Goal: Information Seeking & Learning: Learn about a topic

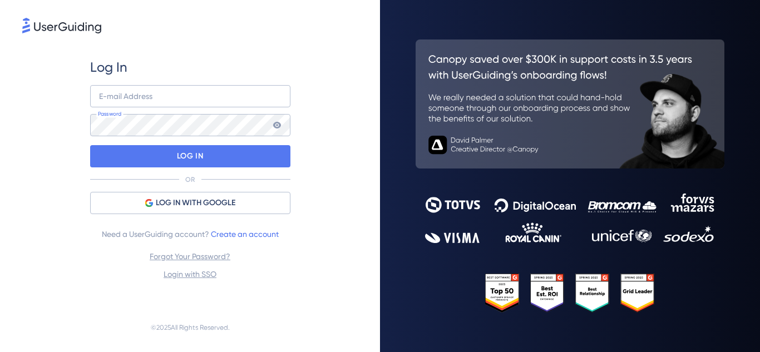
click at [186, 190] on div "Log In E-mail Address Password LOG IN OR LOG IN WITH GOOGLE Need a UserGuiding …" at bounding box center [190, 169] width 200 height 222
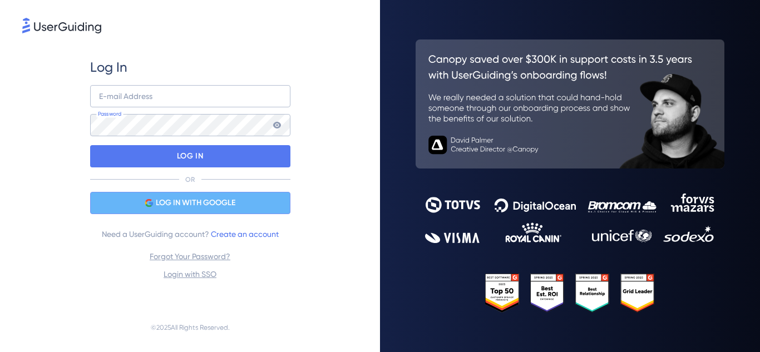
click at [184, 199] on span "LOG IN WITH GOOGLE" at bounding box center [196, 202] width 80 height 13
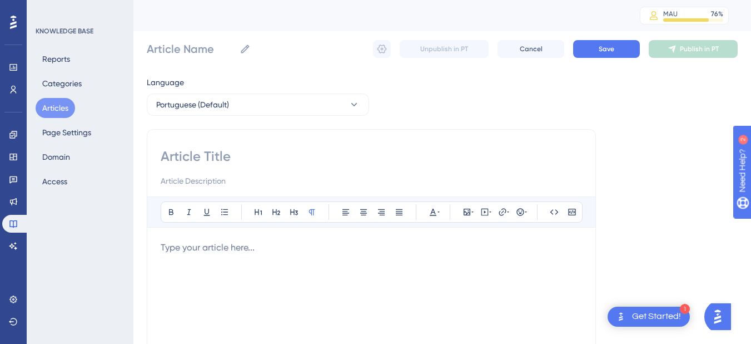
click at [1, 247] on div "Performance Users Engagement Widgets Feedback Product Updates Knowledge Base AI…" at bounding box center [13, 172] width 27 height 344
click at [13, 250] on icon at bounding box center [13, 245] width 9 height 9
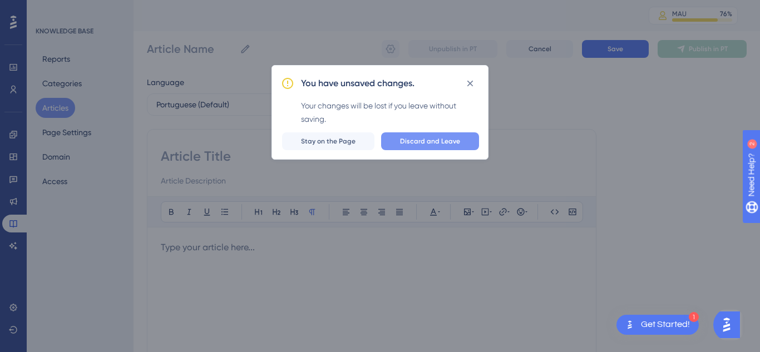
click at [417, 145] on span "Discard and Leave" at bounding box center [430, 141] width 60 height 9
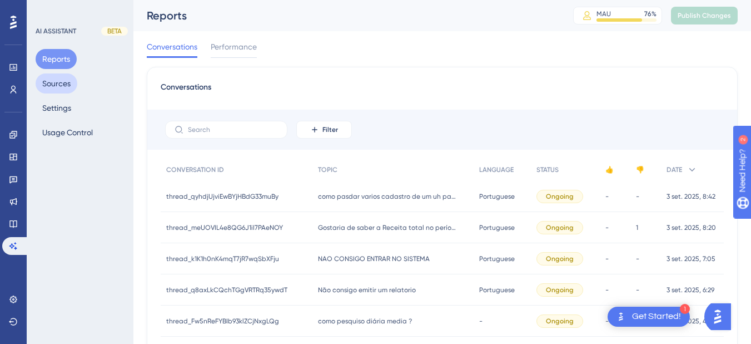
click at [67, 92] on button "Sources" at bounding box center [57, 83] width 42 height 20
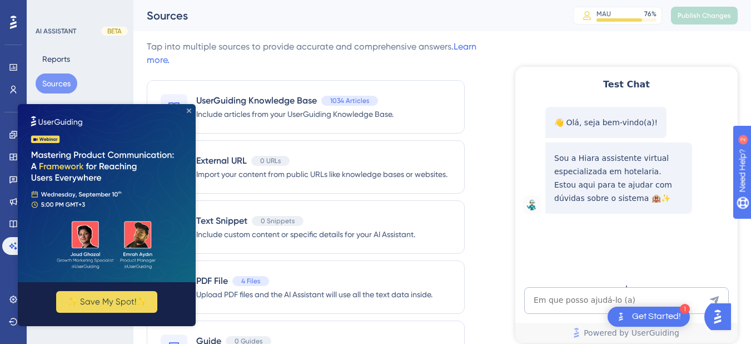
drag, startPoint x: 189, startPoint y: 110, endPoint x: 93, endPoint y: 191, distance: 125.9
click at [189, 110] on icon "Close Preview" at bounding box center [189, 110] width 4 height 4
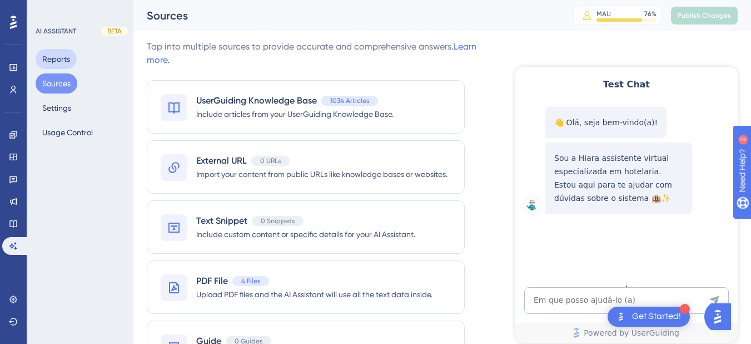
click at [54, 57] on button "Reports" at bounding box center [56, 59] width 41 height 20
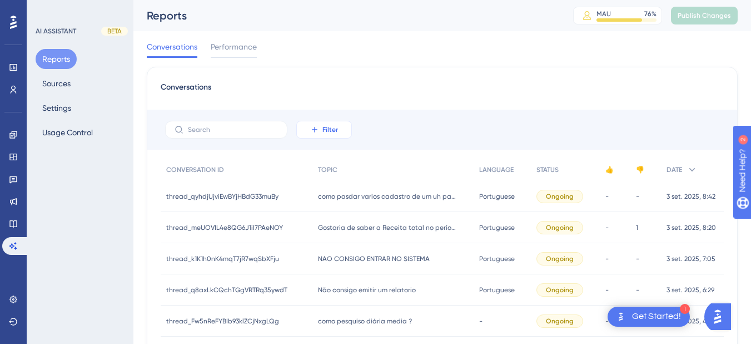
click at [332, 128] on span "Filter" at bounding box center [331, 129] width 16 height 9
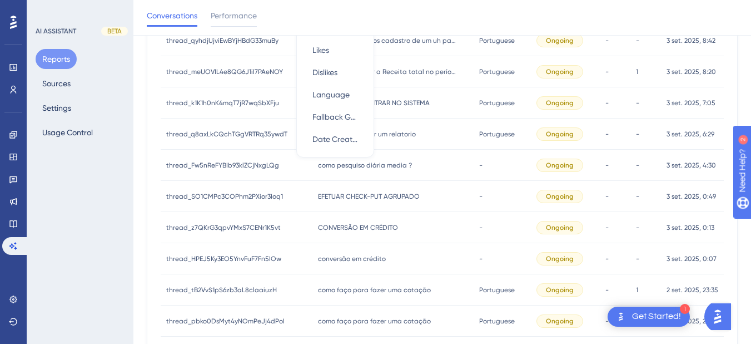
scroll to position [31, 0]
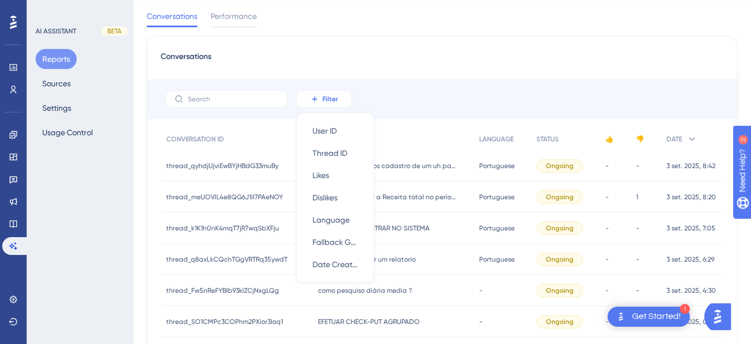
click at [327, 97] on span "Filter" at bounding box center [331, 99] width 16 height 9
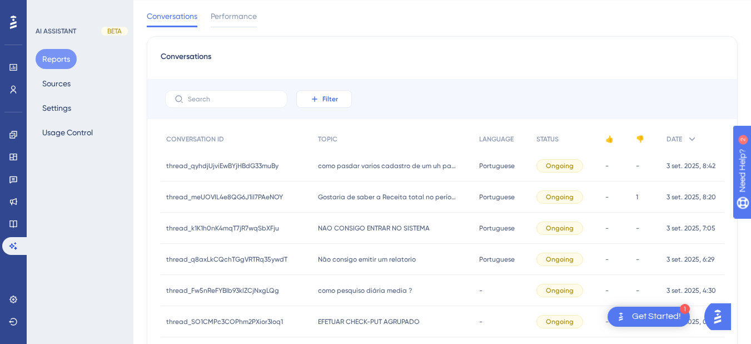
click at [327, 97] on span "Filter" at bounding box center [331, 99] width 16 height 9
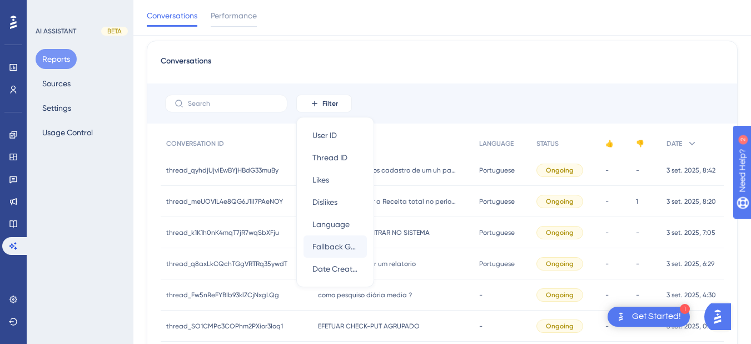
scroll to position [56, 0]
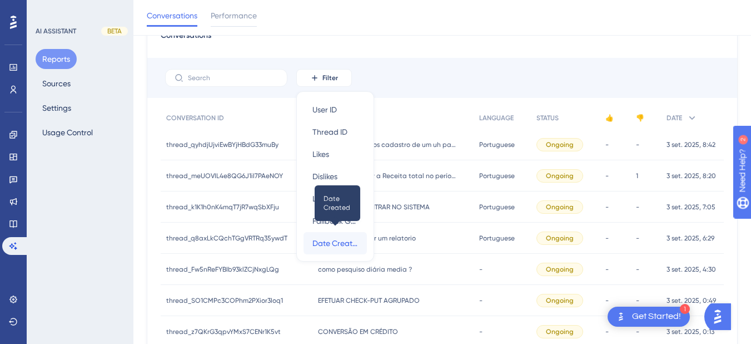
click at [329, 247] on span "Date Created" at bounding box center [336, 242] width 46 height 13
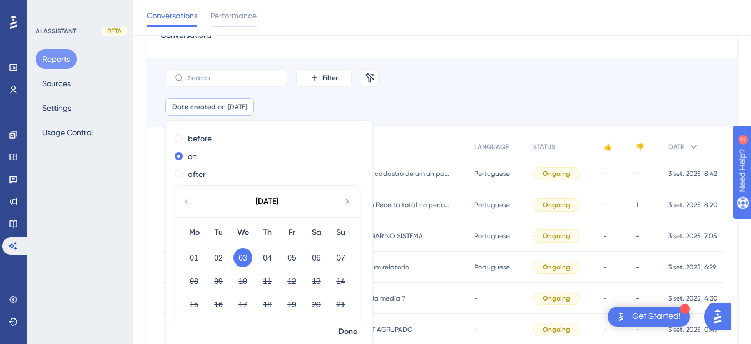
scroll to position [54, 0]
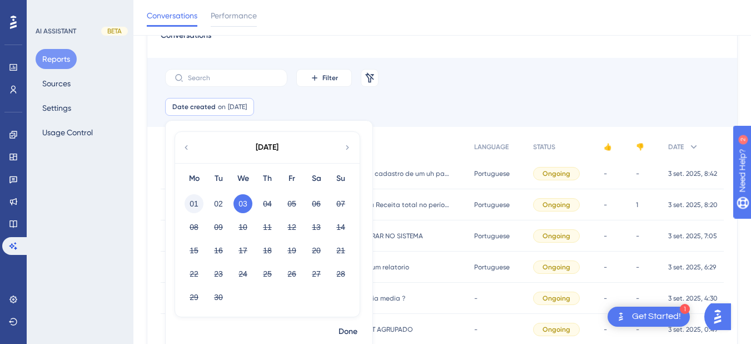
click at [195, 201] on button "01" at bounding box center [194, 203] width 19 height 19
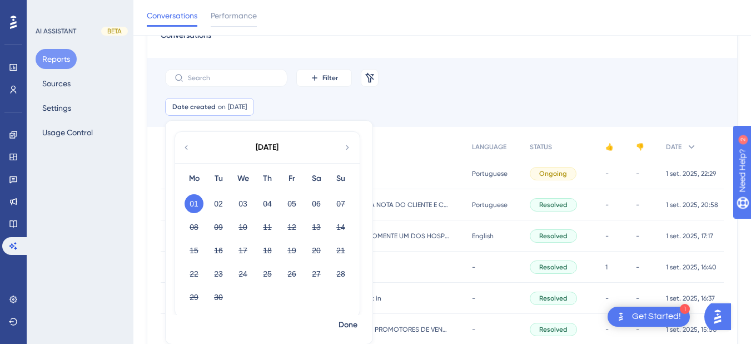
scroll to position [61, 0]
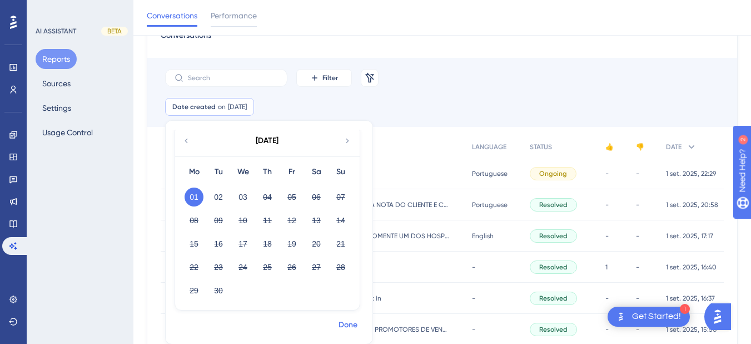
click at [339, 328] on span "Done" at bounding box center [348, 324] width 19 height 13
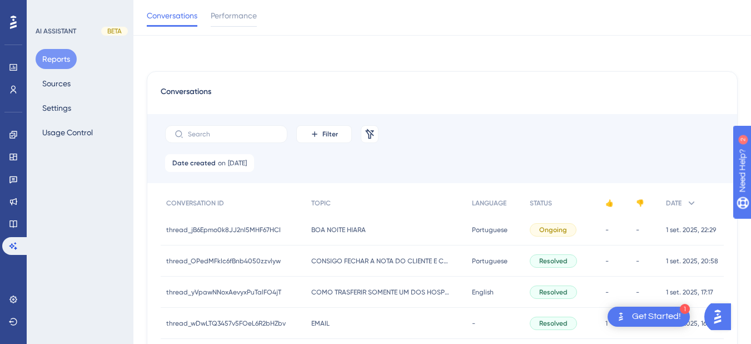
scroll to position [578, 0]
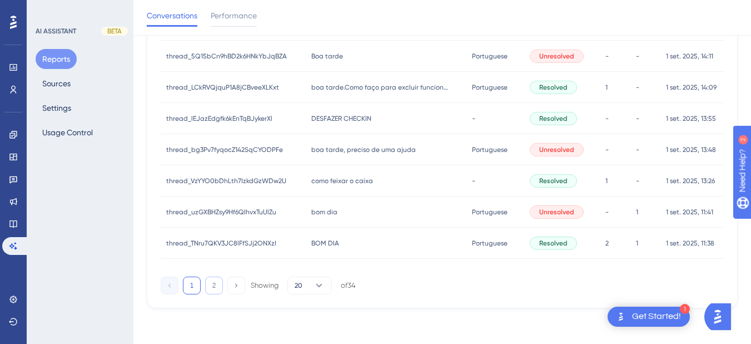
click at [215, 280] on button "2" at bounding box center [214, 285] width 18 height 18
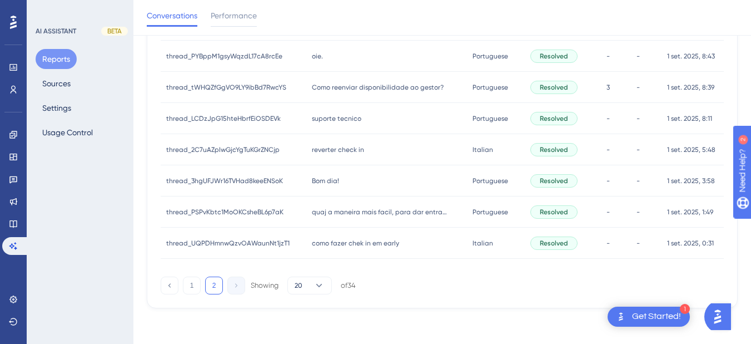
scroll to position [391, 0]
click at [338, 246] on span "como fazer chek in em early" at bounding box center [355, 243] width 87 height 9
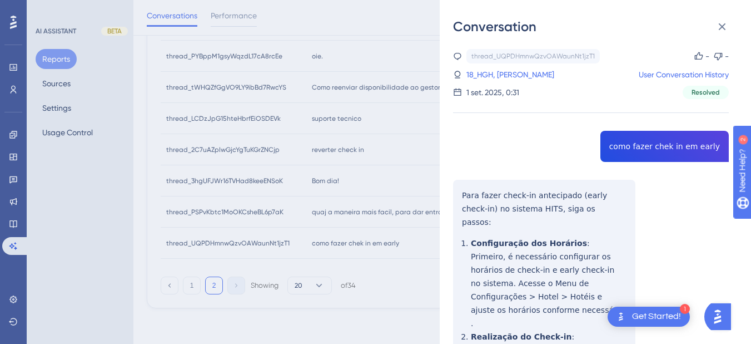
copy span "como fazer chek in em early"
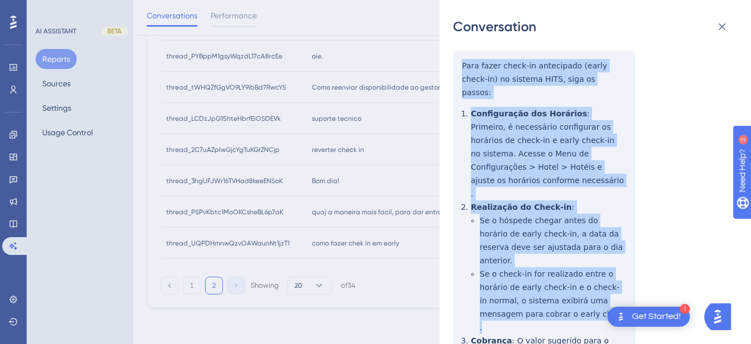
scroll to position [260, 0]
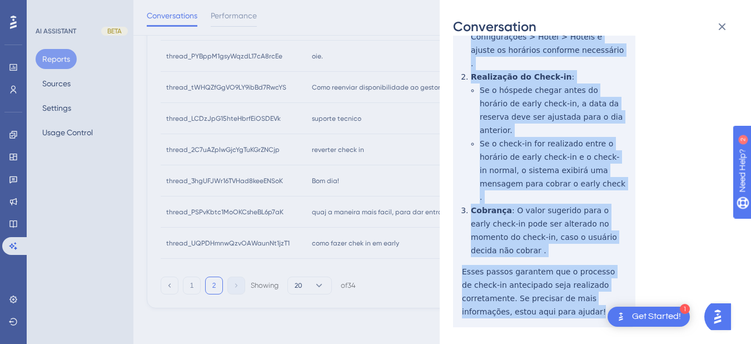
drag, startPoint x: 464, startPoint y: 192, endPoint x: 544, endPoint y: 239, distance: 92.7
click at [544, 239] on div "thread_UQPDHmnwQzvOAWaunNt1jzT1 Copy - - 18_HGH, [PERSON_NAME] User Conversatio…" at bounding box center [591, 310] width 276 height 1042
copy div "Para fazer check-in antecipado (early check-in) no sistema HITS, siga os passos…"
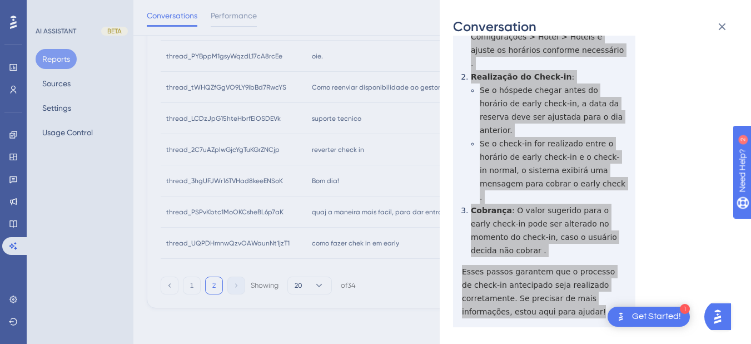
scroll to position [389, 0]
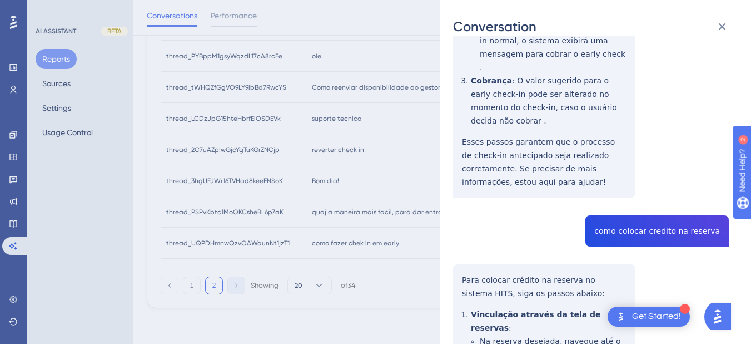
click at [611, 156] on div "thread_UQPDHmnwQzvOAWaunNt1jzT1 Copy - - 18_HGH, [PERSON_NAME] User Conversatio…" at bounding box center [591, 181] width 276 height 1042
copy span "como colocar credito na reserva"
click at [474, 196] on div "thread_UQPDHmnwQzvOAWaunNt1jzT1 Copy - - 18_HGH, [PERSON_NAME] User Conversatio…" at bounding box center [591, 181] width 276 height 1042
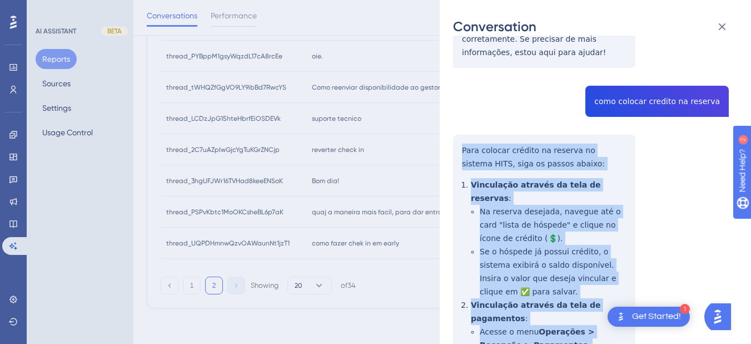
scroll to position [632, 0]
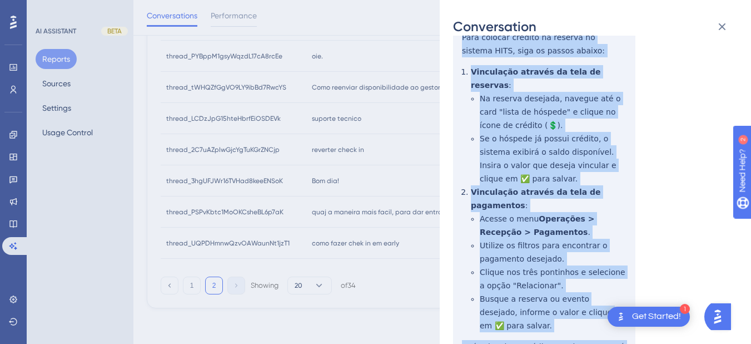
drag, startPoint x: 461, startPoint y: 197, endPoint x: 552, endPoint y: 284, distance: 125.9
copy div "Para colocar crédito na reserva no sistema HITS, siga os passos abaixo: Vincula…"
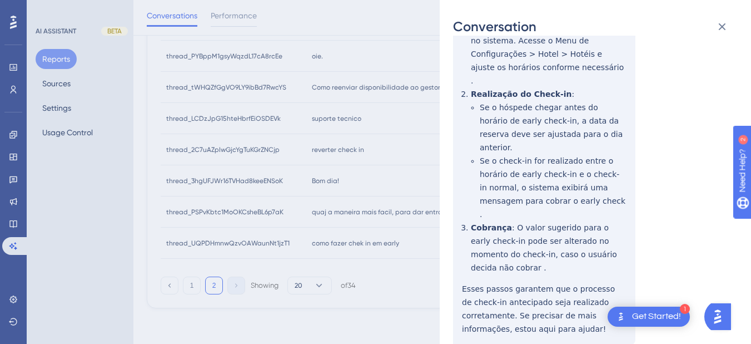
scroll to position [0, 0]
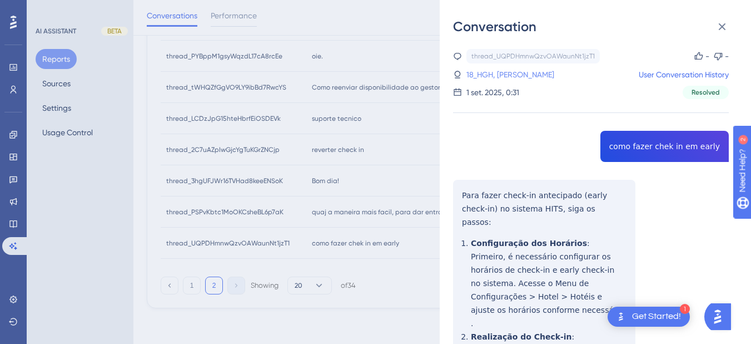
click at [513, 75] on link "18_HGH, [PERSON_NAME]" at bounding box center [511, 74] width 88 height 13
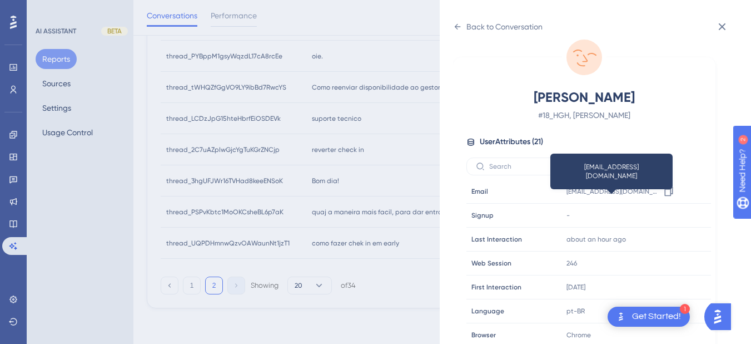
scroll to position [339, 0]
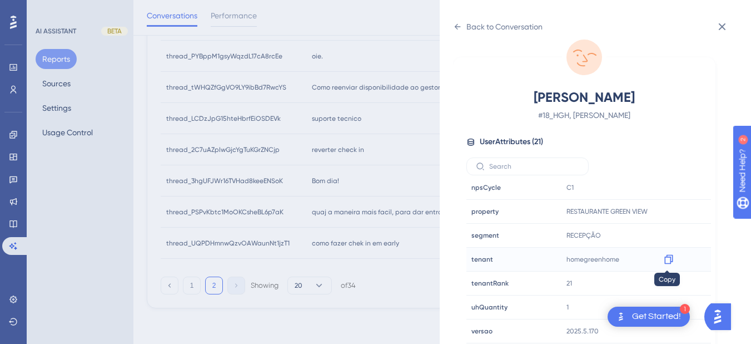
click at [667, 261] on icon at bounding box center [668, 259] width 11 height 11
click at [452, 26] on div "Back to Conversation HGH, [PERSON_NAME] # 18_HGH, [PERSON_NAME] User Attributes…" at bounding box center [595, 172] width 311 height 344
click at [453, 24] on div "Back to Conversation HGH, [PERSON_NAME] # 18_HGH, [PERSON_NAME] User Attributes…" at bounding box center [595, 172] width 311 height 344
click at [463, 24] on div "Back to Conversation" at bounding box center [498, 27] width 90 height 18
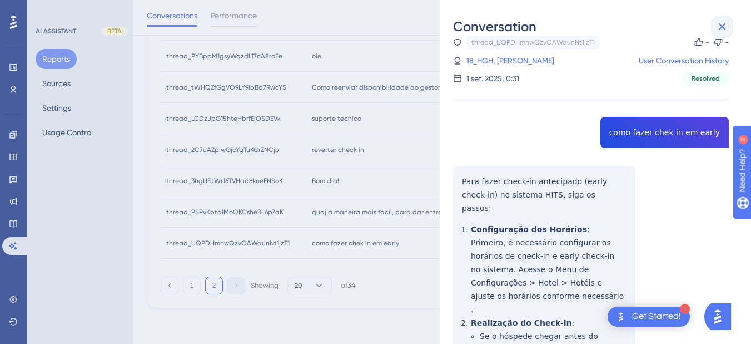
click at [684, 27] on icon at bounding box center [722, 26] width 13 height 13
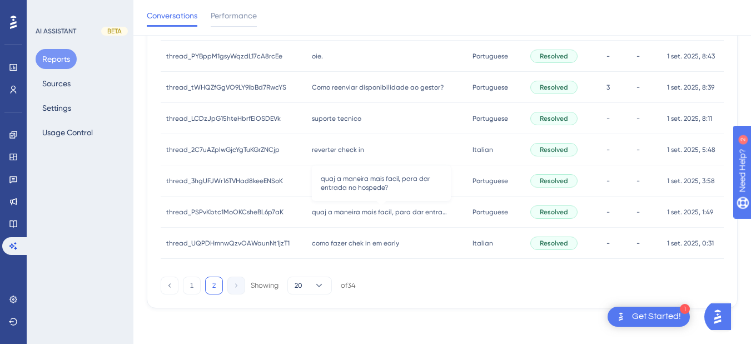
click at [333, 212] on span "quaj a maneira mais facil, para dar entrada no hospede?" at bounding box center [381, 211] width 139 height 9
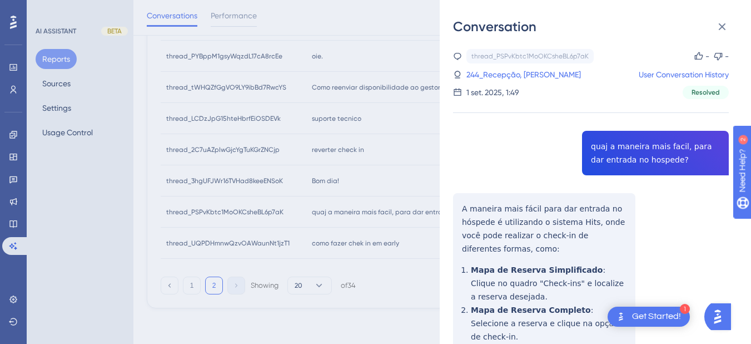
click at [619, 148] on div "thread_PSPvKbtc1MoOKCsheBL6p7aK Copy - - 244_Recepção, [PERSON_NAME] User Conve…" at bounding box center [591, 313] width 276 height 528
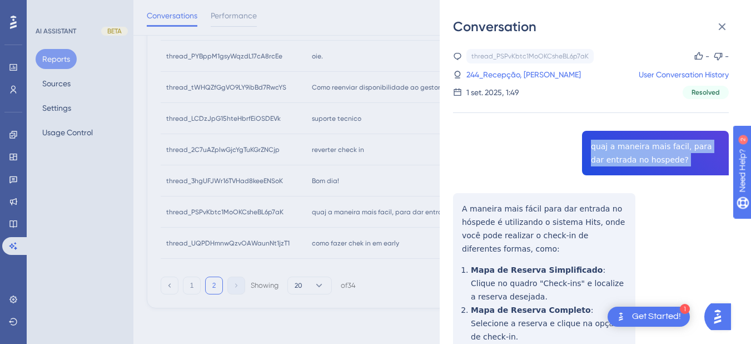
click at [619, 148] on div "thread_PSPvKbtc1MoOKCsheBL6p7aK Copy - - 244_Recepção, [PERSON_NAME] User Conve…" at bounding box center [591, 313] width 276 height 528
copy span "quaj a maneira mais facil, para dar entrada no hospede?"
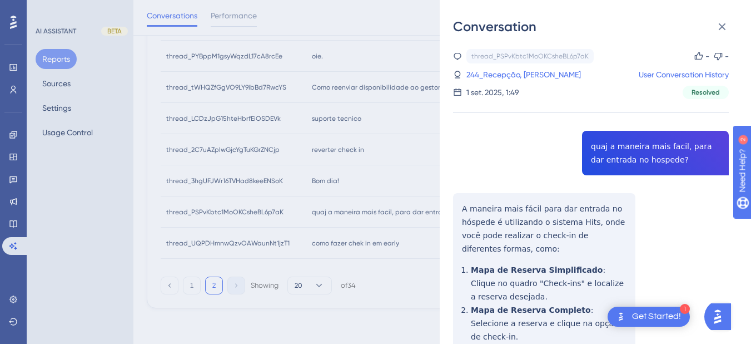
click at [469, 207] on div "thread_PSPvKbtc1MoOKCsheBL6p7aK Copy - - 244_Recepção, [PERSON_NAME] User Conve…" at bounding box center [591, 313] width 276 height 528
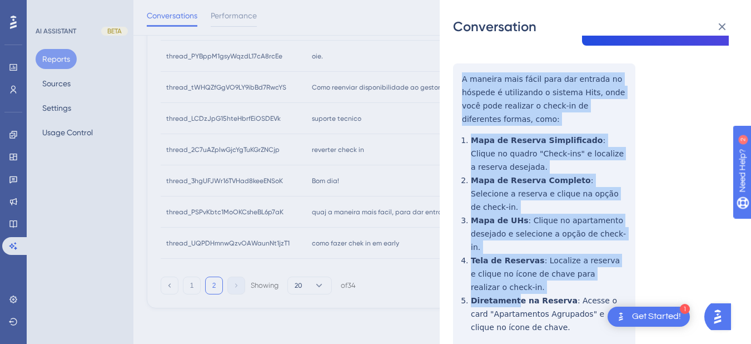
scroll to position [171, 0]
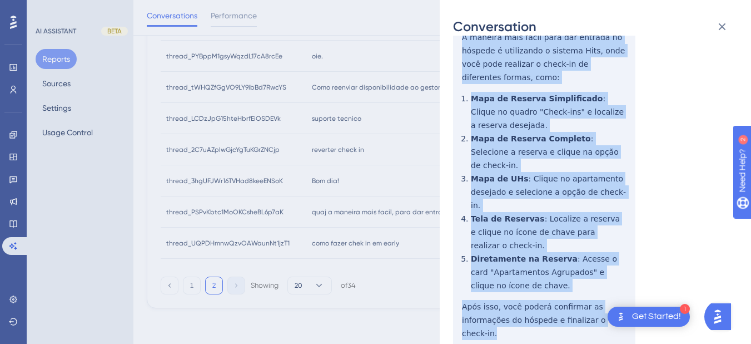
drag, startPoint x: 461, startPoint y: 207, endPoint x: 629, endPoint y: 283, distance: 184.4
click at [629, 283] on div "thread_PSPvKbtc1MoOKCsheBL6p7aK Copy - - 244_Recepção, [PERSON_NAME] User Conve…" at bounding box center [591, 142] width 276 height 528
copy div "A maneira mais fácil para dar entrada no hóspede é utilizando o sistema Hits, o…"
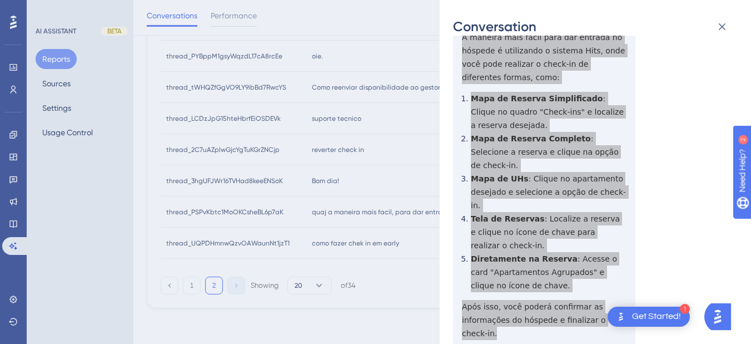
scroll to position [0, 0]
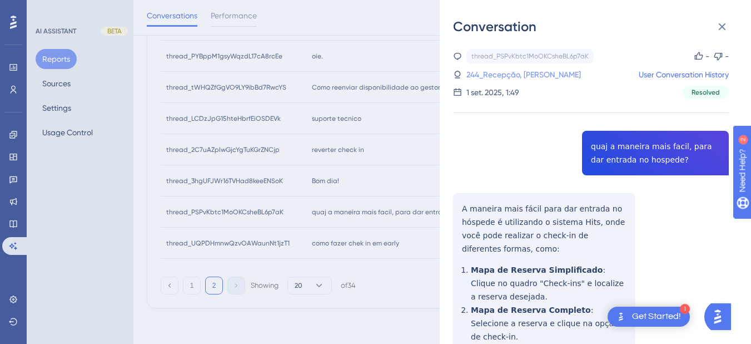
click at [518, 72] on link "244_Recepção, [PERSON_NAME]" at bounding box center [524, 74] width 115 height 13
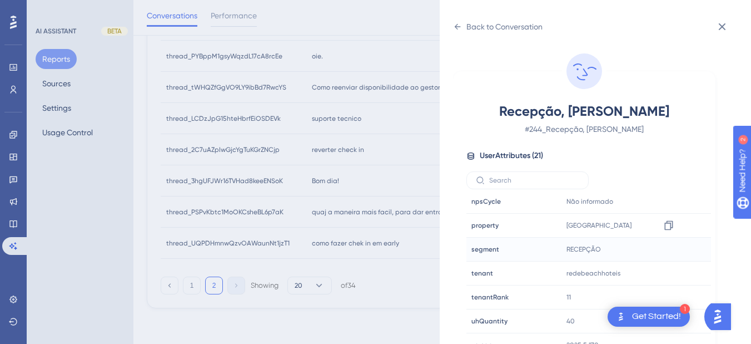
scroll to position [14, 0]
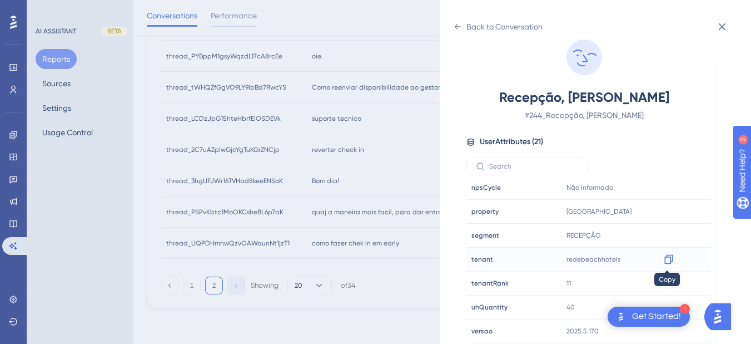
click at [667, 261] on icon at bounding box center [668, 259] width 11 height 11
click at [670, 259] on icon at bounding box center [669, 259] width 8 height 9
click at [455, 24] on icon at bounding box center [457, 26] width 9 height 9
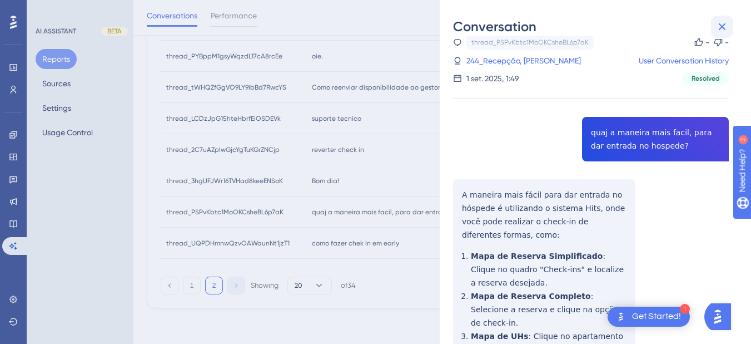
click at [684, 21] on icon at bounding box center [722, 26] width 13 height 13
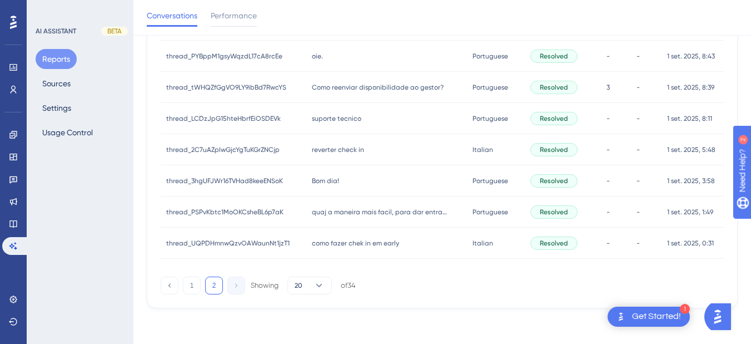
click at [347, 179] on div "Bom dia! Bom dia!" at bounding box center [386, 180] width 161 height 31
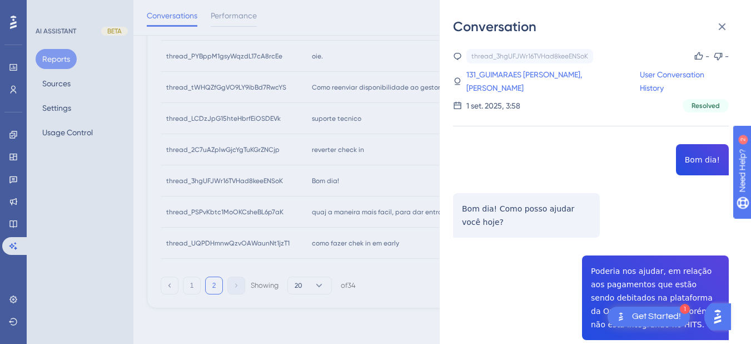
scroll to position [130, 0]
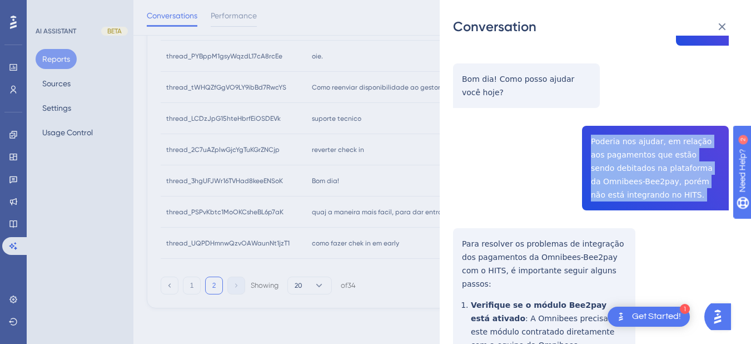
copy span "Poderia nos ajudar, em relação aos pagamentos que estão sendo debitados na plat…"
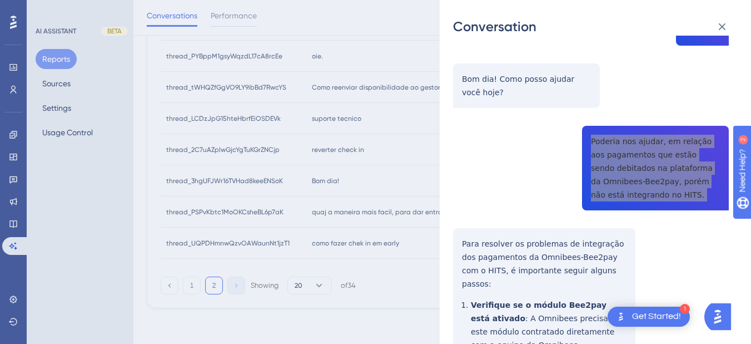
scroll to position [260, 0]
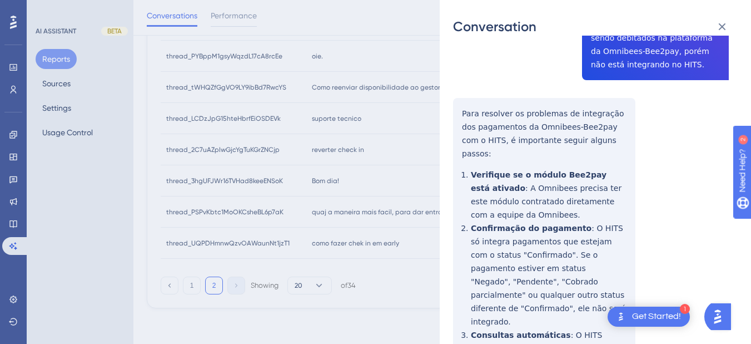
click at [473, 105] on div "thread_3hgUFJWr16TVHad8keeENSoK Copy - - 131_GUIMARAES SANTOS, [PERSON_NAME] Us…" at bounding box center [591, 282] width 276 height 986
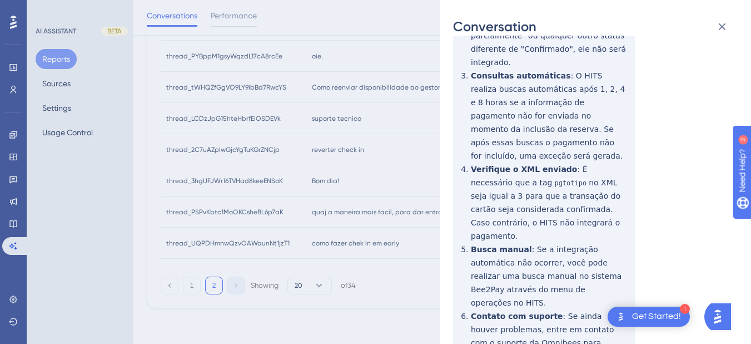
scroll to position [589, 0]
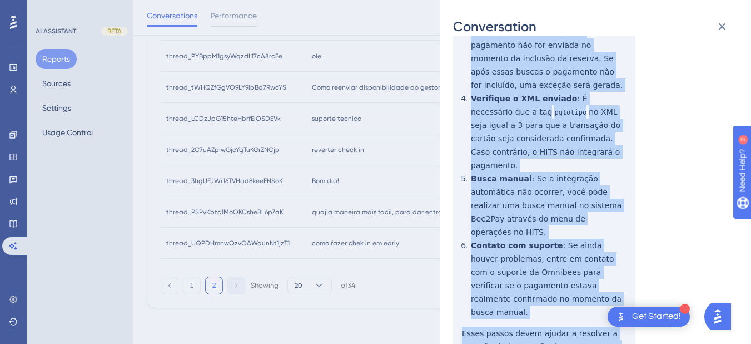
drag, startPoint x: 459, startPoint y: 96, endPoint x: 531, endPoint y: 306, distance: 221.8
copy div "Lore ipsumdol si ametconse ad elitseddoe tem incididunt ut Laboreet-Dol9mag ali…"
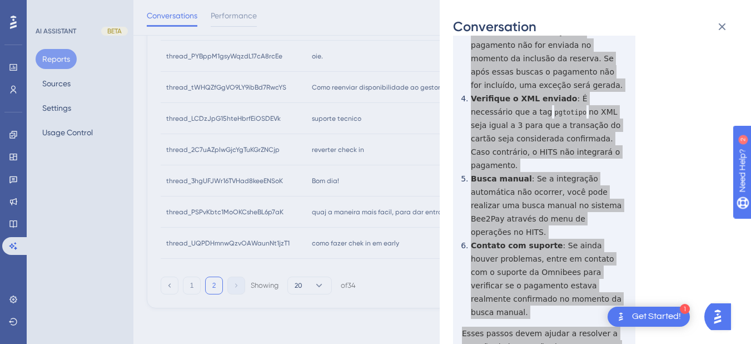
scroll to position [0, 0]
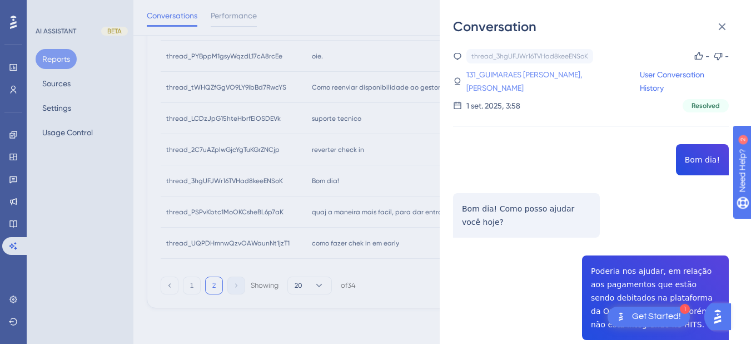
click at [550, 74] on link "131_GUIMARAES [PERSON_NAME], [PERSON_NAME]" at bounding box center [554, 81] width 174 height 27
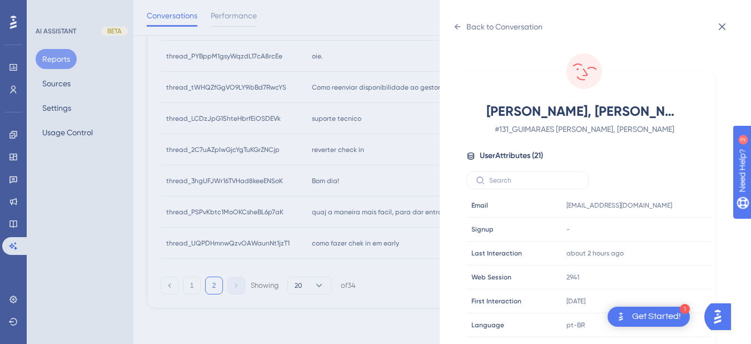
scroll to position [339, 0]
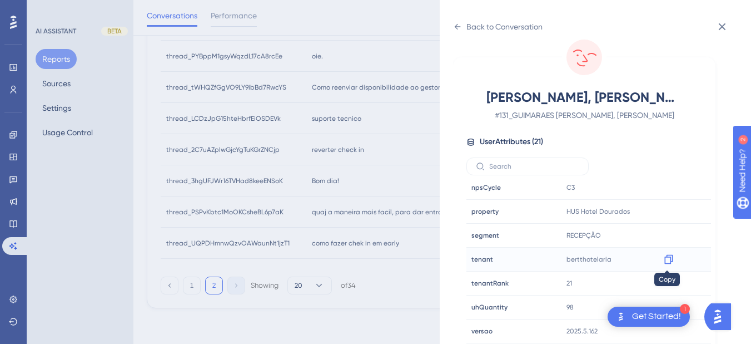
click at [671, 259] on icon at bounding box center [669, 259] width 8 height 9
click at [666, 260] on icon at bounding box center [668, 259] width 11 height 11
click at [455, 27] on icon at bounding box center [457, 26] width 9 height 9
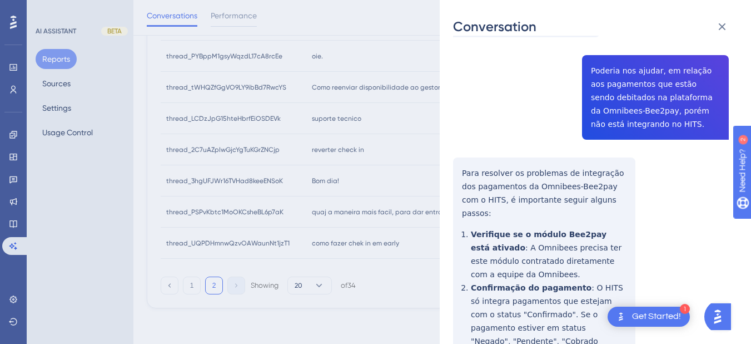
scroll to position [0, 0]
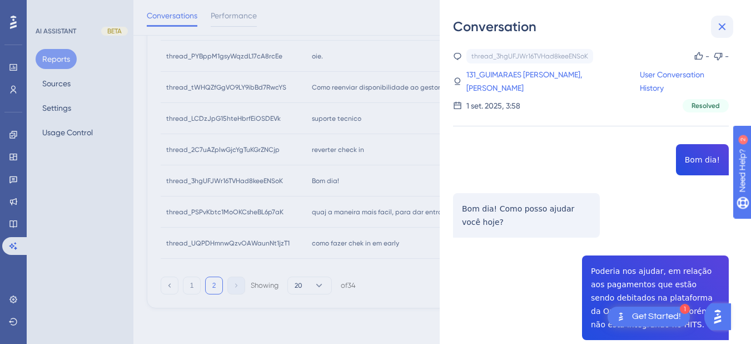
click at [684, 32] on icon at bounding box center [722, 26] width 13 height 13
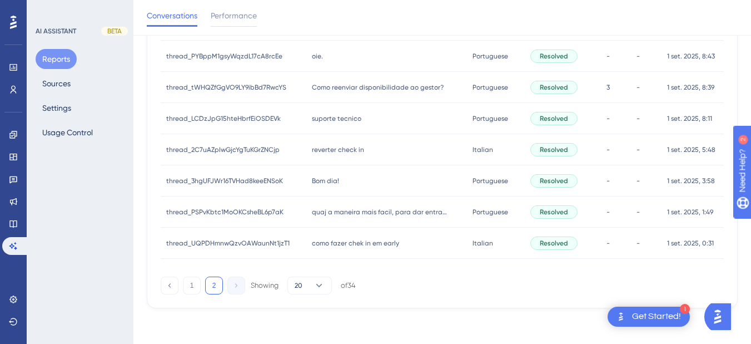
click at [358, 140] on div "reverter check in reverter check in" at bounding box center [386, 149] width 161 height 31
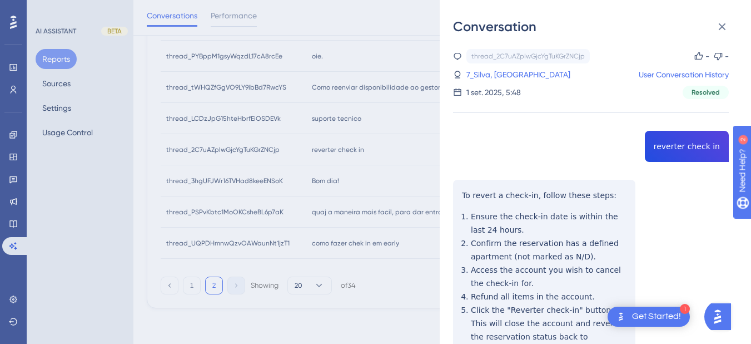
copy span "reverter check in"
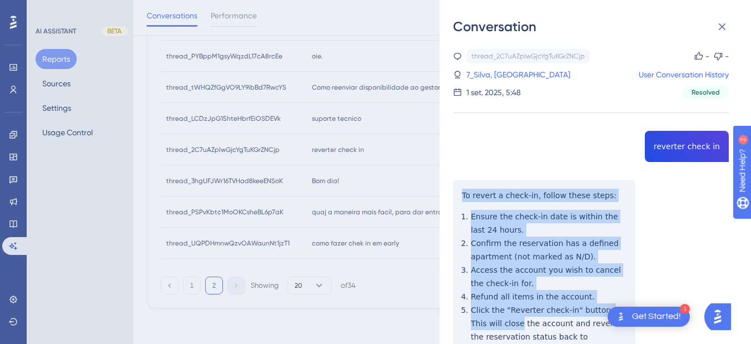
scroll to position [260, 0]
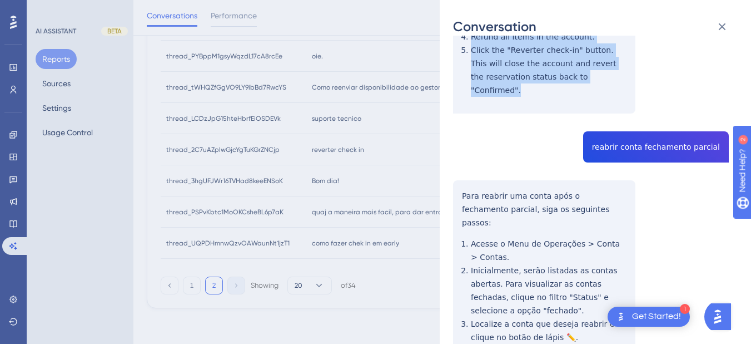
drag, startPoint x: 460, startPoint y: 191, endPoint x: 574, endPoint y: 77, distance: 162.0
click at [574, 77] on div "thread_2C7uAZpIwGjcYgTuKGrZNCjp Copy - - 7_Silva, Salvador User Conversation Hi…" at bounding box center [591, 169] width 276 height 761
copy div "To revert a check-in, follow these steps: Ensure the check-in date is within th…"
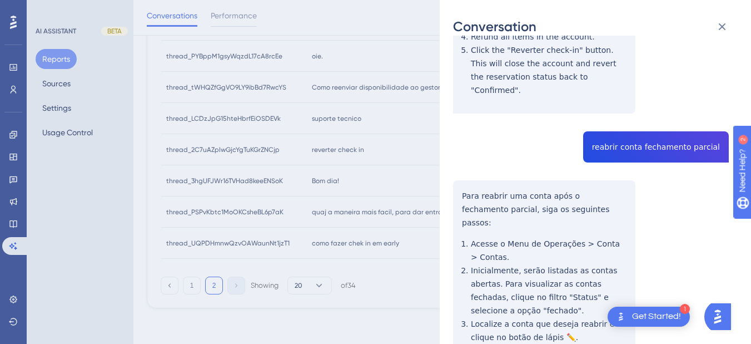
click at [624, 142] on div "thread_2C7uAZpIwGjcYgTuKGrZNCjp Copy - - 7_Silva, Salvador User Conversation Hi…" at bounding box center [591, 169] width 276 height 761
drag, startPoint x: 483, startPoint y: 180, endPoint x: 470, endPoint y: 180, distance: 12.8
click at [483, 180] on div "thread_2C7uAZpIwGjcYgTuKGrZNCjp Copy - - 7_Silva, Salvador User Conversation Hi…" at bounding box center [591, 169] width 276 height 761
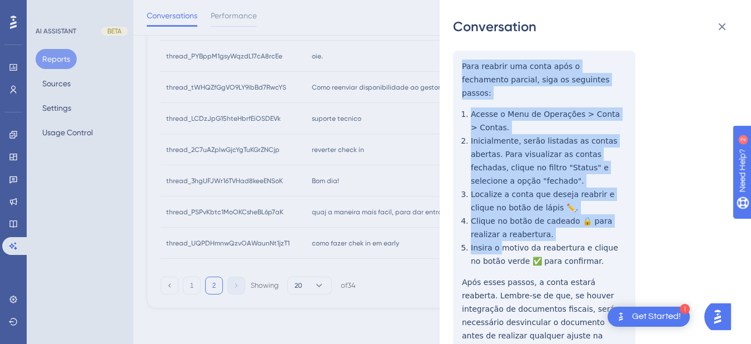
scroll to position [405, 0]
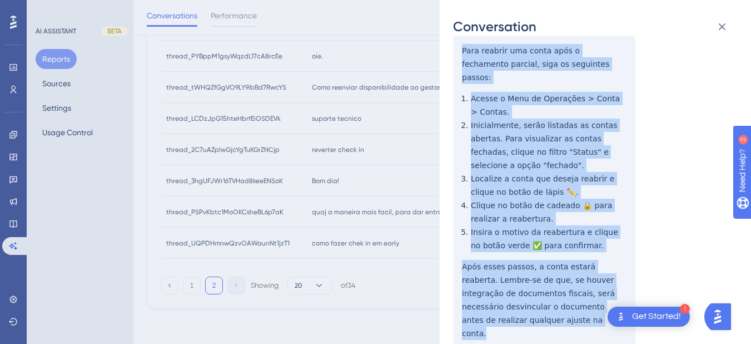
drag, startPoint x: 462, startPoint y: 180, endPoint x: 513, endPoint y: 285, distance: 117.4
click at [513, 285] on div "thread_2C7uAZpIwGjcYgTuKGrZNCjp Copy - - 7_Silva, Salvador User Conversation Hi…" at bounding box center [591, 24] width 276 height 761
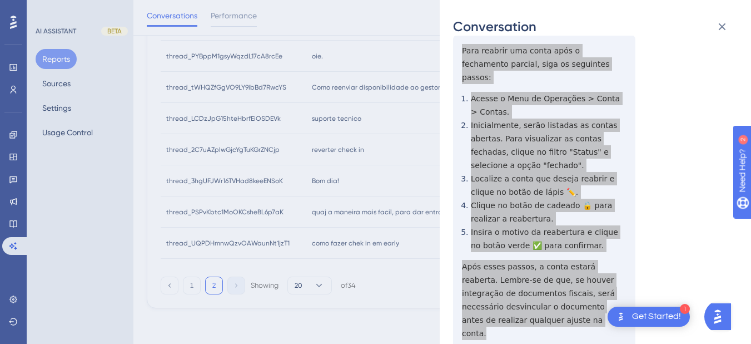
scroll to position [0, 0]
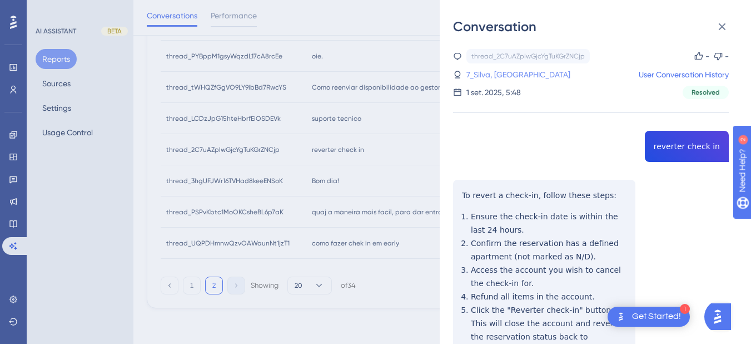
click at [490, 71] on link "7_Silva, [GEOGRAPHIC_DATA]" at bounding box center [519, 74] width 104 height 13
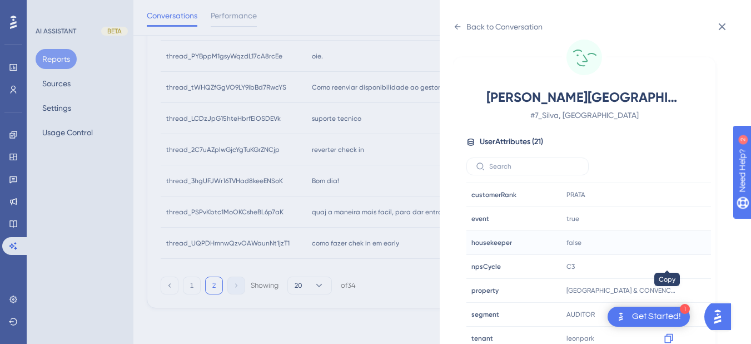
scroll to position [339, 0]
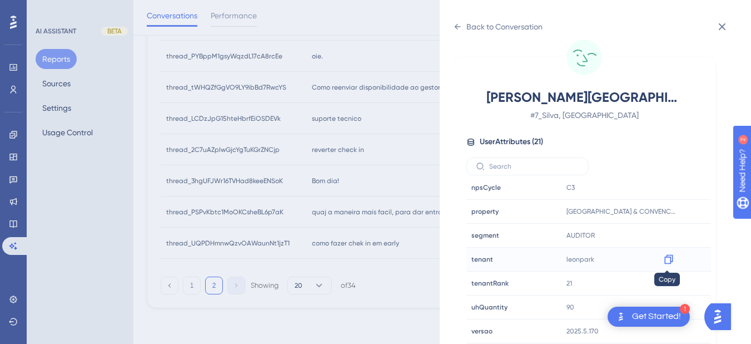
click at [666, 261] on icon at bounding box center [668, 259] width 11 height 11
click at [467, 31] on div "Back to Conversation" at bounding box center [505, 26] width 76 height 13
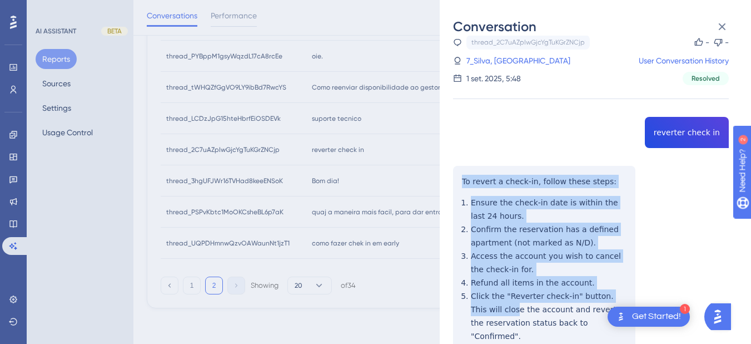
scroll to position [143, 0]
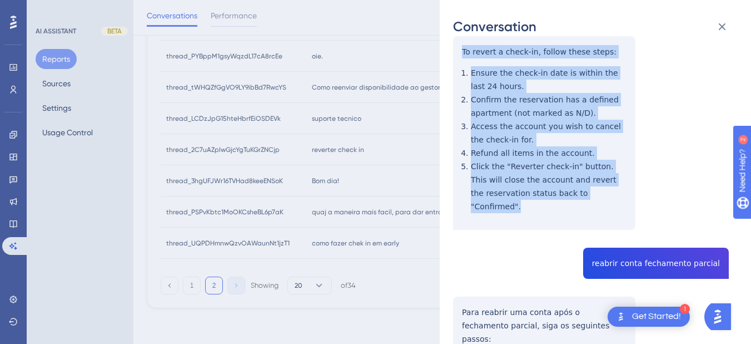
drag, startPoint x: 460, startPoint y: 179, endPoint x: 579, endPoint y: 200, distance: 120.9
click at [579, 200] on div "thread_2C7uAZpIwGjcYgTuKGrZNCjp Copy - - 7_Silva, Salvador User Conversation Hi…" at bounding box center [591, 285] width 276 height 761
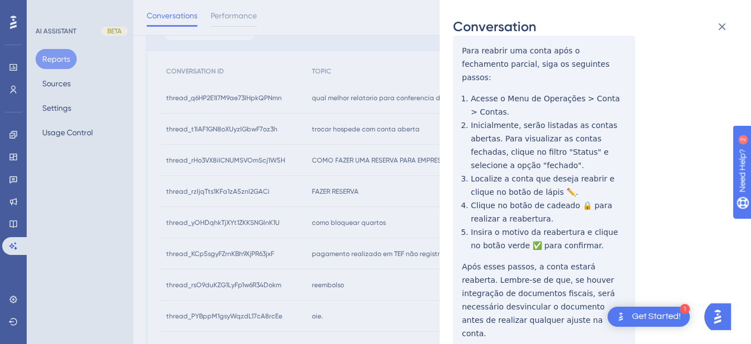
scroll to position [0, 0]
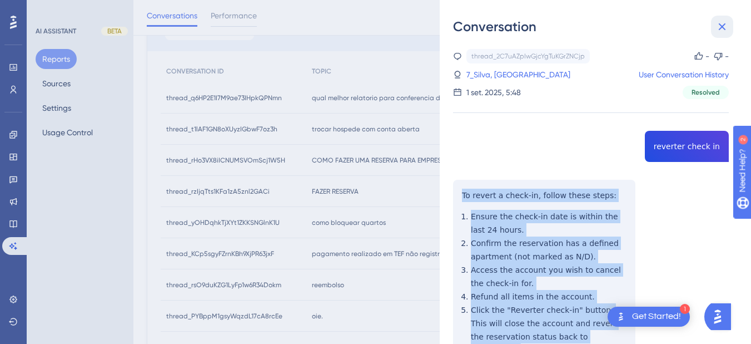
click at [684, 22] on icon at bounding box center [722, 26] width 13 height 13
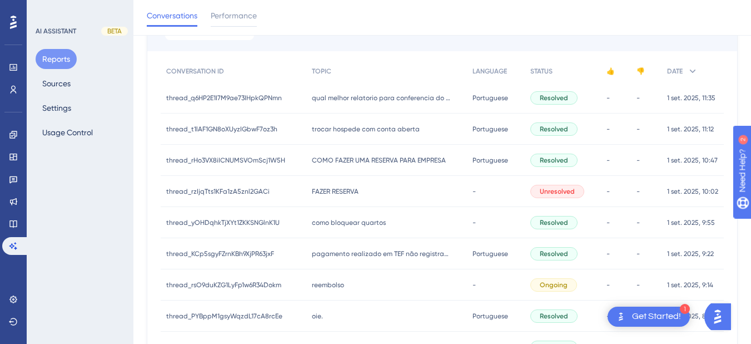
scroll to position [391, 0]
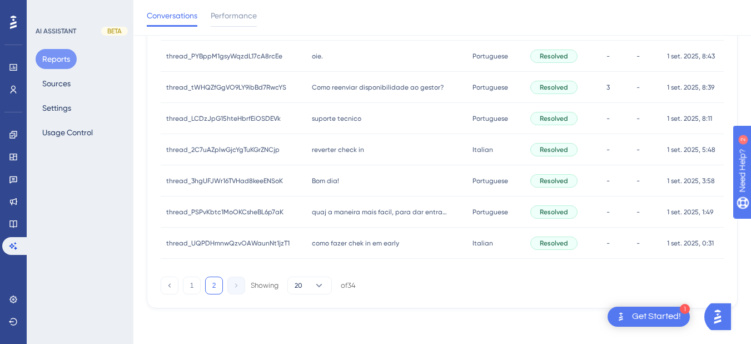
click at [341, 112] on div "suporte tecnico suporte tecnico" at bounding box center [386, 118] width 161 height 31
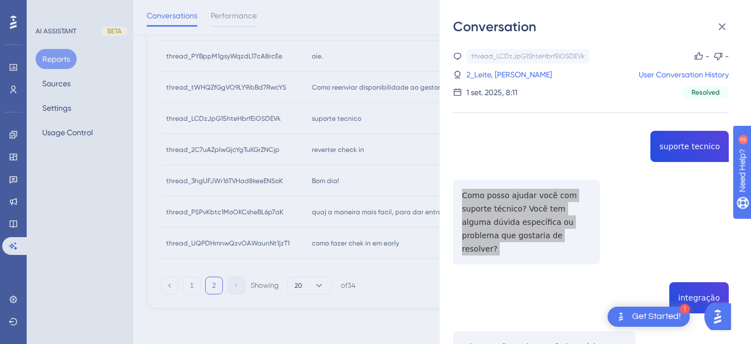
scroll to position [130, 0]
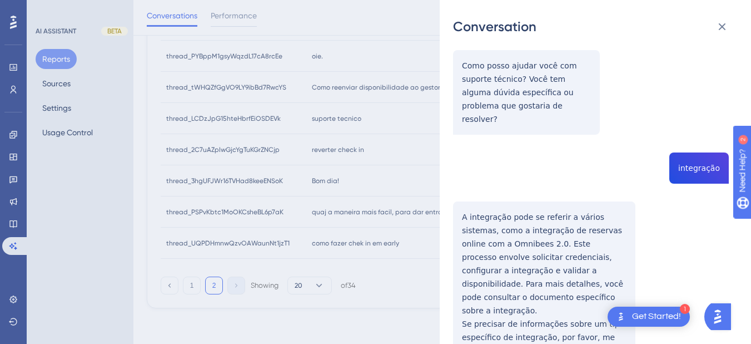
drag, startPoint x: 500, startPoint y: 262, endPoint x: 472, endPoint y: 224, distance: 47.7
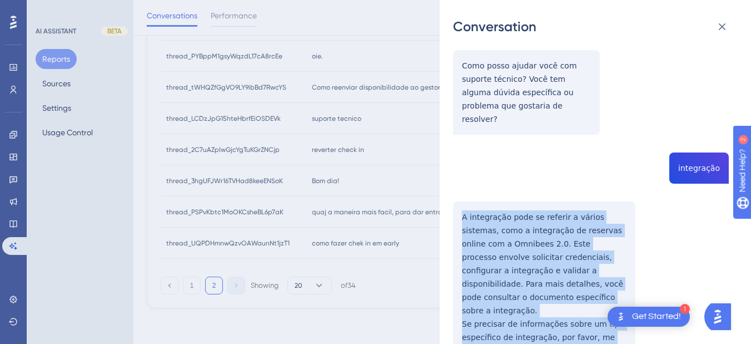
scroll to position [260, 0]
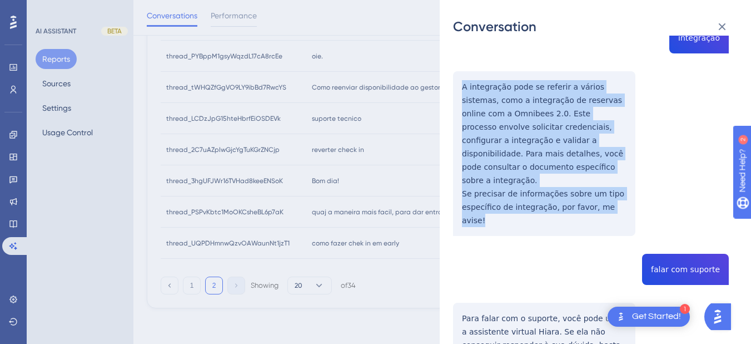
drag, startPoint x: 463, startPoint y: 201, endPoint x: 611, endPoint y: 176, distance: 150.1
click at [620, 185] on div "thread_LCDzJpG15hteHbrfEiOSDEVk Copy - - 2_Leite, [PERSON_NAME] User Conversati…" at bounding box center [591, 238] width 276 height 899
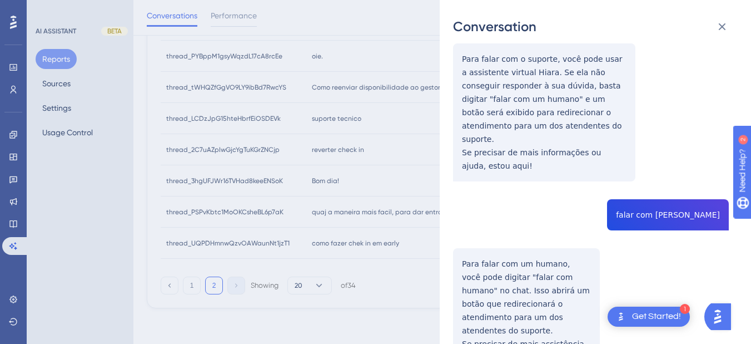
scroll to position [389, 0]
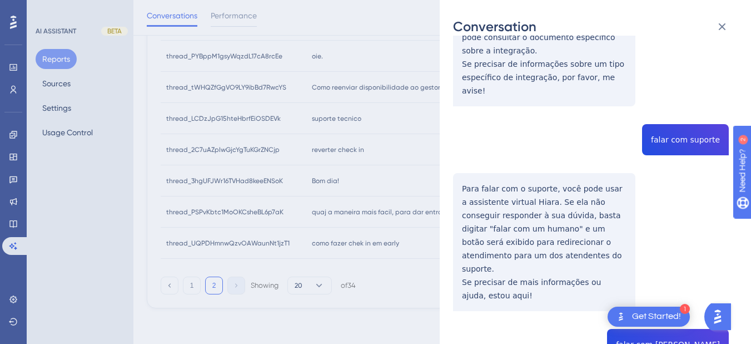
click at [665, 95] on div "thread_LCDzJpG15hteHbrfEiOSDEVk Copy - - 2_Leite, [PERSON_NAME] User Conversati…" at bounding box center [591, 109] width 276 height 899
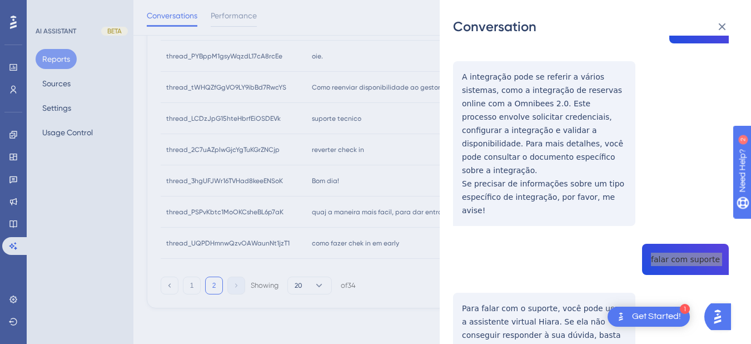
scroll to position [529, 0]
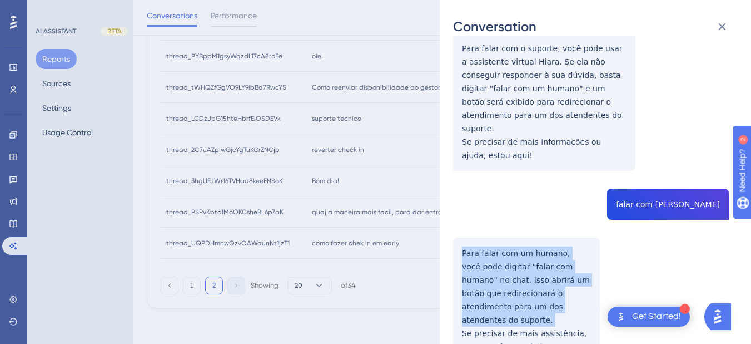
drag, startPoint x: 463, startPoint y: 195, endPoint x: 521, endPoint y: 217, distance: 62.0
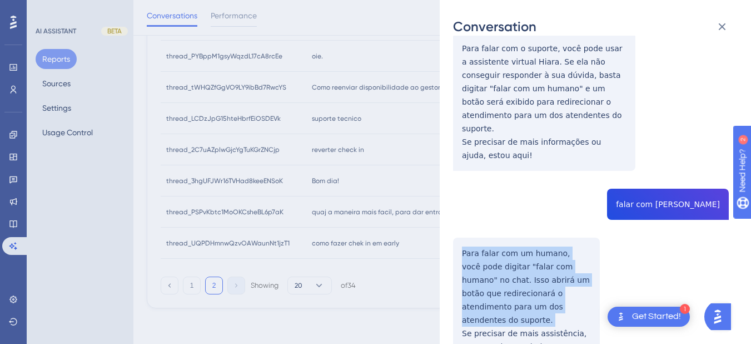
drag, startPoint x: 495, startPoint y: 225, endPoint x: 452, endPoint y: 200, distance: 49.6
click at [452, 200] on div "Conversation thread_LCDzJpG15hteHbrfEiOSDEVk Copy - - 2_Leite, [PERSON_NAME] Us…" at bounding box center [595, 172] width 311 height 344
drag, startPoint x: 462, startPoint y: 195, endPoint x: 532, endPoint y: 288, distance: 116.0
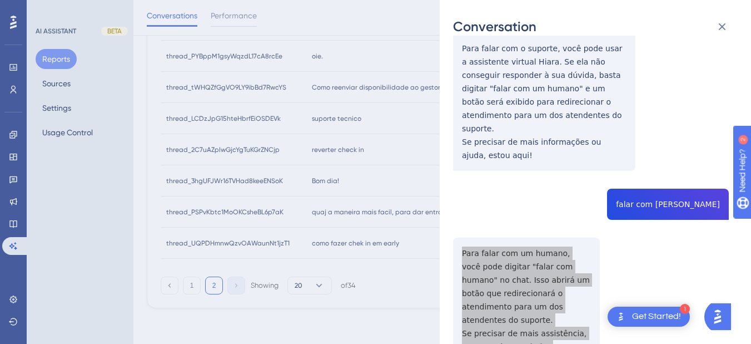
scroll to position [0, 0]
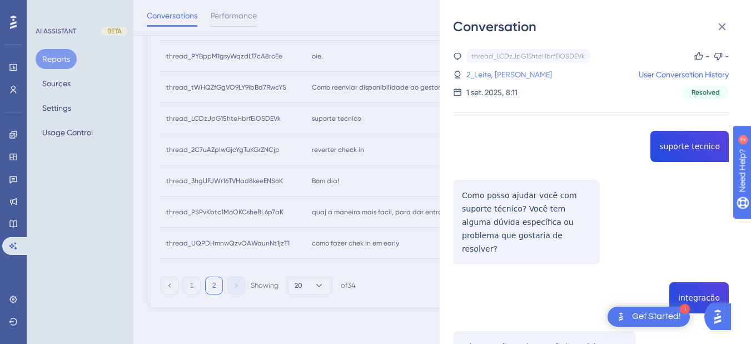
click at [475, 73] on link "2_Leite, [PERSON_NAME]" at bounding box center [510, 74] width 86 height 13
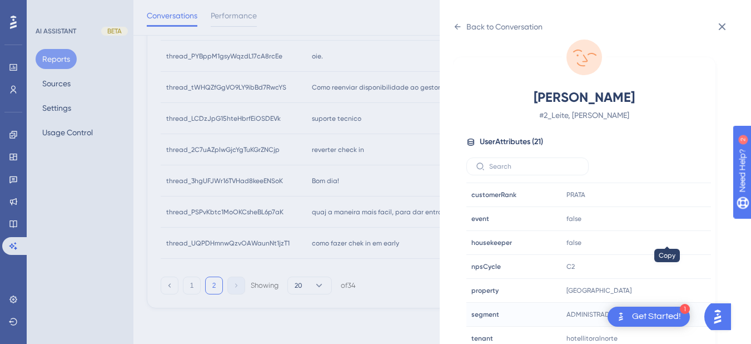
scroll to position [339, 0]
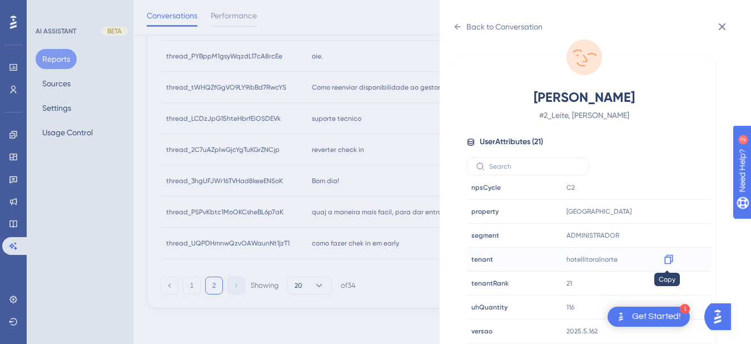
click at [665, 262] on icon at bounding box center [668, 259] width 11 height 11
click at [464, 22] on div "Back to Conversation" at bounding box center [498, 27] width 90 height 18
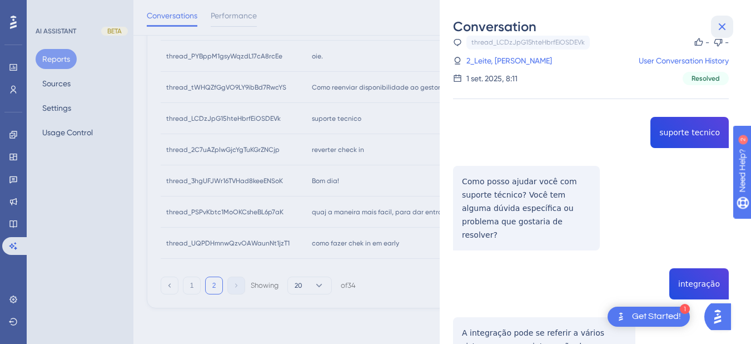
click at [684, 26] on icon at bounding box center [722, 26] width 13 height 13
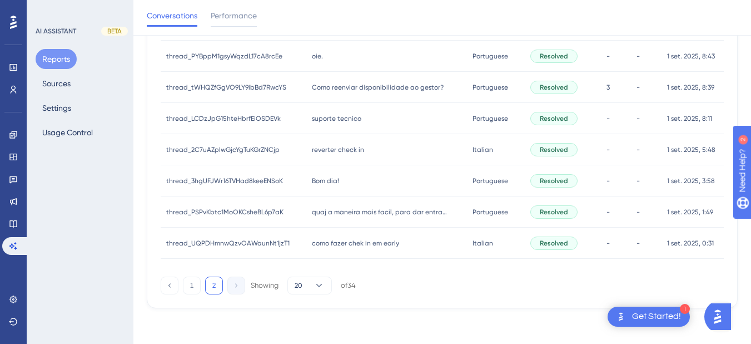
click at [356, 91] on span "Como reenviar disponibilidade ao gestor?" at bounding box center [378, 87] width 132 height 9
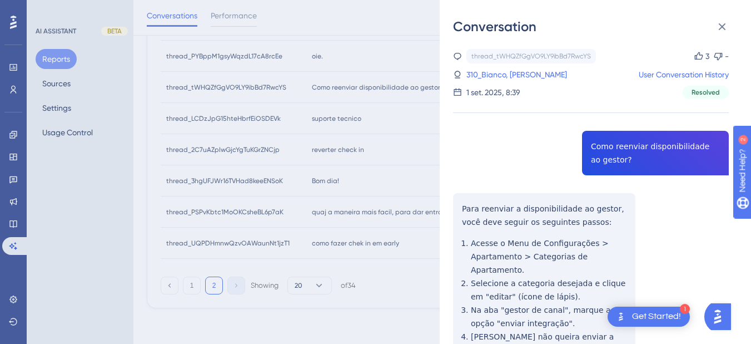
drag, startPoint x: 557, startPoint y: 179, endPoint x: 506, endPoint y: 184, distance: 50.9
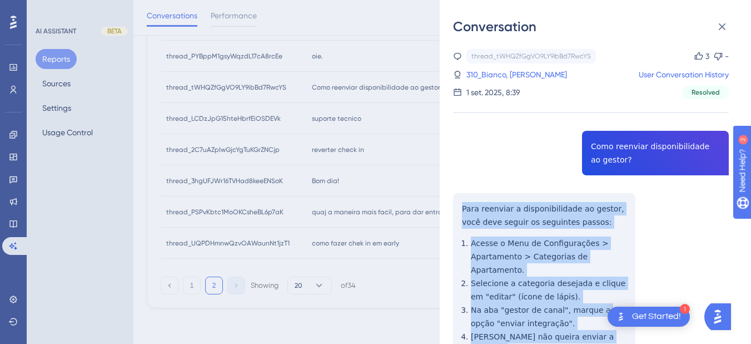
scroll to position [260, 0]
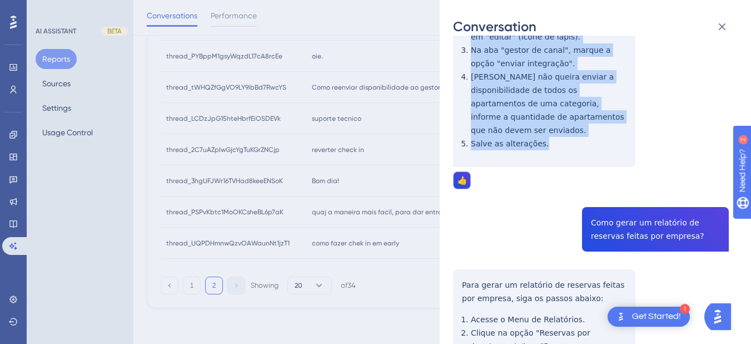
drag, startPoint x: 463, startPoint y: 207, endPoint x: 548, endPoint y: 115, distance: 125.9
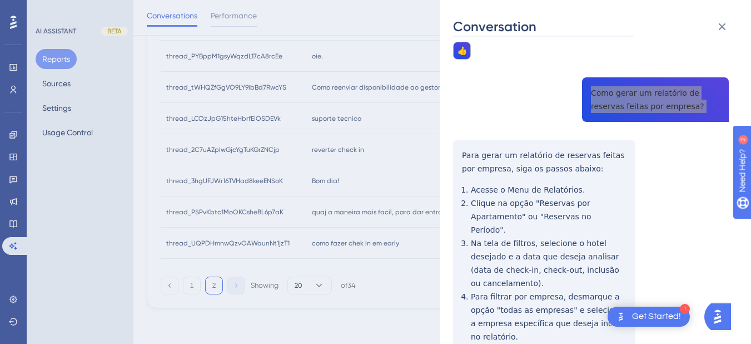
scroll to position [0, 0]
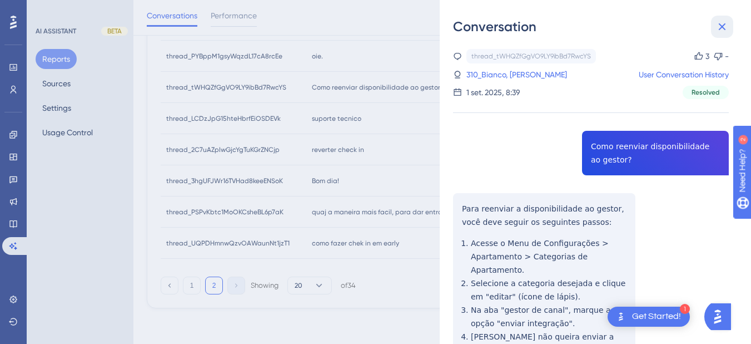
click at [684, 23] on icon at bounding box center [722, 26] width 13 height 13
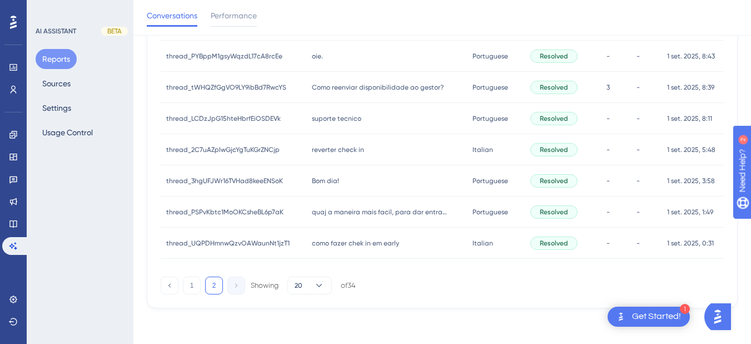
click at [334, 116] on span "suporte tecnico" at bounding box center [336, 118] width 49 height 9
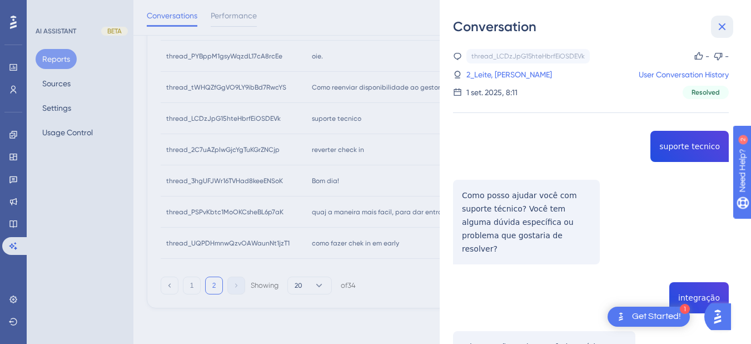
click at [684, 24] on icon at bounding box center [722, 26] width 13 height 13
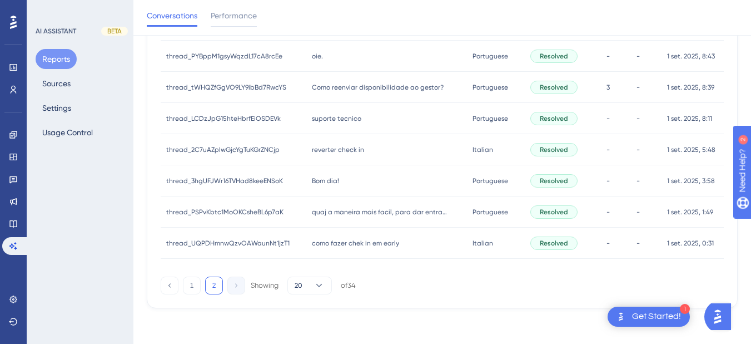
click at [335, 65] on div "oie. oie." at bounding box center [386, 56] width 161 height 31
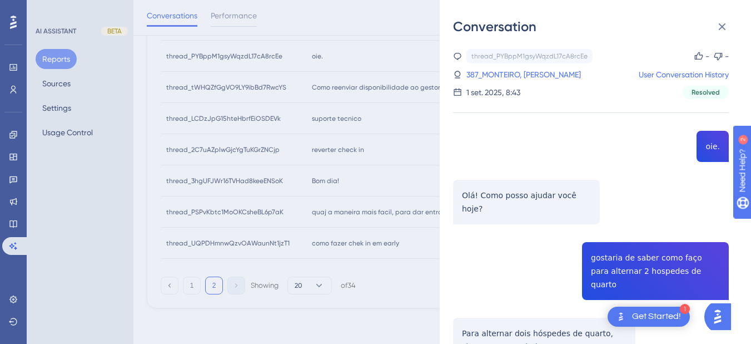
scroll to position [130, 0]
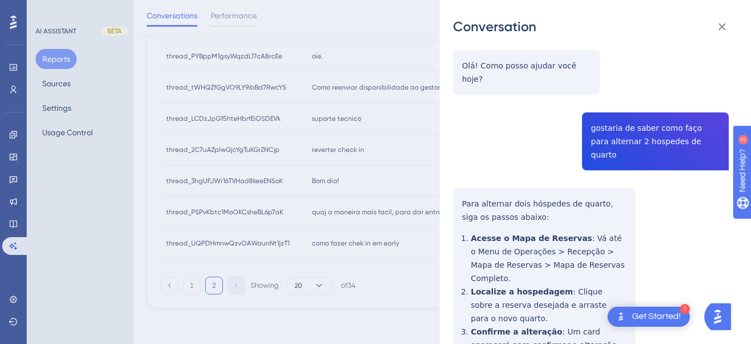
click at [620, 116] on div "thread_PYBppM1gsyWqzdL17cA8rcEe Copy - - 387_MONTEIRO, [PERSON_NAME] User Conve…" at bounding box center [591, 218] width 276 height 599
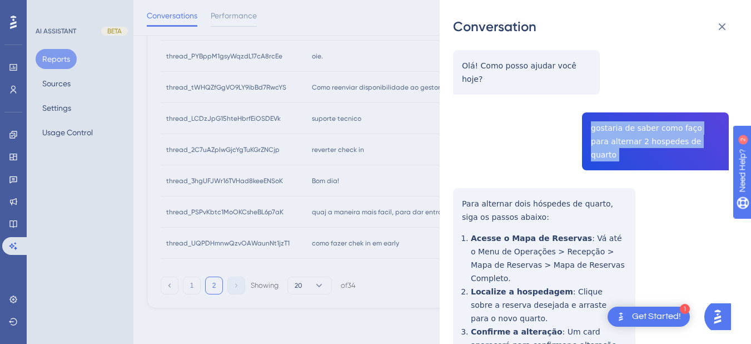
click at [620, 116] on div "thread_PYBppM1gsyWqzdL17cA8rcEe Copy - - 387_MONTEIRO, [PERSON_NAME] User Conve…" at bounding box center [591, 218] width 276 height 599
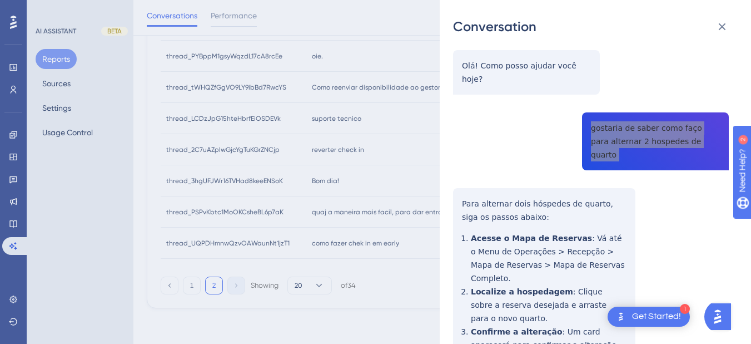
scroll to position [242, 0]
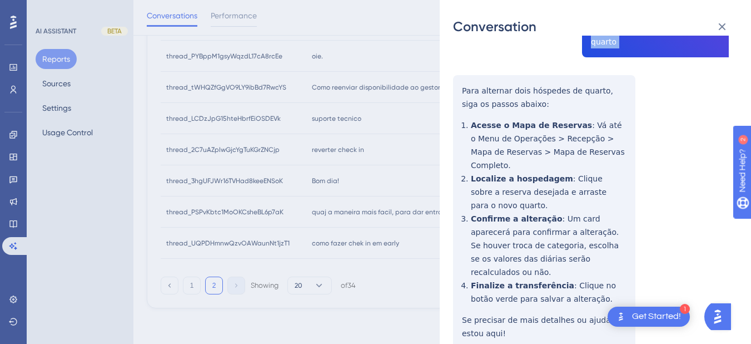
click at [462, 63] on div "thread_PYBppM1gsyWqzdL17cA8rcEe Copy - - 387_MONTEIRO, [PERSON_NAME] User Conve…" at bounding box center [591, 105] width 276 height 599
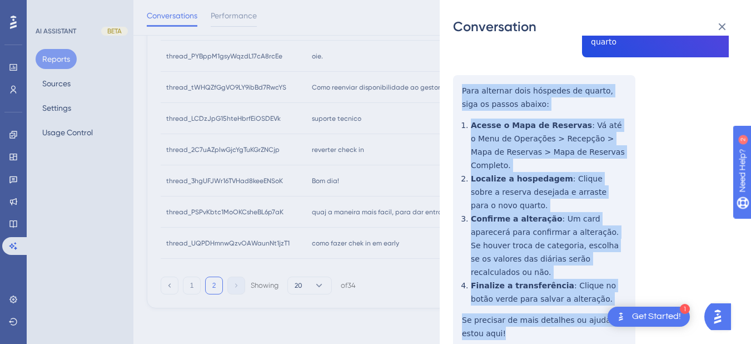
drag, startPoint x: 462, startPoint y: 63, endPoint x: 503, endPoint y: 287, distance: 227.3
click at [503, 287] on div "thread_PYBppM1gsyWqzdL17cA8rcEe Copy - - 387_MONTEIRO, [PERSON_NAME] User Conve…" at bounding box center [591, 105] width 276 height 599
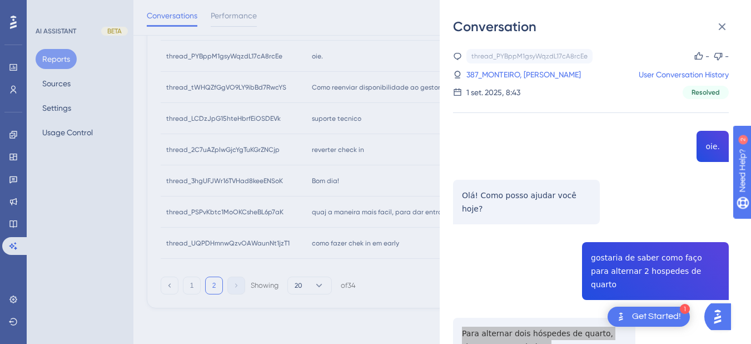
scroll to position [262, 0]
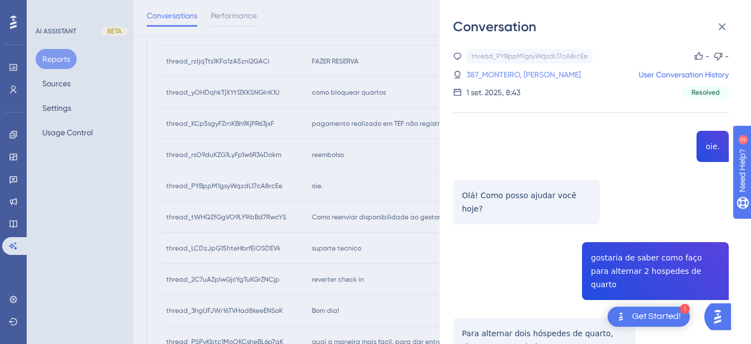
click at [517, 79] on link "387_MONTEIRO, [PERSON_NAME]" at bounding box center [524, 74] width 115 height 13
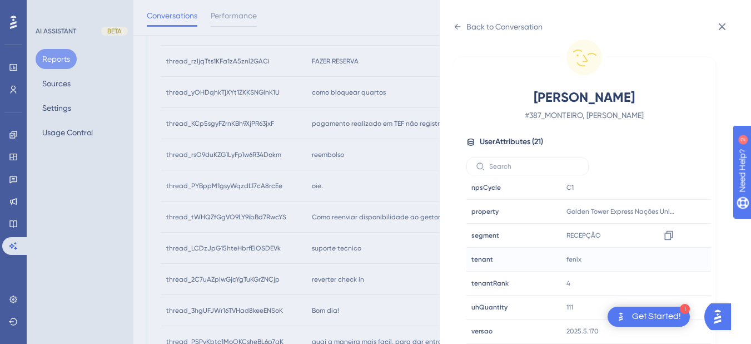
scroll to position [391, 0]
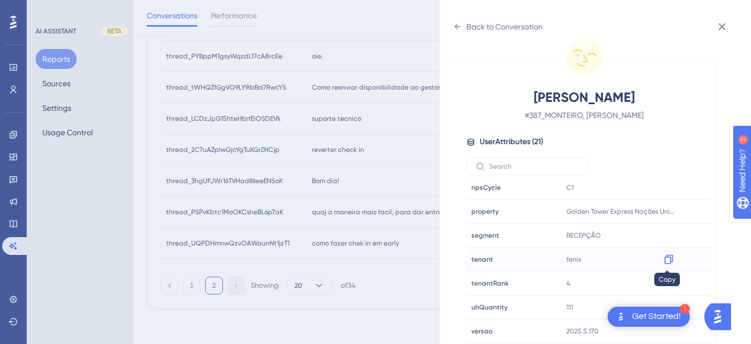
click at [665, 258] on icon at bounding box center [668, 259] width 11 height 11
drag, startPoint x: 662, startPoint y: 221, endPoint x: 710, endPoint y: 215, distance: 47.7
click at [667, 215] on icon at bounding box center [668, 211] width 11 height 11
click at [459, 31] on icon at bounding box center [457, 26] width 9 height 9
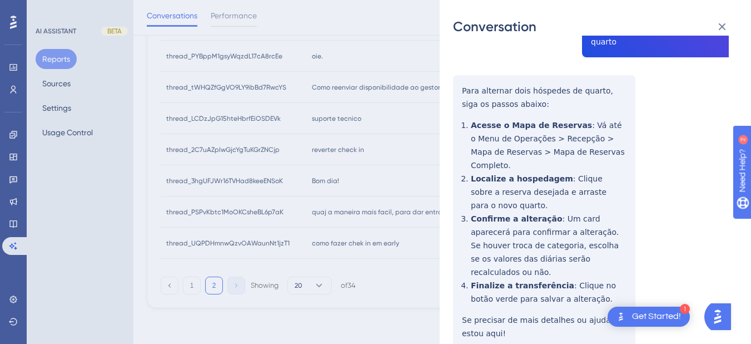
scroll to position [0, 0]
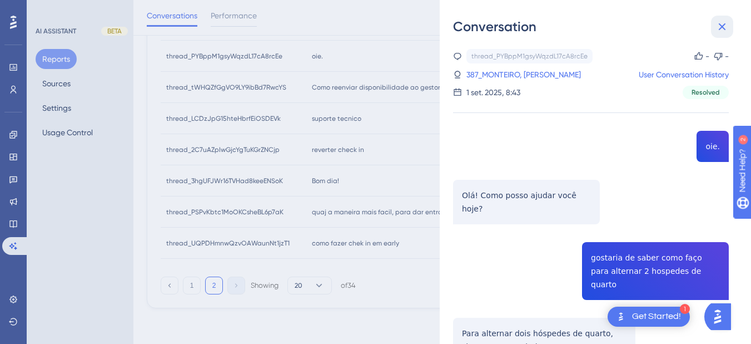
click at [684, 29] on icon at bounding box center [722, 26] width 13 height 13
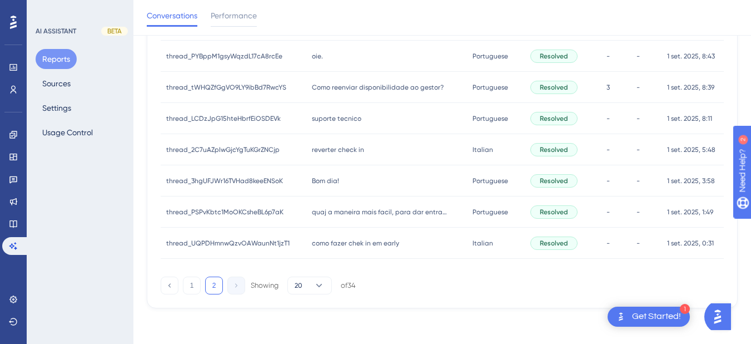
scroll to position [262, 0]
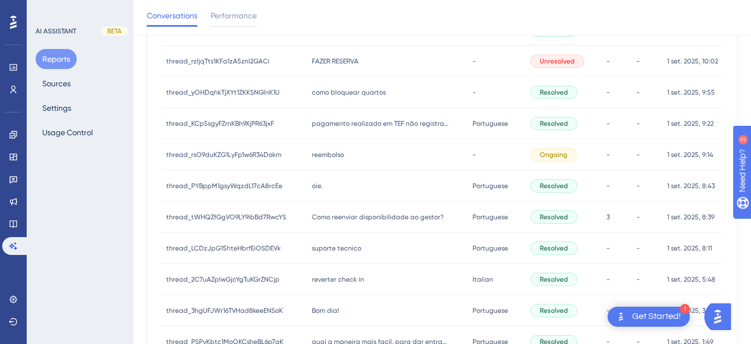
click at [354, 158] on div "reembolso reembolso" at bounding box center [386, 154] width 161 height 31
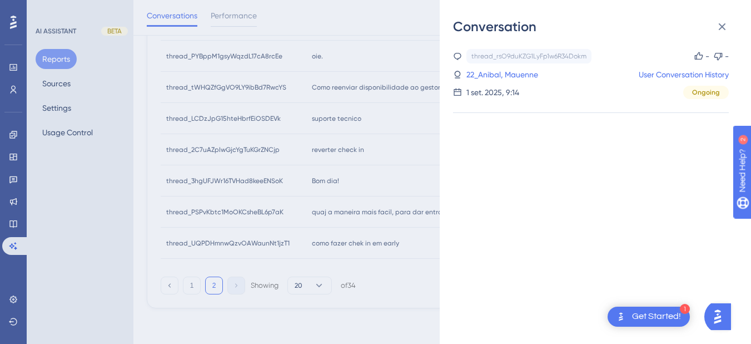
scroll to position [132, 0]
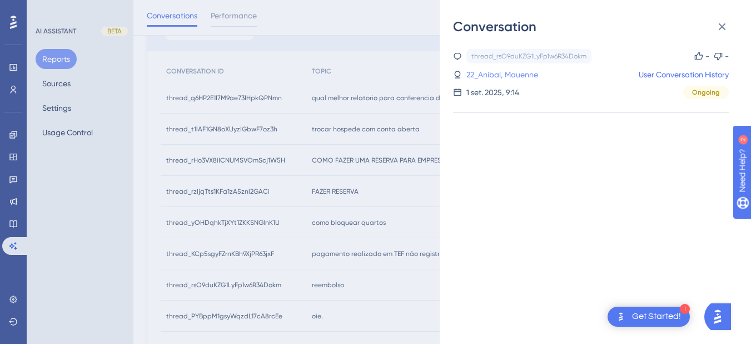
click at [508, 72] on link "22_Anibal, Mauenne" at bounding box center [503, 74] width 72 height 13
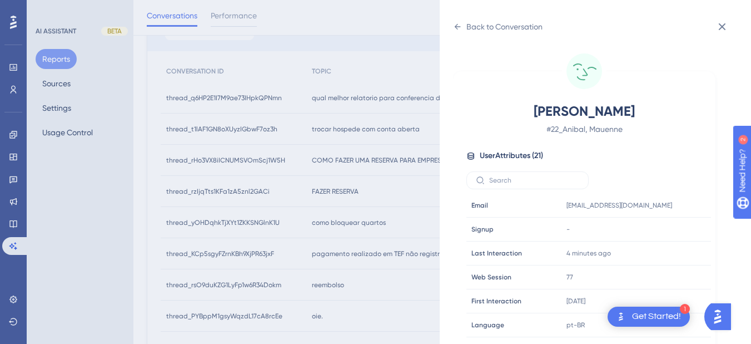
scroll to position [339, 0]
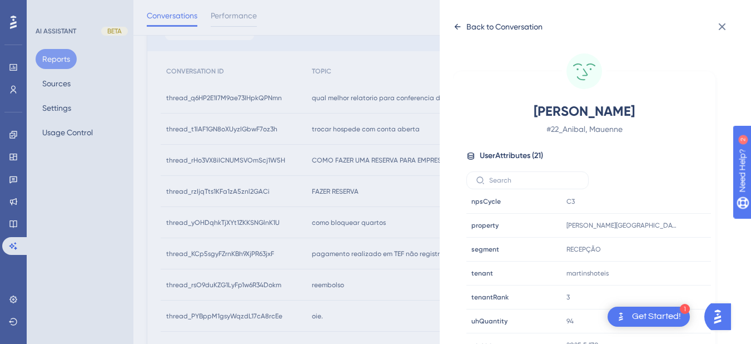
click at [454, 29] on icon at bounding box center [457, 26] width 9 height 9
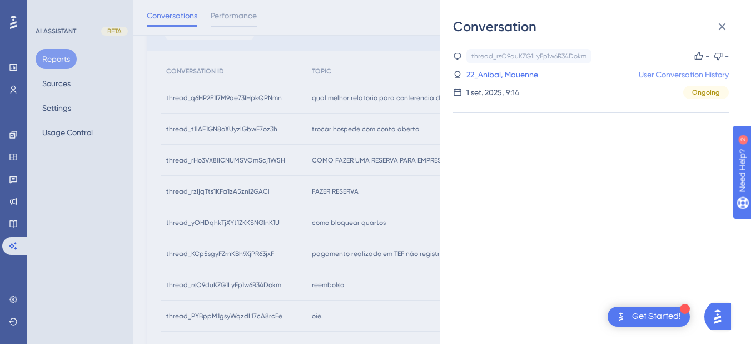
click at [663, 72] on link "User Conversation History" at bounding box center [684, 74] width 90 height 13
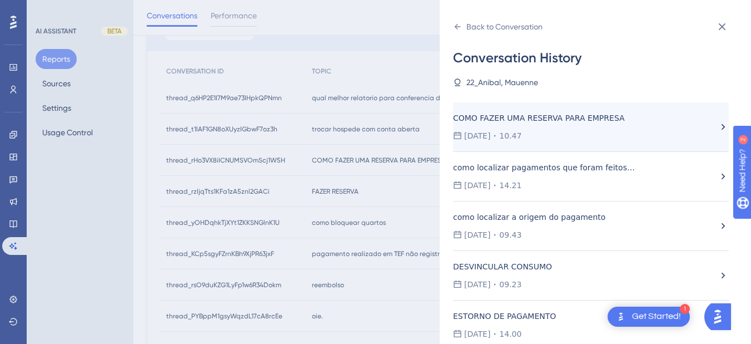
click at [542, 125] on div "COMO FAZER UMA RESERVA PARA EMPRESA [DATE] 10.47" at bounding box center [585, 126] width 265 height 31
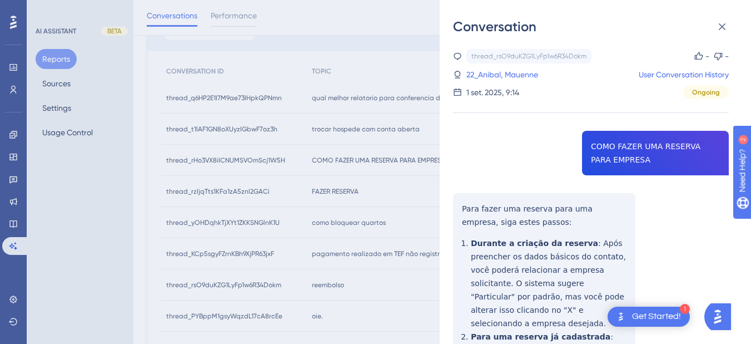
click at [614, 143] on div "thread_rsO9duKZG1LyFp1w6R34Dokm Copy - - 22_Anibal, Mauenne User Conversation H…" at bounding box center [591, 279] width 276 height 461
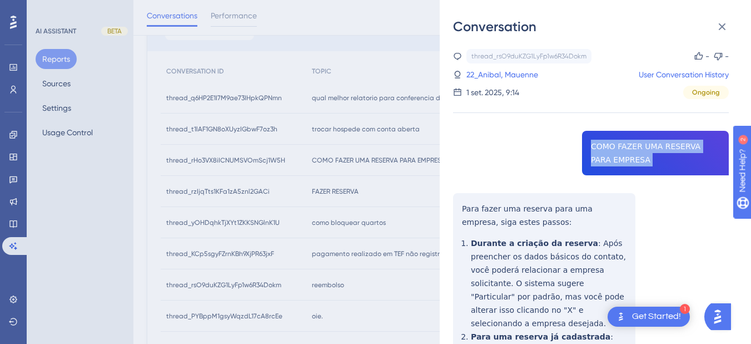
click at [614, 143] on div "thread_rsO9duKZG1LyFp1w6R34Dokm Copy - - 22_Anibal, Mauenne User Conversation H…" at bounding box center [591, 279] width 276 height 461
click at [555, 140] on div "thread_rsO9duKZG1LyFp1w6R34Dokm Copy - - 22_Anibal, Mauenne User Conversation H…" at bounding box center [591, 279] width 276 height 461
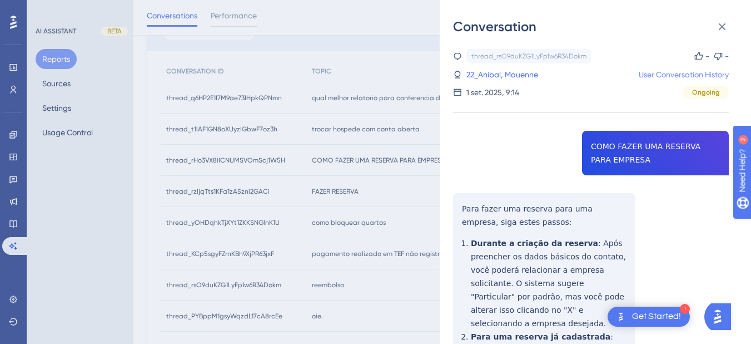
click at [658, 75] on link "User Conversation History" at bounding box center [684, 74] width 90 height 13
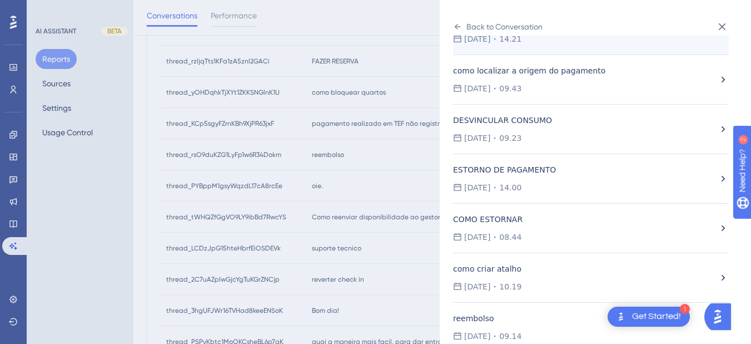
scroll to position [17, 0]
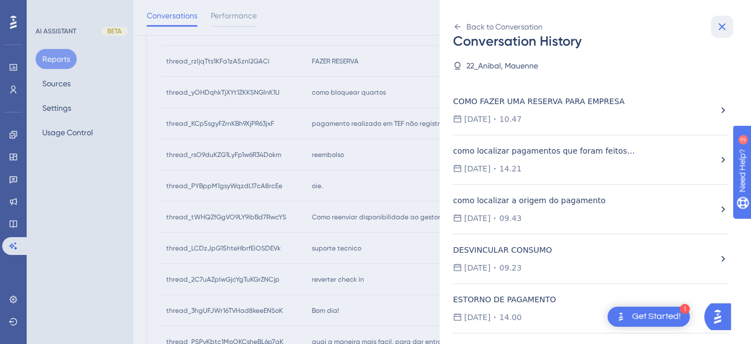
click at [684, 23] on icon at bounding box center [722, 26] width 13 height 13
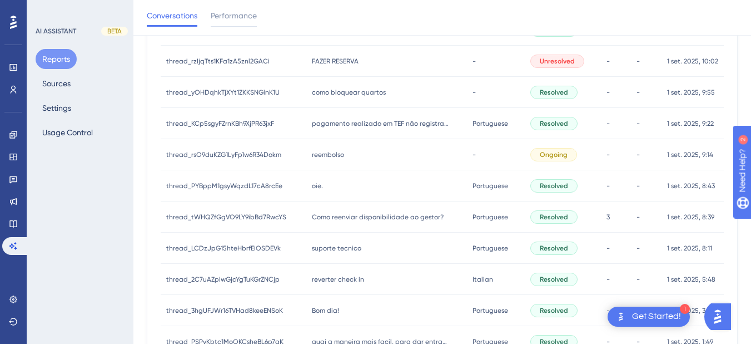
click at [322, 143] on div "reembolso reembolso" at bounding box center [386, 154] width 161 height 31
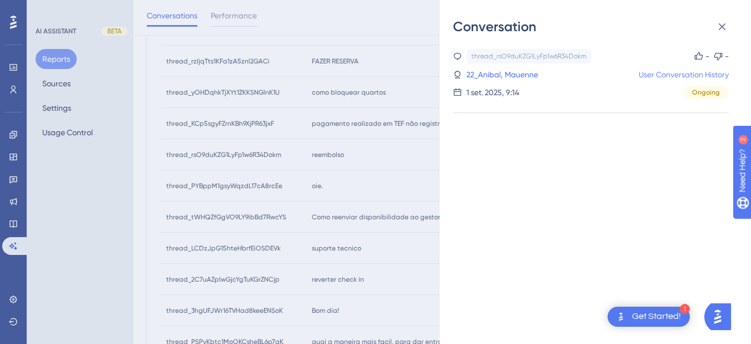
click at [674, 70] on link "User Conversation History" at bounding box center [684, 74] width 90 height 13
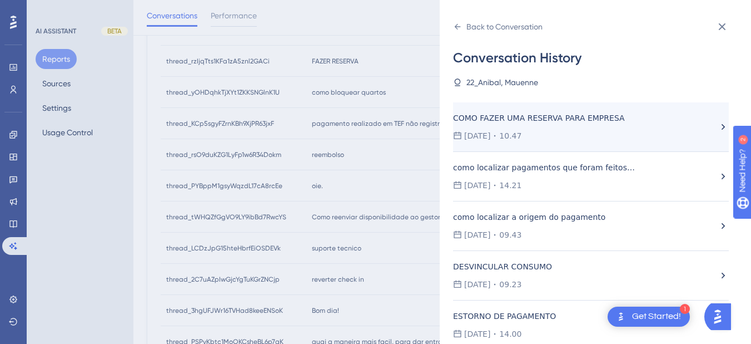
click at [528, 120] on div "COMO FAZER UMA RESERVA PARA EMPRESA" at bounding box center [544, 117] width 182 height 13
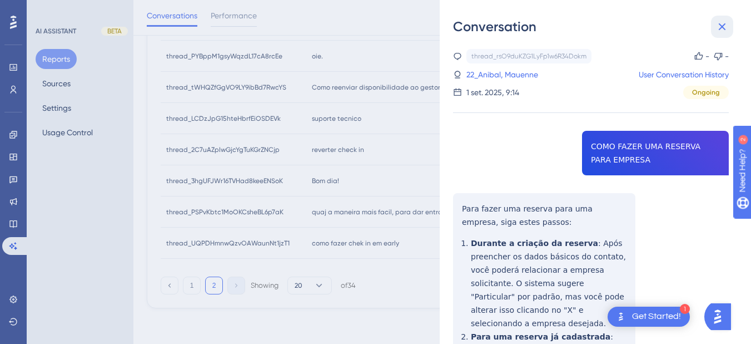
click at [684, 26] on button at bounding box center [722, 27] width 22 height 22
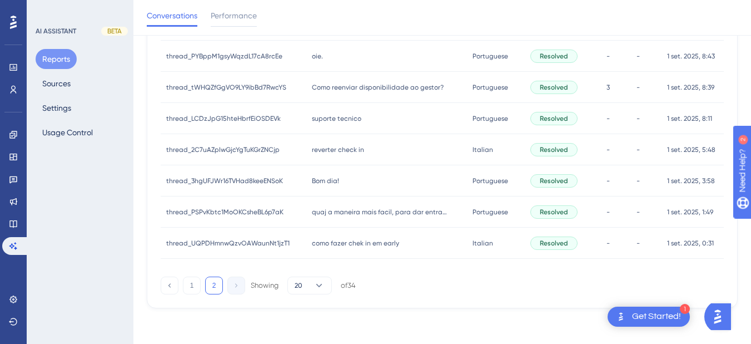
scroll to position [262, 0]
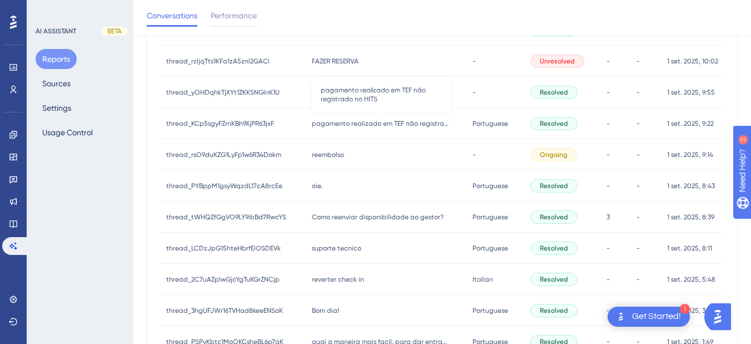
click at [345, 123] on span "pagamento realizado em TEF não registrado no HITS" at bounding box center [381, 123] width 139 height 9
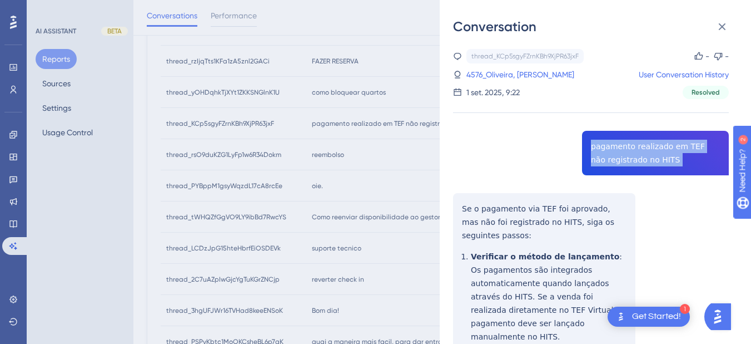
drag, startPoint x: 462, startPoint y: 190, endPoint x: 460, endPoint y: 199, distance: 9.6
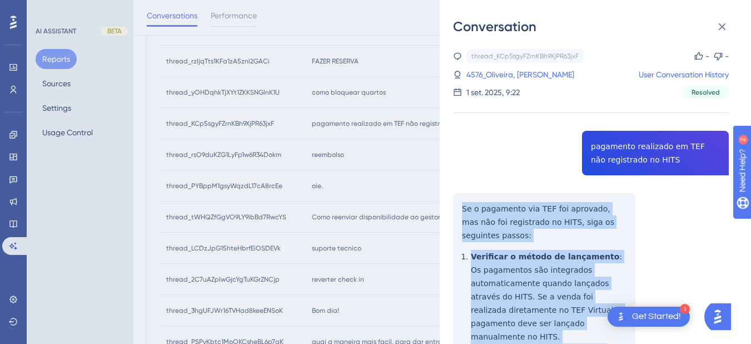
scroll to position [260, 0]
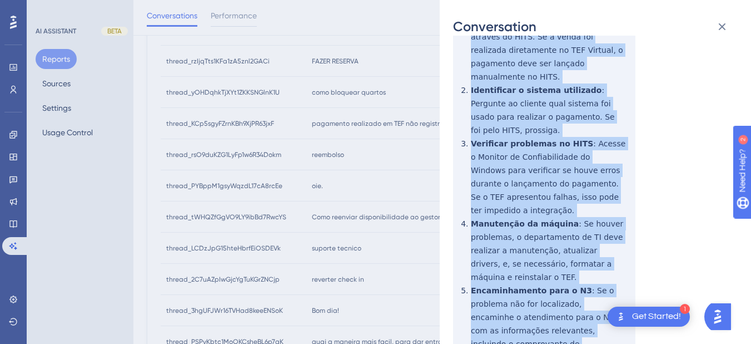
drag, startPoint x: 460, startPoint y: 205, endPoint x: 593, endPoint y: 301, distance: 164.4
click at [593, 301] on div "thread_KCp5sgyFZrnKBh9XjPR63jxF Copy - - 4576_Oliveira, [PERSON_NAME] User Conv…" at bounding box center [591, 119] width 276 height 661
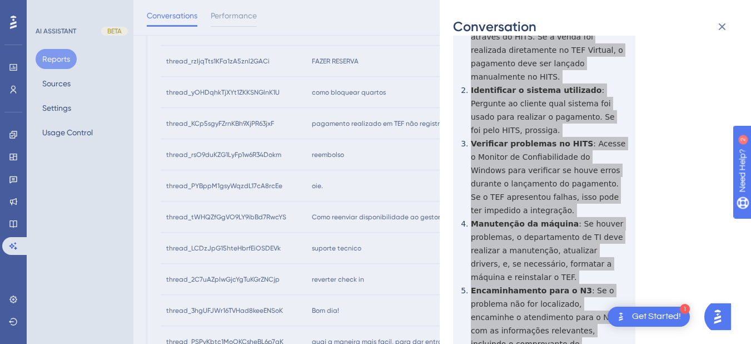
scroll to position [0, 0]
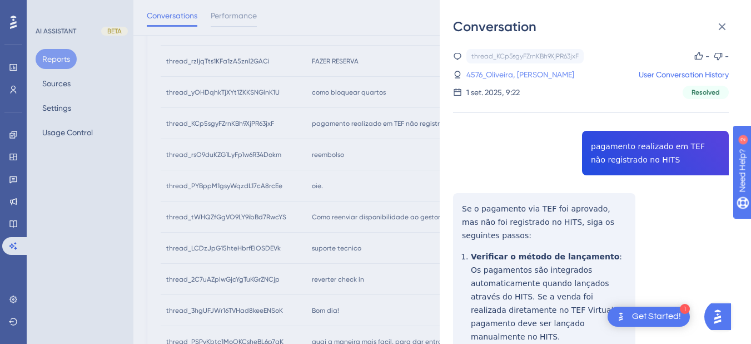
click at [519, 72] on link "4576_Oliveira, [PERSON_NAME]" at bounding box center [521, 74] width 108 height 13
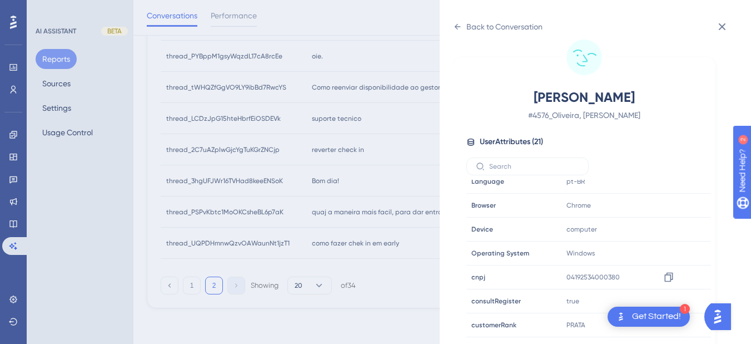
scroll to position [339, 0]
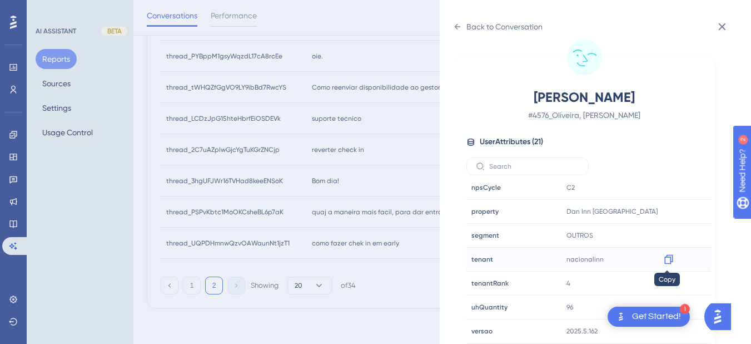
click at [666, 262] on icon at bounding box center [668, 259] width 11 height 11
click at [667, 209] on icon at bounding box center [669, 211] width 8 height 9
click at [457, 24] on icon at bounding box center [458, 27] width 6 height 6
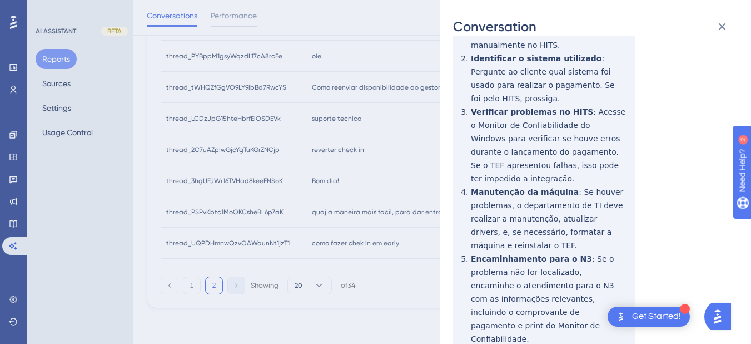
scroll to position [0, 0]
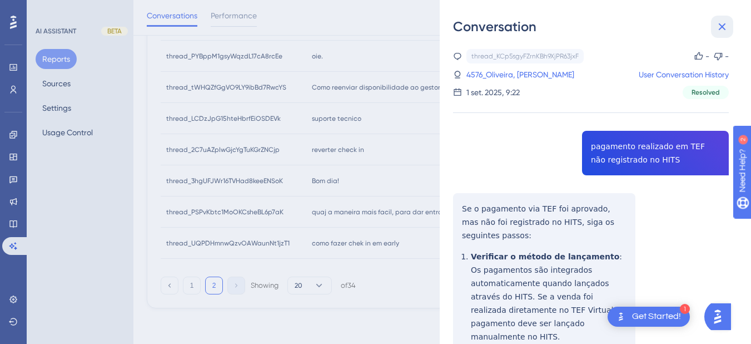
click at [684, 31] on icon at bounding box center [722, 26] width 13 height 13
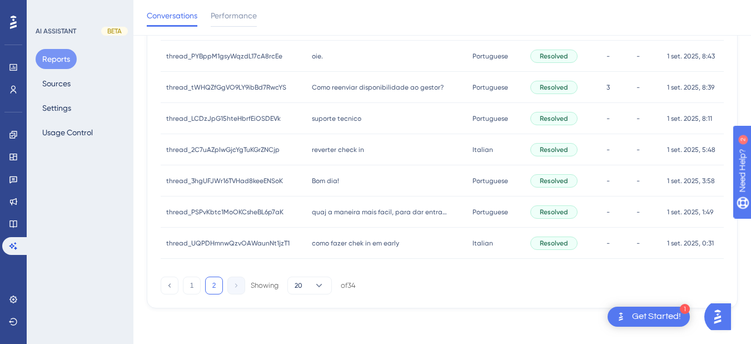
scroll to position [262, 0]
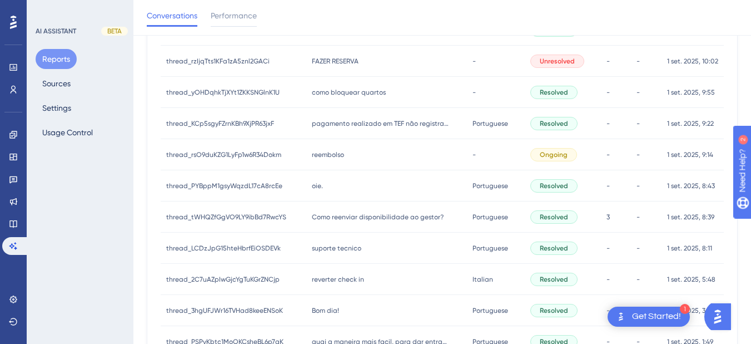
click at [354, 89] on span "como bloquear quartos" at bounding box center [349, 92] width 74 height 9
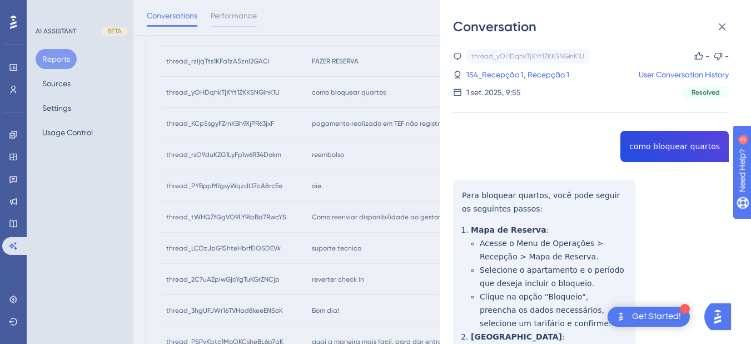
click at [655, 146] on div "thread_yOHDqhkTjXYt1ZKKSNGlnK1U Copy - - 154_Recepção 1, Recepção 1 User Conver…" at bounding box center [591, 339] width 276 height 581
click at [462, 197] on div "thread_yOHDqhkTjXYt1ZKKSNGlnK1U Copy - - 154_Recepção 1, Recepção 1 User Conver…" at bounding box center [591, 339] width 276 height 581
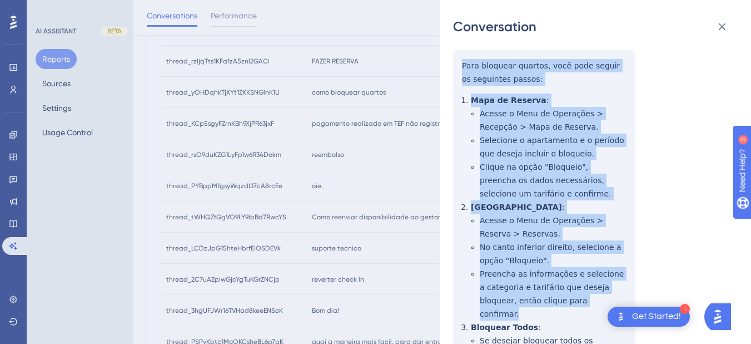
scroll to position [251, 0]
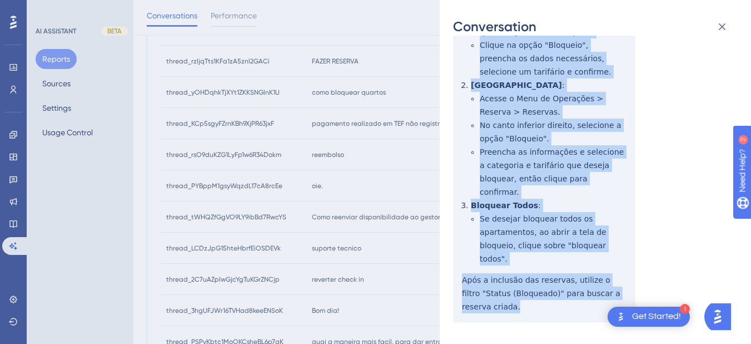
drag, startPoint x: 462, startPoint y: 194, endPoint x: 542, endPoint y: 313, distance: 143.1
click at [542, 313] on div "thread_yOHDqhkTjXYt1ZKKSNGlnK1U Copy - - 154_Recepção 1, Recepção 1 User Conver…" at bounding box center [591, 88] width 276 height 581
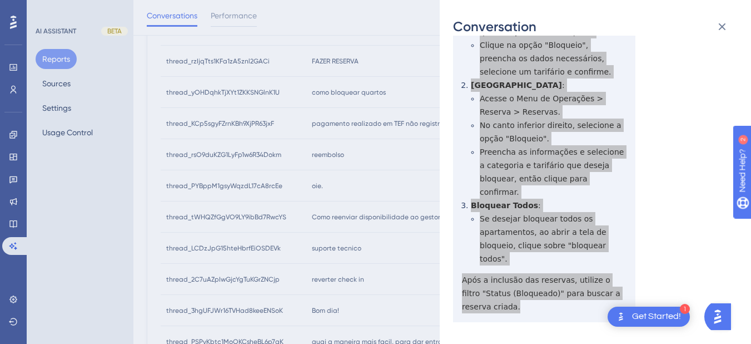
scroll to position [0, 0]
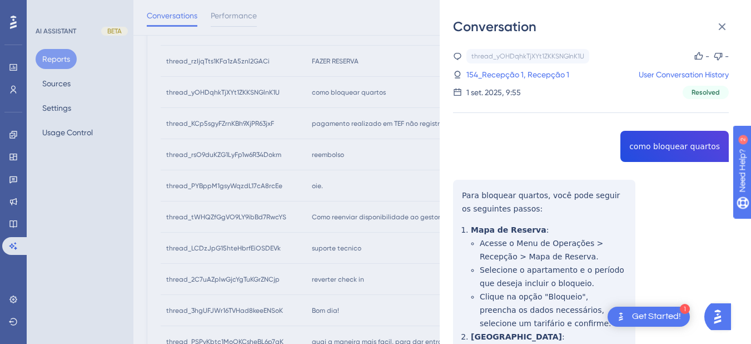
click at [522, 67] on div "thread_yOHDqhkTjXYt1ZKKSNGlnK1U Copy - - 154_Recepção 1, Recepção 1 User Conver…" at bounding box center [591, 74] width 276 height 50
click at [517, 75] on link "154_Recepção 1, Recepção 1" at bounding box center [518, 74] width 103 height 13
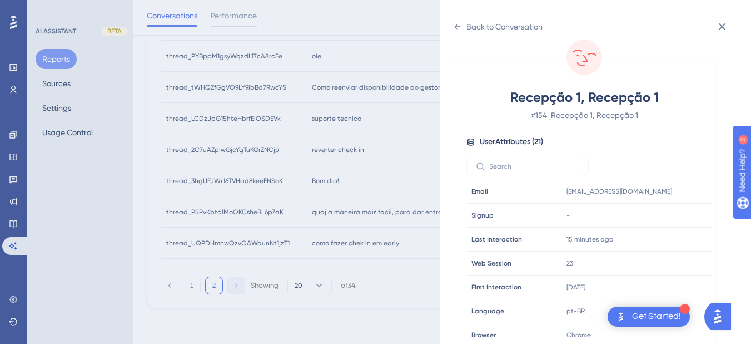
scroll to position [339, 0]
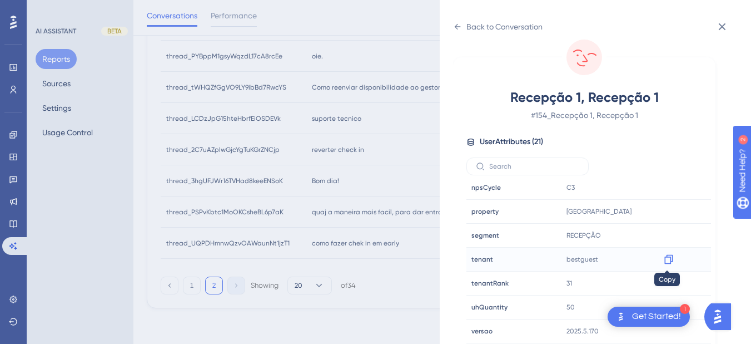
click at [665, 260] on icon at bounding box center [668, 259] width 11 height 11
click at [458, 19] on div "Back to Conversation" at bounding box center [498, 27] width 90 height 18
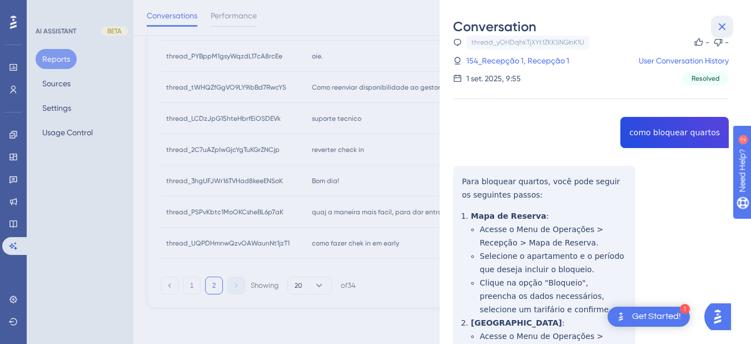
click at [684, 24] on icon at bounding box center [722, 26] width 7 height 7
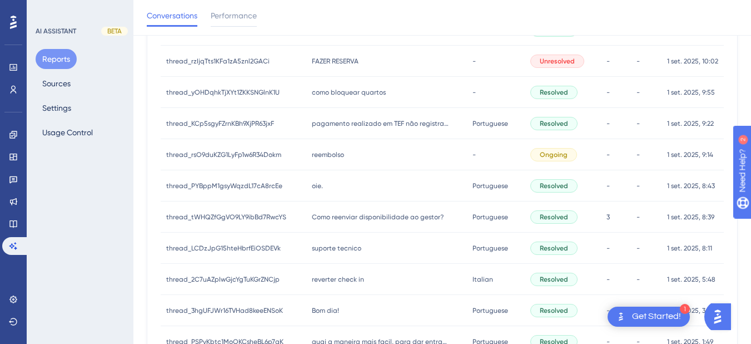
scroll to position [132, 0]
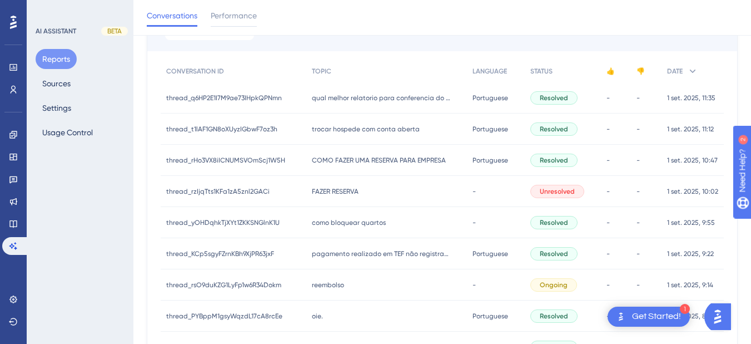
click at [352, 189] on span "FAZER RESERVA" at bounding box center [335, 191] width 47 height 9
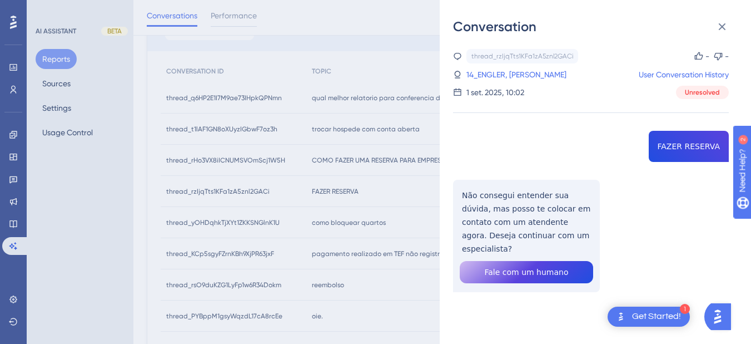
click at [684, 148] on div "thread_rzIjqTts1KFa1zA5znl2GACi Copy - - 14_ENGLER, [PERSON_NAME] User Conversa…" at bounding box center [591, 199] width 276 height 300
click at [489, 196] on div "thread_rzIjqTts1KFa1zA5znl2GACi Copy - - 14_ENGLER, [PERSON_NAME] User Conversa…" at bounding box center [591, 199] width 276 height 300
click at [490, 196] on div "thread_rzIjqTts1KFa1zA5znl2GACi Copy - - 14_ENGLER, [PERSON_NAME] User Conversa…" at bounding box center [591, 199] width 276 height 300
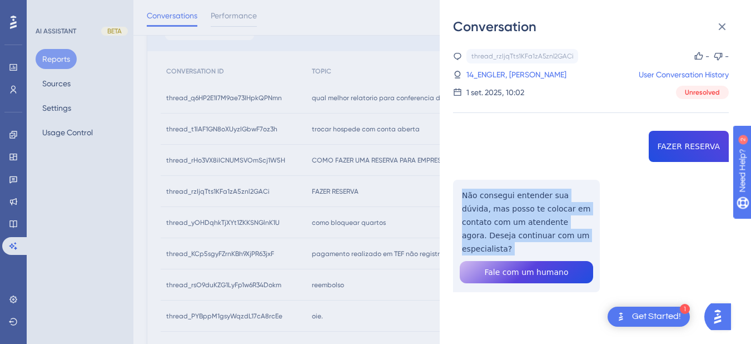
click at [490, 196] on div "thread_rzIjqTts1KFa1zA5znl2GACi Copy - - 14_ENGLER, [PERSON_NAME] User Conversa…" at bounding box center [591, 199] width 276 height 300
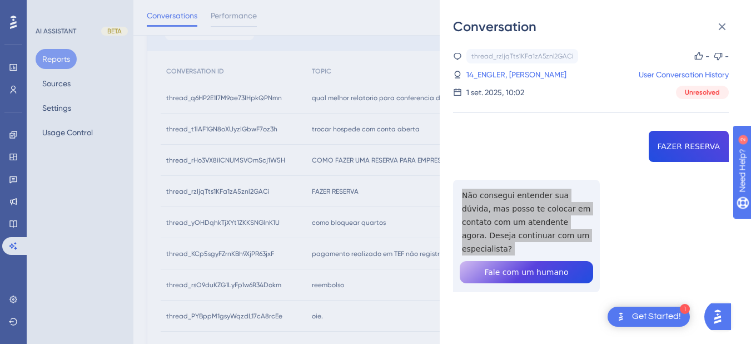
scroll to position [262, 0]
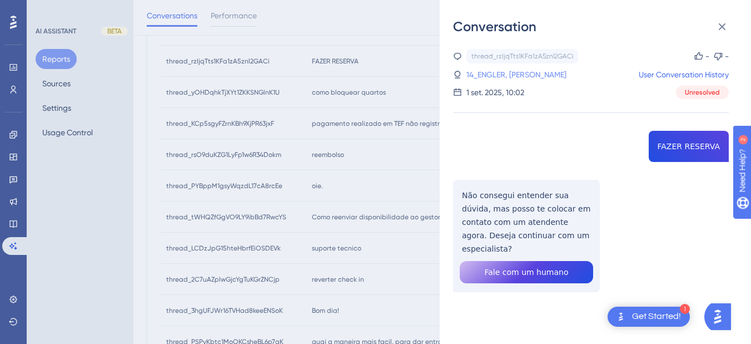
click at [514, 71] on link "14_ENGLER, [PERSON_NAME]" at bounding box center [517, 74] width 100 height 13
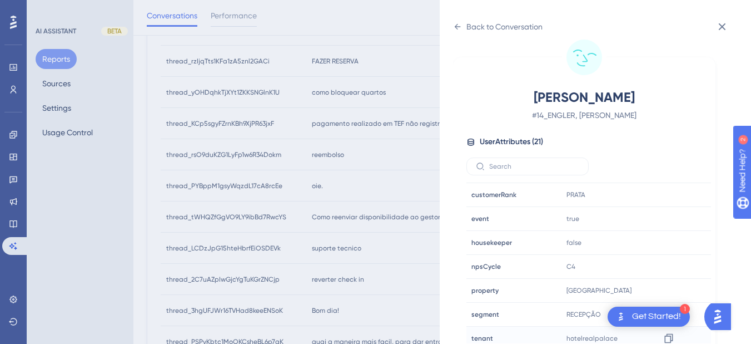
scroll to position [339, 0]
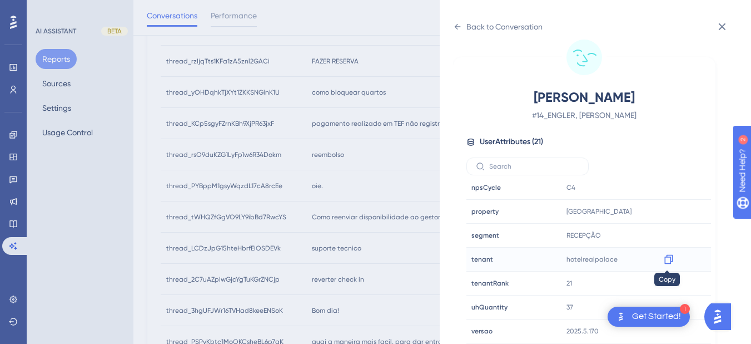
click at [671, 260] on icon at bounding box center [669, 259] width 8 height 9
click at [456, 34] on div "Back to Conversation" at bounding box center [498, 27] width 90 height 18
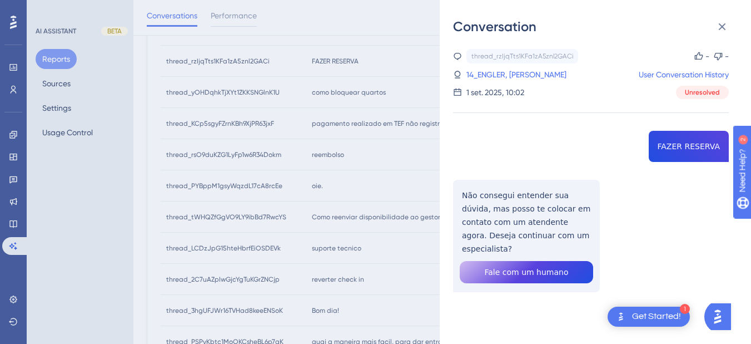
scroll to position [391, 0]
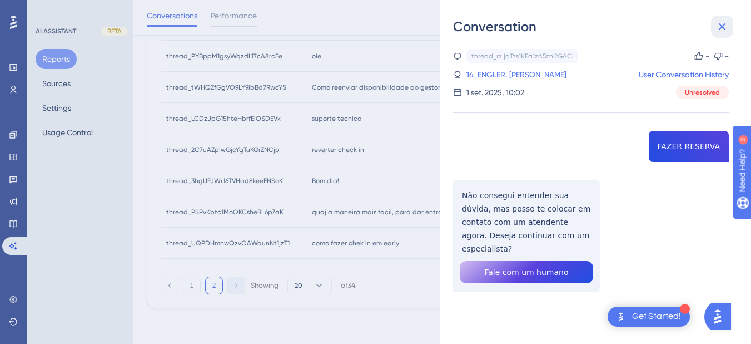
click at [684, 24] on icon at bounding box center [722, 26] width 13 height 13
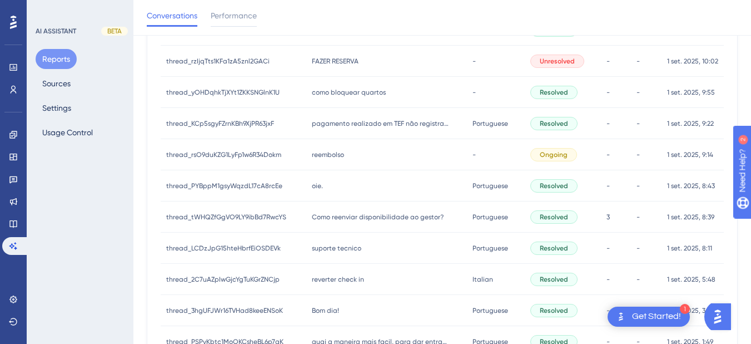
scroll to position [132, 0]
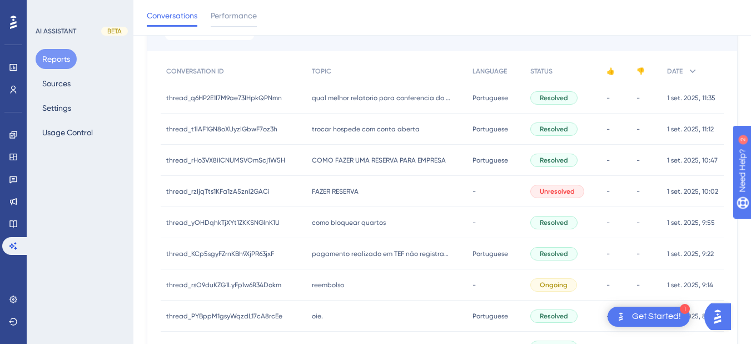
click at [354, 162] on span "COMO FAZER UMA RESERVA PARA EMPRESA" at bounding box center [379, 160] width 134 height 9
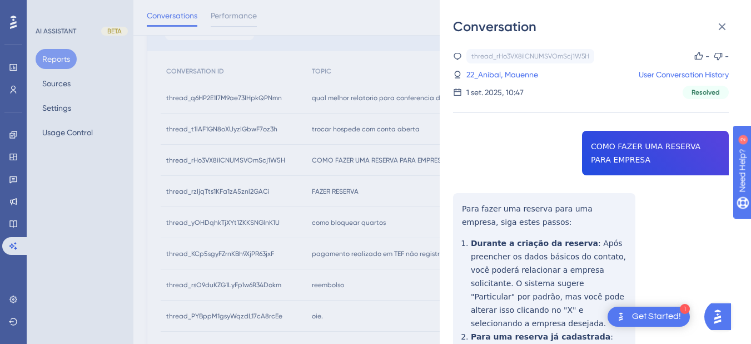
click at [626, 144] on div "thread_rHo3VX8iICNUMSVOmScj1W5H Copy - - 22_Anibal, Mauenne User Conversation H…" at bounding box center [591, 279] width 276 height 461
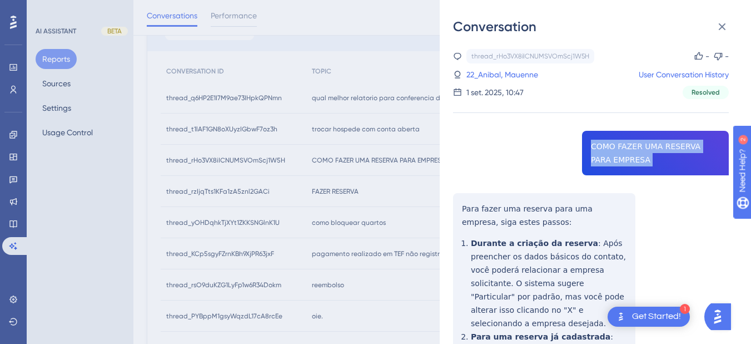
click at [626, 144] on div "thread_rHo3VX8iICNUMSVOmScj1W5H Copy - - 22_Anibal, Mauenne User Conversation H…" at bounding box center [591, 279] width 276 height 461
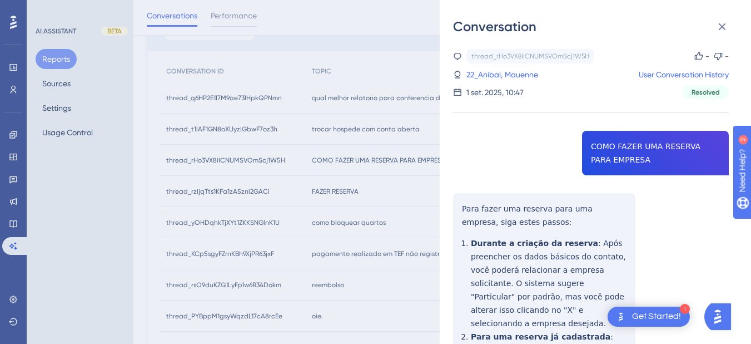
click at [470, 221] on div "thread_rHo3VX8iICNUMSVOmScj1W5H Copy - - 22_Anibal, Mauenne User Conversation H…" at bounding box center [591, 279] width 276 height 461
drag, startPoint x: 467, startPoint y: 207, endPoint x: 484, endPoint y: 208, distance: 17.8
click at [484, 208] on div "thread_rHo3VX8iICNUMSVOmScj1W5H Copy - - 22_Anibal, Mauenne User Conversation H…" at bounding box center [591, 279] width 276 height 461
click at [450, 217] on div "Conversation thread_rHo3VX8iICNUMSVOmScj1W5H Copy - - 22_Anibal, Mauenne User C…" at bounding box center [595, 172] width 311 height 344
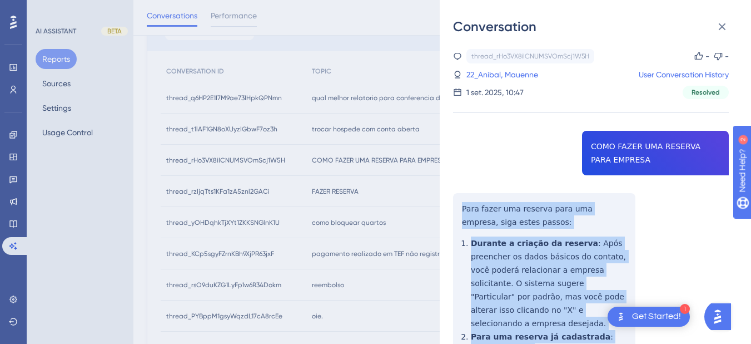
scroll to position [130, 0]
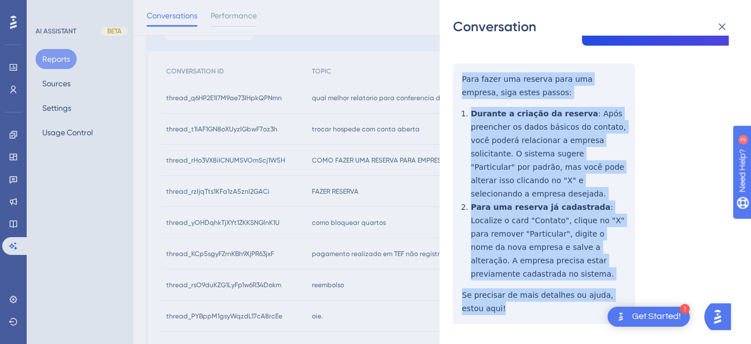
drag, startPoint x: 467, startPoint y: 207, endPoint x: 503, endPoint y: 281, distance: 82.8
click at [503, 281] on div "thread_rHo3VX8iICNUMSVOmScj1W5H Copy - - 22_Anibal, Mauenne User Conversation H…" at bounding box center [591, 149] width 276 height 461
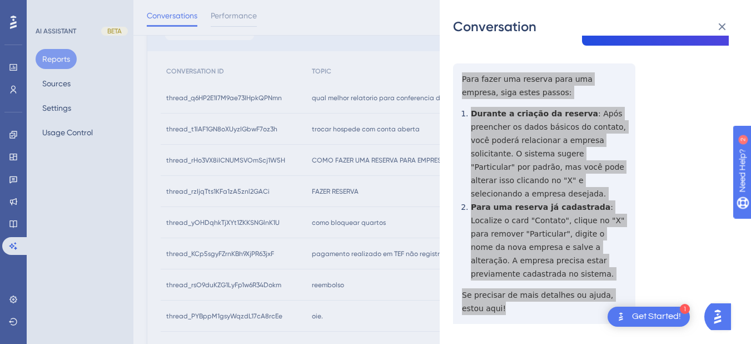
scroll to position [0, 0]
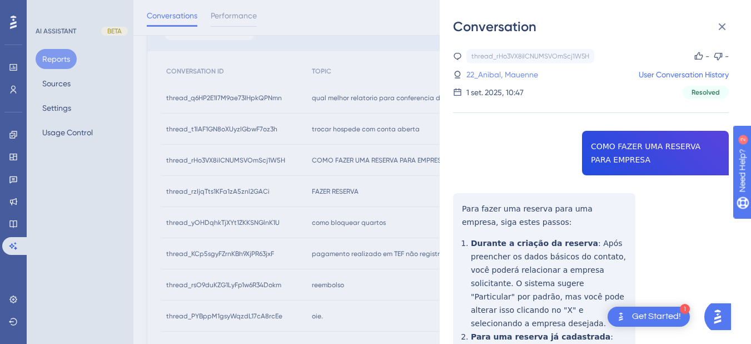
click at [507, 78] on link "22_Anibal, Mauenne" at bounding box center [503, 74] width 72 height 13
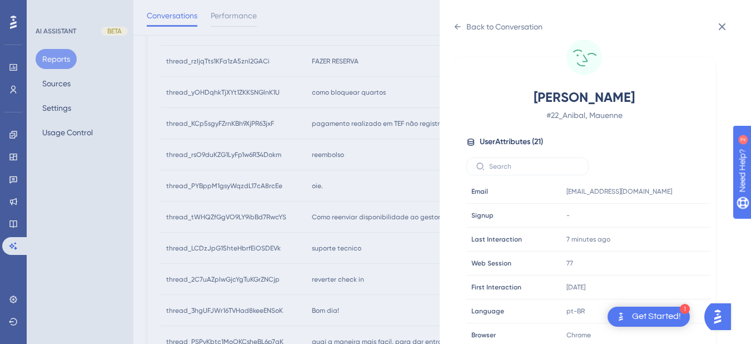
scroll to position [339, 0]
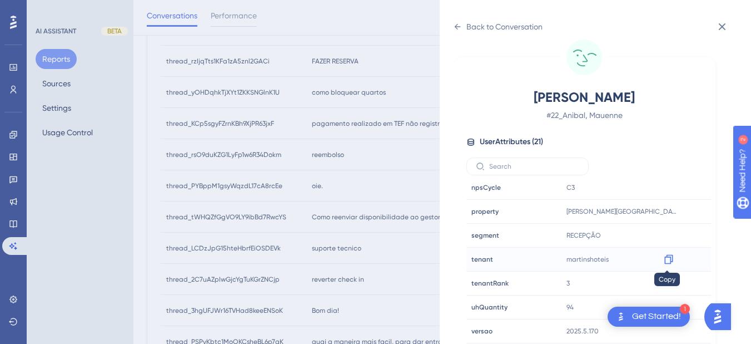
click at [667, 261] on icon at bounding box center [668, 259] width 11 height 11
click at [462, 28] on div "Back to Conversation" at bounding box center [498, 27] width 90 height 18
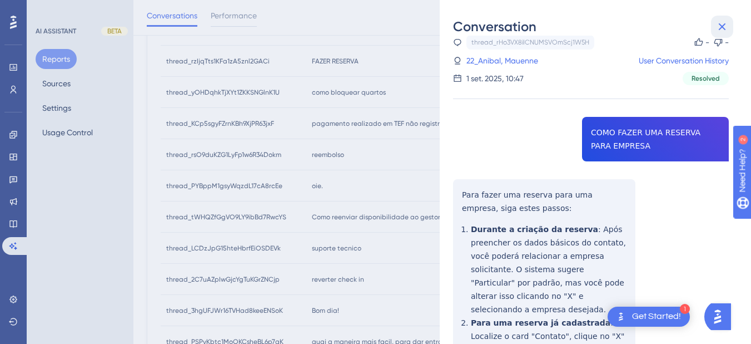
click at [684, 24] on icon at bounding box center [722, 26] width 13 height 13
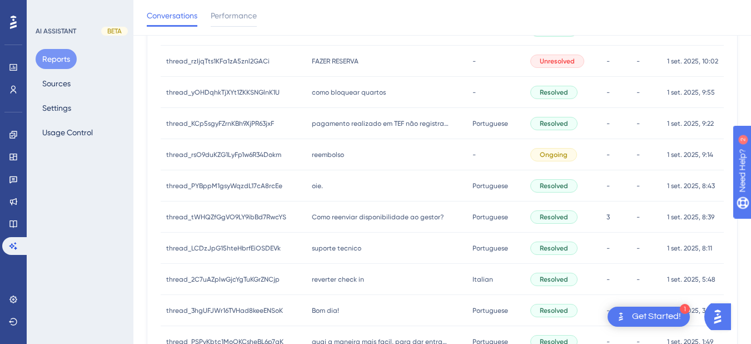
scroll to position [2, 0]
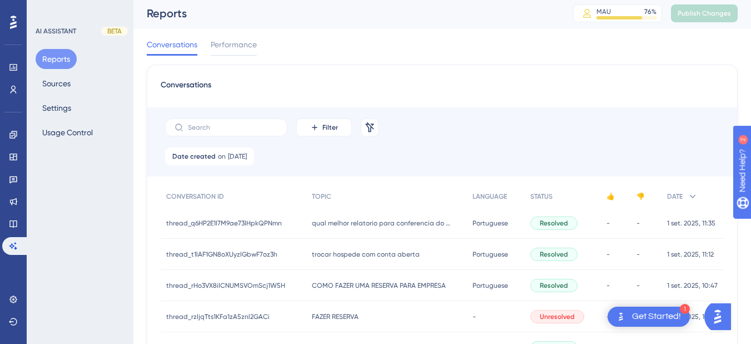
click at [391, 259] on div "trocar hospede com conta aberta trocar hospede com conta aberta" at bounding box center [386, 254] width 161 height 31
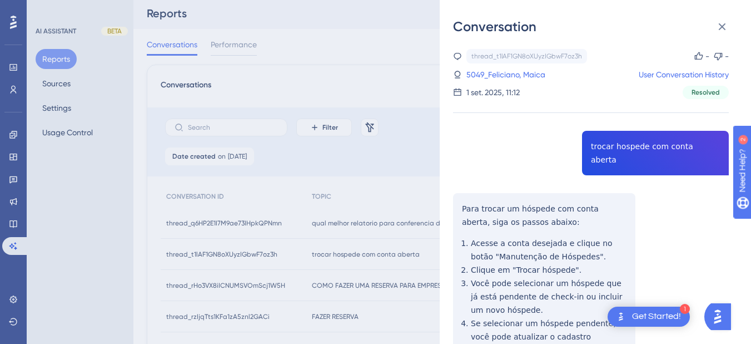
click at [647, 148] on div "thread_t1lAF1GN8oXUyzIGbwF7oz3h Copy - - 5049_Feliciano, Maica User Conversatio…" at bounding box center [591, 266] width 276 height 434
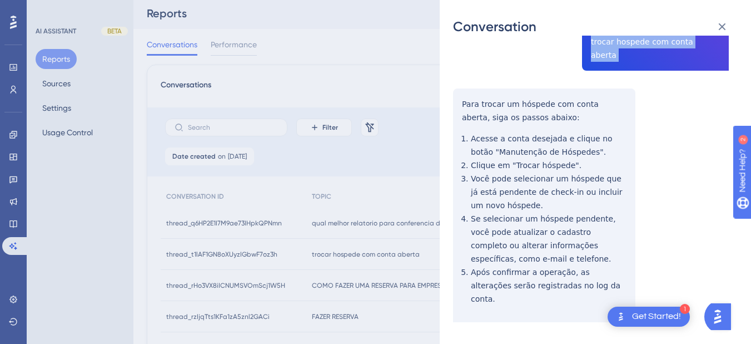
click at [460, 91] on div "thread_t1lAF1GN8oXUyzIGbwF7oz3h Copy - - 5049_Feliciano, Maica User Conversatio…" at bounding box center [591, 161] width 276 height 434
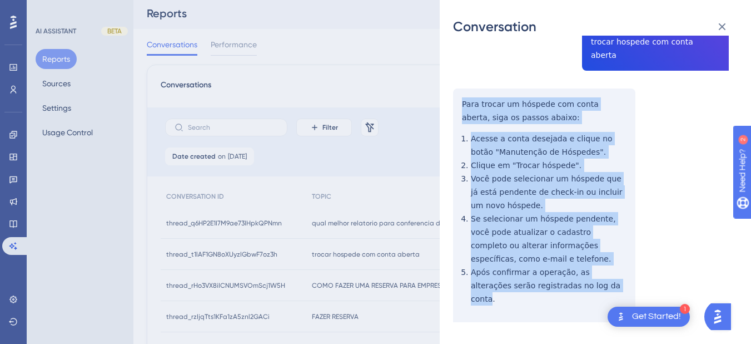
drag, startPoint x: 460, startPoint y: 91, endPoint x: 583, endPoint y: 285, distance: 229.2
click at [583, 285] on div "thread_t1lAF1GN8oXUyzIGbwF7oz3h Copy - - 5049_Feliciano, Maica User Conversatio…" at bounding box center [591, 161] width 276 height 434
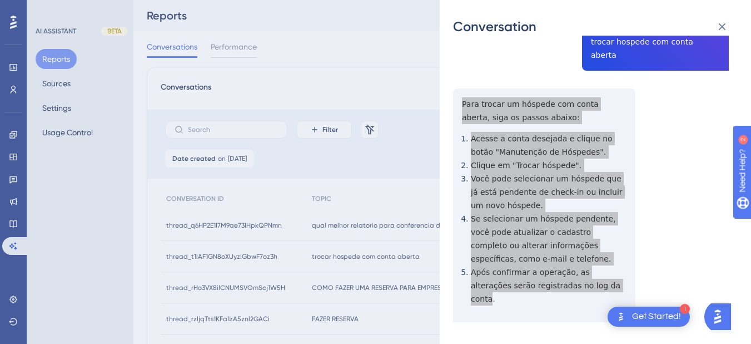
scroll to position [0, 0]
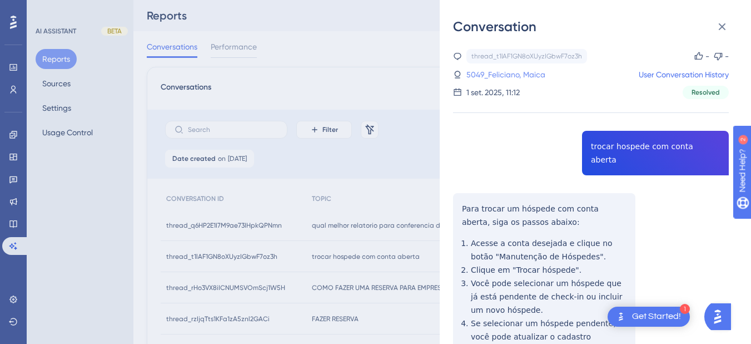
click at [491, 77] on link "5049_Feliciano, Maica" at bounding box center [506, 74] width 79 height 13
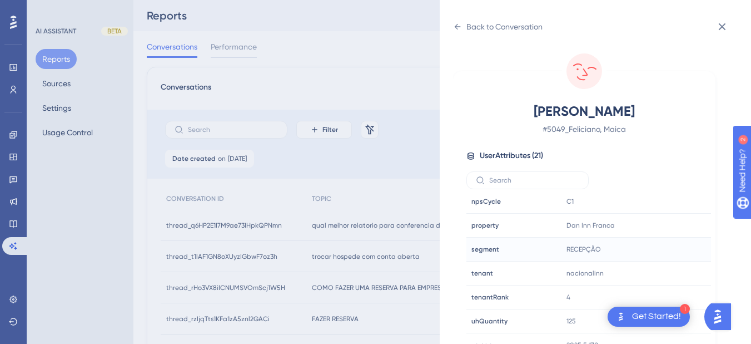
scroll to position [14, 0]
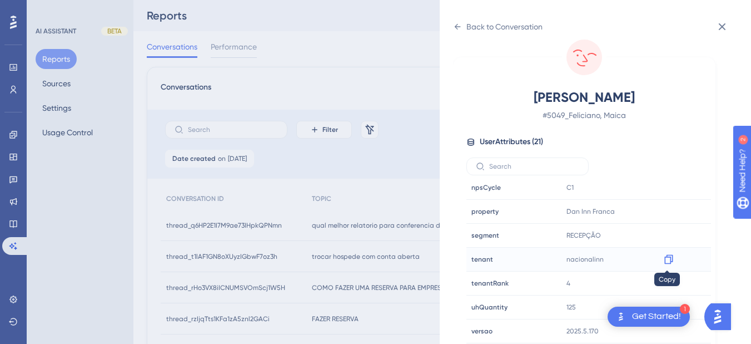
click at [669, 261] on icon at bounding box center [669, 259] width 8 height 9
drag, startPoint x: 665, startPoint y: 220, endPoint x: 666, endPoint y: 211, distance: 8.4
click at [666, 211] on icon at bounding box center [668, 211] width 11 height 11
click at [465, 29] on div "Back to Conversation" at bounding box center [498, 27] width 90 height 18
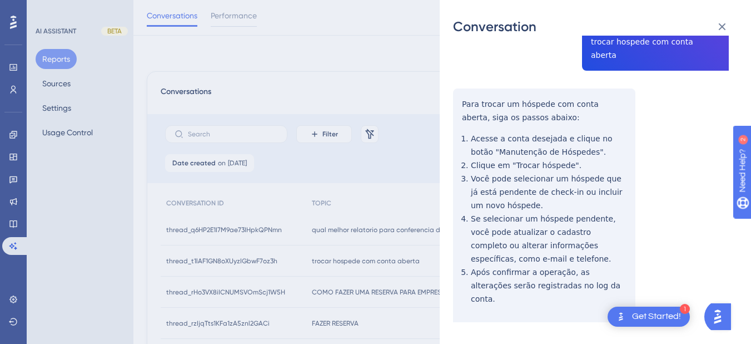
scroll to position [387, 0]
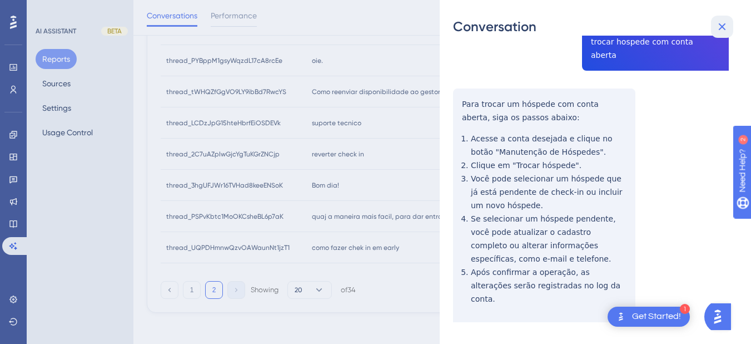
click at [684, 28] on icon at bounding box center [722, 26] width 7 height 7
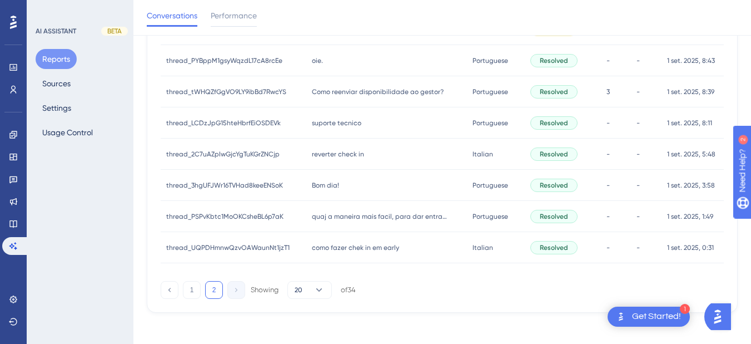
scroll to position [0, 0]
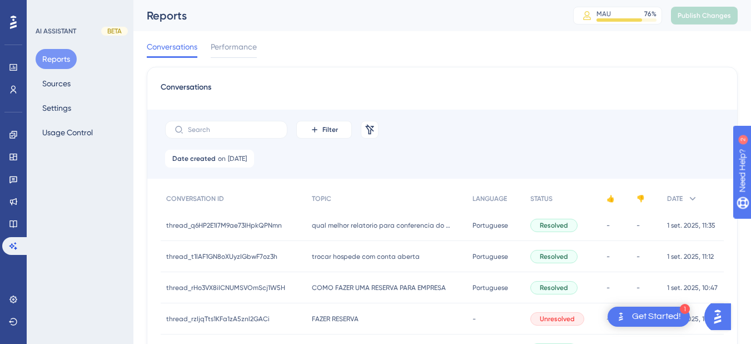
click at [361, 227] on span "qual melhor relatorio para conferencia do cafe da manha ?" at bounding box center [381, 225] width 139 height 9
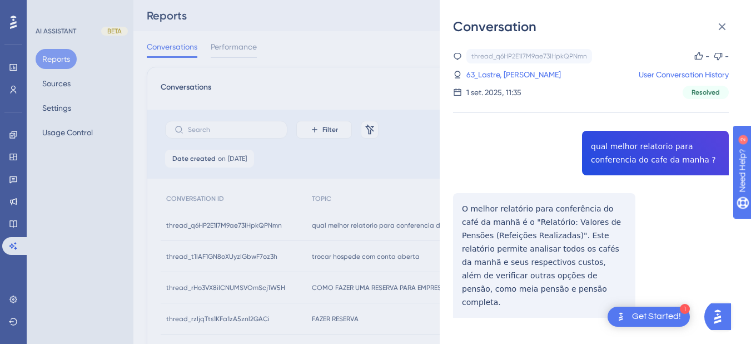
click at [622, 147] on div "thread_q6HP2E1I7M9ae73IHpkQPNmn Copy - - 63_Lastre, [PERSON_NAME] User Conversa…" at bounding box center [591, 211] width 276 height 325
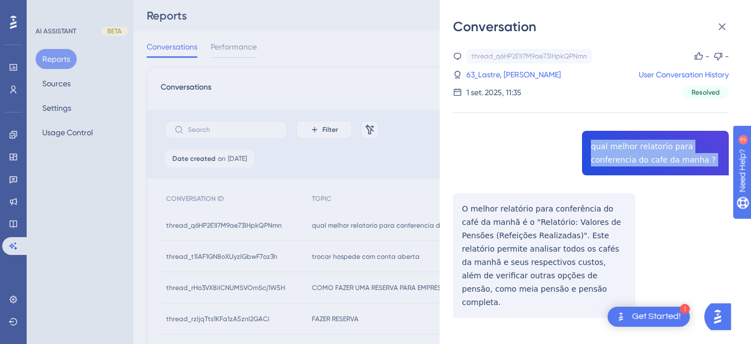
click at [622, 147] on div "thread_q6HP2E1I7M9ae73IHpkQPNmn Copy - - 63_Lastre, [PERSON_NAME] User Conversa…" at bounding box center [591, 211] width 276 height 325
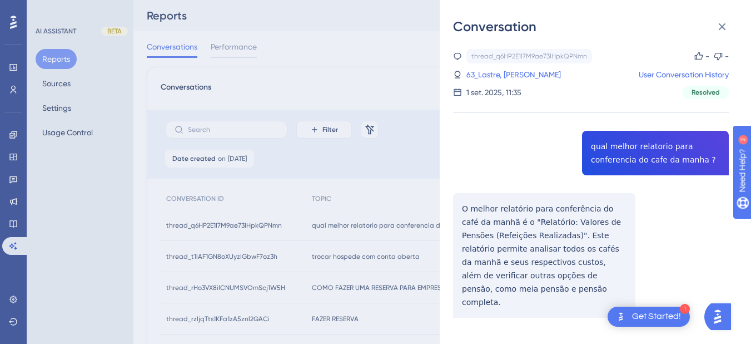
click at [453, 227] on div "thread_q6HP2E1I7M9ae73IHpkQPNmn Copy - - 63_Lastre, [PERSON_NAME] User Conversa…" at bounding box center [591, 211] width 276 height 325
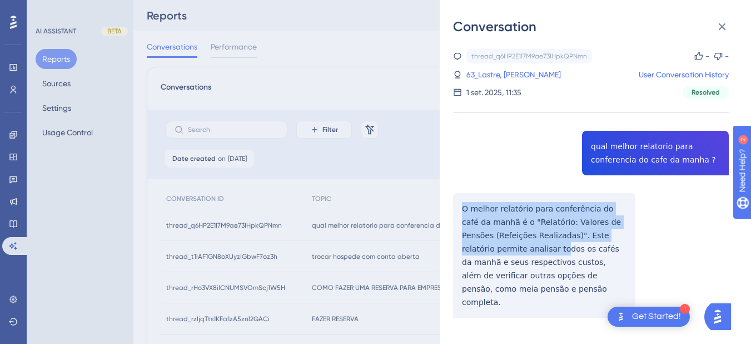
scroll to position [9, 0]
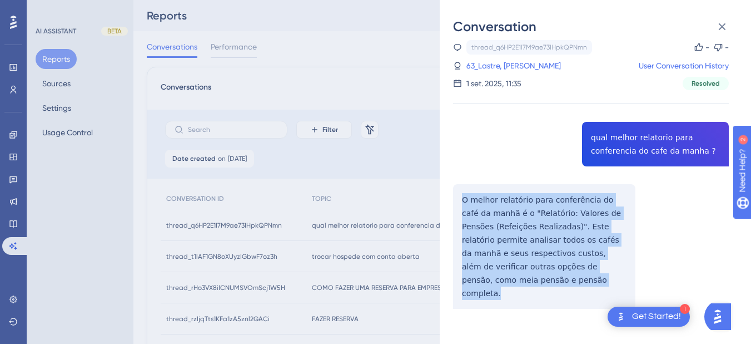
drag, startPoint x: 464, startPoint y: 206, endPoint x: 536, endPoint y: 280, distance: 103.4
click at [536, 280] on div "thread_q6HP2E1I7M9ae73IHpkQPNmn Copy - - 63_Lastre, [PERSON_NAME] User Conversa…" at bounding box center [591, 202] width 276 height 325
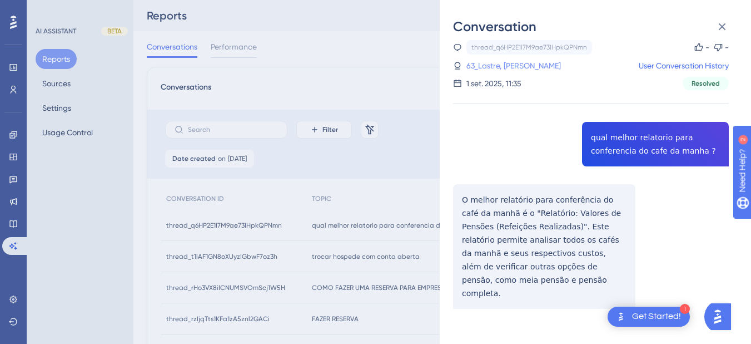
click at [481, 66] on link "63_Lastre, [PERSON_NAME]" at bounding box center [514, 65] width 95 height 13
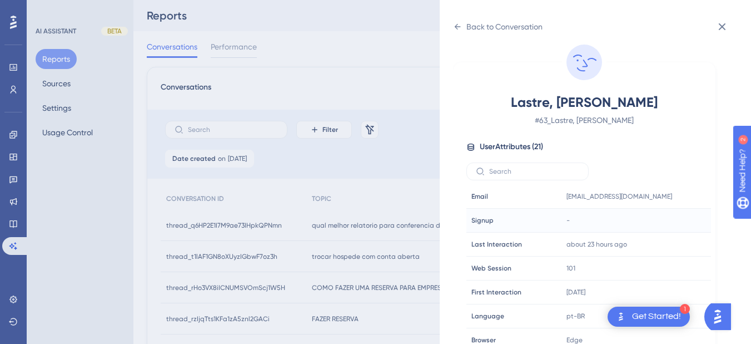
scroll to position [339, 0]
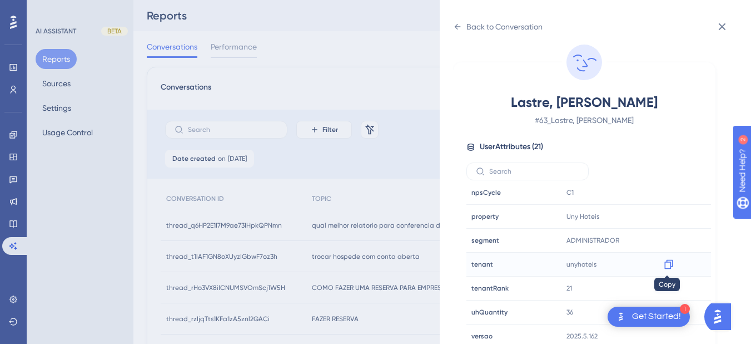
click at [666, 267] on icon at bounding box center [668, 264] width 11 height 11
click at [457, 23] on icon at bounding box center [457, 26] width 9 height 9
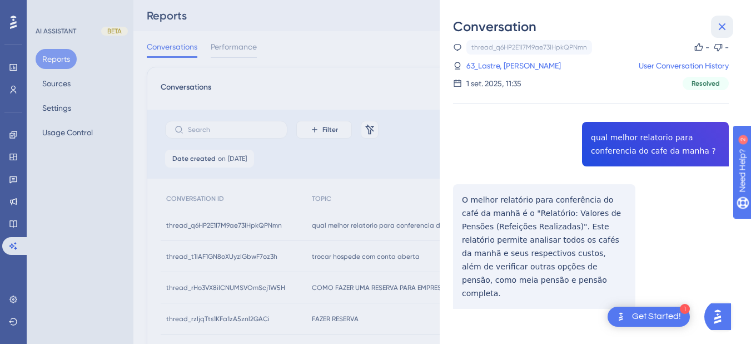
click at [684, 24] on icon at bounding box center [722, 26] width 13 height 13
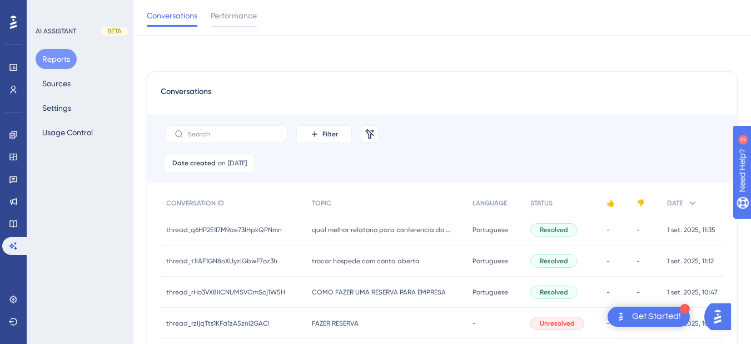
scroll to position [391, 0]
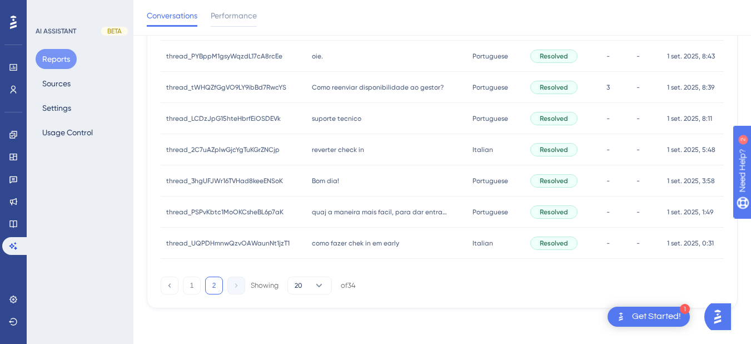
click at [182, 291] on div "1 2 Showing 20 of 34" at bounding box center [258, 285] width 195 height 18
click at [191, 288] on button "1" at bounding box center [192, 285] width 18 height 18
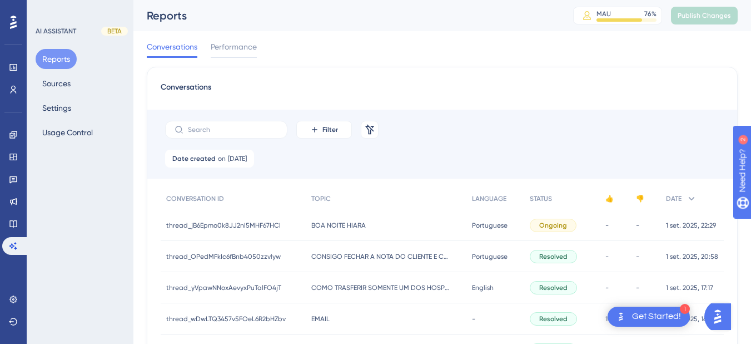
scroll to position [578, 0]
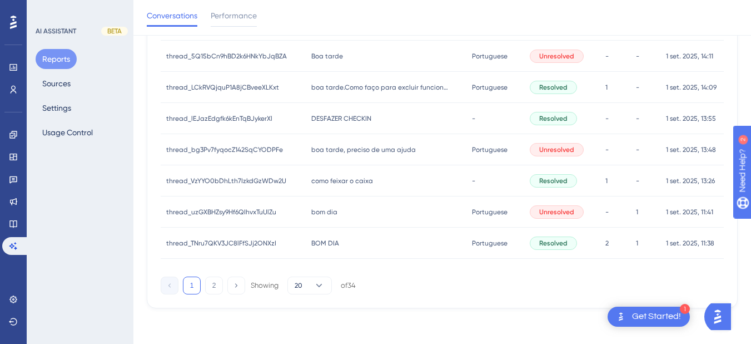
click at [320, 239] on span "BOM DIA" at bounding box center [325, 243] width 28 height 9
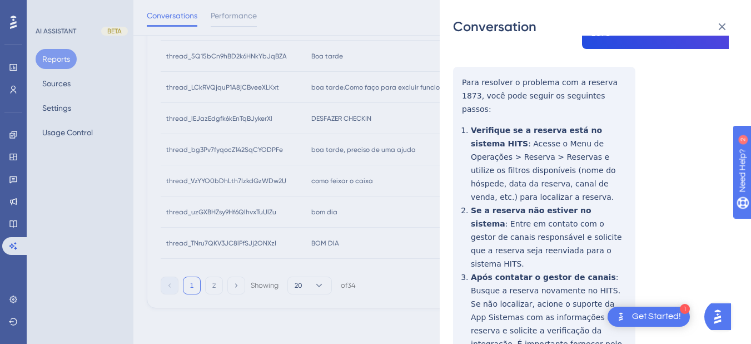
scroll to position [130, 0]
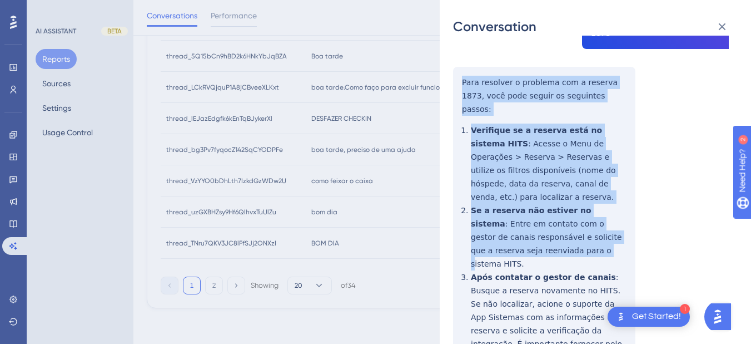
scroll to position [389, 0]
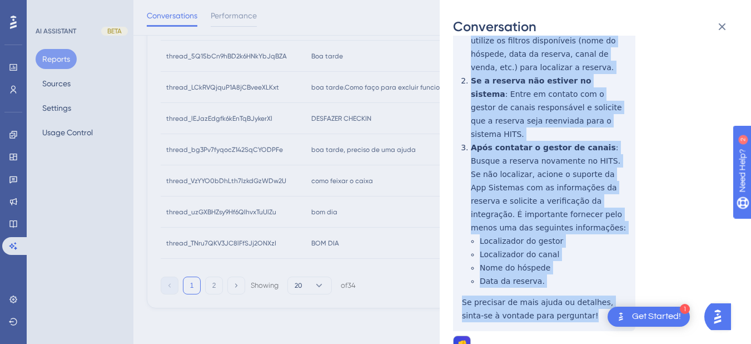
drag, startPoint x: 457, startPoint y: 200, endPoint x: 568, endPoint y: 275, distance: 133.7
click at [568, 275] on div "thread_TNru7QKV3JC8lFfSJj2ONXzI Copy 2 1 4_Lopes, Cristiana User Conversation H…" at bounding box center [591, 318] width 276 height 1317
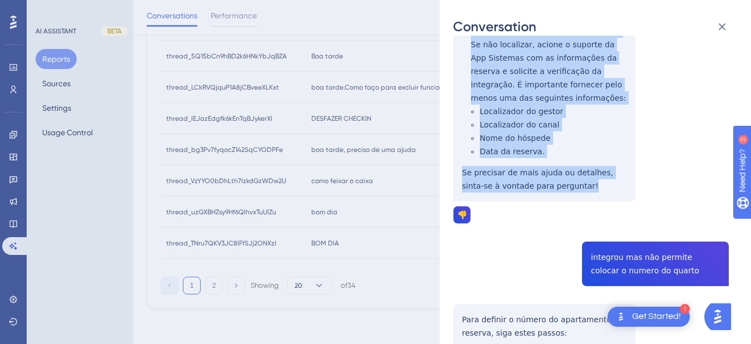
scroll to position [649, 0]
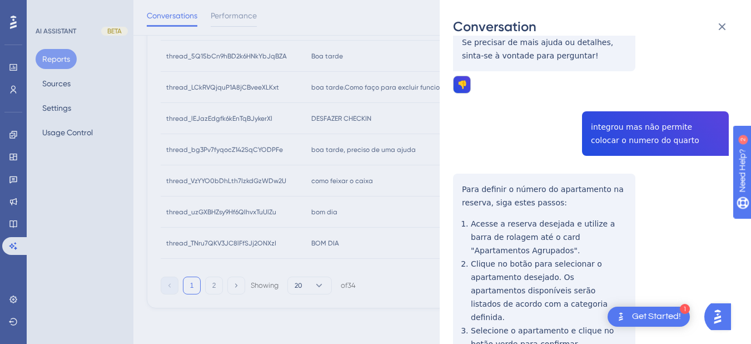
click at [609, 103] on div "thread_TNru7QKV3JC8lFfSJj2ONXzI Copy 2 1 4_Lopes, Cristiana User Conversation H…" at bounding box center [591, 58] width 276 height 1317
click at [457, 145] on div "thread_TNru7QKV3JC8lFfSJj2ONXzI Copy 2 1 4_Lopes, Cristiana User Conversation H…" at bounding box center [591, 58] width 276 height 1317
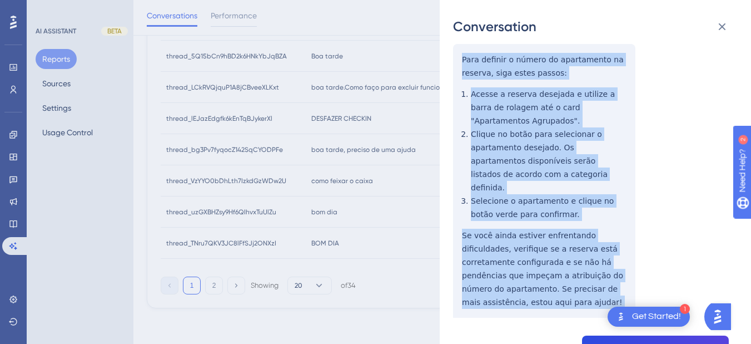
scroll to position [908, 0]
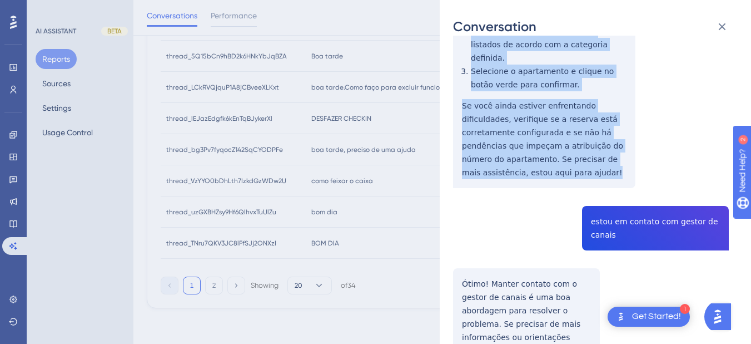
drag, startPoint x: 459, startPoint y: 144, endPoint x: 548, endPoint y: 122, distance: 92.1
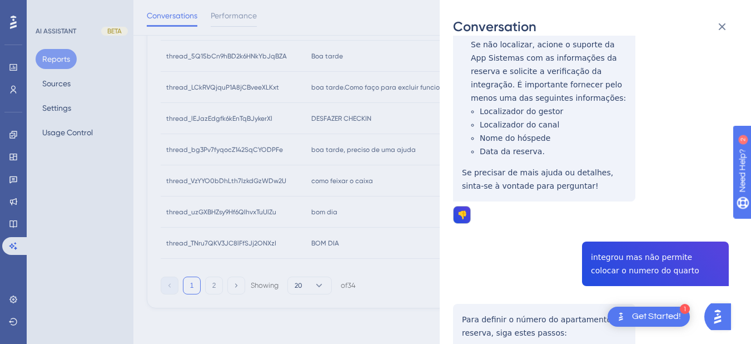
scroll to position [0, 0]
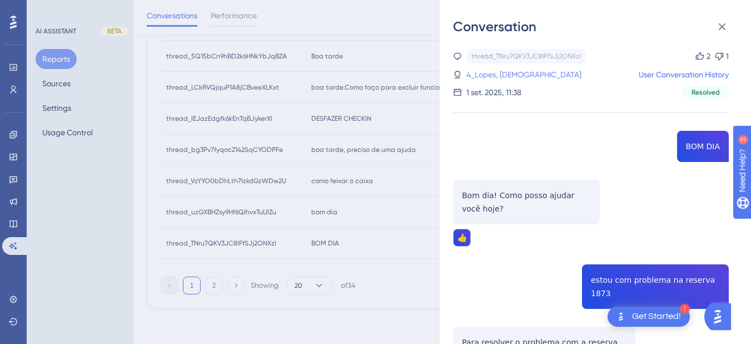
click at [508, 80] on link "4_Lopes, [DEMOGRAPHIC_DATA]" at bounding box center [524, 74] width 115 height 13
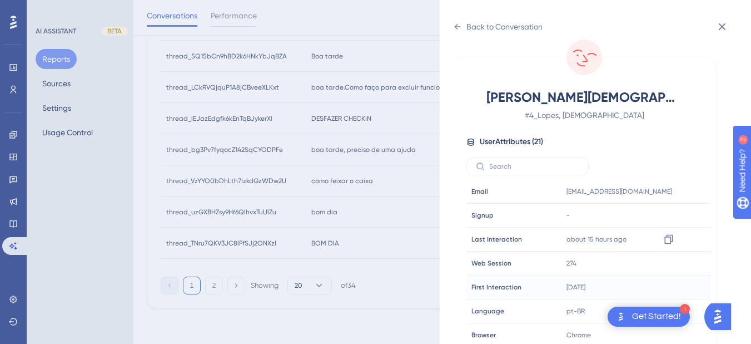
scroll to position [339, 0]
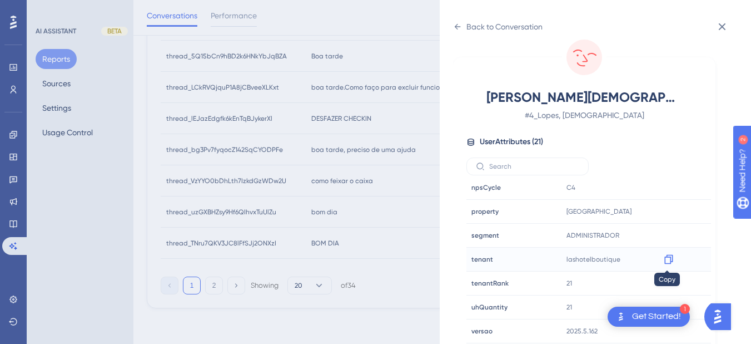
click at [668, 256] on icon at bounding box center [668, 259] width 11 height 11
click at [460, 27] on icon at bounding box center [458, 27] width 6 height 6
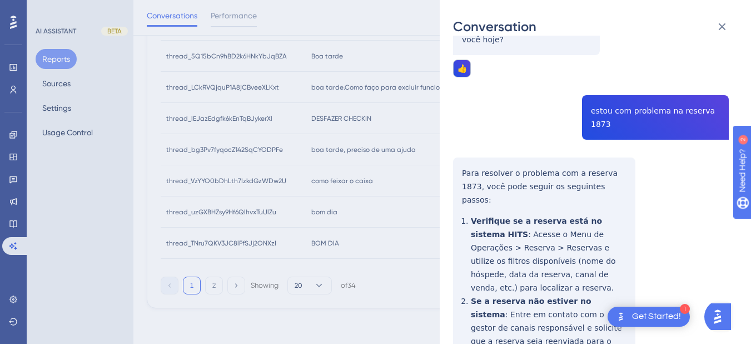
scroll to position [0, 0]
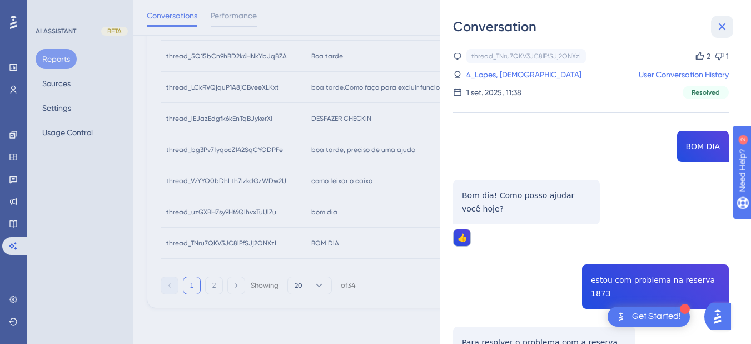
click at [684, 26] on icon at bounding box center [722, 26] width 7 height 7
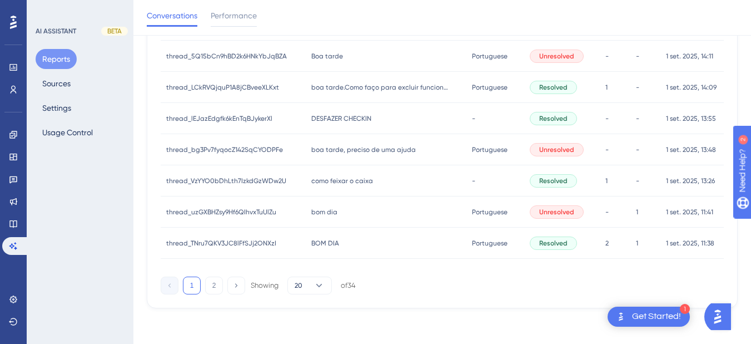
click at [341, 217] on div "bom dia bom dia" at bounding box center [386, 211] width 161 height 31
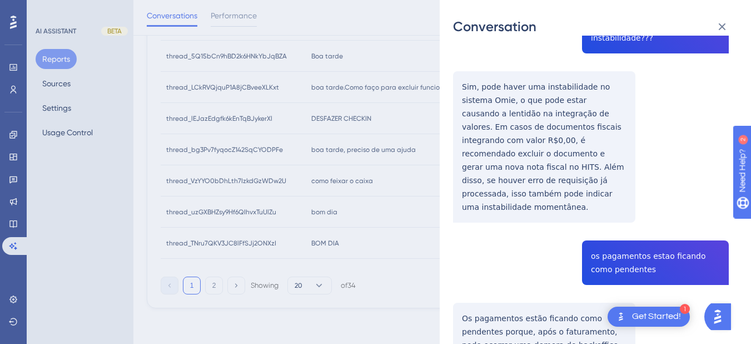
scroll to position [130, 0]
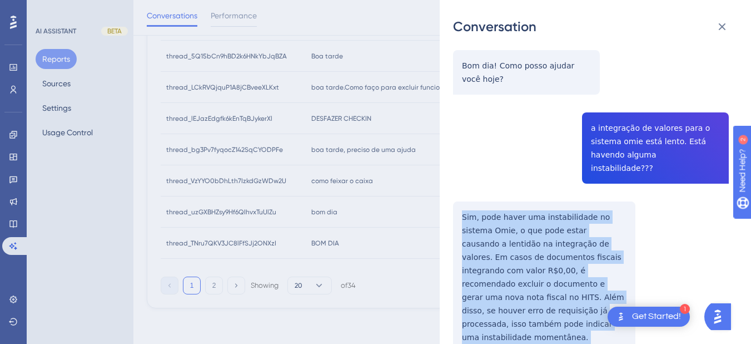
scroll to position [260, 0]
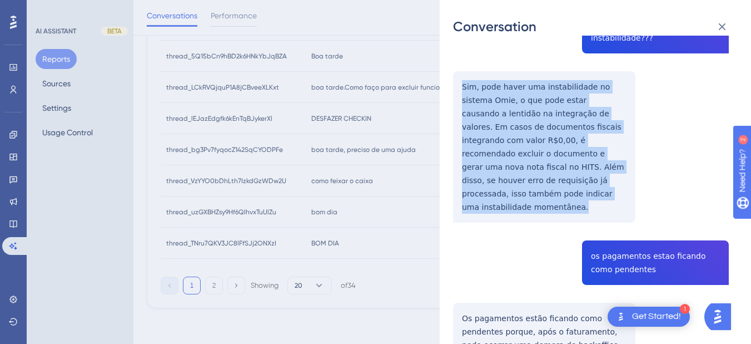
drag, startPoint x: 458, startPoint y: 205, endPoint x: 626, endPoint y: 181, distance: 169.0
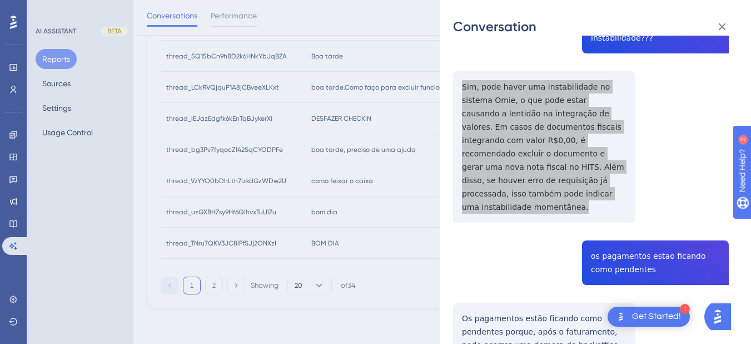
scroll to position [389, 0]
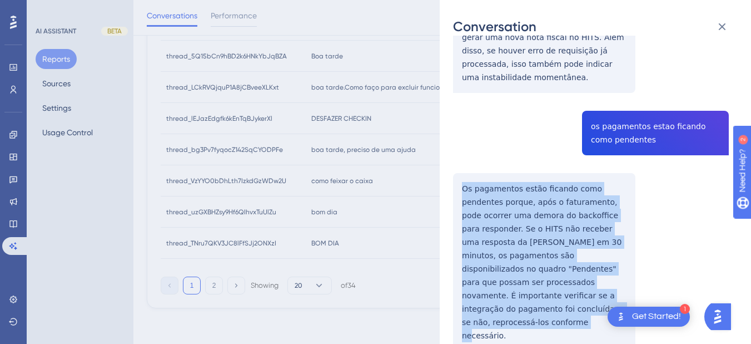
drag, startPoint x: 463, startPoint y: 146, endPoint x: 618, endPoint y: 253, distance: 188.8
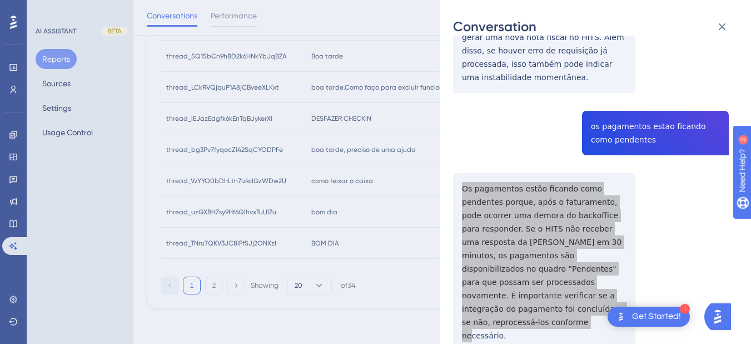
scroll to position [519, 0]
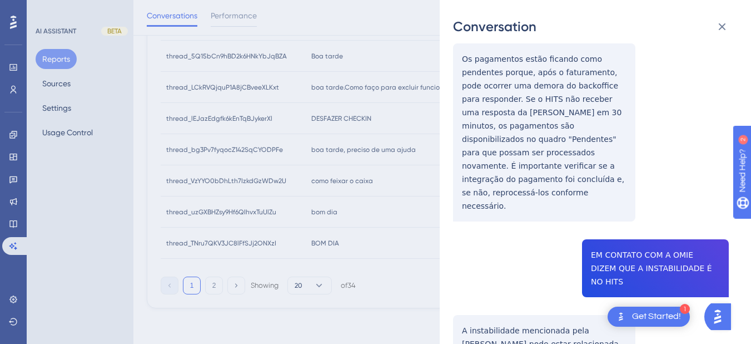
click at [605, 181] on div "thread_uzGXBHZsy9Hf6QIhvxTuUlZu Copy - 1 11_Tieko, [PERSON_NAME] User Conversat…" at bounding box center [591, 329] width 276 height 1598
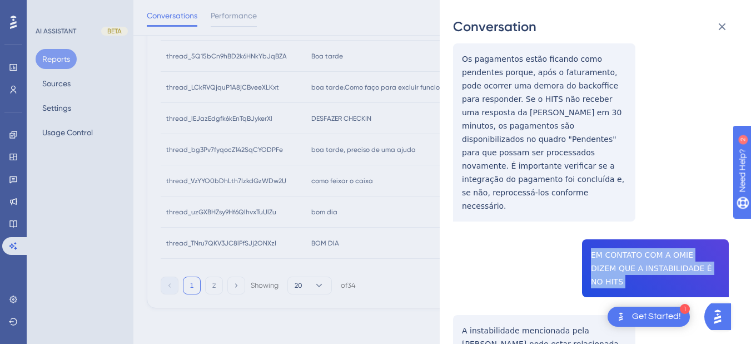
click at [606, 181] on div "thread_uzGXBHZsy9Hf6QIhvxTuUlZu Copy - 1 11_Tieko, [PERSON_NAME] User Conversat…" at bounding box center [591, 329] width 276 height 1598
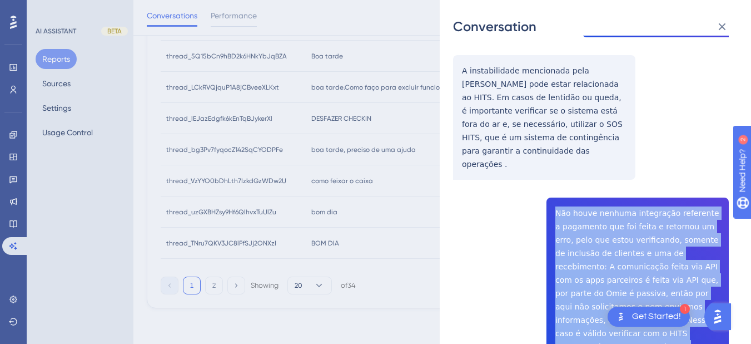
scroll to position [908, 0]
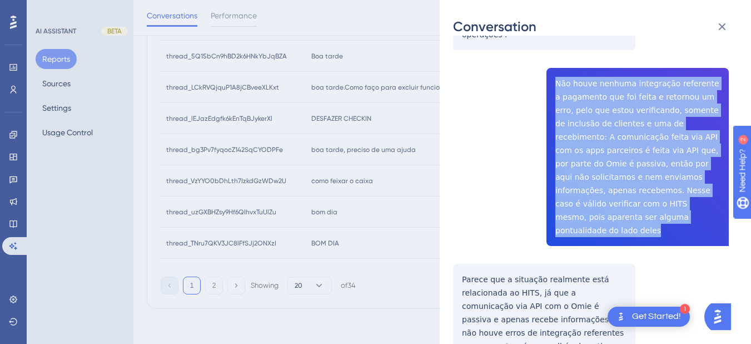
drag, startPoint x: 546, startPoint y: 96, endPoint x: 599, endPoint y: 95, distance: 52.8
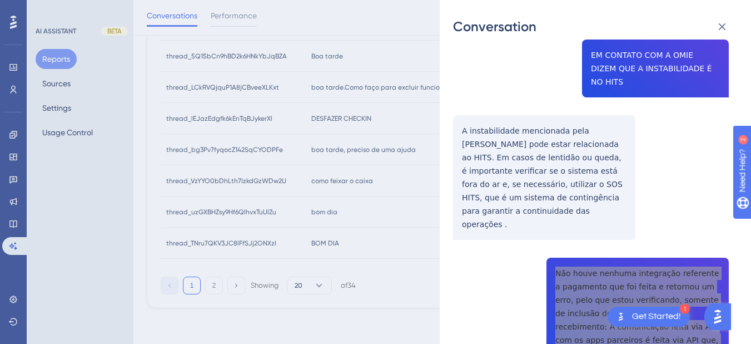
scroll to position [848, 0]
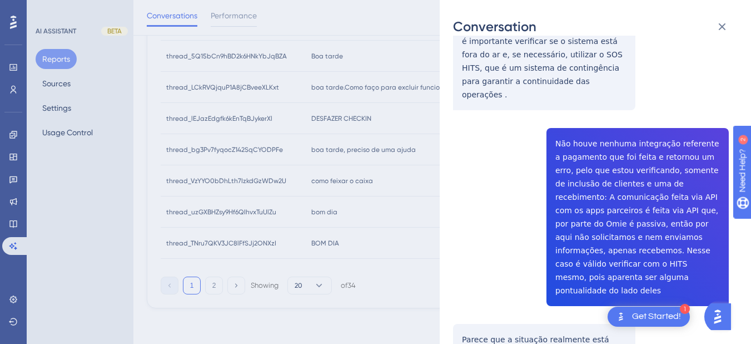
click at [495, 236] on div "thread_uzGXBHZsy9Hf6QIhvxTuUlZu Copy - 1 11_Tieko, [PERSON_NAME] User Conversat…" at bounding box center [591, 0] width 276 height 1598
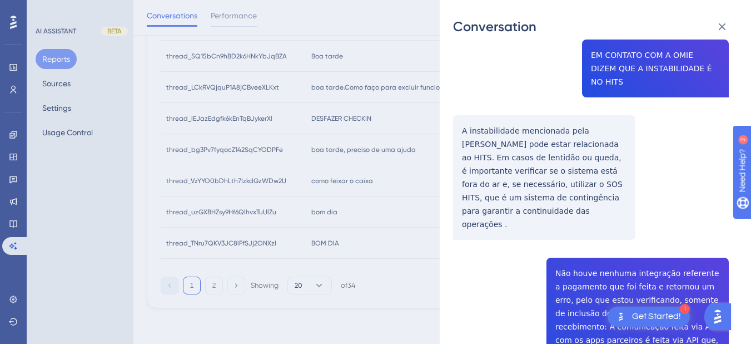
scroll to position [589, 0]
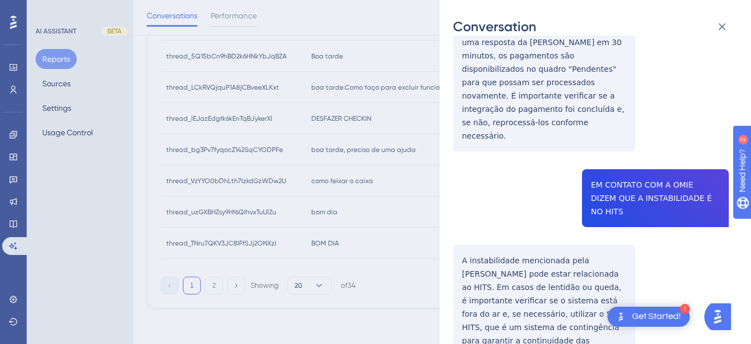
click at [541, 183] on div "thread_uzGXBHZsy9Hf6QIhvxTuUlZu Copy - 1 11_Tieko, [PERSON_NAME] User Conversat…" at bounding box center [591, 259] width 276 height 1598
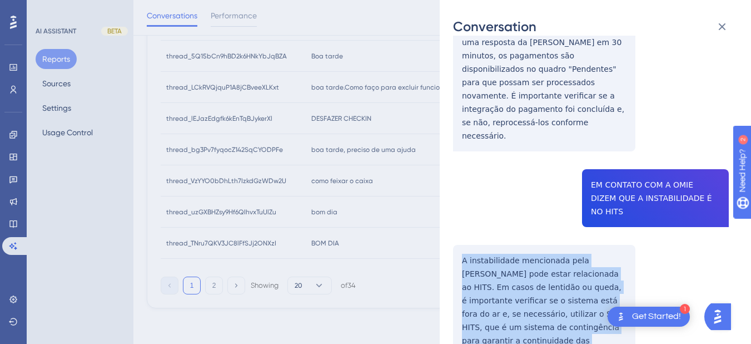
click at [541, 183] on div "thread_uzGXBHZsy9Hf6QIhvxTuUlZu Copy - 1 11_Tieko, [PERSON_NAME] User Conversat…" at bounding box center [591, 259] width 276 height 1598
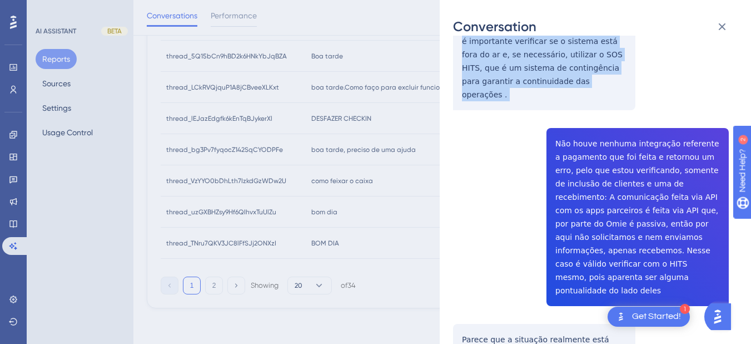
scroll to position [978, 0]
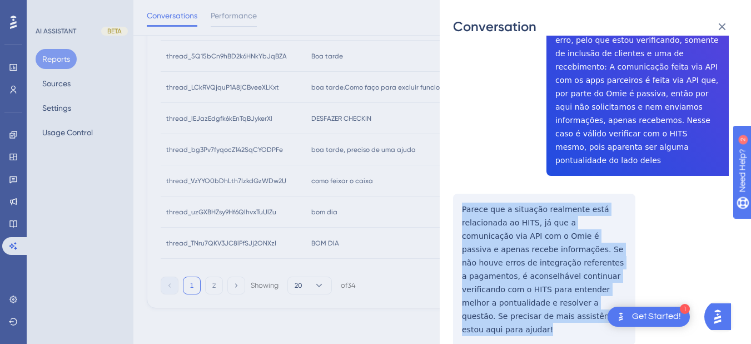
drag, startPoint x: 459, startPoint y: 72, endPoint x: 505, endPoint y: 182, distance: 119.2
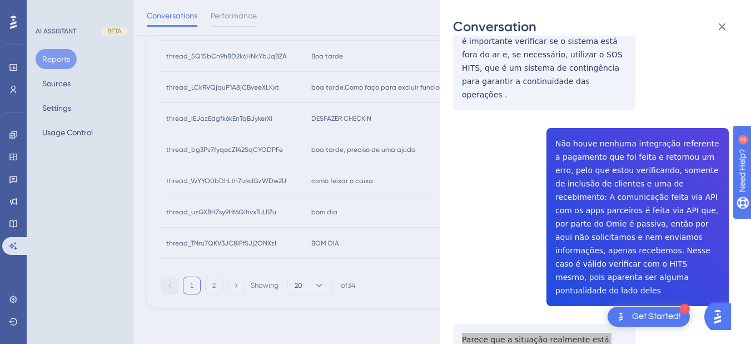
scroll to position [1108, 0]
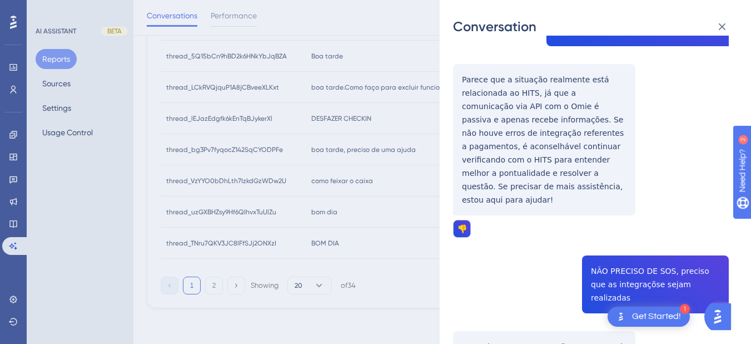
drag, startPoint x: 463, startPoint y: 181, endPoint x: 575, endPoint y: 287, distance: 154.2
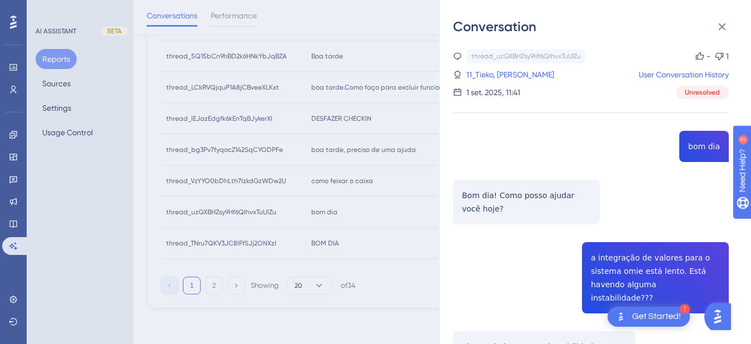
scroll to position [60, 0]
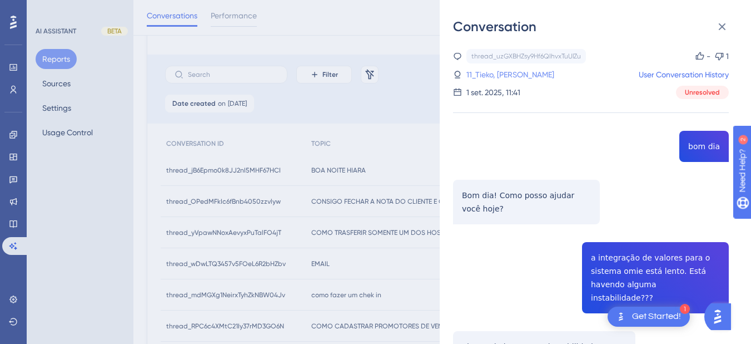
click at [473, 71] on link "11_Tieko, [PERSON_NAME]" at bounding box center [511, 74] width 88 height 13
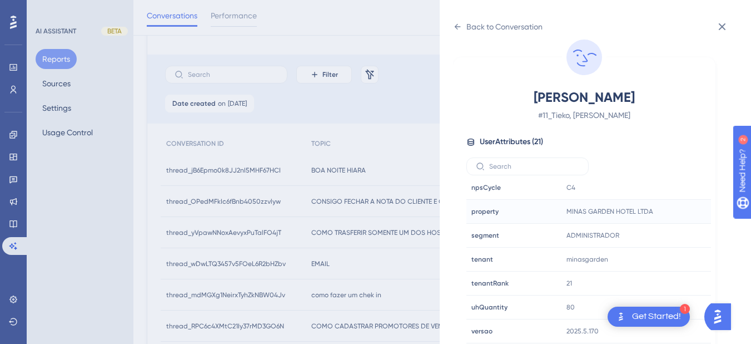
scroll to position [189, 0]
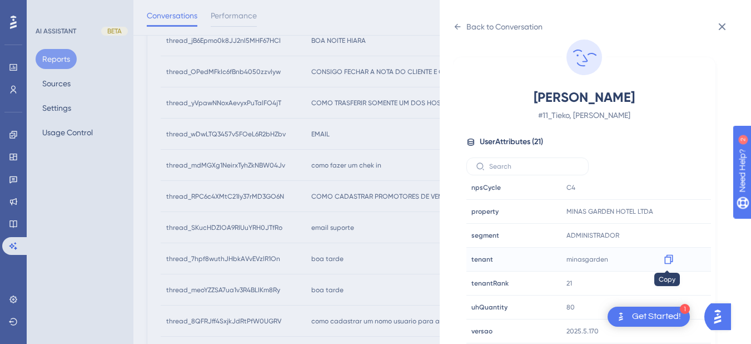
click at [665, 256] on icon at bounding box center [669, 259] width 8 height 9
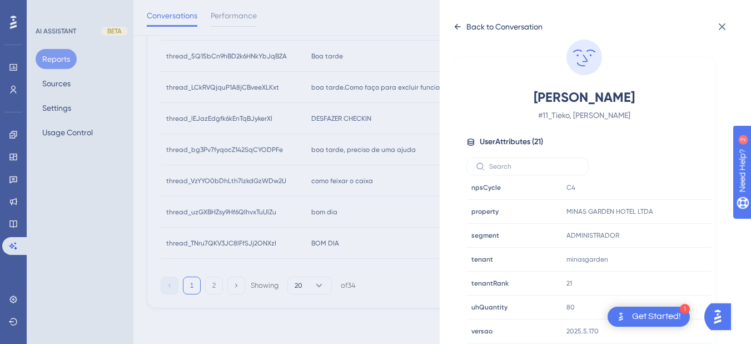
click at [456, 22] on div "Back to Conversation" at bounding box center [498, 27] width 90 height 18
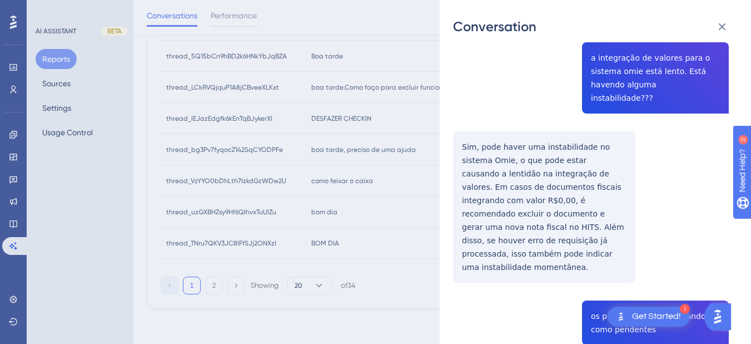
scroll to position [0, 0]
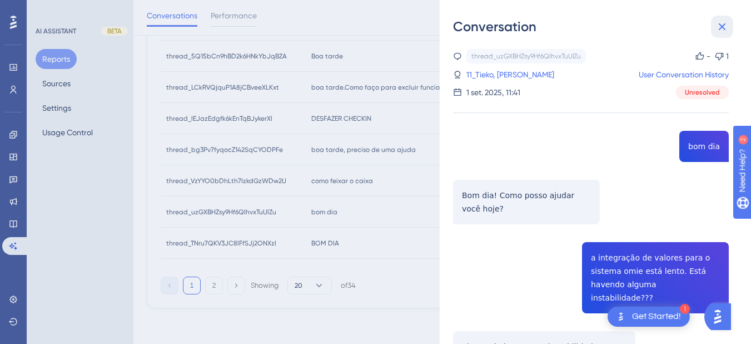
click at [684, 28] on icon at bounding box center [722, 26] width 7 height 7
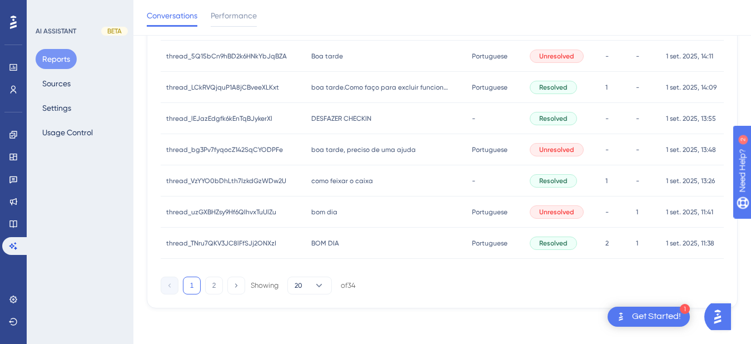
click at [350, 178] on span "como feixar o caixa" at bounding box center [342, 180] width 62 height 9
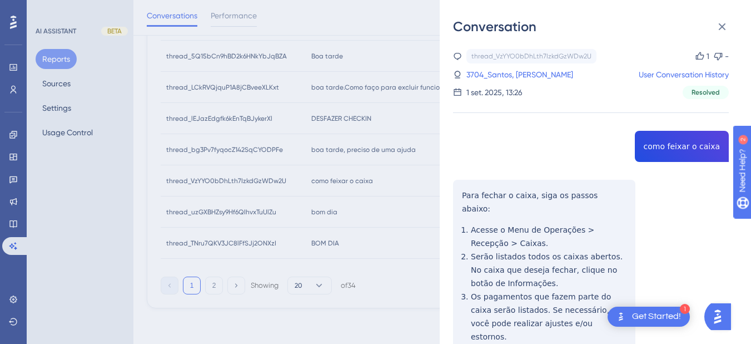
click at [682, 142] on div "thread_VzYYO0bDhLth7IzkdGzWDw2U Copy 1 - 3704_Santos, Alisson User Conversation…" at bounding box center [591, 304] width 276 height 510
click at [448, 206] on div "Conversation thread_VzYYO0bDhLth7IzkdGzWDw2U Copy 1 - 3704_Santos, Alisson User…" at bounding box center [595, 172] width 311 height 344
click at [462, 194] on div "thread_VzYYO0bDhLth7IzkdGzWDw2U Copy 1 - 3704_Santos, Alisson User Conversation…" at bounding box center [591, 304] width 276 height 510
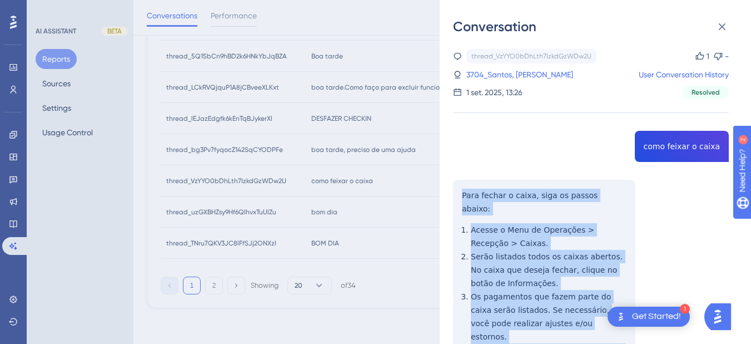
scroll to position [167, 0]
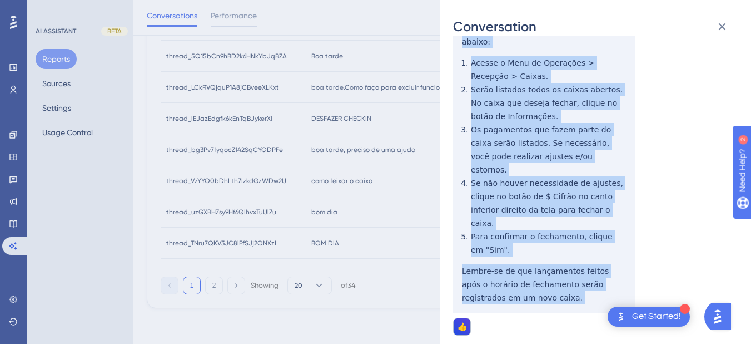
drag, startPoint x: 462, startPoint y: 194, endPoint x: 541, endPoint y: 254, distance: 99.5
click at [541, 254] on div "thread_VzYYO0bDhLth7IzkdGzWDw2U Copy 1 - 3704_Santos, Alisson User Conversation…" at bounding box center [591, 137] width 276 height 510
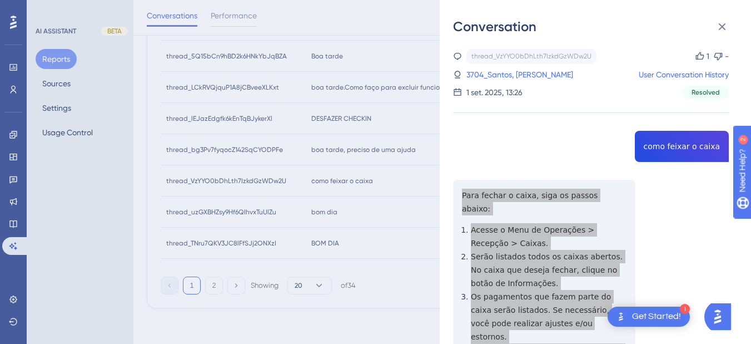
scroll to position [319, 0]
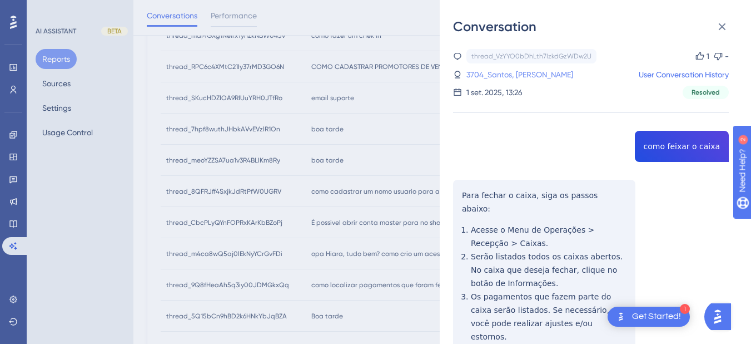
click at [497, 75] on link "3704_Santos, [PERSON_NAME]" at bounding box center [520, 74] width 107 height 13
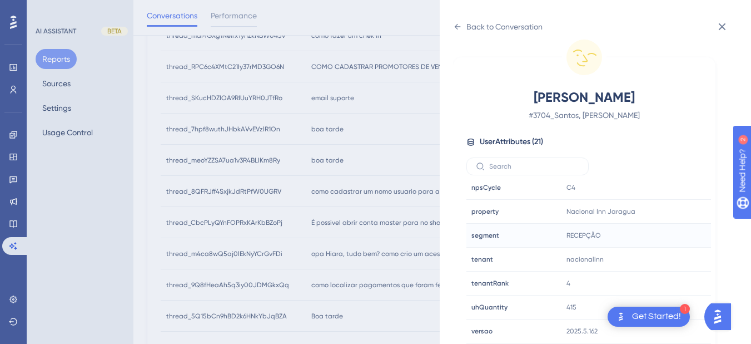
scroll to position [449, 0]
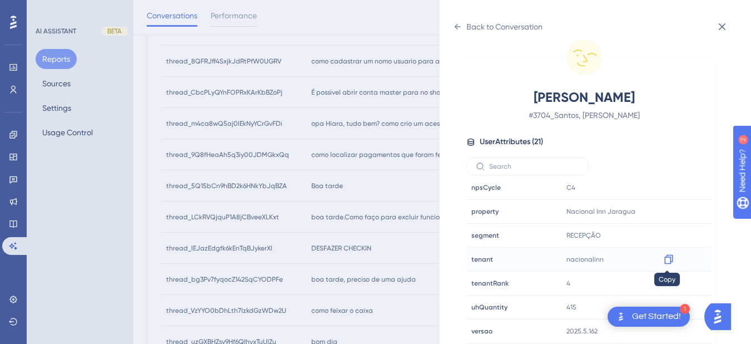
click at [667, 260] on icon at bounding box center [668, 259] width 11 height 11
click at [673, 211] on div at bounding box center [669, 211] width 18 height 18
click at [663, 212] on icon at bounding box center [668, 211] width 11 height 11
click at [459, 33] on div "Back to Conversation" at bounding box center [498, 27] width 90 height 18
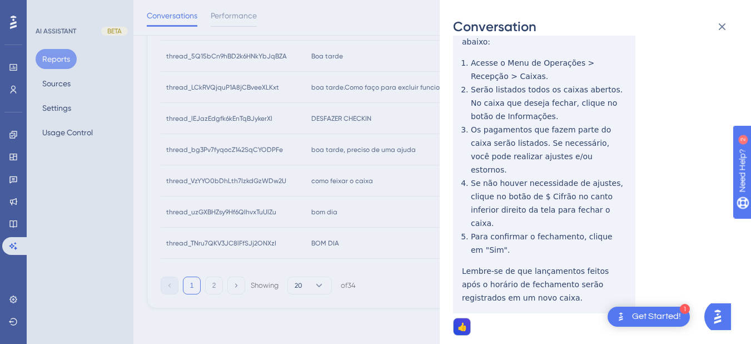
scroll to position [0, 0]
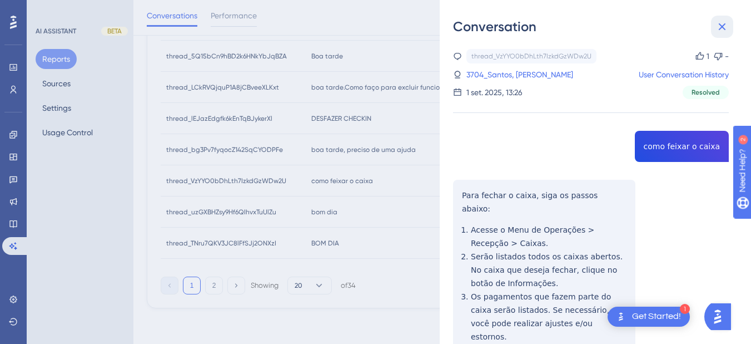
click at [684, 23] on icon at bounding box center [722, 26] width 13 height 13
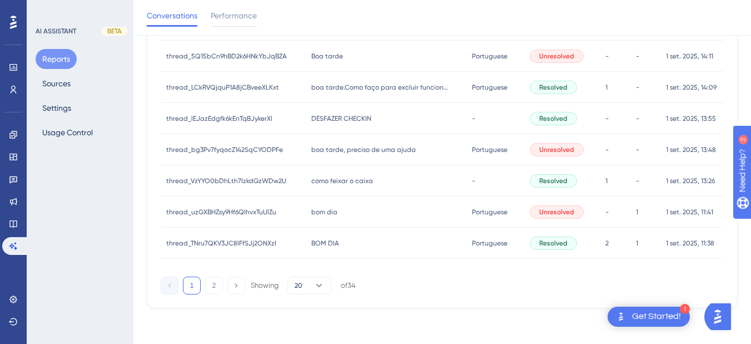
click at [344, 152] on span "boa tarde, preciso de uma ajuda" at bounding box center [363, 149] width 105 height 9
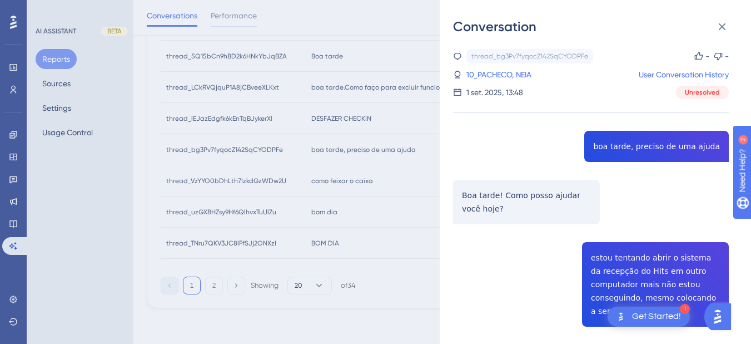
click at [639, 140] on div "thread_bg3Pv7fyqocZ142SqCYODPFe Copy - - 10_PACHECO, NEIA User Conversation His…" at bounding box center [591, 281] width 276 height 464
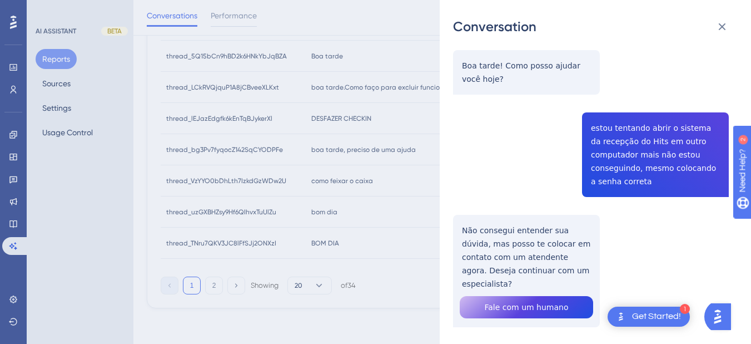
click at [618, 137] on div "thread_bg3Pv7fyqocZ142SqCYODPFe Copy - - 10_PACHECO, NEIA User Conversation His…" at bounding box center [591, 151] width 276 height 464
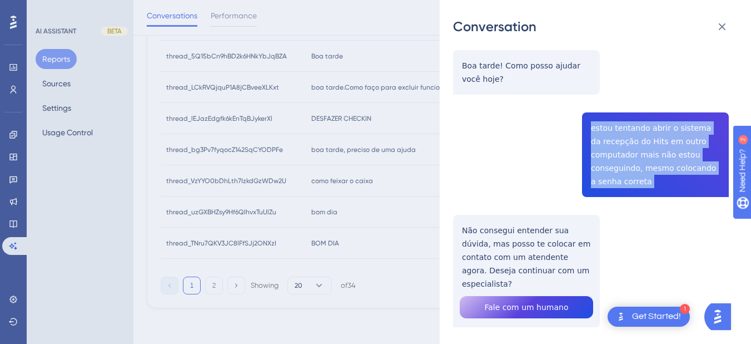
click at [618, 137] on div "thread_bg3Pv7fyqocZ142SqCYODPFe Copy - - 10_PACHECO, NEIA User Conversation His…" at bounding box center [591, 151] width 276 height 464
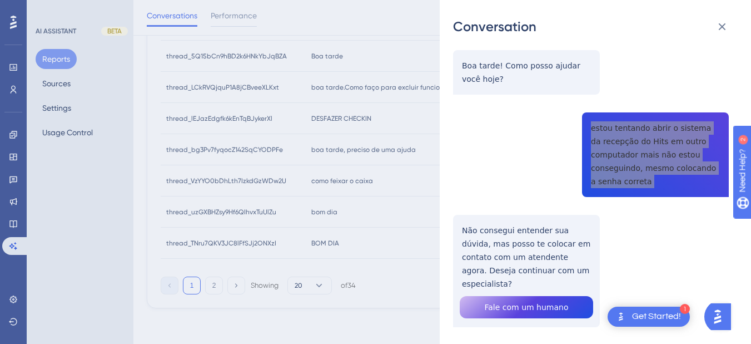
scroll to position [148, 0]
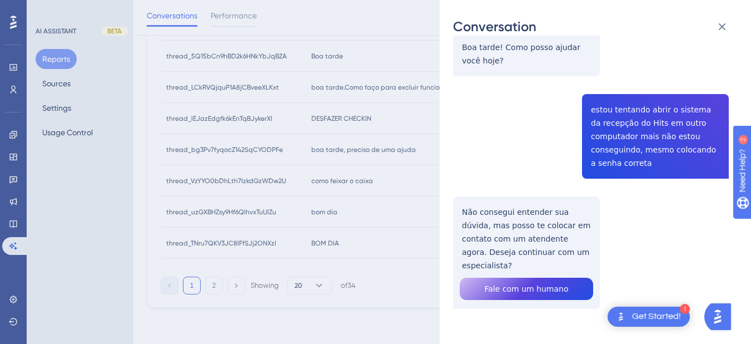
click at [483, 250] on div "thread_bg3Pv7fyqocZ142SqCYODPFe Copy - - 10_PACHECO, NEIA User Conversation His…" at bounding box center [591, 133] width 276 height 464
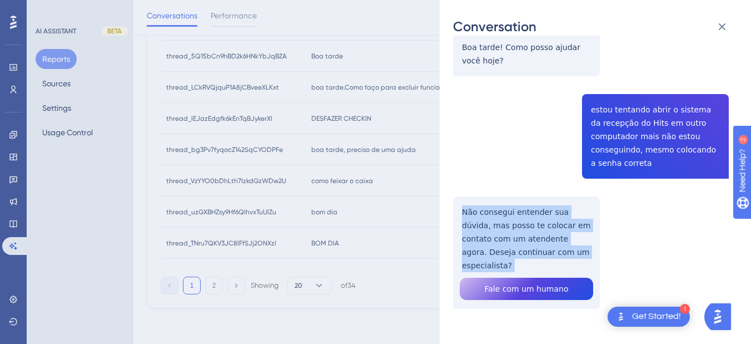
click at [483, 250] on div "thread_bg3Pv7fyqocZ142SqCYODPFe Copy - - 10_PACHECO, NEIA User Conversation His…" at bounding box center [591, 133] width 276 height 464
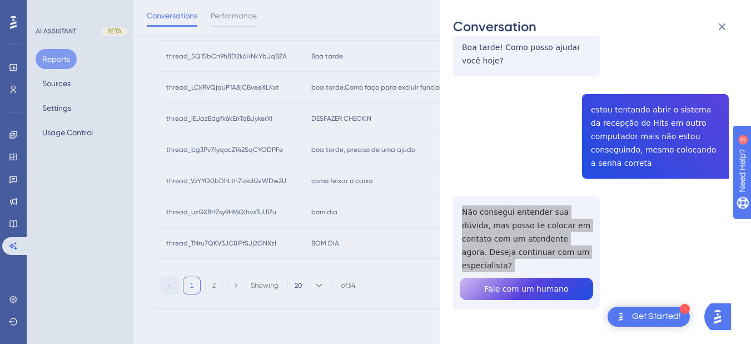
scroll to position [0, 0]
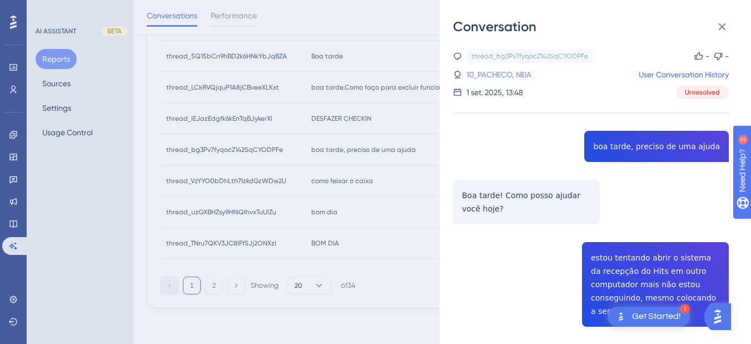
click at [481, 75] on link "10_PACHECO, NEIA" at bounding box center [499, 74] width 65 height 13
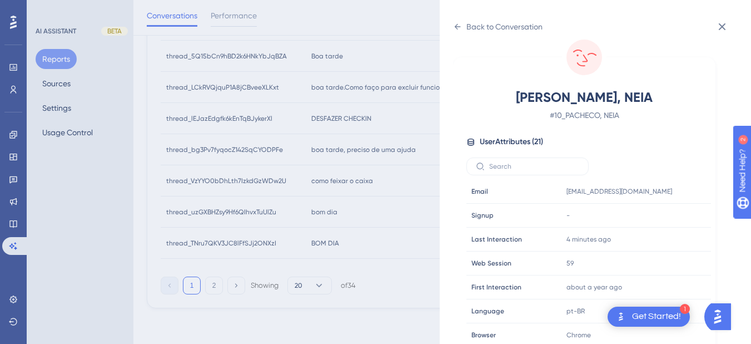
scroll to position [339, 0]
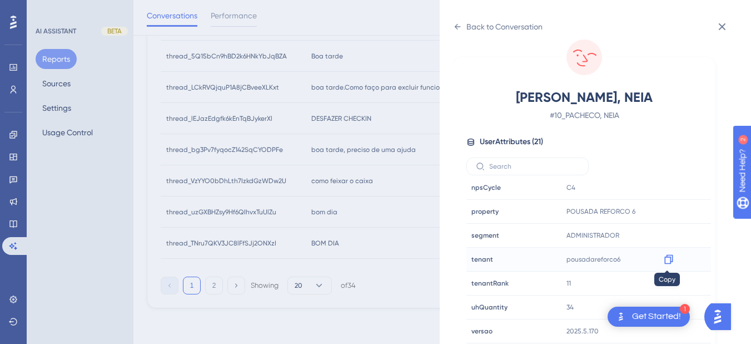
click at [670, 265] on div at bounding box center [669, 259] width 18 height 18
click at [665, 259] on icon at bounding box center [668, 259] width 11 height 11
click at [457, 26] on icon at bounding box center [457, 26] width 9 height 9
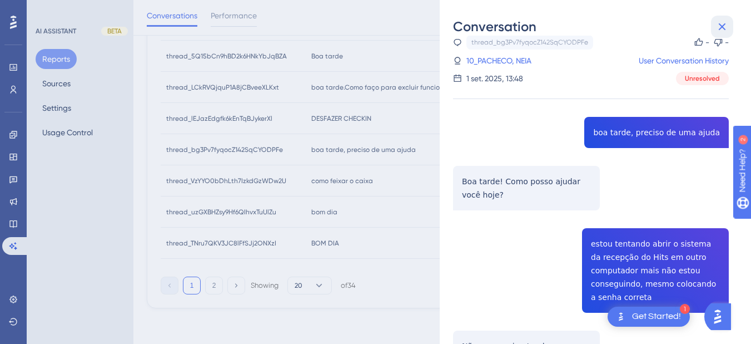
drag, startPoint x: 718, startPoint y: 27, endPoint x: 613, endPoint y: 49, distance: 107.4
click at [684, 27] on icon at bounding box center [722, 26] width 13 height 13
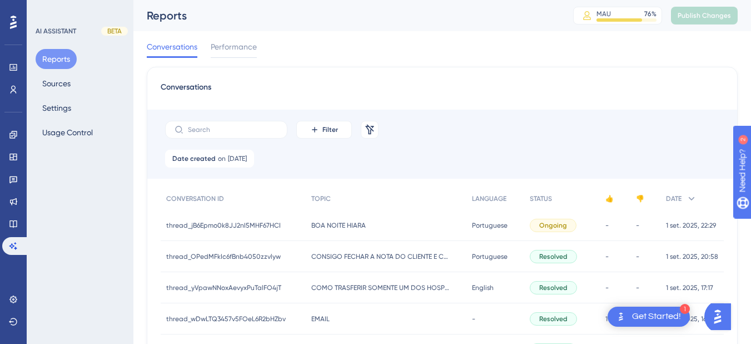
scroll to position [578, 0]
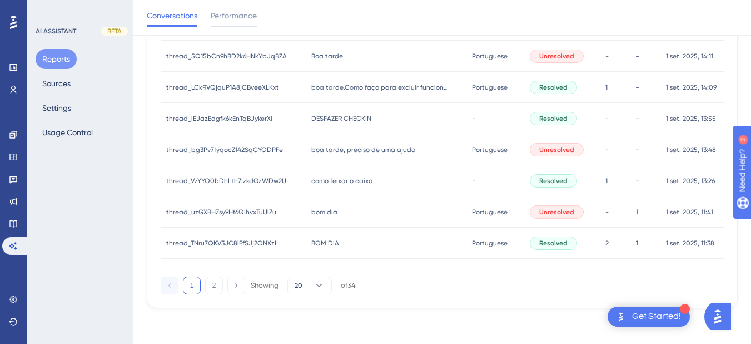
click at [325, 213] on span "bom dia" at bounding box center [324, 211] width 26 height 9
click at [325, 182] on span "como feixar o caixa" at bounding box center [342, 180] width 62 height 9
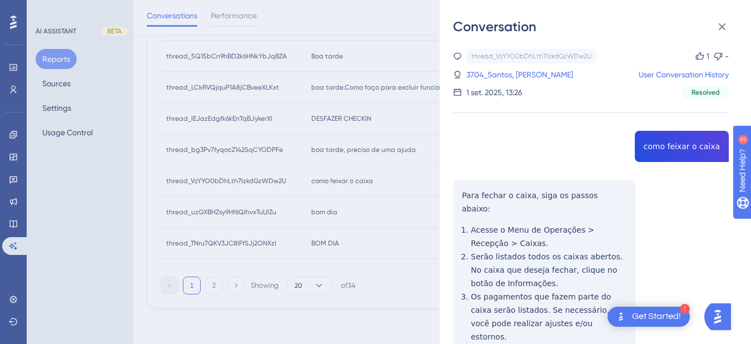
scroll to position [167, 0]
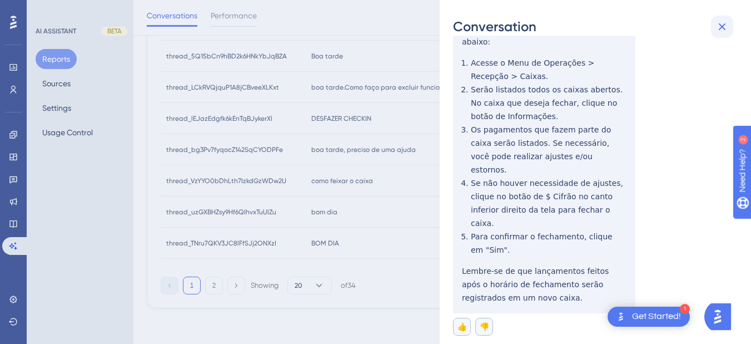
click at [684, 26] on icon at bounding box center [722, 26] width 7 height 7
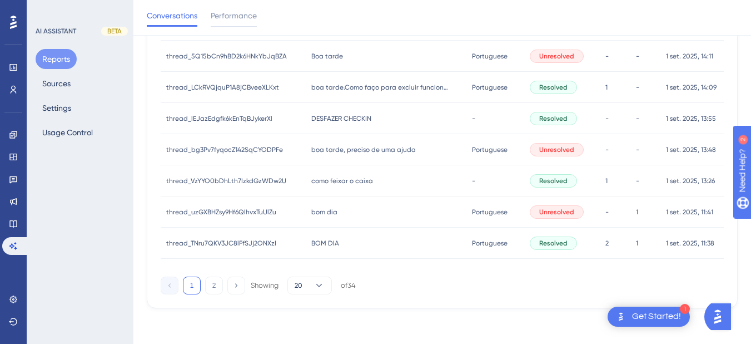
click at [402, 146] on span "boa tarde, preciso de uma ajuda" at bounding box center [363, 149] width 105 height 9
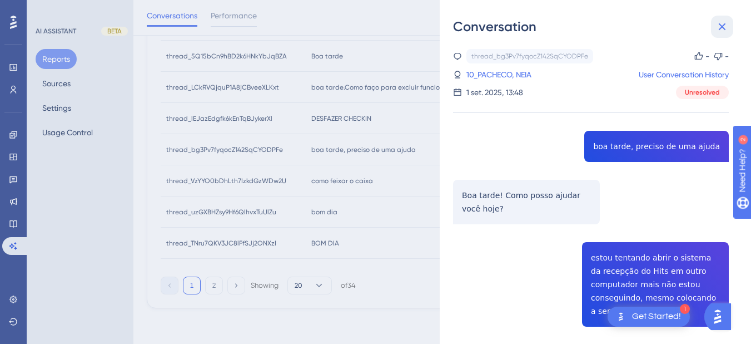
click at [684, 31] on icon at bounding box center [722, 26] width 13 height 13
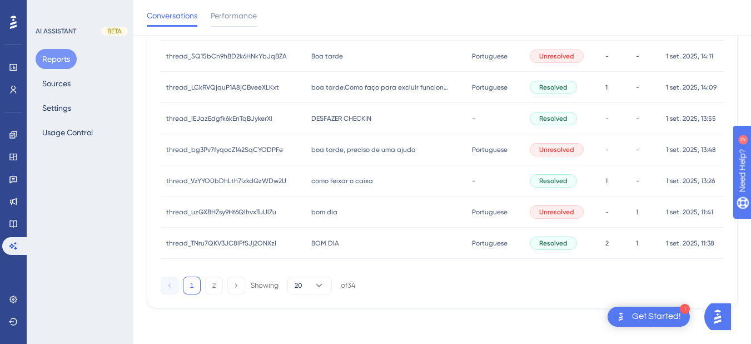
click at [377, 115] on div "DESFAZER CHECKIN DESFAZER CHECKIN" at bounding box center [386, 118] width 161 height 31
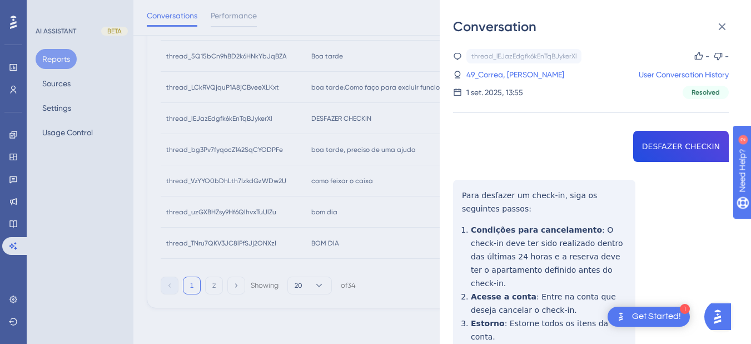
click at [665, 147] on div "thread_lEJazEdgfk6kEnTqBJykerXl Copy - - 49_Correa, [PERSON_NAME] User Conversa…" at bounding box center [591, 266] width 276 height 434
click at [461, 195] on div "thread_lEJazEdgfk6kEnTqBJykerXl Copy - - 49_Correa, [PERSON_NAME] User Conversa…" at bounding box center [591, 266] width 276 height 434
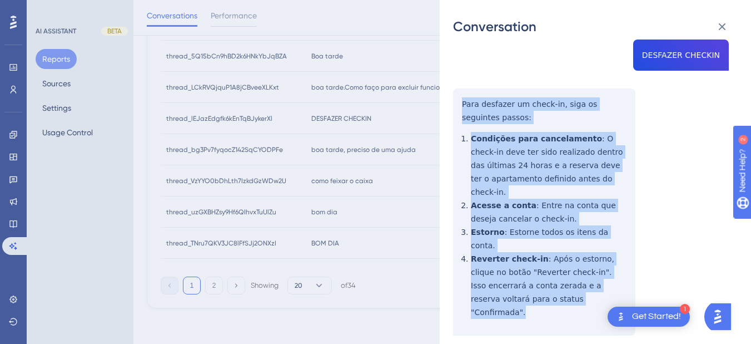
drag, startPoint x: 461, startPoint y: 195, endPoint x: 554, endPoint y: 278, distance: 124.5
click at [554, 278] on div "thread_lEJazEdgfk6kEnTqBJykerXl Copy - - 49_Correa, [PERSON_NAME] User Conversa…" at bounding box center [591, 175] width 276 height 434
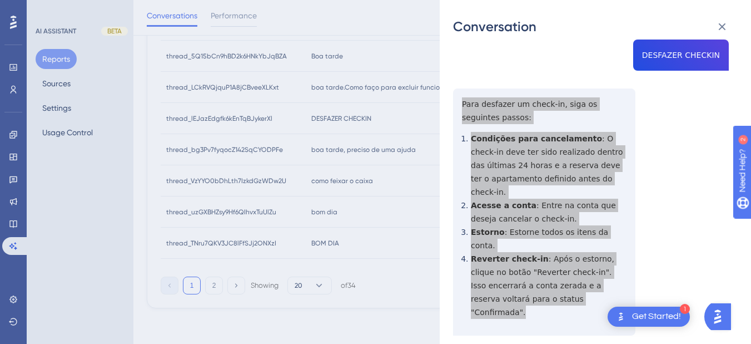
scroll to position [0, 0]
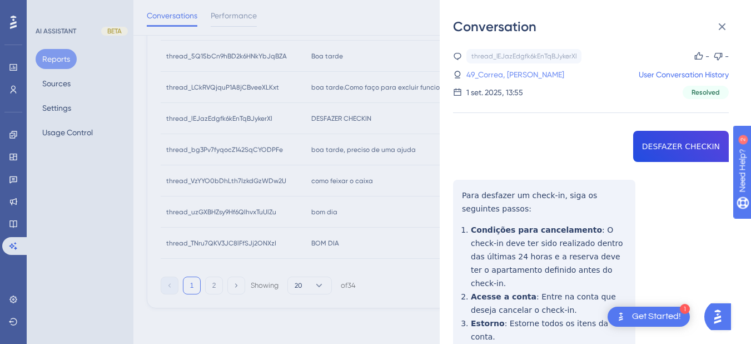
click at [500, 73] on link "49_Correa, [PERSON_NAME]" at bounding box center [516, 74] width 98 height 13
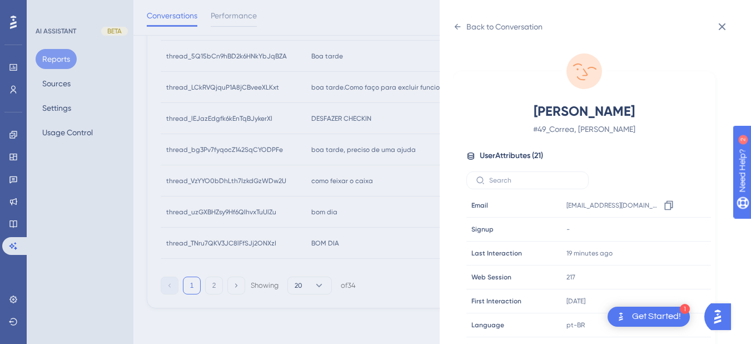
scroll to position [339, 0]
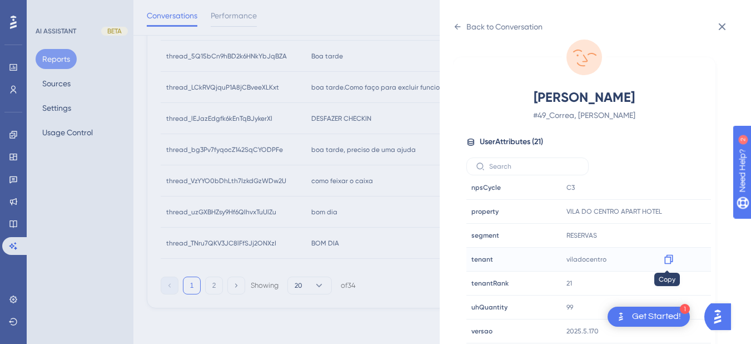
click at [666, 260] on icon at bounding box center [668, 259] width 11 height 11
click at [457, 27] on icon at bounding box center [458, 27] width 6 height 6
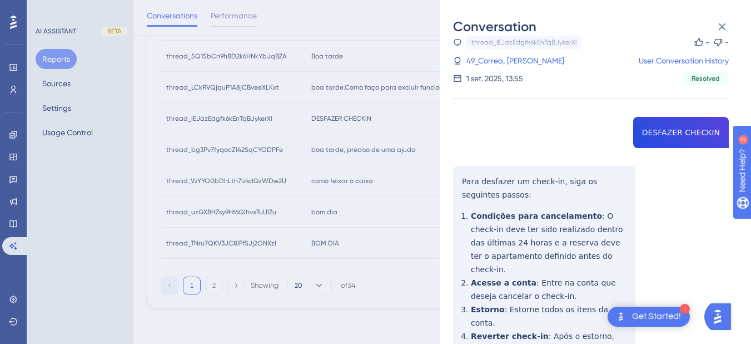
scroll to position [91, 0]
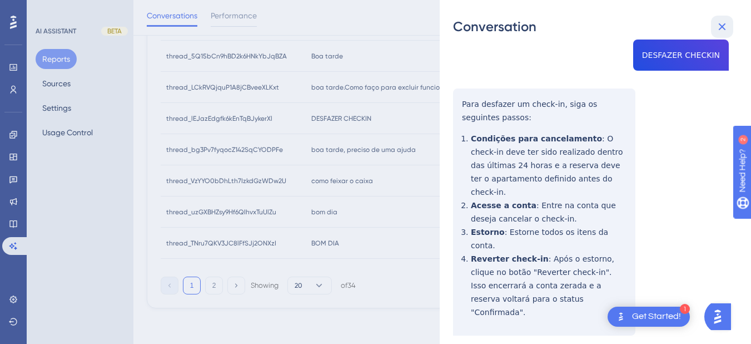
click at [684, 25] on icon at bounding box center [722, 26] width 13 height 13
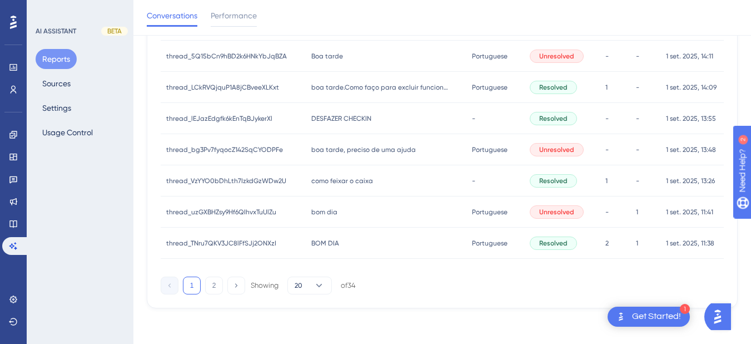
click at [338, 95] on div "boa tarde.Como faço para excluir funcionaria do hits? boa tarde.Como faço para …" at bounding box center [386, 87] width 161 height 31
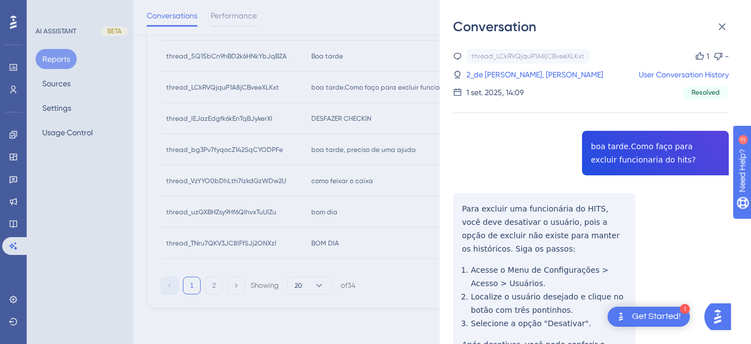
scroll to position [449, 0]
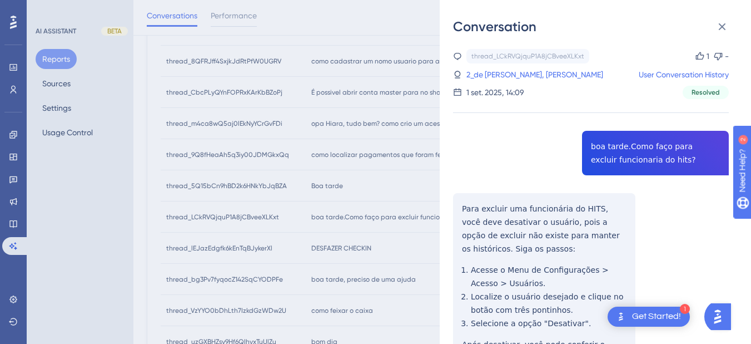
click at [610, 142] on div "thread_LCkRVQjquP1A8jCBveeXLKxt Copy 1 - 2_de [PERSON_NAME], [PERSON_NAME] User…" at bounding box center [591, 313] width 276 height 528
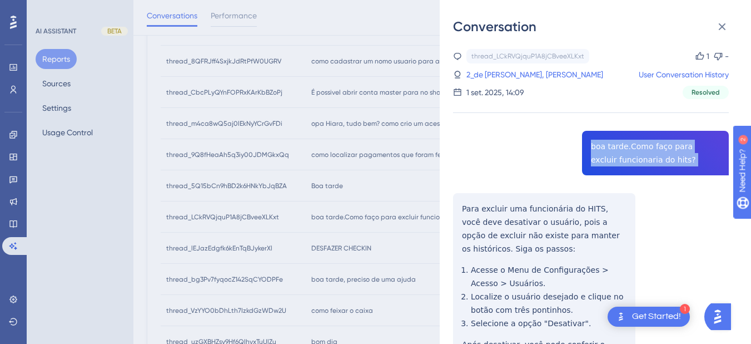
click at [610, 142] on div "thread_LCkRVQjquP1A8jCBveeXLKxt Copy 1 - 2_de [PERSON_NAME], [PERSON_NAME] User…" at bounding box center [591, 313] width 276 height 528
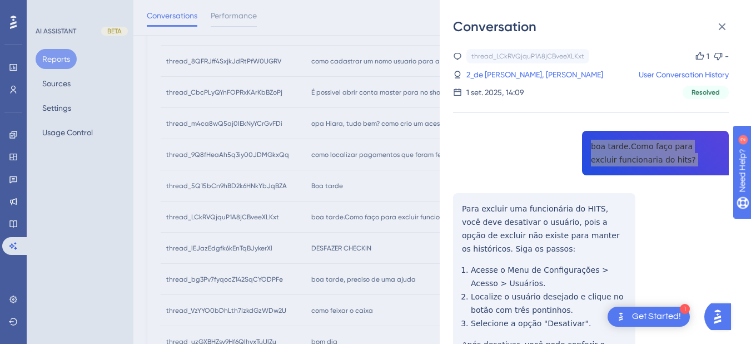
scroll to position [130, 0]
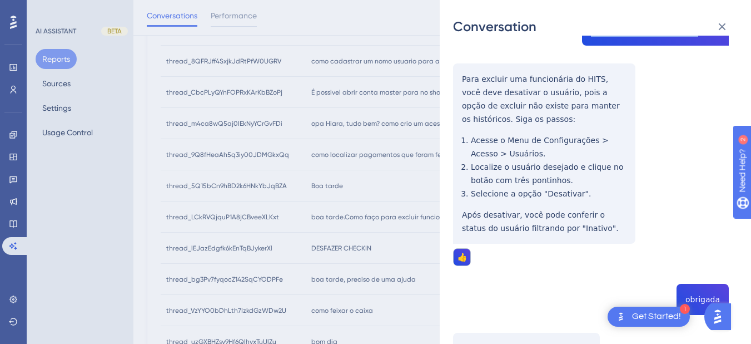
click at [461, 75] on div "thread_LCkRVQjquP1A8jCBveeXLKxt Copy 1 - 2_de [PERSON_NAME], [PERSON_NAME] User…" at bounding box center [591, 183] width 276 height 528
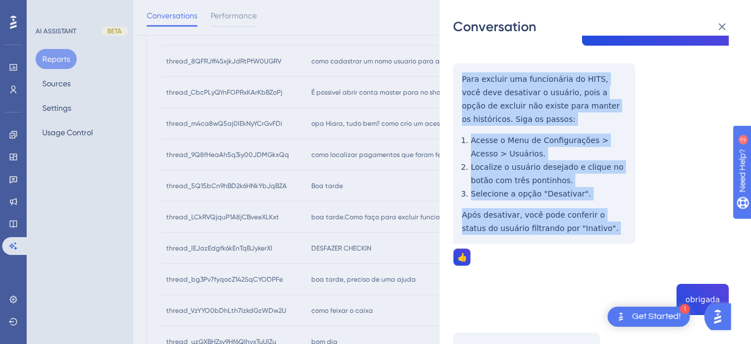
drag, startPoint x: 465, startPoint y: 78, endPoint x: 569, endPoint y: 228, distance: 182.2
click at [569, 228] on div "thread_LCkRVQjquP1A8jCBveeXLKxt Copy 1 - 2_de [PERSON_NAME], [PERSON_NAME] User…" at bounding box center [591, 183] width 276 height 528
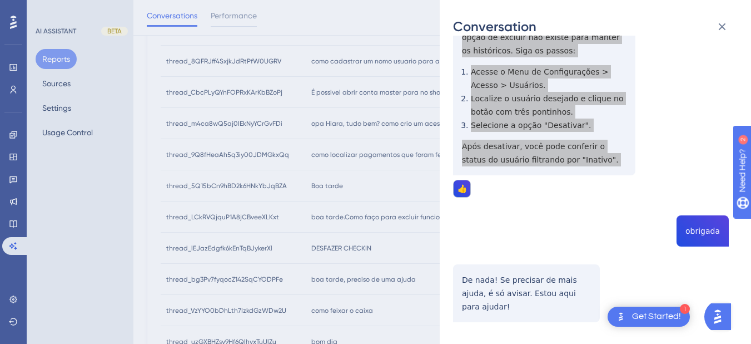
scroll to position [0, 0]
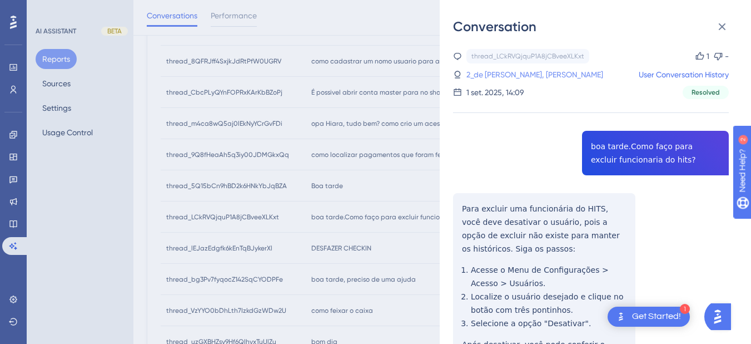
click at [526, 70] on link "2_de [PERSON_NAME], [PERSON_NAME]" at bounding box center [535, 74] width 137 height 13
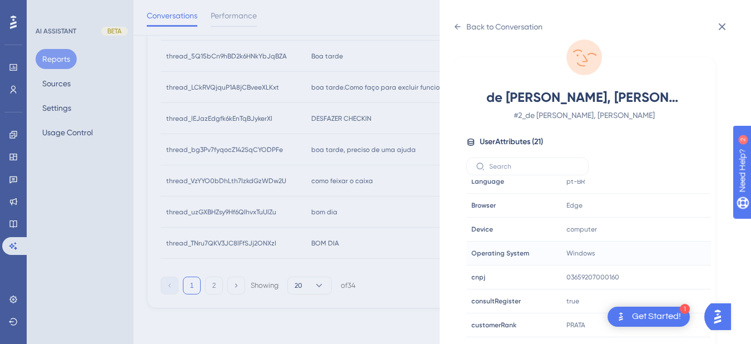
scroll to position [339, 0]
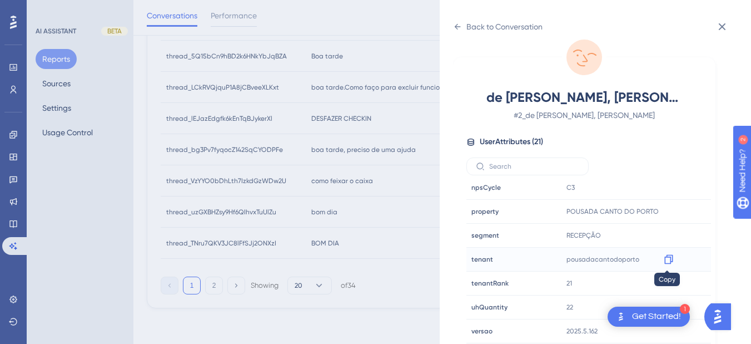
click at [666, 260] on icon at bounding box center [668, 259] width 11 height 11
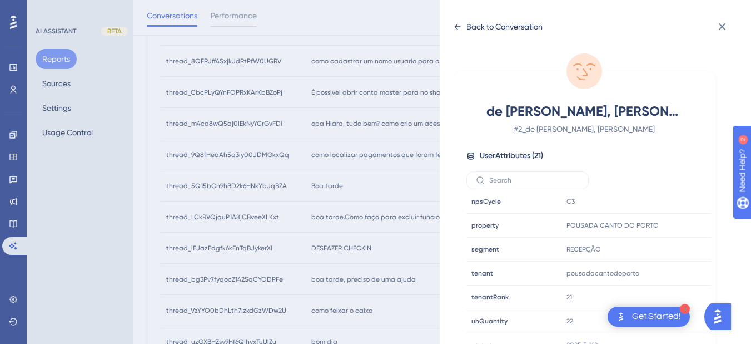
click at [454, 23] on icon at bounding box center [457, 26] width 9 height 9
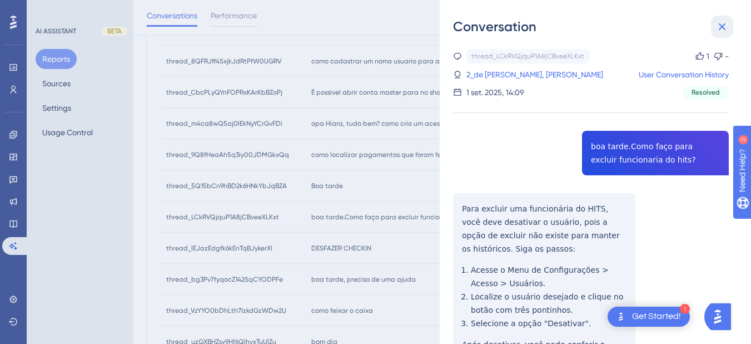
click at [684, 27] on icon at bounding box center [722, 26] width 7 height 7
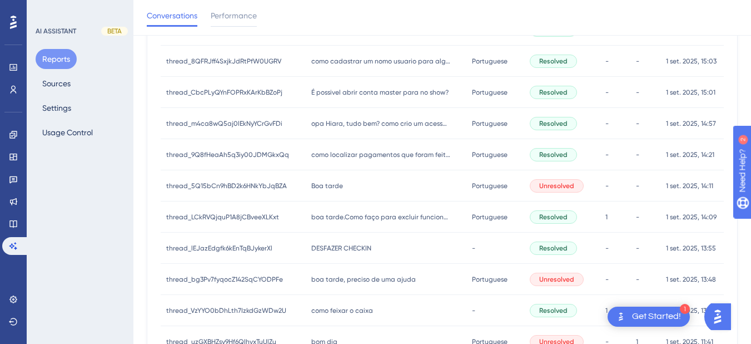
click at [319, 184] on span "Boa tarde" at bounding box center [327, 185] width 32 height 9
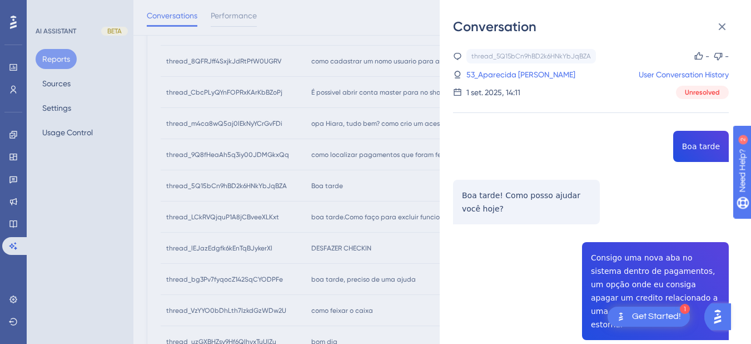
scroll to position [130, 0]
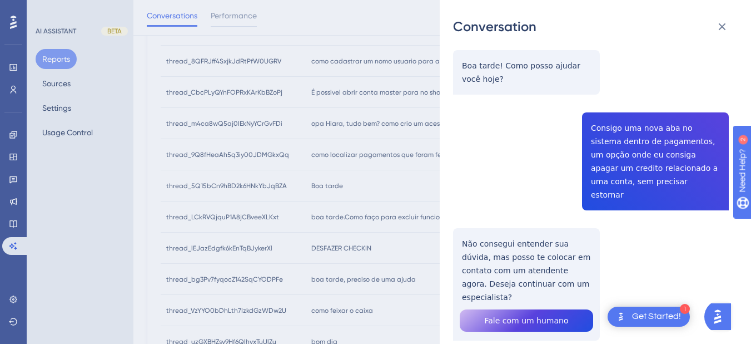
click at [639, 150] on div "thread_5Q15bCn9hBD2k6HNkYbJqBZA Copy - - 53_Aparecida [PERSON_NAME] User Conver…" at bounding box center [591, 158] width 276 height 478
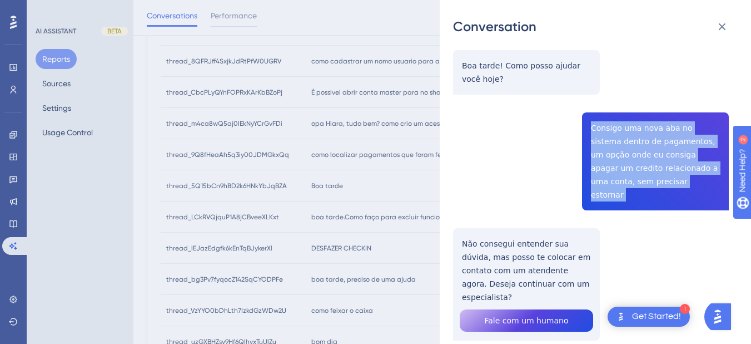
click at [639, 150] on div "thread_5Q15bCn9hBD2k6HNkYbJqBZA Copy - - 53_Aparecida [PERSON_NAME] User Conver…" at bounding box center [591, 158] width 276 height 478
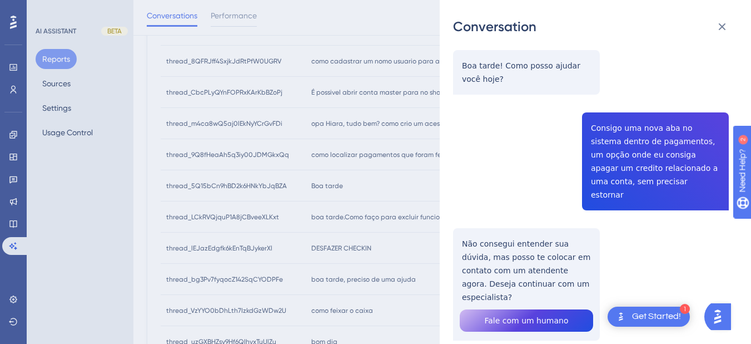
click at [492, 246] on div "thread_5Q15bCn9hBD2k6HNkYbJqBZA Copy - - 53_Aparecida [PERSON_NAME] User Conver…" at bounding box center [591, 158] width 276 height 478
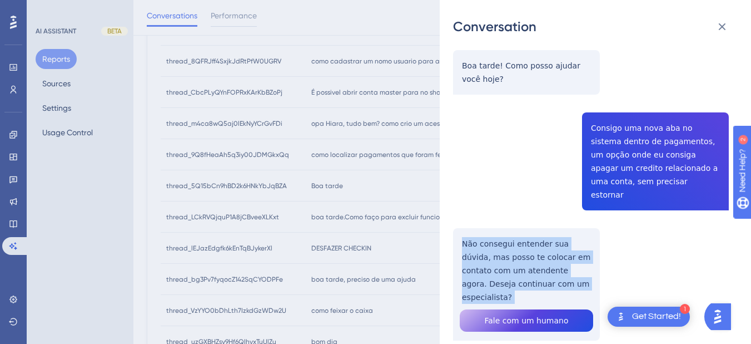
click at [492, 246] on div "thread_5Q15bCn9hBD2k6HNkYbJqBZA Copy - - 53_Aparecida [PERSON_NAME] User Conver…" at bounding box center [591, 158] width 276 height 478
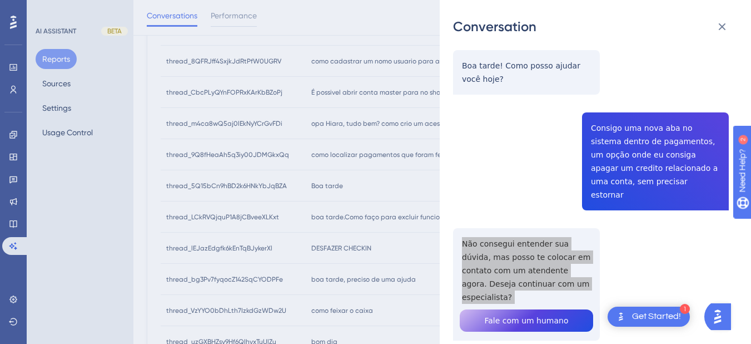
scroll to position [0, 0]
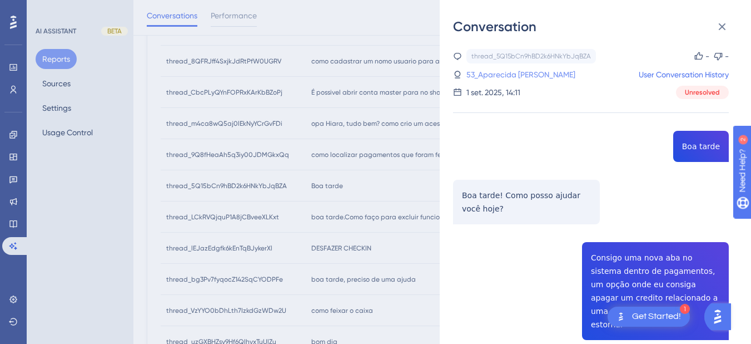
click at [533, 79] on link "53_Aparecida [PERSON_NAME]" at bounding box center [521, 74] width 109 height 13
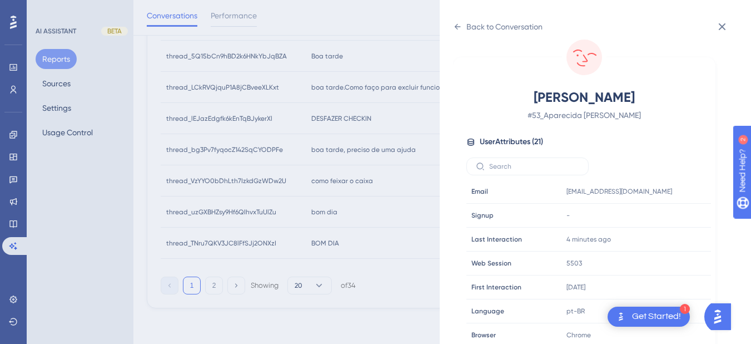
scroll to position [339, 0]
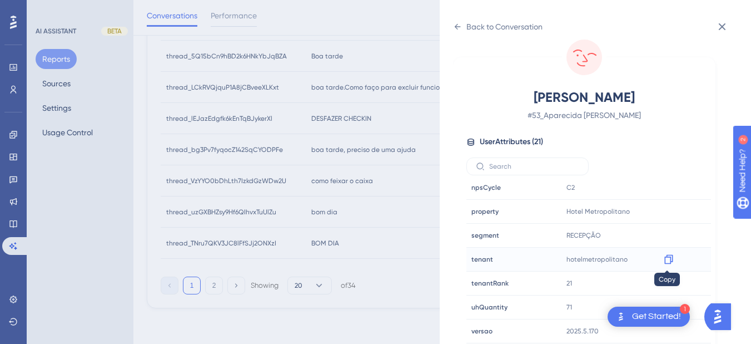
click at [668, 257] on icon at bounding box center [668, 259] width 11 height 11
click at [465, 25] on div "Back to Conversation" at bounding box center [498, 27] width 90 height 18
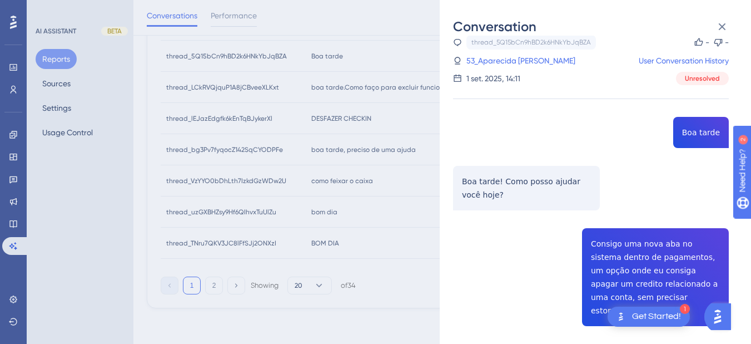
scroll to position [148, 0]
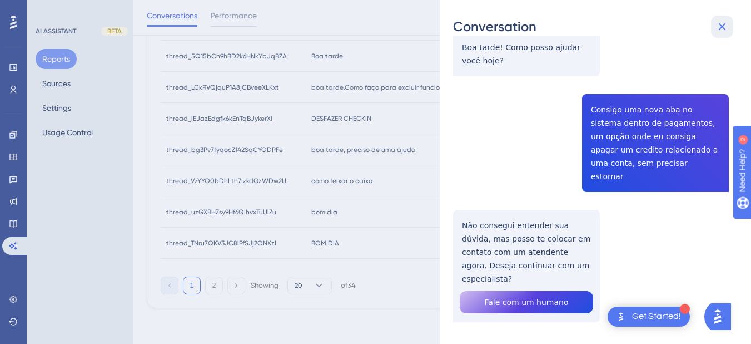
click at [684, 24] on icon at bounding box center [722, 26] width 13 height 13
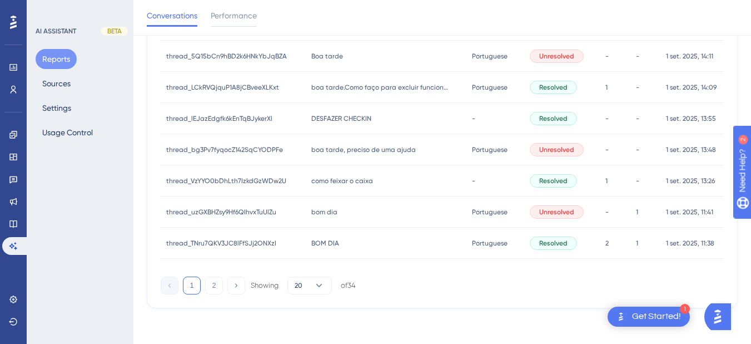
scroll to position [449, 0]
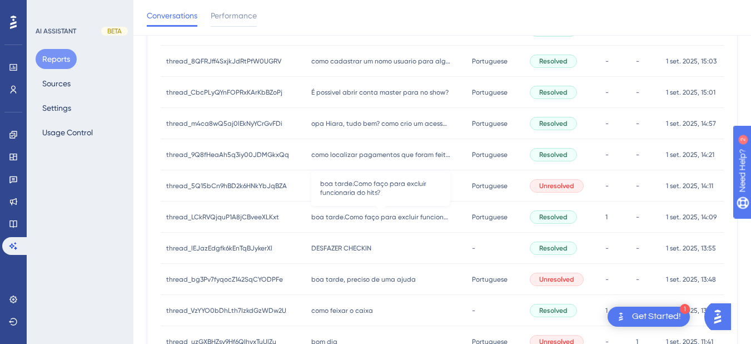
click at [348, 216] on span "boa tarde.Como faço para excluir funcionaria do hits?" at bounding box center [380, 216] width 139 height 9
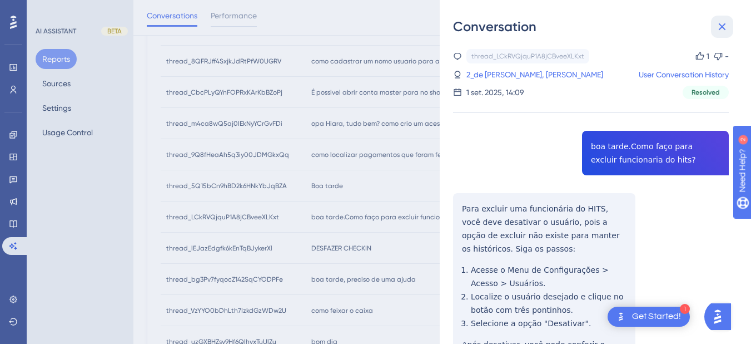
click at [684, 24] on icon at bounding box center [722, 26] width 13 height 13
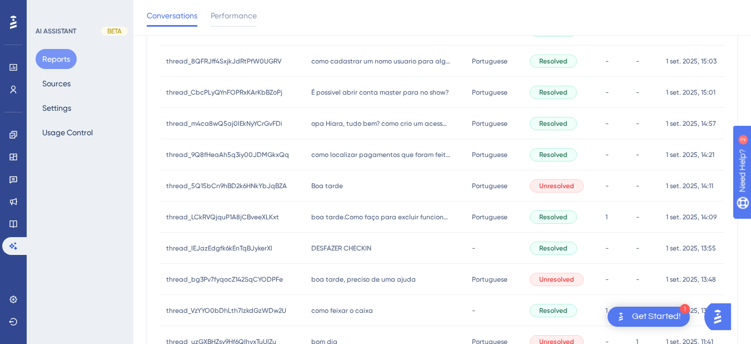
click at [324, 182] on span "Boa tarde" at bounding box center [327, 185] width 32 height 9
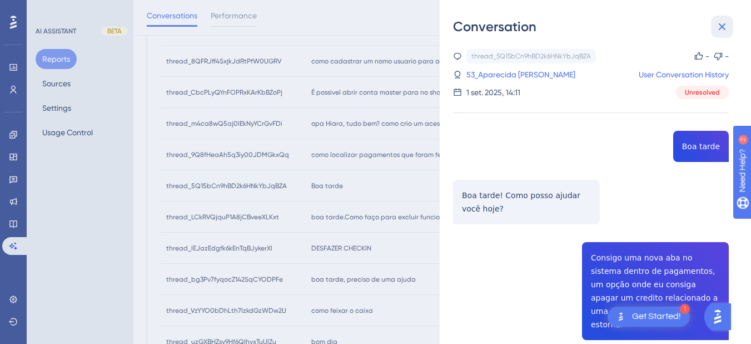
click at [684, 32] on icon at bounding box center [722, 26] width 13 height 13
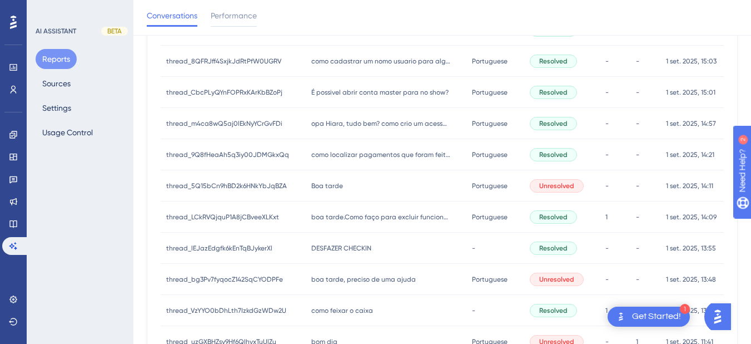
click at [331, 164] on div "como localizar pagamentos que foram feitos no outro sistema como localizar paga…" at bounding box center [386, 154] width 161 height 31
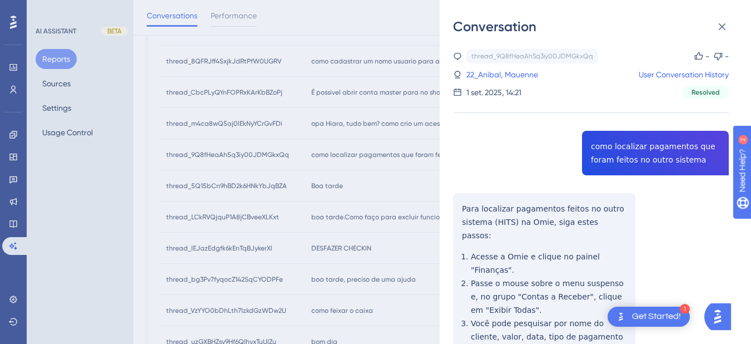
click at [626, 154] on div "thread_9Q8fHeaAh5q3iy00JDMGkxQq Copy - - 22_Anibal, Mauenne User Conversation H…" at bounding box center [591, 319] width 276 height 541
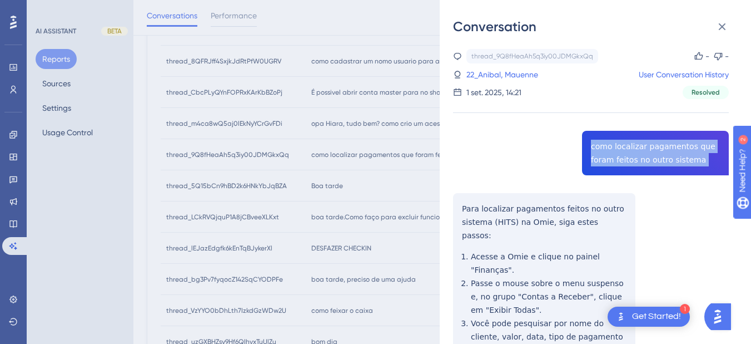
click at [626, 153] on div "thread_9Q8fHeaAh5q3iy00JDMGkxQq Copy - - 22_Anibal, Mauenne User Conversation H…" at bounding box center [591, 319] width 276 height 541
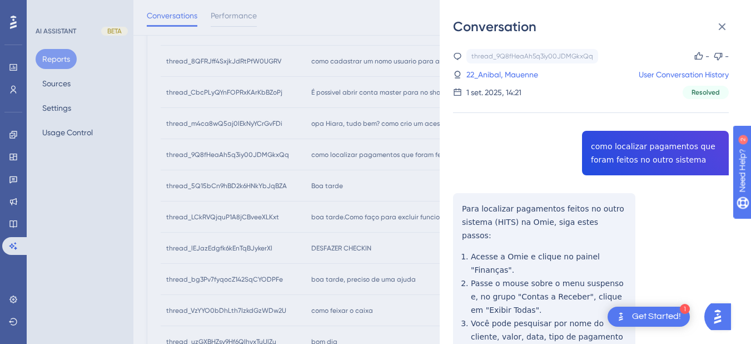
click at [443, 215] on div "Conversation thread_9Q8fHeaAh5q3iy00JDMGkxQq Copy - - 22_Anibal, Mauenne User C…" at bounding box center [595, 172] width 311 height 344
click at [461, 210] on div "thread_9Q8fHeaAh5q3iy00JDMGkxQq Copy - - 22_Anibal, Mauenne User Conversation H…" at bounding box center [591, 319] width 276 height 541
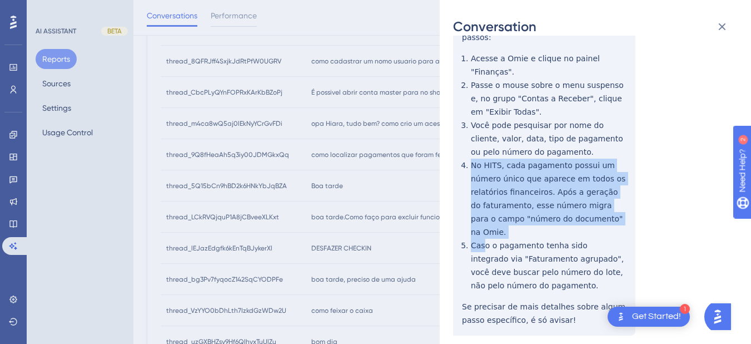
scroll to position [578, 0]
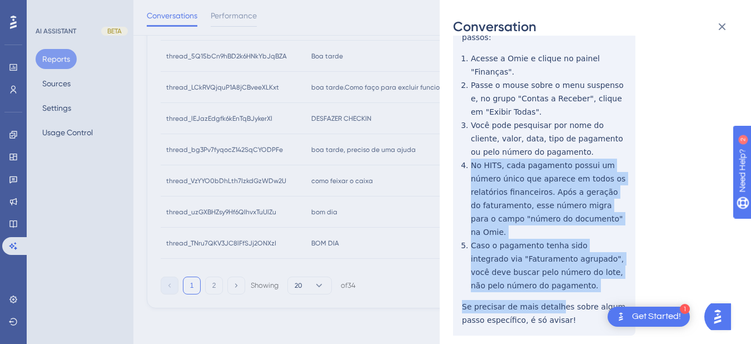
drag, startPoint x: 463, startPoint y: 205, endPoint x: 546, endPoint y: 250, distance: 94.3
click at [553, 267] on div "thread_9Q8fHeaAh5q3iy00JDMGkxQq Copy - - 22_Anibal, Mauenne User Conversation H…" at bounding box center [591, 121] width 276 height 541
click at [549, 271] on div "thread_9Q8fHeaAh5q3iy00JDMGkxQq Copy - - 22_Anibal, Mauenne User Conversation H…" at bounding box center [591, 121] width 276 height 541
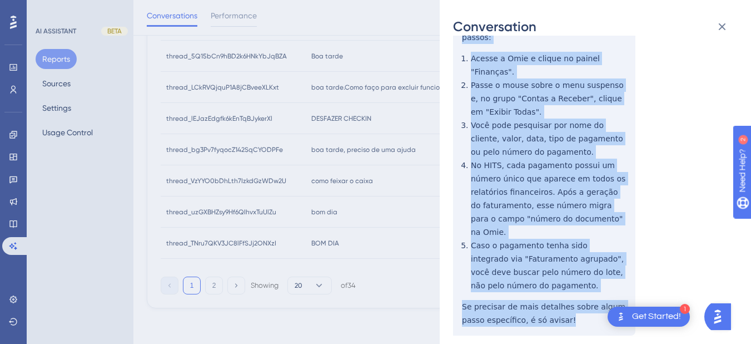
scroll to position [0, 0]
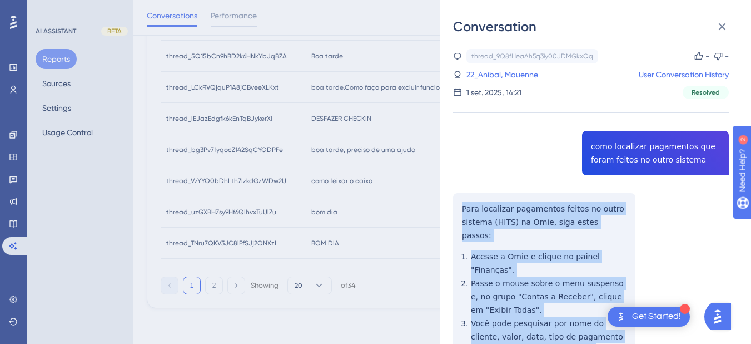
drag, startPoint x: 541, startPoint y: 277, endPoint x: 456, endPoint y: 199, distance: 116.1
click at [456, 199] on div "thread_9Q8fHeaAh5q3iy00JDMGkxQq Copy - - 22_Anibal, Mauenne User Conversation H…" at bounding box center [591, 319] width 276 height 541
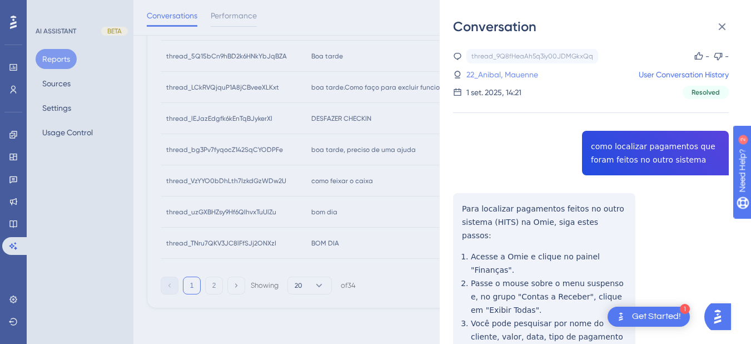
click at [529, 72] on link "22_Anibal, Mauenne" at bounding box center [503, 74] width 72 height 13
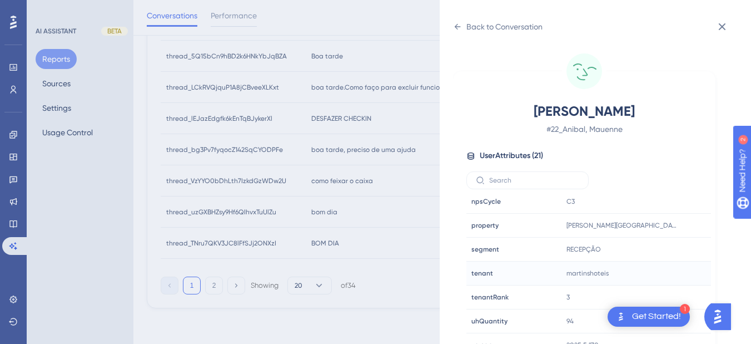
scroll to position [14, 0]
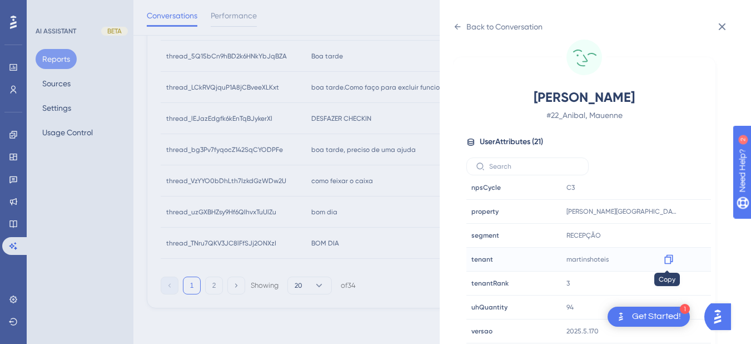
click at [668, 262] on icon at bounding box center [668, 259] width 11 height 11
click at [462, 29] on icon at bounding box center [457, 26] width 9 height 9
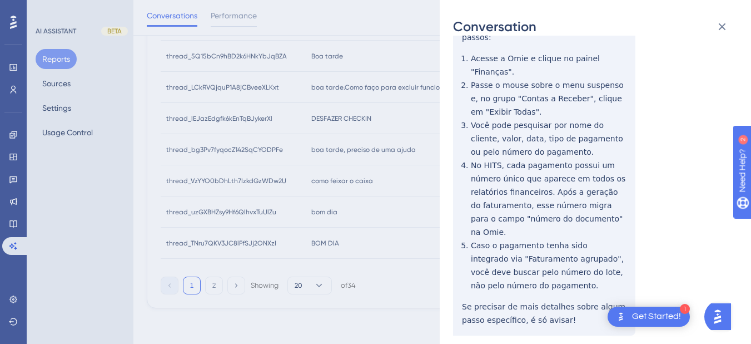
scroll to position [0, 0]
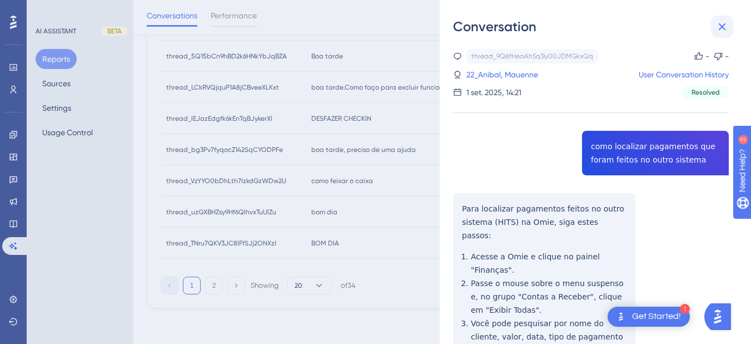
click at [684, 31] on icon at bounding box center [722, 26] width 13 height 13
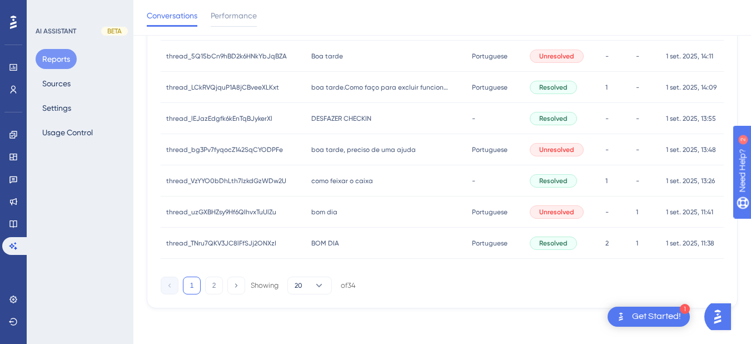
scroll to position [449, 0]
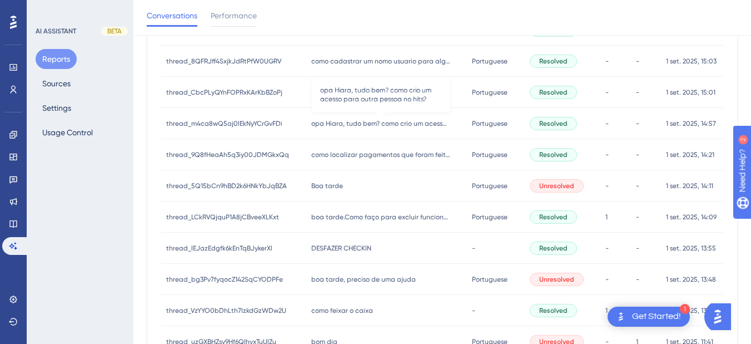
click at [368, 124] on span "opa Hiara, tudo bem? como crio um acesso para outra pessoa no hits?" at bounding box center [380, 123] width 139 height 9
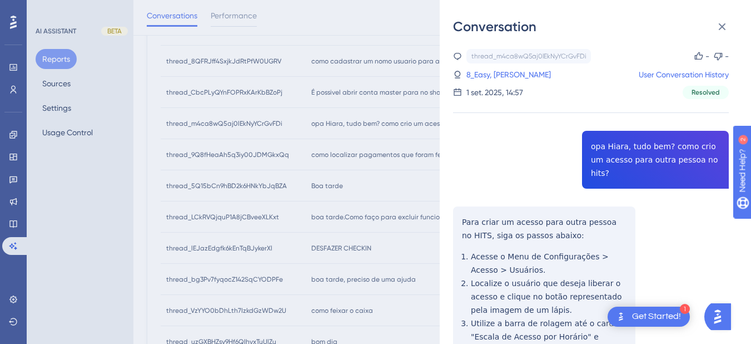
click at [637, 152] on div "thread_m4ca8wQ5aj0lEkNyYCrGvFDi Copy - - 8_Easy, [PERSON_NAME] User Conversatio…" at bounding box center [591, 334] width 276 height 570
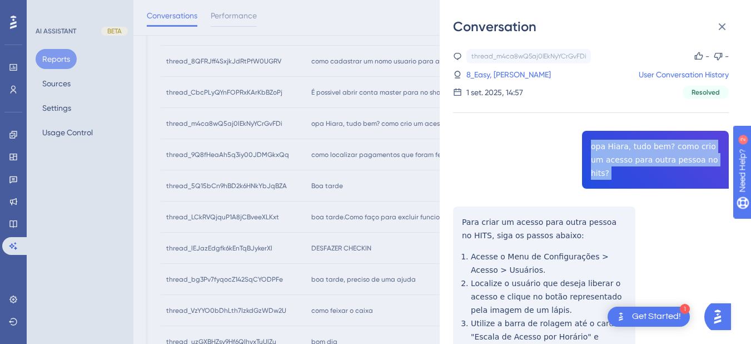
click at [637, 152] on div "thread_m4ca8wQ5aj0lEkNyYCrGvFDi Copy - - 8_Easy, [PERSON_NAME] User Conversatio…" at bounding box center [591, 334] width 276 height 570
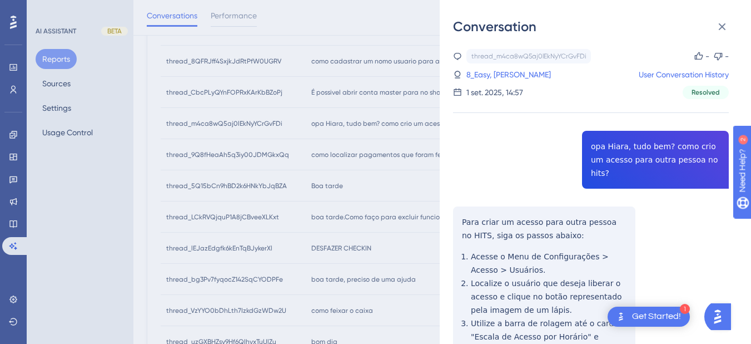
click at [485, 205] on div "thread_m4ca8wQ5aj0lEkNyYCrGvFDi Copy - - 8_Easy, [PERSON_NAME] User Conversatio…" at bounding box center [591, 334] width 276 height 570
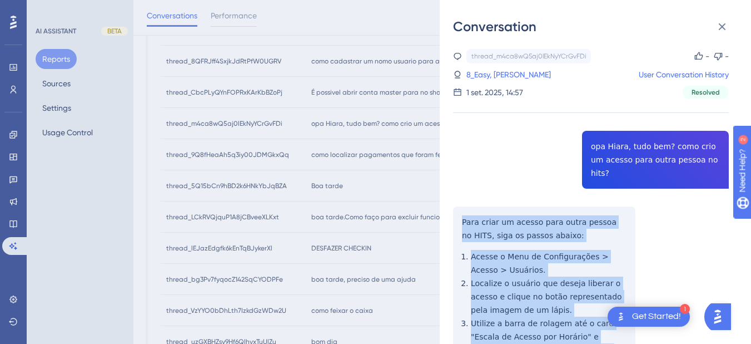
scroll to position [240, 0]
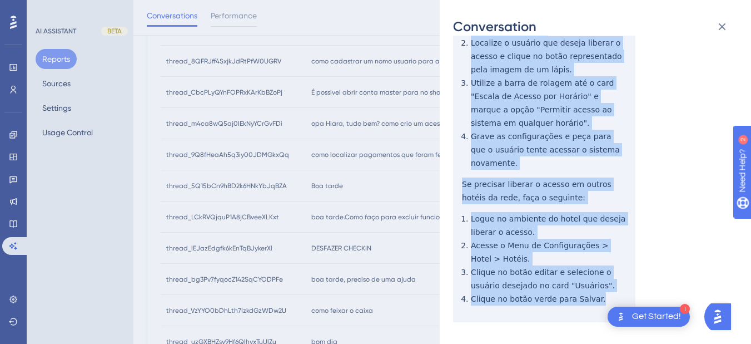
drag, startPoint x: 461, startPoint y: 208, endPoint x: 584, endPoint y: 199, distance: 123.3
click at [598, 294] on div "thread_m4ca8wQ5aj0lEkNyYCrGvFDi Copy - - 8_Easy, [PERSON_NAME] User Conversatio…" at bounding box center [591, 94] width 276 height 570
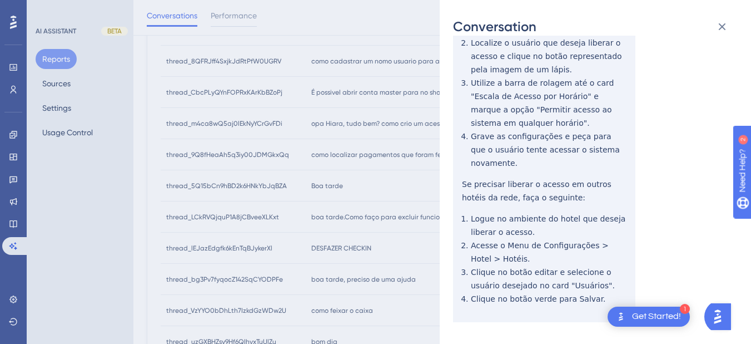
drag, startPoint x: 515, startPoint y: 32, endPoint x: 479, endPoint y: 95, distance: 71.7
click at [473, 80] on div "thread_m4ca8wQ5aj0lEkNyYCrGvFDi Copy - - 8_Easy, [PERSON_NAME] User Conversatio…" at bounding box center [591, 94] width 276 height 570
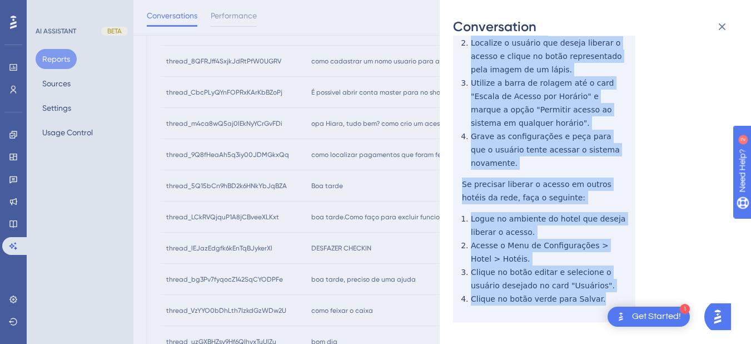
scroll to position [0, 0]
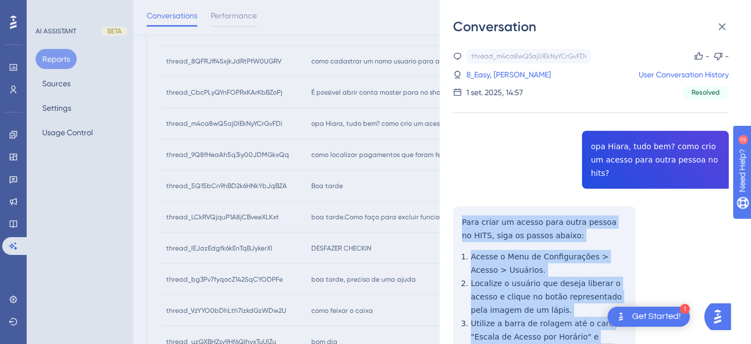
drag, startPoint x: 601, startPoint y: 270, endPoint x: 457, endPoint y: 213, distance: 155.5
click at [457, 213] on div "thread_m4ca8wQ5aj0lEkNyYCrGvFDi Copy - - 8_Easy, [PERSON_NAME] User Conversatio…" at bounding box center [591, 334] width 276 height 570
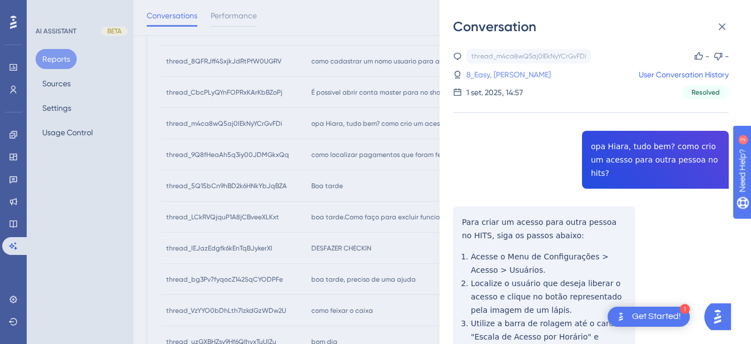
click at [493, 75] on link "8_Easy, [PERSON_NAME]" at bounding box center [509, 74] width 85 height 13
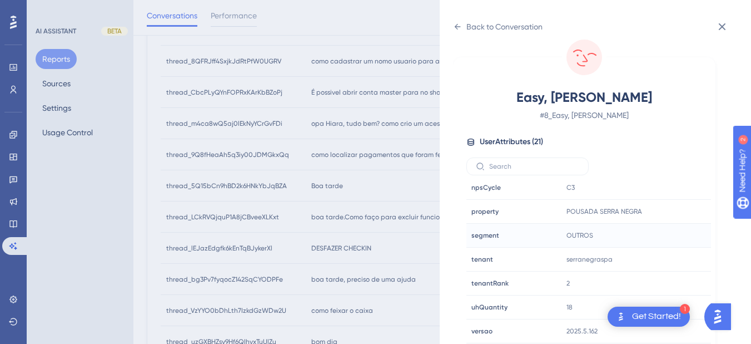
scroll to position [578, 0]
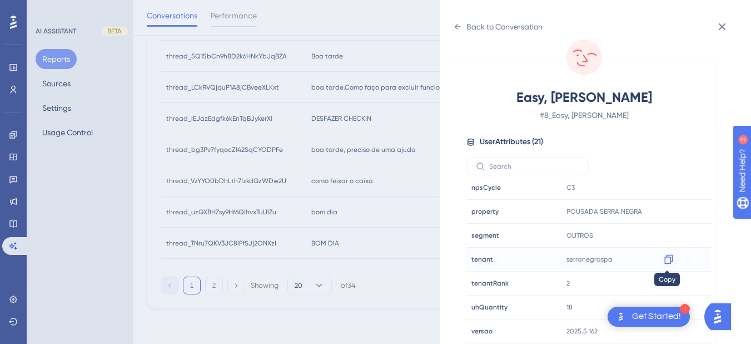
click at [665, 262] on icon at bounding box center [668, 259] width 11 height 11
click at [454, 27] on icon at bounding box center [457, 26] width 9 height 9
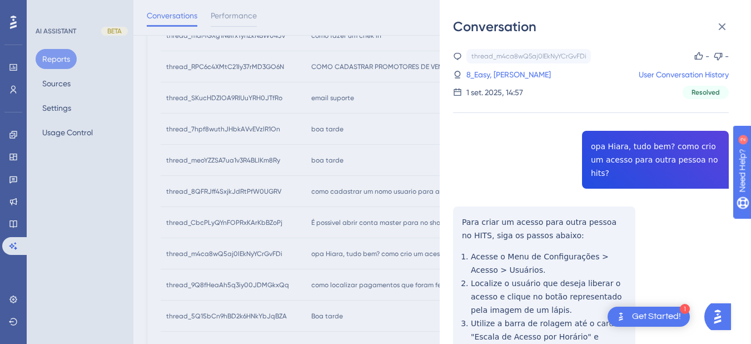
scroll to position [60, 0]
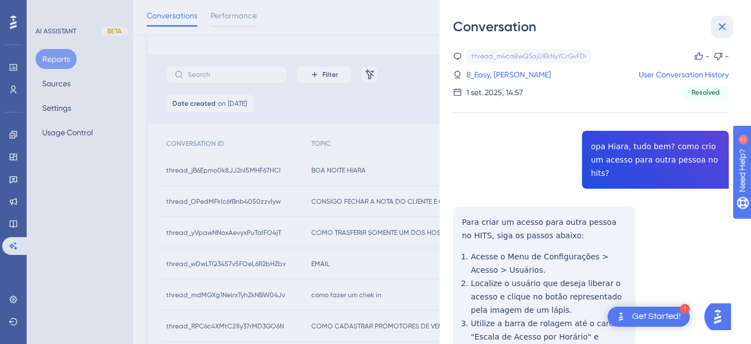
click at [684, 24] on icon at bounding box center [722, 26] width 7 height 7
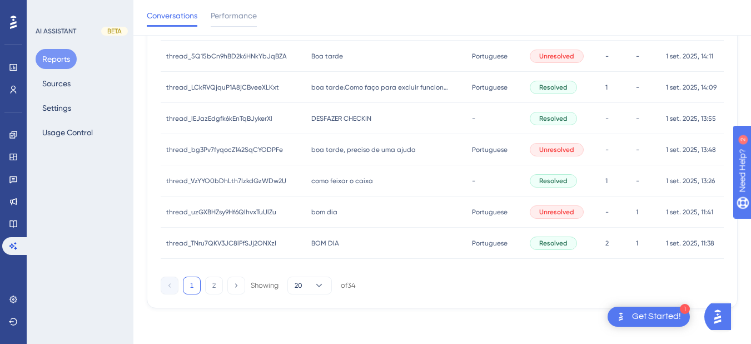
scroll to position [449, 0]
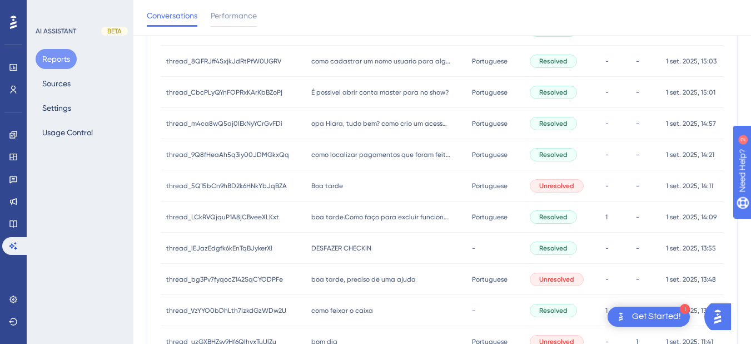
click at [345, 93] on span "É possivel abrir conta master para no show?" at bounding box center [379, 92] width 137 height 9
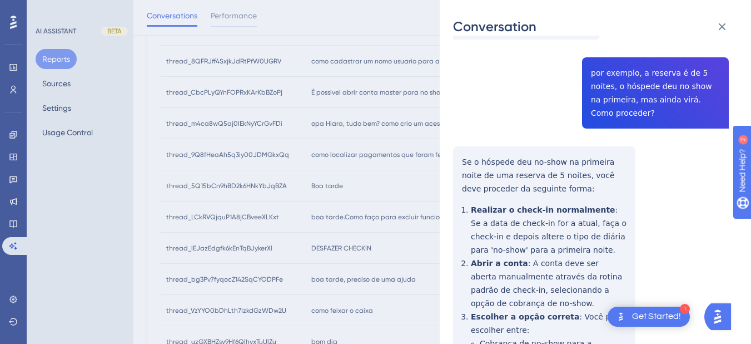
scroll to position [130, 0]
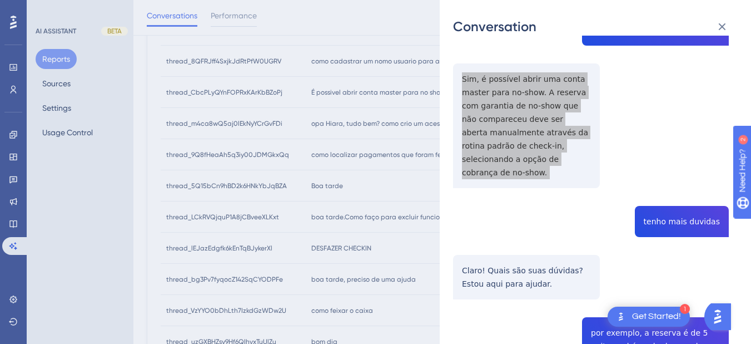
scroll to position [389, 0]
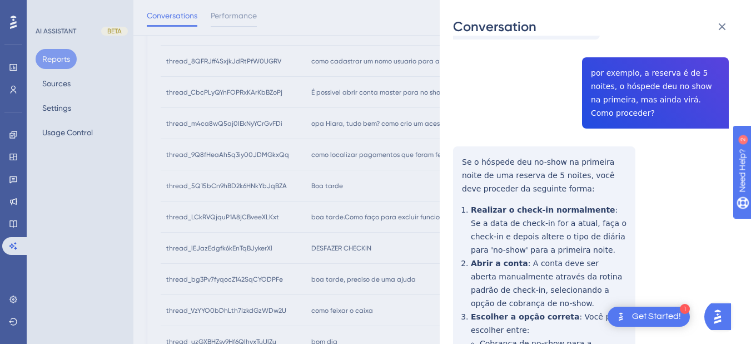
click at [608, 82] on div "thread_CbcPLyQYnFOPRxKArKbBZoPj Copy - - 95_Kuroda, [PERSON_NAME] User Conversa…" at bounding box center [591, 95] width 276 height 870
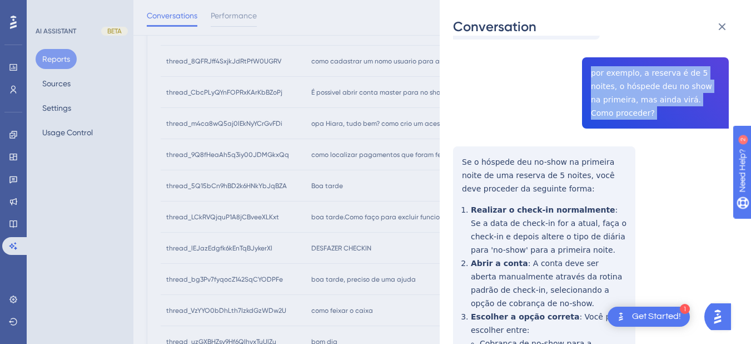
click at [608, 82] on div "thread_CbcPLyQYnFOPRxKArKbBZoPj Copy - - 95_Kuroda, [PERSON_NAME] User Conversa…" at bounding box center [591, 95] width 276 height 870
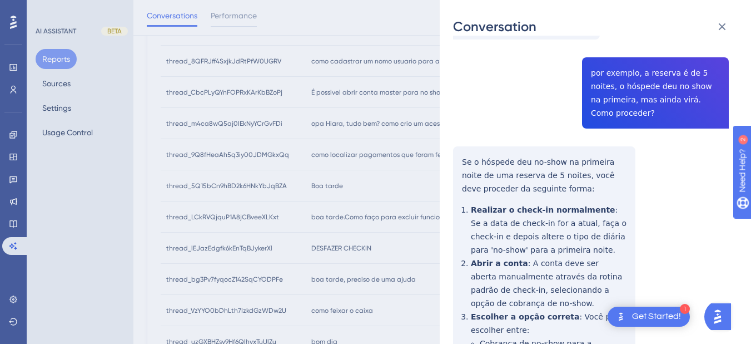
click at [464, 136] on div "thread_CbcPLyQYnFOPRxKArKbBZoPj Copy - - 95_Kuroda, [PERSON_NAME] User Conversa…" at bounding box center [591, 95] width 276 height 870
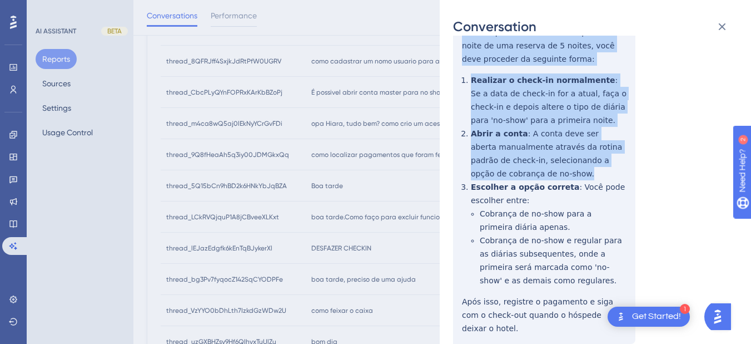
scroll to position [527, 0]
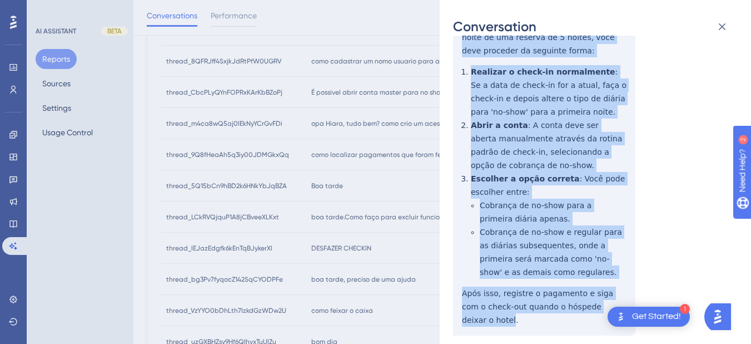
drag, startPoint x: 460, startPoint y: 127, endPoint x: 613, endPoint y: 283, distance: 218.2
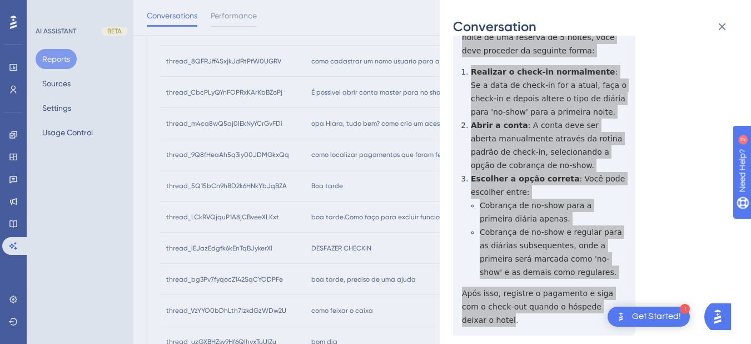
scroll to position [0, 0]
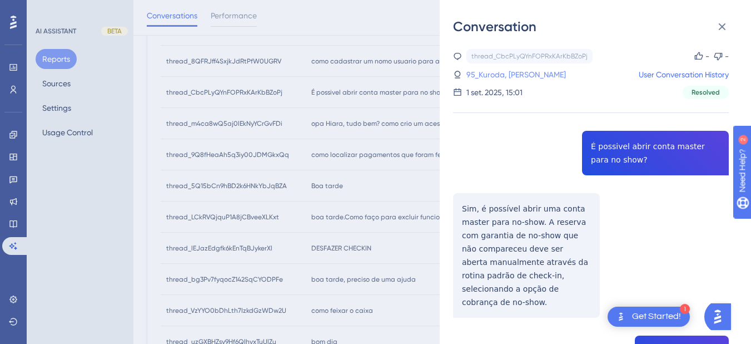
click at [496, 75] on link "95_Kuroda, [PERSON_NAME]" at bounding box center [517, 74] width 100 height 13
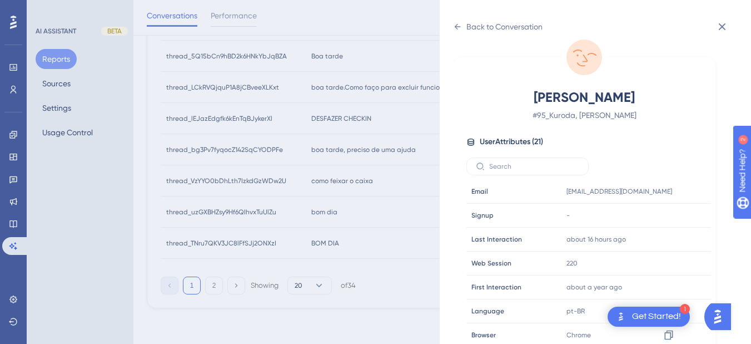
scroll to position [339, 0]
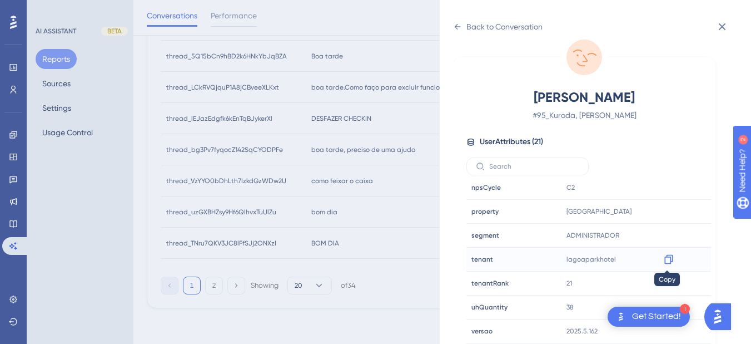
click at [666, 261] on icon at bounding box center [668, 259] width 11 height 11
click at [454, 28] on icon at bounding box center [457, 26] width 9 height 9
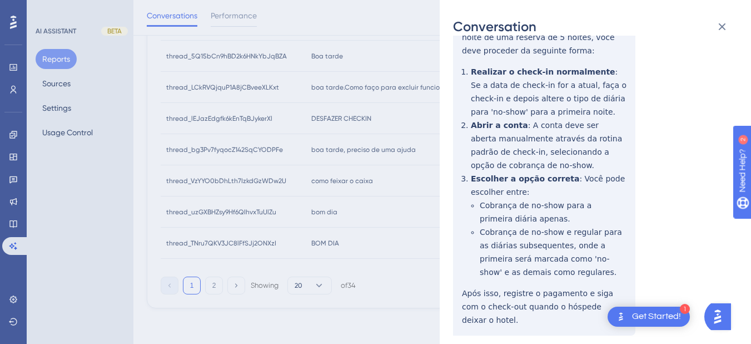
scroll to position [0, 0]
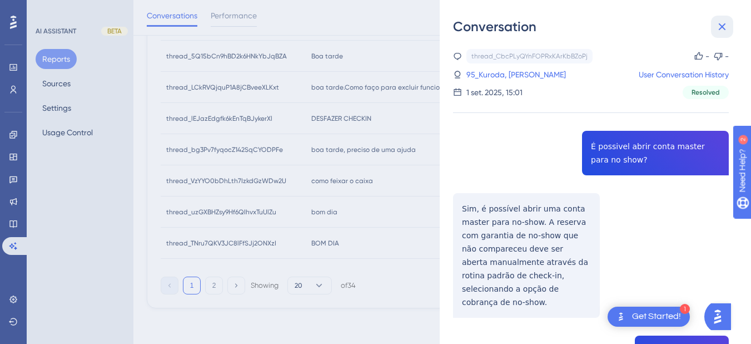
click at [684, 28] on button at bounding box center [722, 27] width 22 height 22
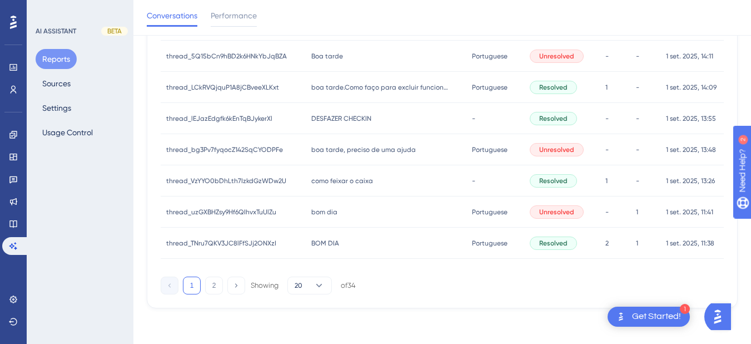
scroll to position [319, 0]
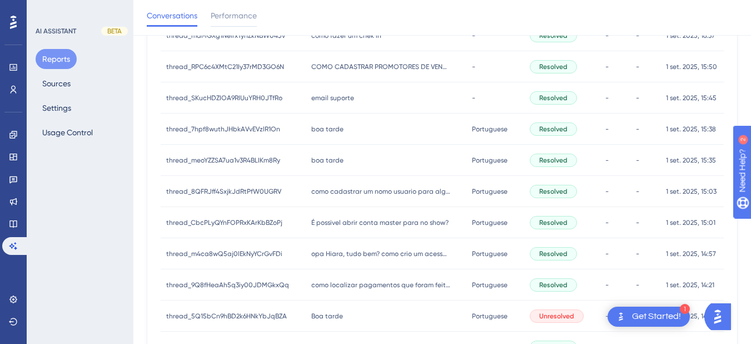
click at [366, 185] on div "como cadastrar um nomo usuario para alguém? como cadastrar um nomo usuario para…" at bounding box center [386, 191] width 161 height 31
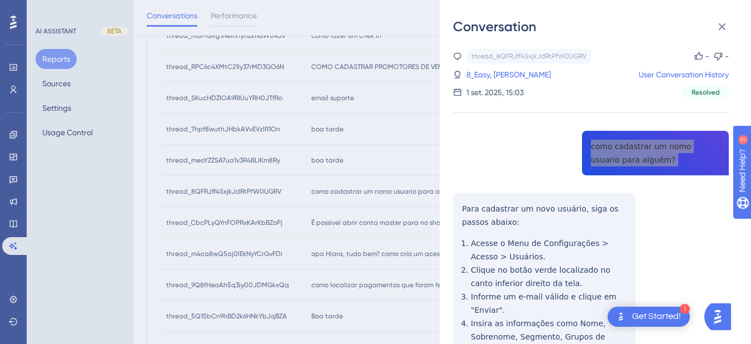
scroll to position [130, 0]
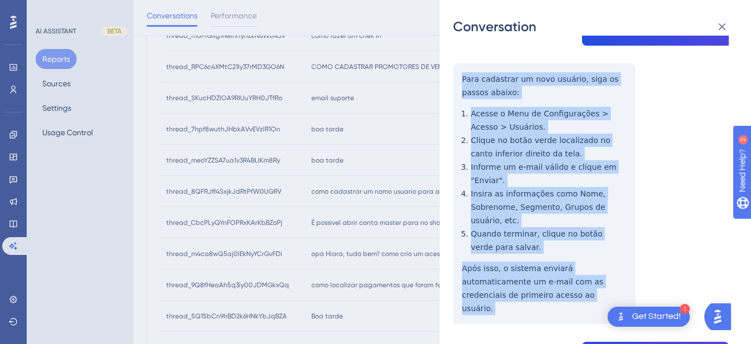
drag, startPoint x: 459, startPoint y: 78, endPoint x: 536, endPoint y: 299, distance: 233.7
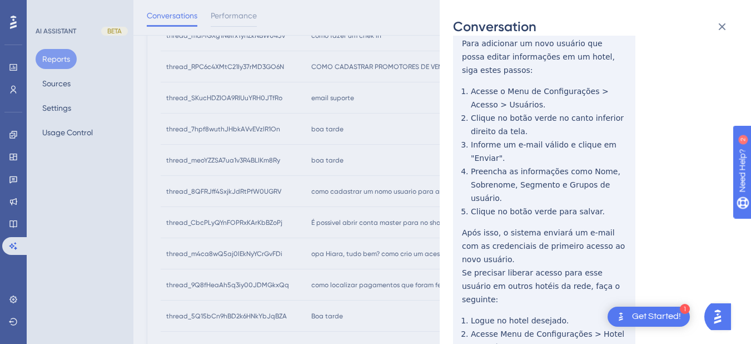
scroll to position [389, 0]
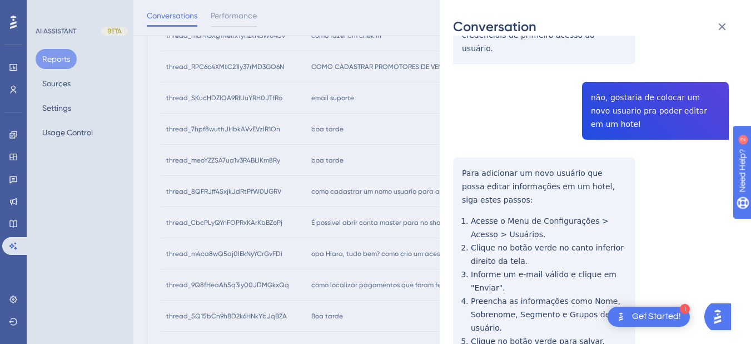
click at [622, 100] on div "thread_8QFRJff4SxjkJdRtPfW0UGRV Copy - - 8_Easy, [PERSON_NAME] User Conversatio…" at bounding box center [591, 128] width 276 height 937
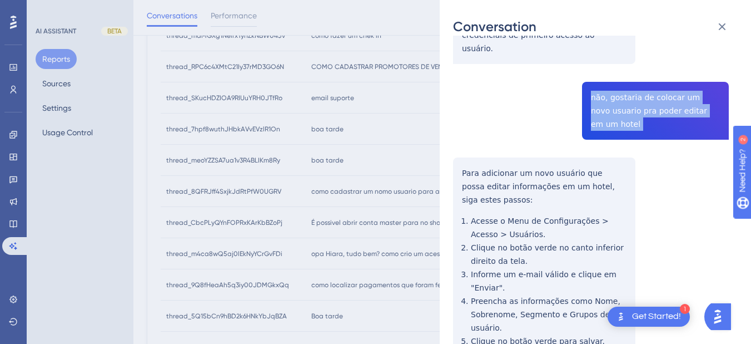
click at [622, 100] on div "thread_8QFRJff4SxjkJdRtPfW0UGRV Copy - - 8_Easy, [PERSON_NAME] User Conversatio…" at bounding box center [591, 128] width 276 height 937
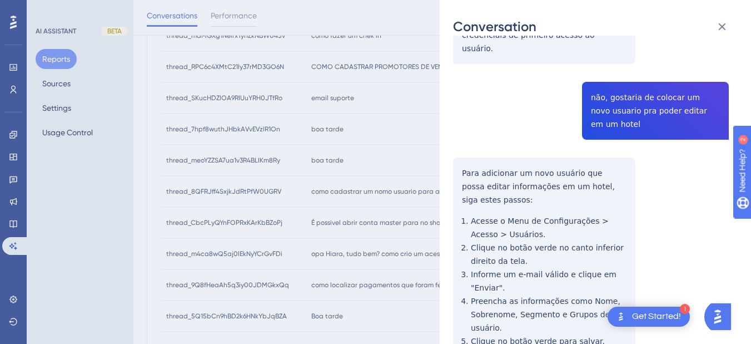
click at [483, 160] on div "thread_8QFRJff4SxjkJdRtPfW0UGRV Copy - - 8_Easy, [PERSON_NAME] User Conversatio…" at bounding box center [591, 128] width 276 height 937
click at [459, 156] on div "thread_8QFRJff4SxjkJdRtPfW0UGRV Copy - - 8_Easy, [PERSON_NAME] User Conversatio…" at bounding box center [591, 128] width 276 height 937
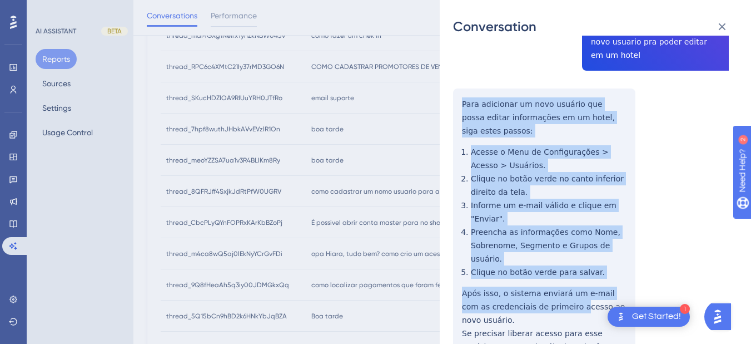
scroll to position [581, 0]
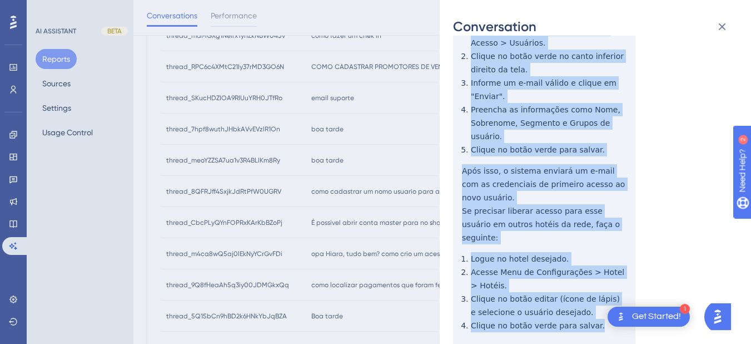
drag, startPoint x: 459, startPoint y: 157, endPoint x: 601, endPoint y: 279, distance: 187.0
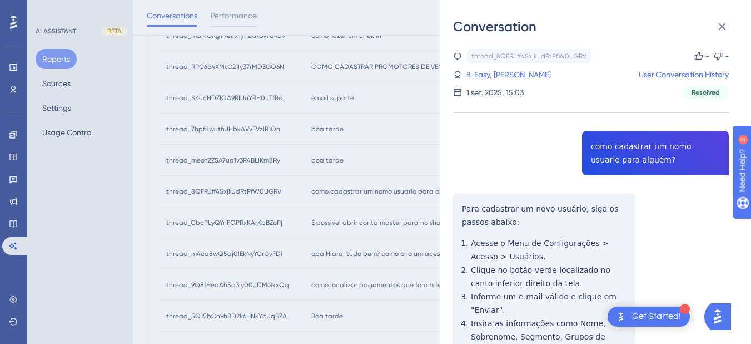
scroll to position [0, 0]
click at [478, 71] on link "8_Easy, [PERSON_NAME]" at bounding box center [509, 74] width 85 height 13
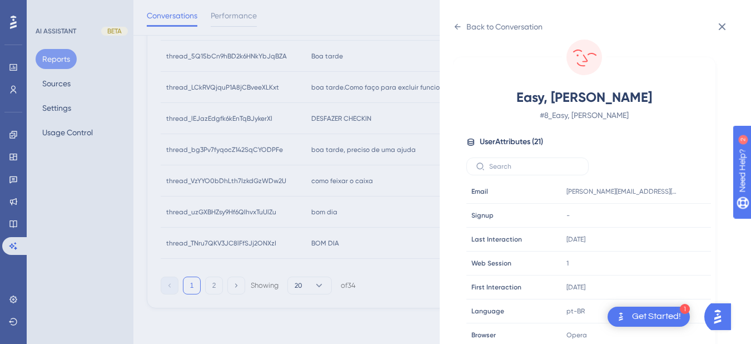
scroll to position [339, 0]
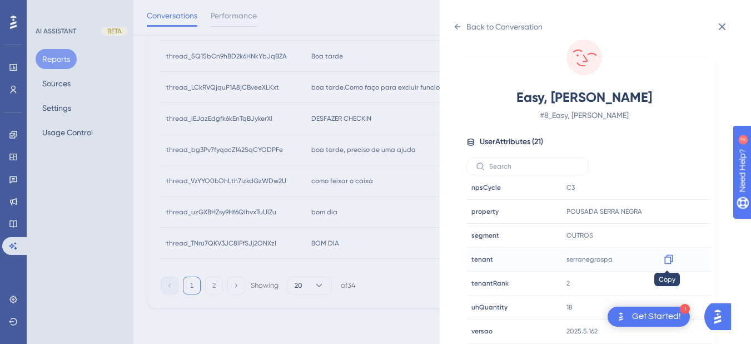
click at [668, 259] on icon at bounding box center [668, 259] width 11 height 11
click at [660, 261] on div at bounding box center [669, 259] width 18 height 18
click at [459, 24] on icon at bounding box center [457, 26] width 9 height 9
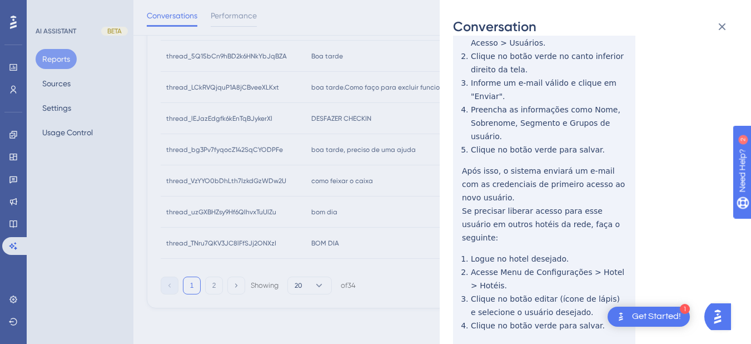
scroll to position [0, 0]
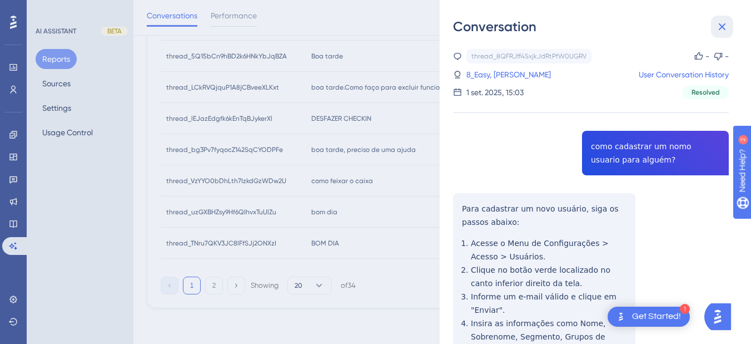
drag, startPoint x: 721, startPoint y: 33, endPoint x: 433, endPoint y: 150, distance: 311.3
click at [684, 33] on icon at bounding box center [722, 26] width 13 height 13
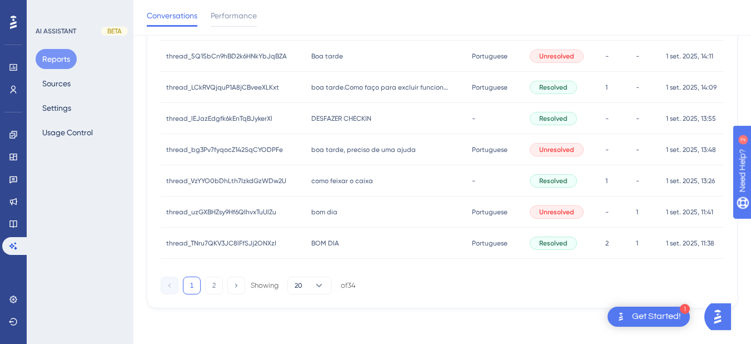
scroll to position [449, 0]
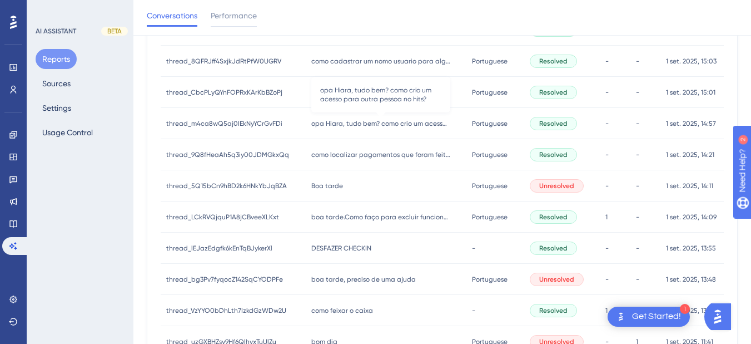
click at [361, 122] on span "opa Hiara, tudo bem? como crio um acesso para outra pessoa no hits?" at bounding box center [380, 123] width 139 height 9
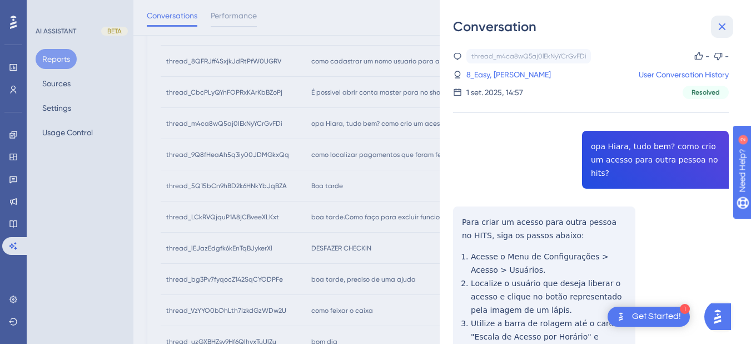
click at [684, 26] on icon at bounding box center [722, 26] width 7 height 7
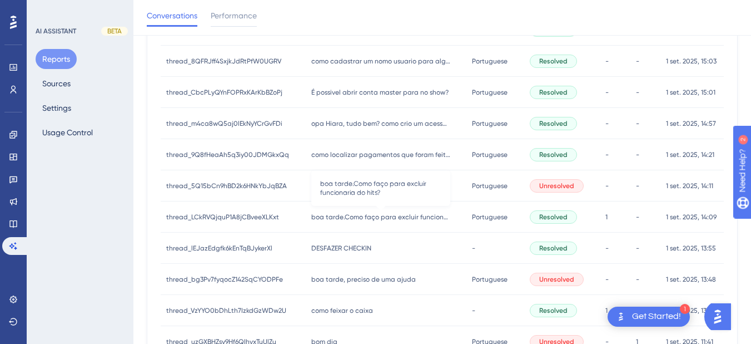
click at [346, 216] on span "boa tarde.Como faço para excluir funcionaria do hits?" at bounding box center [380, 216] width 139 height 9
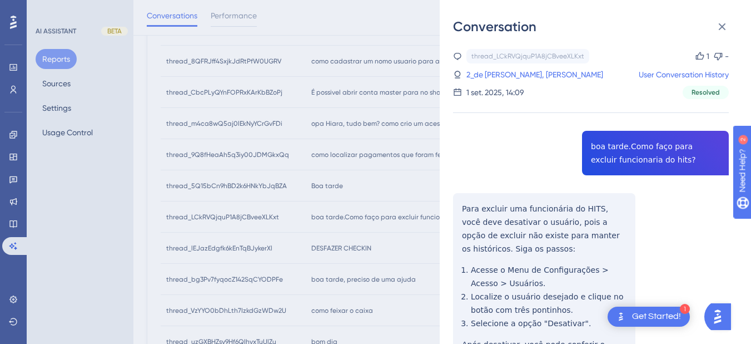
scroll to position [198, 0]
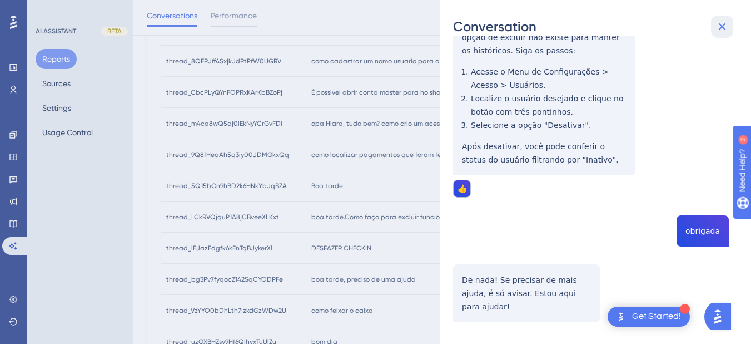
click at [684, 24] on icon at bounding box center [722, 26] width 13 height 13
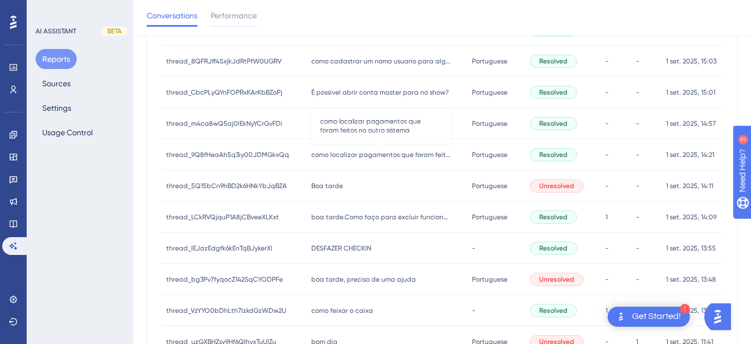
scroll to position [319, 0]
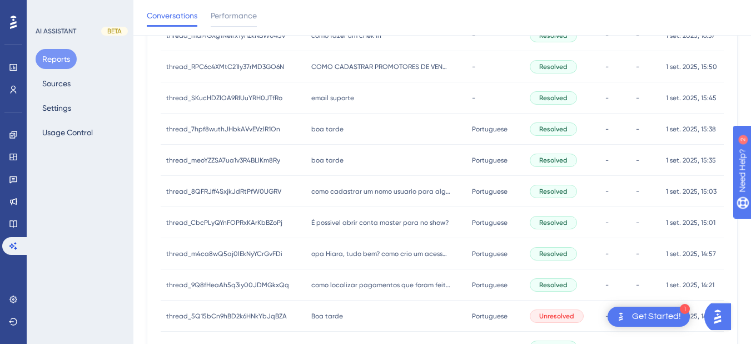
click at [356, 162] on div "boa tarde boa tarde" at bounding box center [386, 160] width 161 height 31
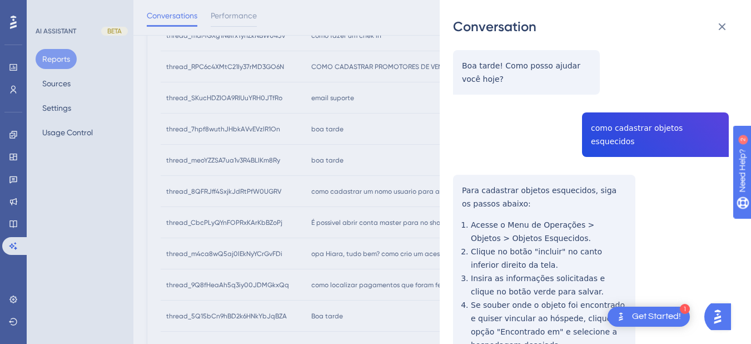
scroll to position [0, 0]
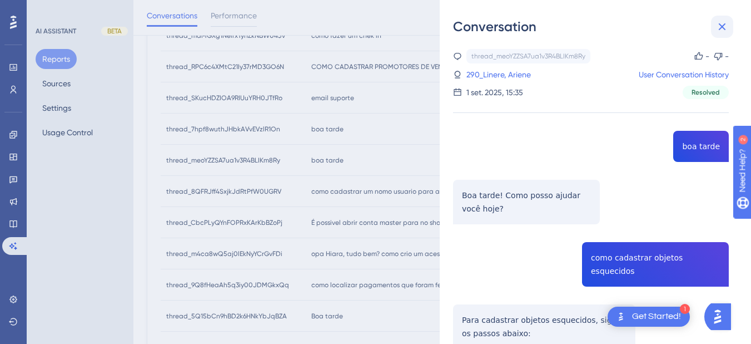
click at [684, 27] on icon at bounding box center [722, 26] width 13 height 13
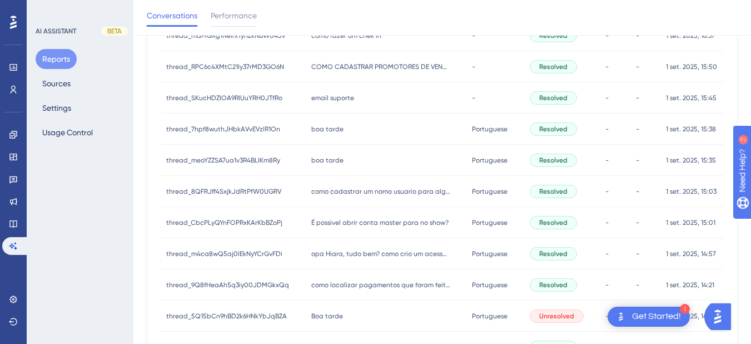
click at [336, 132] on span "boa tarde" at bounding box center [327, 129] width 32 height 9
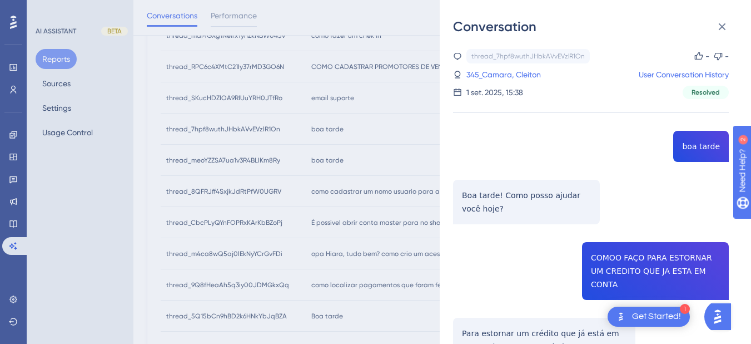
scroll to position [130, 0]
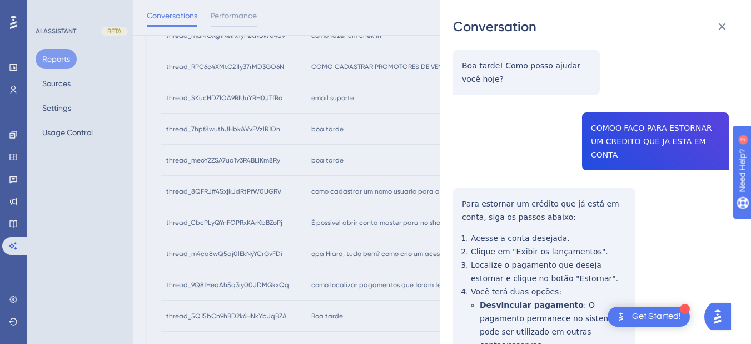
click at [626, 130] on div "thread_7hpf8wuthJHbkAVvEVzlR1On Copy - - 345_Camara, Cleiton User Conversation …" at bounding box center [591, 245] width 276 height 652
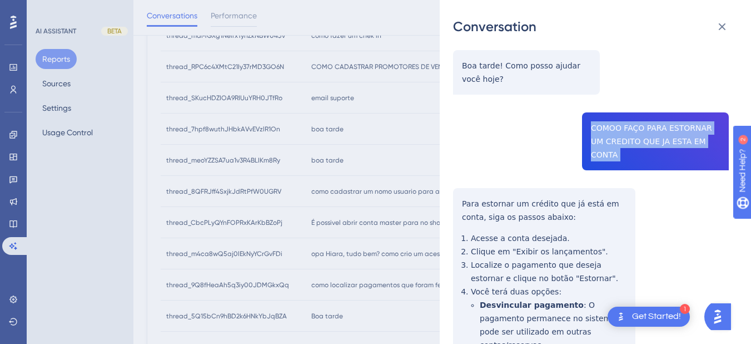
click at [626, 130] on div "thread_7hpf8wuthJHbkAVvEVzlR1On Copy - - 345_Camara, Cleiton User Conversation …" at bounding box center [591, 245] width 276 height 652
click at [459, 191] on div "thread_7hpf8wuthJHbkAVvEVzlR1On Copy - - 345_Camara, Cleiton User Conversation …" at bounding box center [591, 245] width 276 height 652
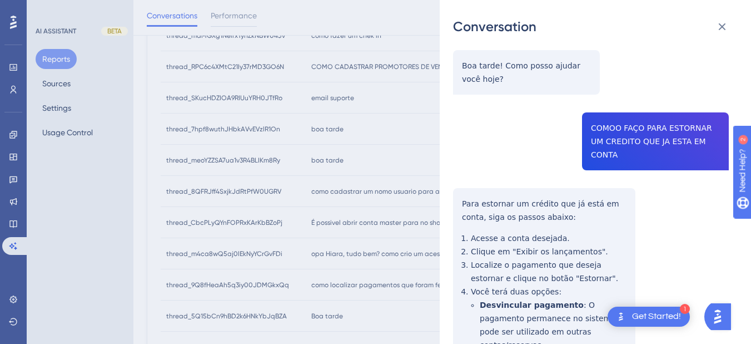
click at [462, 189] on div "thread_7hpf8wuthJHbkAVvEVzlR1On Copy - - 345_Camara, Cleiton User Conversation …" at bounding box center [591, 245] width 276 height 652
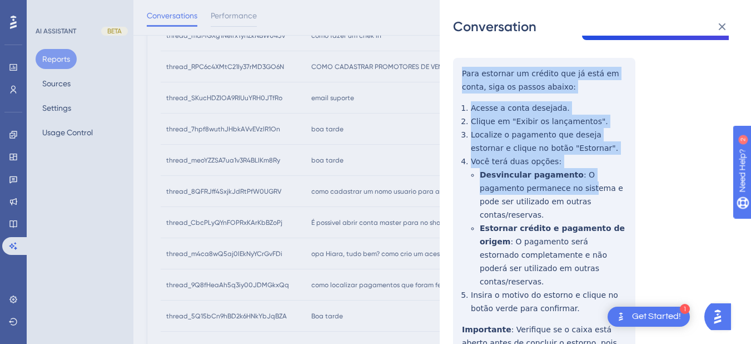
scroll to position [309, 0]
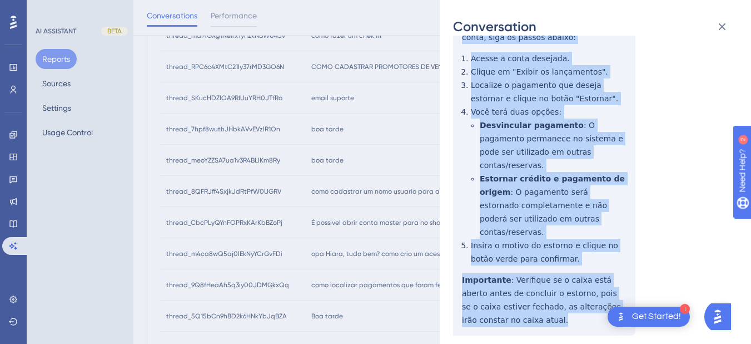
drag, startPoint x: 457, startPoint y: 187, endPoint x: 507, endPoint y: 290, distance: 114.7
click at [507, 290] on div "thread_7hpf8wuthJHbkAVvEVzlR1On Copy - - 345_Camara, Cleiton User Conversation …" at bounding box center [591, 66] width 276 height 652
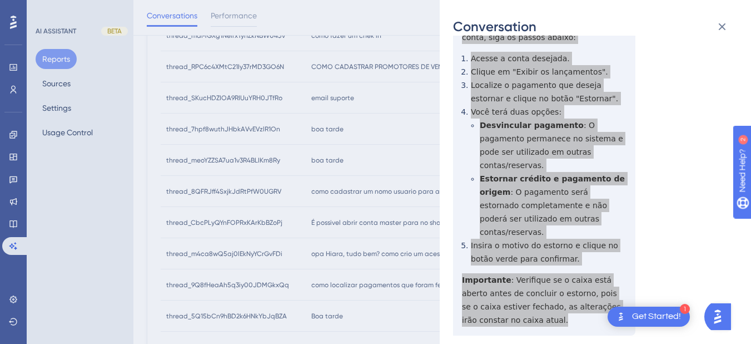
scroll to position [0, 0]
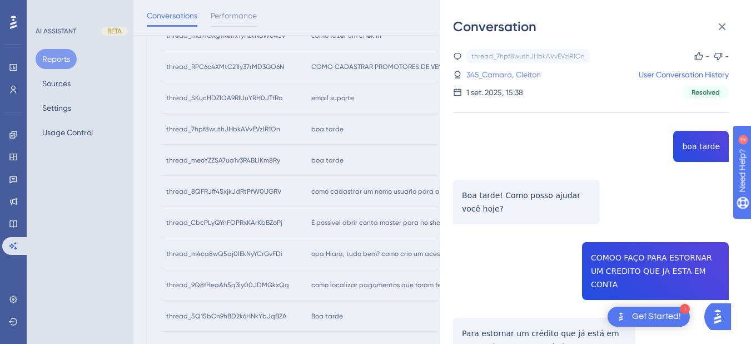
click at [502, 76] on link "345_Camara, Cleiton" at bounding box center [504, 74] width 75 height 13
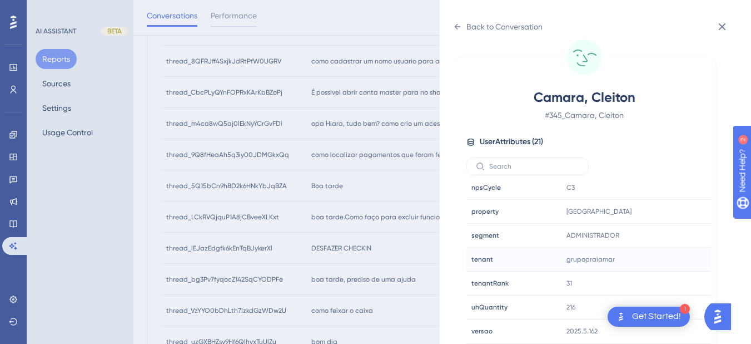
scroll to position [578, 0]
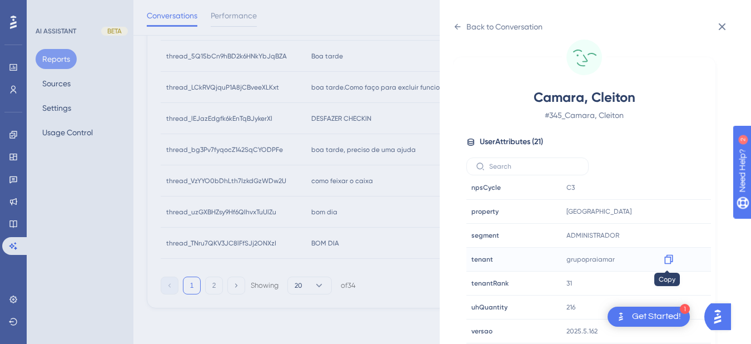
click at [668, 264] on icon at bounding box center [668, 259] width 11 height 11
click at [666, 208] on icon at bounding box center [669, 211] width 8 height 9
click at [460, 27] on icon at bounding box center [457, 26] width 9 height 9
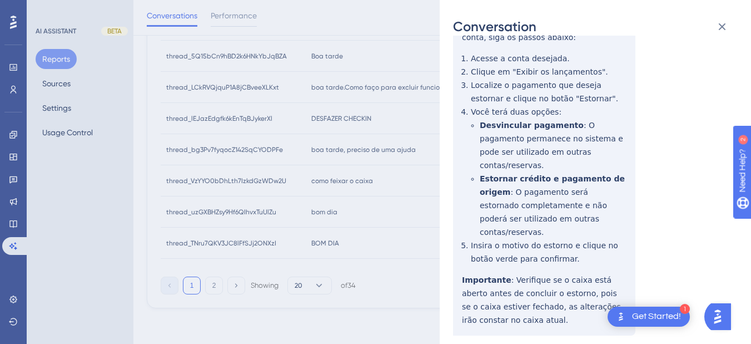
scroll to position [0, 0]
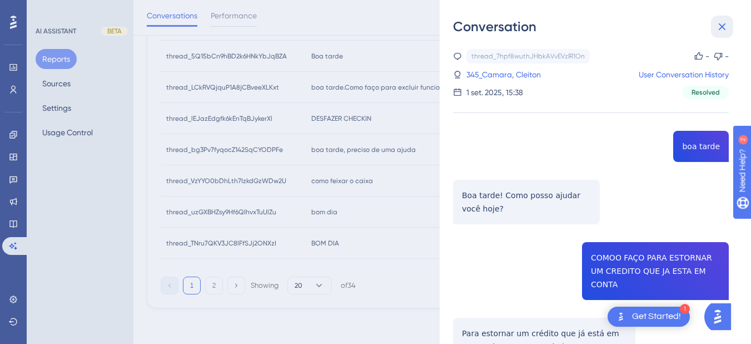
click at [684, 28] on icon at bounding box center [722, 26] width 13 height 13
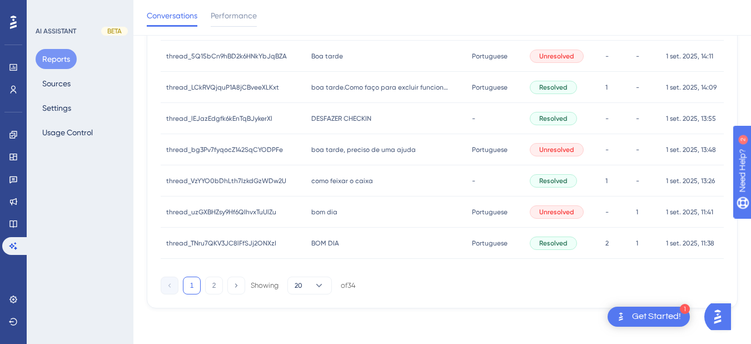
scroll to position [449, 0]
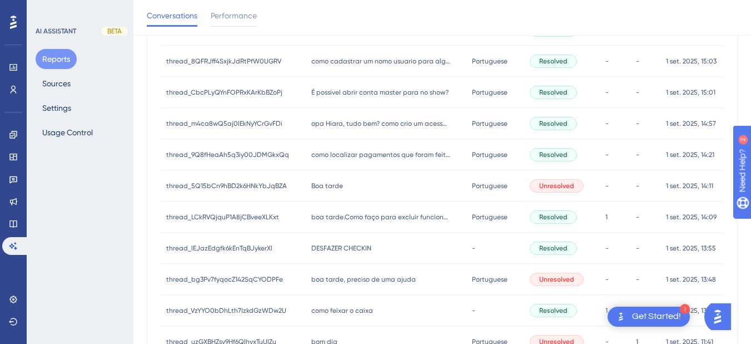
click at [338, 182] on span "Boa tarde" at bounding box center [327, 185] width 32 height 9
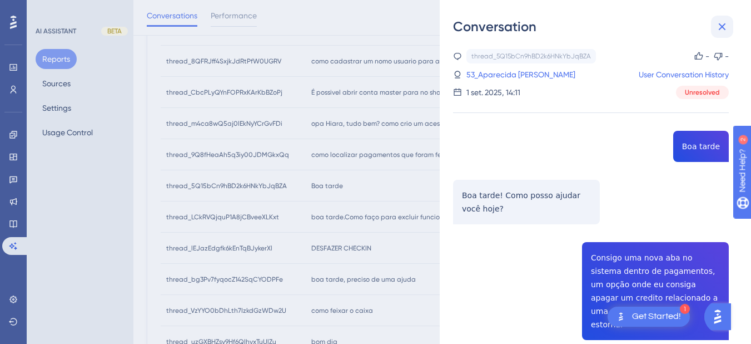
click at [684, 29] on icon at bounding box center [722, 26] width 13 height 13
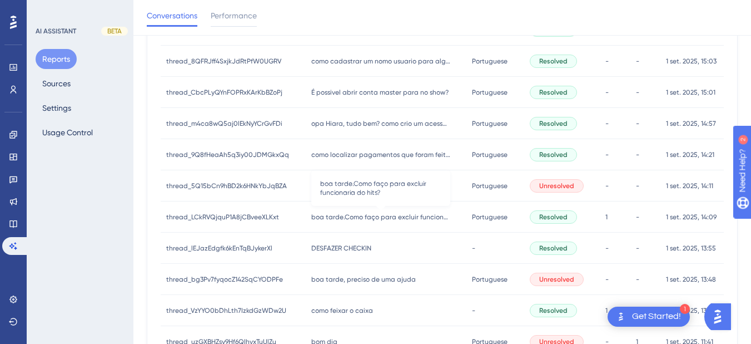
click at [336, 218] on span "boa tarde.Como faço para excluir funcionaria do hits?" at bounding box center [380, 216] width 139 height 9
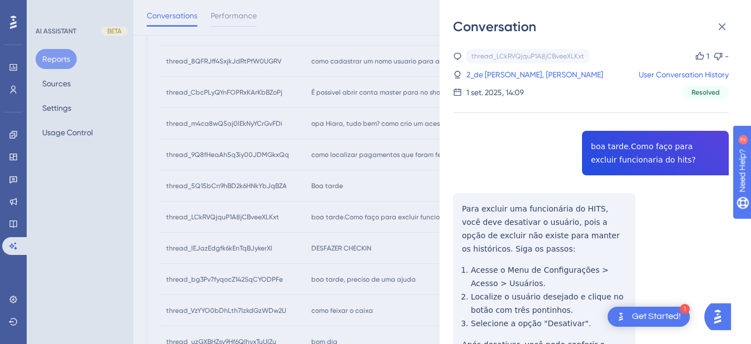
scroll to position [130, 0]
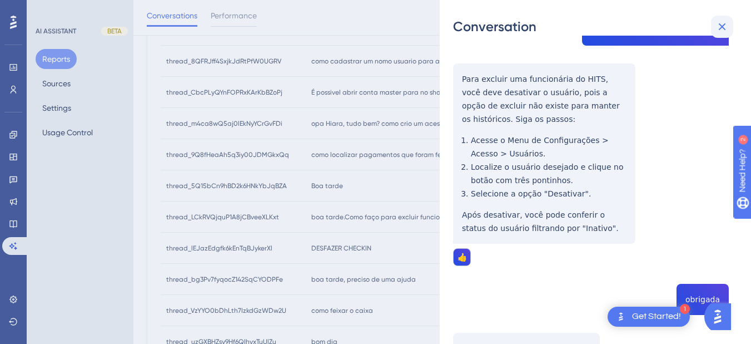
click at [684, 25] on icon at bounding box center [722, 26] width 7 height 7
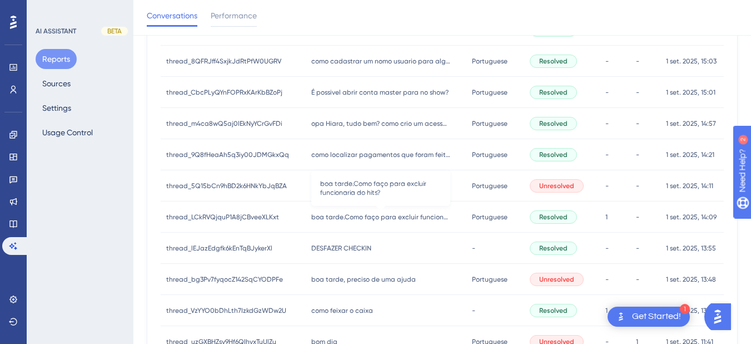
click at [325, 216] on span "boa tarde.Como faço para excluir funcionaria do hits?" at bounding box center [380, 216] width 139 height 9
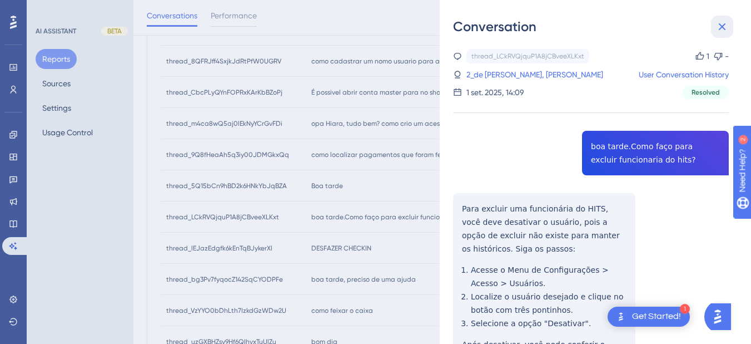
click at [684, 29] on icon at bounding box center [722, 26] width 7 height 7
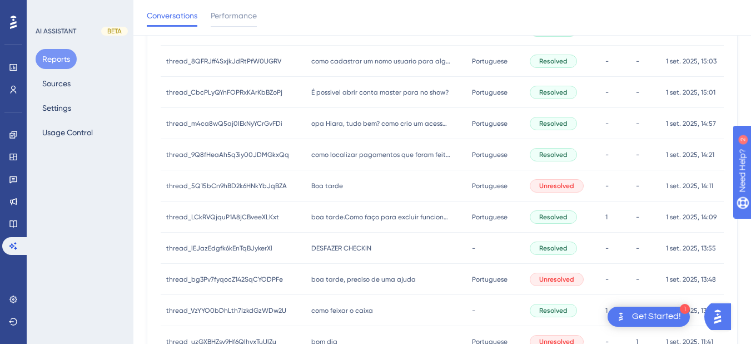
scroll to position [319, 0]
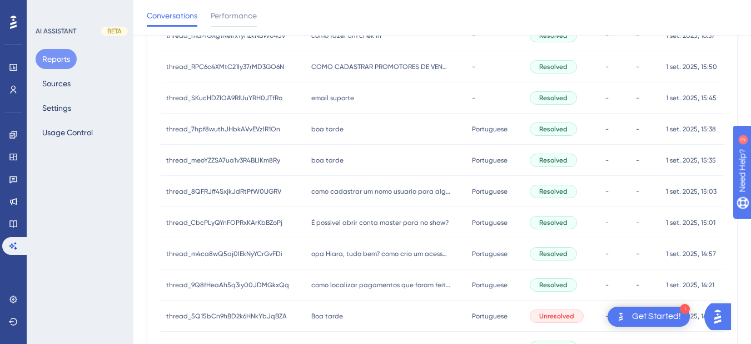
click at [333, 161] on span "boa tarde" at bounding box center [327, 160] width 32 height 9
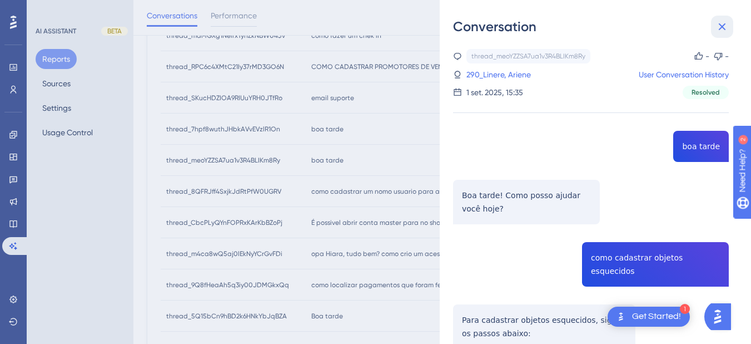
click at [684, 24] on icon at bounding box center [722, 26] width 7 height 7
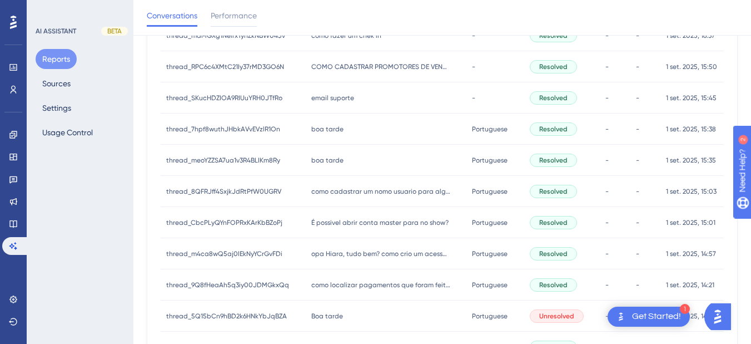
click at [306, 129] on div "boa tarde boa tarde" at bounding box center [386, 128] width 161 height 31
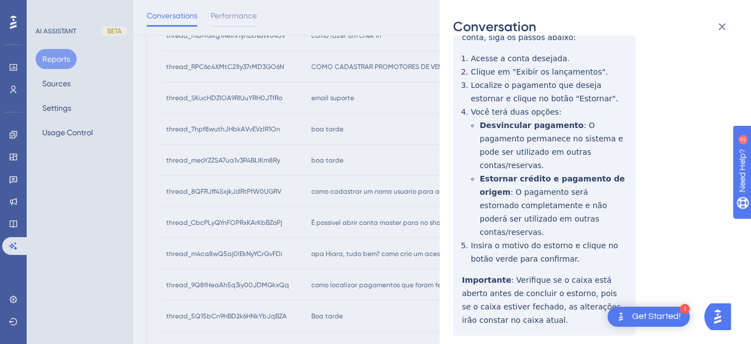
scroll to position [49, 0]
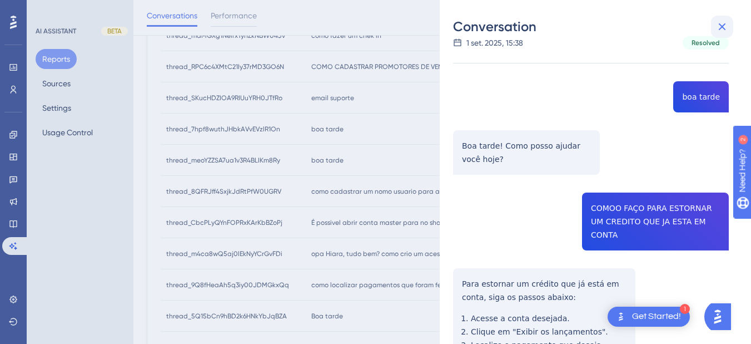
click at [684, 28] on icon at bounding box center [722, 26] width 13 height 13
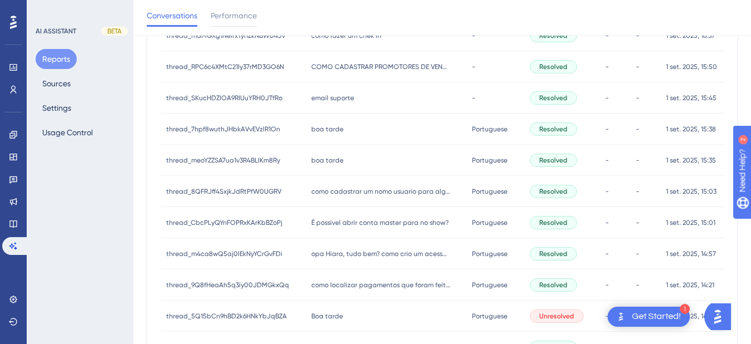
click at [336, 94] on span "email suporte" at bounding box center [332, 97] width 43 height 9
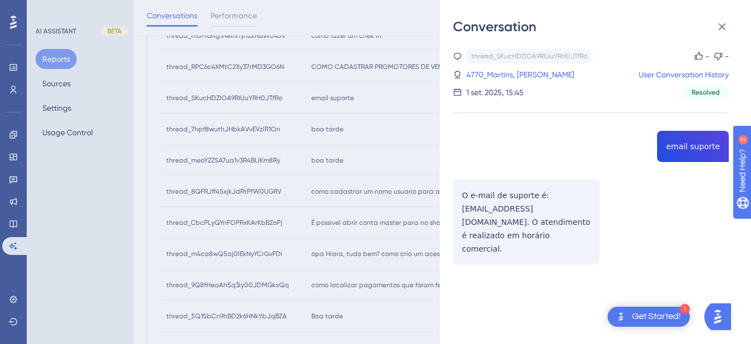
click at [684, 151] on div "thread_SKucHDZIOA9RIUuYRH0JTfRo Copy - - 4770_Martins, [PERSON_NAME] User Conve…" at bounding box center [591, 185] width 276 height 272
click at [485, 220] on div "thread_SKucHDZIOA9RIUuYRH0JTfRo Copy - - 4770_Martins, [PERSON_NAME] User Conve…" at bounding box center [591, 185] width 276 height 272
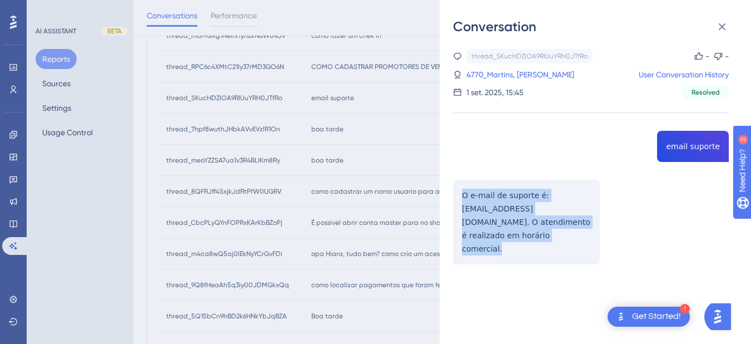
click at [485, 220] on div "thread_SKucHDZIOA9RIUuYRH0JTfRo Copy - - 4770_Martins, [PERSON_NAME] User Conve…" at bounding box center [591, 185] width 276 height 272
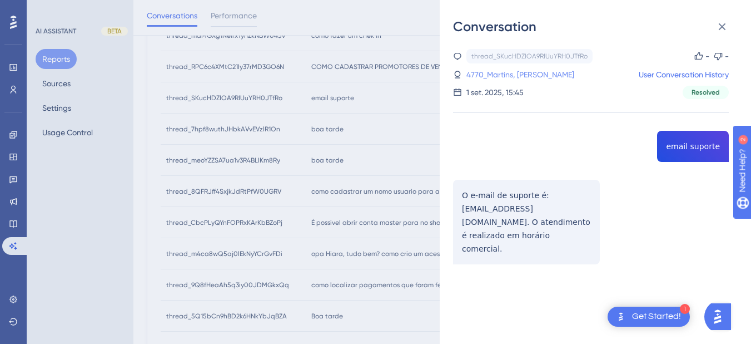
click at [506, 77] on link "4770_Martins, [PERSON_NAME]" at bounding box center [521, 74] width 108 height 13
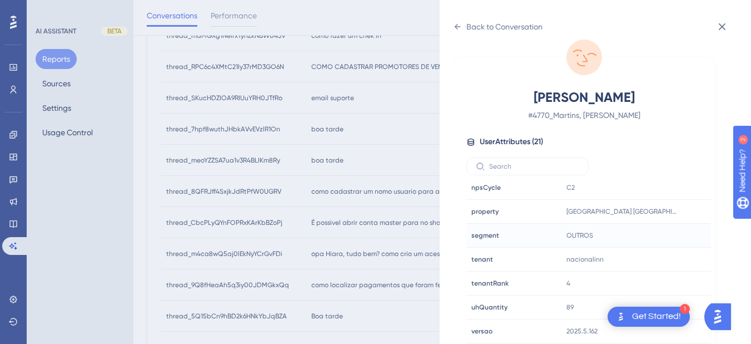
scroll to position [578, 0]
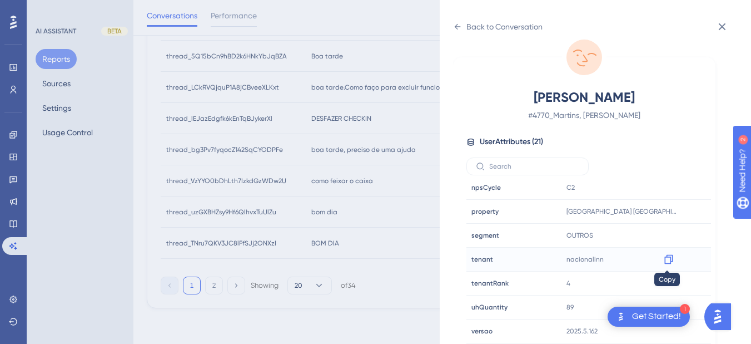
click at [665, 260] on icon at bounding box center [668, 259] width 11 height 11
click at [670, 211] on icon at bounding box center [668, 211] width 11 height 11
click at [459, 28] on icon at bounding box center [457, 26] width 9 height 9
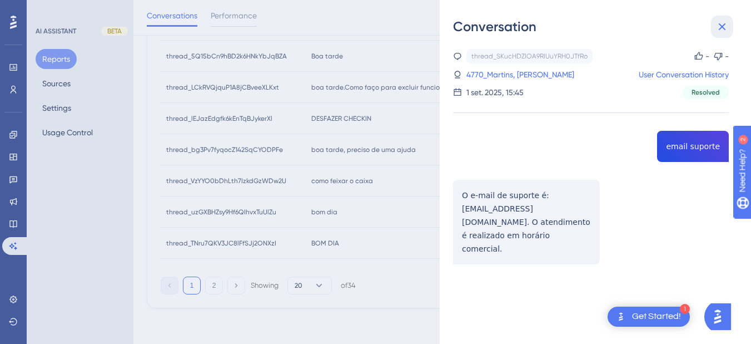
click at [684, 24] on icon at bounding box center [722, 26] width 7 height 7
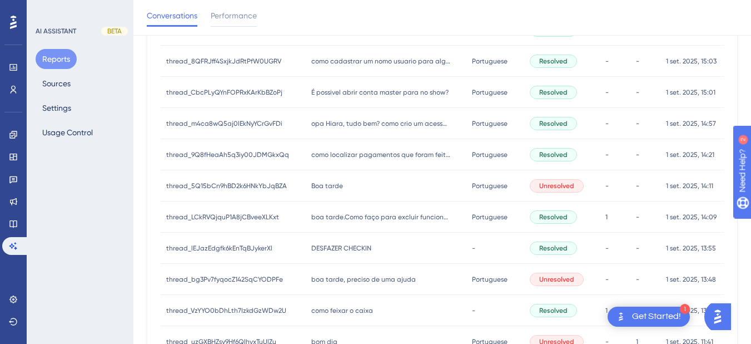
scroll to position [319, 0]
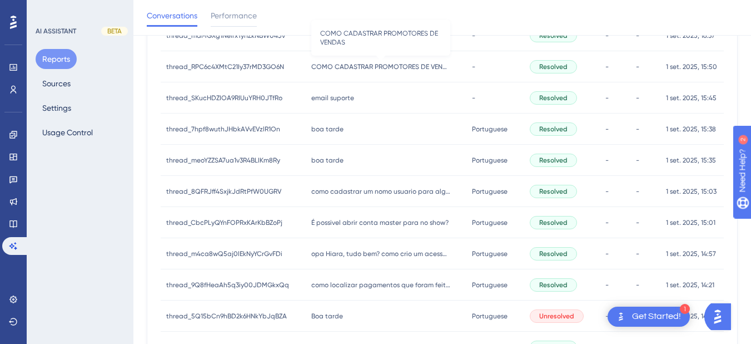
click at [360, 65] on span "COMO CADASTRAR PROMOTORES DE VENDAS" at bounding box center [380, 66] width 139 height 9
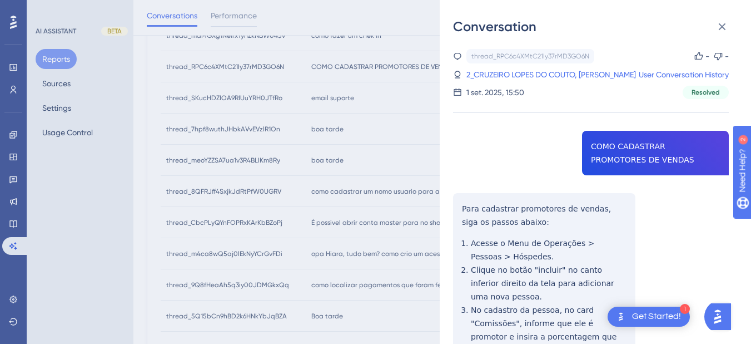
click at [614, 176] on div "thread_RPC6c4XMtC21Iy37rMD3GO6N Copy - - 2_CRUZEIRO LOPES DO COUTO, JUNIA GONCA…" at bounding box center [591, 299] width 276 height 501
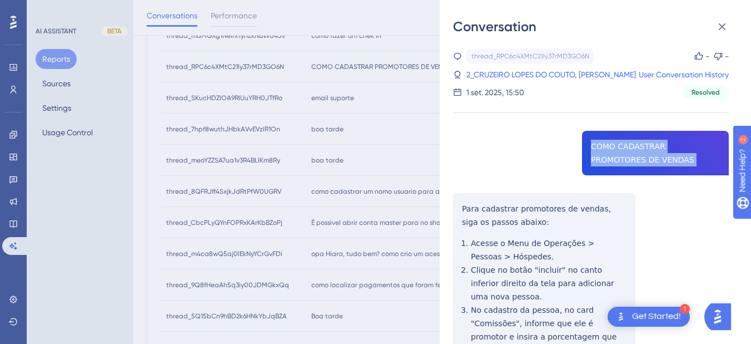
click at [614, 176] on div "thread_RPC6c4XMtC21Iy37rMD3GO6N Copy - - 2_CRUZEIRO LOPES DO COUTO, JUNIA GONCA…" at bounding box center [591, 299] width 276 height 501
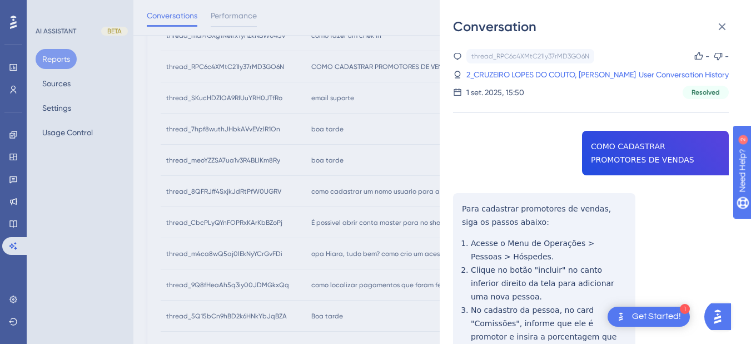
click at [468, 222] on div "thread_RPC6c4XMtC21Iy37rMD3GO6N Copy - - 2_CRUZEIRO LOPES DO COUTO, JUNIA GONCA…" at bounding box center [591, 299] width 276 height 501
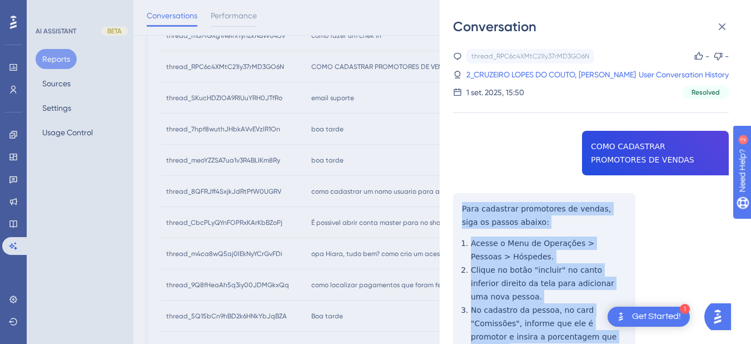
scroll to position [185, 0]
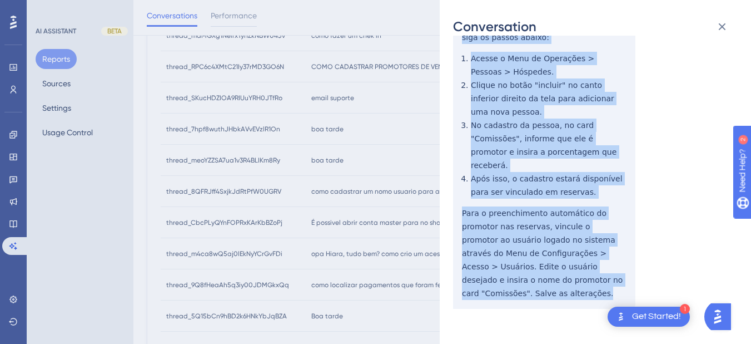
drag, startPoint x: 461, startPoint y: 221, endPoint x: 601, endPoint y: 277, distance: 151.0
click at [609, 284] on div "thread_RPC6c4XMtC21Iy37rMD3GO6N Copy - - 2_CRUZEIRO LOPES DO COUTO, JUNIA GONCA…" at bounding box center [591, 114] width 276 height 501
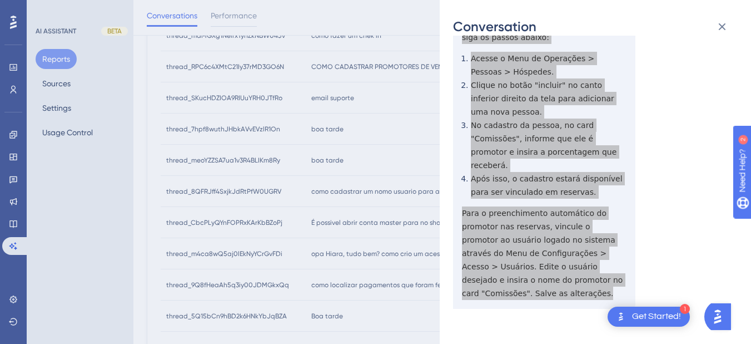
scroll to position [0, 0]
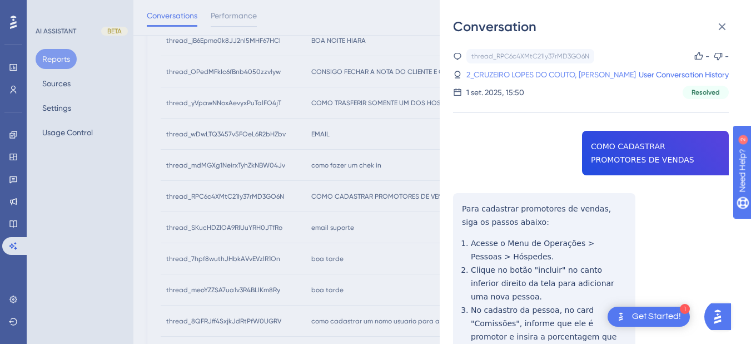
click at [512, 70] on link "2_CRUZEIRO LOPES DO COUTO, [PERSON_NAME]" at bounding box center [552, 74] width 170 height 13
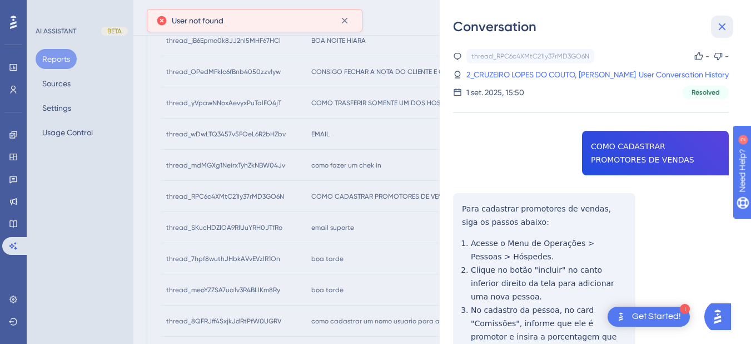
click at [684, 25] on icon at bounding box center [722, 26] width 13 height 13
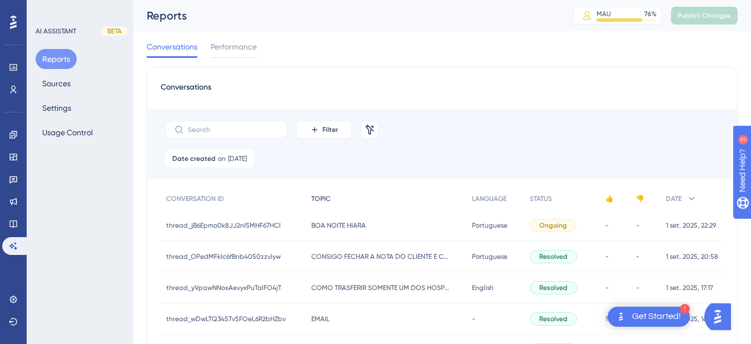
scroll to position [130, 0]
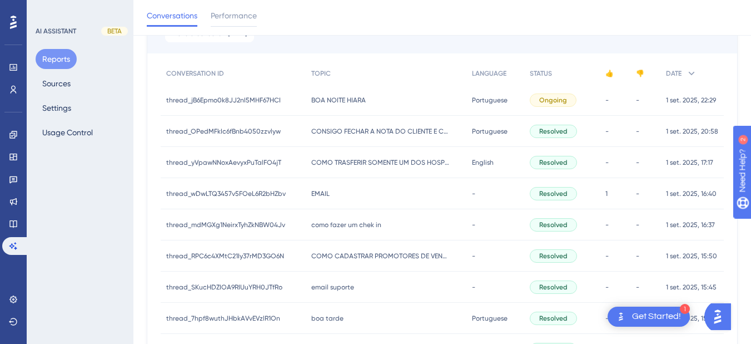
click at [344, 228] on span "como fazer um chek in" at bounding box center [346, 224] width 70 height 9
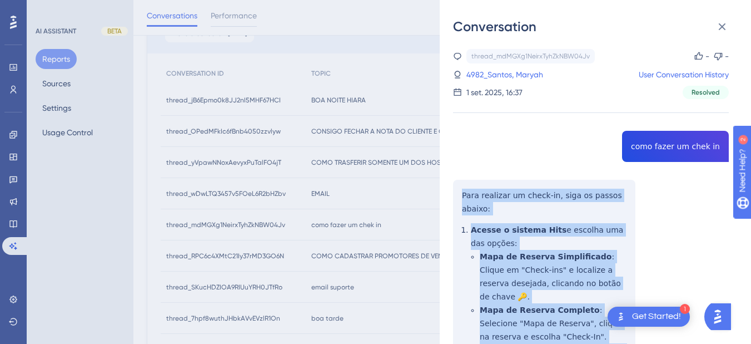
scroll to position [331, 0]
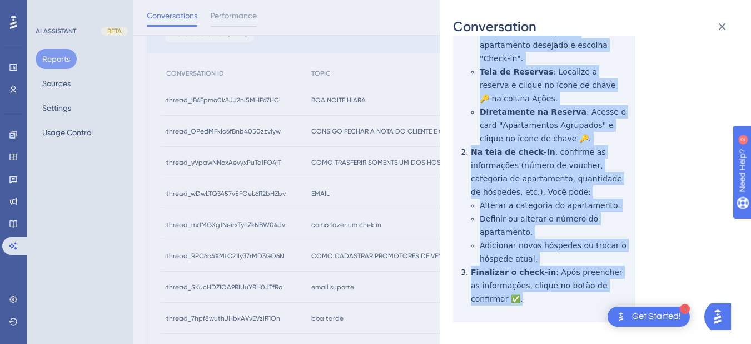
drag, startPoint x: 461, startPoint y: 191, endPoint x: 557, endPoint y: 270, distance: 124.4
click at [557, 270] on div "thread_mdMGXg1NeirxTyhZkNBW04Jv Copy - - 4982_Santos, Maryah User Conversation …" at bounding box center [591, 48] width 276 height 661
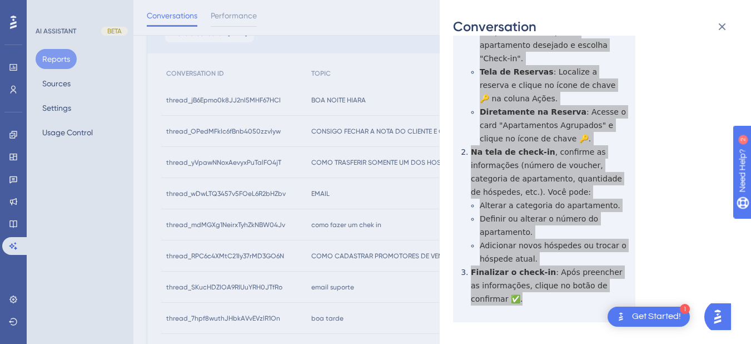
scroll to position [0, 0]
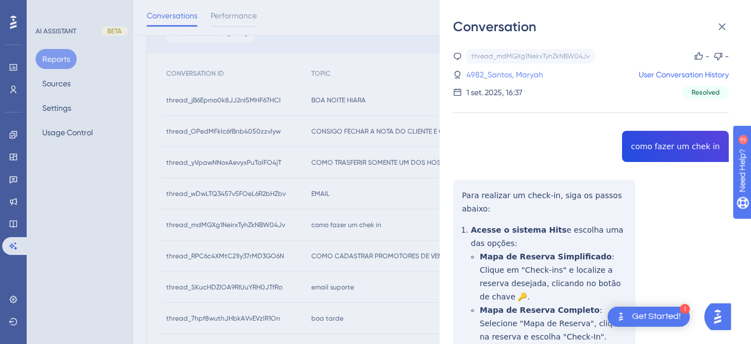
click at [514, 76] on link "4982_Santos, Maryah" at bounding box center [505, 74] width 77 height 13
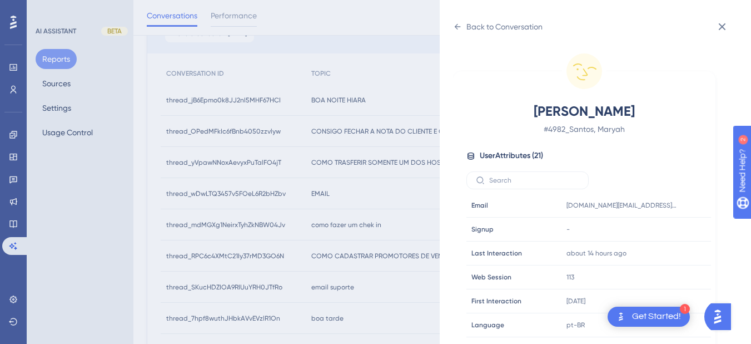
scroll to position [339, 0]
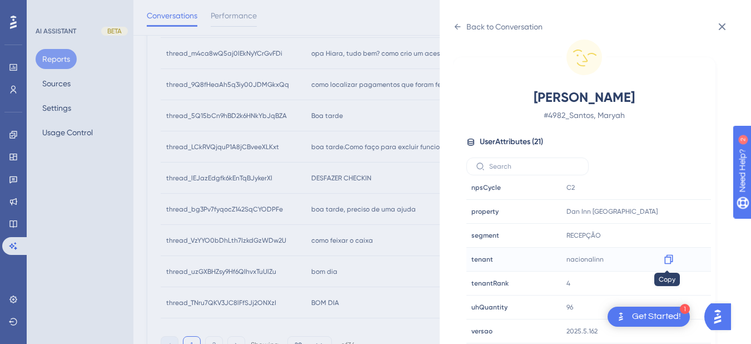
click at [668, 264] on icon at bounding box center [669, 259] width 8 height 9
drag, startPoint x: 663, startPoint y: 215, endPoint x: 759, endPoint y: 226, distance: 96.8
click at [663, 215] on icon at bounding box center [668, 211] width 11 height 11
click at [459, 26] on icon at bounding box center [457, 26] width 9 height 9
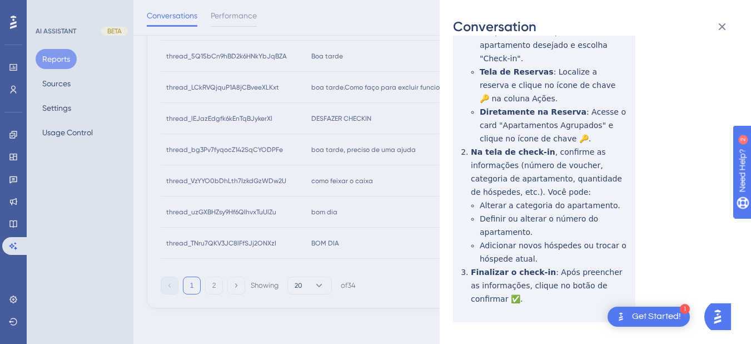
scroll to position [0, 0]
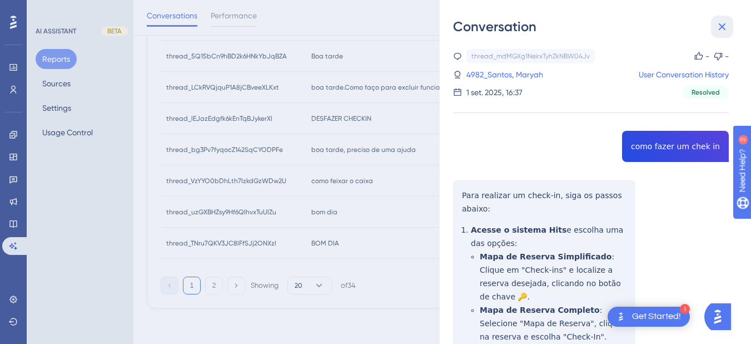
click at [684, 23] on icon at bounding box center [722, 26] width 13 height 13
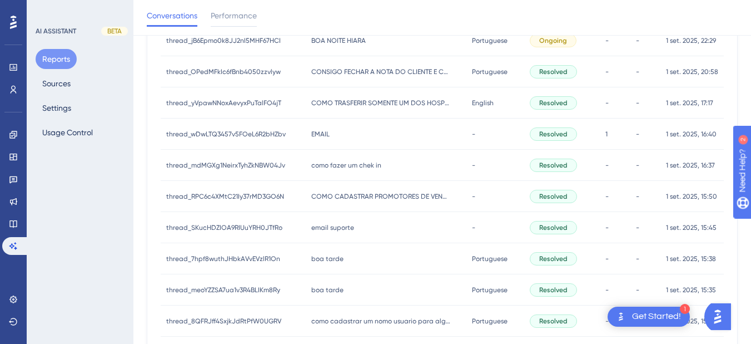
scroll to position [60, 0]
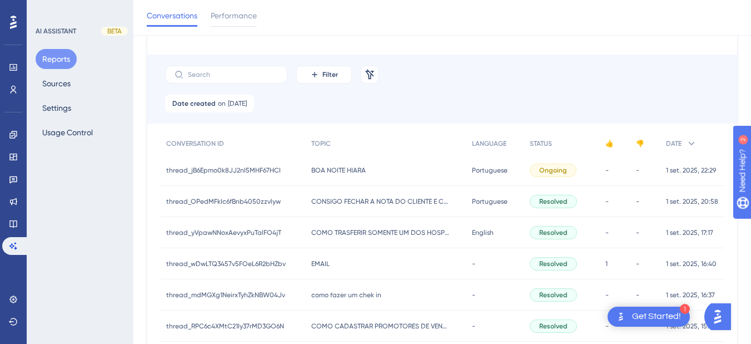
click at [353, 263] on div "EMAIL EMAIL" at bounding box center [386, 263] width 161 height 31
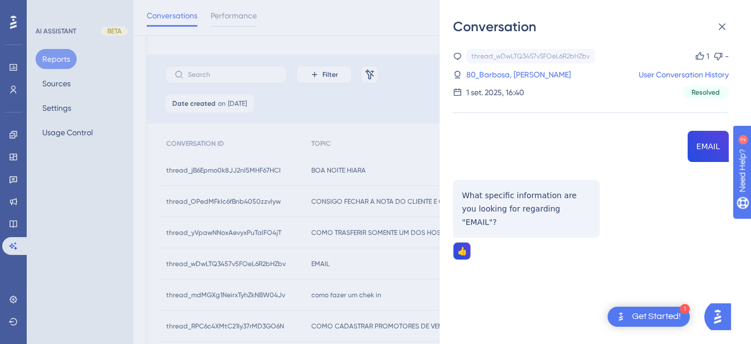
click at [684, 147] on div "thread_wDwLTQ3457v5FOeL6R2bHZbv Copy 1 - 80_Barbosa, [PERSON_NAME] User Convers…" at bounding box center [591, 182] width 276 height 267
click at [493, 201] on div "thread_wDwLTQ3457v5FOeL6R2bHZbv Copy 1 - 80_Barbosa, [PERSON_NAME] User Convers…" at bounding box center [591, 182] width 276 height 267
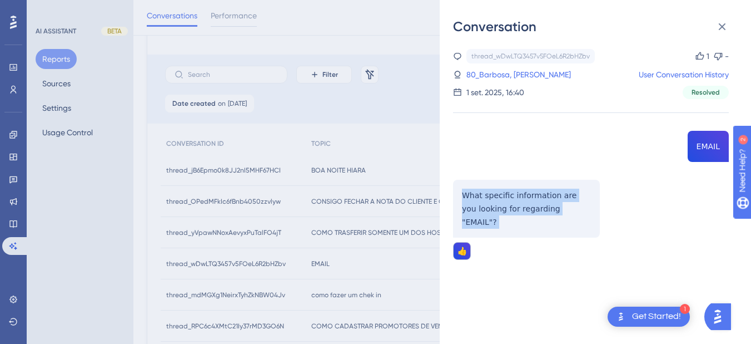
click at [493, 201] on div "thread_wDwLTQ3457v5FOeL6R2bHZbv Copy 1 - 80_Barbosa, [PERSON_NAME] User Convers…" at bounding box center [591, 182] width 276 height 267
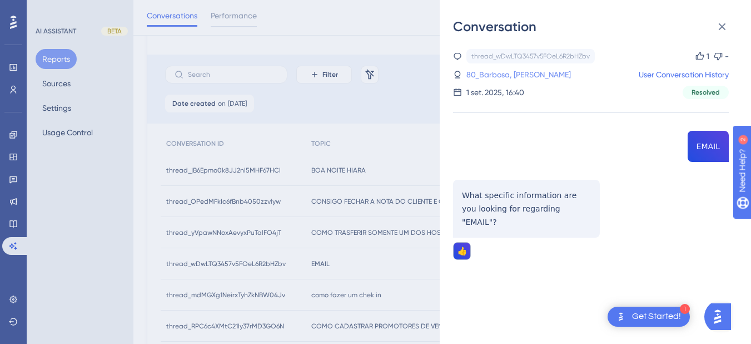
click at [493, 77] on link "80_Barbosa, [PERSON_NAME]" at bounding box center [519, 74] width 105 height 13
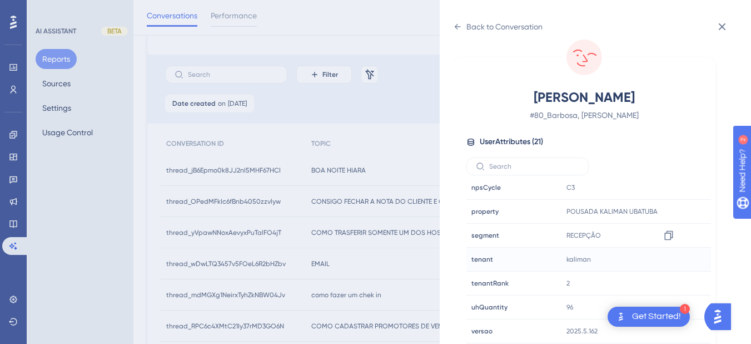
scroll to position [189, 0]
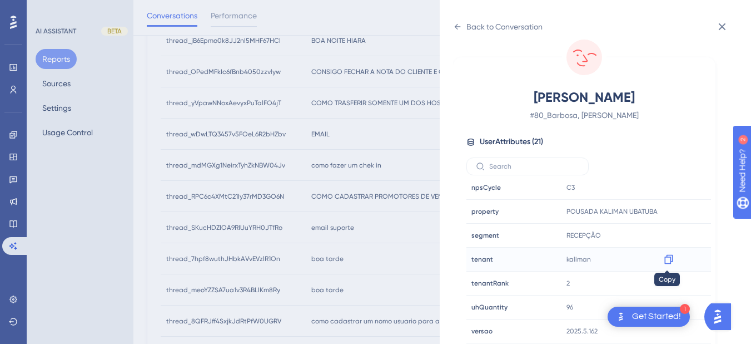
click at [670, 261] on icon at bounding box center [668, 259] width 11 height 11
click at [461, 27] on icon at bounding box center [457, 26] width 9 height 9
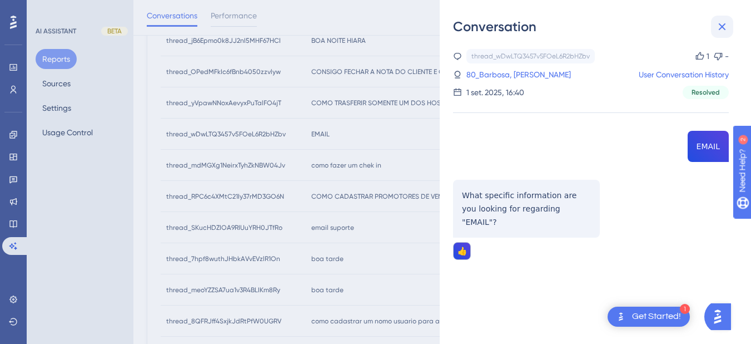
click at [684, 29] on icon at bounding box center [722, 26] width 7 height 7
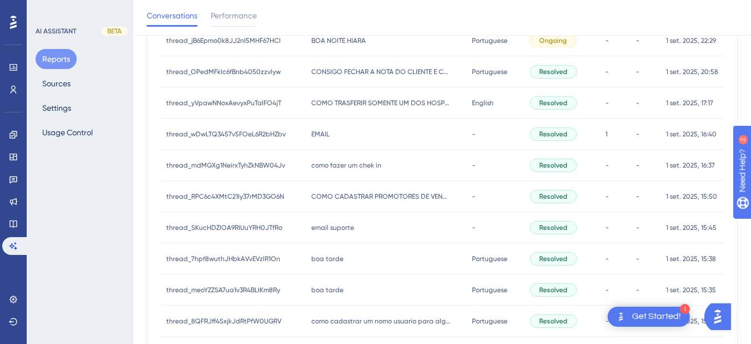
click at [336, 98] on span "COMO TRASFERIR SOMENTE UM DOS HOSPEDES DA RESERVA DE QUARTO" at bounding box center [380, 102] width 139 height 9
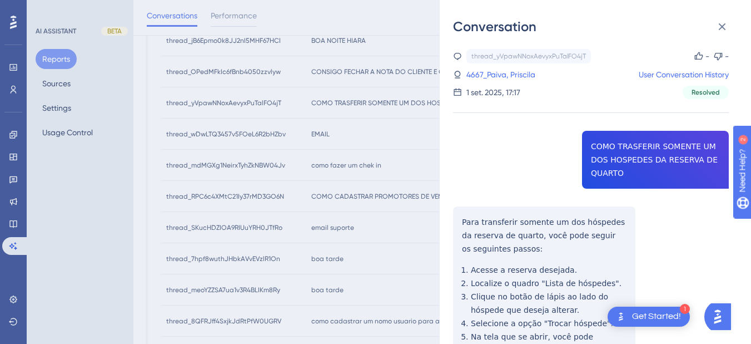
click at [627, 152] on div "thread_yVpawNNoxAevyxPuTalFO4jT Copy - - 4667_Paiva, Priscila User Conversation…" at bounding box center [591, 279] width 276 height 461
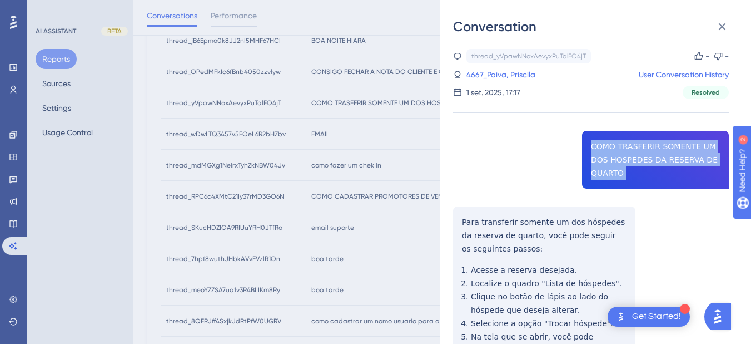
click at [627, 152] on div "thread_yVpawNNoxAevyxPuTalFO4jT Copy - - 4667_Paiva, Priscila User Conversation…" at bounding box center [591, 279] width 276 height 461
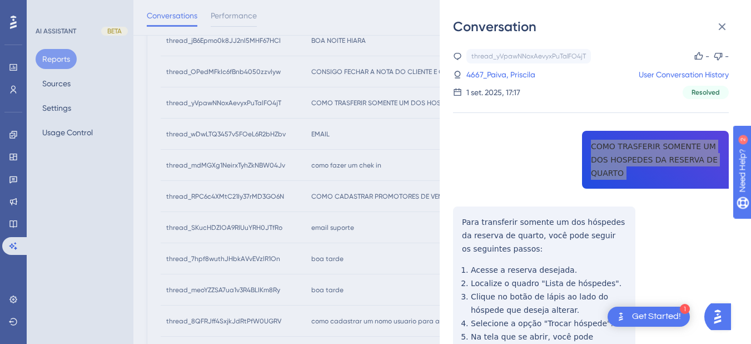
scroll to position [145, 0]
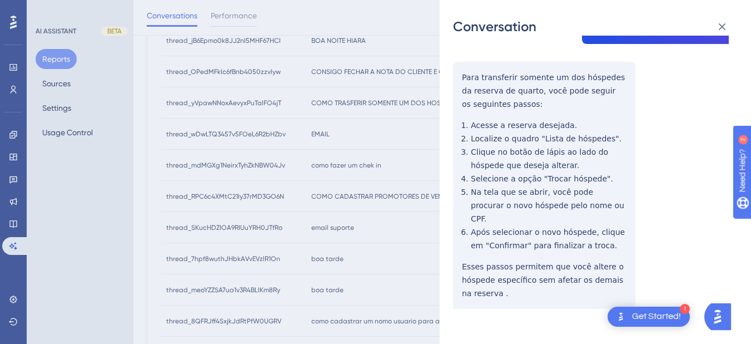
click at [467, 85] on div "thread_yVpawNNoxAevyxPuTalFO4jT Copy - - 4667_Paiva, Priscila User Conversation…" at bounding box center [591, 134] width 276 height 461
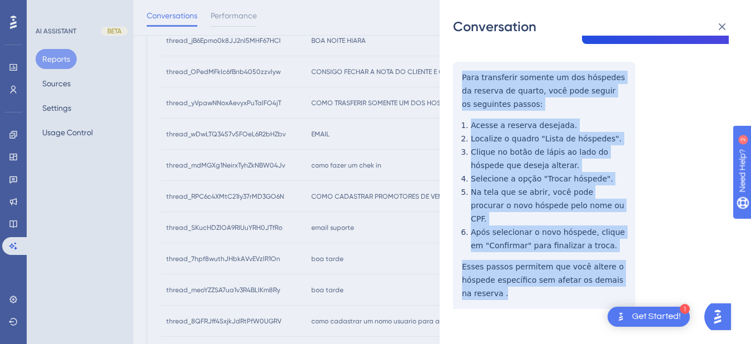
drag, startPoint x: 460, startPoint y: 72, endPoint x: 509, endPoint y: 288, distance: 221.4
click at [509, 288] on div "thread_yVpawNNoxAevyxPuTalFO4jT Copy - - 4667_Paiva, Priscila User Conversation…" at bounding box center [591, 134] width 276 height 461
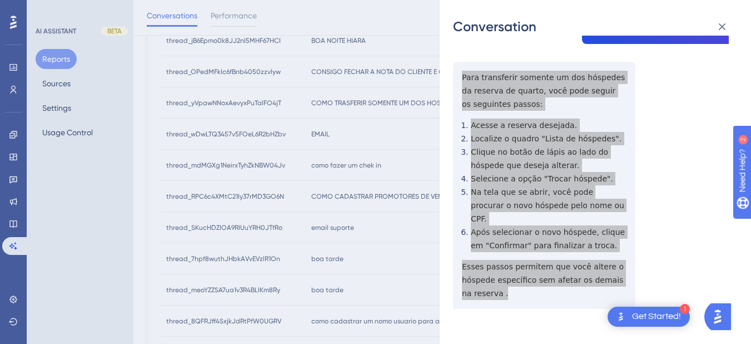
scroll to position [0, 0]
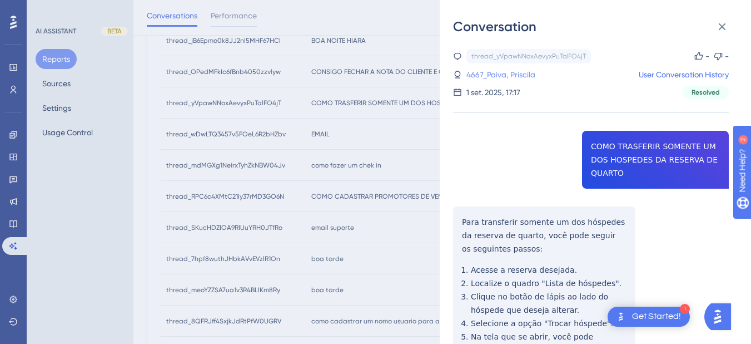
click at [526, 72] on link "4667_Paiva, Priscila" at bounding box center [501, 74] width 69 height 13
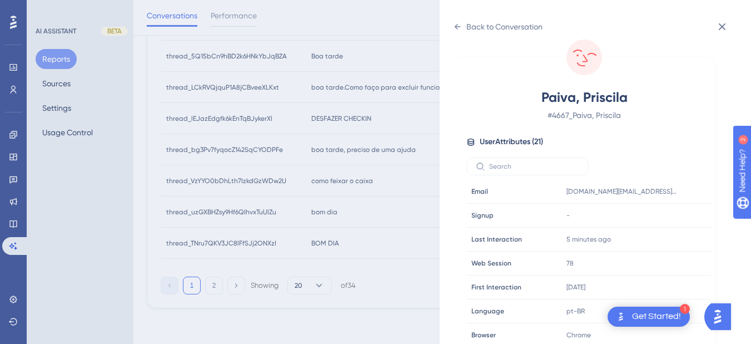
scroll to position [339, 0]
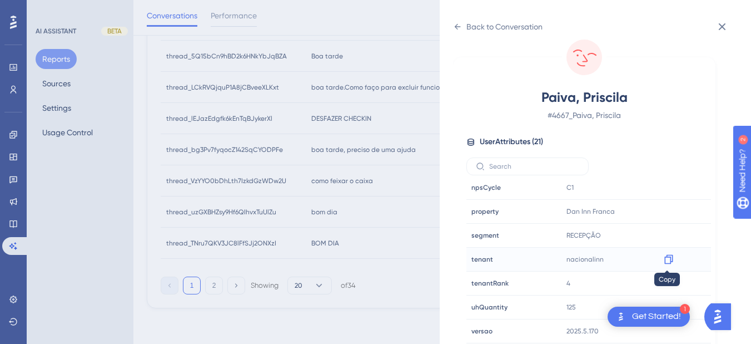
click at [668, 261] on icon at bounding box center [668, 259] width 11 height 11
click at [665, 215] on icon at bounding box center [669, 211] width 8 height 9
click at [457, 24] on icon at bounding box center [458, 27] width 6 height 6
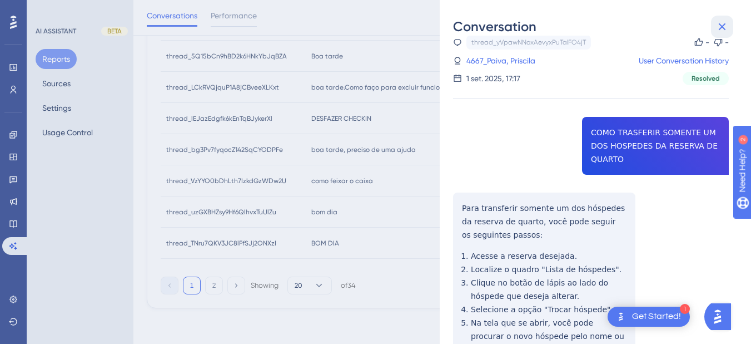
click at [684, 25] on icon at bounding box center [722, 26] width 7 height 7
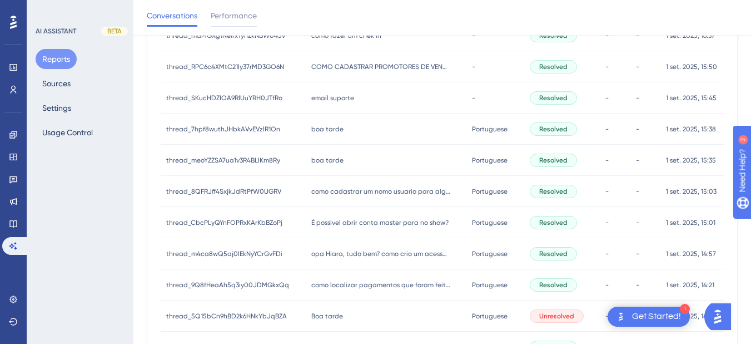
scroll to position [60, 0]
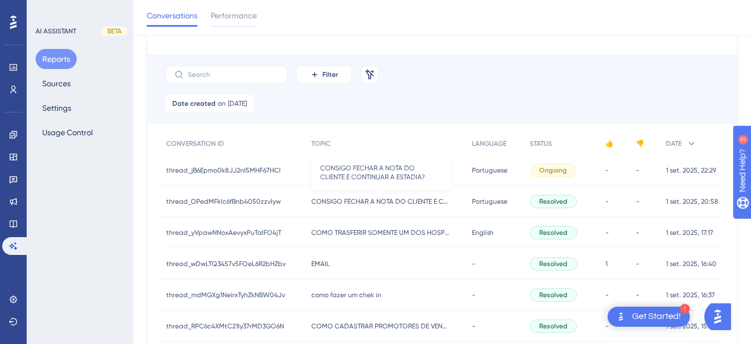
click at [360, 201] on span "CONSIGO FECHAR A NOTA DO CLIENTE E CONTINUAR A ESTADIA?" at bounding box center [380, 201] width 139 height 9
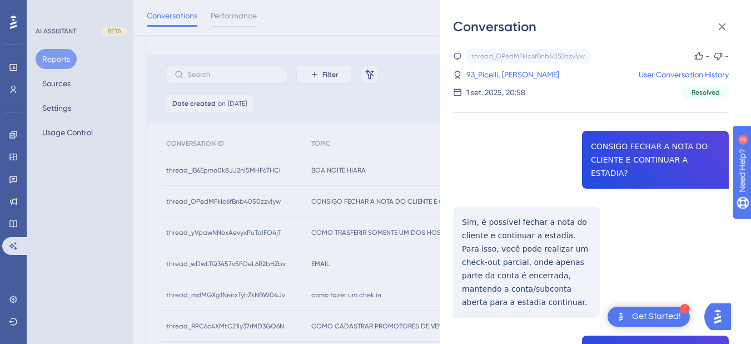
click at [633, 156] on div "thread_OPedMFkIc6fBnb4050zzvlyw Copy - - 93_Picelli, Thiago User Conversation H…" at bounding box center [591, 307] width 276 height 517
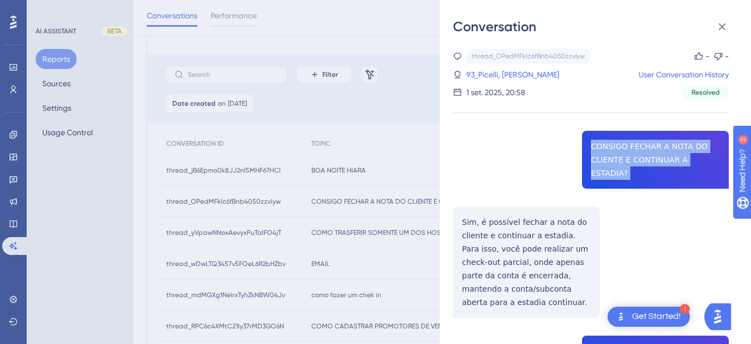
click at [633, 156] on div "thread_OPedMFkIc6fBnb4050zzvlyw Copy - - 93_Picelli, Thiago User Conversation H…" at bounding box center [591, 307] width 276 height 517
click at [464, 207] on div "thread_OPedMFkIc6fBnb4050zzvlyw Copy - - 93_Picelli, Thiago User Conversation H…" at bounding box center [591, 307] width 276 height 517
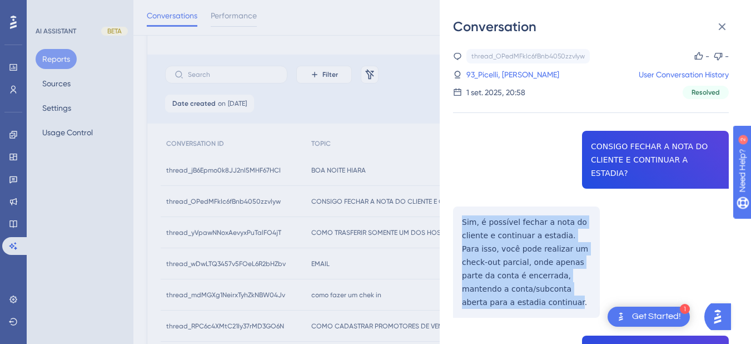
drag, startPoint x: 458, startPoint y: 206, endPoint x: 494, endPoint y: 298, distance: 98.4
click at [494, 298] on div "thread_OPedMFkIc6fBnb4050zzvlyw Copy - - 93_Picelli, Thiago User Conversation H…" at bounding box center [591, 307] width 276 height 517
click at [494, 214] on div "thread_OPedMFkIc6fBnb4050zzvlyw Copy - - 93_Picelli, Thiago User Conversation H…" at bounding box center [591, 307] width 276 height 517
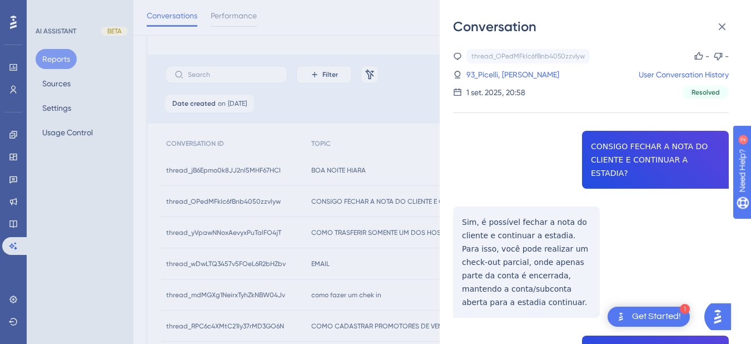
scroll to position [187, 0]
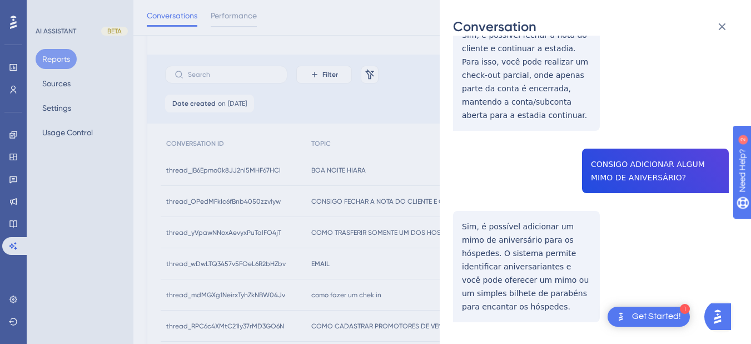
click at [643, 153] on div "thread_OPedMFkIc6fBnb4050zzvlyw Copy - - 93_Picelli, Thiago User Conversation H…" at bounding box center [591, 120] width 276 height 517
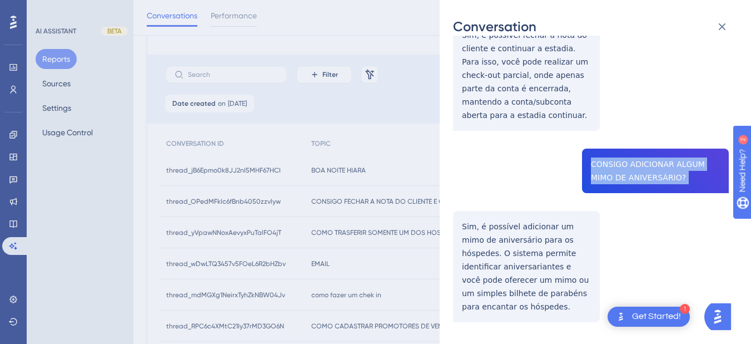
click at [643, 153] on div "thread_OPedMFkIc6fBnb4050zzvlyw Copy - - 93_Picelli, Thiago User Conversation H…" at bounding box center [591, 120] width 276 height 517
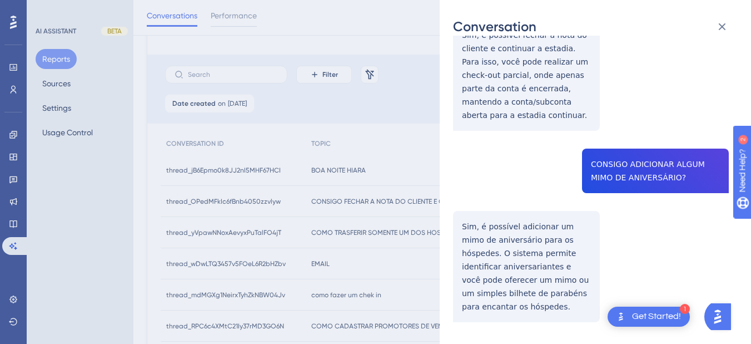
click at [471, 219] on div "thread_OPedMFkIc6fBnb4050zzvlyw Copy - - 93_Picelli, Thiago User Conversation H…" at bounding box center [591, 120] width 276 height 517
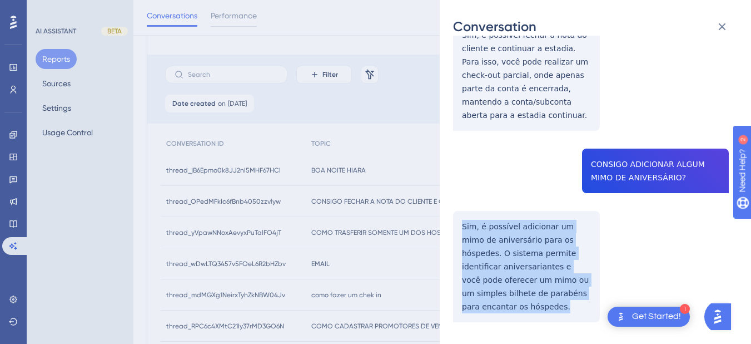
drag, startPoint x: 461, startPoint y: 210, endPoint x: 593, endPoint y: 283, distance: 151.1
click at [593, 283] on div "thread_OPedMFkIc6fBnb4050zzvlyw Copy - - 93_Picelli, Thiago User Conversation H…" at bounding box center [591, 120] width 276 height 517
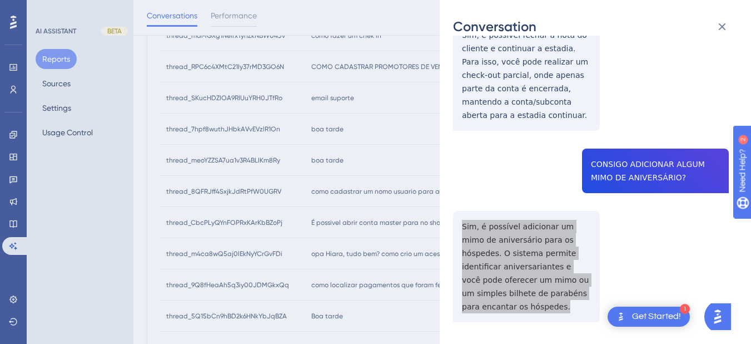
scroll to position [60, 0]
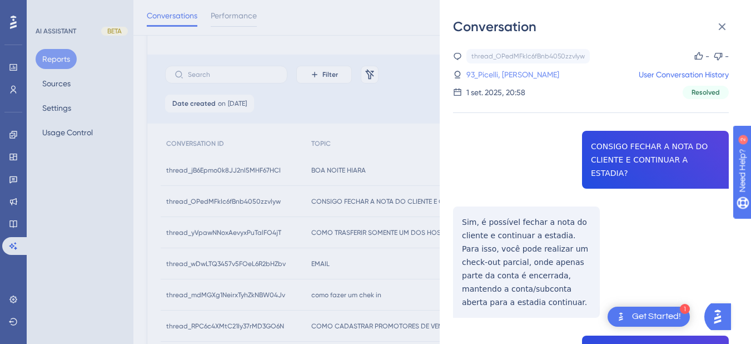
click at [499, 76] on link "93_Picelli, [PERSON_NAME]" at bounding box center [513, 74] width 93 height 13
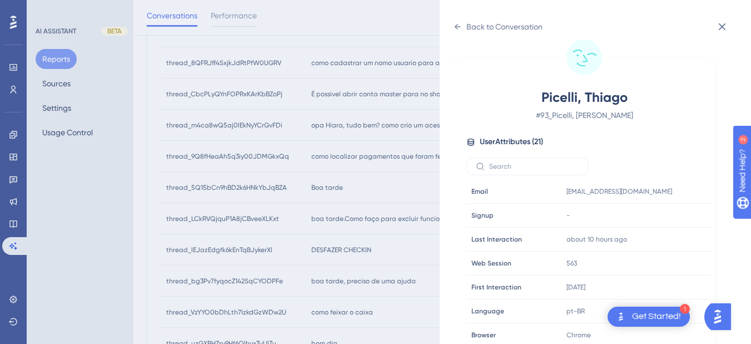
scroll to position [339, 0]
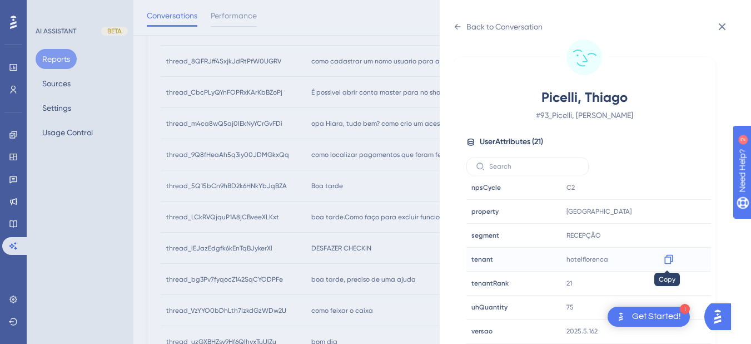
click at [668, 259] on icon at bounding box center [668, 259] width 11 height 11
click at [454, 24] on icon at bounding box center [457, 26] width 9 height 9
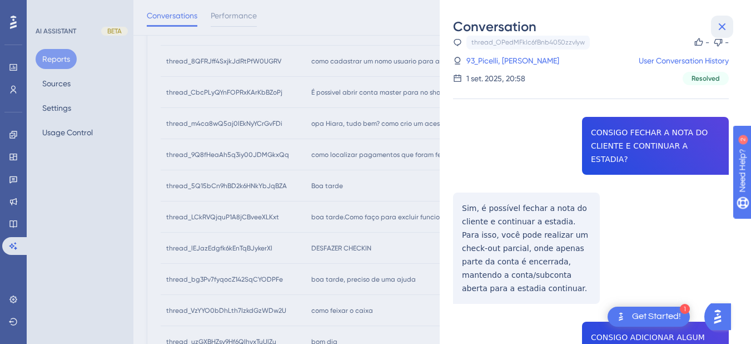
click at [684, 30] on icon at bounding box center [722, 26] width 13 height 13
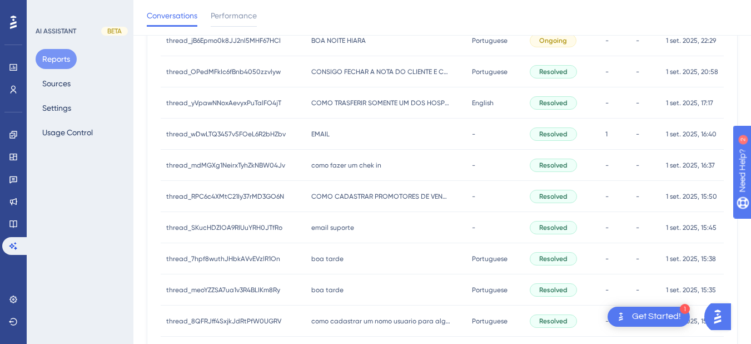
scroll to position [0, 0]
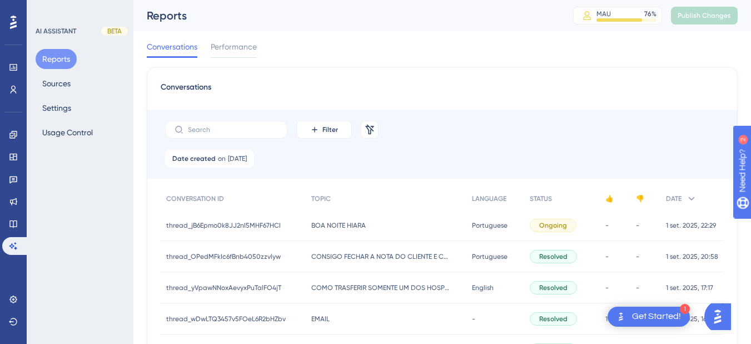
click at [321, 236] on div "BOA NOITE HIARA BOA NOITE HIARA" at bounding box center [386, 225] width 161 height 31
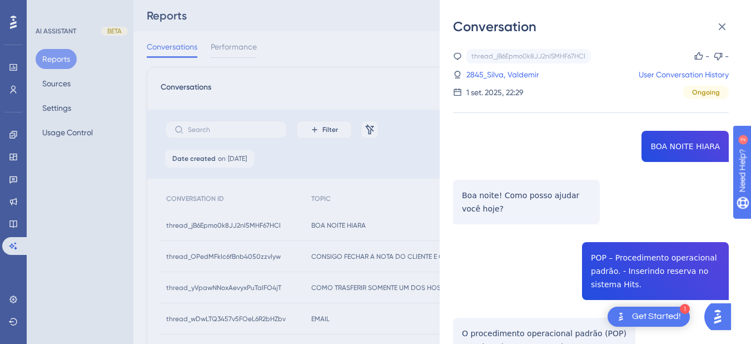
scroll to position [130, 0]
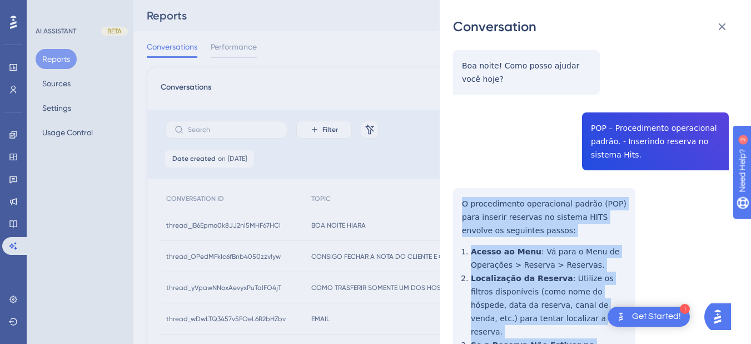
scroll to position [389, 0]
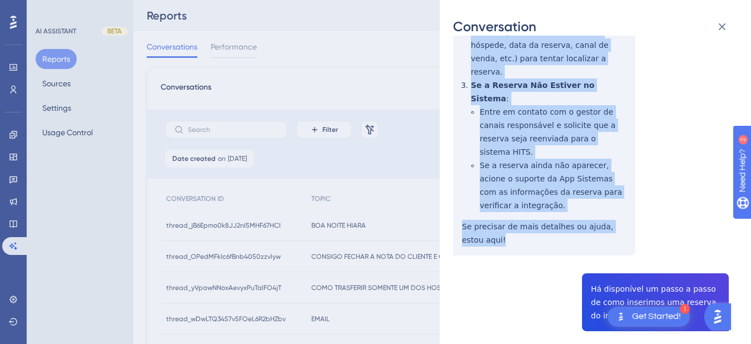
drag, startPoint x: 461, startPoint y: 202, endPoint x: 547, endPoint y: 216, distance: 86.8
click at [547, 216] on div "thread_jB6Epmo0k8JJ2nI5MHF67HCI Copy - - 2845_Silva, Valdemir User Conversation…" at bounding box center [591, 278] width 276 height 1237
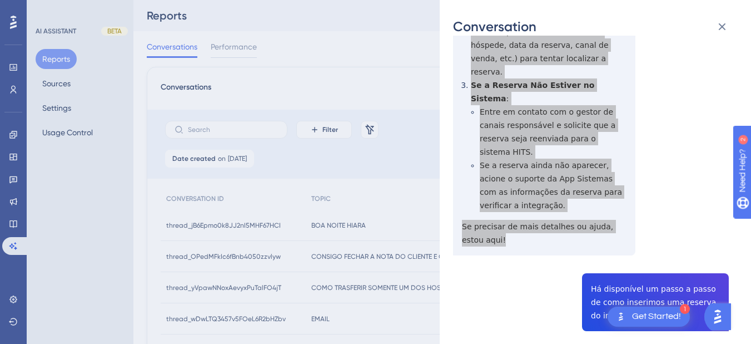
scroll to position [519, 0]
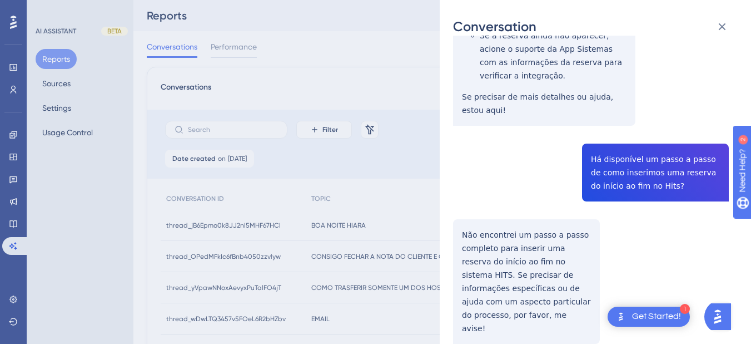
click at [616, 129] on div "thread_jB6Epmo0k8JJ2nI5MHF67HCI Copy - - 2845_Silva, Valdemir User Conversation…" at bounding box center [591, 148] width 276 height 1237
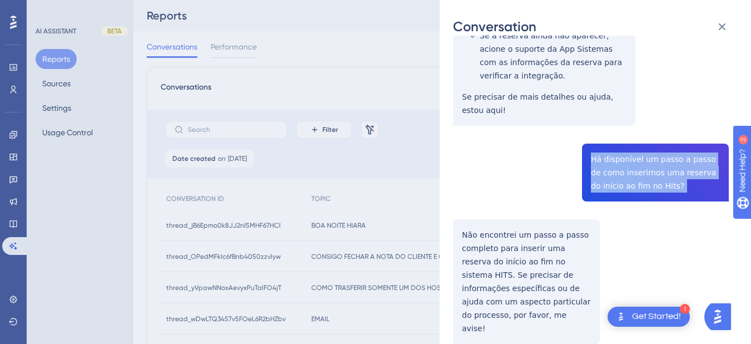
click at [616, 129] on div "thread_jB6Epmo0k8JJ2nI5MHF67HCI Copy - - 2845_Silva, Valdemir User Conversation…" at bounding box center [591, 148] width 276 height 1237
click at [507, 199] on div "thread_jB6Epmo0k8JJ2nI5MHF67HCI Copy - - 2845_Silva, Valdemir User Conversation…" at bounding box center [591, 148] width 276 height 1237
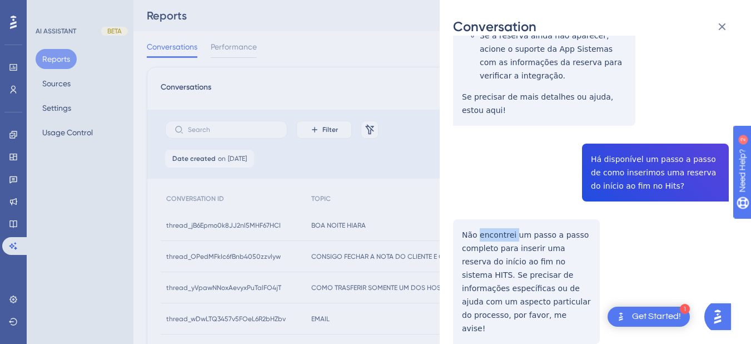
click at [507, 197] on div "thread_jB6Epmo0k8JJ2nI5MHF67HCI Copy - - 2845_Silva, Valdemir User Conversation…" at bounding box center [591, 148] width 276 height 1237
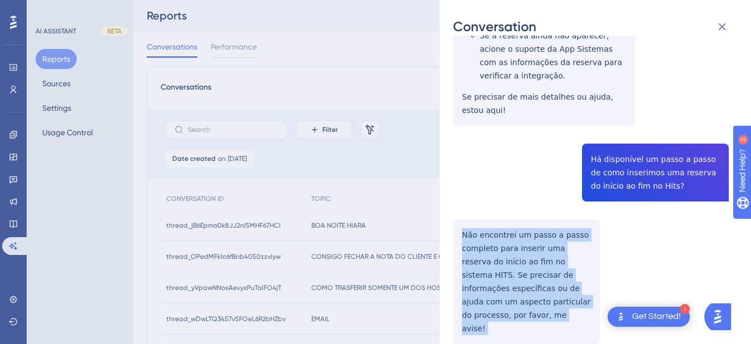
click at [507, 197] on div "thread_jB6Epmo0k8JJ2nI5MHF67HCI Copy - - 2845_Silva, Valdemir User Conversation…" at bounding box center [591, 148] width 276 height 1237
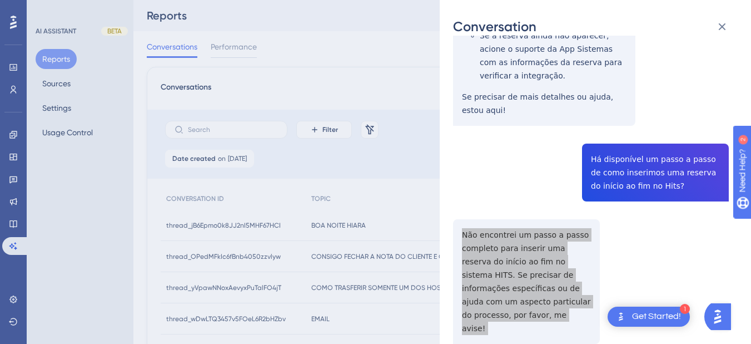
scroll to position [649, 0]
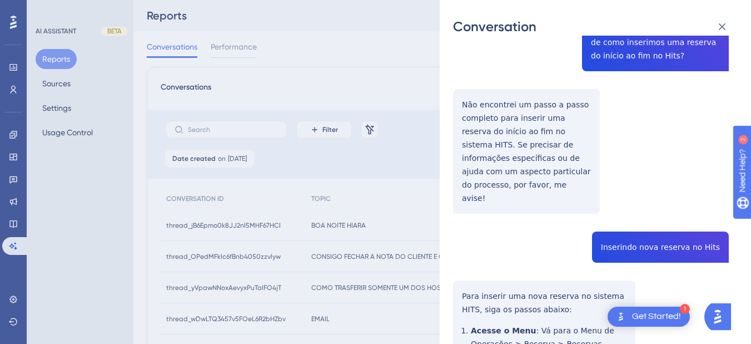
click at [628, 198] on div "thread_jB6Epmo0k8JJ2nI5MHF67HCI Copy - - 2845_Silva, Valdemir User Conversation…" at bounding box center [591, 18] width 276 height 1237
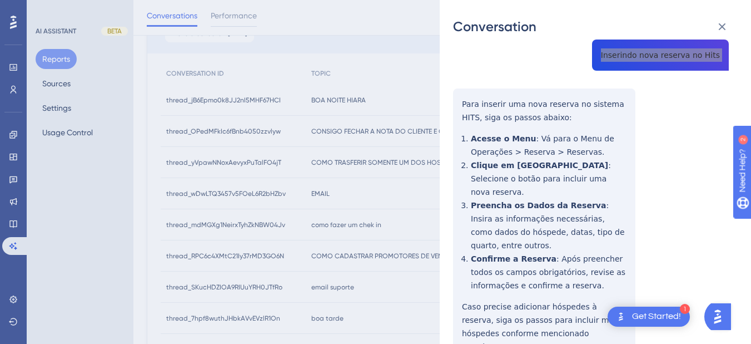
scroll to position [711, 0]
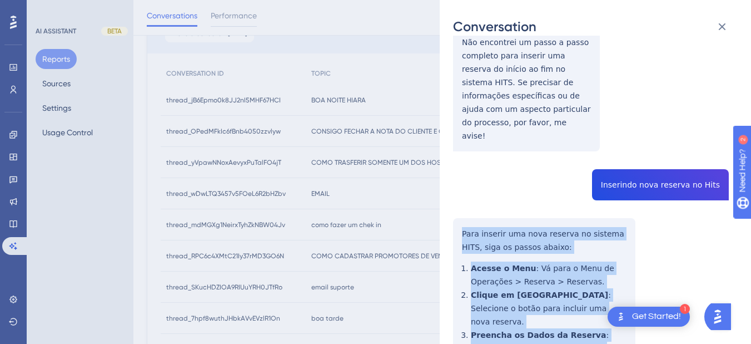
scroll to position [841, 0]
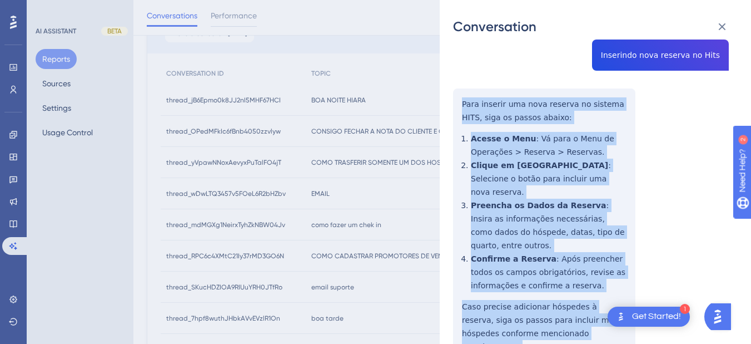
drag, startPoint x: 463, startPoint y: 179, endPoint x: 504, endPoint y: 287, distance: 116.5
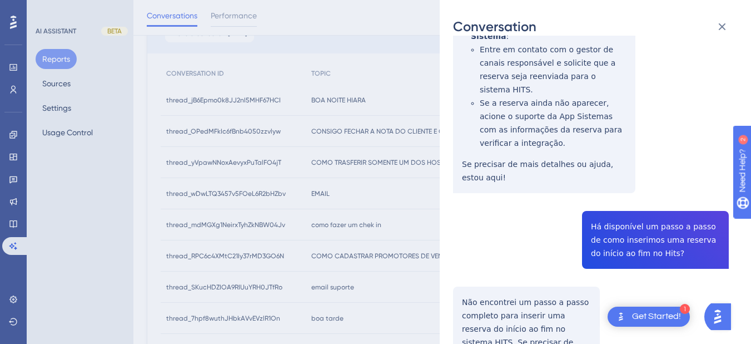
scroll to position [0, 0]
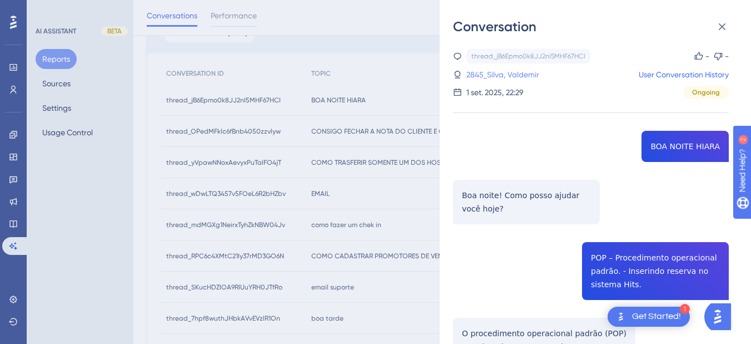
click at [493, 75] on link "2845_Silva, Valdemir" at bounding box center [503, 74] width 73 height 13
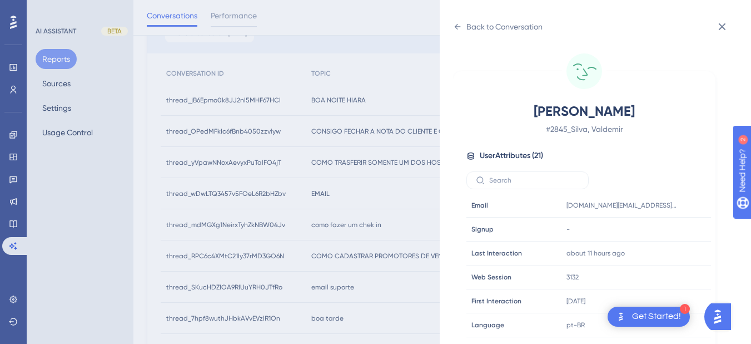
scroll to position [339, 0]
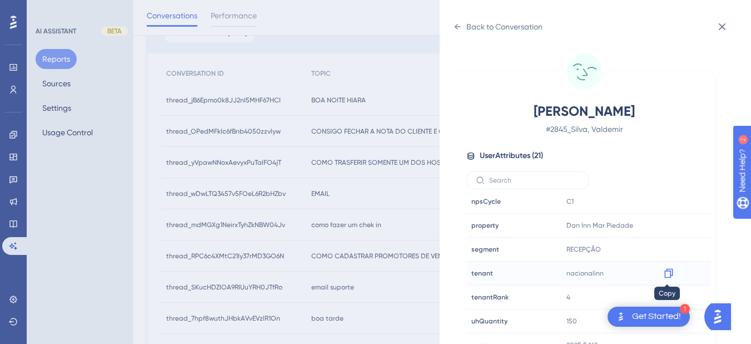
click at [667, 273] on icon at bounding box center [668, 272] width 11 height 11
drag, startPoint x: 665, startPoint y: 225, endPoint x: 713, endPoint y: 217, distance: 49.0
click at [665, 225] on icon at bounding box center [668, 225] width 11 height 11
click at [684, 26] on icon at bounding box center [722, 26] width 13 height 13
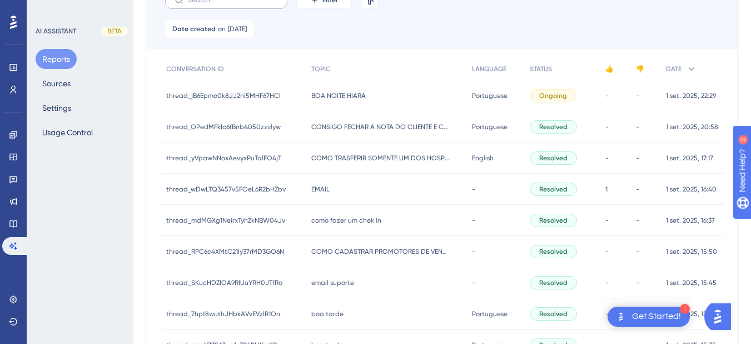
scroll to position [0, 0]
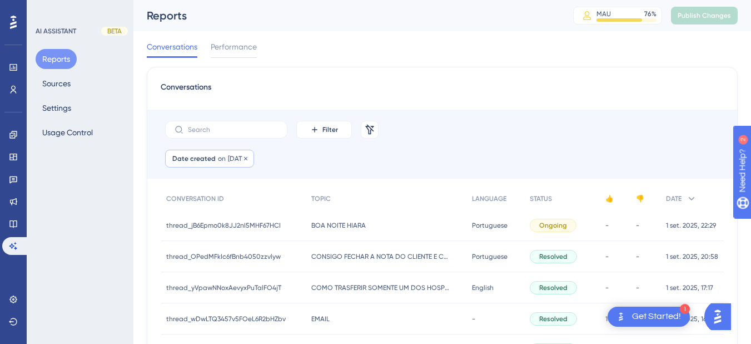
click at [231, 158] on span "[DATE]" at bounding box center [237, 158] width 19 height 9
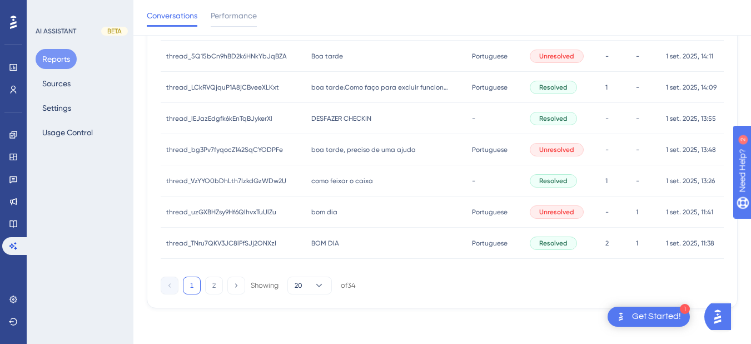
scroll to position [189, 0]
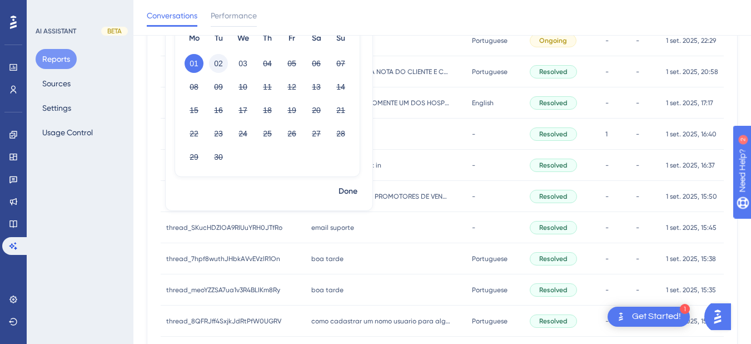
click at [215, 60] on button "02" at bounding box center [218, 63] width 19 height 19
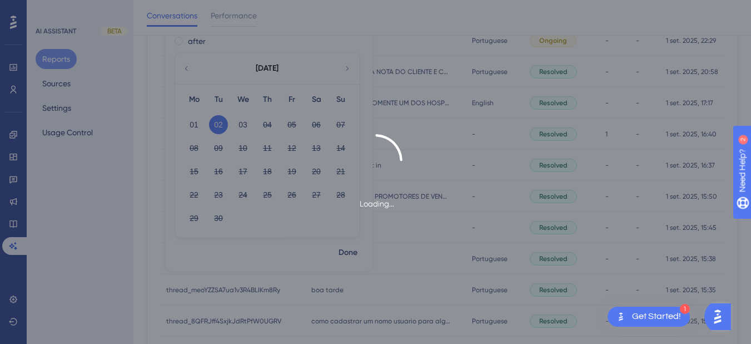
scroll to position [0, 0]
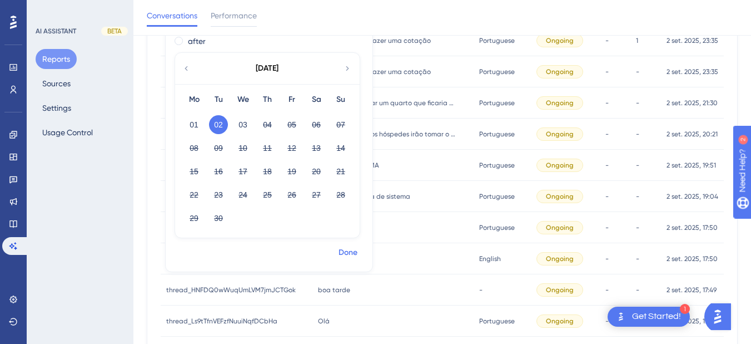
click at [352, 253] on span "Done" at bounding box center [348, 252] width 19 height 13
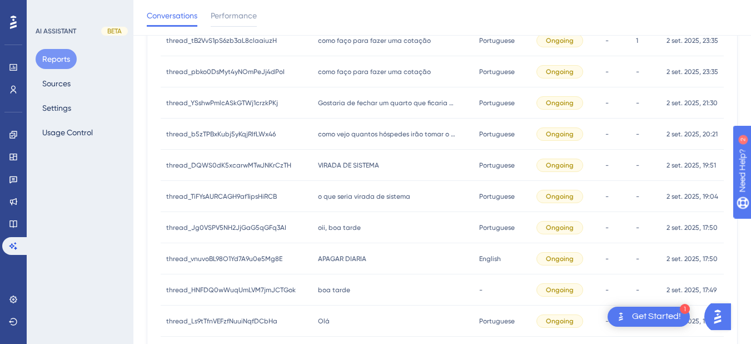
scroll to position [578, 0]
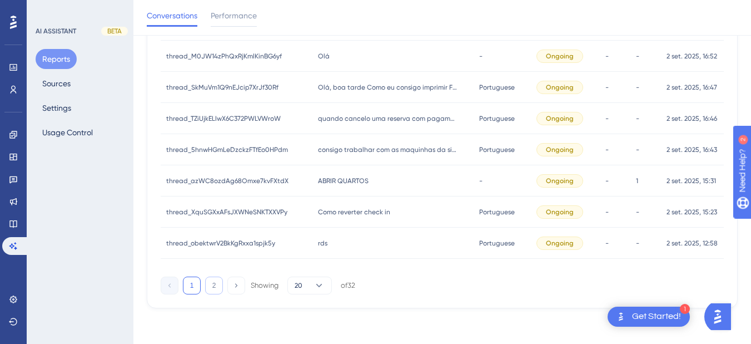
click at [221, 284] on button "2" at bounding box center [214, 285] width 18 height 18
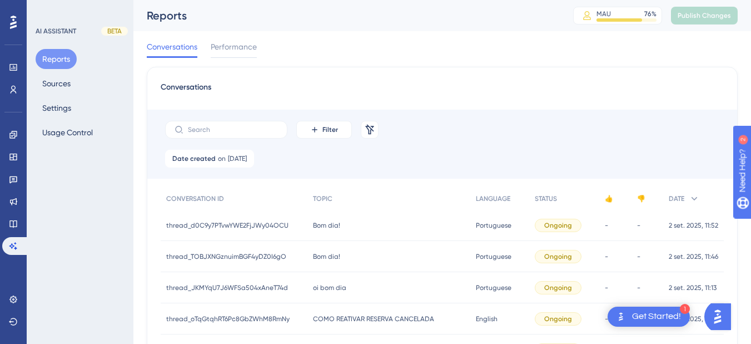
scroll to position [329, 0]
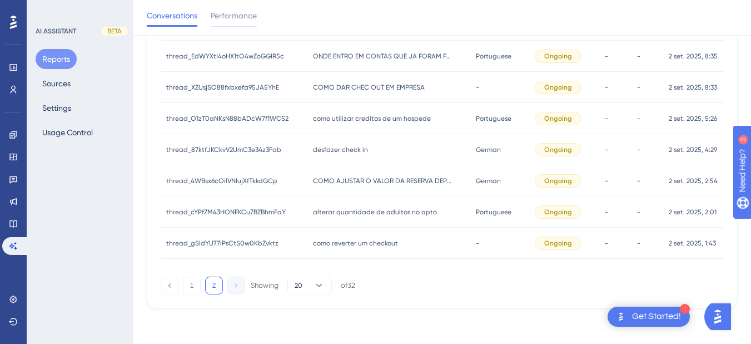
drag, startPoint x: 333, startPoint y: 253, endPoint x: 447, endPoint y: 216, distance: 119.9
click at [333, 253] on div "como reverter um checkout como reverter um checkout" at bounding box center [389, 242] width 162 height 31
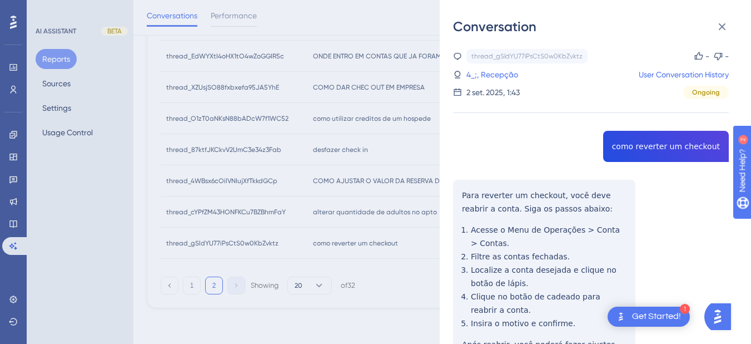
click at [659, 144] on div "thread_gSldYU77iPsCtS0w0KbZvktz Copy - - 4_;, Recepção User Conversation Histor…" at bounding box center [591, 246] width 276 height 394
click at [453, 200] on div "Conversation thread_gSldYU77iPsCtS0w0KbZvktz Copy - - 4_;, Recepção User Conver…" at bounding box center [595, 172] width 311 height 344
click at [464, 193] on div "thread_gSldYU77iPsCtS0w0KbZvktz Copy - - 4_;, Recepção User Conversation Histor…" at bounding box center [591, 246] width 276 height 394
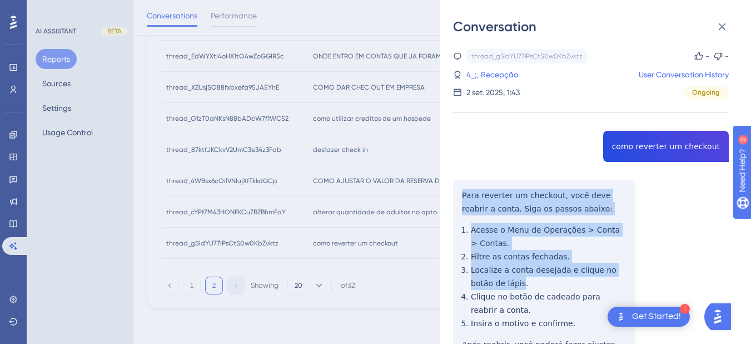
scroll to position [78, 0]
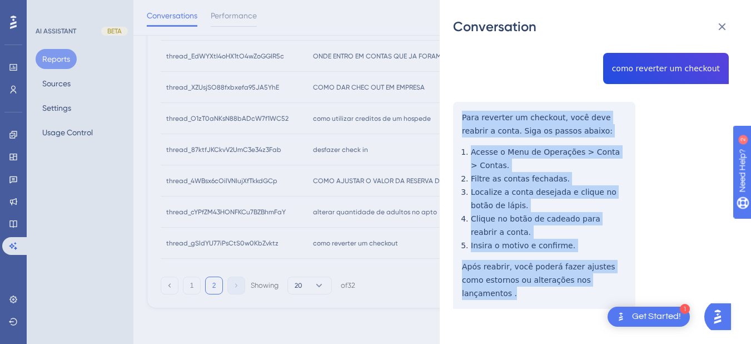
drag, startPoint x: 464, startPoint y: 193, endPoint x: 616, endPoint y: 279, distance: 174.3
click at [616, 279] on div "thread_gSldYU77iPsCtS0w0KbZvktz Copy - - 4_;, Recepção User Conversation Histor…" at bounding box center [591, 168] width 276 height 394
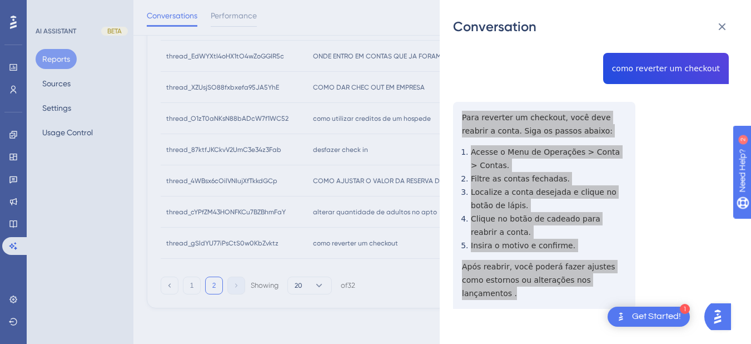
scroll to position [0, 0]
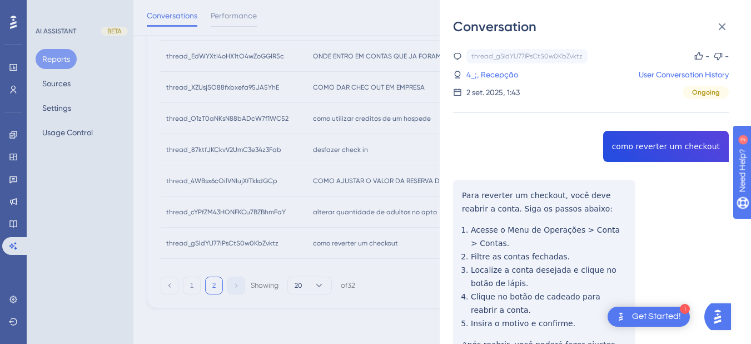
click at [482, 81] on div "thread_gSldYU77iPsCtS0w0KbZvktz Copy - - 4_;, Recepção User Conversation Histor…" at bounding box center [591, 74] width 276 height 50
click at [485, 72] on link "4_;, Recepção" at bounding box center [493, 74] width 52 height 13
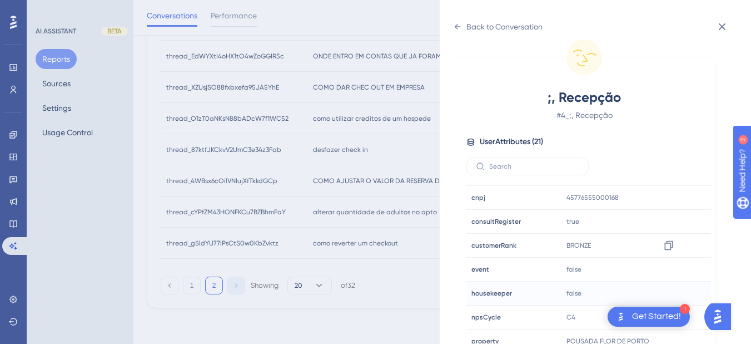
scroll to position [339, 0]
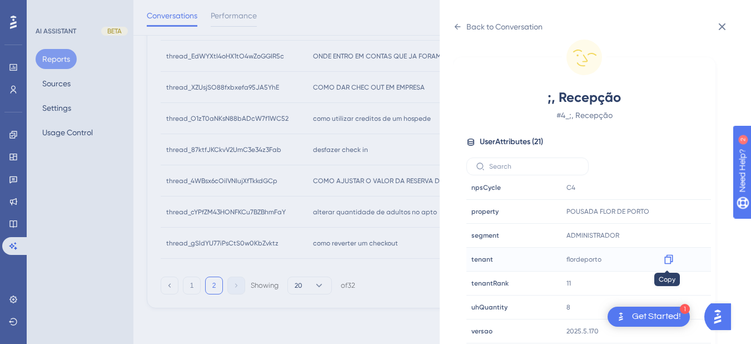
click at [665, 257] on icon at bounding box center [668, 259] width 11 height 11
click at [457, 27] on icon at bounding box center [458, 27] width 6 height 6
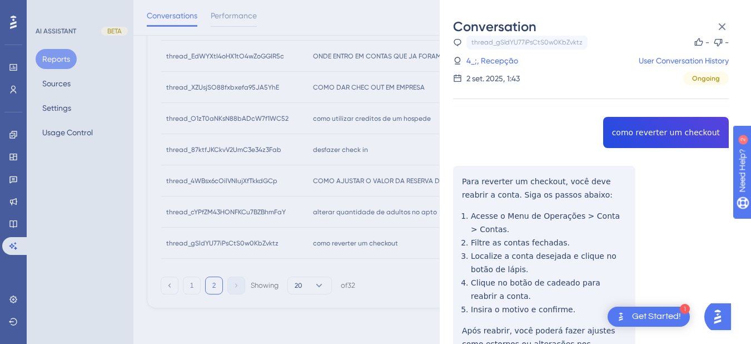
click at [503, 195] on div "thread_gSldYU77iPsCtS0w0KbZvktz Copy - - 4_;, Recepção User Conversation Histor…" at bounding box center [591, 232] width 276 height 394
click at [465, 182] on div "thread_gSldYU77iPsCtS0w0KbZvktz Copy - - 4_;, Recepção User Conversation Histor…" at bounding box center [591, 232] width 276 height 394
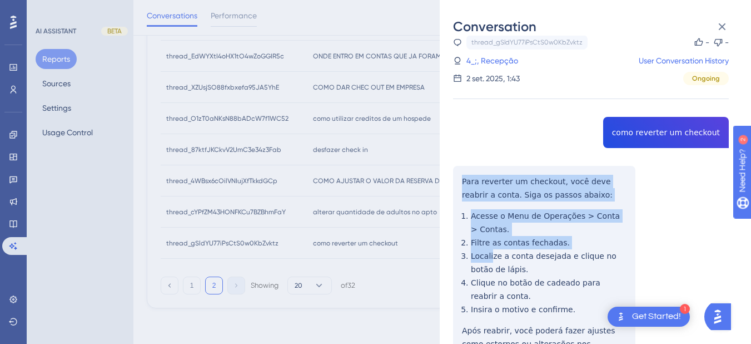
scroll to position [78, 0]
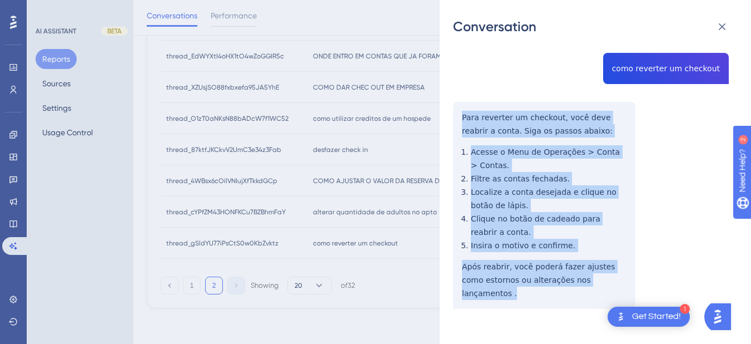
drag, startPoint x: 463, startPoint y: 181, endPoint x: 606, endPoint y: 279, distance: 173.2
click at [606, 279] on div "thread_gSldYU77iPsCtS0w0KbZvktz Copy - - 4_;, Recepção User Conversation Histor…" at bounding box center [591, 168] width 276 height 394
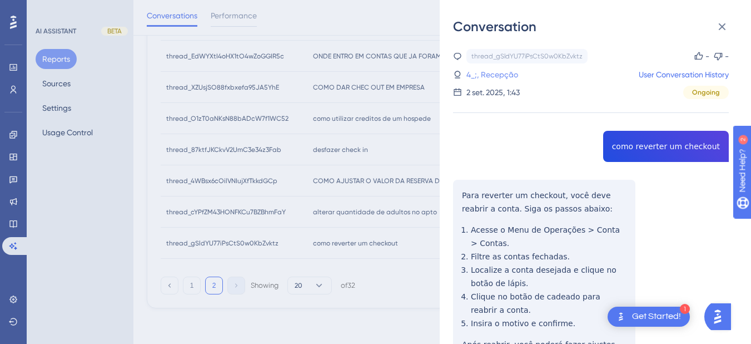
click at [485, 76] on link "4_;, Recepção" at bounding box center [493, 74] width 52 height 13
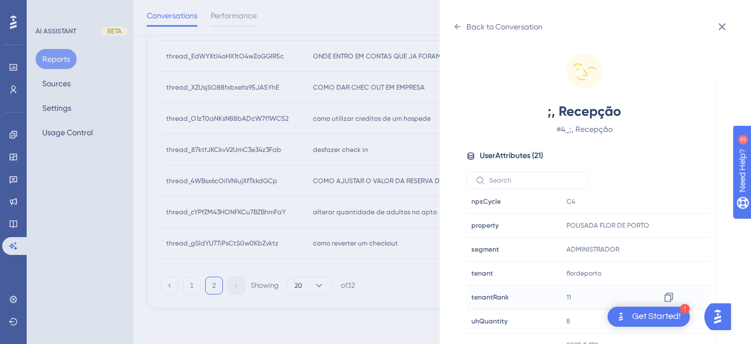
scroll to position [14, 0]
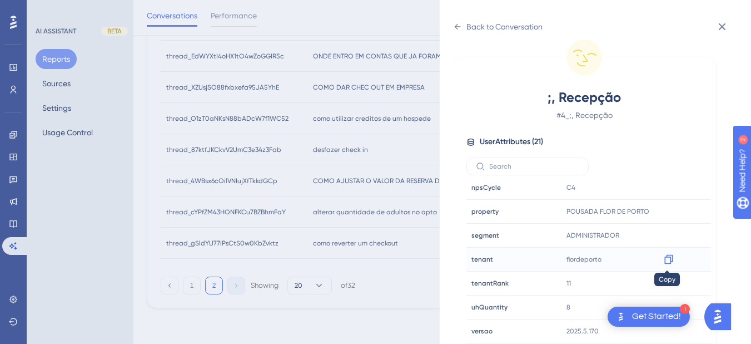
click at [672, 256] on icon at bounding box center [668, 259] width 11 height 11
click at [448, 19] on div "Back to Conversation ;, Recepção # 4_;, Recepção User Attributes ( 21 ) Email E…" at bounding box center [595, 172] width 311 height 344
click at [457, 23] on icon at bounding box center [457, 26] width 9 height 9
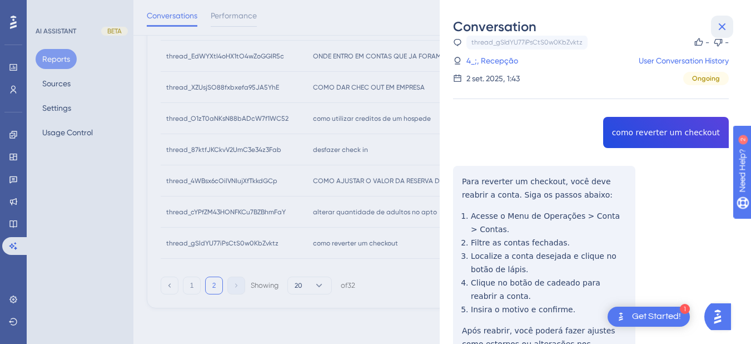
click at [684, 28] on button at bounding box center [722, 27] width 22 height 22
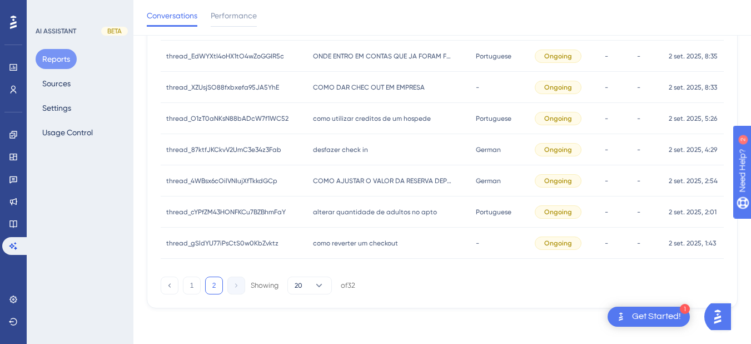
click at [345, 207] on span "alterar quantidade de adultos no apto" at bounding box center [375, 211] width 124 height 9
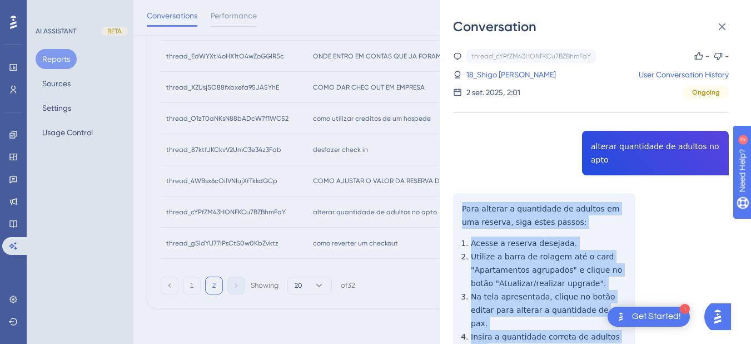
scroll to position [130, 0]
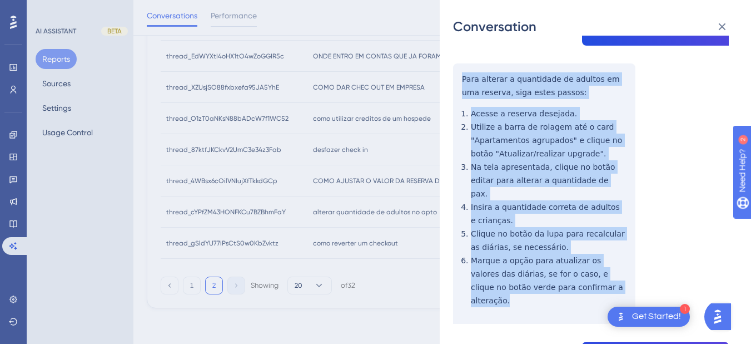
drag, startPoint x: 455, startPoint y: 206, endPoint x: 554, endPoint y: 232, distance: 101.8
click at [571, 271] on div "thread_cYPfZM43HONFKCu7BZBhmFaY Copy - - 18_Shigo Tioma Junior, [PERSON_NAME] U…" at bounding box center [591, 286] width 276 height 735
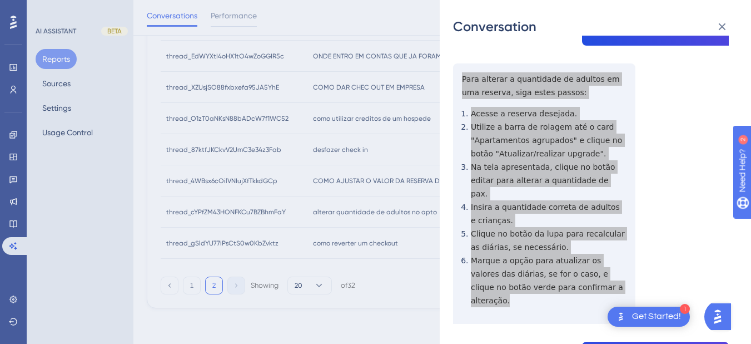
scroll to position [260, 0]
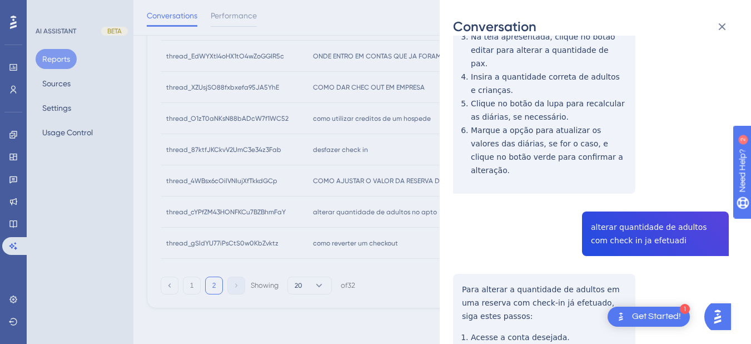
click at [609, 200] on div "thread_cYPfZM43HONFKCu7BZBhmFaY Copy - - 18_Shigo Tioma Junior, [PERSON_NAME] U…" at bounding box center [591, 156] width 276 height 735
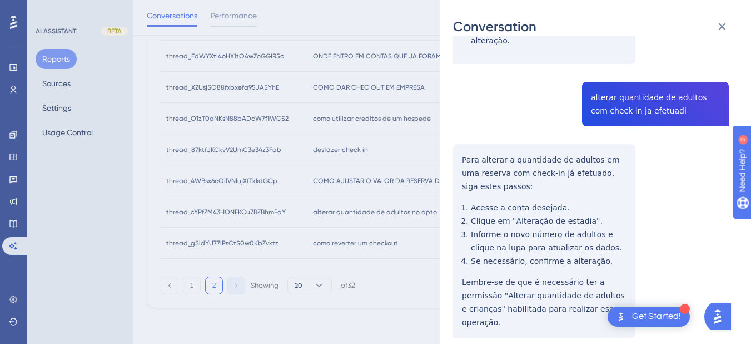
click at [471, 130] on div "thread_cYPfZM43HONFKCu7BZBhmFaY Copy - - 18_Shigo Tioma Junior, [PERSON_NAME] U…" at bounding box center [591, 27] width 276 height 735
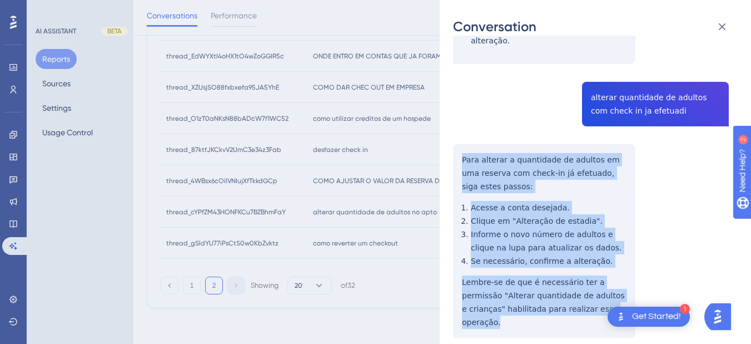
drag, startPoint x: 457, startPoint y: 131, endPoint x: 619, endPoint y: 293, distance: 229.6
click at [619, 293] on div "thread_cYPfZM43HONFKCu7BZBhmFaY Copy - - 18_Shigo Tioma Junior, [PERSON_NAME] U…" at bounding box center [591, 27] width 276 height 735
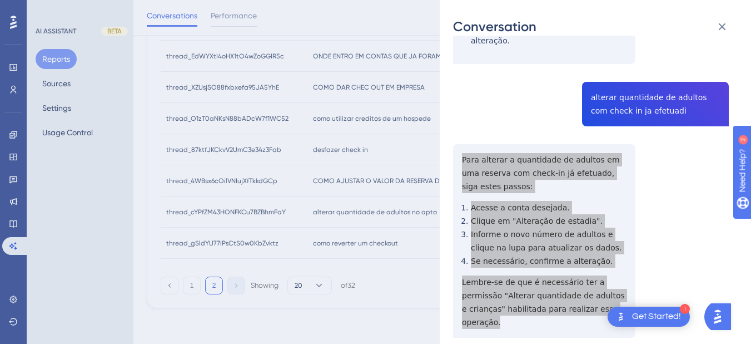
scroll to position [0, 0]
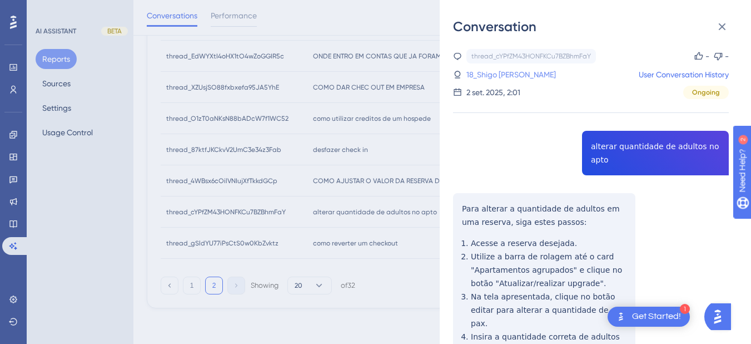
click at [523, 80] on link "18_Shigo [PERSON_NAME]" at bounding box center [512, 74] width 90 height 13
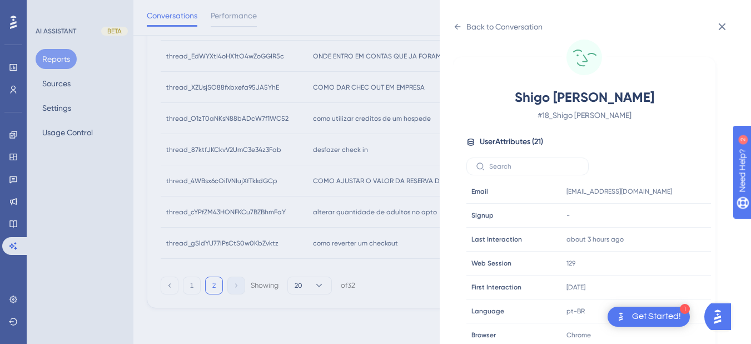
scroll to position [339, 0]
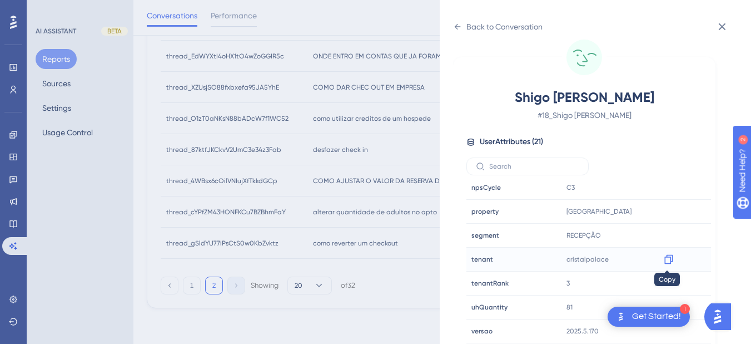
click at [670, 260] on icon at bounding box center [668, 259] width 11 height 11
click at [464, 16] on div "Back to Conversation Shigo Tioma Junior, [PERSON_NAME] # 18_Shigo Tioma Junior,…" at bounding box center [595, 172] width 311 height 344
click at [459, 26] on icon at bounding box center [457, 26] width 9 height 9
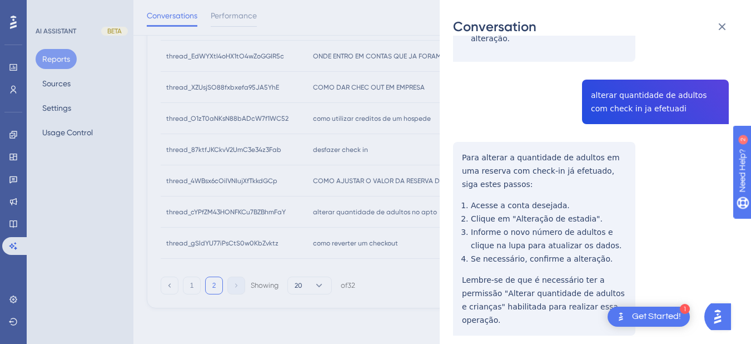
scroll to position [2, 0]
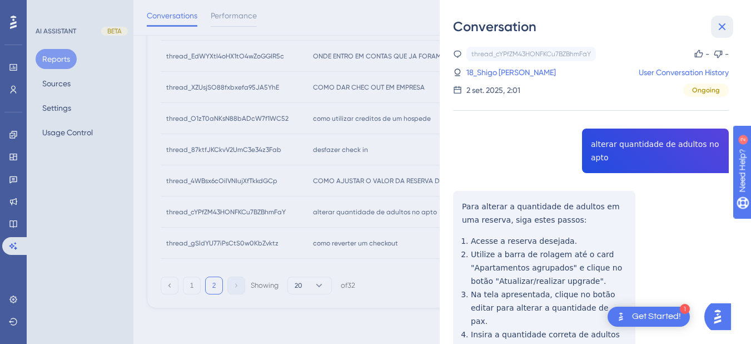
click at [684, 26] on icon at bounding box center [722, 26] width 7 height 7
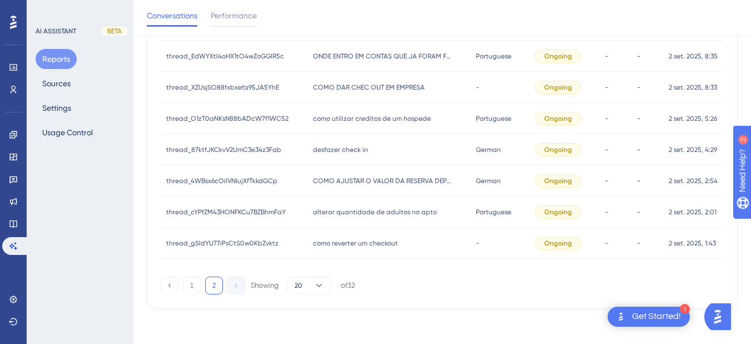
click at [398, 182] on span "COMO AJUSTAR O VALOR DA RESERVA DEPOIS DE FAZER CHECK IN" at bounding box center [382, 180] width 139 height 9
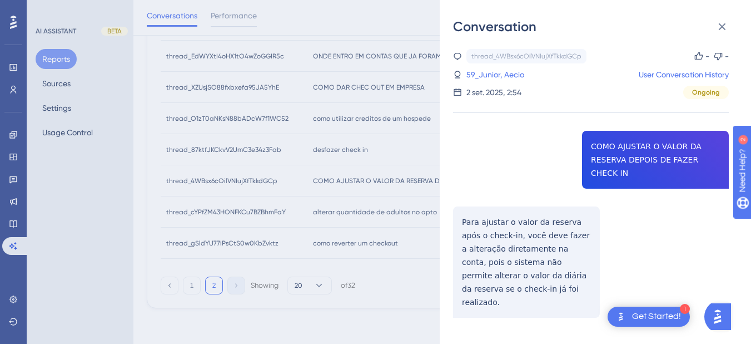
click at [607, 143] on div "thread_4WBsx6cOilVNIujXfTkkdGCp Copy - - 59_Junior, Aecio User Conversation His…" at bounding box center [591, 211] width 276 height 325
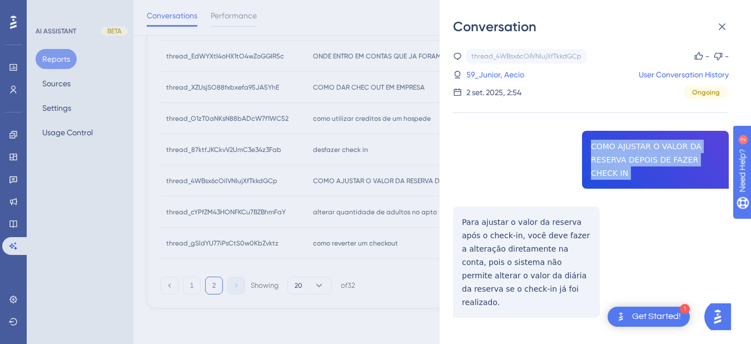
click at [607, 143] on div "thread_4WBsx6cOilVNIujXfTkkdGCp Copy - - 59_Junior, Aecio User Conversation His…" at bounding box center [591, 211] width 276 height 325
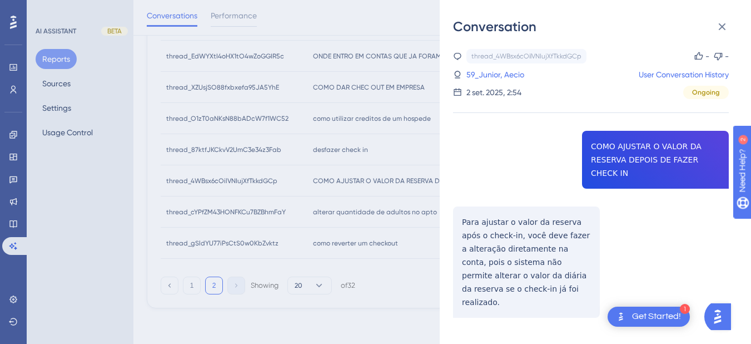
click at [475, 221] on div "thread_4WBsx6cOilVNIujXfTkkdGCp Copy - - 59_Junior, Aecio User Conversation His…" at bounding box center [591, 211] width 276 height 325
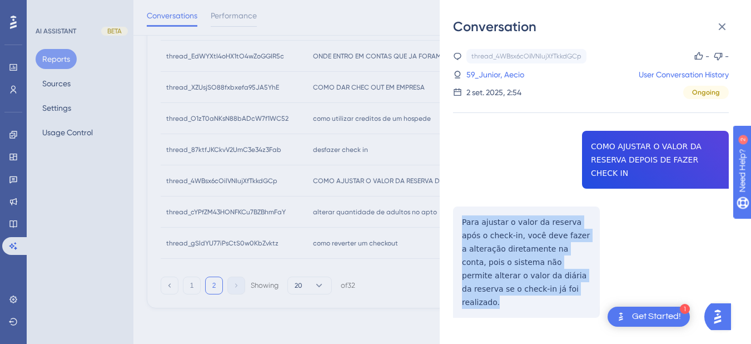
click at [475, 221] on div "thread_4WBsx6cOilVNIujXfTkkdGCp Copy - - 59_Junior, Aecio User Conversation His…" at bounding box center [591, 211] width 276 height 325
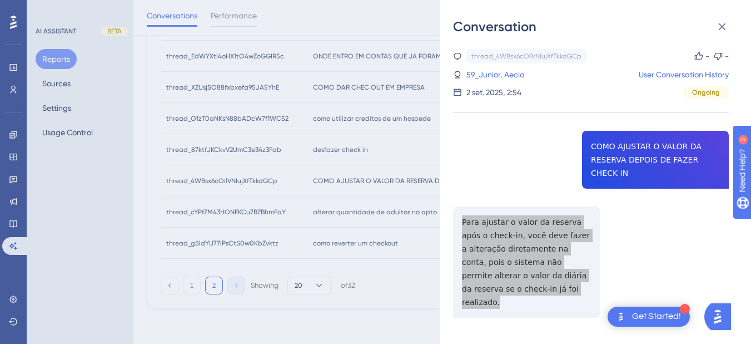
scroll to position [9, 0]
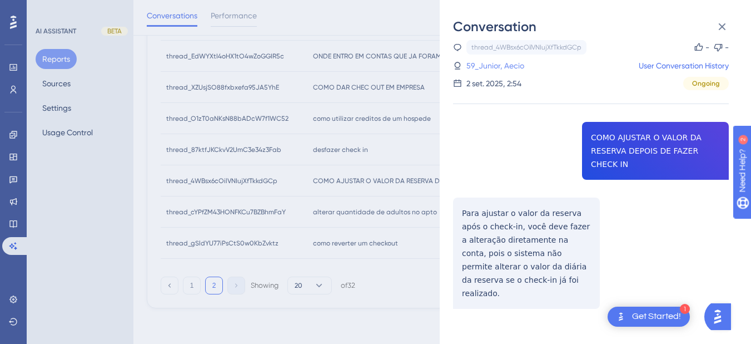
click at [497, 69] on link "59_Junior, Aecio" at bounding box center [496, 65] width 58 height 13
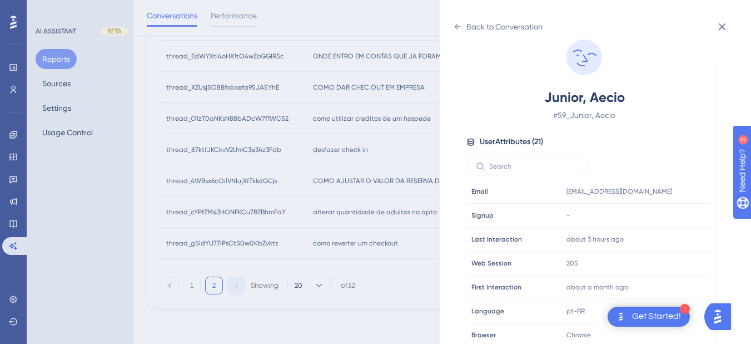
scroll to position [339, 0]
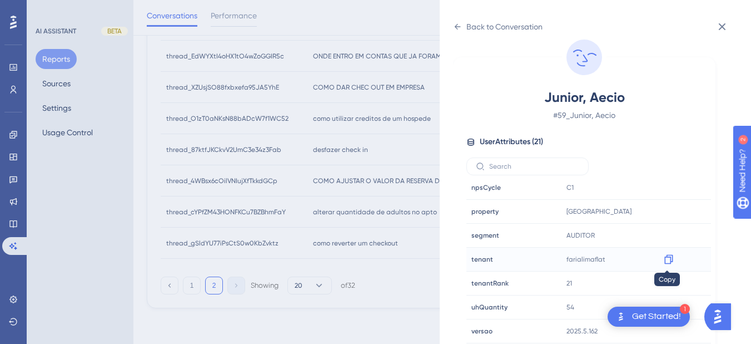
click at [668, 263] on icon at bounding box center [669, 259] width 8 height 9
click at [457, 29] on icon at bounding box center [457, 26] width 9 height 9
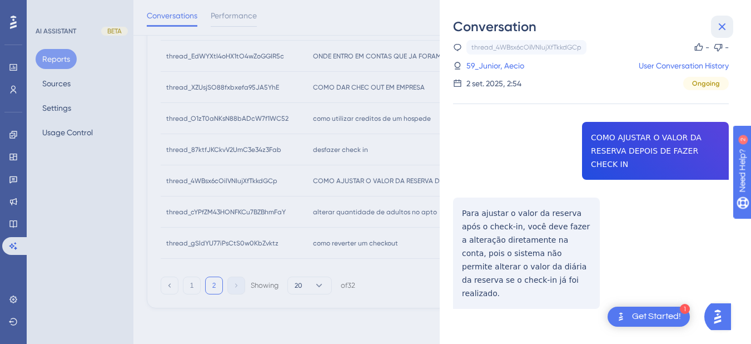
click at [684, 23] on button at bounding box center [722, 27] width 22 height 22
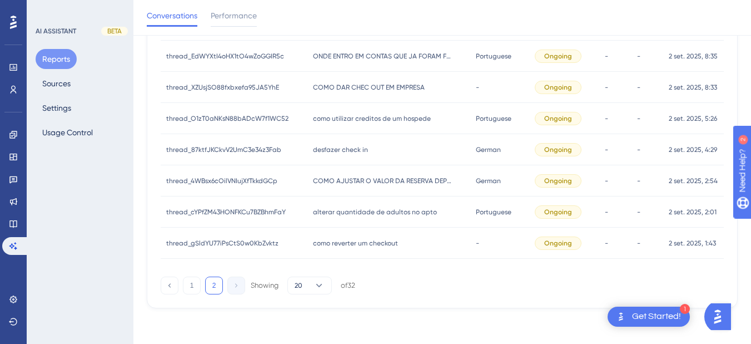
click at [341, 152] on span "desfazer check in" at bounding box center [340, 149] width 55 height 9
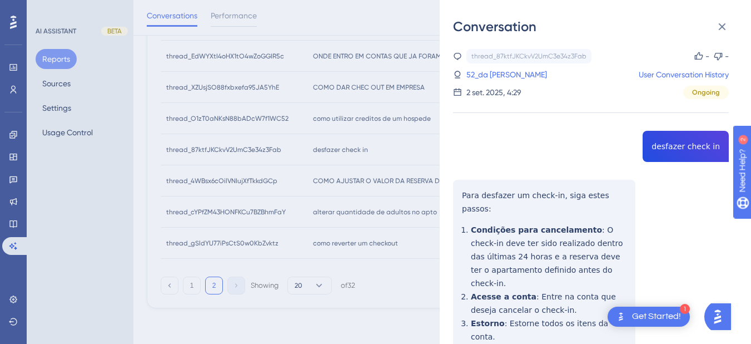
drag, startPoint x: 13, startPoint y: 29, endPoint x: 546, endPoint y: 305, distance: 600.1
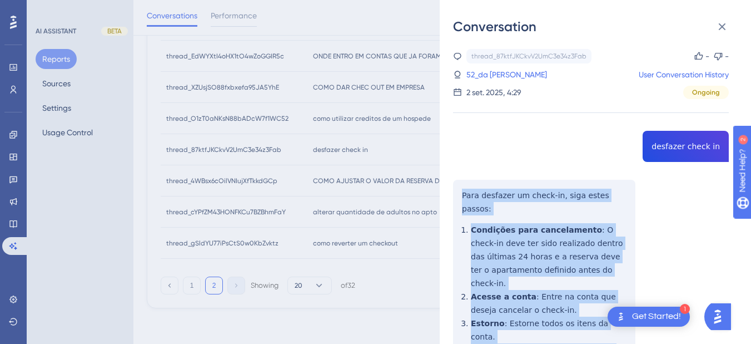
scroll to position [130, 0]
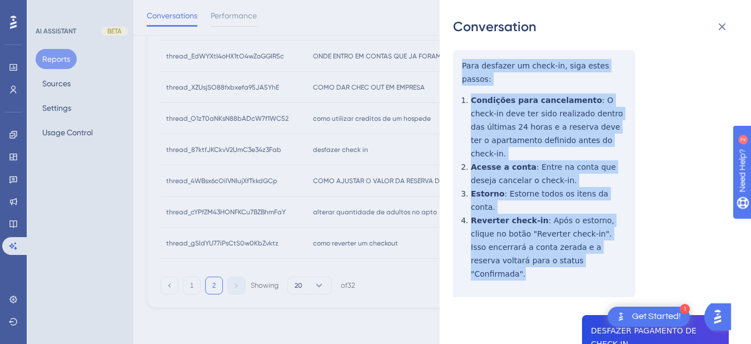
drag, startPoint x: 460, startPoint y: 192, endPoint x: 546, endPoint y: 224, distance: 91.1
click at [546, 224] on div "thread_87ktfJKCkvV2UmC3e34z3Fab Copy - - 52_da [PERSON_NAME] User Conversation …" at bounding box center [591, 333] width 276 height 828
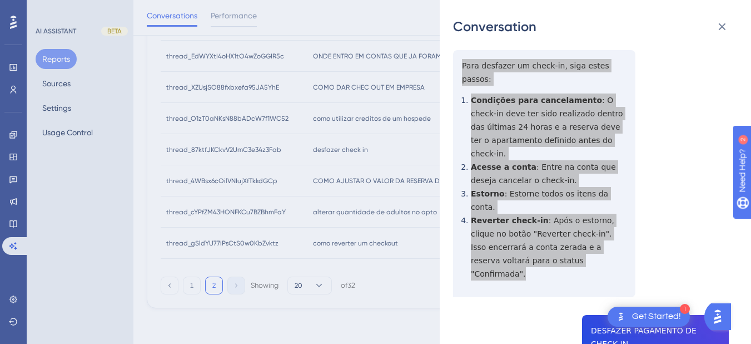
scroll to position [260, 0]
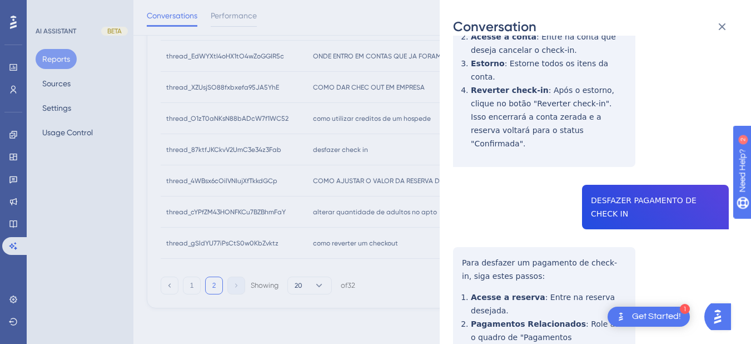
click at [608, 153] on div "thread_87ktfJKCkvV2UmC3e34z3Fab Copy - - 52_da [PERSON_NAME] User Conversation …" at bounding box center [591, 203] width 276 height 828
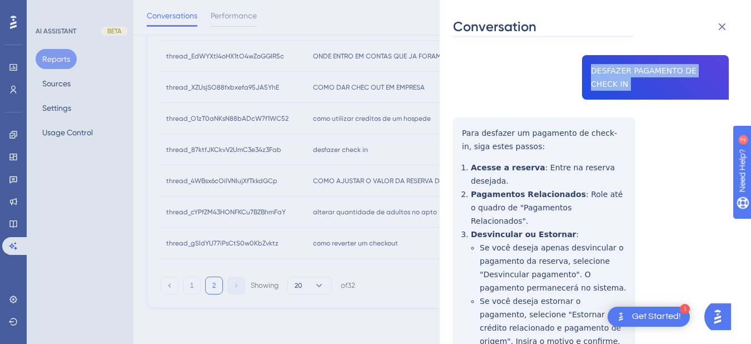
click at [463, 75] on div "thread_87ktfJKCkvV2UmC3e34z3Fab Copy - - 52_da [PERSON_NAME] User Conversation …" at bounding box center [591, 74] width 276 height 828
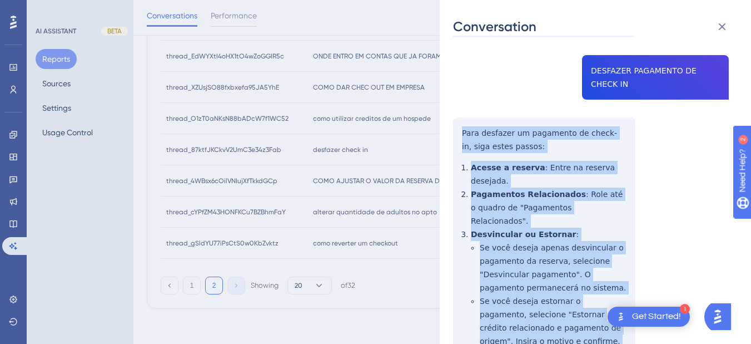
scroll to position [432, 0]
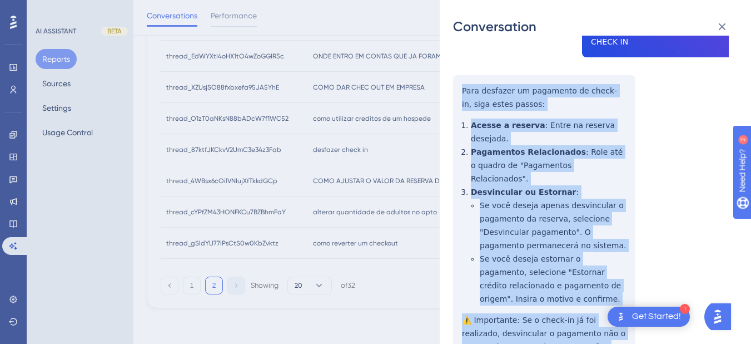
drag, startPoint x: 463, startPoint y: 75, endPoint x: 569, endPoint y: 182, distance: 151.0
click at [599, 278] on div "thread_87ktfJKCkvV2UmC3e34z3Fab Copy - - 52_da [PERSON_NAME] User Conversation …" at bounding box center [591, 31] width 276 height 828
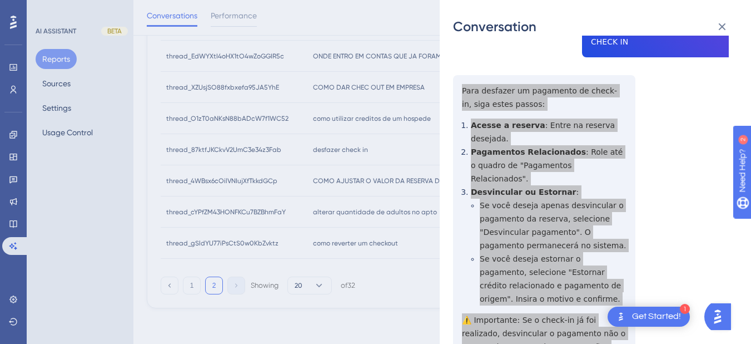
scroll to position [0, 0]
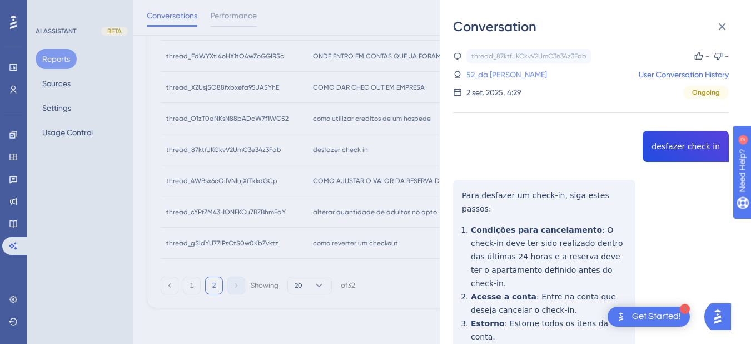
click at [510, 75] on link "52_da [PERSON_NAME]" at bounding box center [507, 74] width 81 height 13
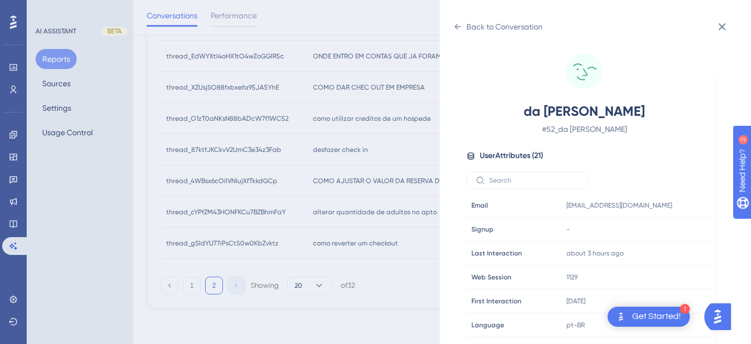
scroll to position [339, 0]
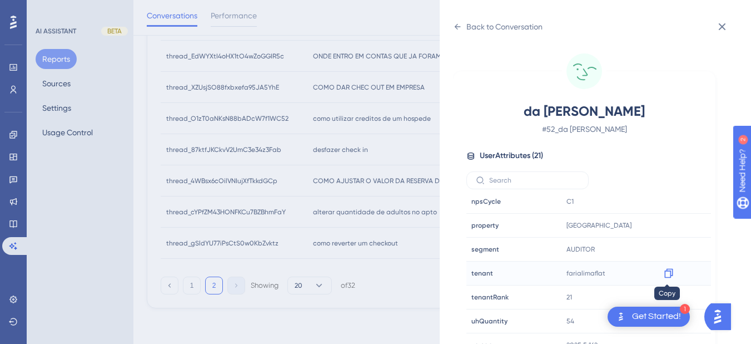
click at [667, 273] on icon at bounding box center [668, 272] width 11 height 11
click at [458, 23] on icon at bounding box center [457, 26] width 9 height 9
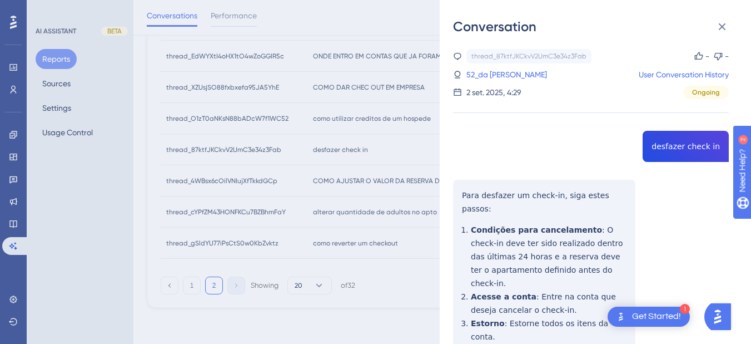
scroll to position [432, 0]
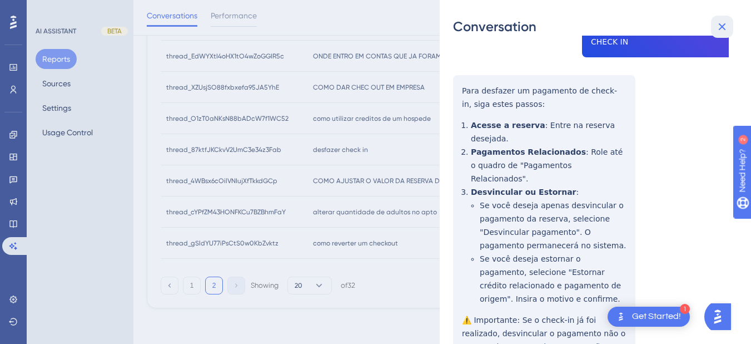
click at [684, 24] on icon at bounding box center [722, 26] width 7 height 7
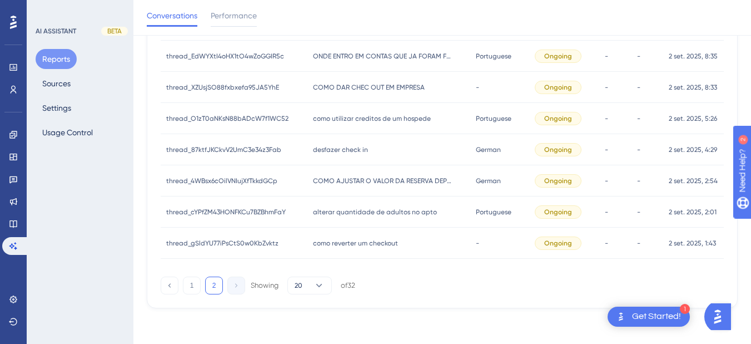
click at [319, 119] on span "como utilizar creditos de um hospede" at bounding box center [372, 118] width 118 height 9
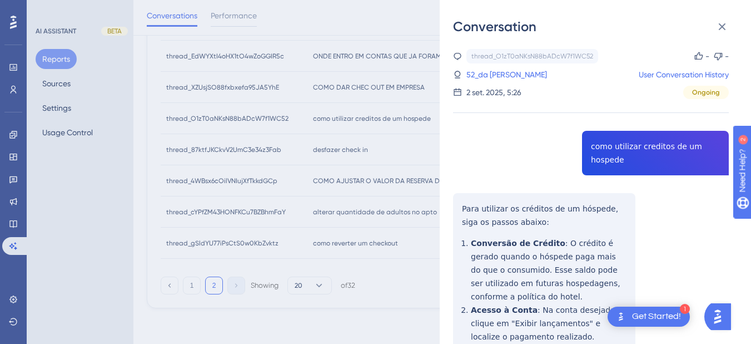
click at [621, 148] on div "thread_O1zT0aNKsN88bADcW7f1WC52 Copy - - 52_da [PERSON_NAME] User Conversation …" at bounding box center [591, 306] width 276 height 514
click at [622, 149] on div "thread_O1zT0aNKsN88bADcW7f1WC52 Copy - - 52_da [PERSON_NAME] User Conversation …" at bounding box center [591, 306] width 276 height 514
click at [464, 209] on div "thread_O1zT0aNKsN88bADcW7f1WC52 Copy - - 52_da [PERSON_NAME] User Conversation …" at bounding box center [591, 306] width 276 height 514
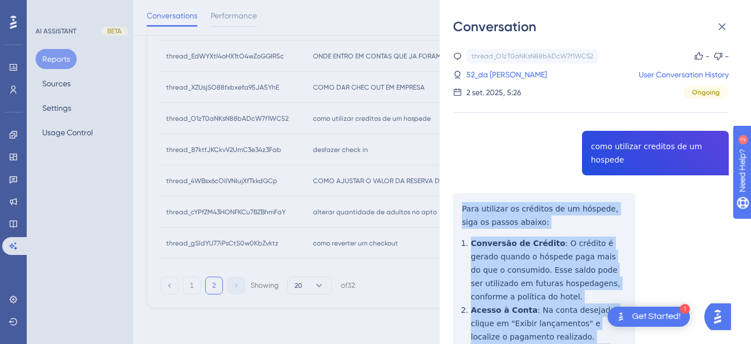
scroll to position [198, 0]
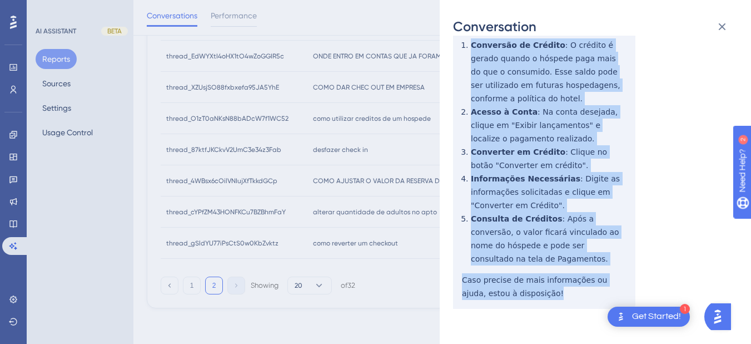
drag, startPoint x: 459, startPoint y: 207, endPoint x: 539, endPoint y: 303, distance: 124.7
click at [539, 303] on div "thread_O1zT0aNKsN88bADcW7f1WC52 Copy - - 52_da [PERSON_NAME] User Conversation …" at bounding box center [591, 108] width 276 height 514
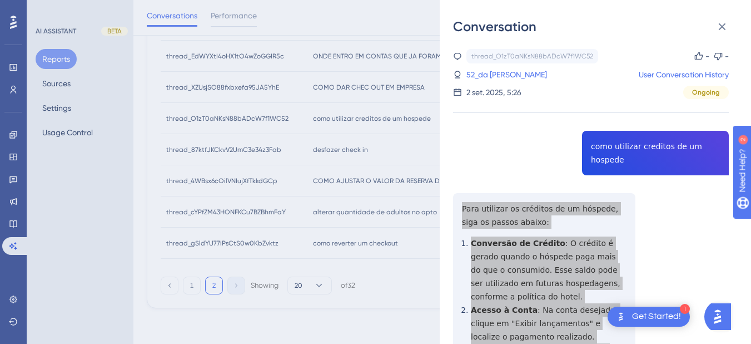
scroll to position [200, 0]
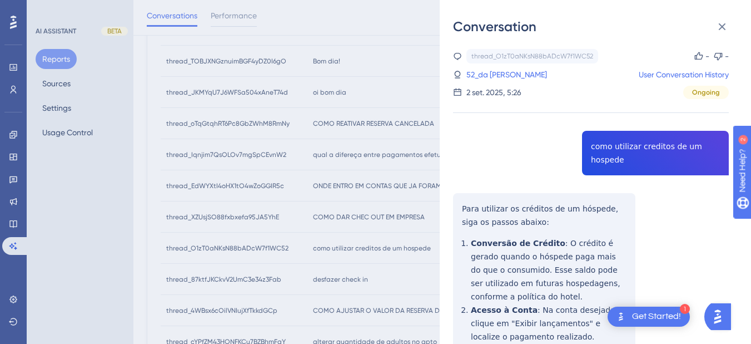
drag, startPoint x: 504, startPoint y: 77, endPoint x: 527, endPoint y: 81, distance: 23.1
click at [504, 77] on link "52_da [PERSON_NAME]" at bounding box center [507, 74] width 81 height 13
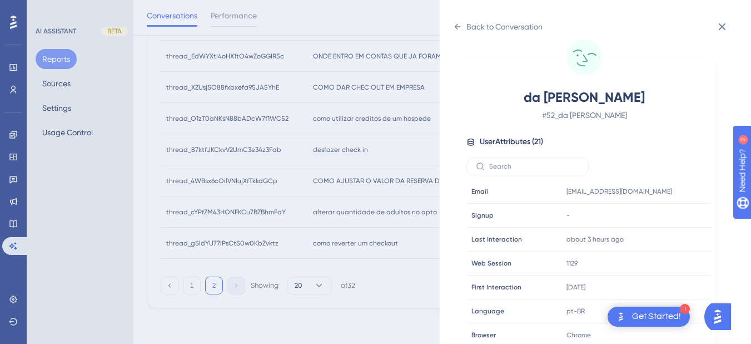
scroll to position [339, 0]
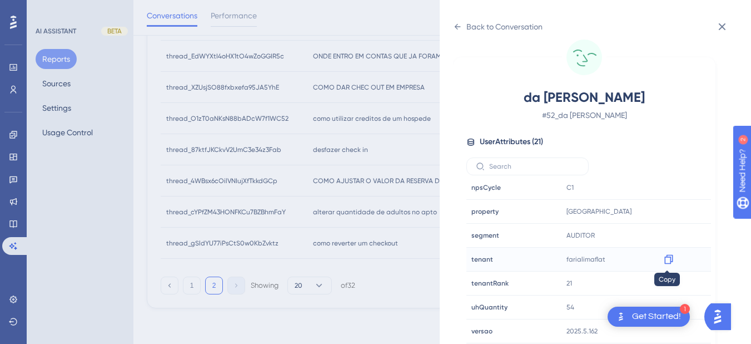
click at [665, 265] on div at bounding box center [669, 259] width 18 height 18
click at [457, 27] on icon at bounding box center [458, 27] width 6 height 6
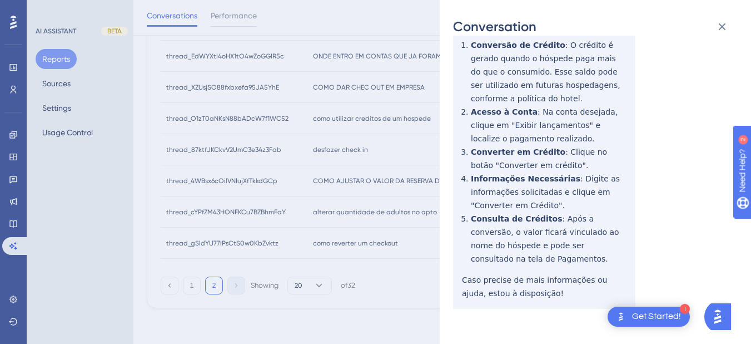
scroll to position [0, 0]
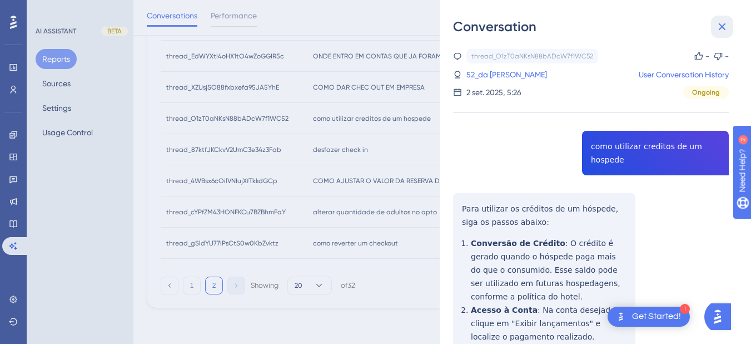
click at [684, 26] on icon at bounding box center [722, 26] width 13 height 13
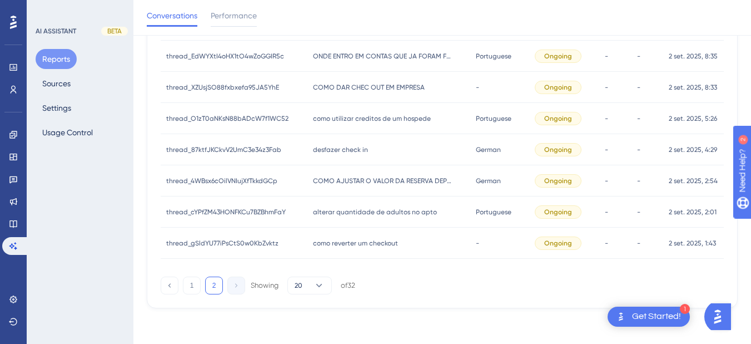
drag, startPoint x: 336, startPoint y: 86, endPoint x: 409, endPoint y: 97, distance: 73.6
click at [335, 87] on span "COMO DAR CHEC OUT EM EMPRESA" at bounding box center [369, 87] width 112 height 9
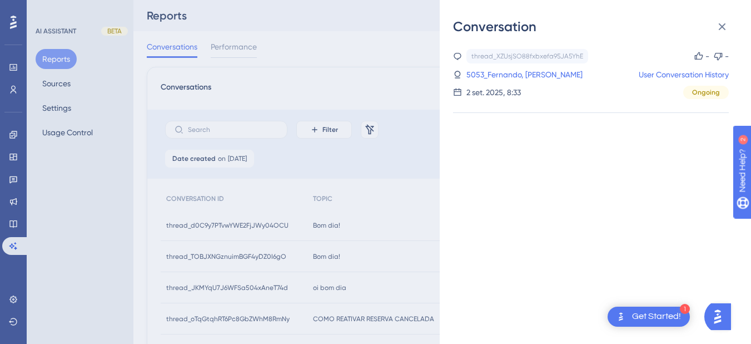
scroll to position [329, 0]
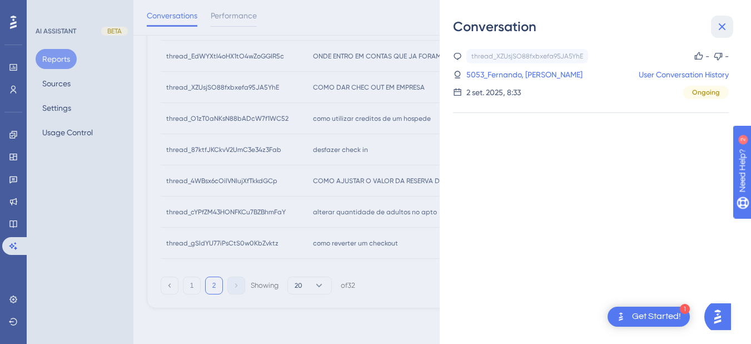
click at [684, 26] on icon at bounding box center [722, 26] width 13 height 13
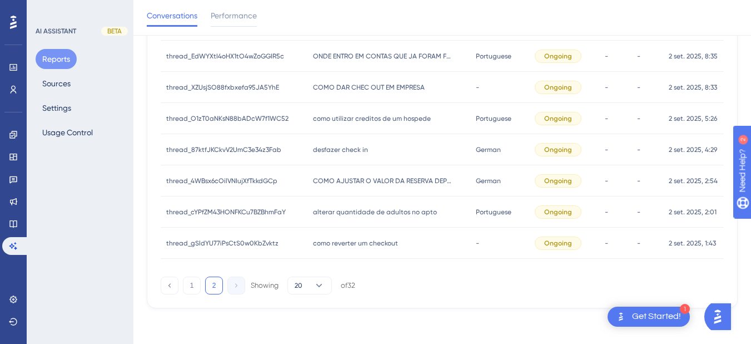
click at [404, 85] on span "COMO DAR CHEC OUT EM EMPRESA" at bounding box center [369, 87] width 112 height 9
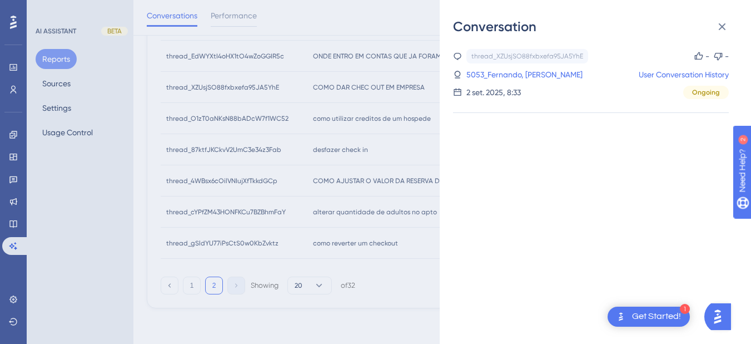
click at [684, 25] on icon at bounding box center [722, 26] width 7 height 7
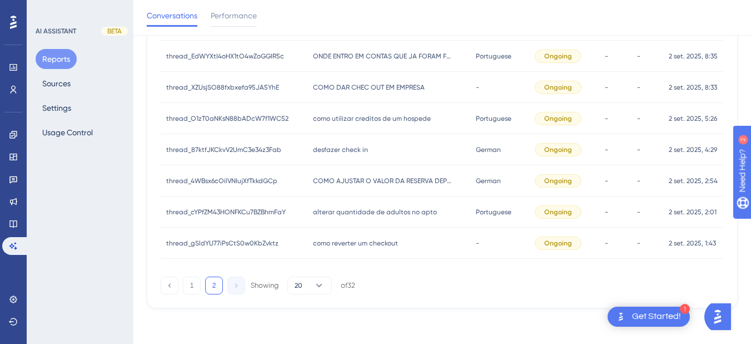
click at [375, 62] on div "ONDE ENTRO EM CONTAS QUE JA FORAM FECHADA ONDE ENTRO EM CONTAS QUE JA FORAM FEC…" at bounding box center [389, 56] width 162 height 31
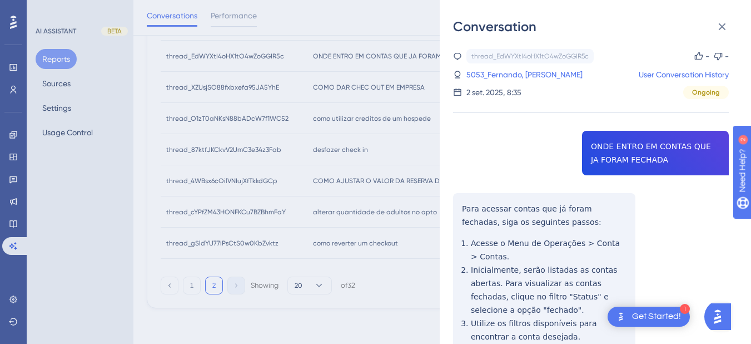
click at [609, 158] on div "thread_EdWYXtI4oHX1tO4wZoGGIR5c Copy - - 5053_Fernando, Athila User Conversatio…" at bounding box center [591, 293] width 276 height 488
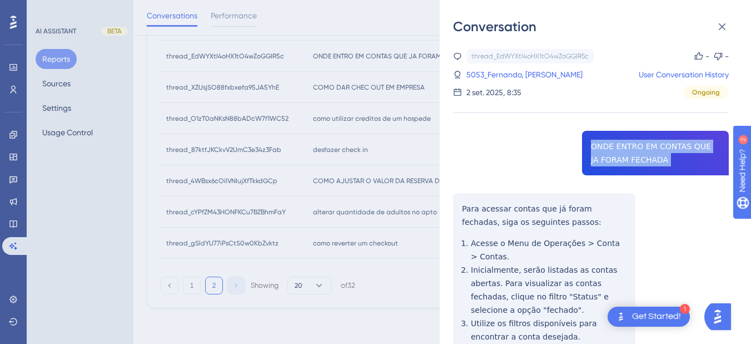
click at [609, 158] on div "thread_EdWYXtI4oHX1tO4wZoGGIR5c Copy - - 5053_Fernando, Athila User Conversatio…" at bounding box center [591, 293] width 276 height 488
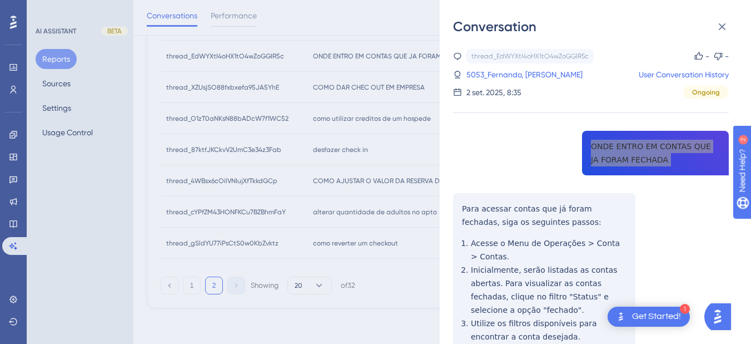
scroll to position [130, 0]
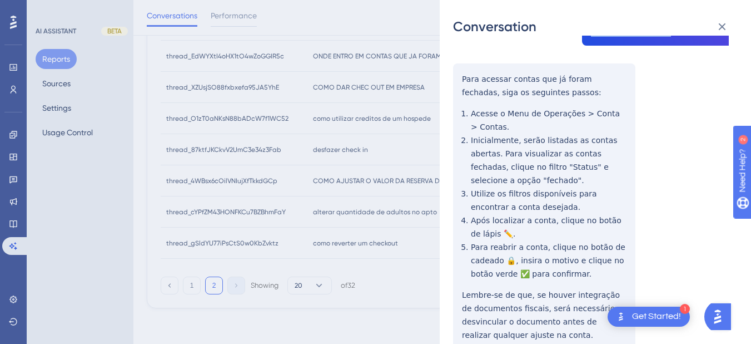
click at [459, 80] on div "thread_EdWYXtI4oHX1tO4wZoGGIR5c Copy - - 5053_Fernando, Athila User Conversatio…" at bounding box center [591, 163] width 276 height 488
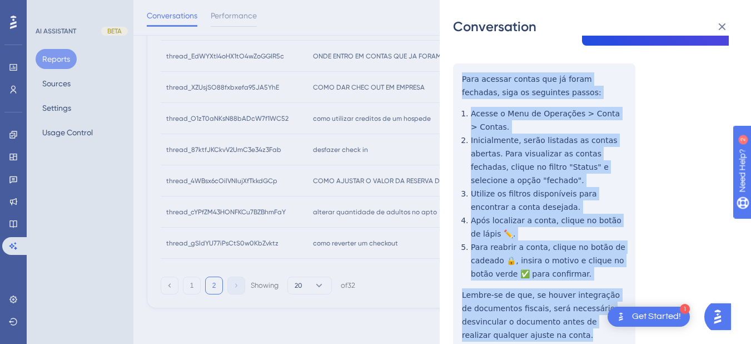
drag, startPoint x: 461, startPoint y: 74, endPoint x: 518, endPoint y: 321, distance: 253.3
click at [518, 321] on div "thread_EdWYXtI4oHX1tO4wZoGGIR5c Copy - - 5053_Fernando, Athila User Conversatio…" at bounding box center [591, 163] width 276 height 488
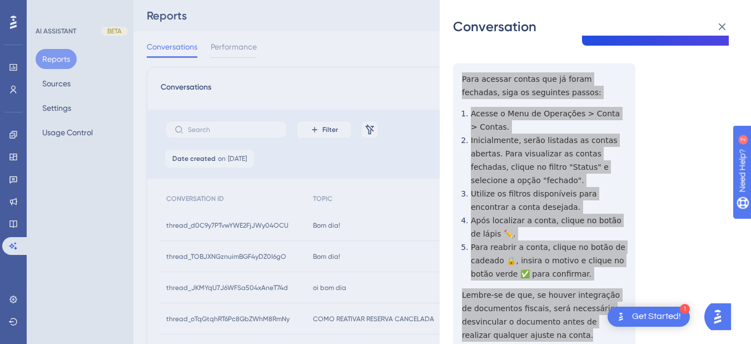
scroll to position [0, 0]
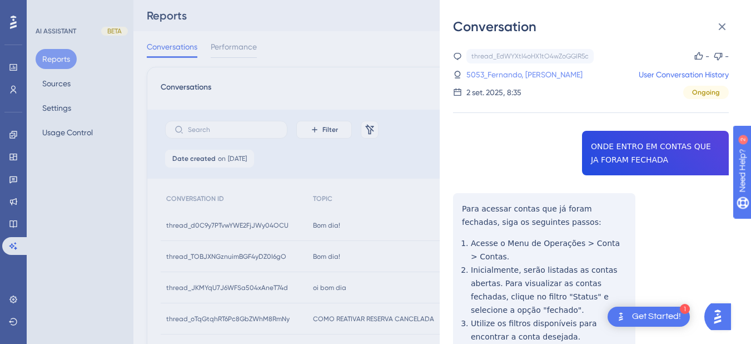
click at [512, 72] on link "5053_Fernando, [PERSON_NAME]" at bounding box center [525, 74] width 116 height 13
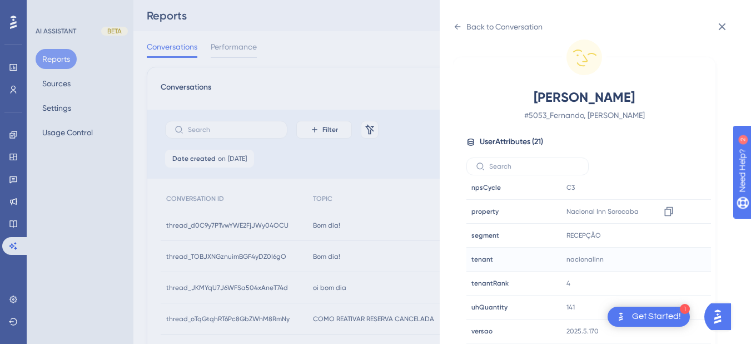
scroll to position [130, 0]
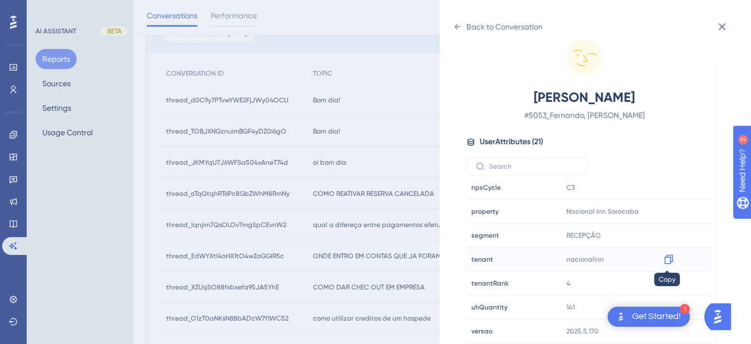
click at [665, 261] on icon at bounding box center [668, 259] width 11 height 11
click at [671, 214] on icon at bounding box center [669, 211] width 8 height 9
click at [457, 28] on icon at bounding box center [458, 27] width 6 height 6
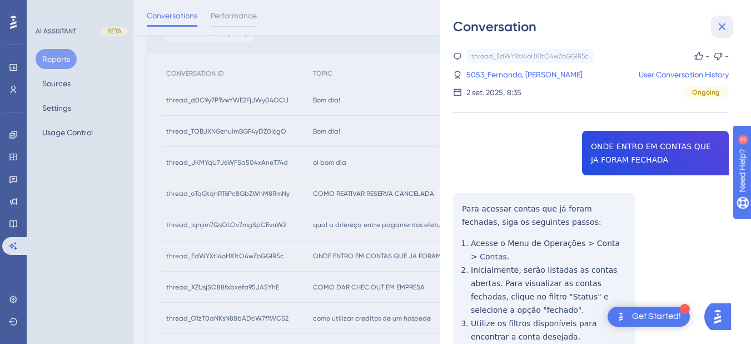
click at [684, 24] on icon at bounding box center [722, 26] width 13 height 13
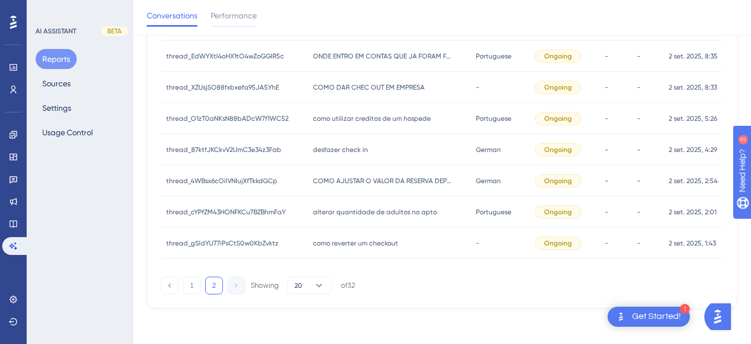
scroll to position [200, 0]
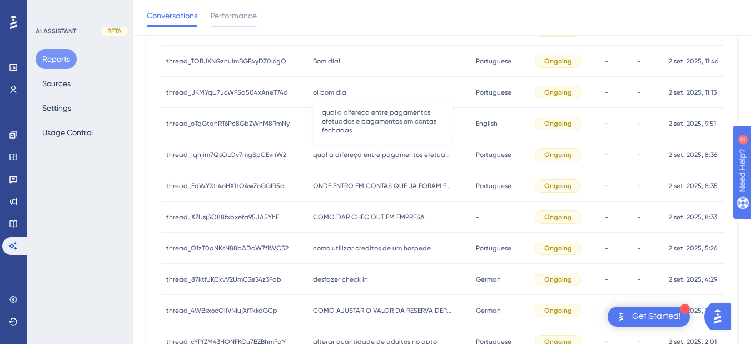
click at [364, 154] on span "qual a difereça entre pagamentos efetuados e pagamentos em contas fechadas" at bounding box center [382, 154] width 139 height 9
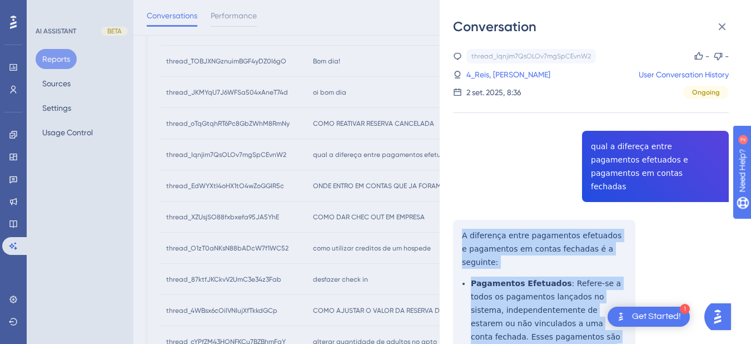
scroll to position [251, 0]
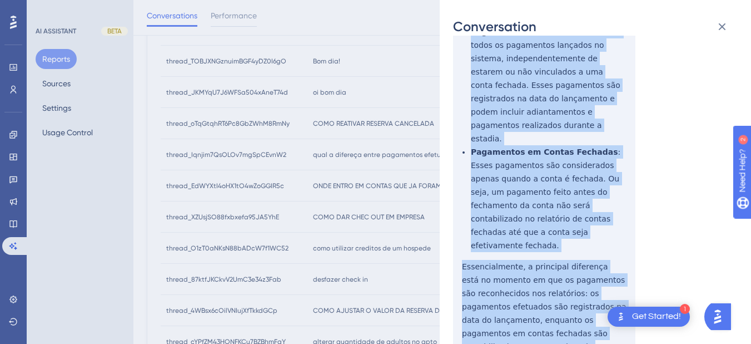
drag, startPoint x: 460, startPoint y: 220, endPoint x: 533, endPoint y: 143, distance: 105.4
click at [569, 285] on div "thread_Iqnjim7QsOLOv7mgSpCEvnW2 Copy - - 4_Reis, [PERSON_NAME] User Conversatio…" at bounding box center [591, 115] width 276 height 634
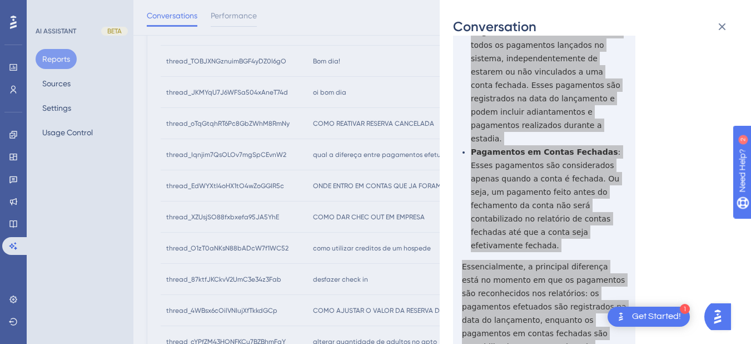
scroll to position [0, 0]
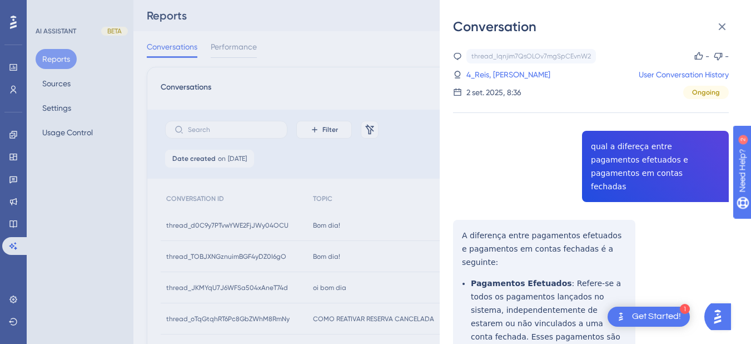
click at [482, 81] on div "thread_Iqnjim7QsOLOv7mgSpCEvnW2 Copy - - 4_Reis, [PERSON_NAME] User Conversatio…" at bounding box center [591, 74] width 276 height 50
click at [484, 75] on link "4_Reis, [PERSON_NAME]" at bounding box center [509, 74] width 84 height 13
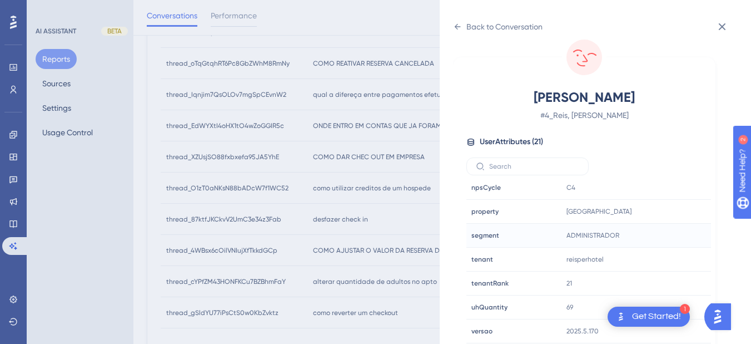
scroll to position [329, 0]
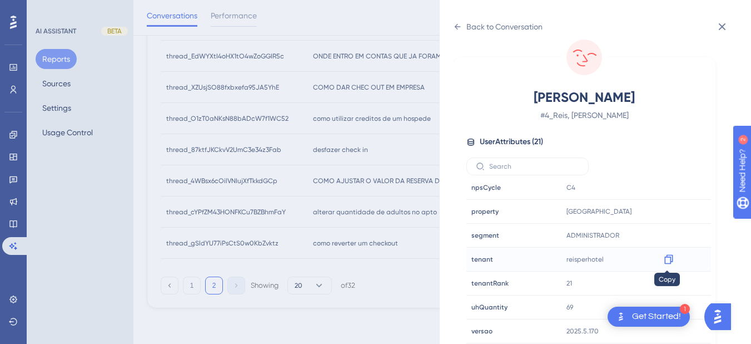
click at [668, 263] on icon at bounding box center [669, 259] width 8 height 9
click at [455, 23] on icon at bounding box center [457, 26] width 9 height 9
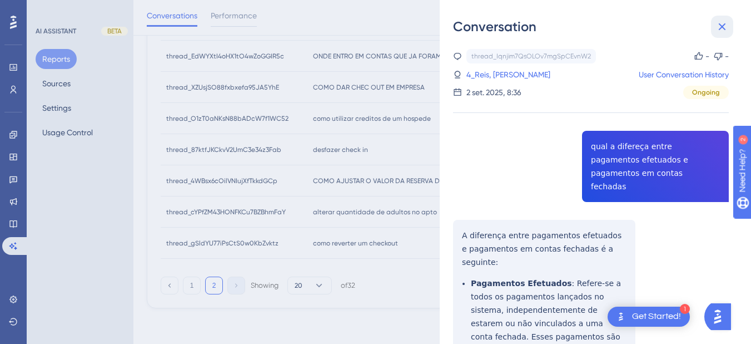
click at [684, 25] on icon at bounding box center [722, 26] width 13 height 13
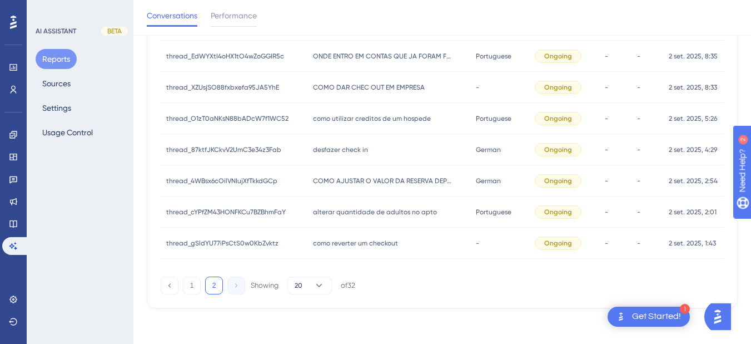
scroll to position [200, 0]
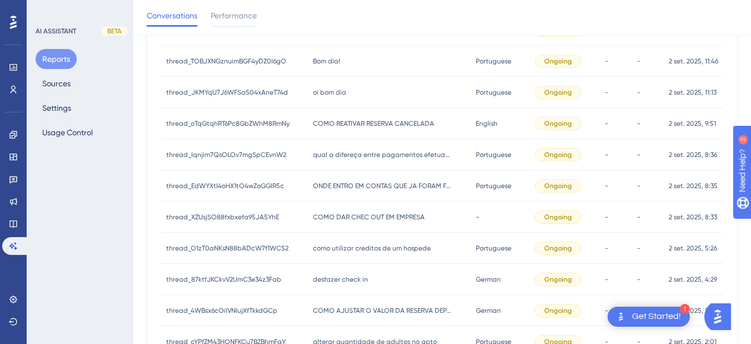
click at [364, 116] on div "COMO REATIVAR RESERVA CANCELADA COMO REATIVAR RESERVA CANCELADA" at bounding box center [389, 123] width 162 height 31
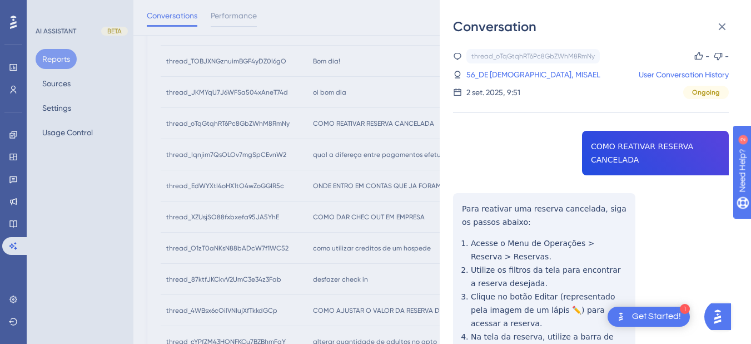
click at [637, 147] on div "thread_oTqGtqhRT6Pc8GbZWhM8RmNy Copy - - 56_DE [PERSON_NAME], MISAEL User Conve…" at bounding box center [591, 286] width 276 height 474
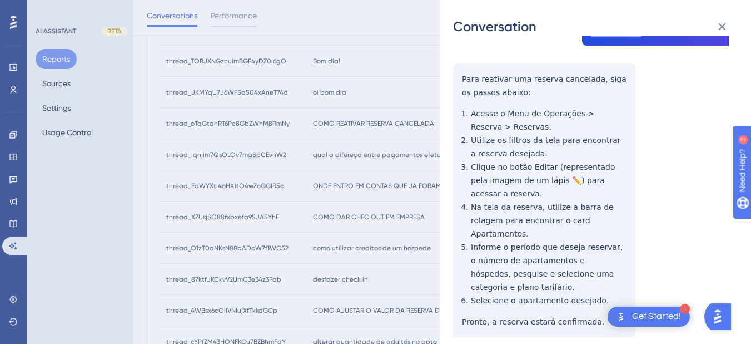
click at [462, 76] on div "thread_oTqGtqhRT6Pc8GbZWhM8RmNy Copy - - 56_DE [PERSON_NAME], MISAEL User Conve…" at bounding box center [591, 156] width 276 height 474
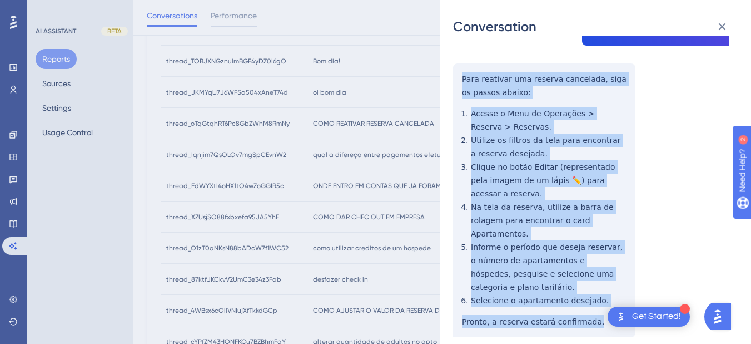
drag, startPoint x: 462, startPoint y: 76, endPoint x: 604, endPoint y: 310, distance: 274.5
click at [604, 310] on div "thread_oTqGtqhRT6Pc8GbZWhM8RmNy Copy - - 56_DE [PERSON_NAME], MISAEL User Conve…" at bounding box center [591, 156] width 276 height 474
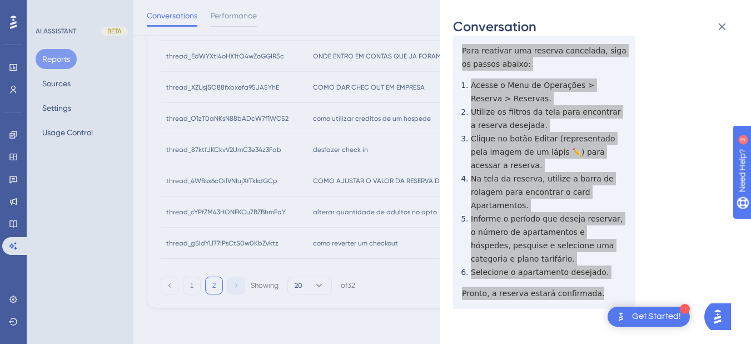
scroll to position [0, 0]
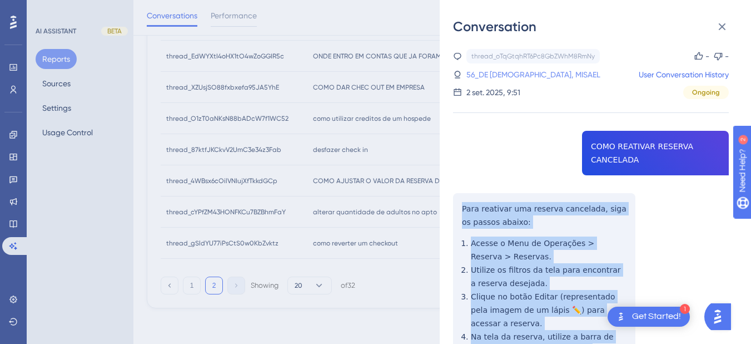
click at [506, 76] on link "56_DE [DEMOGRAPHIC_DATA], MISAEL" at bounding box center [534, 74] width 134 height 13
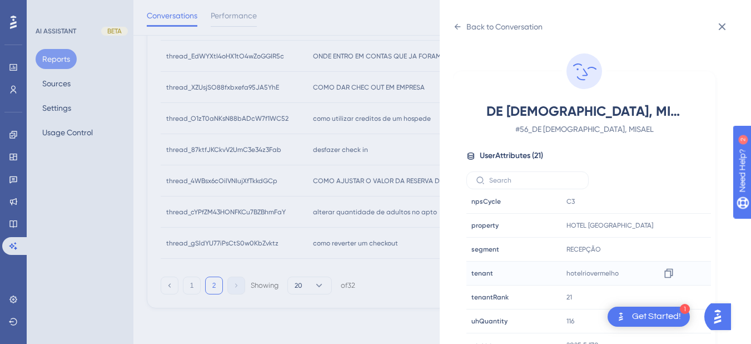
scroll to position [14, 0]
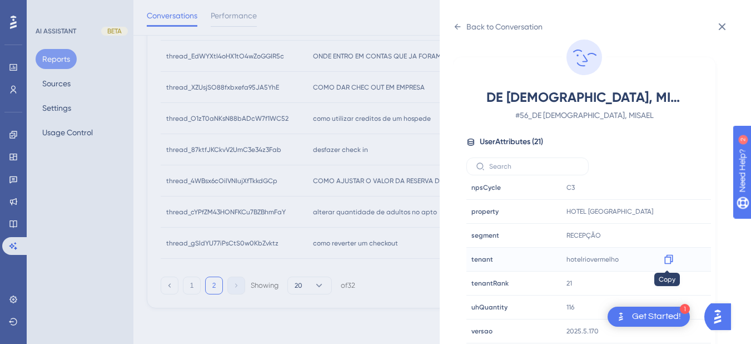
click at [665, 261] on icon at bounding box center [669, 259] width 8 height 9
click at [456, 21] on div "Back to Conversation" at bounding box center [498, 27] width 90 height 18
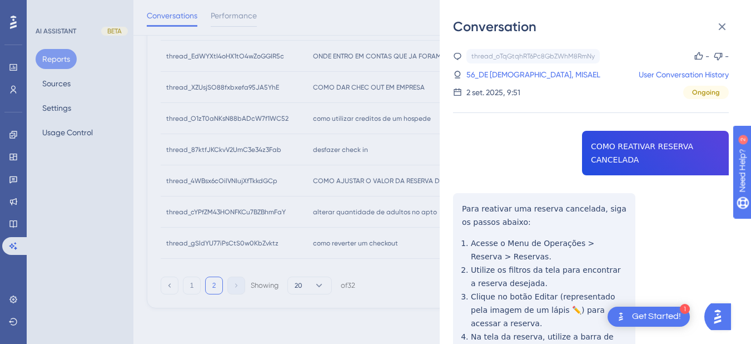
scroll to position [200, 0]
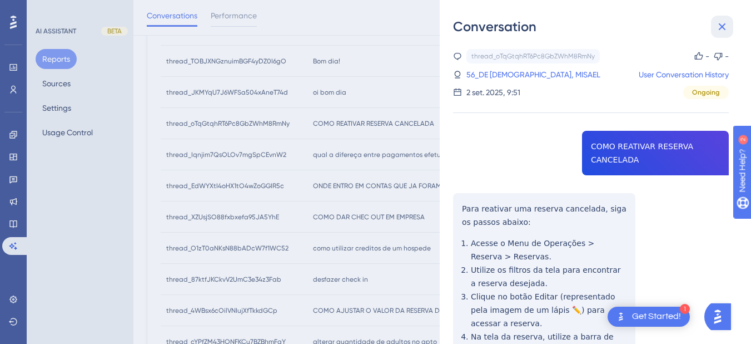
click at [684, 28] on icon at bounding box center [722, 26] width 7 height 7
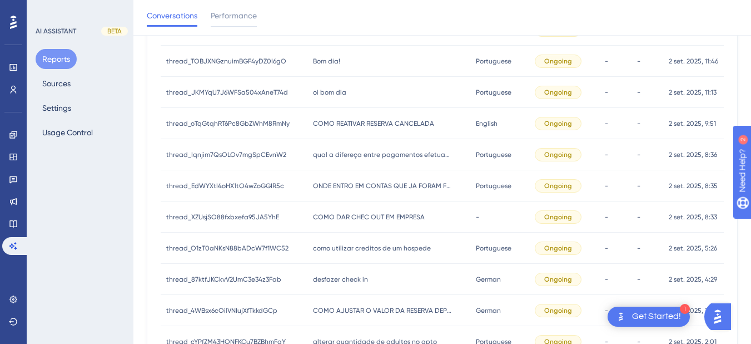
click at [368, 98] on div "oi bom dia oi bom dia" at bounding box center [389, 92] width 162 height 31
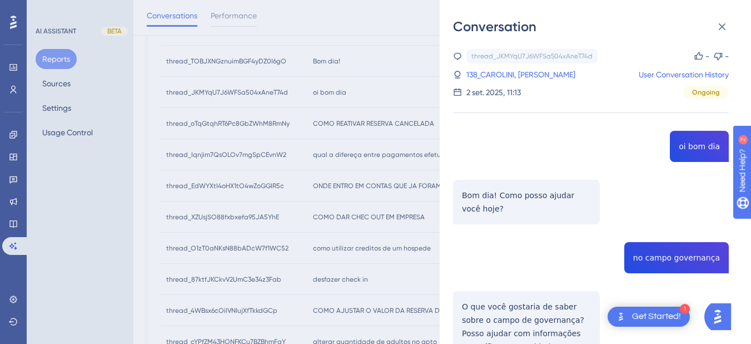
scroll to position [67, 0]
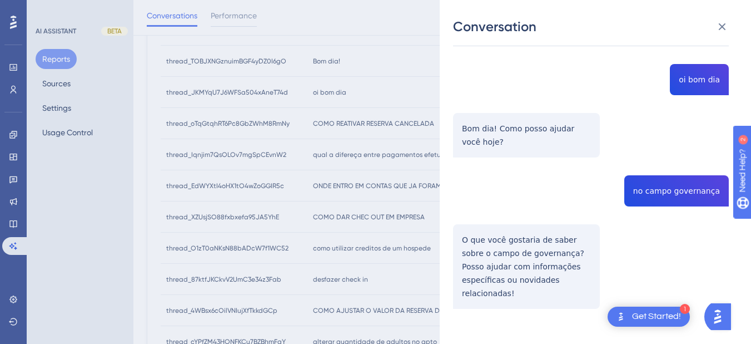
click at [655, 200] on div "thread_JKMYqU7J6WFSa504xAneT74d Copy - - 138_CAROLINI, REBECA User Conversation…" at bounding box center [591, 173] width 276 height 383
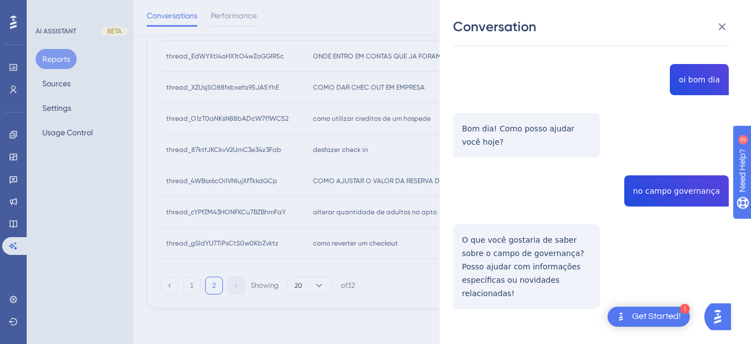
click at [495, 246] on div "thread_JKMYqU7J6WFSa504xAneT74d Copy - - 138_CAROLINI, REBECA User Conversation…" at bounding box center [591, 173] width 276 height 383
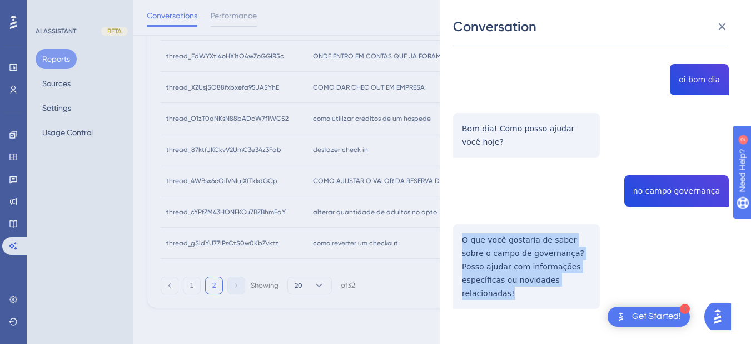
click at [495, 246] on div "thread_JKMYqU7J6WFSa504xAneT74d Copy - - 138_CAROLINI, REBECA User Conversation…" at bounding box center [591, 173] width 276 height 383
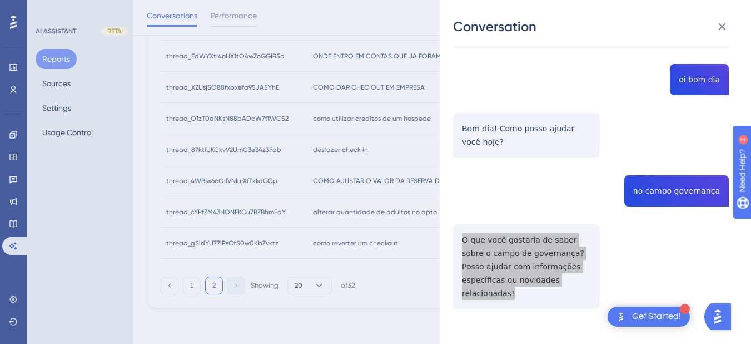
scroll to position [0, 0]
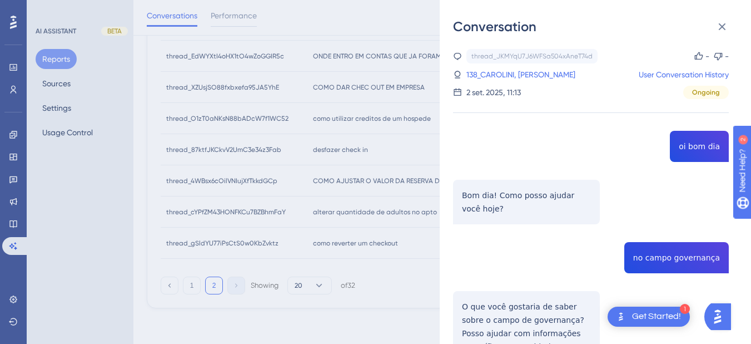
click at [484, 67] on div "thread_JKMYqU7J6WFSa504xAneT74d Copy - - 138_CAROLINI, REBECA User Conversation…" at bounding box center [591, 74] width 276 height 50
click at [504, 78] on link "138_CAROLINI, [PERSON_NAME]" at bounding box center [521, 74] width 109 height 13
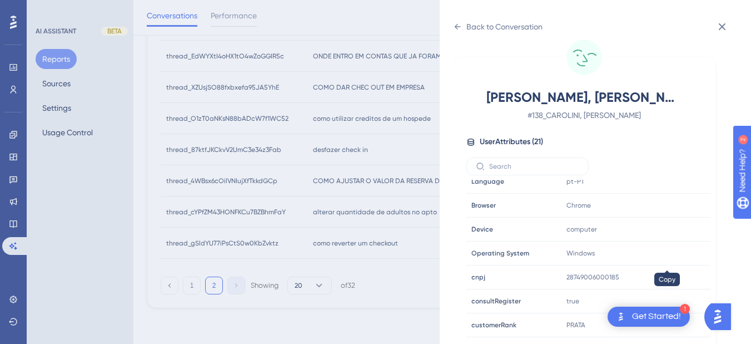
scroll to position [339, 0]
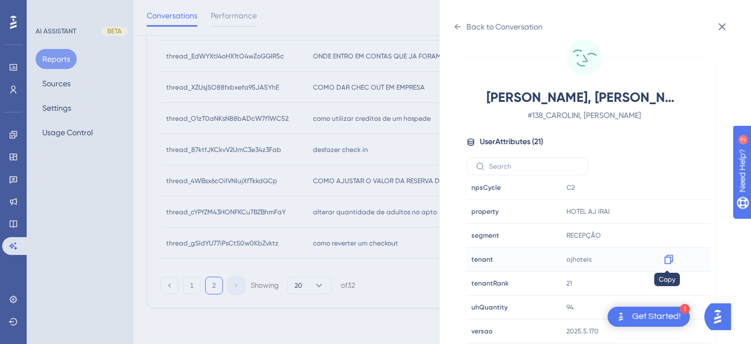
click at [667, 262] on icon at bounding box center [668, 259] width 11 height 11
click at [454, 27] on icon at bounding box center [457, 26] width 9 height 9
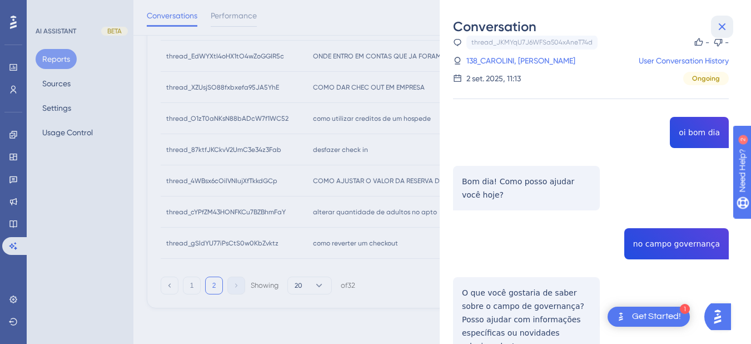
click at [684, 23] on icon at bounding box center [722, 26] width 7 height 7
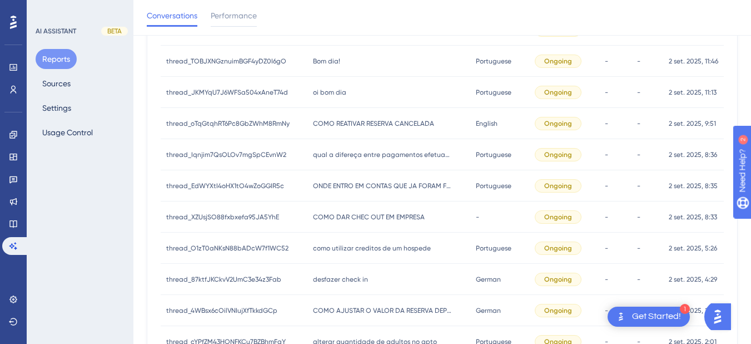
scroll to position [70, 0]
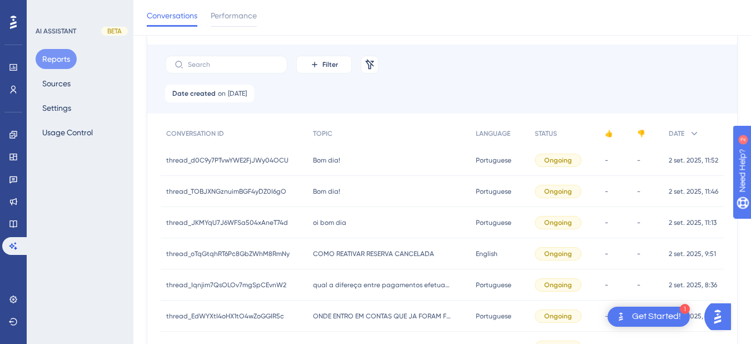
click at [348, 194] on div "Bom dia! Bom dia!" at bounding box center [389, 191] width 162 height 31
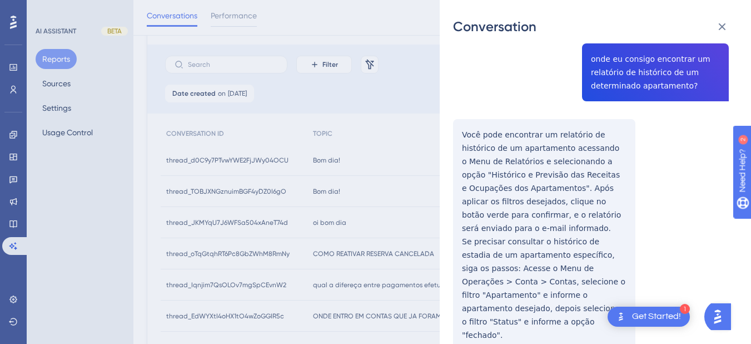
scroll to position [69, 0]
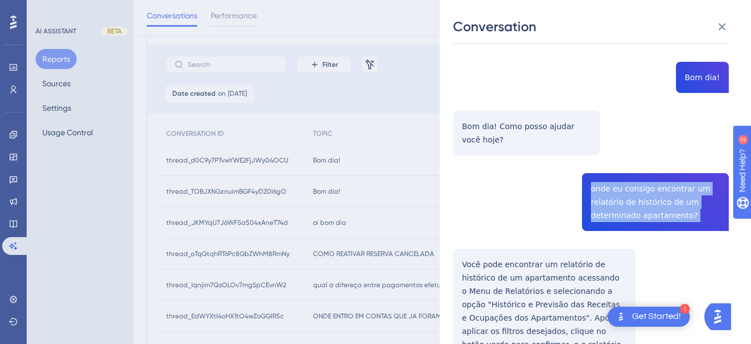
drag, startPoint x: 722, startPoint y: 27, endPoint x: 583, endPoint y: 79, distance: 148.3
click at [684, 27] on icon at bounding box center [722, 26] width 7 height 7
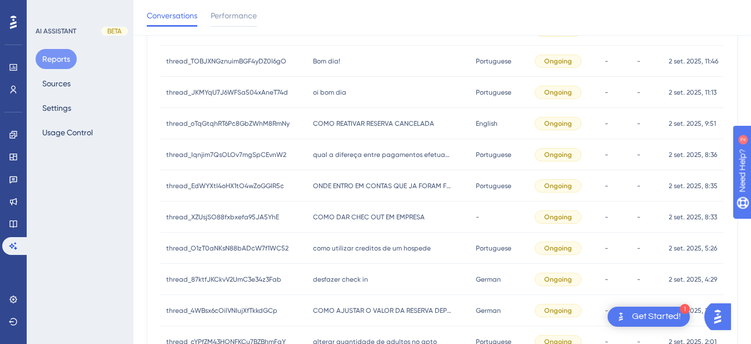
scroll to position [70, 0]
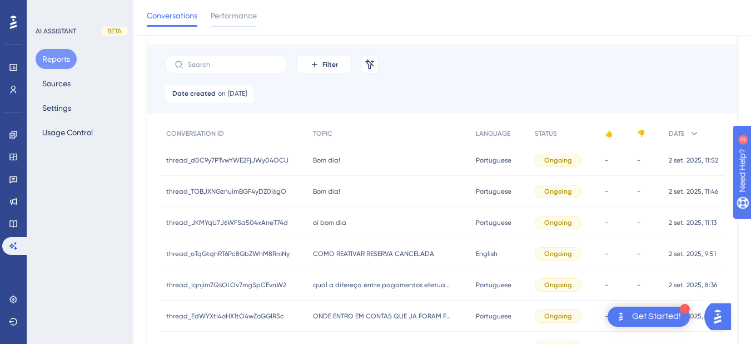
click at [333, 192] on span "Bom dia!" at bounding box center [326, 191] width 27 height 9
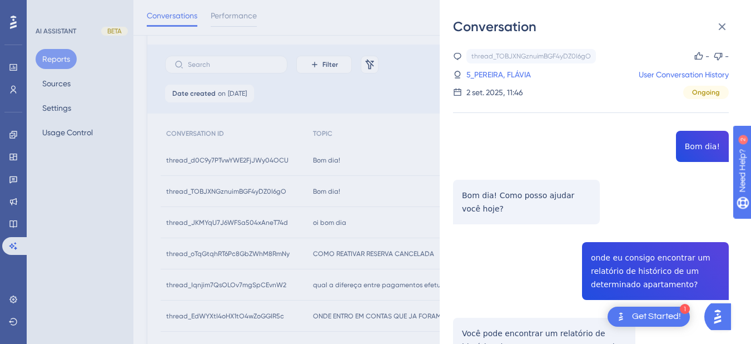
scroll to position [130, 0]
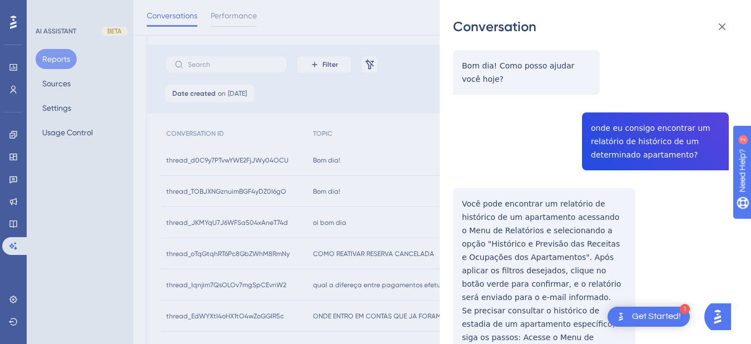
click at [629, 125] on div "thread_TOBJXNGznuimBGF4yDZ0I6gO Copy - - 5_PEREIRA, FLÁVIA User Conversation Hi…" at bounding box center [591, 319] width 276 height 801
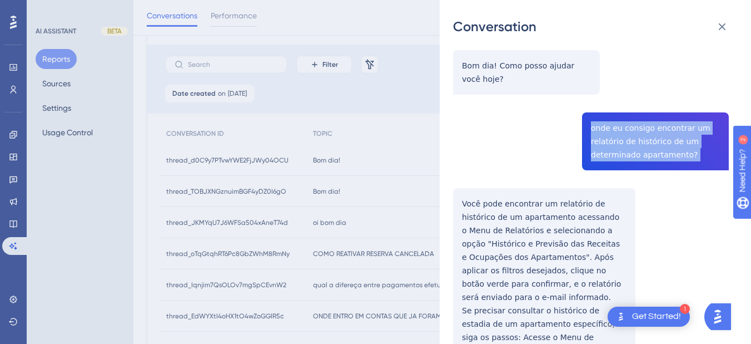
click at [629, 125] on div "thread_TOBJXNGznuimBGF4yDZ0I6gO Copy - - 5_PEREIRA, FLÁVIA User Conversation Hi…" at bounding box center [591, 319] width 276 height 801
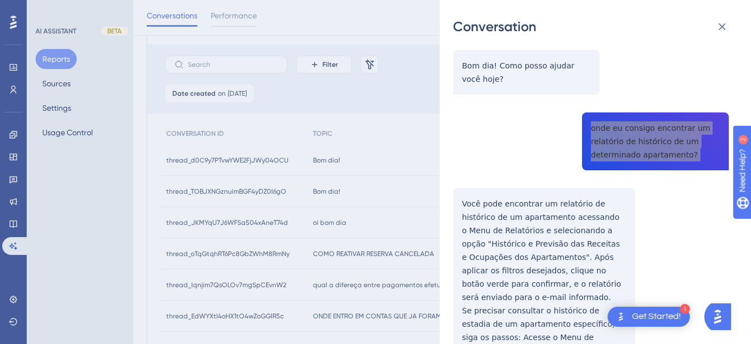
scroll to position [200, 0]
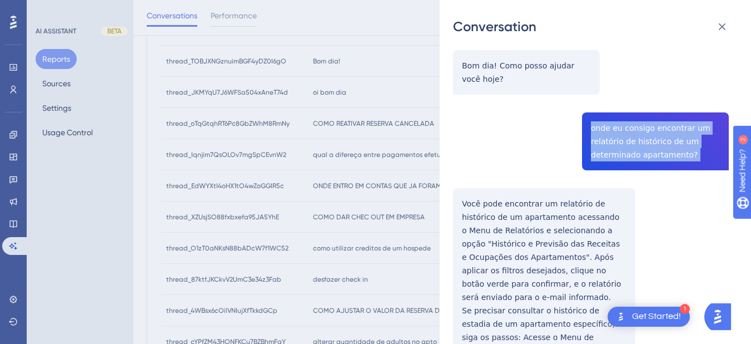
click at [463, 140] on div "thread_TOBJXNGznuimBGF4yDZ0I6gO Copy - - 5_PEREIRA, FLÁVIA User Conversation Hi…" at bounding box center [591, 319] width 276 height 801
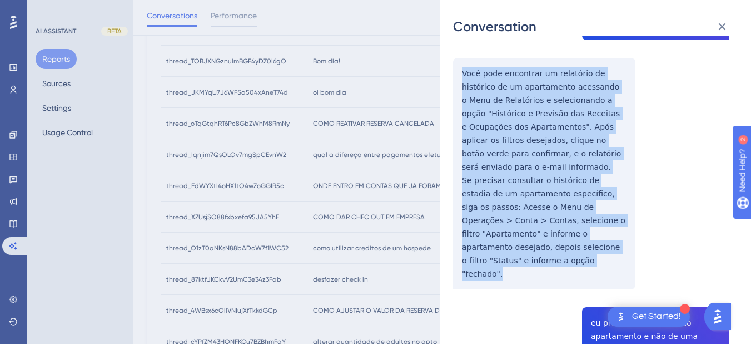
scroll to position [389, 0]
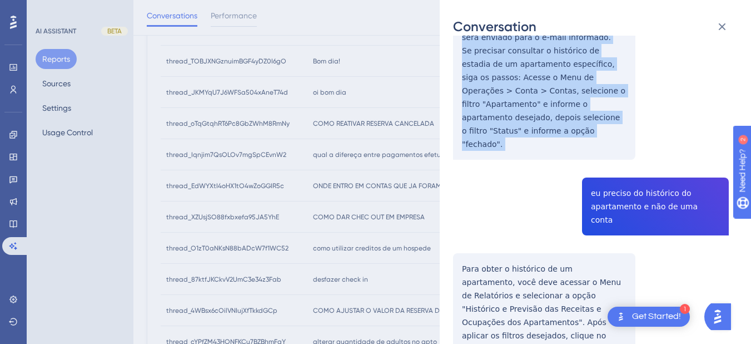
drag, startPoint x: 462, startPoint y: 72, endPoint x: 531, endPoint y: 163, distance: 114.7
click at [531, 163] on div "thread_TOBJXNGznuimBGF4yDZ0I6gO Copy - - 5_PEREIRA, FLÁVIA User Conversation Hi…" at bounding box center [591, 60] width 276 height 801
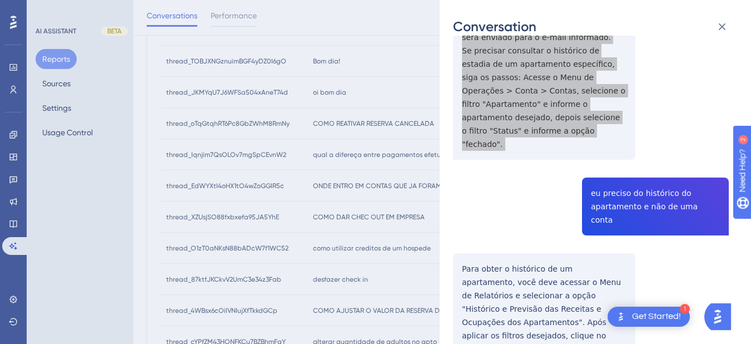
scroll to position [458, 0]
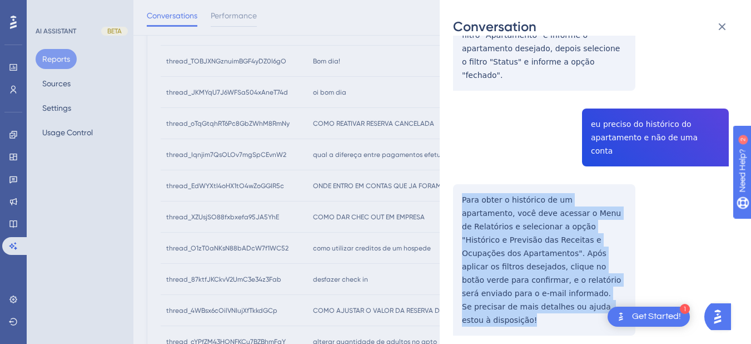
drag, startPoint x: 460, startPoint y: 169, endPoint x: 514, endPoint y: 279, distance: 122.6
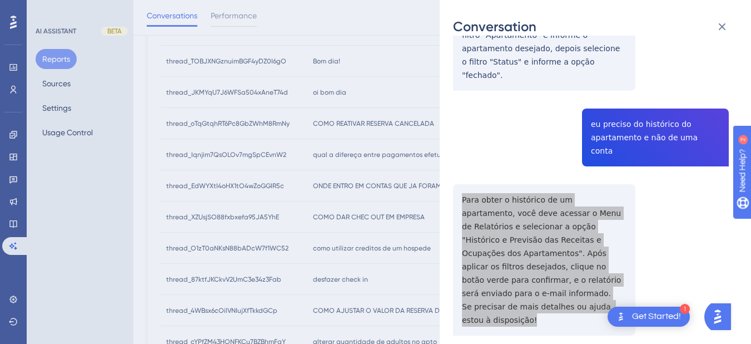
scroll to position [0, 0]
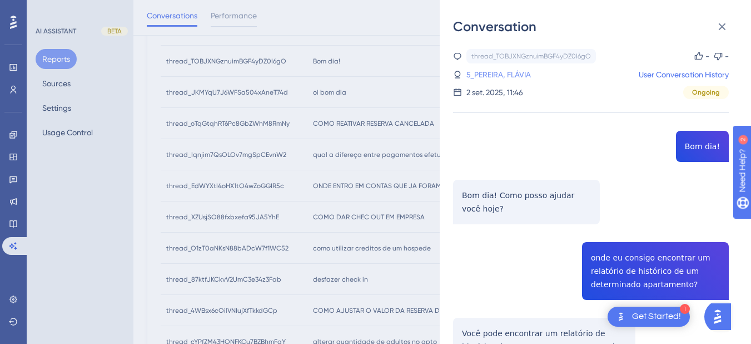
click at [499, 76] on link "5_PEREIRA, FLÁVIA" at bounding box center [499, 74] width 65 height 13
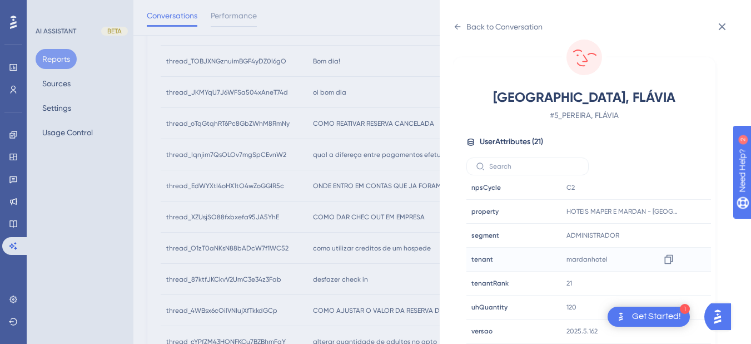
scroll to position [329, 0]
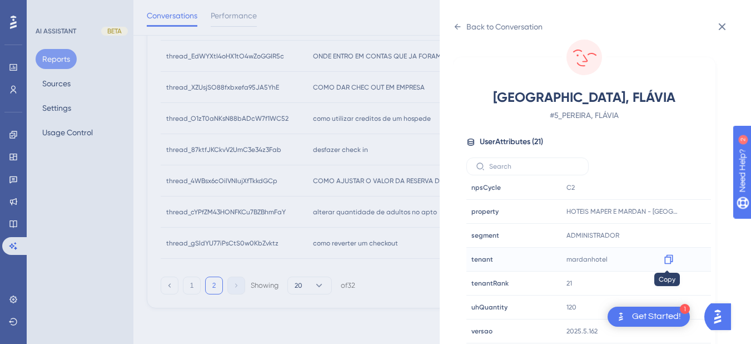
click at [669, 260] on icon at bounding box center [669, 259] width 8 height 9
click at [452, 30] on div "Back to Conversation [GEOGRAPHIC_DATA], FLÁVIA # 5_PEREIRA, FLÁVIA User Attribu…" at bounding box center [595, 172] width 311 height 344
click at [454, 19] on div "Back to Conversation" at bounding box center [498, 27] width 90 height 18
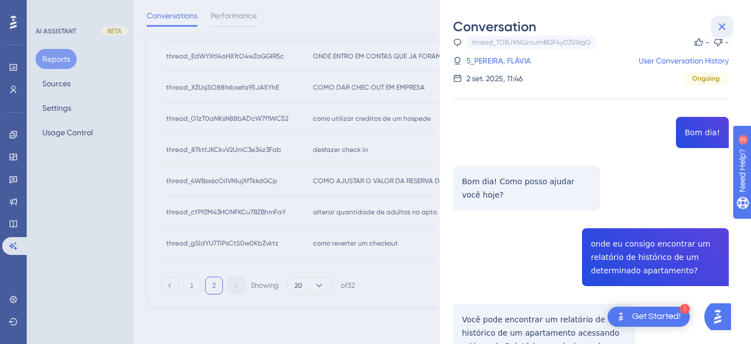
click at [684, 21] on icon at bounding box center [722, 26] width 13 height 13
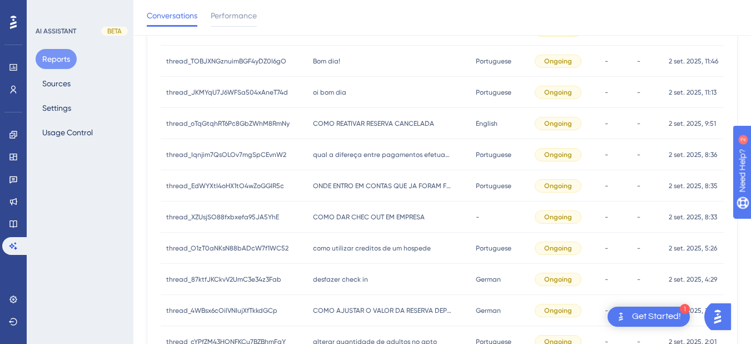
scroll to position [70, 0]
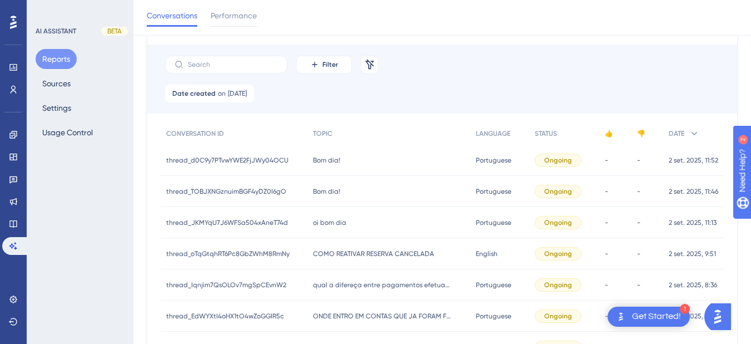
click at [343, 148] on div "Bom dia! Bom dia!" at bounding box center [389, 160] width 162 height 31
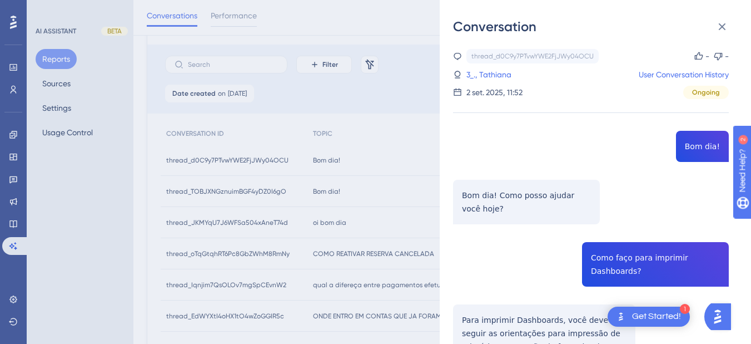
scroll to position [130, 0]
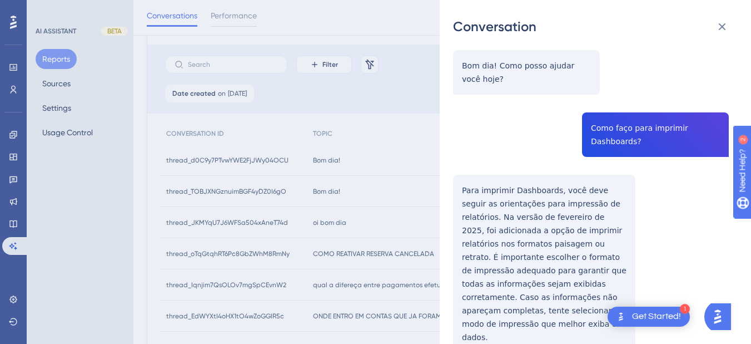
click at [601, 123] on div "thread_d0C9y7PTvwYWE2FjJWy04OCU Copy - - 3_., Tathiana User Conversation Histor…" at bounding box center [591, 177] width 276 height 517
click at [473, 192] on div "thread_d0C9y7PTvwYWE2FjJWy04OCU Copy - - 3_., Tathiana User Conversation Histor…" at bounding box center [591, 177] width 276 height 517
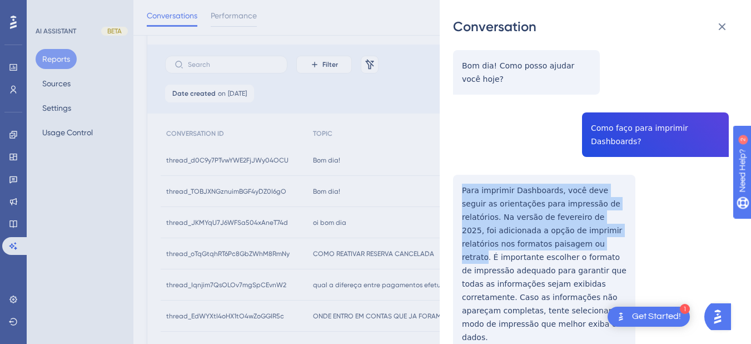
scroll to position [187, 0]
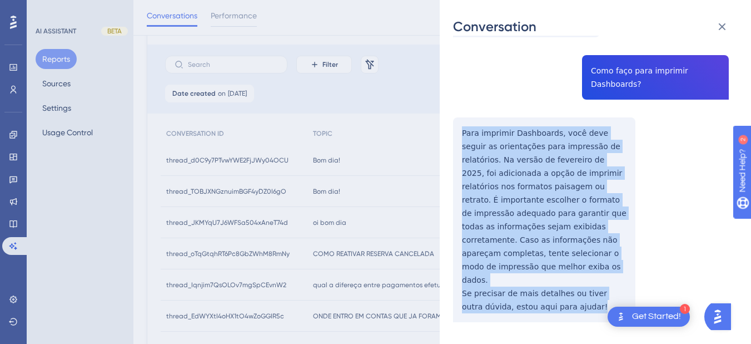
drag, startPoint x: 456, startPoint y: 186, endPoint x: 555, endPoint y: 229, distance: 107.6
click at [579, 284] on div "thread_d0C9y7PTvwYWE2FjJWy04OCU Copy - - 3_., Tathiana User Conversation Histor…" at bounding box center [591, 120] width 276 height 517
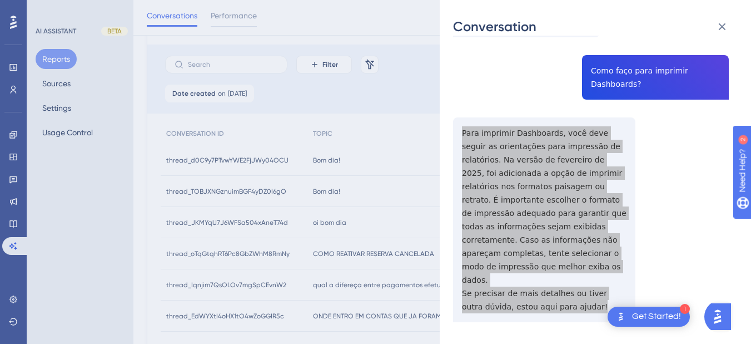
scroll to position [0, 0]
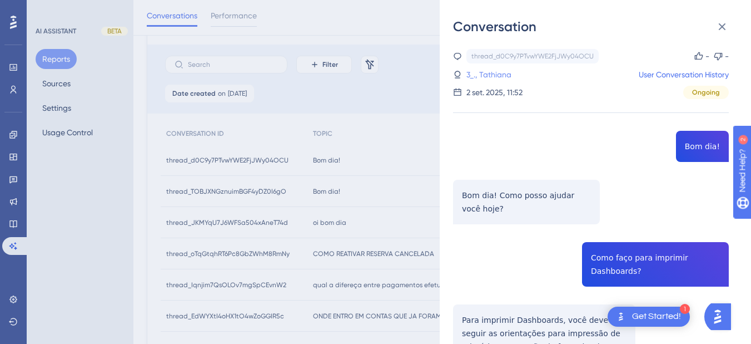
click at [490, 73] on link "3_., Tathiana" at bounding box center [489, 74] width 45 height 13
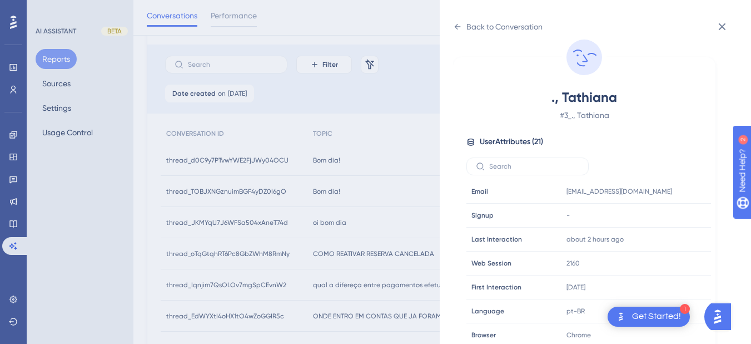
scroll to position [200, 0]
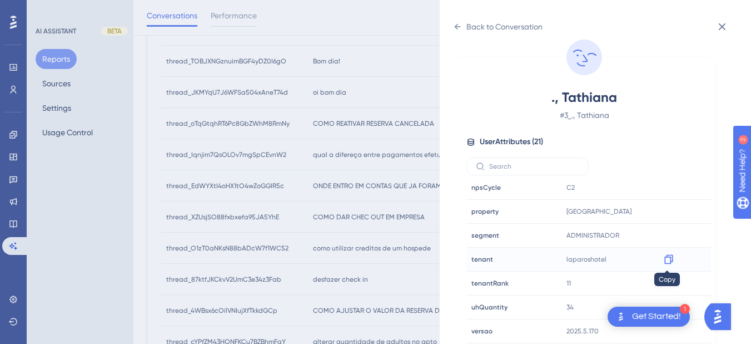
click at [663, 261] on icon at bounding box center [668, 259] width 11 height 11
click at [456, 30] on icon at bounding box center [457, 26] width 9 height 9
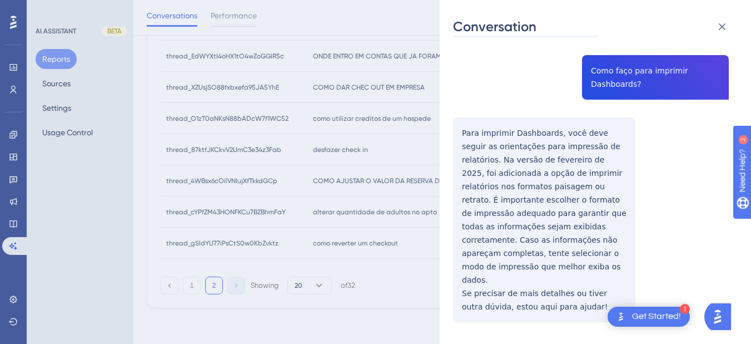
scroll to position [0, 0]
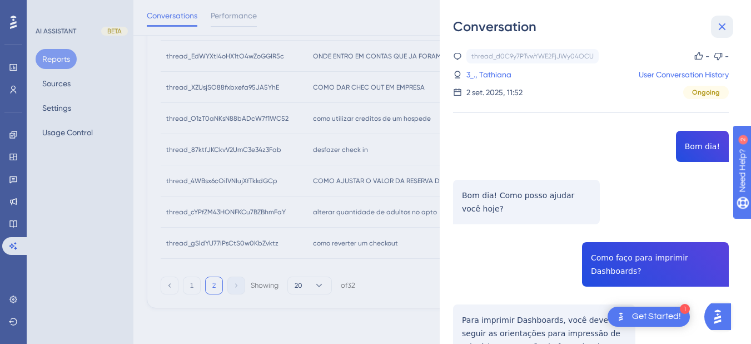
click at [684, 26] on icon at bounding box center [722, 26] width 7 height 7
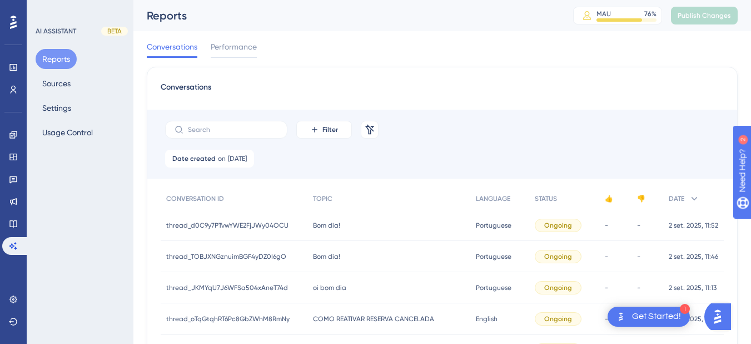
click at [336, 230] on div "Bom dia! Bom dia!" at bounding box center [389, 225] width 162 height 31
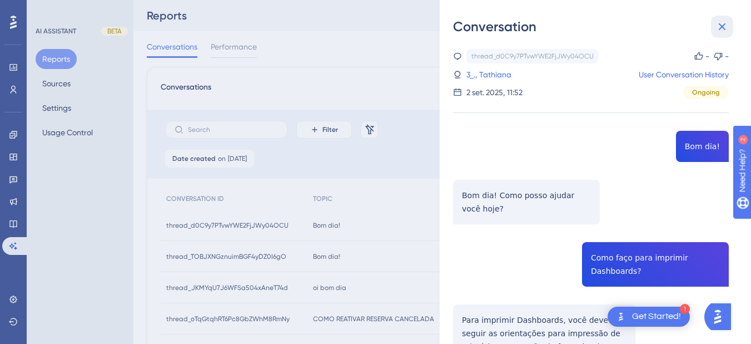
click at [684, 26] on icon at bounding box center [722, 26] width 7 height 7
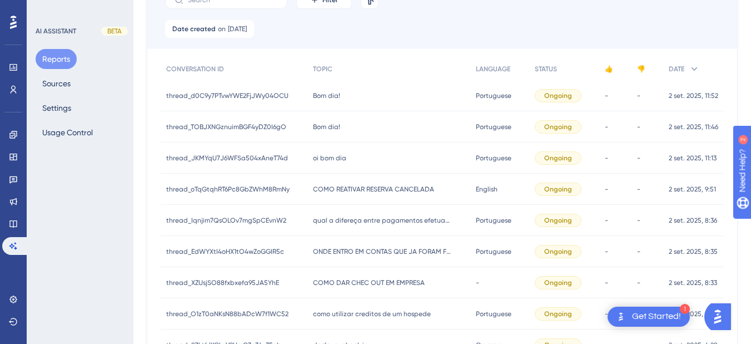
scroll to position [329, 0]
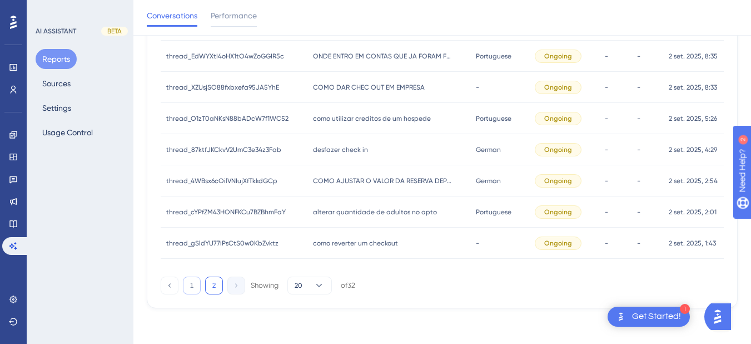
click at [193, 282] on button "1" at bounding box center [192, 285] width 18 height 18
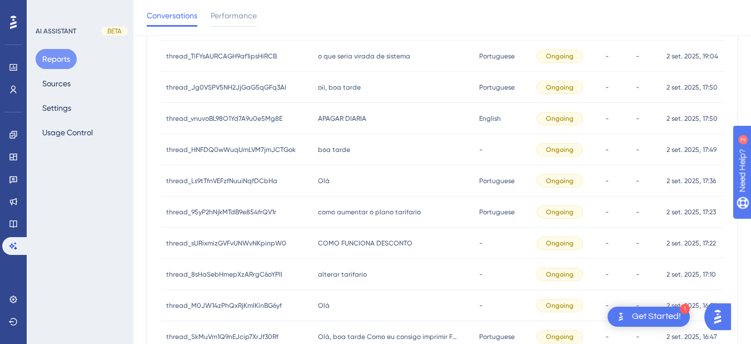
scroll to position [578, 0]
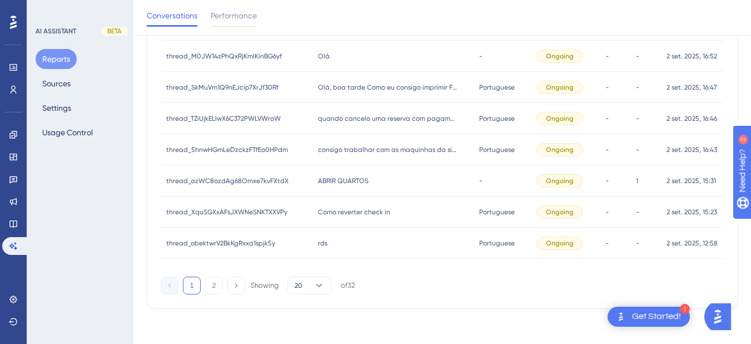
click at [320, 242] on span "rds" at bounding box center [322, 243] width 9 height 9
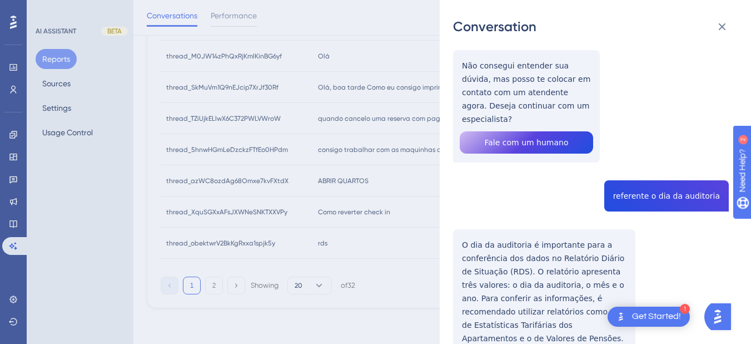
scroll to position [0, 0]
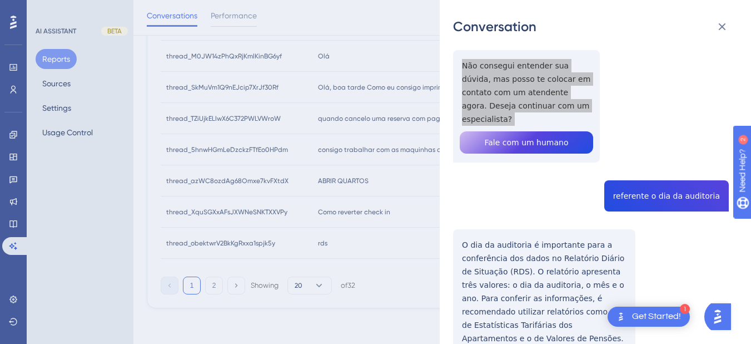
scroll to position [260, 0]
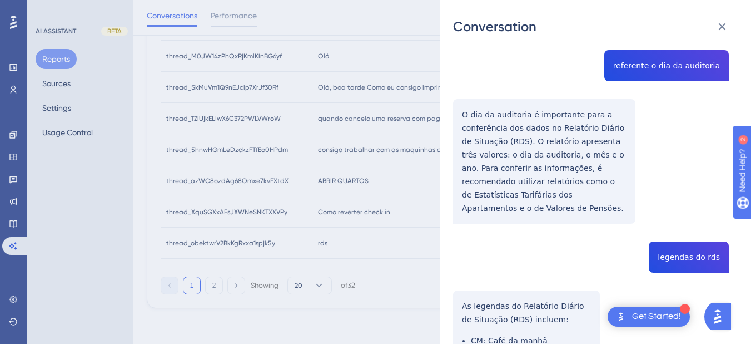
click at [639, 53] on div "thread_obektwrV2BkKgRxxa1spjk5y Copy - - 4665_Simabuko, [PERSON_NAME] User Conv…" at bounding box center [591, 151] width 276 height 725
click at [495, 117] on div "thread_obektwrV2BkKgRxxa1spjk5y Copy - - 4665_Simabuko, [PERSON_NAME] User Conv…" at bounding box center [591, 151] width 276 height 725
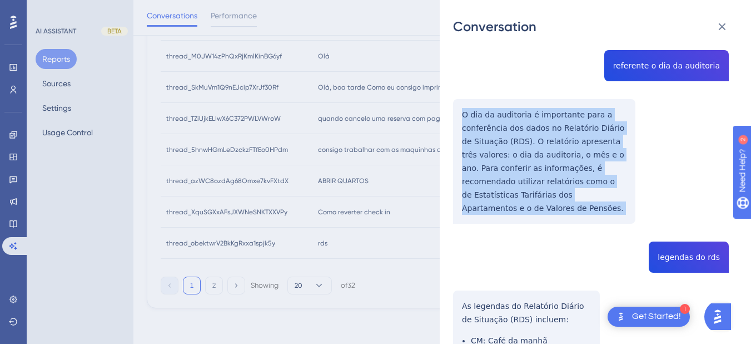
click at [495, 117] on div "thread_obektwrV2BkKgRxxa1spjk5y Copy - - 4665_Simabuko, [PERSON_NAME] User Conv…" at bounding box center [591, 151] width 276 height 725
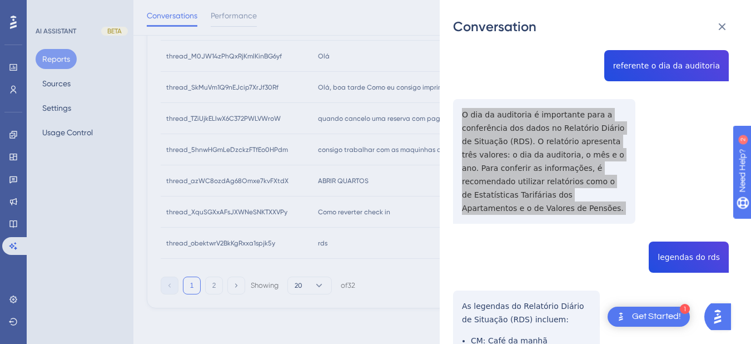
scroll to position [381, 0]
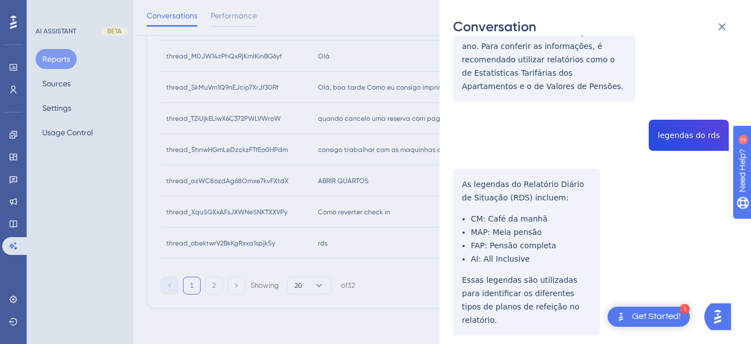
click at [677, 112] on div "thread_obektwrV2BkKgRxxa1spjk5y Copy - - 4665_Simabuko, [PERSON_NAME] User Conv…" at bounding box center [591, 29] width 276 height 725
click at [485, 193] on div "thread_obektwrV2BkKgRxxa1spjk5y Copy - - 4665_Simabuko, [PERSON_NAME] User Conv…" at bounding box center [591, 29] width 276 height 725
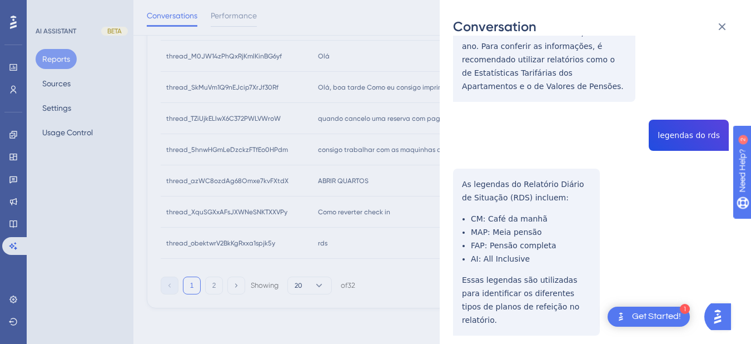
click at [456, 164] on div "thread_obektwrV2BkKgRxxa1spjk5y Copy - - 4665_Simabuko, [PERSON_NAME] User Conv…" at bounding box center [591, 29] width 276 height 725
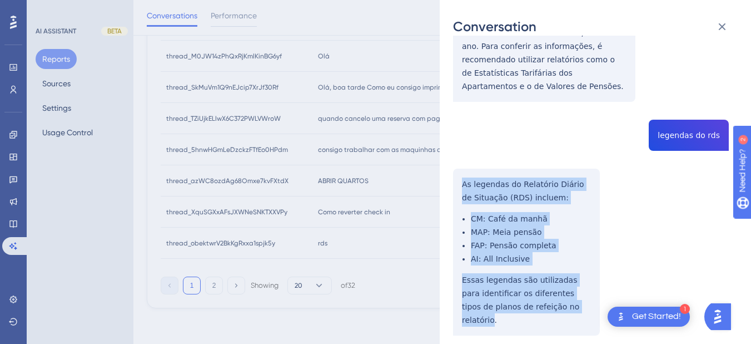
drag, startPoint x: 462, startPoint y: 152, endPoint x: 566, endPoint y: 281, distance: 165.8
click at [566, 281] on div "thread_obektwrV2BkKgRxxa1spjk5y Copy - - 4665_Simabuko, [PERSON_NAME] User Conv…" at bounding box center [591, 29] width 276 height 725
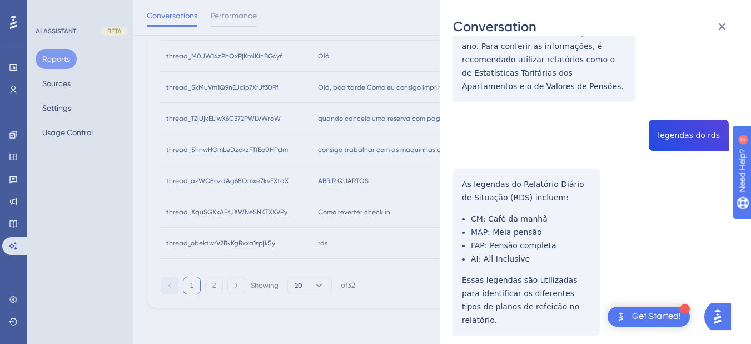
click at [543, 122] on div "thread_obektwrV2BkKgRxxa1spjk5y Copy - - 4665_Simabuko, [PERSON_NAME] User Conv…" at bounding box center [591, 29] width 276 height 725
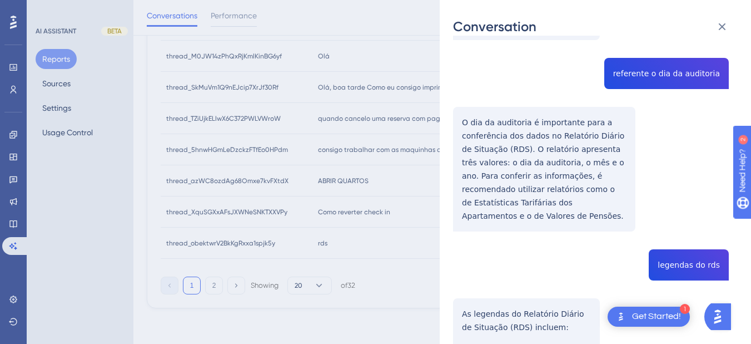
click at [542, 159] on div "thread_obektwrV2BkKgRxxa1spjk5y Copy - - 4665_Simabuko, [PERSON_NAME] User Conv…" at bounding box center [591, 159] width 276 height 725
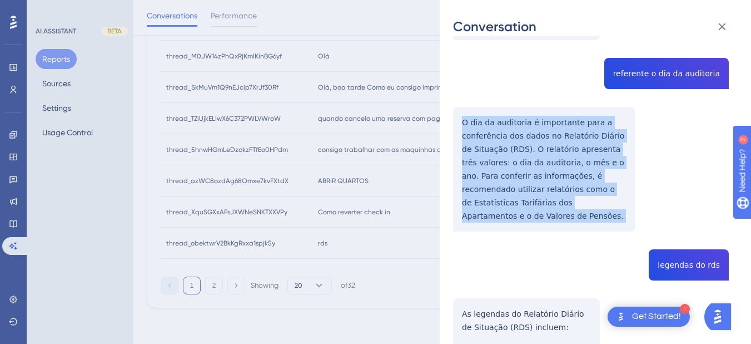
click at [542, 159] on div "thread_obektwrV2BkKgRxxa1spjk5y Copy - - 4665_Simabuko, [PERSON_NAME] User Conv…" at bounding box center [591, 159] width 276 height 725
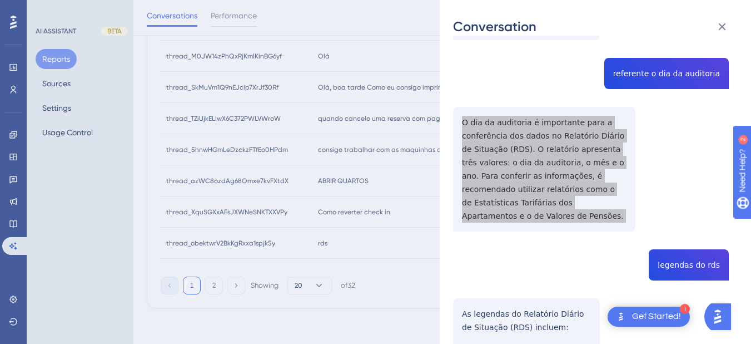
scroll to position [122, 0]
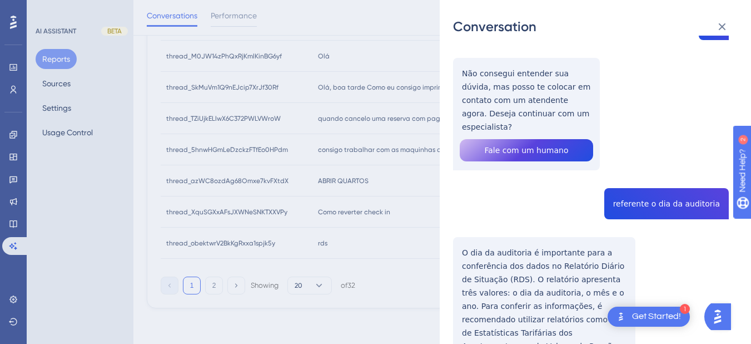
click at [517, 102] on div "thread_obektwrV2BkKgRxxa1spjk5y Copy - - 4665_Simabuko, [PERSON_NAME] User Conv…" at bounding box center [591, 289] width 276 height 725
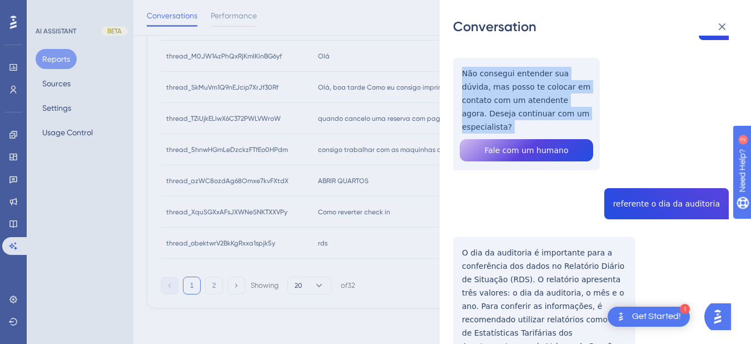
click at [517, 102] on div "thread_obektwrV2BkKgRxxa1spjk5y Copy - - 4665_Simabuko, [PERSON_NAME] User Conv…" at bounding box center [591, 289] width 276 height 725
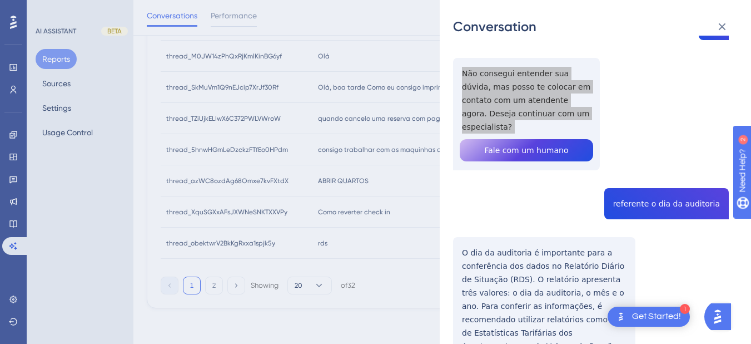
scroll to position [0, 0]
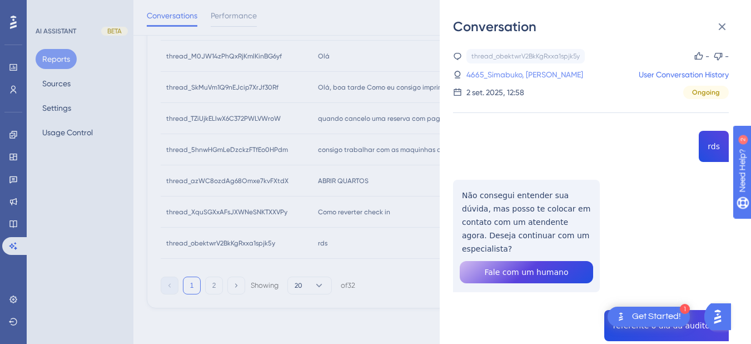
click at [498, 71] on link "4665_Simabuko, [PERSON_NAME]" at bounding box center [525, 74] width 117 height 13
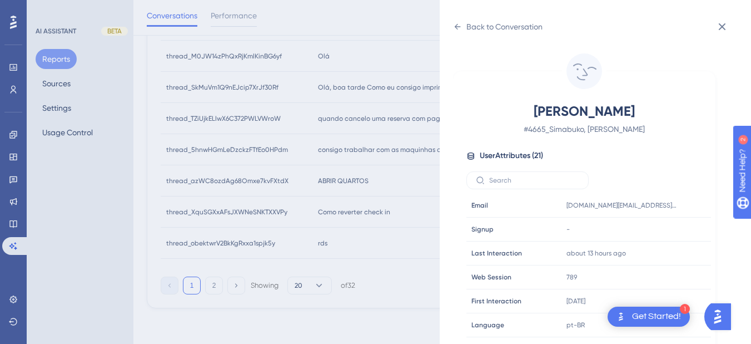
scroll to position [339, 0]
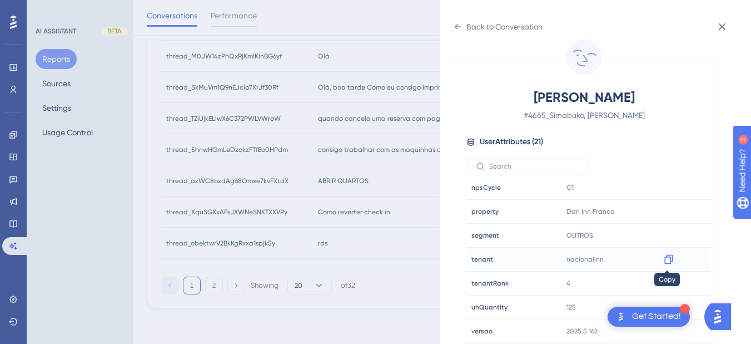
click at [667, 261] on icon at bounding box center [668, 259] width 11 height 11
click at [671, 214] on icon at bounding box center [668, 211] width 11 height 11
click at [454, 23] on icon at bounding box center [457, 26] width 9 height 9
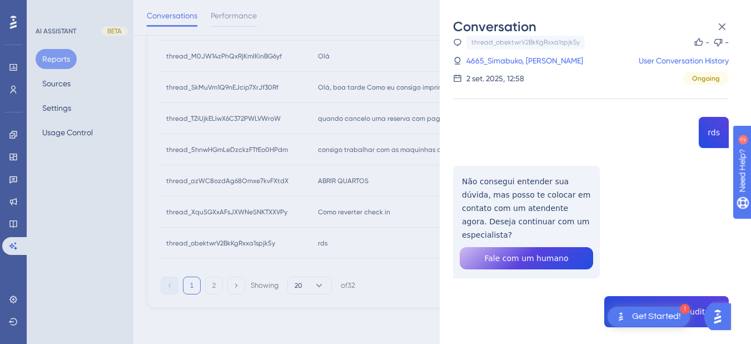
scroll to position [381, 0]
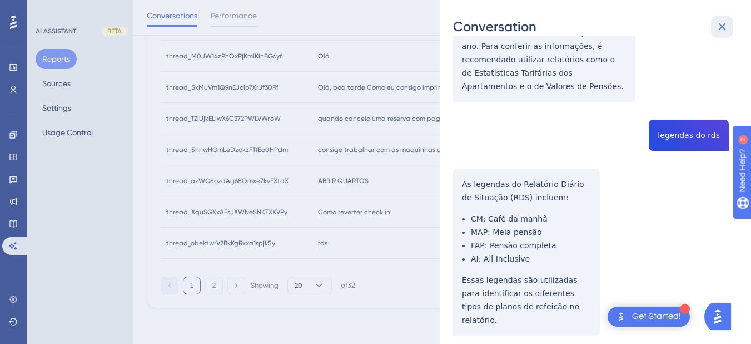
drag, startPoint x: 717, startPoint y: 23, endPoint x: 624, endPoint y: 70, distance: 104.5
click at [684, 22] on icon at bounding box center [722, 26] width 13 height 13
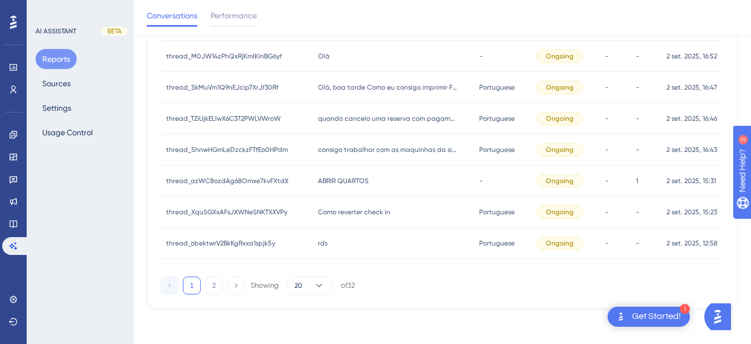
click at [391, 211] on div "Como reverter check in [GEOGRAPHIC_DATA] reverter check in" at bounding box center [393, 211] width 161 height 31
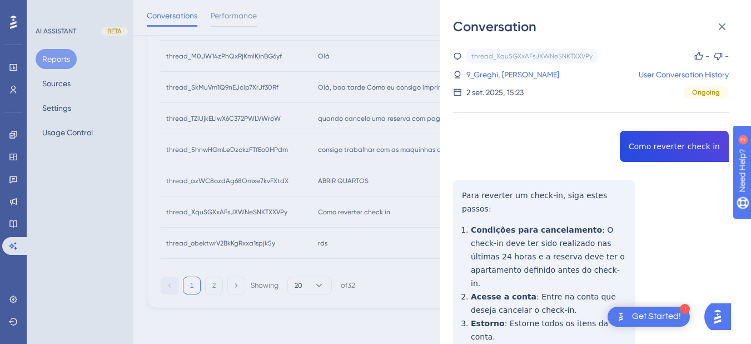
click at [452, 186] on div "Conversation thread_XquSGXxAFsJXWNeSNKTXXVPy Copy - - 9_Greghi, [PERSON_NAME] U…" at bounding box center [595, 172] width 311 height 344
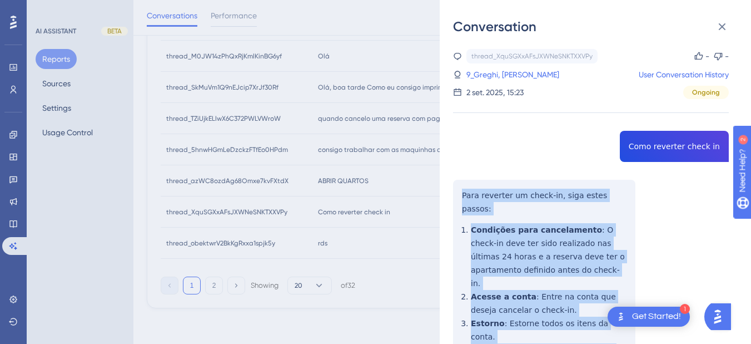
scroll to position [130, 0]
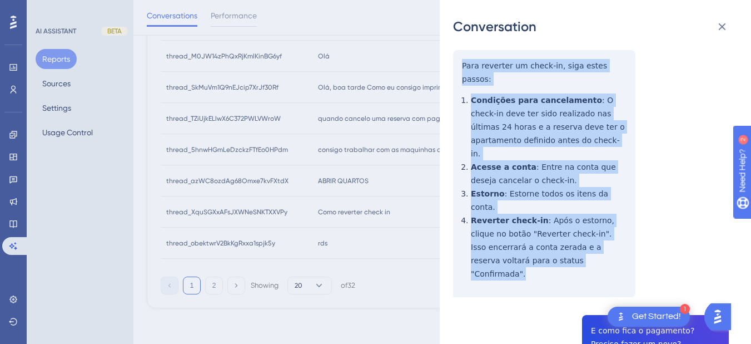
drag, startPoint x: 467, startPoint y: 194, endPoint x: 564, endPoint y: 216, distance: 100.4
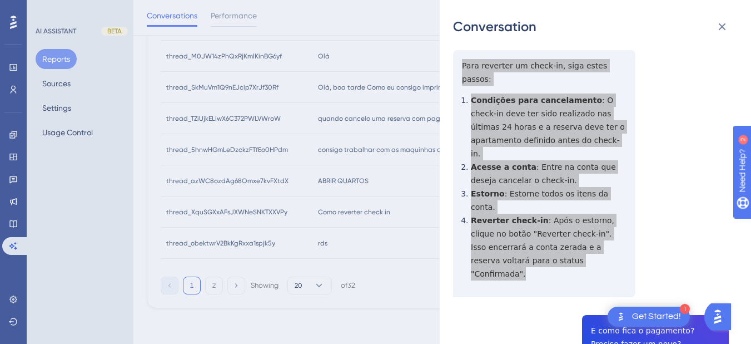
scroll to position [260, 0]
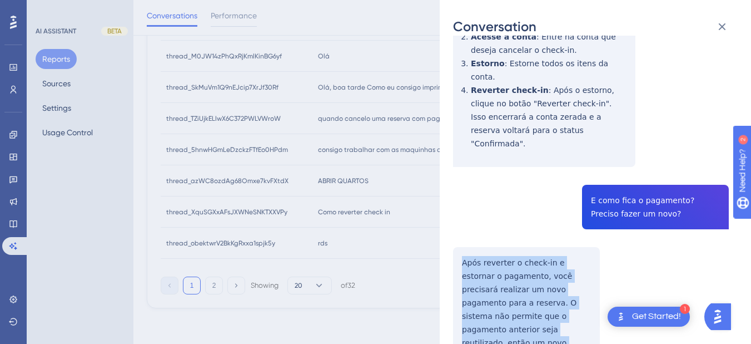
drag, startPoint x: 463, startPoint y: 206, endPoint x: 553, endPoint y: 296, distance: 127.4
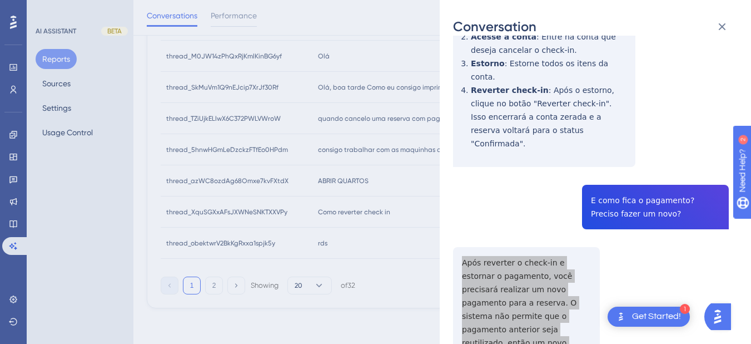
scroll to position [389, 0]
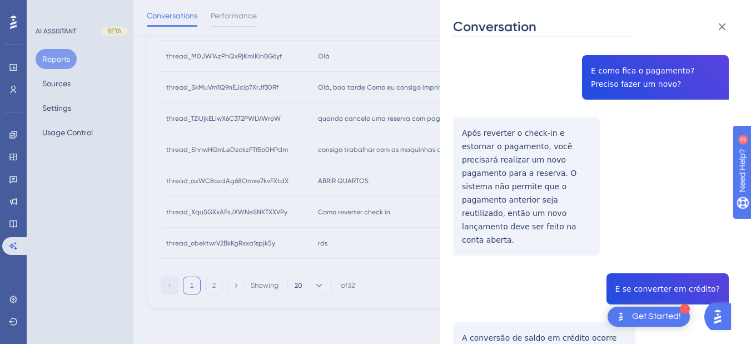
click at [638, 209] on div "thread_XquSGXxAFsJXWNeSNKTXXVPy Copy - - 9_Greghi, [PERSON_NAME] User Conversat…" at bounding box center [591, 224] width 276 height 1128
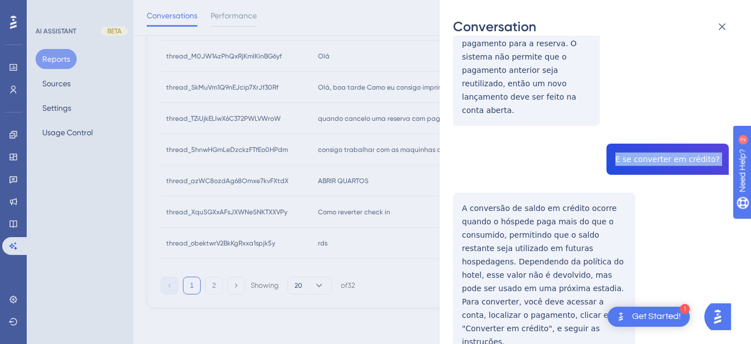
click at [462, 125] on div "thread_XquSGXxAFsJXWNeSNKTXXVPy Copy - - 9_Greghi, [PERSON_NAME] User Conversat…" at bounding box center [591, 94] width 276 height 1128
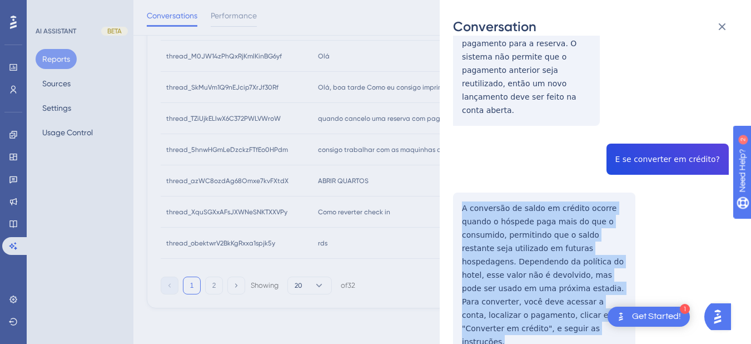
drag, startPoint x: 458, startPoint y: 125, endPoint x: 508, endPoint y: 261, distance: 145.7
click at [508, 261] on div "thread_XquSGXxAFsJXWNeSNKTXXVPy Copy - - 9_Greghi, [PERSON_NAME] User Conversat…" at bounding box center [591, 94] width 276 height 1128
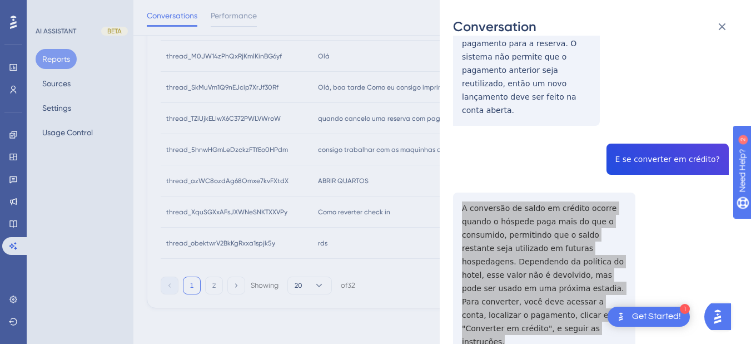
scroll to position [692, 0]
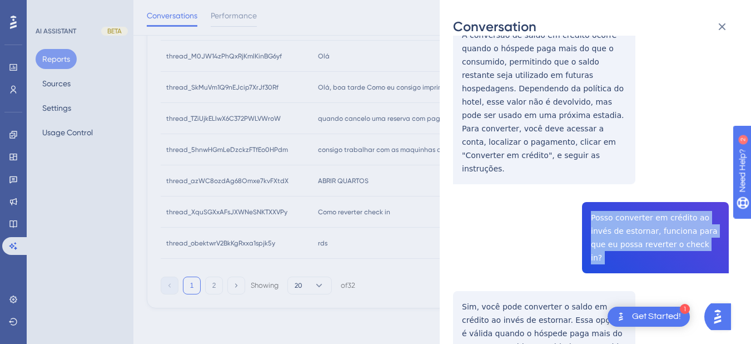
click at [453, 195] on div "Conversation thread_XquSGXxAFsJXWNeSNKTXXVPy Copy - - 9_Greghi, [PERSON_NAME] U…" at bounding box center [595, 172] width 311 height 344
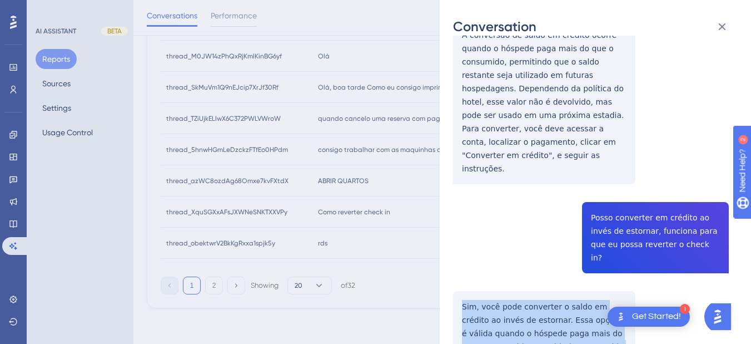
drag, startPoint x: 455, startPoint y: 195, endPoint x: 628, endPoint y: 280, distance: 192.5
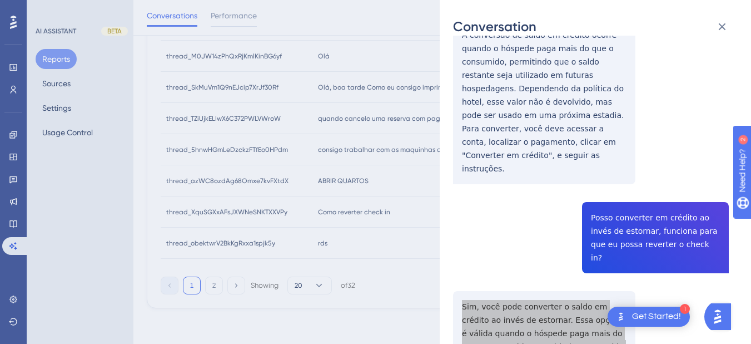
scroll to position [0, 0]
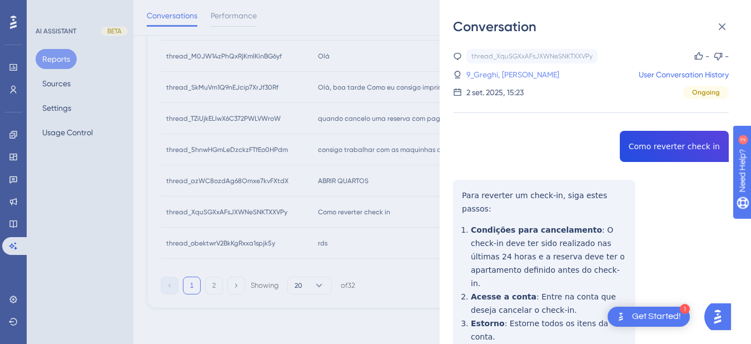
drag, startPoint x: 502, startPoint y: 73, endPoint x: 518, endPoint y: 75, distance: 16.2
click at [502, 73] on link "9_Greghi, [PERSON_NAME]" at bounding box center [513, 74] width 93 height 13
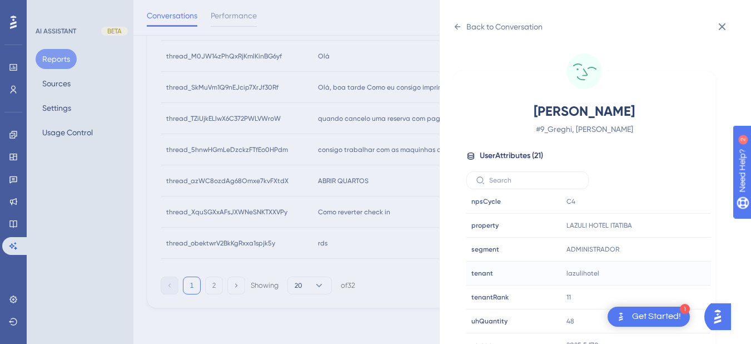
scroll to position [14, 0]
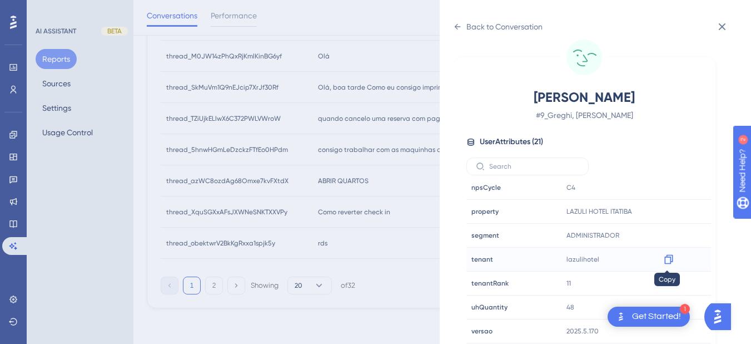
click at [671, 260] on icon at bounding box center [669, 259] width 8 height 9
click at [454, 27] on icon at bounding box center [457, 26] width 9 height 9
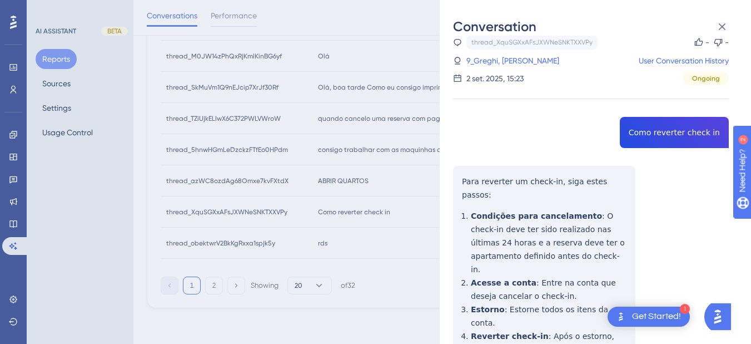
scroll to position [692, 0]
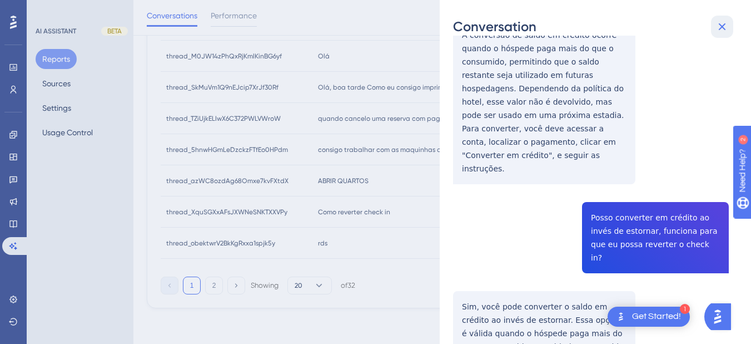
click at [684, 25] on icon at bounding box center [722, 26] width 13 height 13
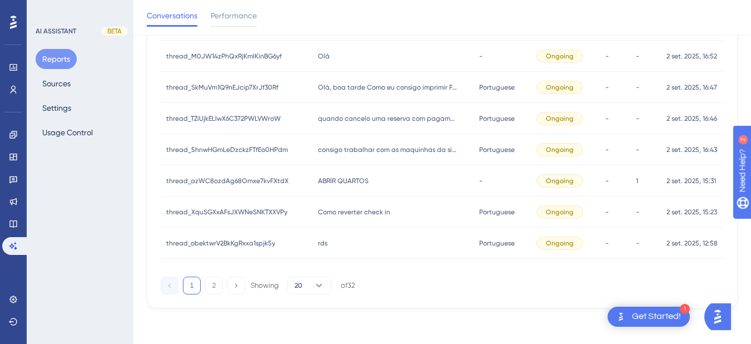
click at [333, 181] on span "ABRIR QUARTOS" at bounding box center [343, 180] width 51 height 9
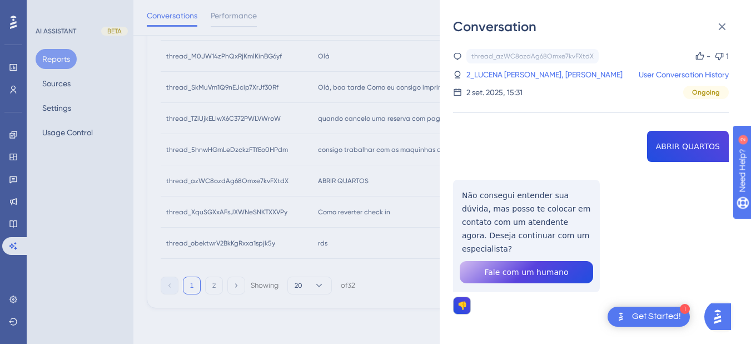
click at [669, 152] on div "thread_azWC8ozdAg68Omxe7kvFXtdX Copy - 1 2_LUCENA BECCHI, [PERSON_NAME] User Co…" at bounding box center [591, 210] width 276 height 322
click at [483, 224] on div "thread_azWC8ozdAg68Omxe7kvFXtdX Copy - 1 2_LUCENA BECCHI, [PERSON_NAME] User Co…" at bounding box center [591, 210] width 276 height 322
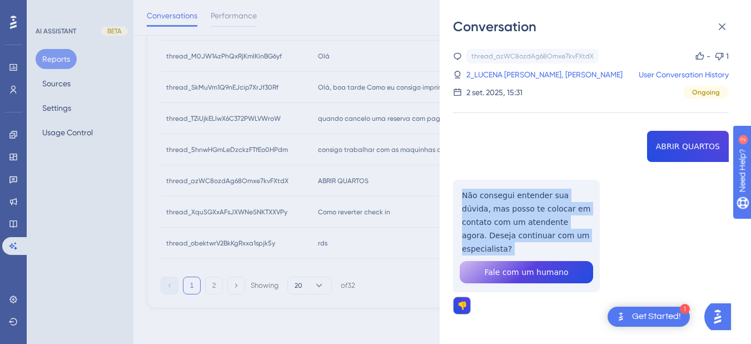
click at [483, 224] on div "thread_azWC8ozdAg68Omxe7kvFXtdX Copy - 1 2_LUCENA BECCHI, [PERSON_NAME] User Co…" at bounding box center [591, 210] width 276 height 322
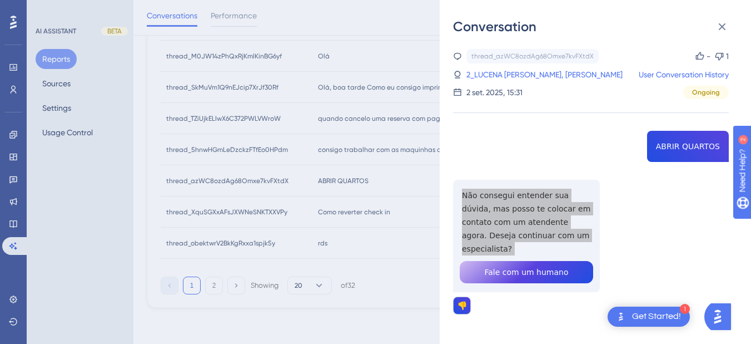
scroll to position [6, 0]
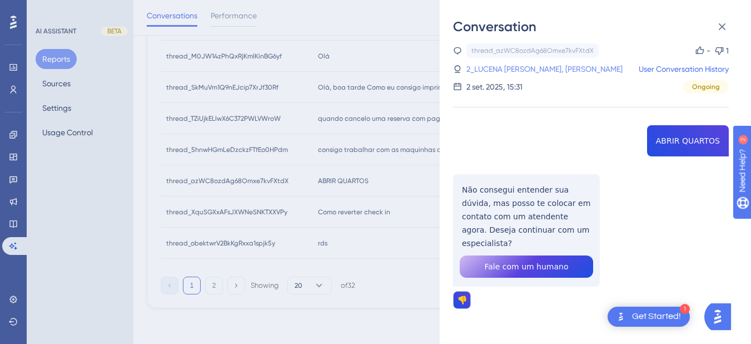
click at [499, 72] on link "2_LUCENA [PERSON_NAME], [PERSON_NAME]" at bounding box center [545, 68] width 156 height 13
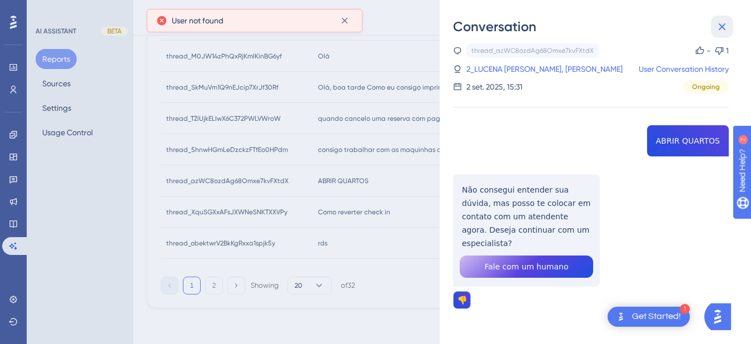
click at [684, 29] on icon at bounding box center [722, 26] width 7 height 7
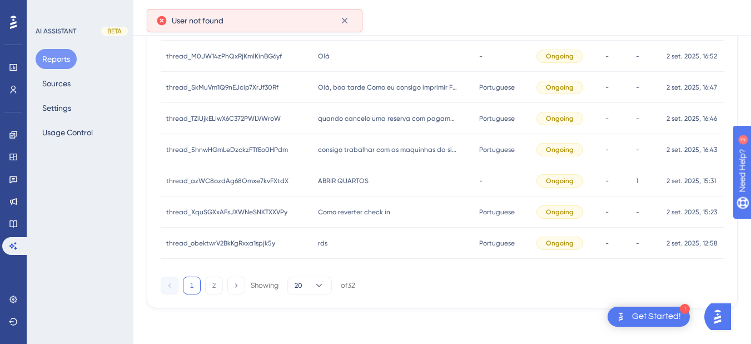
click at [334, 155] on div "consigo trabalhar com as maquinhas da sipag no sistema app? consigo trabalhar c…" at bounding box center [393, 149] width 161 height 31
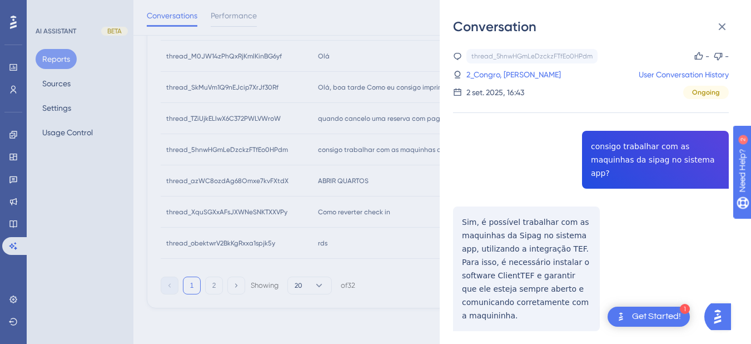
click at [618, 146] on div "thread_5hnwHGmLeDzckzFTfEo0HPdm Copy - - 2_Congro, [PERSON_NAME] User Conversat…" at bounding box center [591, 218] width 276 height 339
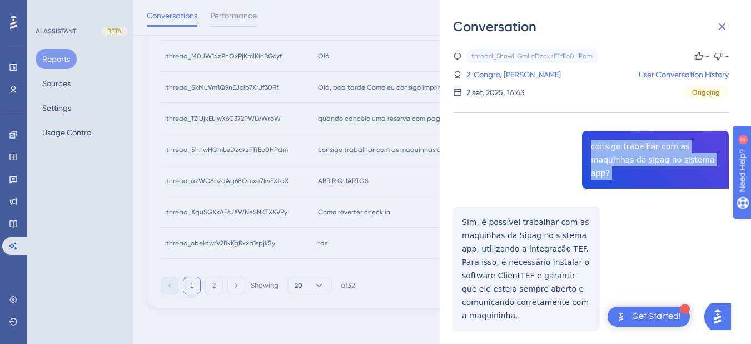
click at [618, 146] on div "thread_5hnwHGmLeDzckzFTfEo0HPdm Copy - - 2_Congro, [PERSON_NAME] User Conversat…" at bounding box center [591, 218] width 276 height 339
click at [455, 207] on div "thread_5hnwHGmLeDzckzFTfEo0HPdm Copy - - 2_Congro, [PERSON_NAME] User Conversat…" at bounding box center [591, 218] width 276 height 339
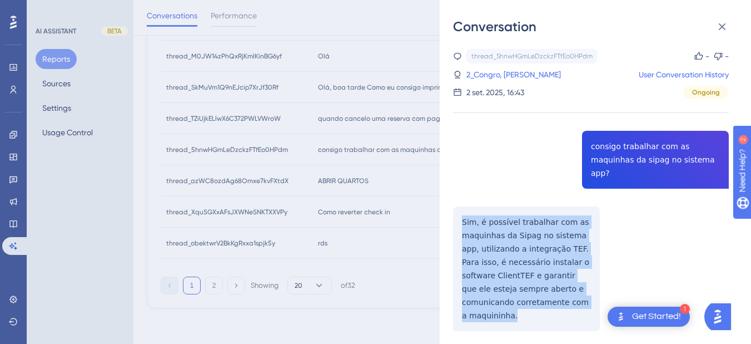
drag, startPoint x: 455, startPoint y: 207, endPoint x: 582, endPoint y: 290, distance: 151.5
click at [582, 290] on div "thread_5hnwHGmLeDzckzFTfEo0HPdm Copy - - 2_Congro, [PERSON_NAME] User Conversat…" at bounding box center [591, 218] width 276 height 339
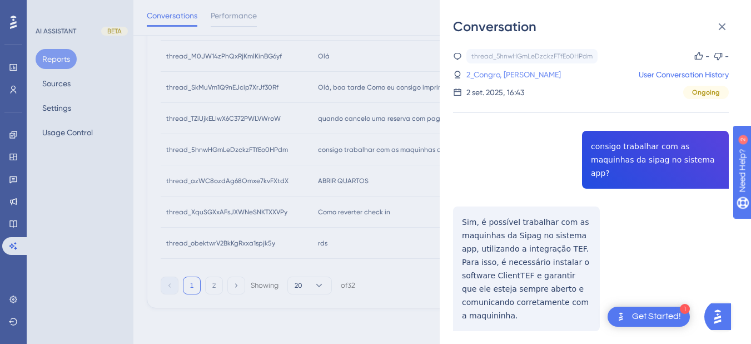
click at [493, 76] on link "2_Congro, [PERSON_NAME]" at bounding box center [514, 74] width 95 height 13
click at [684, 25] on icon at bounding box center [722, 26] width 7 height 7
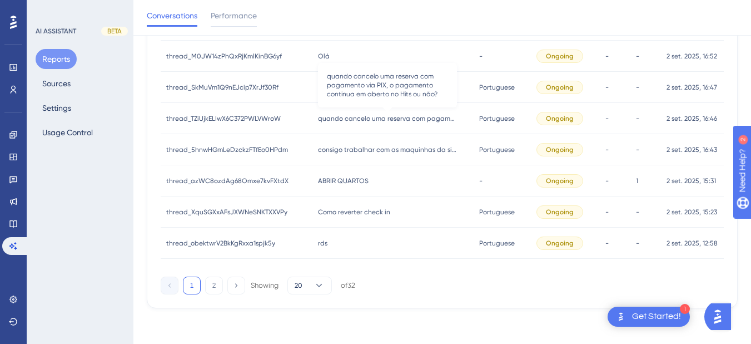
click at [381, 116] on span "quando cancelo uma reserva com pagamento via PIX, o pagamento continua em abert…" at bounding box center [387, 118] width 139 height 9
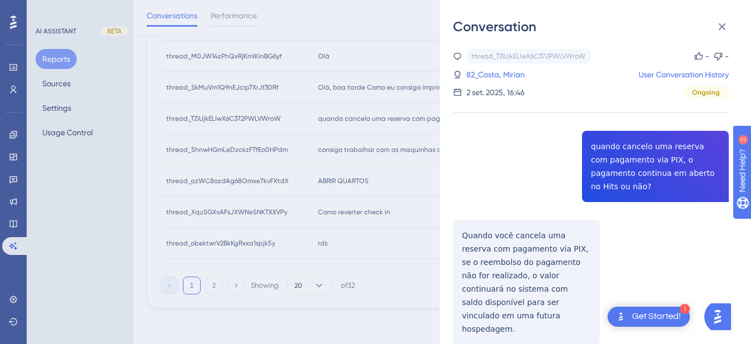
click at [605, 157] on div "thread_TZiUjkELIwX6C372PWLVWroW Copy - - 82_Costa, Mirian User Conversation His…" at bounding box center [591, 225] width 276 height 352
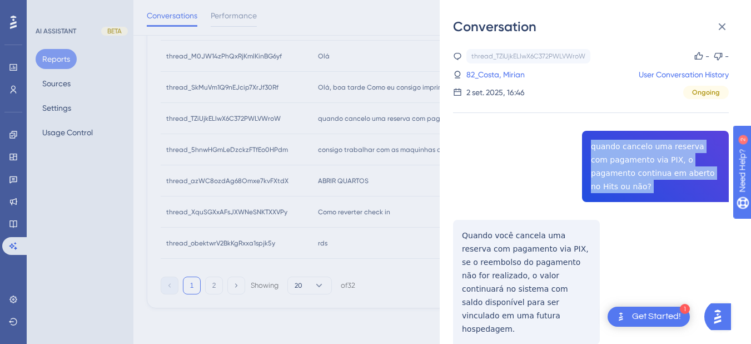
click at [605, 157] on div "thread_TZiUjkELIwX6C372PWLVWroW Copy - - 82_Costa, Mirian User Conversation His…" at bounding box center [591, 225] width 276 height 352
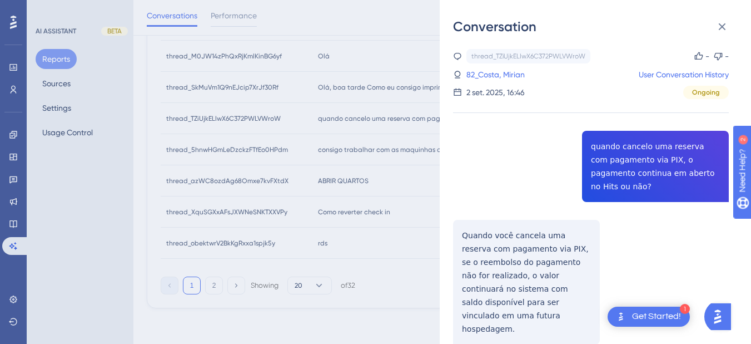
click at [480, 212] on div "thread_TZiUjkELIwX6C372PWLVWroW Copy - - 82_Costa, Mirian User Conversation His…" at bounding box center [591, 225] width 276 height 352
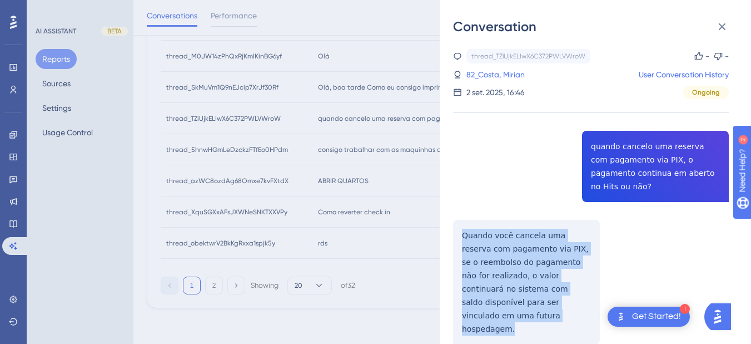
drag, startPoint x: 460, startPoint y: 221, endPoint x: 524, endPoint y: 311, distance: 110.5
click at [524, 311] on div "thread_TZiUjkELIwX6C372PWLVWroW Copy - - 82_Costa, Mirian User Conversation His…" at bounding box center [591, 225] width 276 height 352
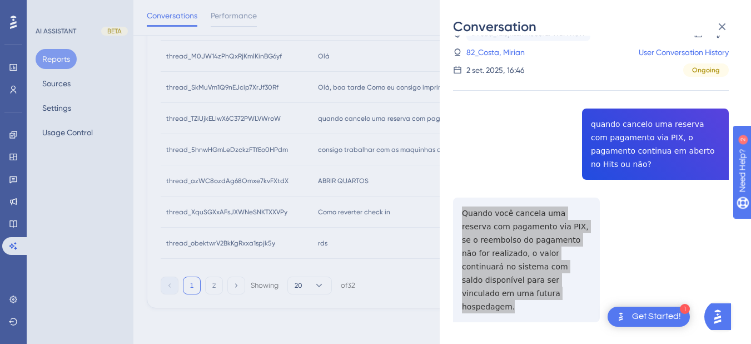
scroll to position [0, 0]
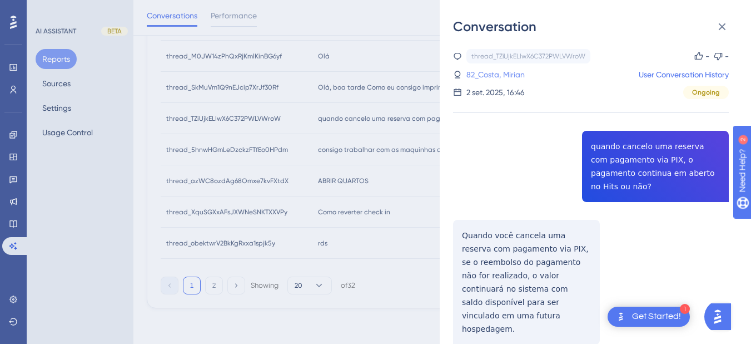
click at [480, 73] on link "82_Costa, Mirian" at bounding box center [496, 74] width 58 height 13
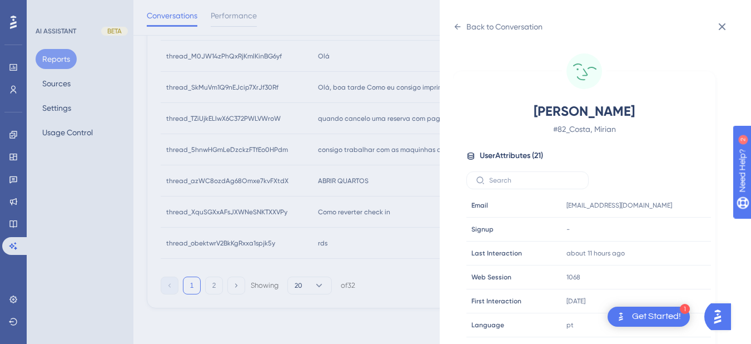
scroll to position [339, 0]
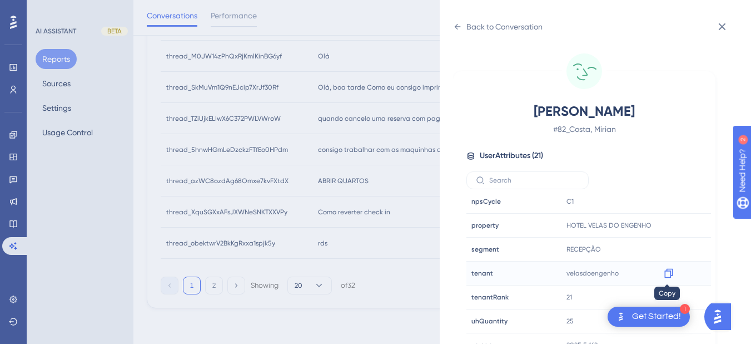
click at [670, 271] on icon at bounding box center [669, 273] width 8 height 9
click at [457, 24] on icon at bounding box center [457, 26] width 9 height 9
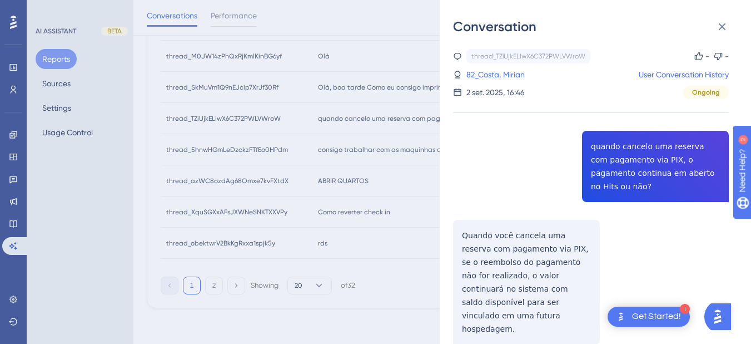
scroll to position [22, 0]
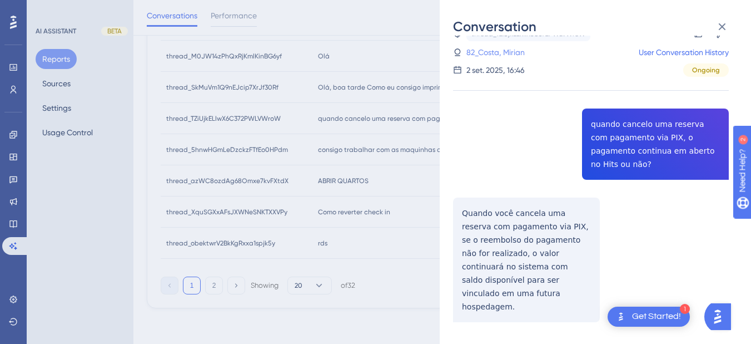
click at [509, 52] on link "82_Costa, Mirian" at bounding box center [496, 52] width 58 height 13
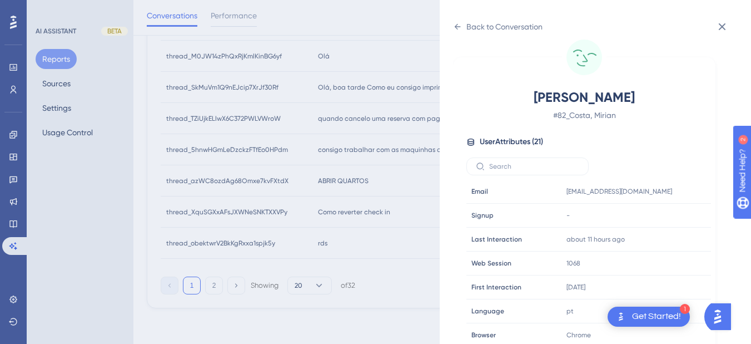
scroll to position [339, 0]
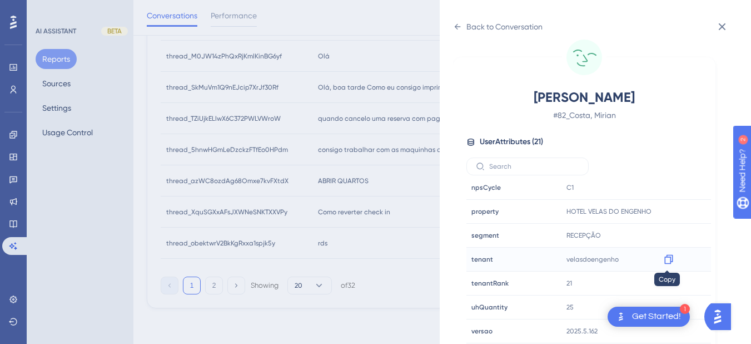
click at [665, 260] on icon at bounding box center [668, 259] width 11 height 11
click at [450, 24] on div "Back to Conversation Costa, Mirian # 82_Costa, Mirian User Attributes ( 21 ) Em…" at bounding box center [595, 172] width 311 height 344
click at [459, 26] on icon at bounding box center [457, 26] width 9 height 9
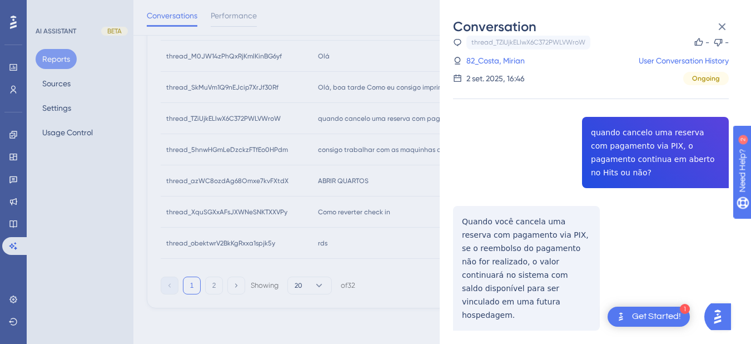
scroll to position [22, 0]
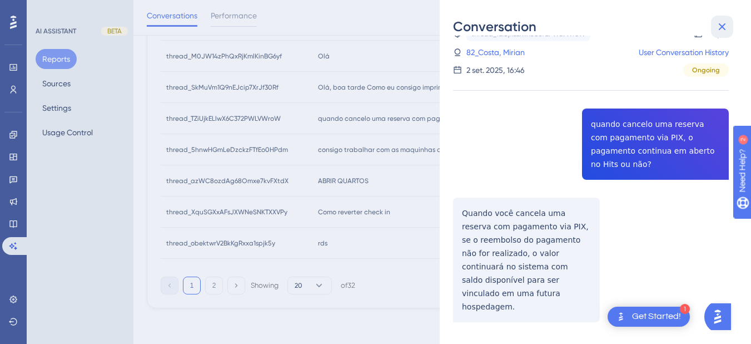
click at [684, 19] on button at bounding box center [722, 27] width 22 height 22
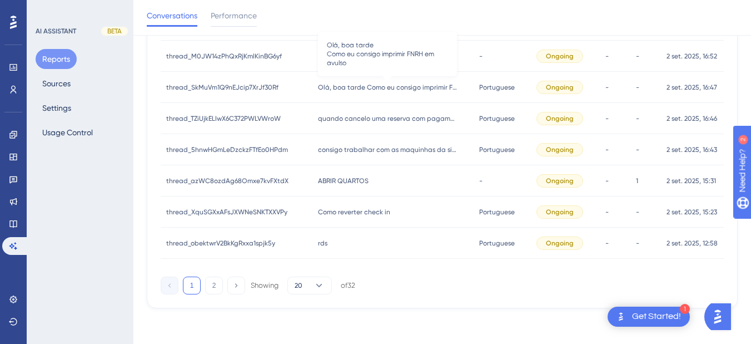
click at [356, 83] on span "Olá, boa tarde Como eu consigo imprimir FNRH em avulso" at bounding box center [387, 87] width 139 height 9
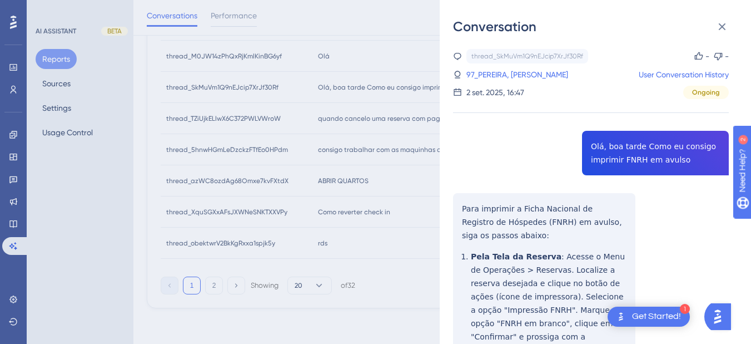
click at [633, 148] on div "thread_SkMuVm1Q9nEJcip7XrJf30Rf Copy - - 97_PEREIRA, [PERSON_NAME] User Convers…" at bounding box center [591, 299] width 276 height 501
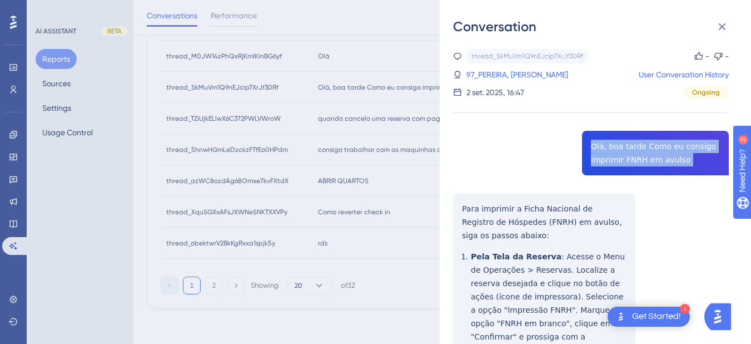
click at [633, 148] on div "thread_SkMuVm1Q9nEJcip7XrJf30Rf Copy - - 97_PEREIRA, [PERSON_NAME] User Convers…" at bounding box center [591, 299] width 276 height 501
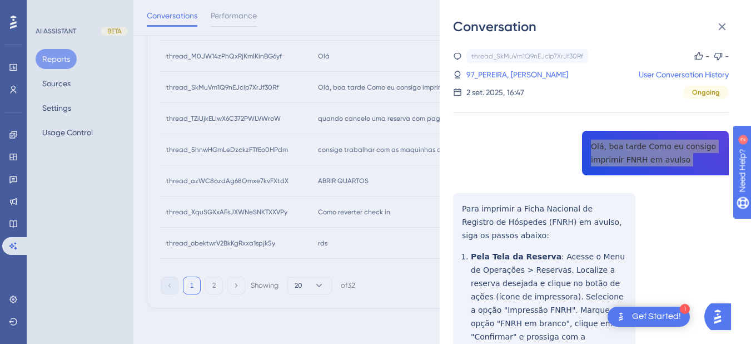
scroll to position [130, 0]
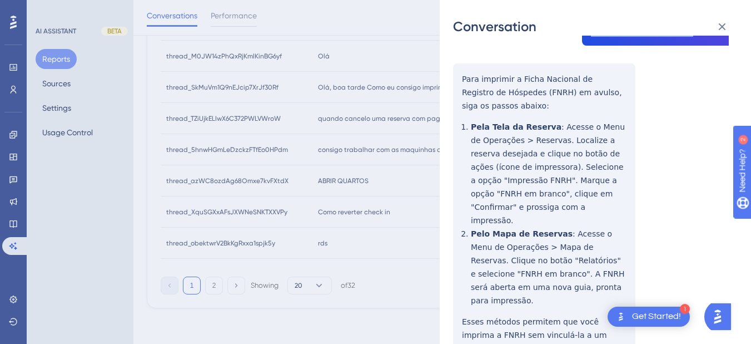
click at [462, 80] on div "thread_SkMuVm1Q9nEJcip7XrJf30Rf Copy - - 97_PEREIRA, [PERSON_NAME] User Convers…" at bounding box center [591, 169] width 276 height 501
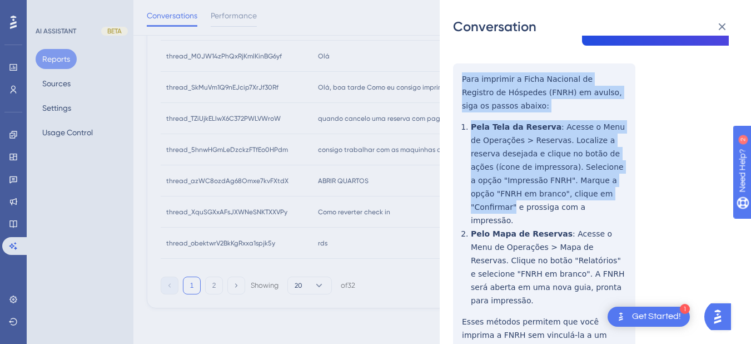
scroll to position [158, 0]
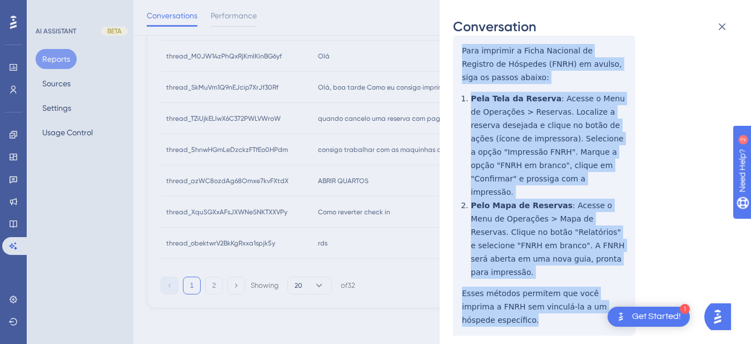
drag, startPoint x: 462, startPoint y: 78, endPoint x: 623, endPoint y: 281, distance: 259.2
click at [623, 281] on div "thread_SkMuVm1Q9nEJcip7XrJf30Rf Copy - - 97_PEREIRA, [PERSON_NAME] User Convers…" at bounding box center [591, 141] width 276 height 501
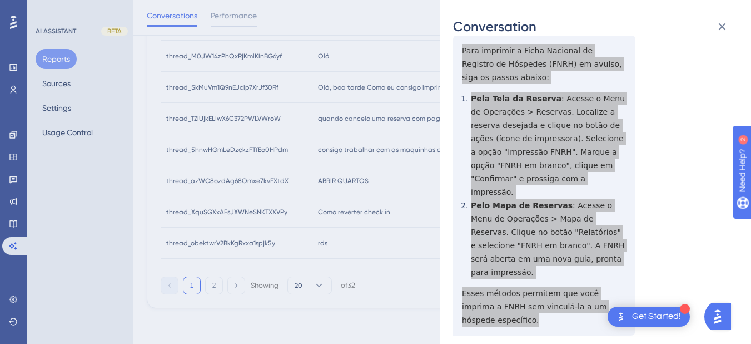
scroll to position [0, 0]
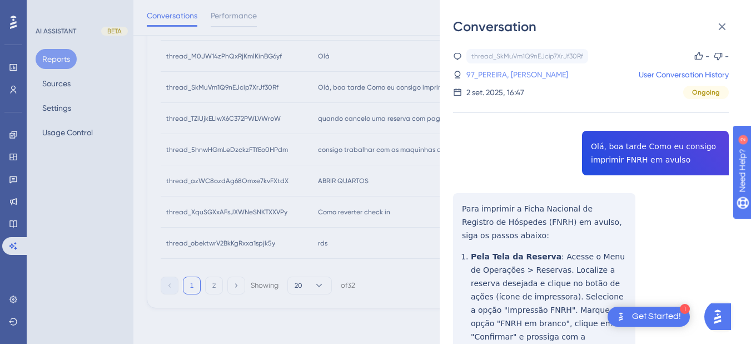
click at [511, 80] on link "97_PEREIRA, [PERSON_NAME]" at bounding box center [518, 74] width 102 height 13
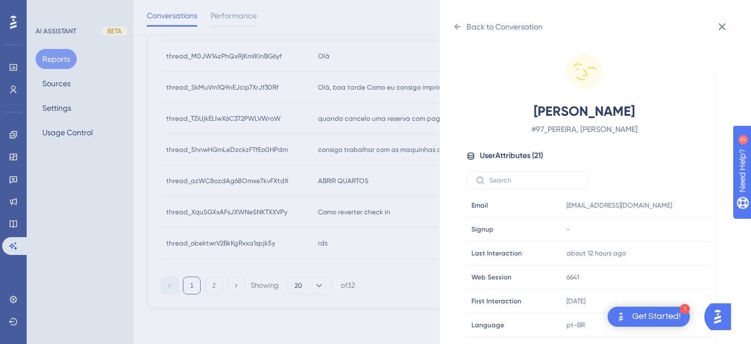
scroll to position [339, 0]
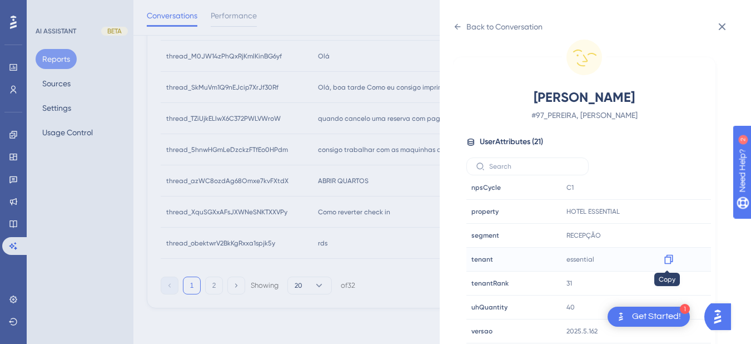
click at [668, 255] on icon at bounding box center [669, 259] width 8 height 9
click at [458, 33] on div "Back to Conversation" at bounding box center [498, 27] width 90 height 18
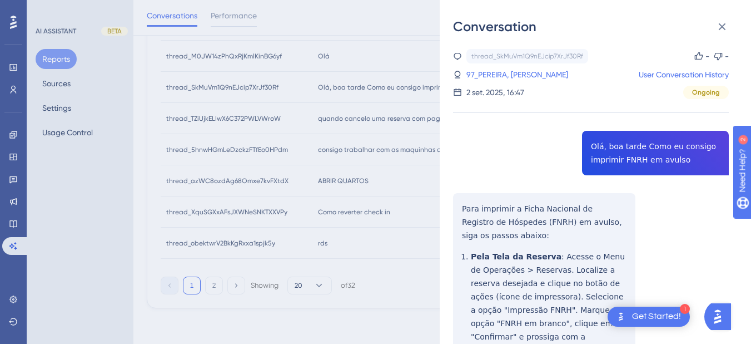
scroll to position [158, 0]
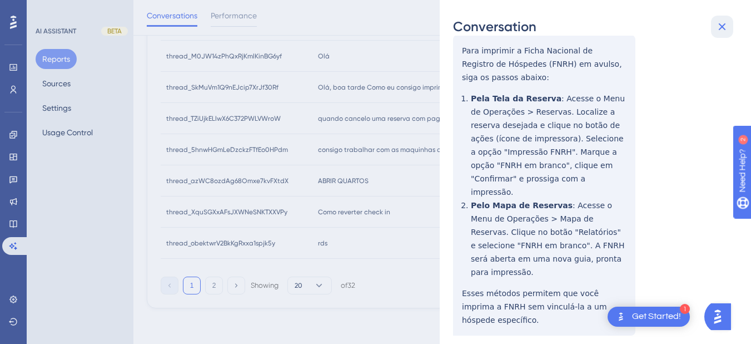
click at [684, 23] on icon at bounding box center [722, 26] width 13 height 13
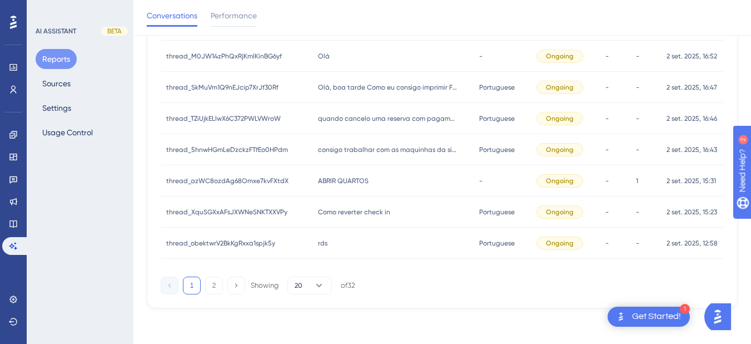
click at [329, 63] on div "Olá Olá" at bounding box center [393, 56] width 161 height 31
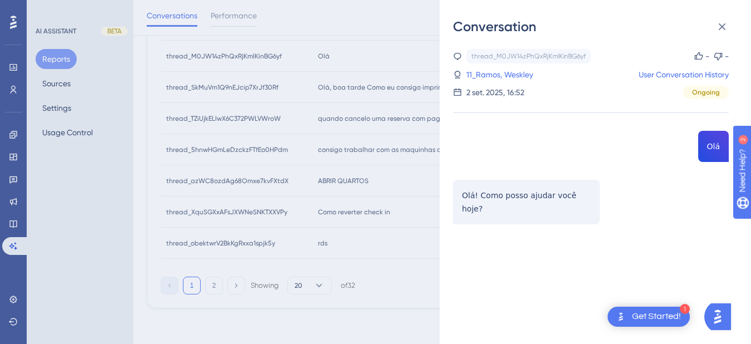
click at [684, 145] on div "thread_M0JW14zPhQxRjKmlKinBG6yf Copy - - 11_Ramos, Weskley User Conversation Hi…" at bounding box center [591, 165] width 276 height 232
click at [684, 24] on button at bounding box center [722, 27] width 22 height 22
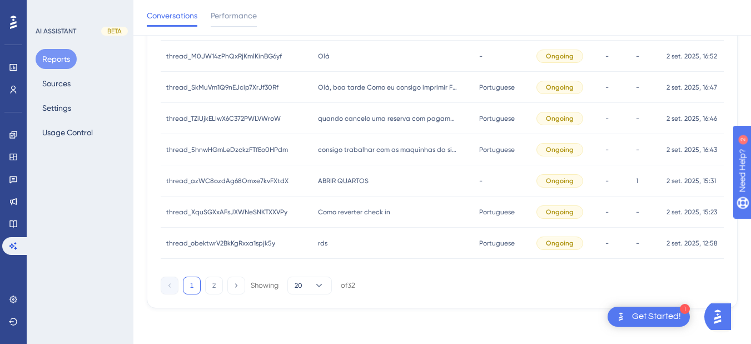
scroll to position [449, 0]
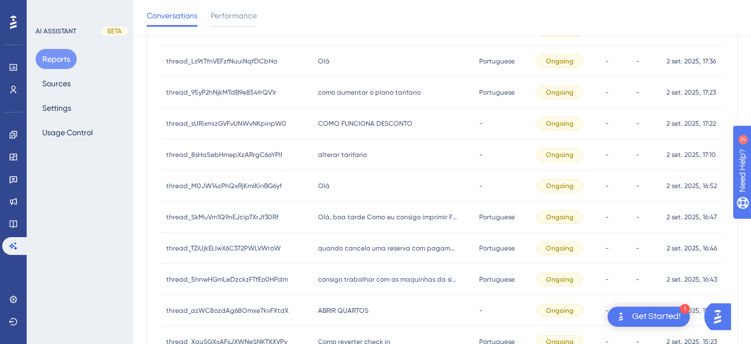
click at [335, 160] on div "alterar tarifario alterar tarifario" at bounding box center [393, 154] width 161 height 31
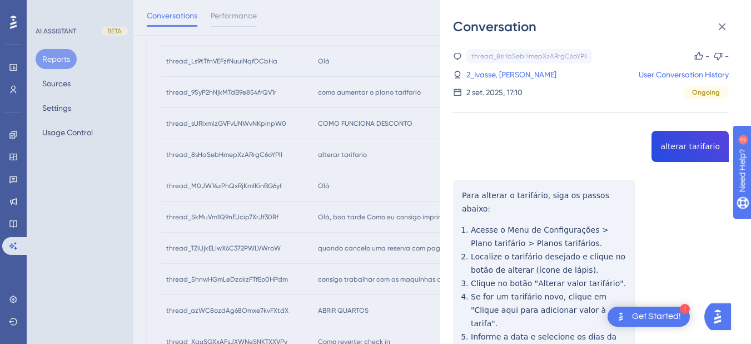
click at [684, 136] on div "thread_8sHaSebHmepXzARrgC6oYPlI Copy - - 2_Ivasse, [PERSON_NAME] User Conversat…" at bounding box center [591, 286] width 276 height 474
click at [684, 145] on div "thread_8sHaSebHmepXzARrgC6oYPlI Copy - - 2_Ivasse, [PERSON_NAME] User Conversat…" at bounding box center [591, 286] width 276 height 474
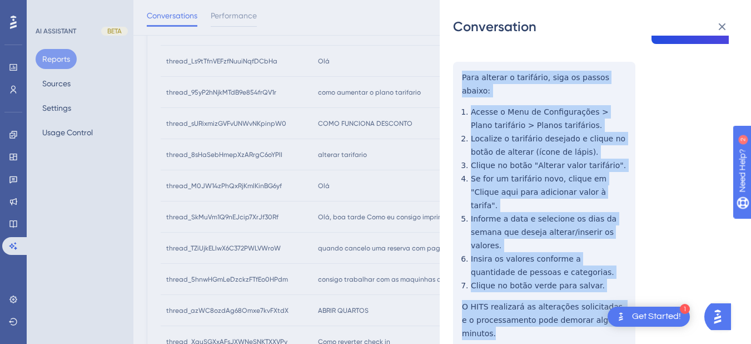
drag, startPoint x: 578, startPoint y: 231, endPoint x: 495, endPoint y: 110, distance: 146.8
click at [449, 70] on div "Conversation thread_8sHaSebHmepXzARrgC6oYPlI Copy - - 2_Ivasse, [PERSON_NAME] U…" at bounding box center [595, 172] width 311 height 344
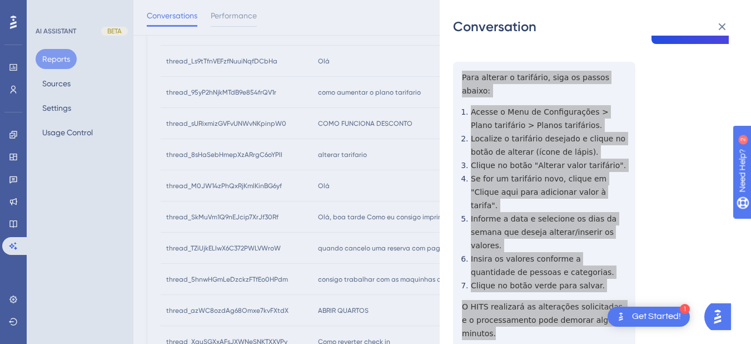
scroll to position [0, 0]
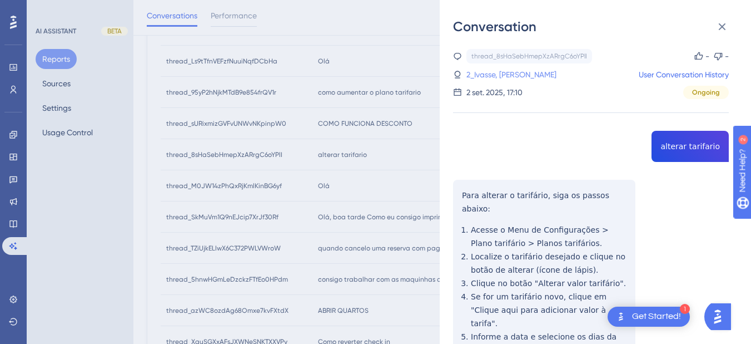
click at [496, 76] on link "2_Ivasse, [PERSON_NAME]" at bounding box center [512, 74] width 90 height 13
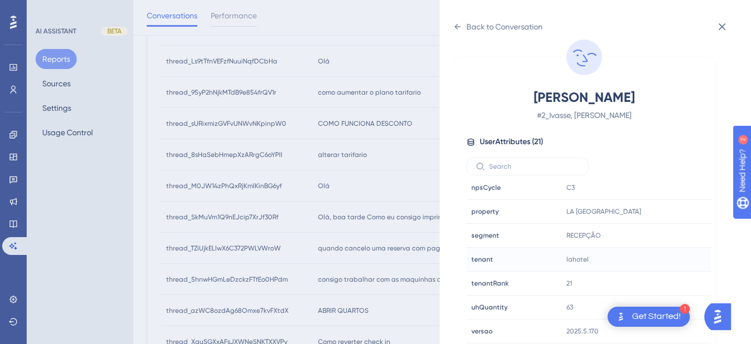
scroll to position [578, 0]
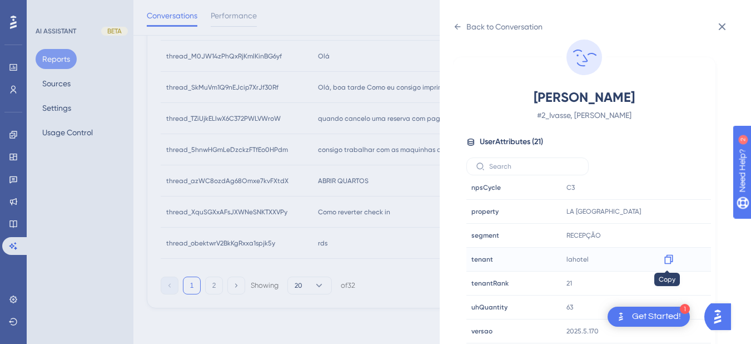
click at [666, 259] on icon at bounding box center [668, 259] width 11 height 11
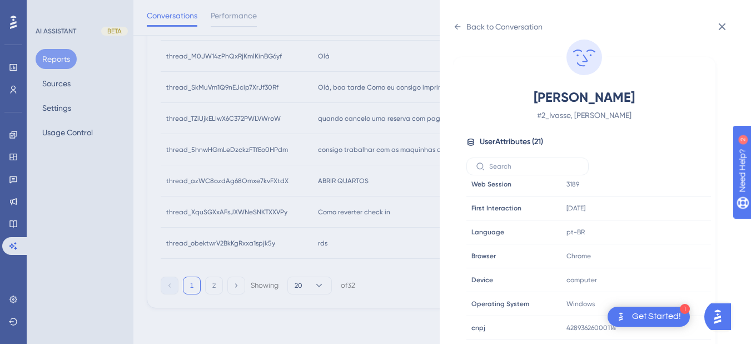
click at [451, 25] on div "Back to Conversation Ivasse, [PERSON_NAME] # 2_Ivasse, [PERSON_NAME] User Attri…" at bounding box center [595, 172] width 311 height 344
click at [460, 25] on icon at bounding box center [457, 26] width 9 height 9
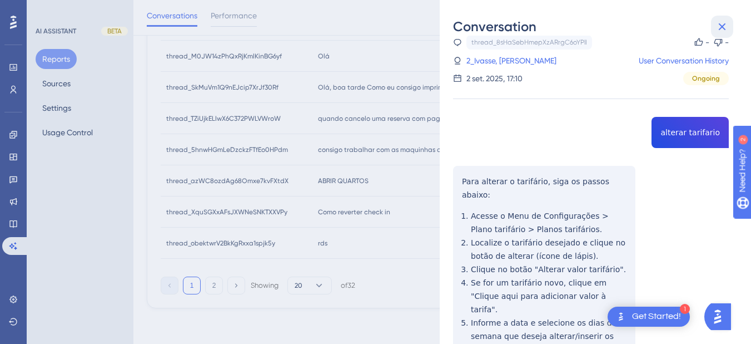
click at [684, 21] on icon at bounding box center [722, 26] width 13 height 13
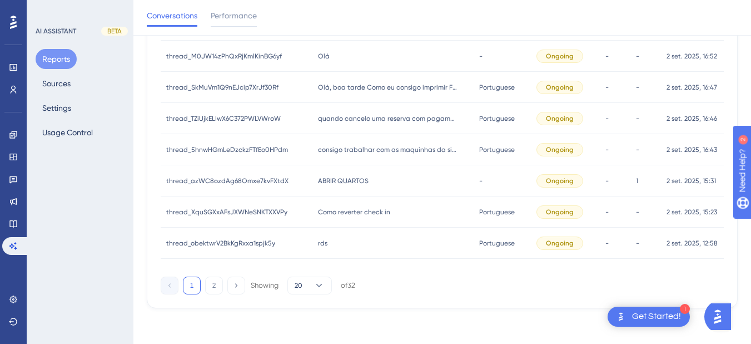
scroll to position [449, 0]
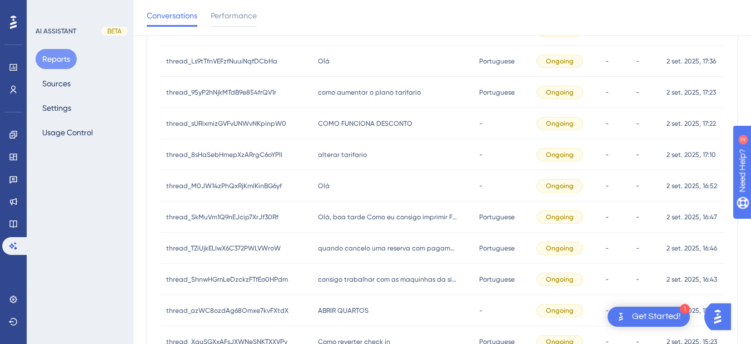
click at [398, 128] on div "COMO FUNCIONA DESCONTO COMO FUNCIONA DESCONTO" at bounding box center [393, 123] width 161 height 31
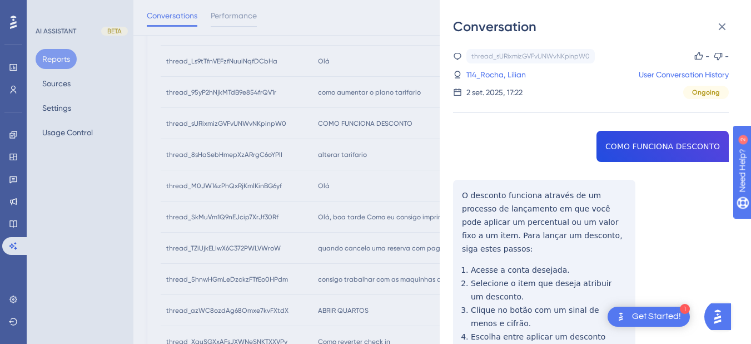
click at [623, 150] on div "thread_sURixmizGVFvUNWvNKpinpW0 Copy - - 114_Rocha, Lilian User Conversation Hi…" at bounding box center [591, 293] width 276 height 488
click at [467, 195] on div "thread_sURixmizGVFvUNWvNKpinpW0 Copy - - 114_Rocha, Lilian User Conversation Hi…" at bounding box center [591, 293] width 276 height 488
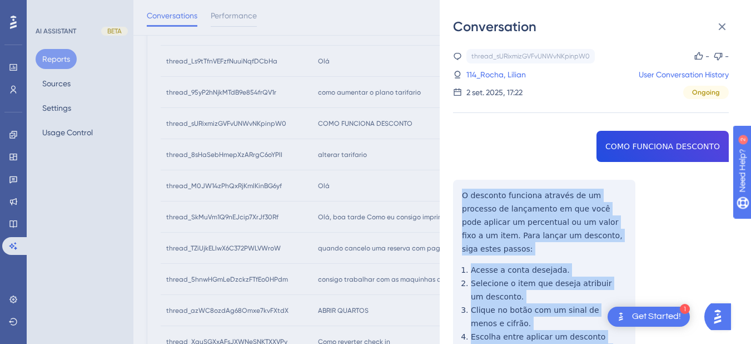
scroll to position [145, 0]
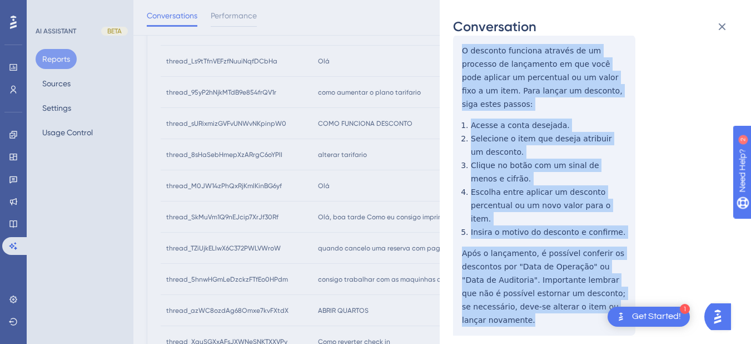
drag, startPoint x: 464, startPoint y: 194, endPoint x: 569, endPoint y: 251, distance: 120.2
click at [613, 275] on div "thread_sURixmizGVFvUNWvNKpinpW0 Copy - - 114_Rocha, Lilian User Conversation Hi…" at bounding box center [591, 148] width 276 height 488
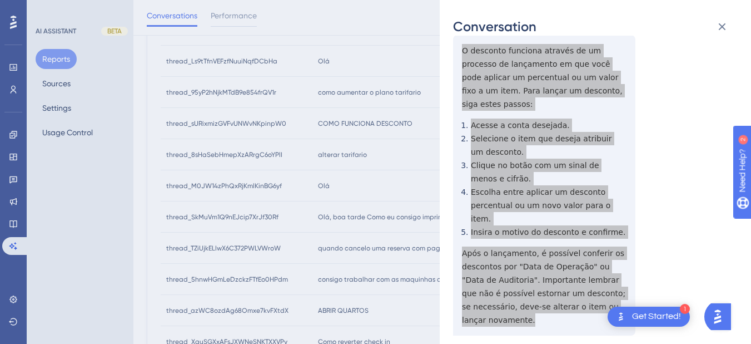
scroll to position [0, 0]
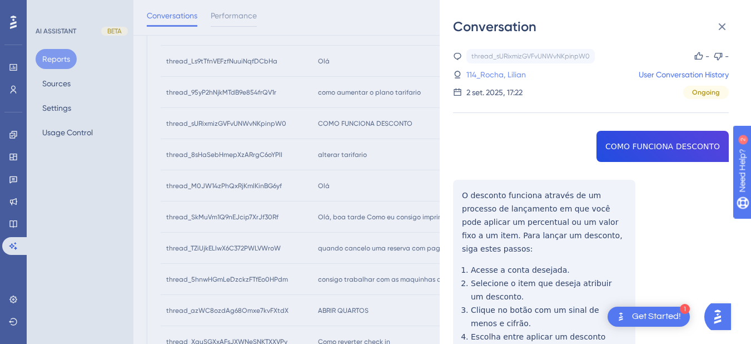
click at [504, 73] on link "114_Rocha, Lilian" at bounding box center [497, 74] width 60 height 13
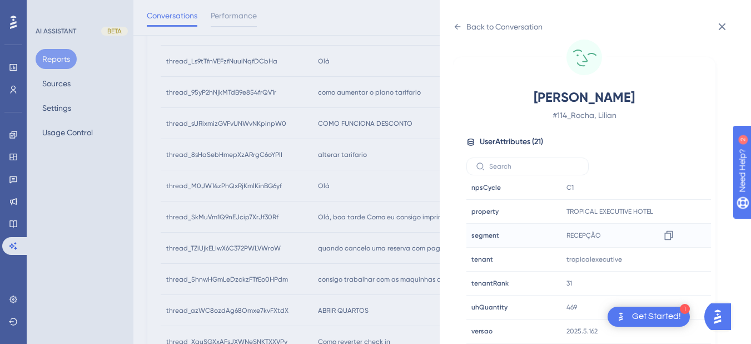
scroll to position [578, 0]
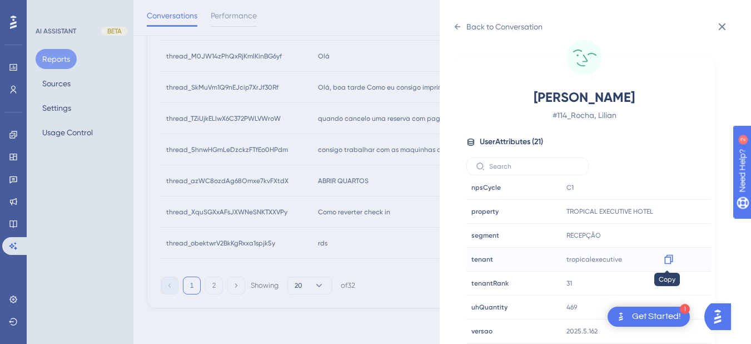
click at [673, 264] on div at bounding box center [669, 259] width 18 height 18
click at [666, 262] on icon at bounding box center [668, 259] width 11 height 11
click at [458, 23] on icon at bounding box center [457, 26] width 9 height 9
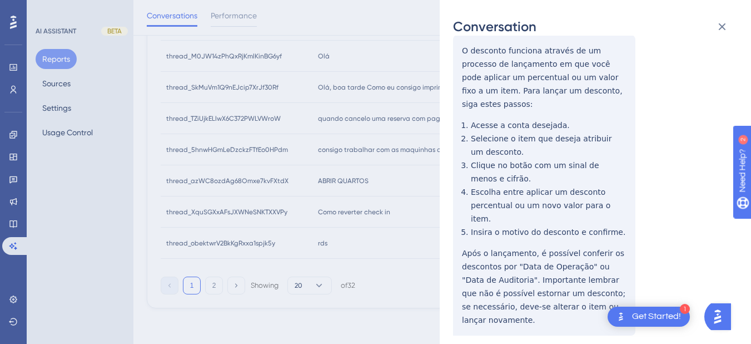
scroll to position [0, 0]
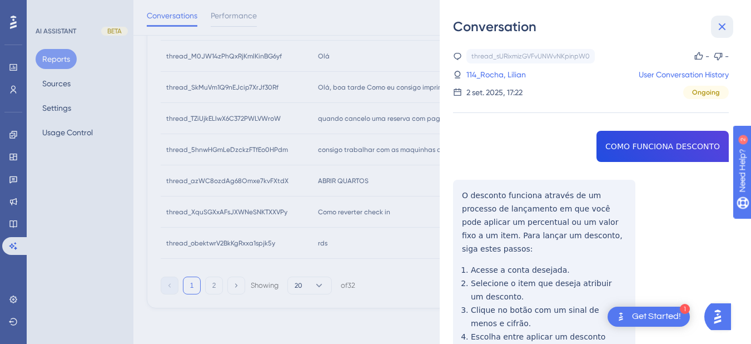
click at [684, 19] on button at bounding box center [722, 27] width 22 height 22
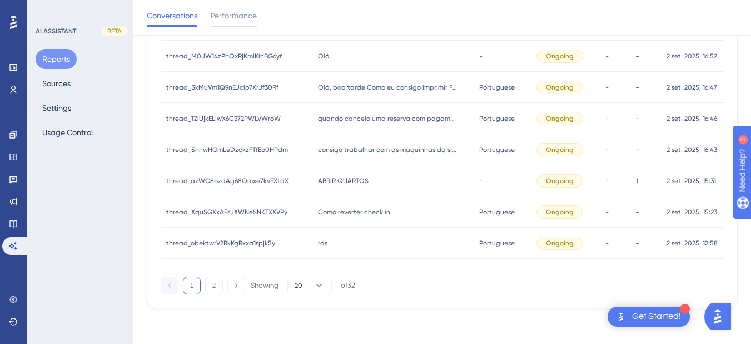
scroll to position [319, 0]
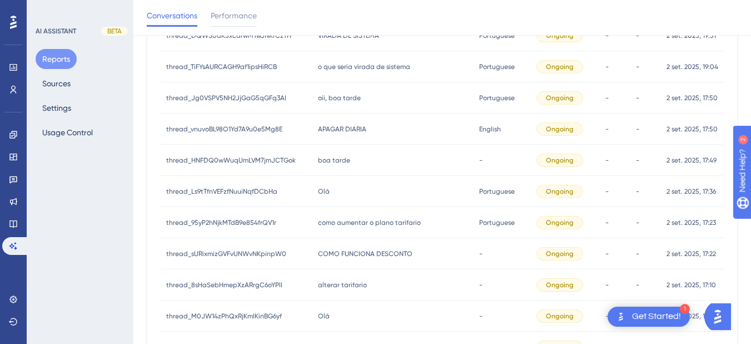
click at [379, 220] on span "como aumentar o plano tarifario" at bounding box center [369, 222] width 103 height 9
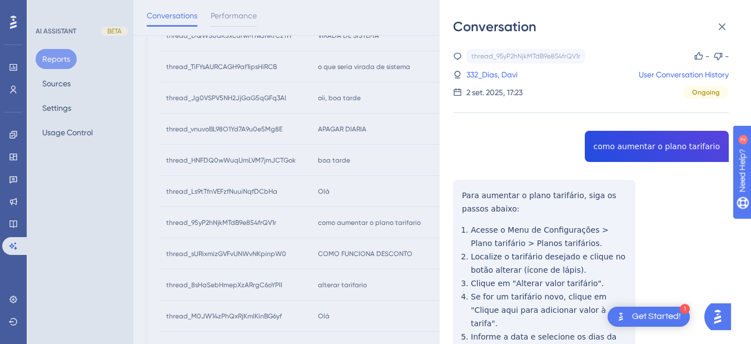
click at [633, 146] on div "thread_95yP2hNjkMTdB9e854frQV1r Copy - - 332_Dias, Davi User Conversation Histo…" at bounding box center [591, 306] width 276 height 514
drag, startPoint x: 451, startPoint y: 194, endPoint x: 457, endPoint y: 192, distance: 5.7
click at [451, 194] on div "Conversation thread_95yP2hNjkMTdB9e854frQV1r Copy - - 332_Dias, Davi User Conve…" at bounding box center [595, 172] width 311 height 344
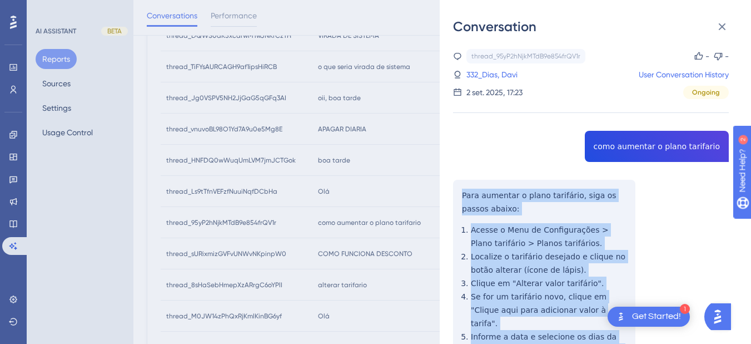
scroll to position [171, 0]
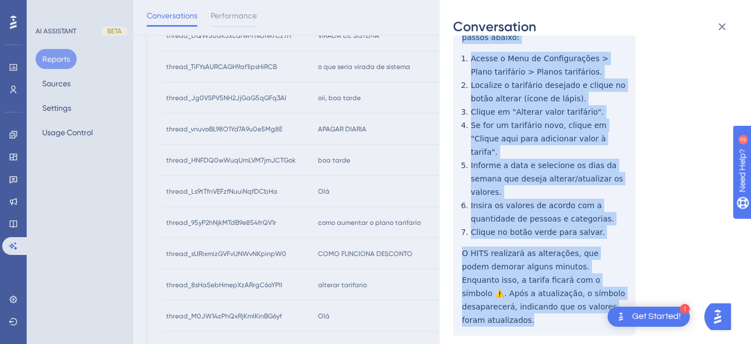
drag, startPoint x: 462, startPoint y: 191, endPoint x: 568, endPoint y: 289, distance: 144.1
click at [568, 289] on div "thread_95yP2hNjkMTdB9e854frQV1r Copy - - 332_Dias, Davi User Conversation Histo…" at bounding box center [591, 135] width 276 height 514
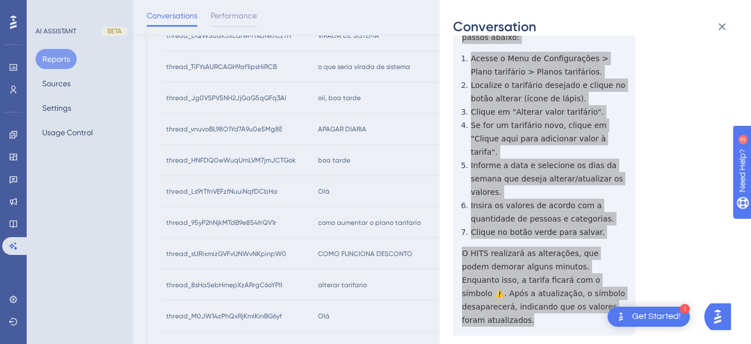
scroll to position [0, 0]
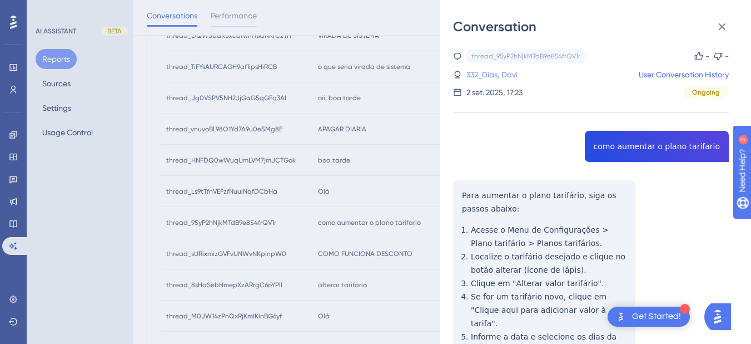
click at [487, 75] on link "332_Dias, Davi" at bounding box center [492, 74] width 51 height 13
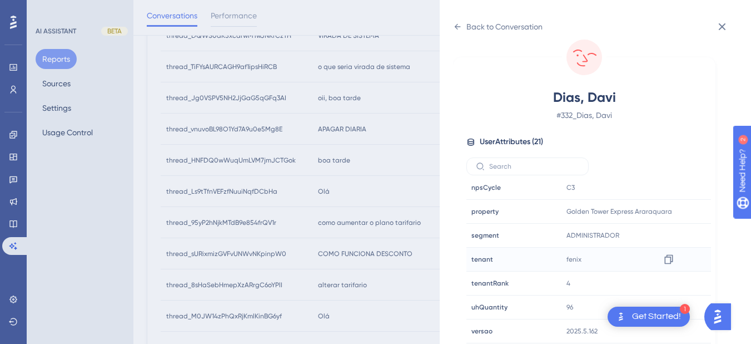
scroll to position [578, 0]
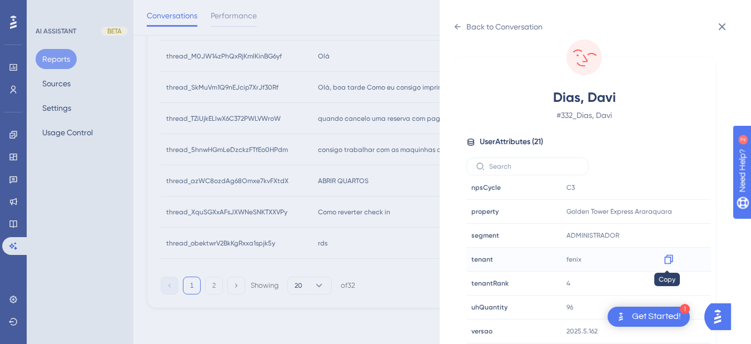
click at [670, 266] on div at bounding box center [669, 259] width 18 height 18
click at [668, 257] on icon at bounding box center [668, 259] width 11 height 11
drag, startPoint x: 676, startPoint y: 216, endPoint x: 671, endPoint y: 212, distance: 6.3
click at [671, 212] on icon at bounding box center [669, 211] width 8 height 9
click at [459, 24] on icon at bounding box center [457, 26] width 9 height 9
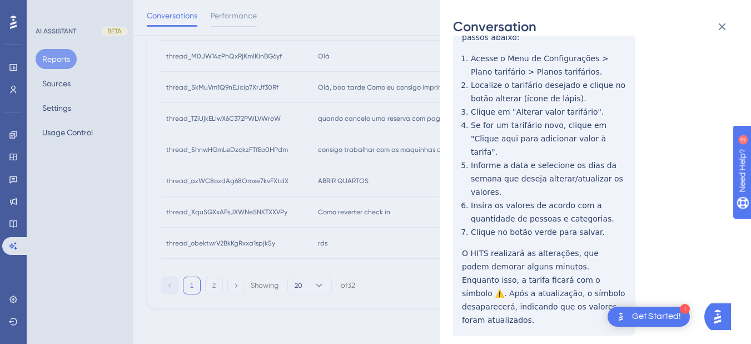
scroll to position [0, 0]
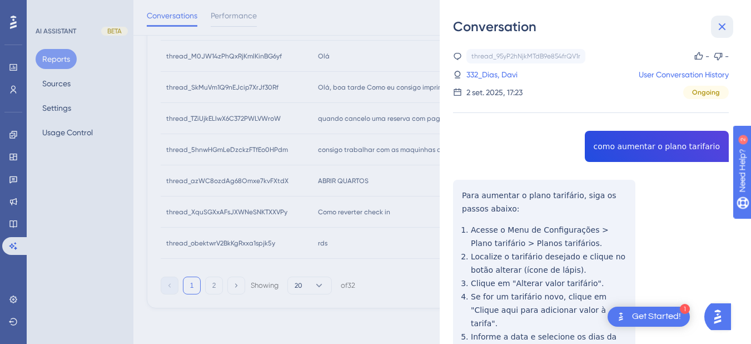
click at [684, 27] on icon at bounding box center [722, 26] width 13 height 13
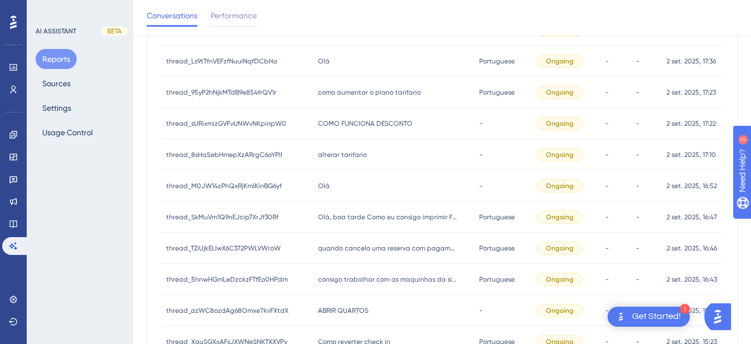
scroll to position [319, 0]
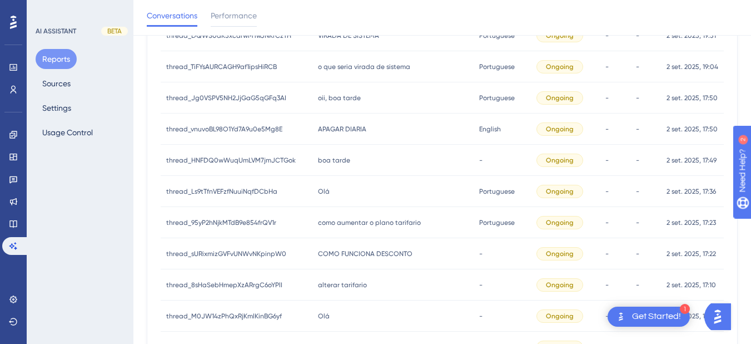
click at [357, 191] on div "Olá Olá" at bounding box center [393, 191] width 161 height 31
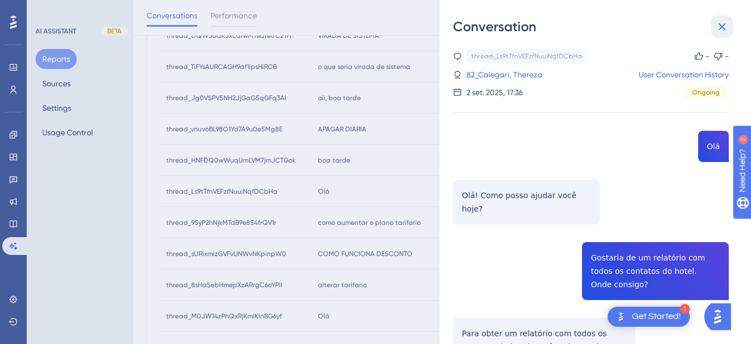
click at [684, 29] on icon at bounding box center [722, 26] width 13 height 13
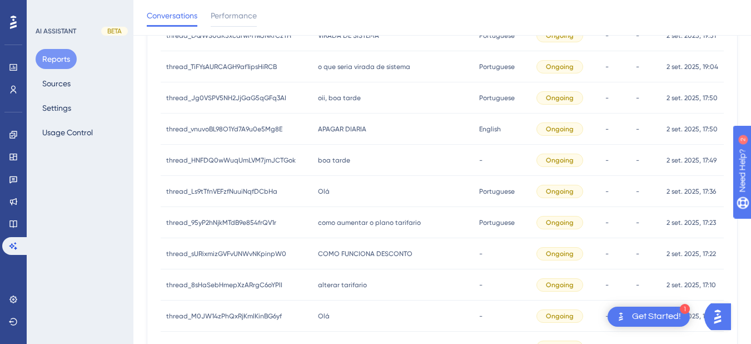
click at [339, 227] on div "como aumentar o plano tarifario como aumentar o plano tarifario" at bounding box center [393, 222] width 161 height 31
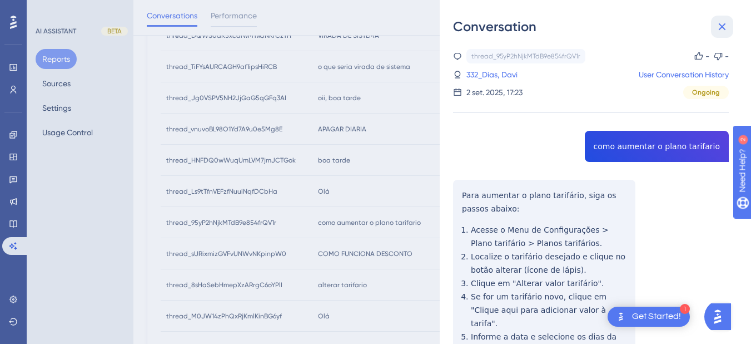
click at [684, 31] on icon at bounding box center [722, 26] width 13 height 13
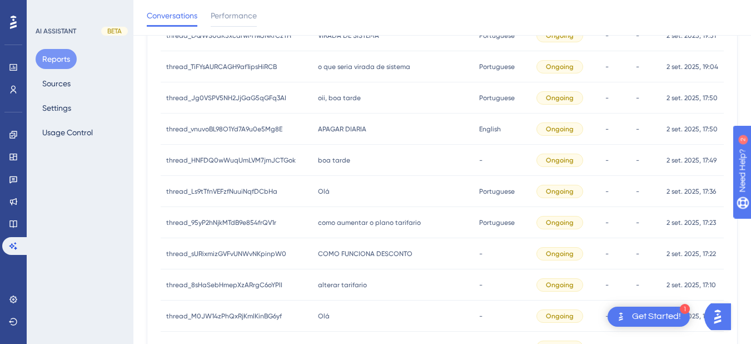
click at [325, 204] on div "Olá Olá" at bounding box center [393, 191] width 161 height 31
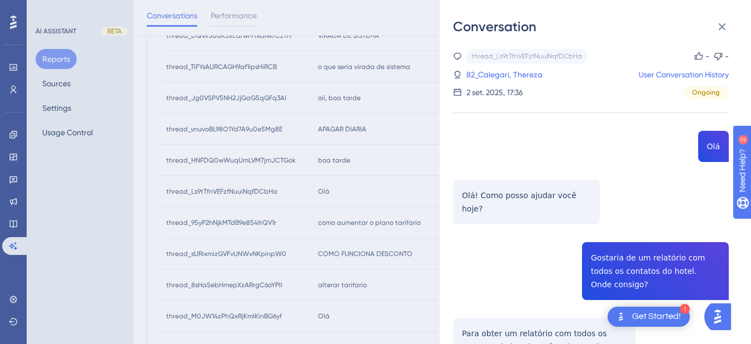
scroll to position [130, 0]
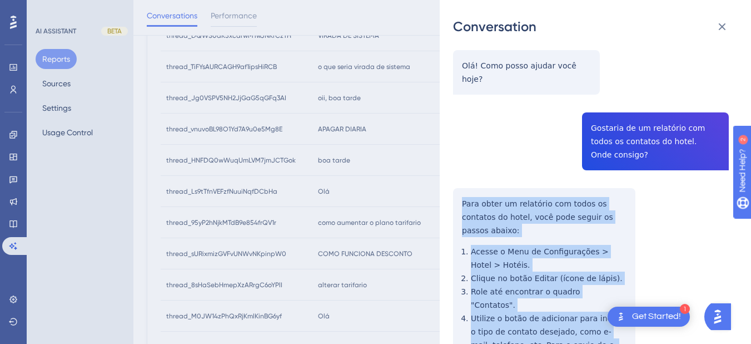
scroll to position [389, 0]
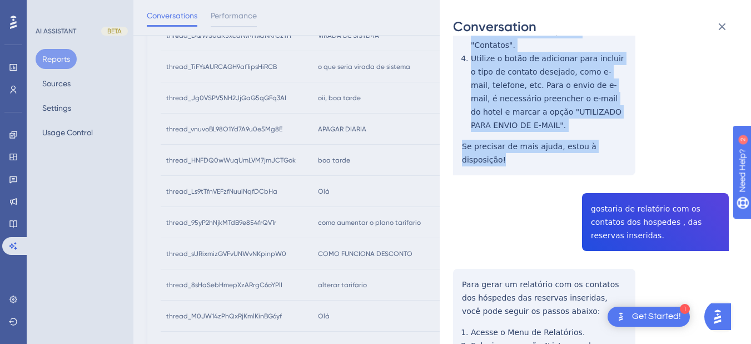
drag, startPoint x: 458, startPoint y: 176, endPoint x: 627, endPoint y: 96, distance: 187.1
click at [627, 96] on div "thread_Ls9tTfnVEFzfNuuiNqfDCbHa Copy - - 82_Calegari, Thereza User Conversation…" at bounding box center [591, 116] width 276 height 913
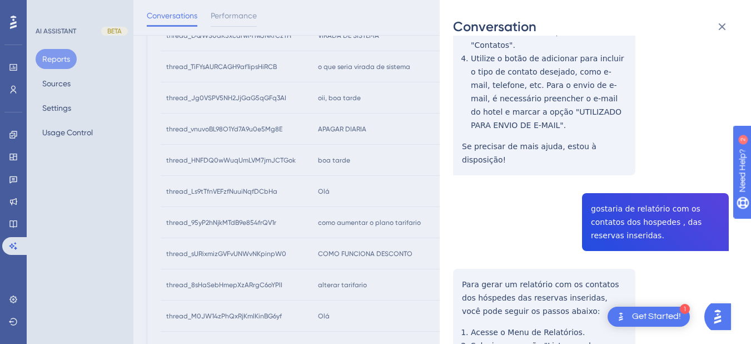
click at [628, 162] on div "thread_Ls9tTfnVEFzfNuuiNqfDCbHa Copy - - 82_Calegari, Thereza User Conversation…" at bounding box center [591, 116] width 276 height 913
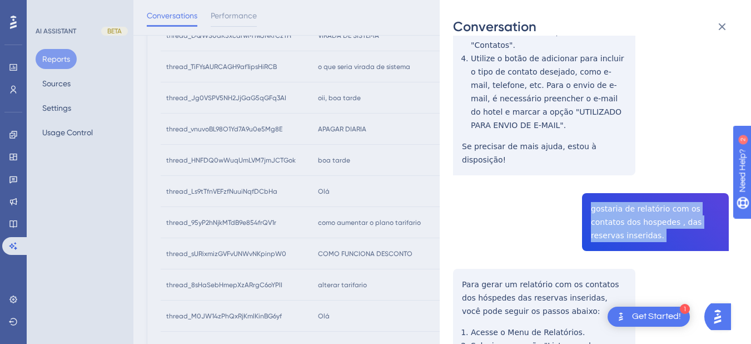
click at [628, 162] on div "thread_Ls9tTfnVEFzfNuuiNqfDCbHa Copy - - 82_Calegari, Thereza User Conversation…" at bounding box center [591, 116] width 276 height 913
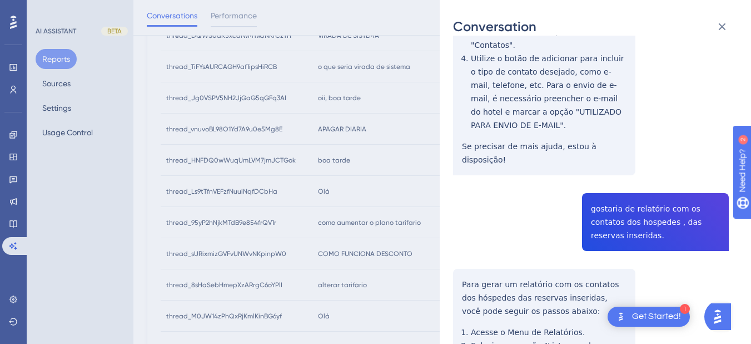
drag, startPoint x: 478, startPoint y: 221, endPoint x: 468, endPoint y: 221, distance: 9.5
click at [478, 221] on div "thread_Ls9tTfnVEFzfNuuiNqfDCbHa Copy - - 82_Calegari, Thereza User Conversation…" at bounding box center [591, 116] width 276 height 913
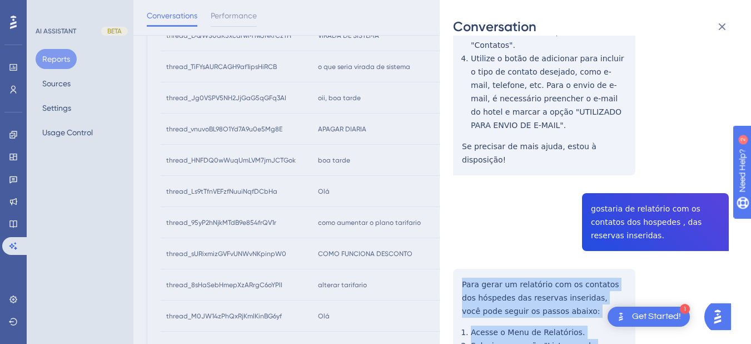
scroll to position [519, 0]
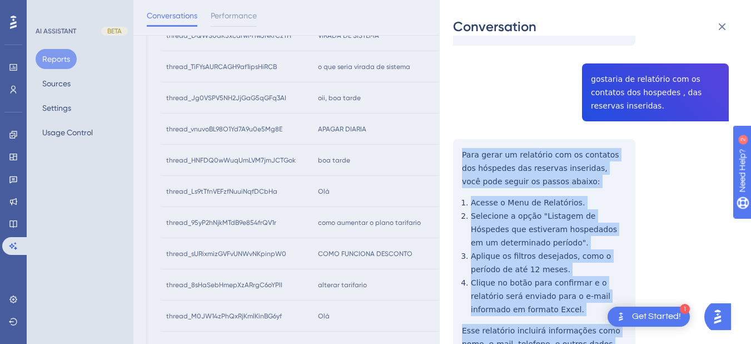
drag, startPoint x: 458, startPoint y: 216, endPoint x: 517, endPoint y: 242, distance: 64.0
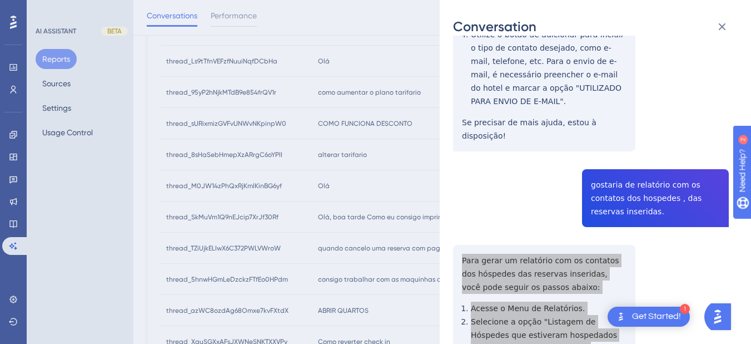
scroll to position [543, 0]
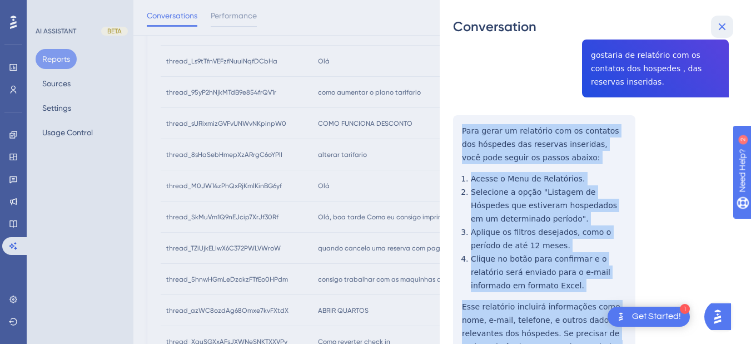
click at [684, 21] on icon at bounding box center [722, 26] width 13 height 13
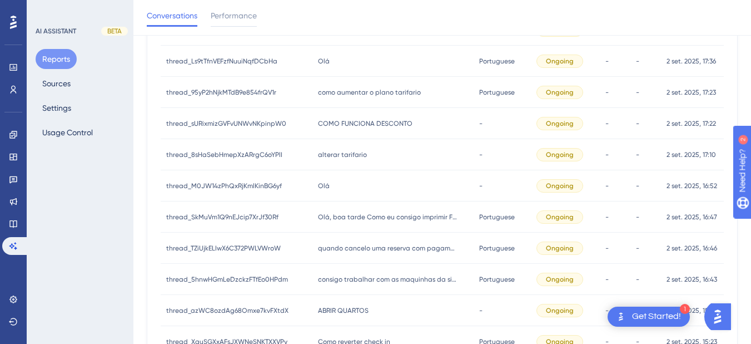
scroll to position [319, 0]
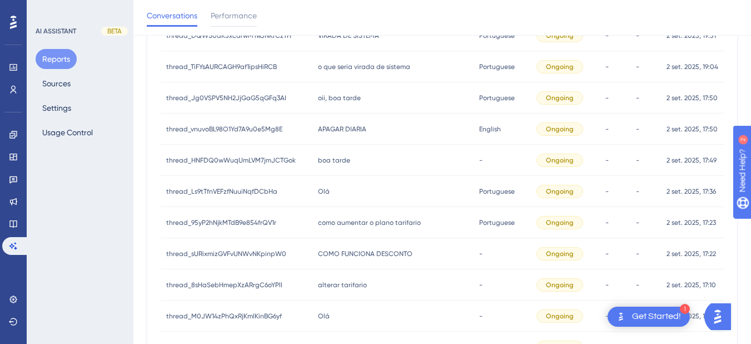
click at [340, 195] on div "Olá Olá" at bounding box center [393, 191] width 161 height 31
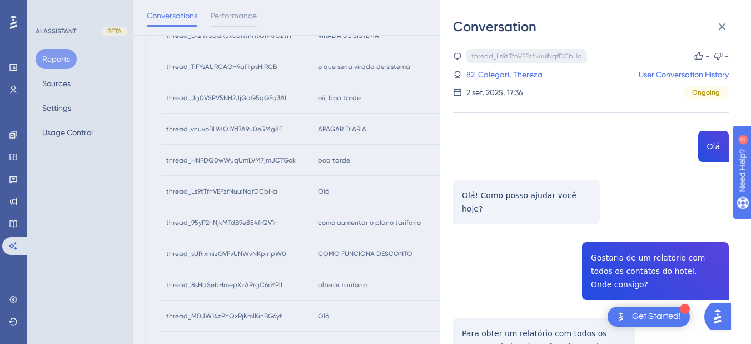
click at [499, 63] on div "thread_Ls9tTfnVEFzfNuuiNqfDCbHa Copy" at bounding box center [527, 56] width 121 height 14
click at [498, 79] on link "82_Calegari, Thereza" at bounding box center [505, 74] width 76 height 13
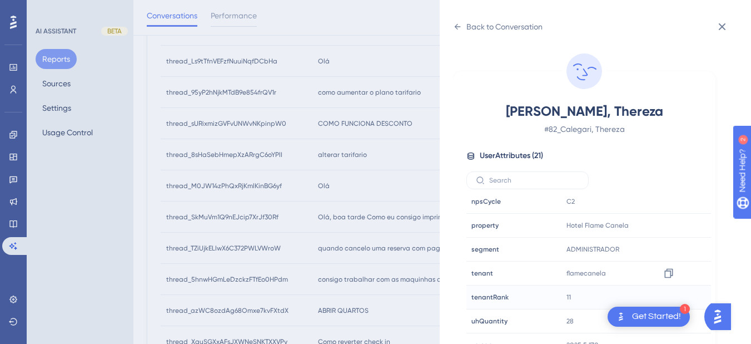
scroll to position [14, 0]
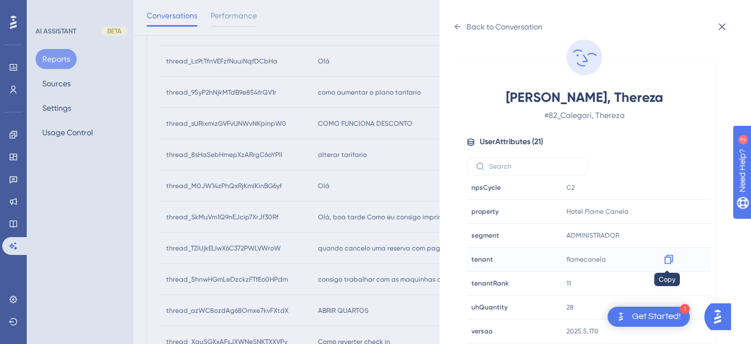
click at [671, 259] on icon at bounding box center [669, 259] width 8 height 9
click at [457, 27] on icon at bounding box center [458, 27] width 6 height 6
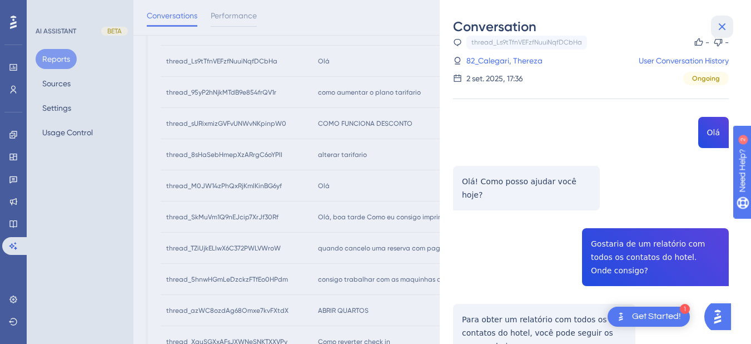
click at [684, 27] on icon at bounding box center [722, 26] width 13 height 13
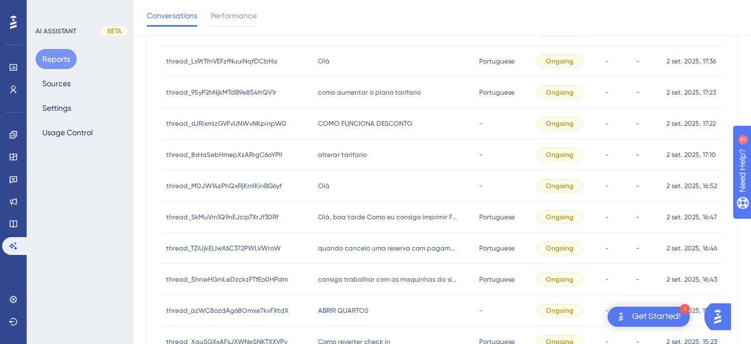
click at [358, 156] on span "alterar tarifario" at bounding box center [342, 154] width 49 height 9
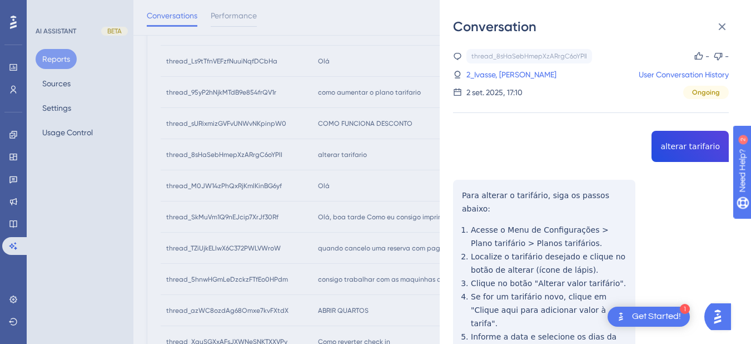
click at [684, 142] on div "thread_8sHaSebHmepXzARrgC6oYPlI Copy - - 2_Ivasse, [PERSON_NAME] User Conversat…" at bounding box center [591, 286] width 276 height 474
click at [461, 189] on div "thread_8sHaSebHmepXzARrgC6oYPlI Copy - - 2_Ivasse, [PERSON_NAME] User Conversat…" at bounding box center [591, 286] width 276 height 474
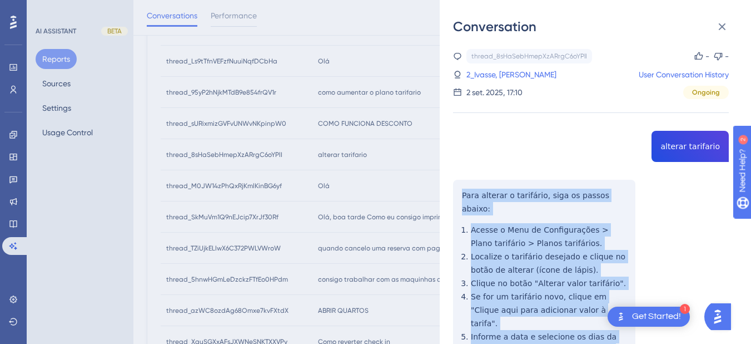
scroll to position [118, 0]
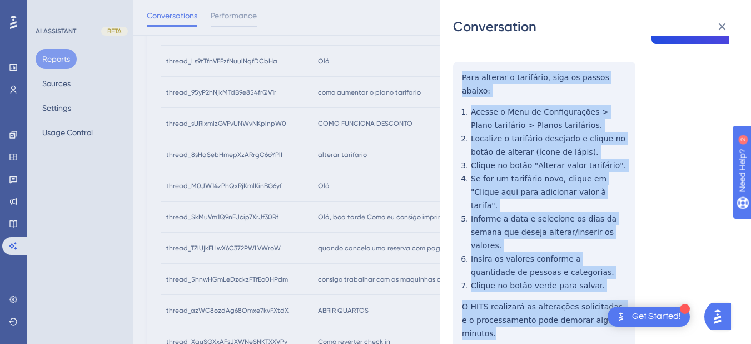
drag, startPoint x: 463, startPoint y: 195, endPoint x: 623, endPoint y: 288, distance: 185.1
click at [623, 288] on div "thread_8sHaSebHmepXzARrgC6oYPlI Copy - - 2_Ivasse, [PERSON_NAME] User Conversat…" at bounding box center [591, 168] width 276 height 474
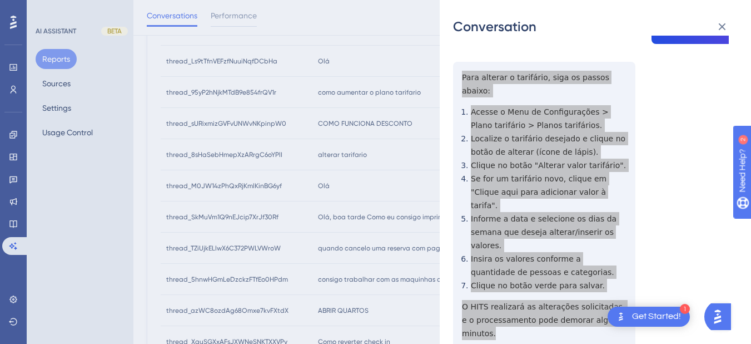
scroll to position [0, 0]
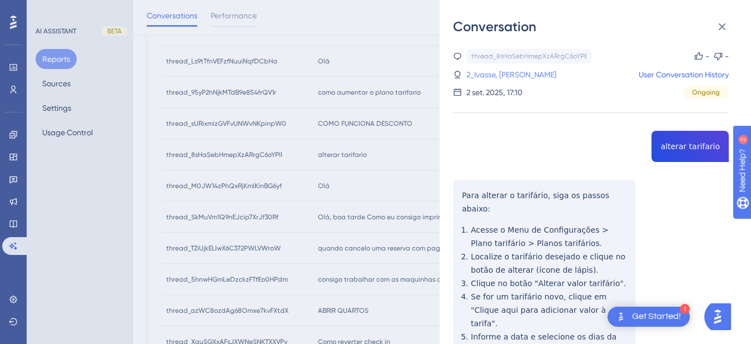
click at [491, 77] on link "2_Ivasse, [PERSON_NAME]" at bounding box center [512, 74] width 90 height 13
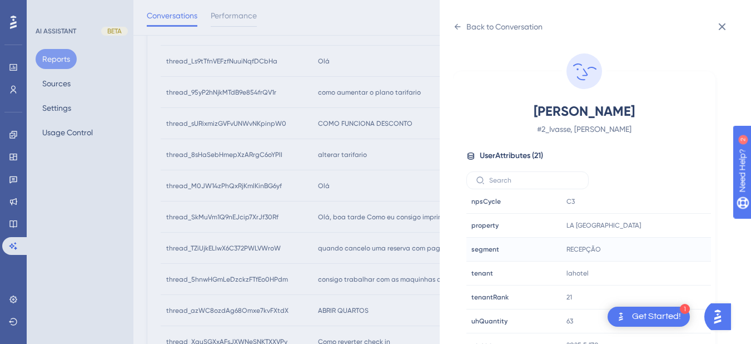
scroll to position [578, 0]
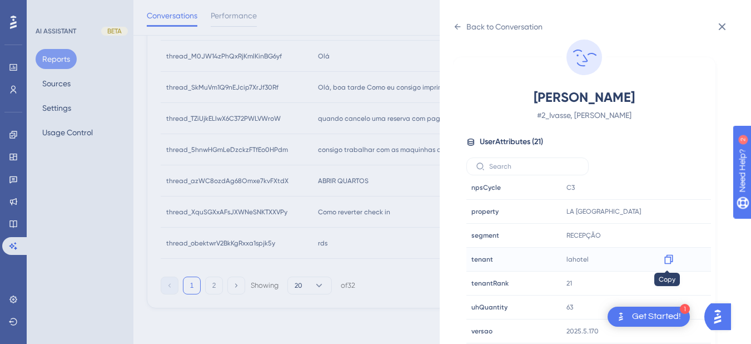
click at [674, 264] on div at bounding box center [669, 259] width 18 height 18
drag, startPoint x: 668, startPoint y: 258, endPoint x: 712, endPoint y: 263, distance: 44.8
click at [668, 258] on icon at bounding box center [668, 259] width 11 height 11
click at [454, 27] on icon at bounding box center [457, 26] width 9 height 9
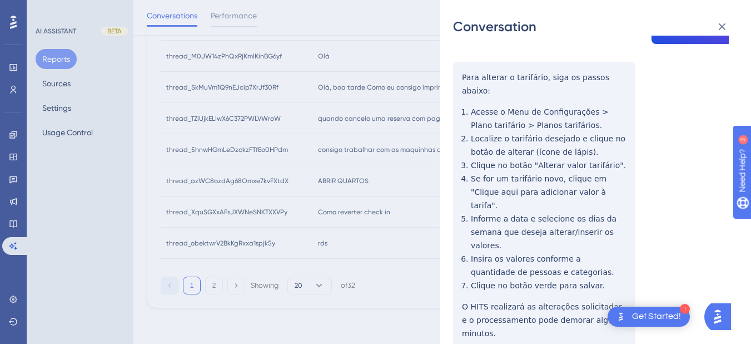
scroll to position [0, 0]
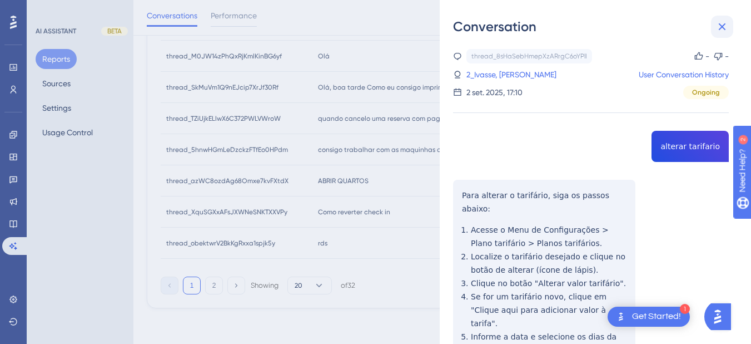
click at [684, 23] on icon at bounding box center [722, 26] width 13 height 13
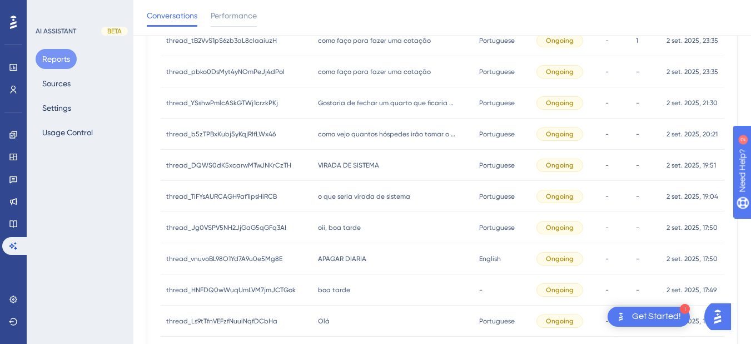
scroll to position [319, 0]
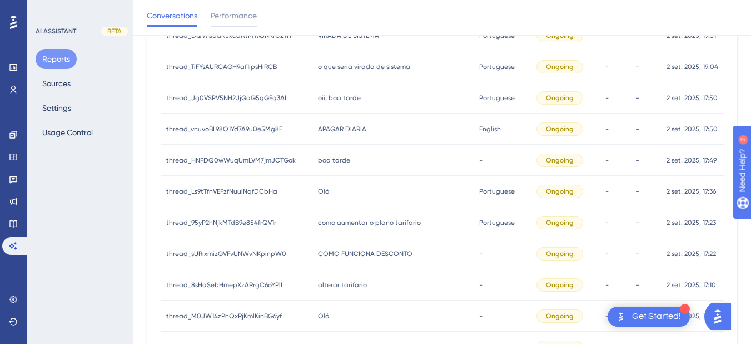
click at [343, 192] on div "Olá Olá" at bounding box center [393, 191] width 161 height 31
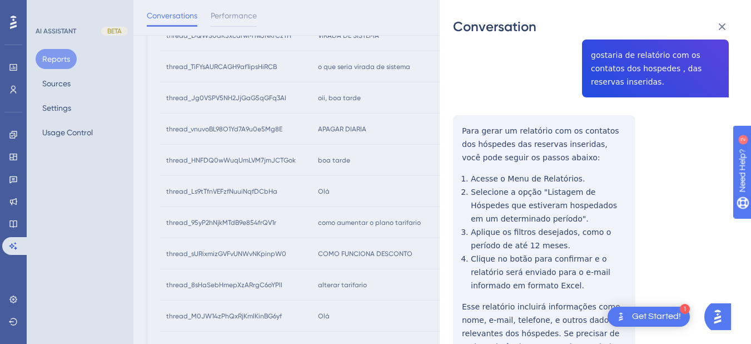
scroll to position [283, 0]
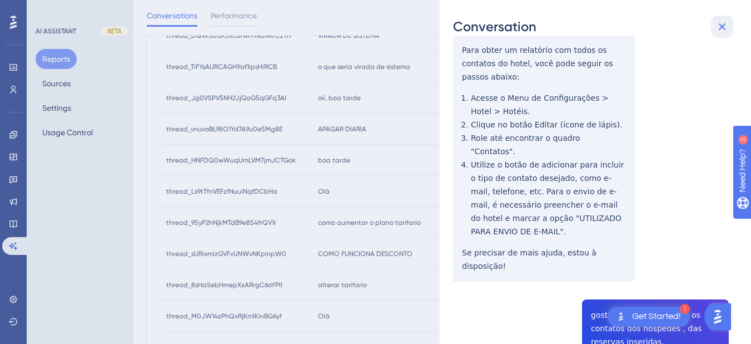
click at [684, 25] on icon at bounding box center [722, 26] width 7 height 7
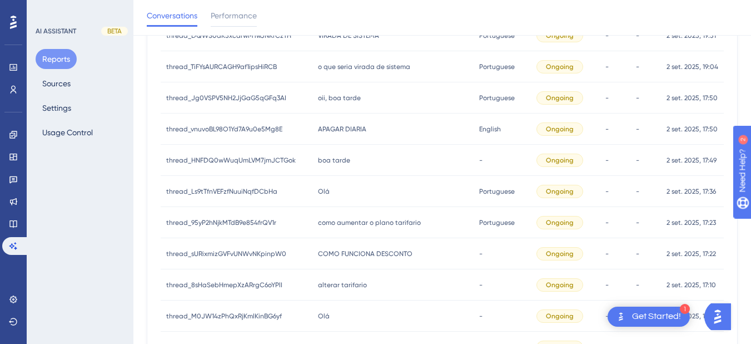
click at [366, 162] on div "boa tarde boa tarde" at bounding box center [393, 160] width 161 height 31
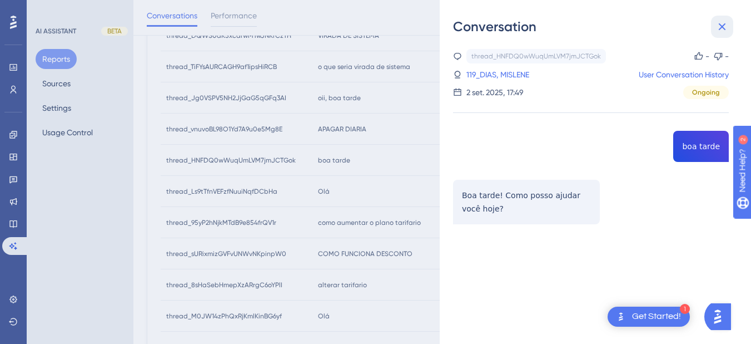
click at [684, 29] on icon at bounding box center [722, 26] width 7 height 7
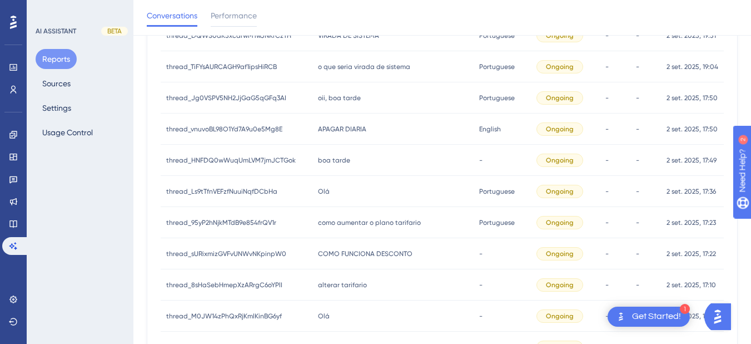
click at [355, 186] on div "Olá Olá" at bounding box center [393, 191] width 161 height 31
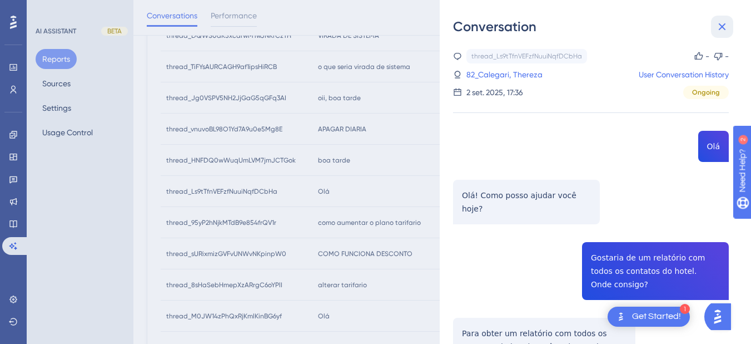
click at [684, 33] on button at bounding box center [722, 27] width 22 height 22
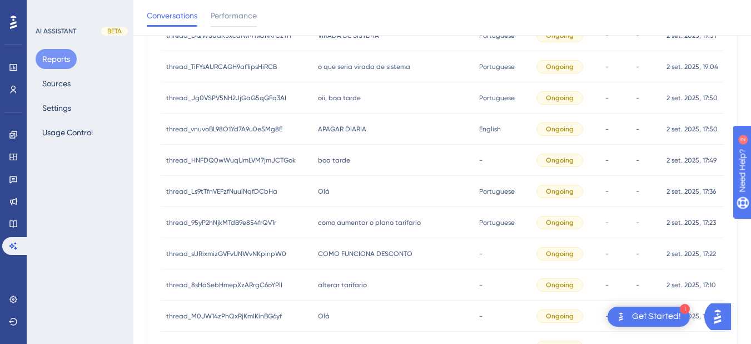
click at [332, 156] on span "boa tarde" at bounding box center [334, 160] width 32 height 9
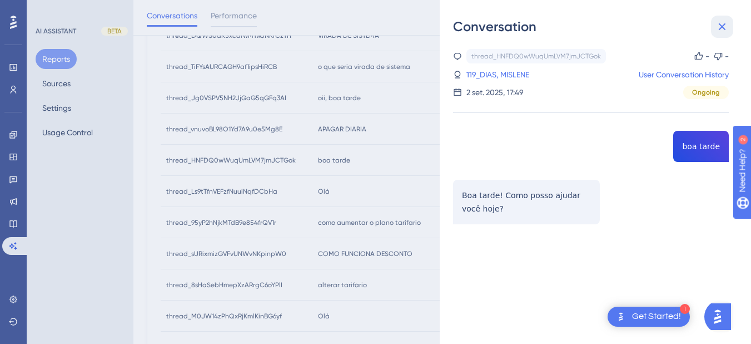
click at [684, 37] on button at bounding box center [722, 27] width 22 height 22
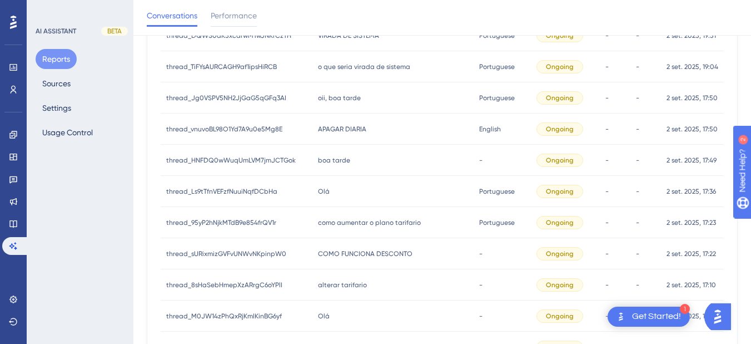
click at [386, 156] on div "boa tarde boa tarde" at bounding box center [393, 160] width 161 height 31
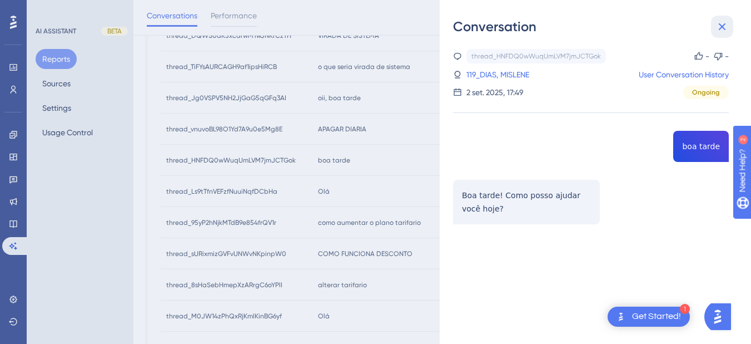
click at [684, 28] on icon at bounding box center [722, 26] width 13 height 13
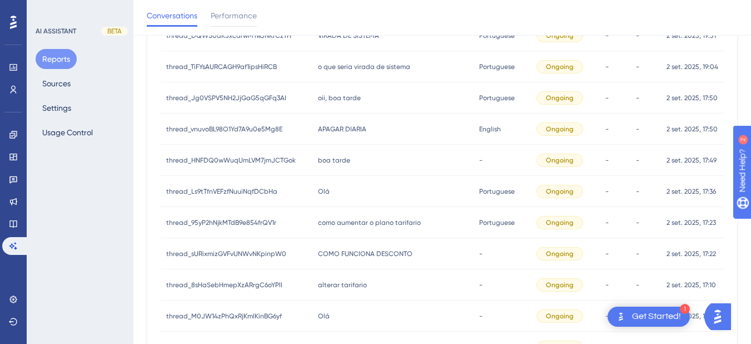
click at [296, 129] on div "thread_vnuvoBL98O1Yd7A9u0e5Mg8E thread_vnuvoBL98O1Yd7A9u0e5Mg8E" at bounding box center [237, 128] width 152 height 31
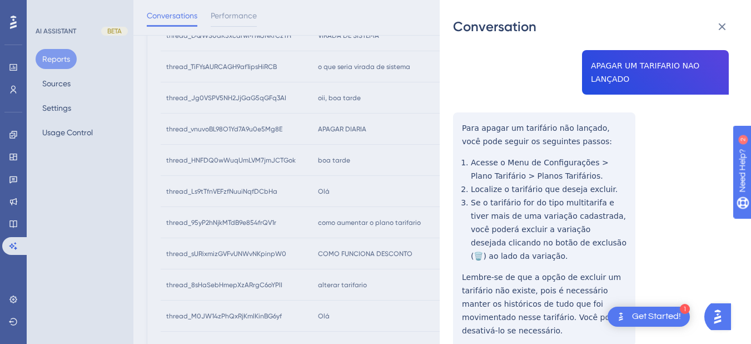
scroll to position [130, 0]
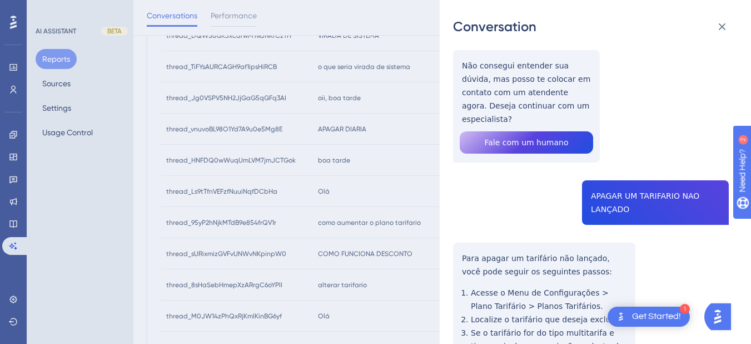
click at [494, 78] on div "thread_vnuvoBL98O1Yd7A9u0e5Mg8E Copy - - 8_Reismann, Yavine User Conversation H…" at bounding box center [591, 225] width 276 height 613
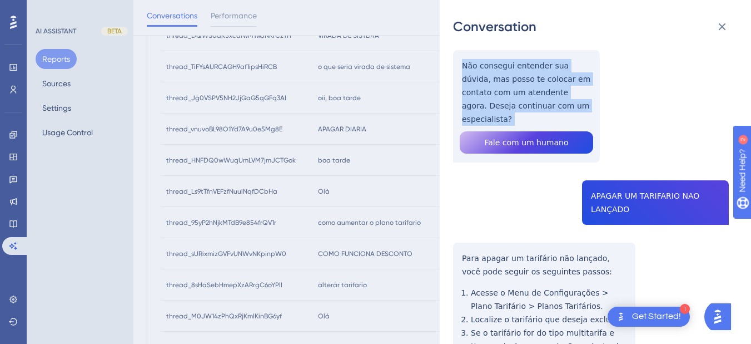
click at [494, 78] on div "thread_vnuvoBL98O1Yd7A9u0e5Mg8E Copy - - 8_Reismann, Yavine User Conversation H…" at bounding box center [591, 225] width 276 height 613
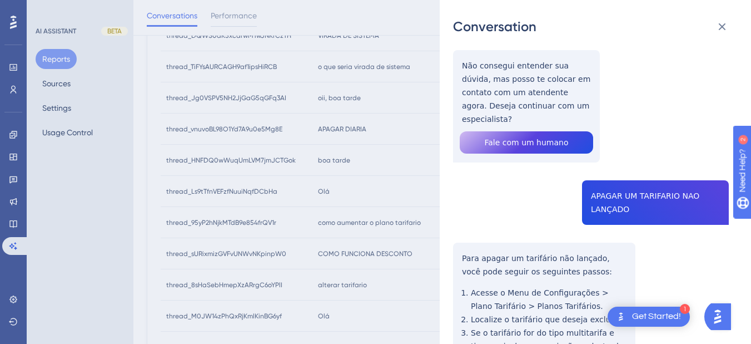
click at [623, 185] on div "thread_vnuvoBL98O1Yd7A9u0e5Mg8E Copy - - 8_Reismann, Yavine User Conversation H…" at bounding box center [591, 225] width 276 height 613
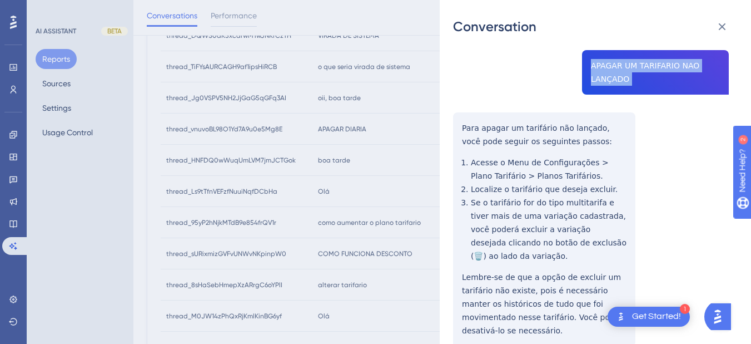
click at [457, 110] on div "thread_vnuvoBL98O1Yd7A9u0e5Mg8E Copy - - 8_Reismann, Yavine User Conversation H…" at bounding box center [591, 95] width 276 height 613
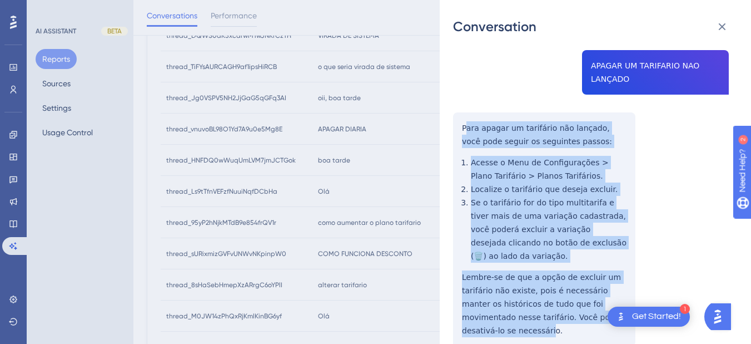
drag, startPoint x: 472, startPoint y: 121, endPoint x: 613, endPoint y: 304, distance: 231.1
click at [613, 304] on div "thread_vnuvoBL98O1Yd7A9u0e5Mg8E Copy - - 8_Reismann, Yavine User Conversation H…" at bounding box center [591, 95] width 276 height 613
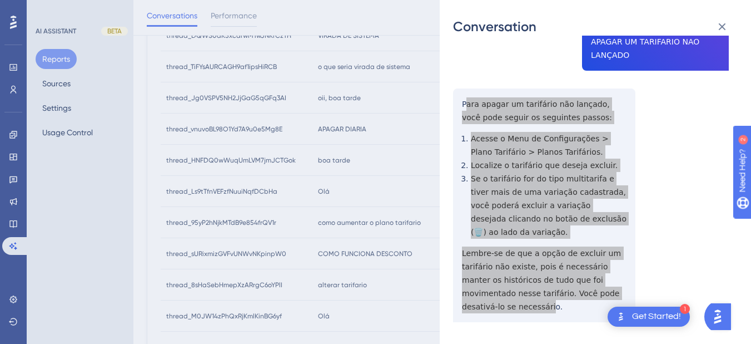
scroll to position [0, 0]
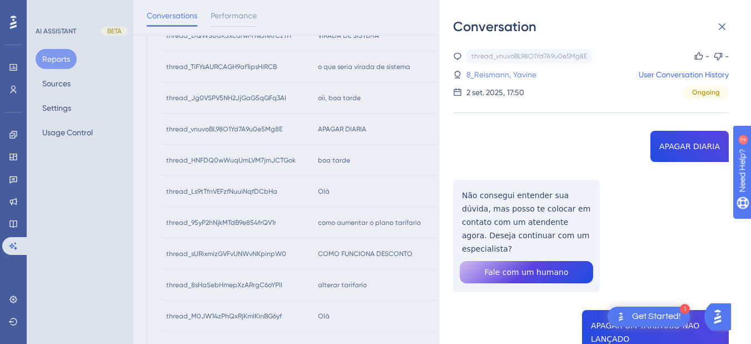
click at [513, 72] on link "8_Reismann, Yavine" at bounding box center [502, 74] width 70 height 13
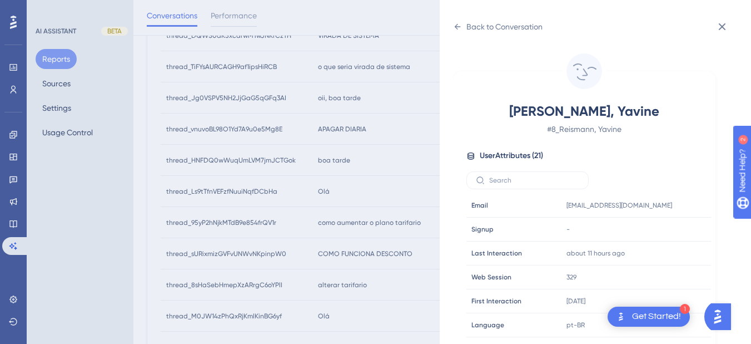
scroll to position [339, 0]
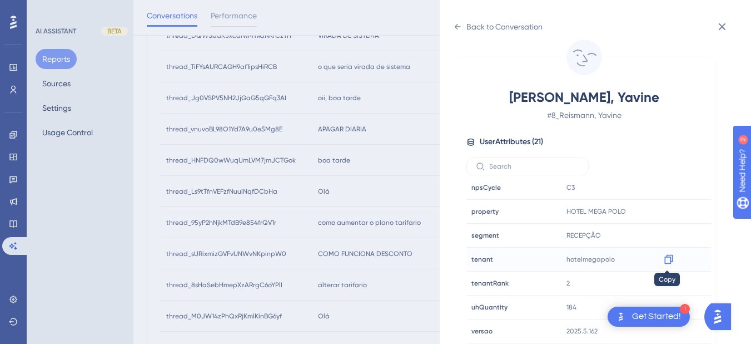
click at [668, 260] on icon at bounding box center [668, 259] width 11 height 11
click at [459, 27] on icon at bounding box center [457, 26] width 9 height 9
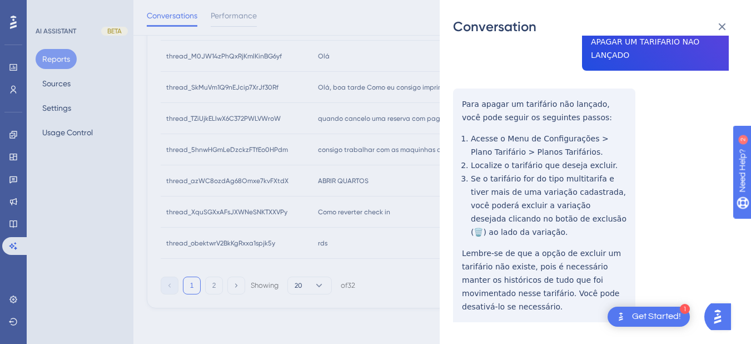
scroll to position [0, 0]
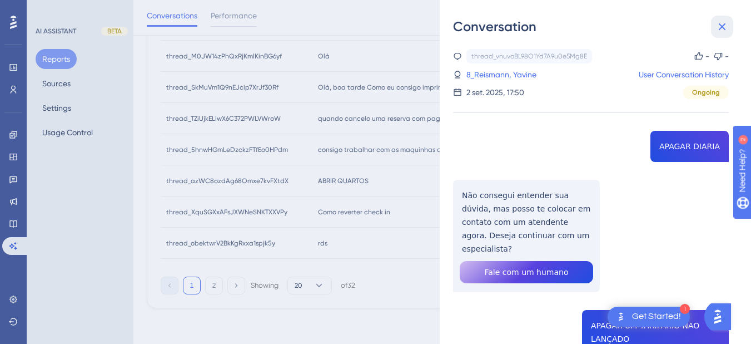
click at [684, 29] on icon at bounding box center [722, 26] width 13 height 13
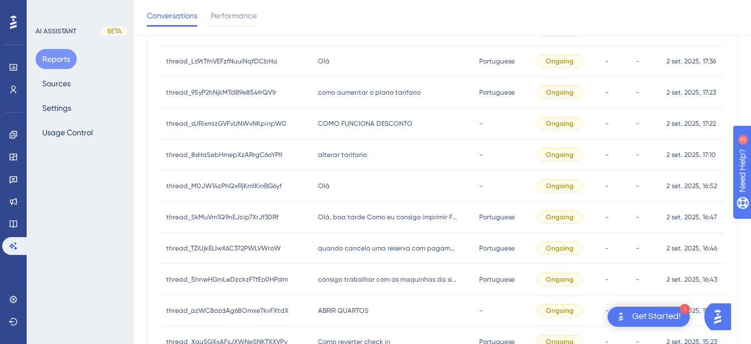
scroll to position [319, 0]
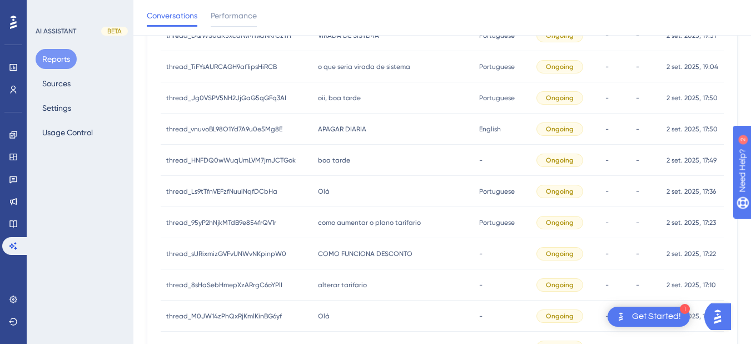
click at [370, 194] on div "Olá Olá" at bounding box center [393, 191] width 161 height 31
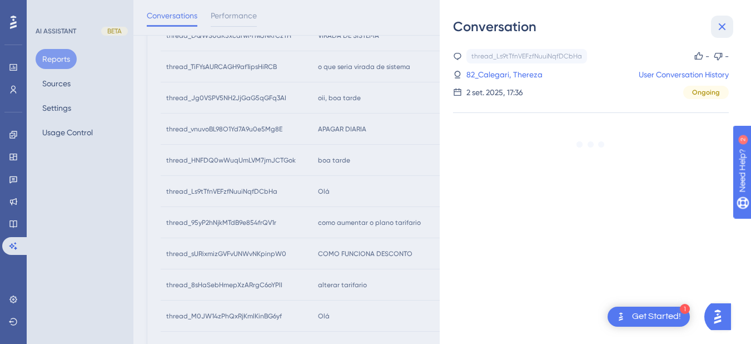
click at [684, 24] on icon at bounding box center [722, 26] width 13 height 13
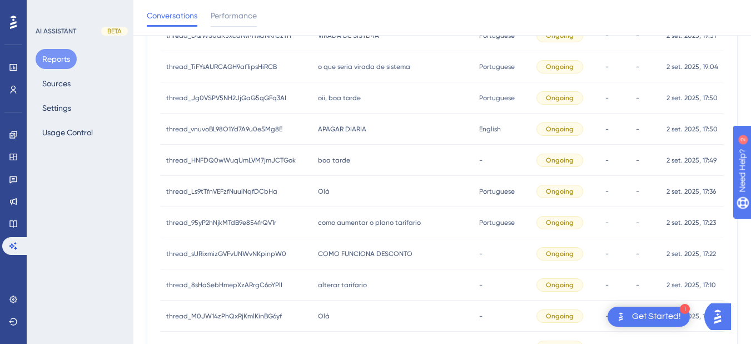
click at [359, 97] on div "oii, boa tarde oii, boa tarde" at bounding box center [393, 97] width 161 height 31
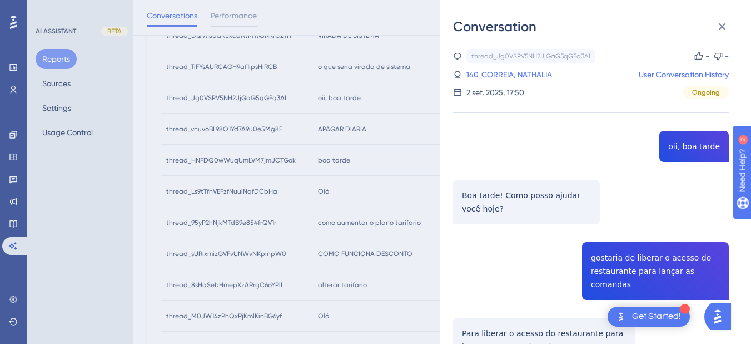
scroll to position [130, 0]
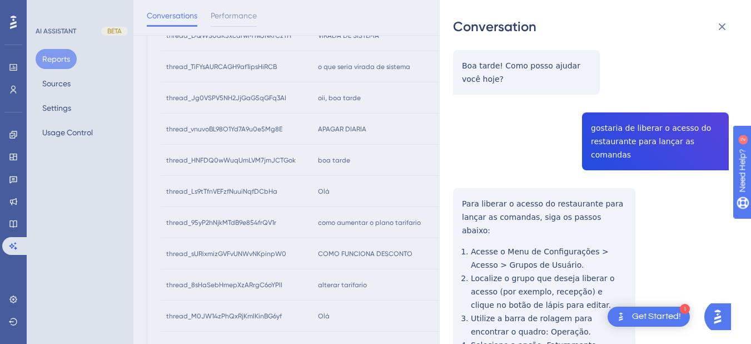
click at [606, 126] on div "thread_Jg0VSPV5NH2JjGaG5qGFq3AI Copy - - 140_CORREIA, NATHALIA User Conversatio…" at bounding box center [591, 198] width 276 height 559
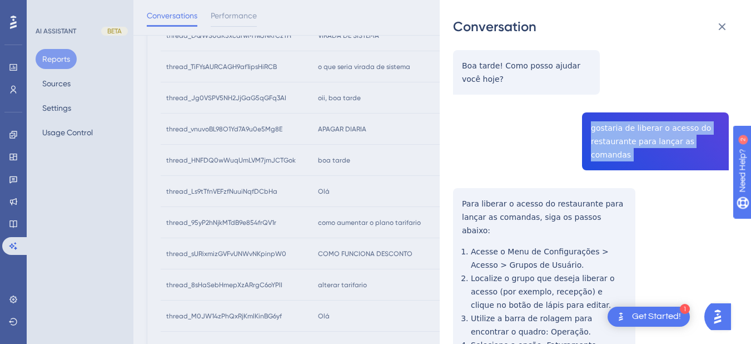
click at [606, 126] on div "thread_Jg0VSPV5NH2JjGaG5qGFq3AI Copy - - 140_CORREIA, NATHALIA User Conversatio…" at bounding box center [591, 198] width 276 height 559
click at [459, 186] on div "thread_Jg0VSPV5NH2JjGaG5qGFq3AI Copy - - 140_CORREIA, NATHALIA User Conversatio…" at bounding box center [591, 198] width 276 height 559
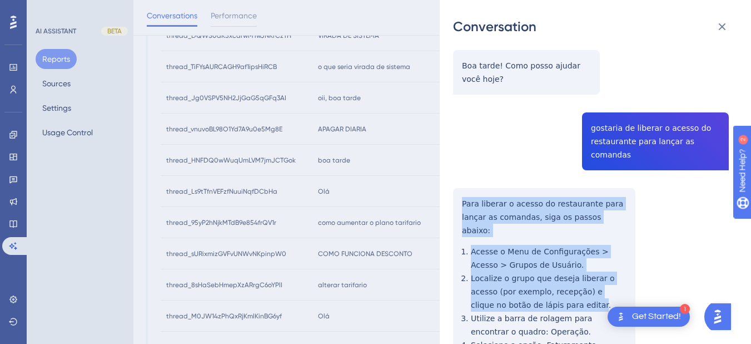
scroll to position [216, 0]
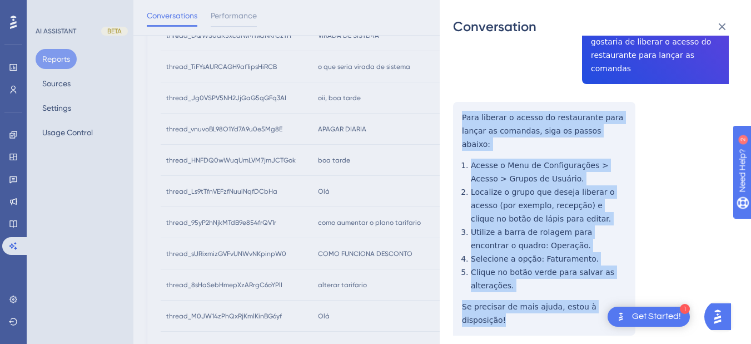
drag, startPoint x: 459, startPoint y: 186, endPoint x: 635, endPoint y: 294, distance: 206.2
click at [635, 294] on div "thread_Jg0VSPV5NH2JjGaG5qGFq3AI Copy - - 140_CORREIA, NATHALIA User Conversatio…" at bounding box center [591, 112] width 276 height 559
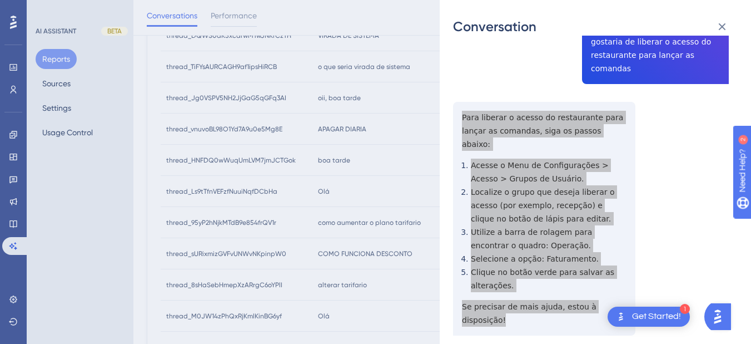
scroll to position [0, 0]
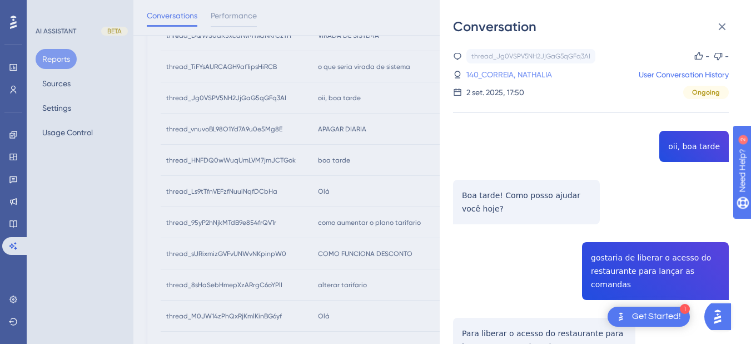
click at [497, 71] on link "140_CORREIA, NATHALIA" at bounding box center [510, 74] width 86 height 13
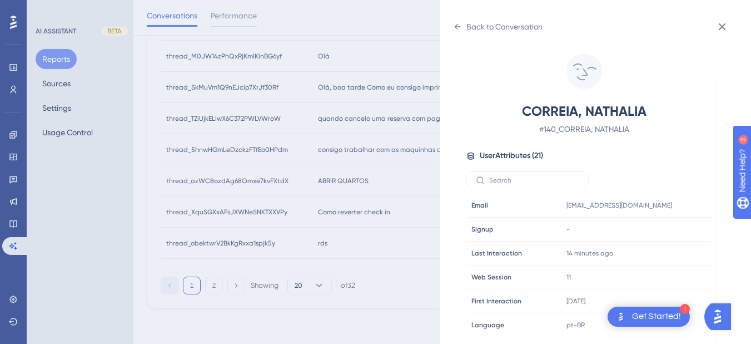
scroll to position [339, 0]
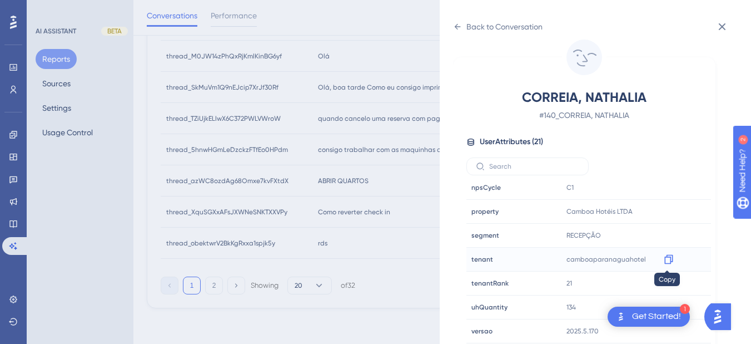
click at [668, 260] on icon at bounding box center [668, 259] width 11 height 11
click at [459, 26] on icon at bounding box center [457, 26] width 9 height 9
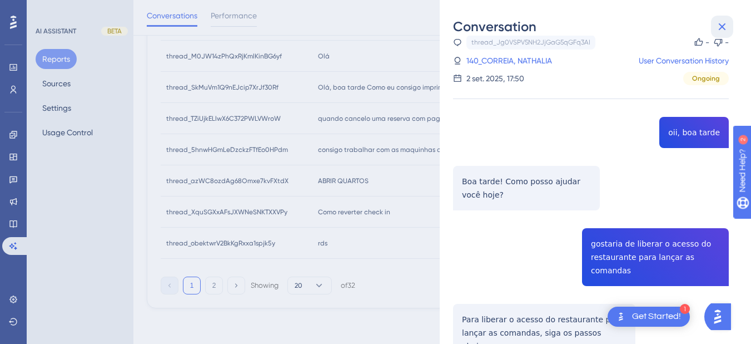
click at [684, 23] on icon at bounding box center [722, 26] width 13 height 13
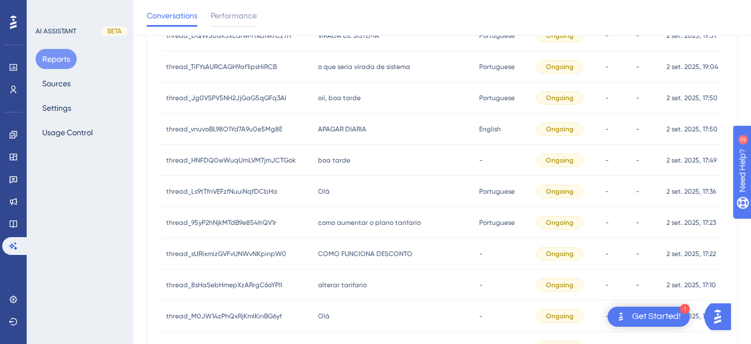
scroll to position [189, 0]
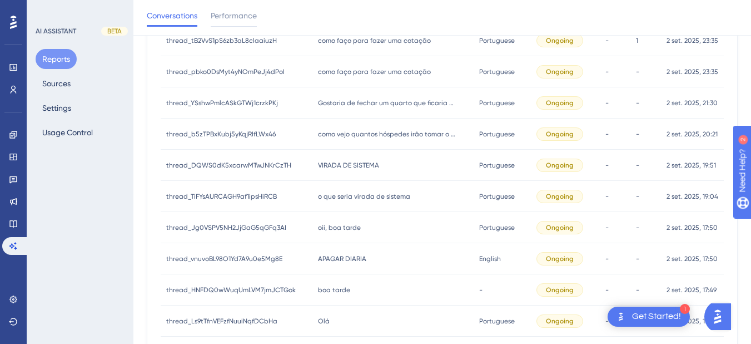
click at [373, 191] on div "o que seria virada de sistema o que seria virada de sistema" at bounding box center [393, 196] width 161 height 31
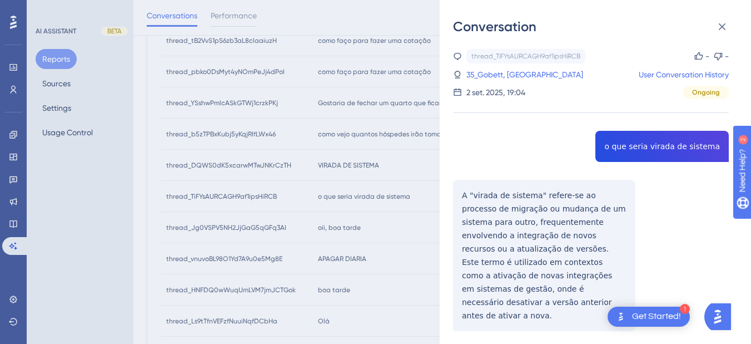
click at [622, 148] on div "thread_TiFYsAURCAGH9af1ipsHiRCB Copy - - 35_Gobett, Diego User Conversation His…" at bounding box center [591, 334] width 276 height 570
click at [459, 189] on div "thread_TiFYsAURCAGH9af1ipsHiRCB Copy - - 35_Gobett, Diego User Conversation His…" at bounding box center [591, 334] width 276 height 570
click at [460, 192] on div "thread_TiFYsAURCAGH9af1ipsHiRCB Copy - - 35_Gobett, Diego User Conversation His…" at bounding box center [591, 334] width 276 height 570
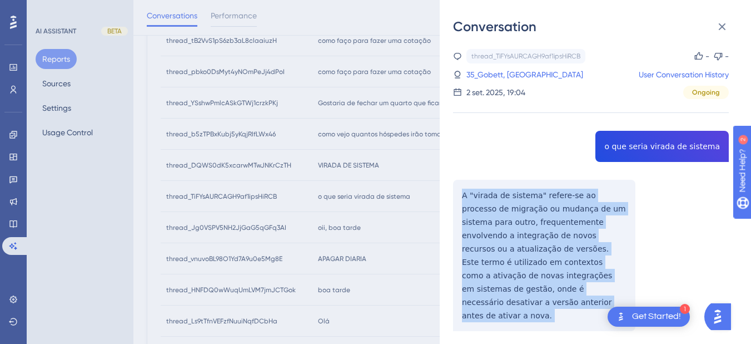
scroll to position [130, 0]
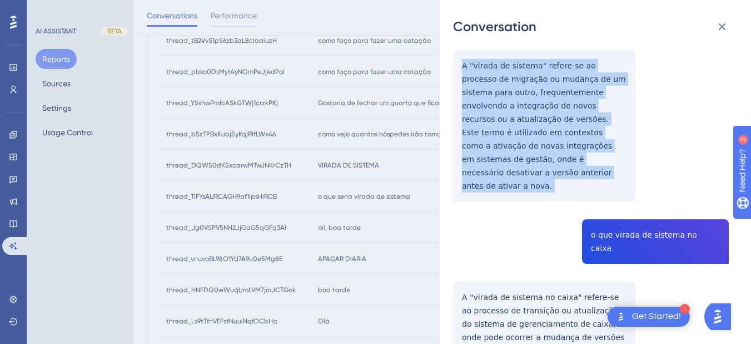
drag, startPoint x: 460, startPoint y: 192, endPoint x: 614, endPoint y: 167, distance: 156.1
click at [614, 167] on div "thread_TiFYsAURCAGH9af1ipsHiRCB Copy - - 35_Gobett, Diego User Conversation His…" at bounding box center [591, 204] width 276 height 570
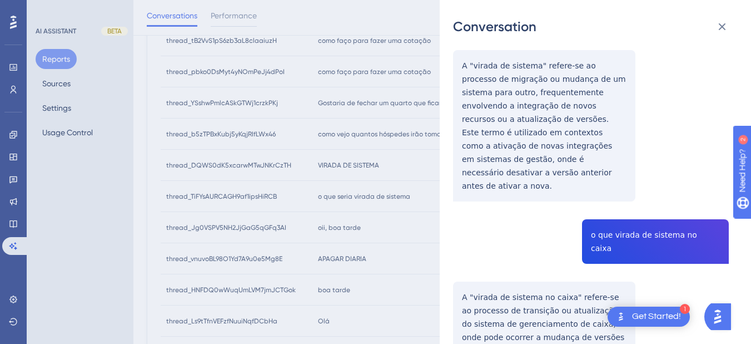
click at [637, 205] on div "thread_TiFYsAURCAGH9af1ipsHiRCB Copy - - 35_Gobett, Diego User Conversation His…" at bounding box center [591, 204] width 276 height 570
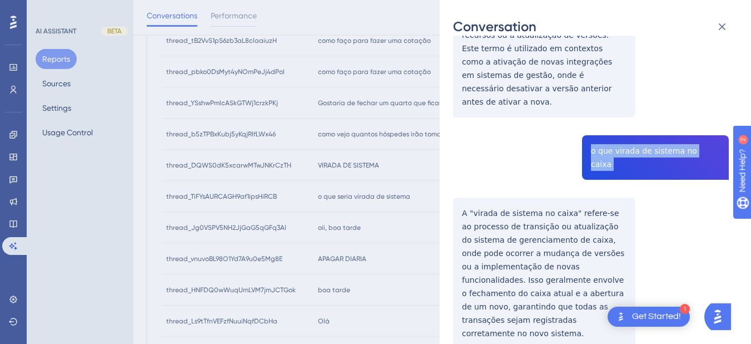
click at [463, 171] on div "thread_TiFYsAURCAGH9af1ipsHiRCB Copy - - 35_Gobett, Diego User Conversation His…" at bounding box center [591, 120] width 276 height 570
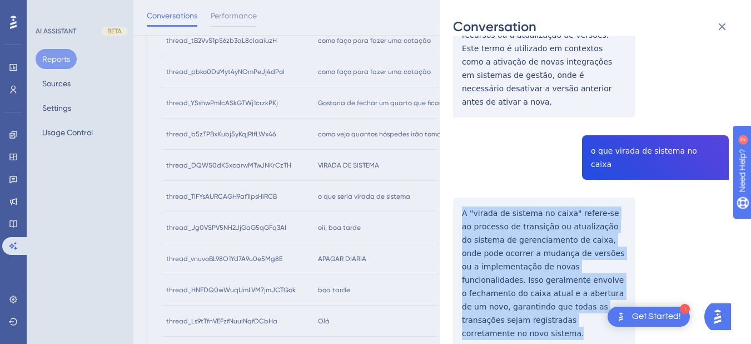
drag, startPoint x: 459, startPoint y: 170, endPoint x: 577, endPoint y: 284, distance: 164.0
click at [577, 284] on div "thread_TiFYsAURCAGH9af1ipsHiRCB Copy - - 35_Gobett, Diego User Conversation His…" at bounding box center [591, 120] width 276 height 570
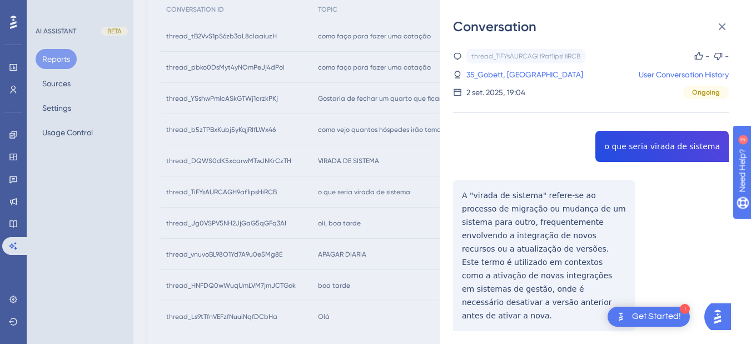
scroll to position [0, 0]
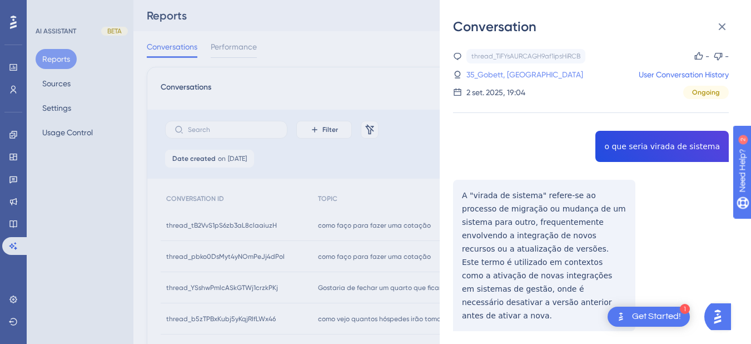
click at [471, 75] on link "35_Gobett, [GEOGRAPHIC_DATA]" at bounding box center [525, 74] width 117 height 13
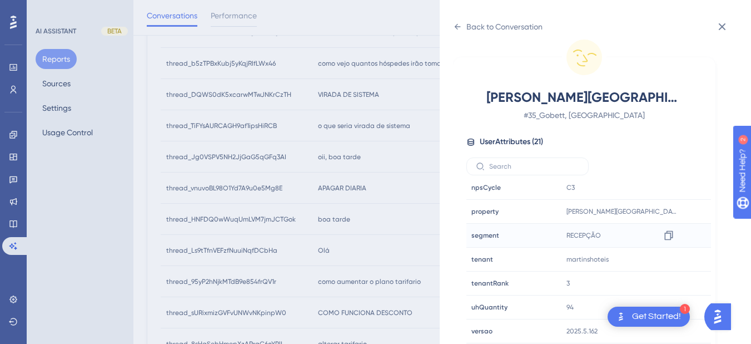
scroll to position [389, 0]
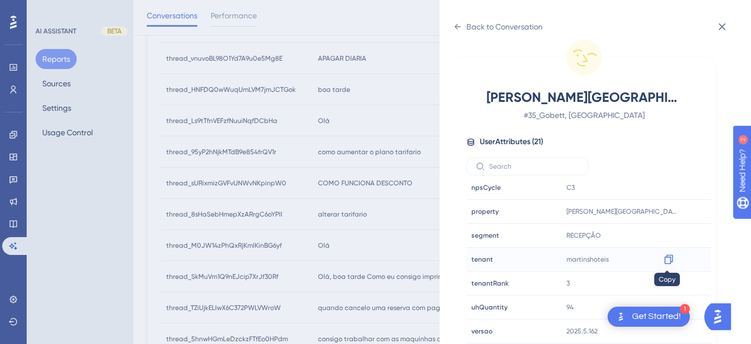
click at [670, 259] on icon at bounding box center [668, 259] width 11 height 11
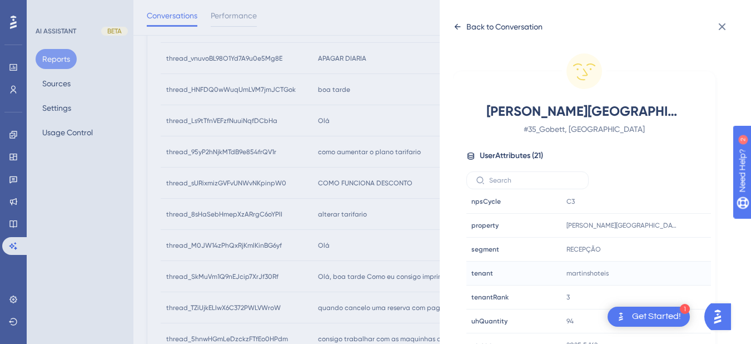
click at [459, 29] on icon at bounding box center [457, 26] width 9 height 9
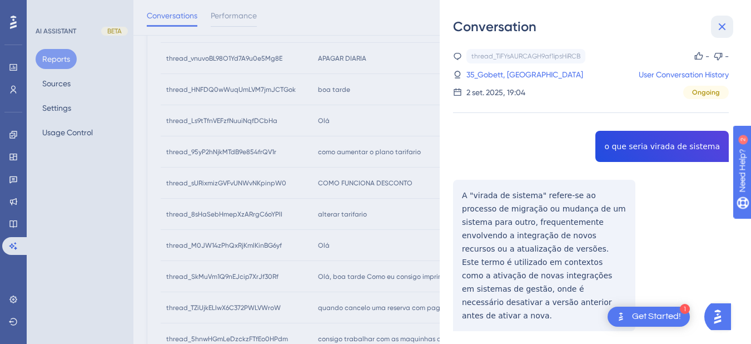
click at [684, 24] on icon at bounding box center [722, 26] width 13 height 13
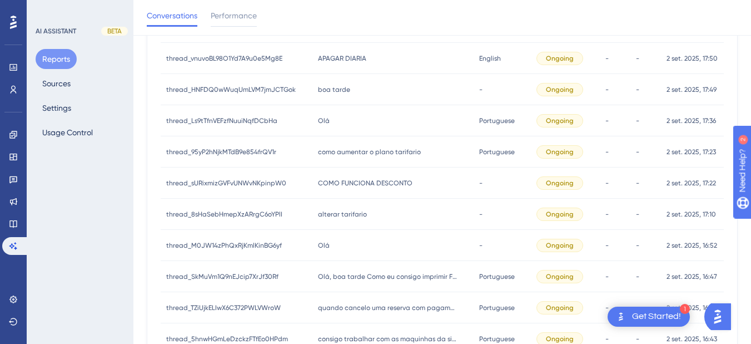
scroll to position [260, 0]
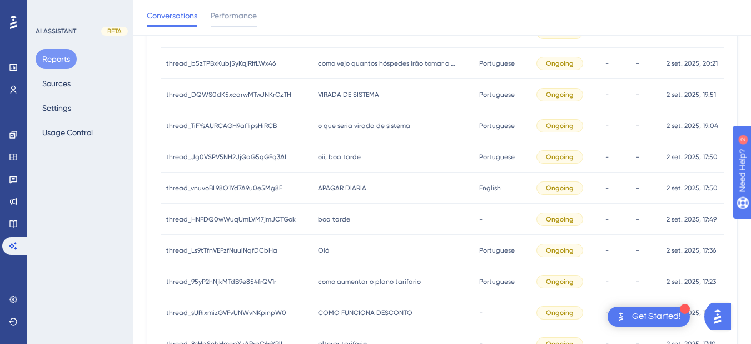
click at [390, 98] on div "VIRADA DE SISTEMA VIRADA DE SISTEMA" at bounding box center [393, 94] width 161 height 31
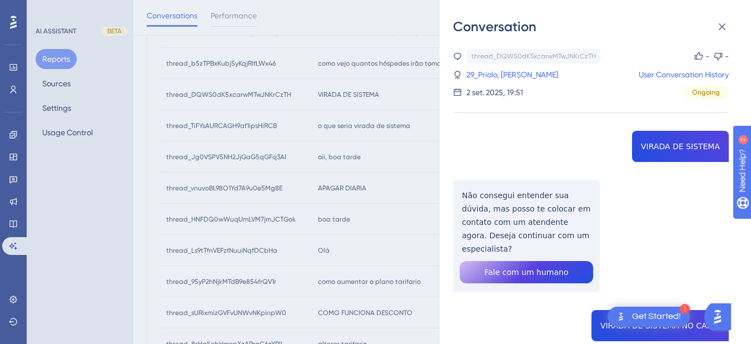
click at [664, 146] on div "thread_DQWS0dK5xcarwMTwJNKrCzTH Copy - - 29_Priolo, [PERSON_NAME] User Conversa…" at bounding box center [591, 342] width 276 height 587
click at [508, 215] on div "thread_DQWS0dK5xcarwMTwJNKrCzTH Copy - - 29_Priolo, [PERSON_NAME] User Conversa…" at bounding box center [591, 342] width 276 height 587
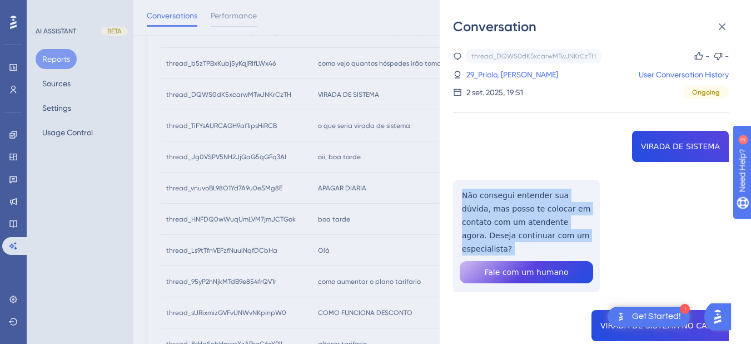
click at [508, 215] on div "thread_DQWS0dK5xcarwMTwJNKrCzTH Copy - - 29_Priolo, [PERSON_NAME] User Conversa…" at bounding box center [591, 342] width 276 height 587
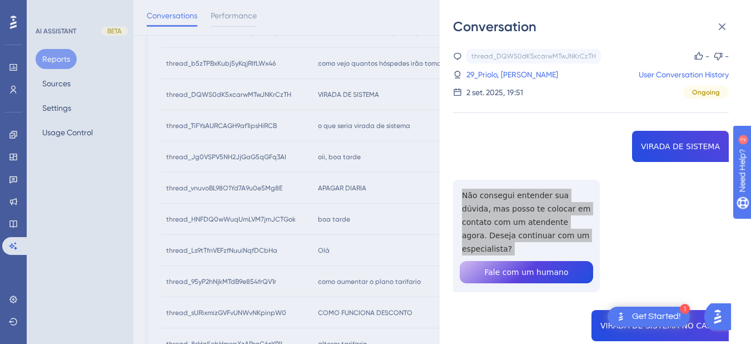
scroll to position [244, 0]
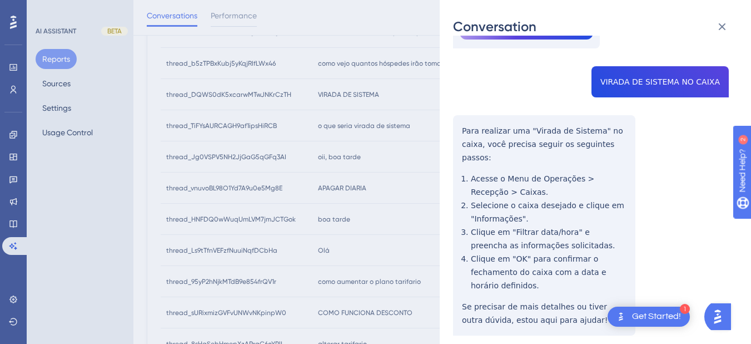
click at [636, 77] on div "thread_DQWS0dK5xcarwMTwJNKrCzTH Copy - - 29_Priolo, [PERSON_NAME] User Conversa…" at bounding box center [591, 98] width 276 height 587
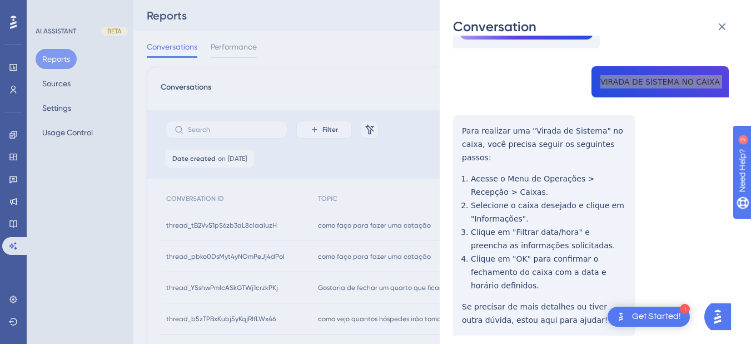
scroll to position [0, 0]
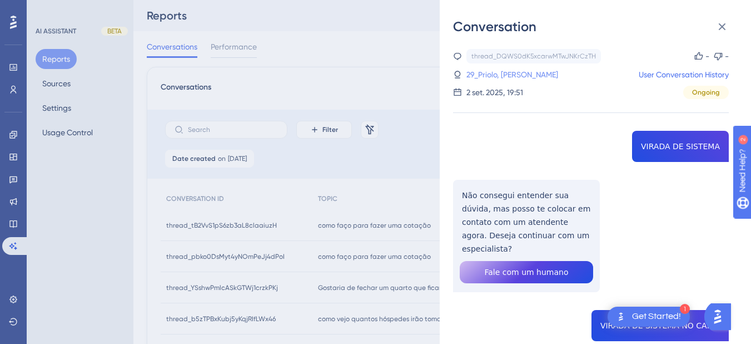
click at [505, 73] on link "29_Priolo, [PERSON_NAME]" at bounding box center [513, 74] width 92 height 13
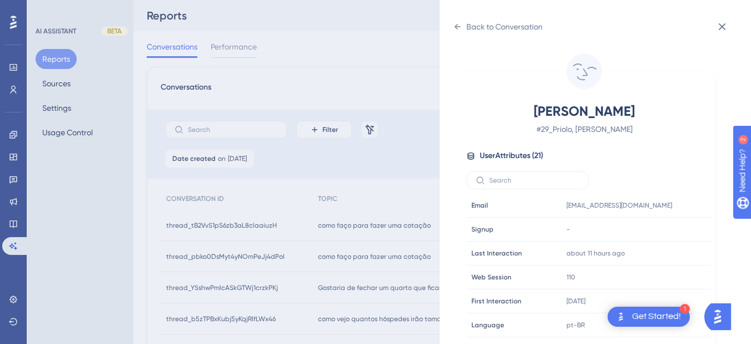
scroll to position [339, 0]
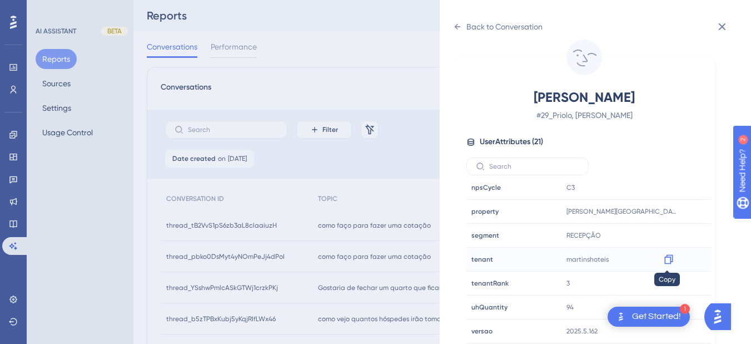
click at [665, 261] on icon at bounding box center [668, 259] width 11 height 11
click at [460, 27] on icon at bounding box center [458, 27] width 6 height 6
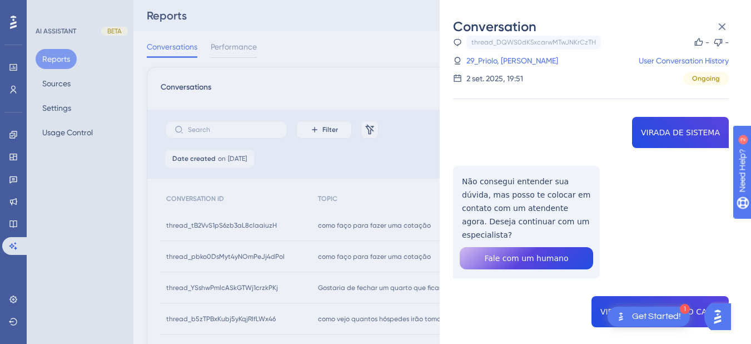
scroll to position [244, 0]
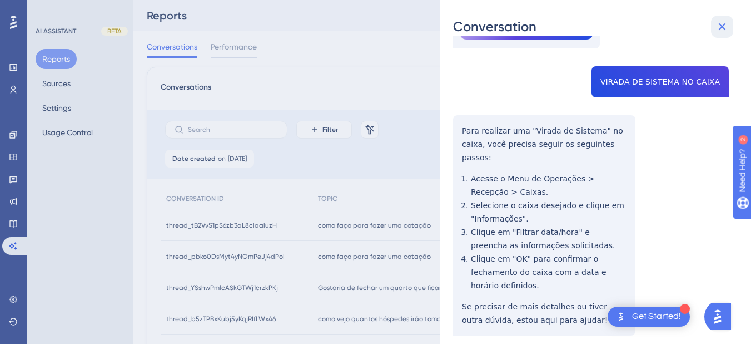
click at [684, 24] on icon at bounding box center [722, 26] width 7 height 7
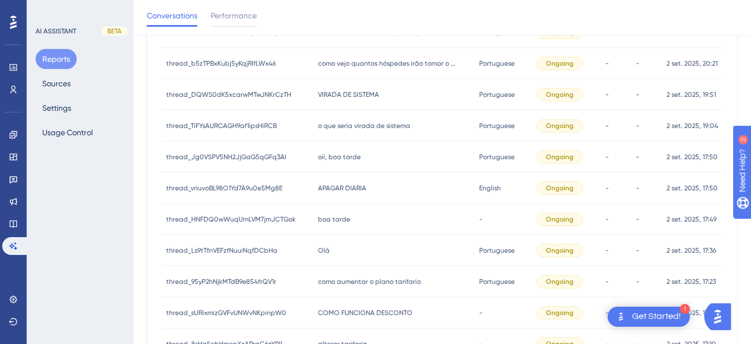
scroll to position [130, 0]
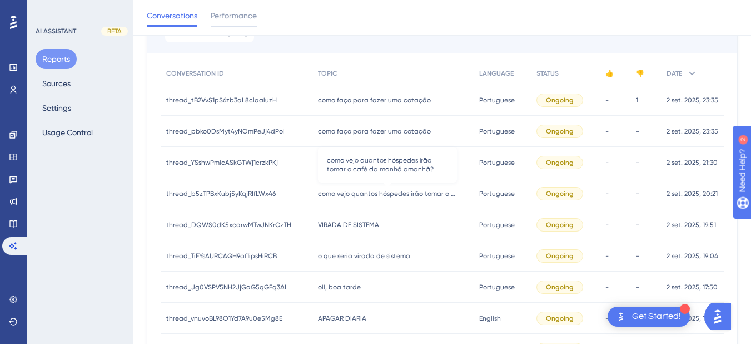
click at [360, 197] on span "como vejo quantos hóspedes irão tomar o café da manhã amanhã?" at bounding box center [387, 193] width 139 height 9
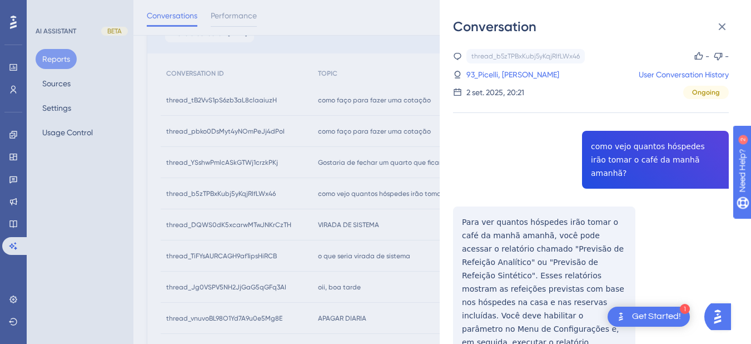
click at [629, 140] on div "thread_b5zTPBxKubj5yKqjRIfLWx46 Copy - - 93_Picelli, Thiago User Conversation H…" at bounding box center [591, 238] width 276 height 379
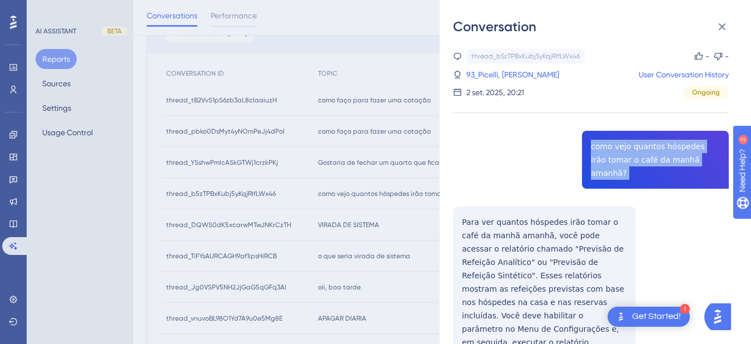
click at [629, 140] on div "thread_b5zTPBxKubj5yKqjRIfLWx46 Copy - - 93_Picelli, Thiago User Conversation H…" at bounding box center [591, 238] width 276 height 379
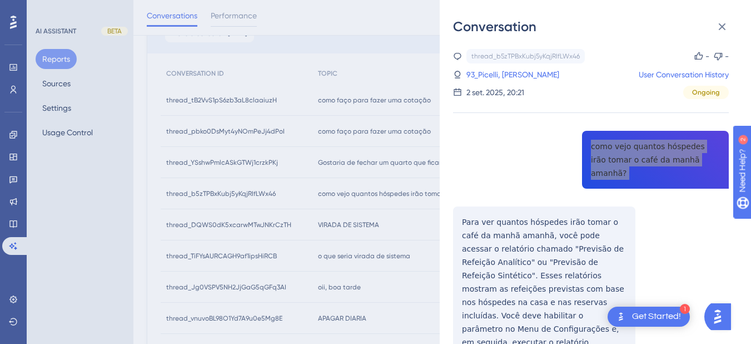
scroll to position [36, 0]
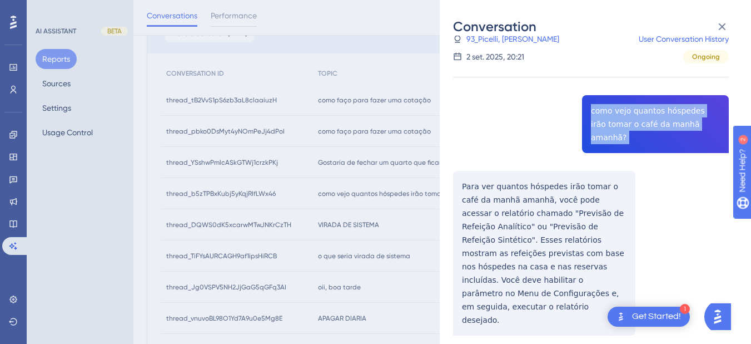
click at [454, 166] on div "thread_b5zTPBxKubj5yKqjRIfLWx46 Copy - - 93_Picelli, Thiago User Conversation H…" at bounding box center [591, 202] width 276 height 379
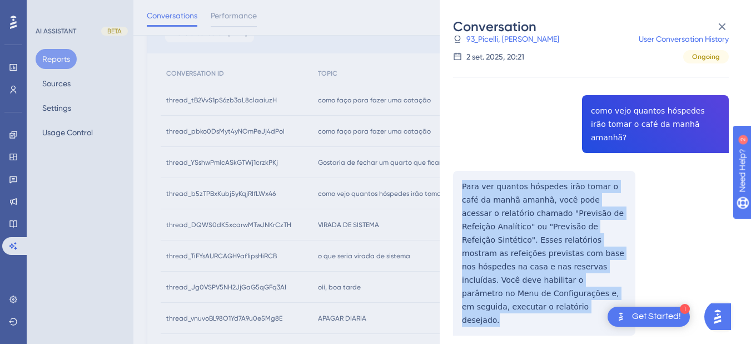
drag, startPoint x: 460, startPoint y: 170, endPoint x: 578, endPoint y: 287, distance: 166.7
click at [578, 287] on div "thread_b5zTPBxKubj5yKqjRIfLWx46 Copy - - 93_Picelli, Thiago User Conversation H…" at bounding box center [591, 202] width 276 height 379
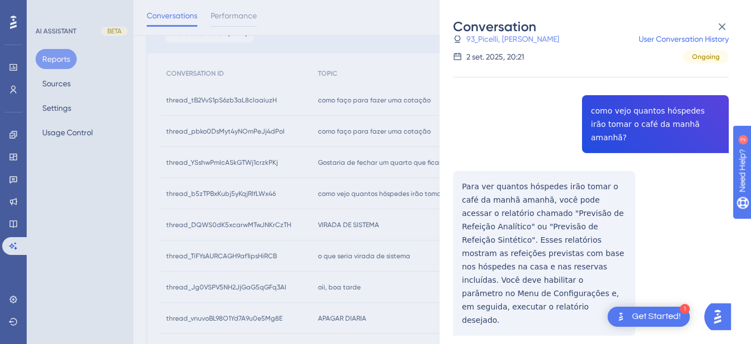
click at [504, 36] on link "93_Picelli, [PERSON_NAME]" at bounding box center [513, 38] width 93 height 13
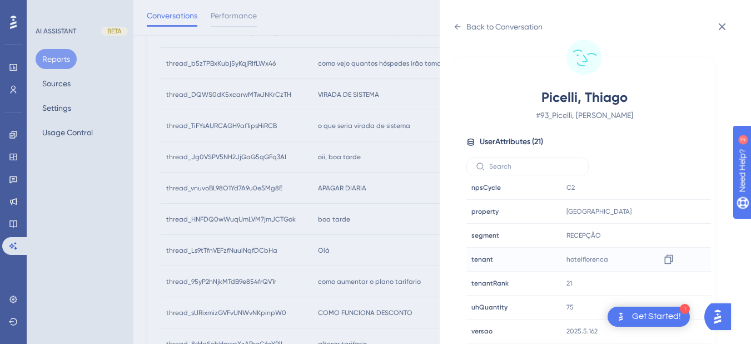
scroll to position [519, 0]
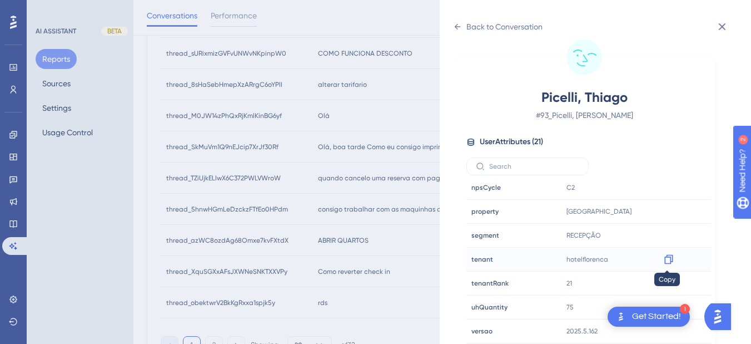
click at [673, 260] on div at bounding box center [669, 259] width 18 height 18
click at [458, 26] on icon at bounding box center [457, 26] width 9 height 9
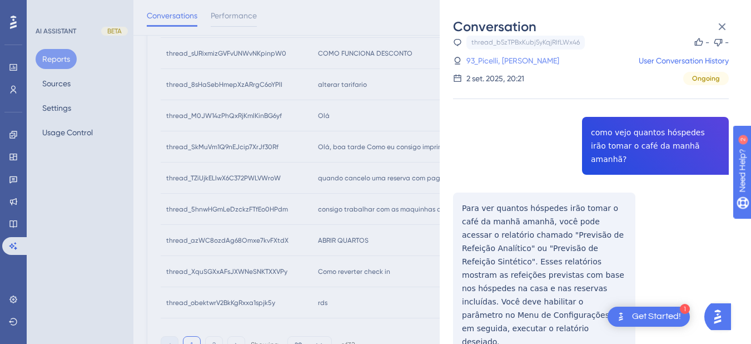
click at [489, 59] on link "93_Picelli, [PERSON_NAME]" at bounding box center [513, 60] width 93 height 13
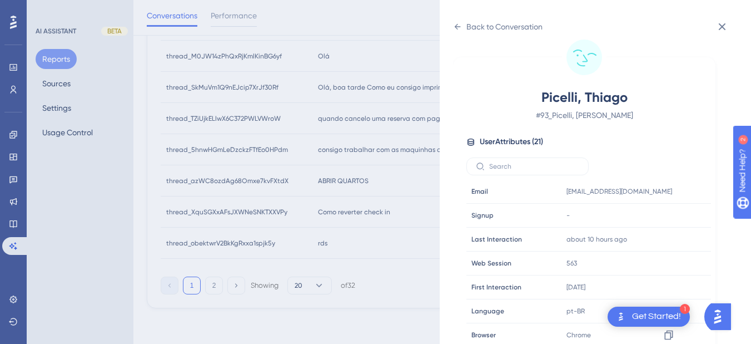
scroll to position [339, 0]
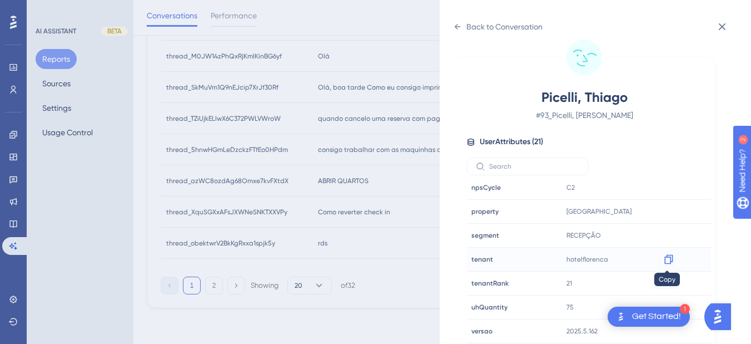
click at [669, 260] on icon at bounding box center [669, 259] width 8 height 9
click at [456, 22] on div "Back to Conversation" at bounding box center [498, 27] width 90 height 18
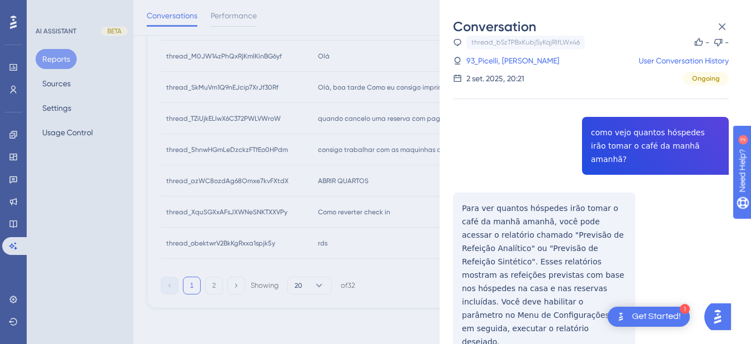
scroll to position [36, 0]
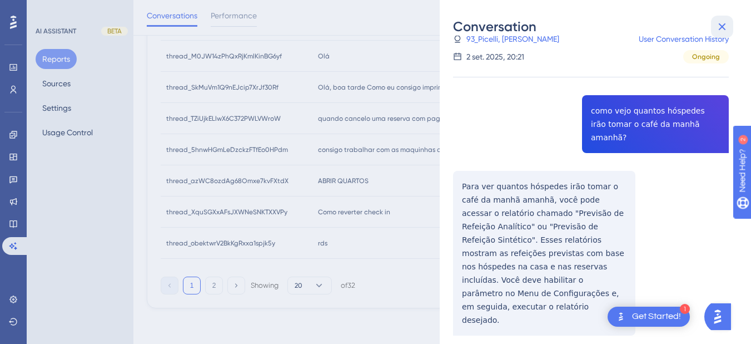
click at [684, 28] on icon at bounding box center [722, 26] width 7 height 7
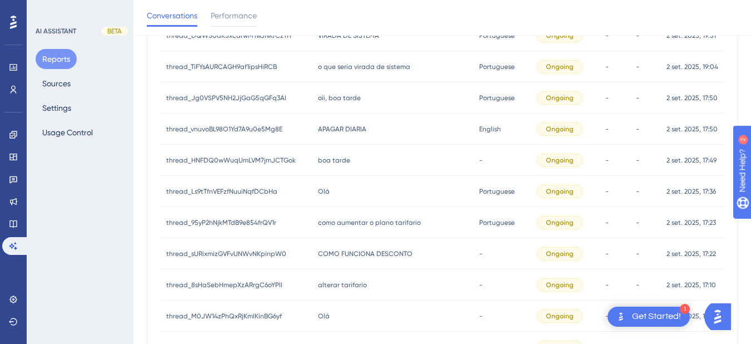
scroll to position [60, 0]
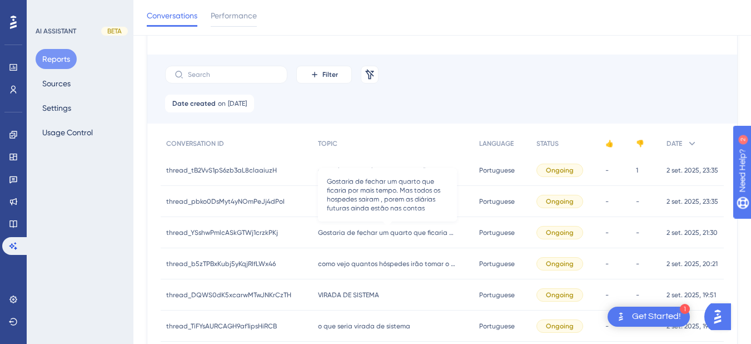
click at [366, 232] on span "Gostaria de fechar um quarto que ficaria por mais tempo. Mas todos os hospedes …" at bounding box center [387, 232] width 139 height 9
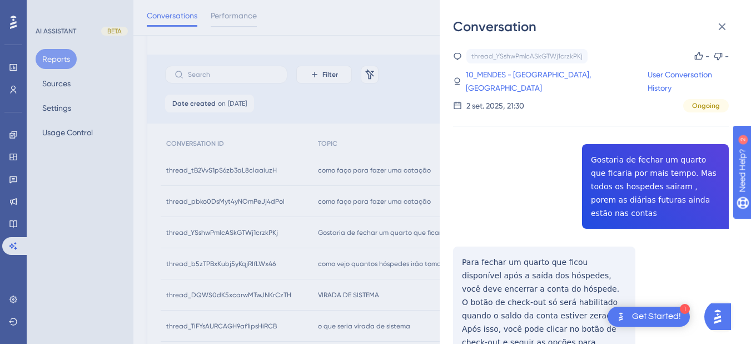
scroll to position [130, 0]
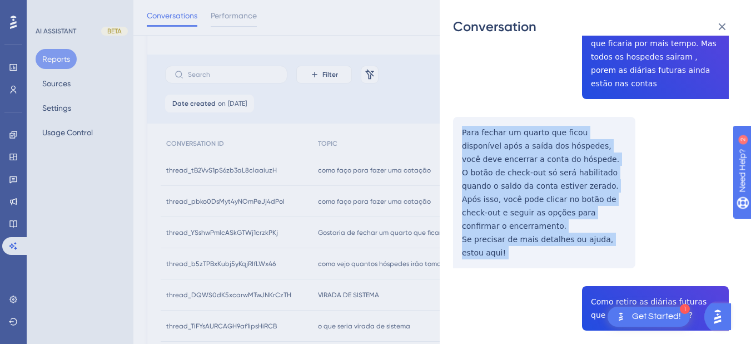
drag, startPoint x: 462, startPoint y: 115, endPoint x: 506, endPoint y: 146, distance: 54.3
click at [489, 251] on div "thread_YSshwPmlcASkGTWj1crzkPKj Copy - - 10_MENDES - [GEOGRAPHIC_DATA], [PERSON…" at bounding box center [591, 292] width 276 height 746
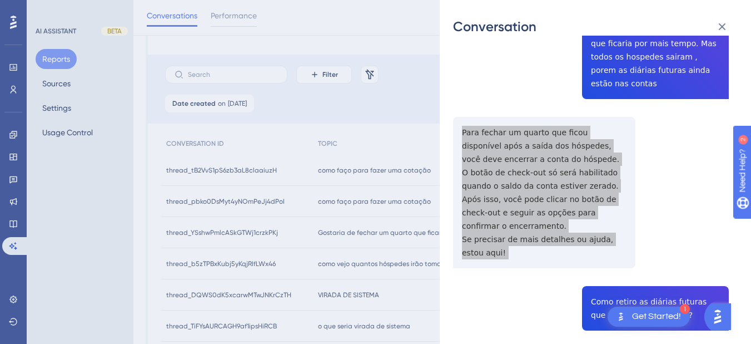
scroll to position [260, 0]
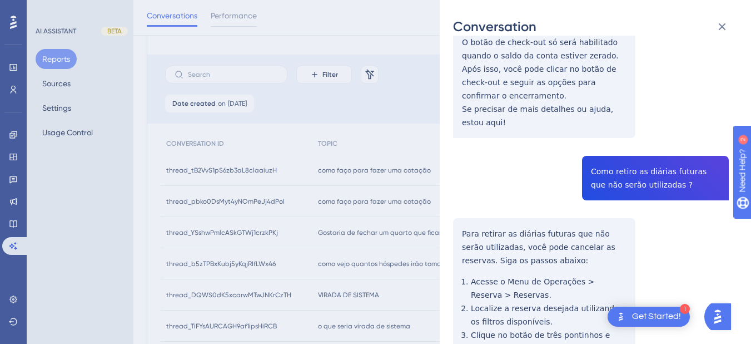
click at [628, 151] on div "thread_YSshwPmlcASkGTWj1crzkPKj Copy - - 10_MENDES - [GEOGRAPHIC_DATA], [PERSON…" at bounding box center [591, 162] width 276 height 746
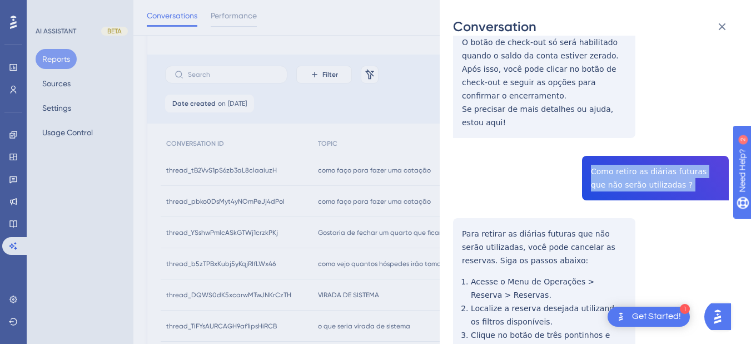
click at [628, 151] on div "thread_YSshwPmlcASkGTWj1crzkPKj Copy - - 10_MENDES - [GEOGRAPHIC_DATA], [PERSON…" at bounding box center [591, 162] width 276 height 746
click at [613, 150] on div "thread_YSshwPmlcASkGTWj1crzkPKj Copy - - 10_MENDES - [GEOGRAPHIC_DATA], [PERSON…" at bounding box center [591, 162] width 276 height 746
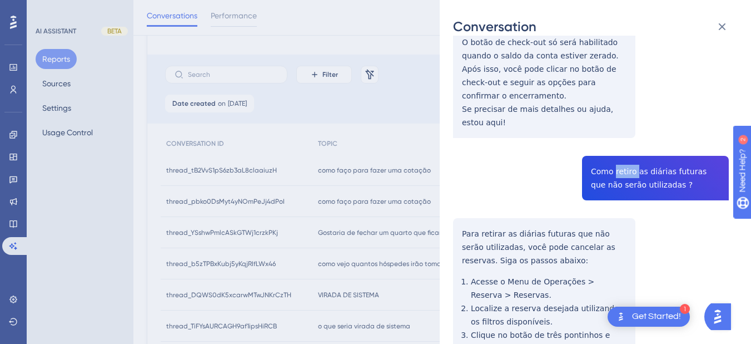
click at [613, 150] on div "thread_YSshwPmlcASkGTWj1crzkPKj Copy - - 10_MENDES - [GEOGRAPHIC_DATA], [PERSON…" at bounding box center [591, 162] width 276 height 746
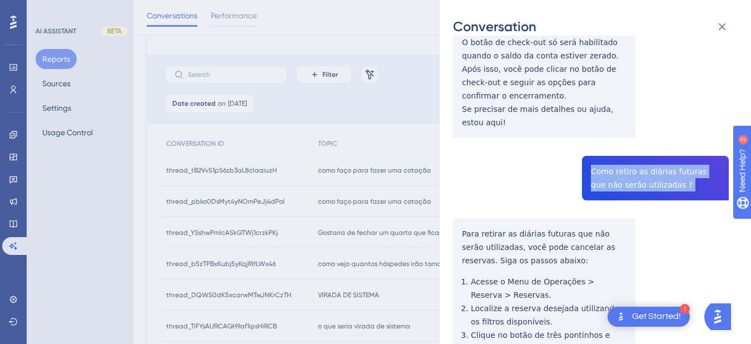
click at [613, 150] on div "thread_YSshwPmlcASkGTWj1crzkPKj Copy - - 10_MENDES - [GEOGRAPHIC_DATA], [PERSON…" at bounding box center [591, 162] width 276 height 746
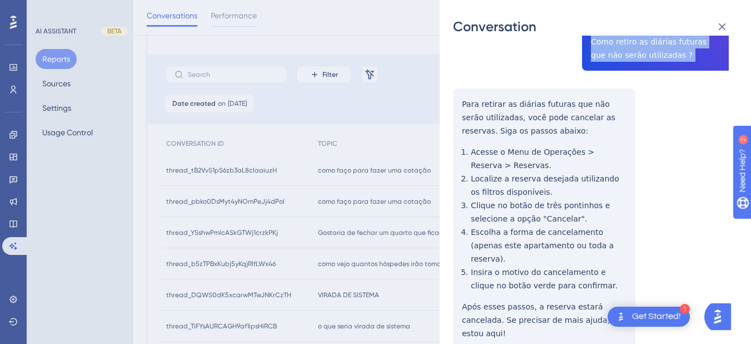
click at [462, 76] on div "thread_YSshwPmlcASkGTWj1crzkPKj Copy - - 10_MENDES - [GEOGRAPHIC_DATA], [PERSON…" at bounding box center [591, 33] width 276 height 746
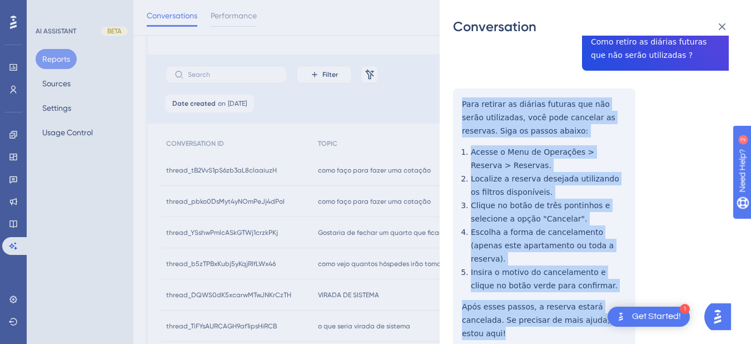
drag, startPoint x: 462, startPoint y: 76, endPoint x: 597, endPoint y: 276, distance: 241.2
click at [597, 276] on div "thread_YSshwPmlcASkGTWj1crzkPKj Copy - - 10_MENDES - [GEOGRAPHIC_DATA], [PERSON…" at bounding box center [591, 33] width 276 height 746
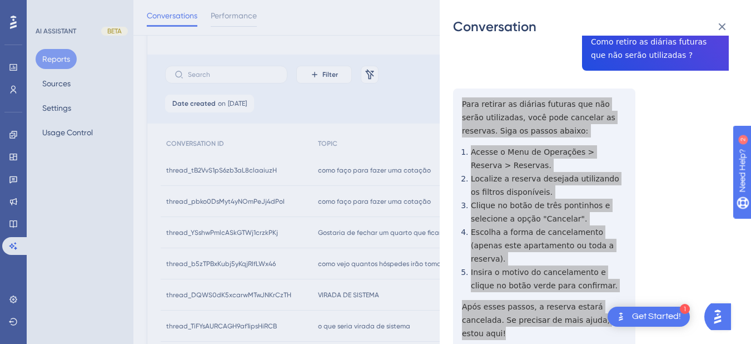
scroll to position [0, 0]
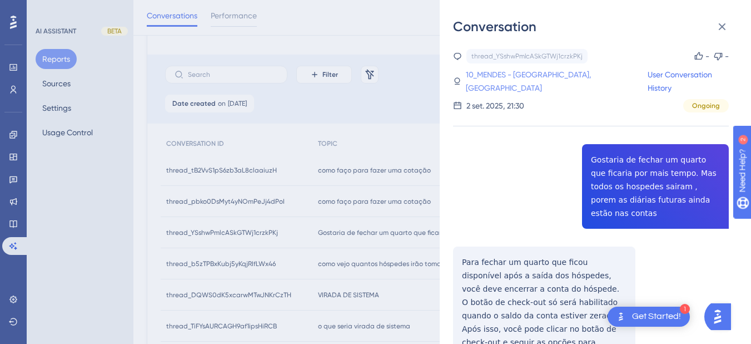
click at [529, 68] on link "10_MENDES - [GEOGRAPHIC_DATA], [GEOGRAPHIC_DATA]" at bounding box center [557, 81] width 182 height 27
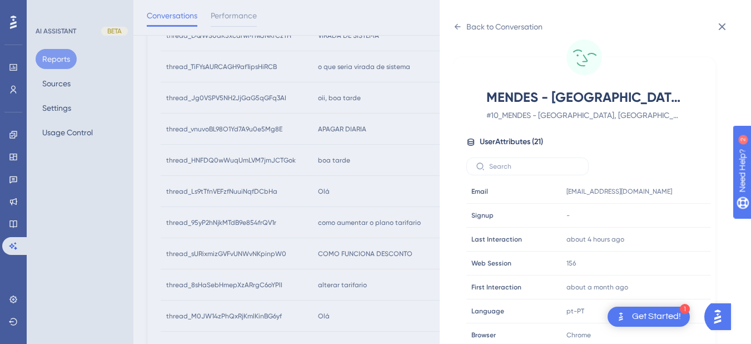
scroll to position [339, 0]
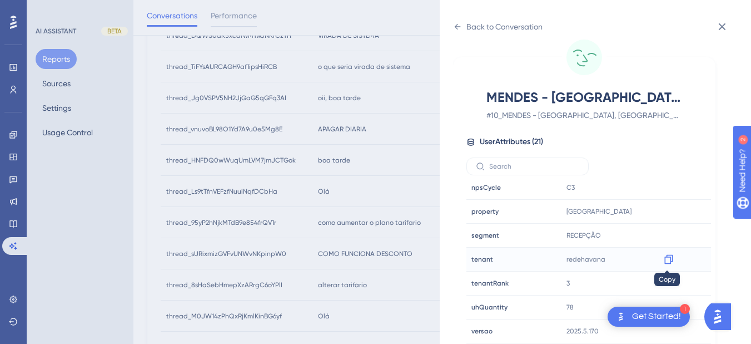
click at [671, 266] on div at bounding box center [669, 259] width 18 height 18
drag, startPoint x: 666, startPoint y: 261, endPoint x: 683, endPoint y: 261, distance: 16.7
click at [666, 261] on icon at bounding box center [668, 259] width 11 height 11
click at [459, 32] on div "Back to Conversation" at bounding box center [498, 27] width 90 height 18
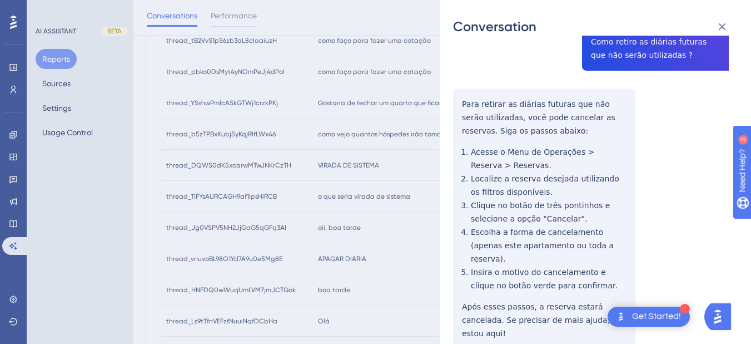
scroll to position [0, 0]
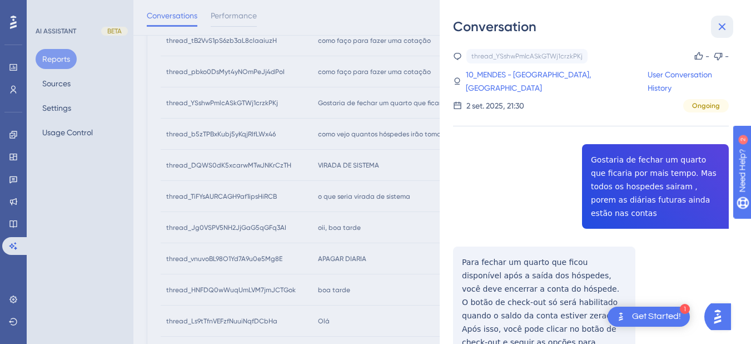
click at [684, 22] on icon at bounding box center [722, 26] width 13 height 13
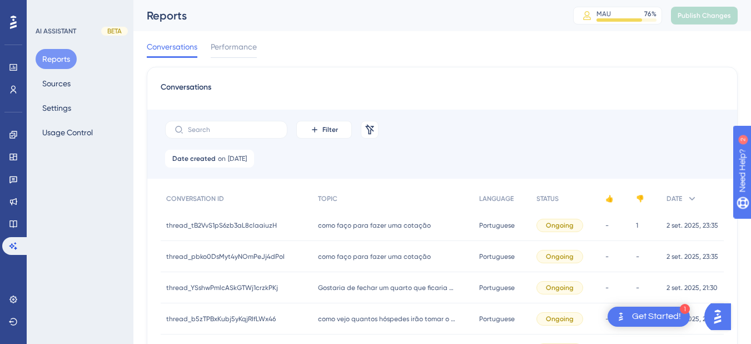
scroll to position [130, 0]
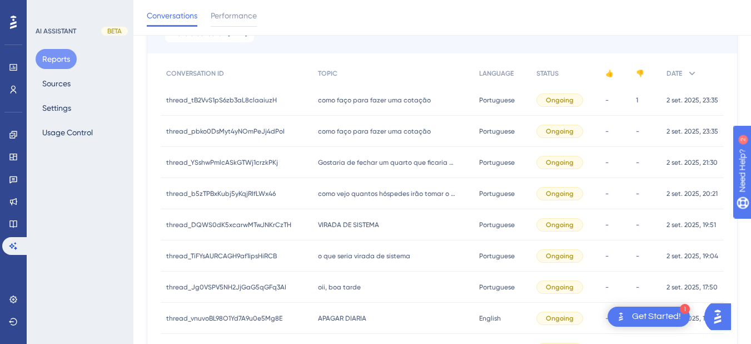
click at [356, 128] on span "como faço para fazer uma cotação" at bounding box center [374, 131] width 113 height 9
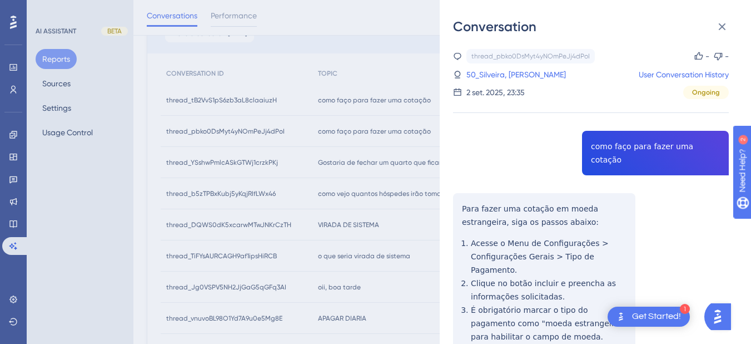
click at [633, 148] on div "thread_pbko0DsMyt4yNOmPeJj4dPoI Copy - - 50_Silveira, Viviane User Conversation…" at bounding box center [591, 293] width 276 height 488
drag, startPoint x: 489, startPoint y: 182, endPoint x: 468, endPoint y: 189, distance: 21.8
click at [488, 182] on div "thread_pbko0DsMyt4yNOmPeJj4dPoI Copy - - 50_Silveira, Viviane User Conversation…" at bounding box center [591, 293] width 276 height 488
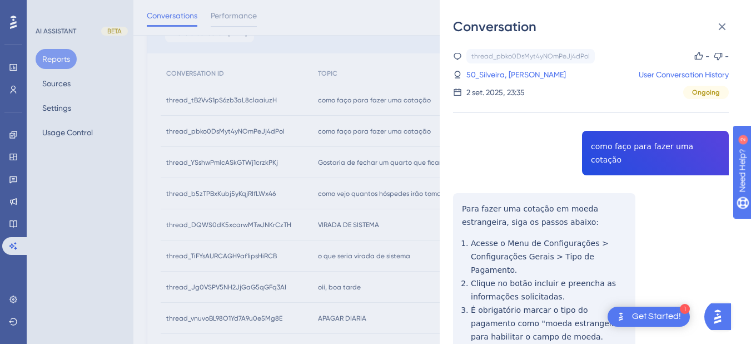
click at [463, 190] on div "thread_pbko0DsMyt4yNOmPeJj4dPoI Copy - - 50_Silveira, Viviane User Conversation…" at bounding box center [591, 293] width 276 height 488
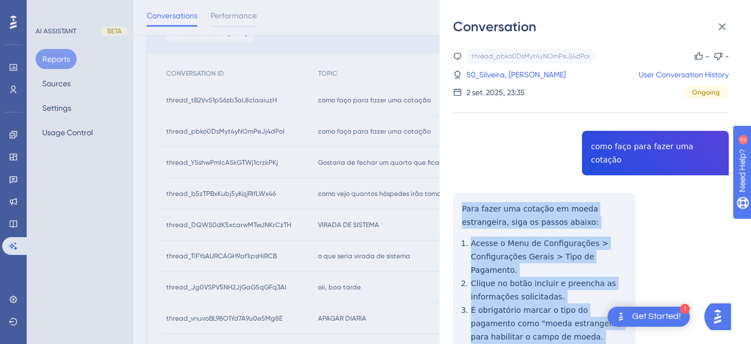
scroll to position [145, 0]
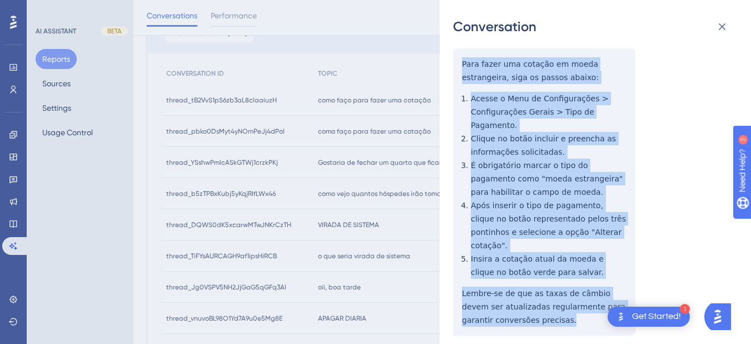
drag, startPoint x: 464, startPoint y: 190, endPoint x: 543, endPoint y: 281, distance: 120.6
click at [543, 281] on div "thread_pbko0DsMyt4yNOmPeJj4dPoI Copy - - 50_Silveira, Viviane User Conversation…" at bounding box center [591, 148] width 276 height 488
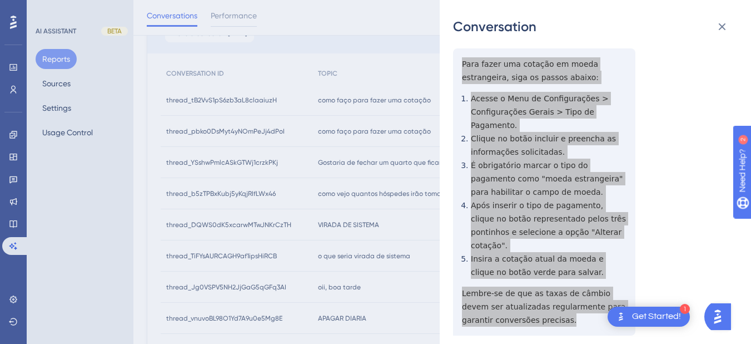
scroll to position [0, 0]
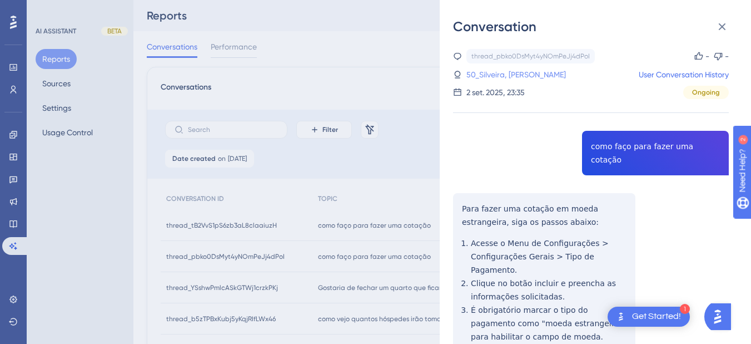
click at [514, 80] on link "50_Silveira, [PERSON_NAME]" at bounding box center [517, 74] width 100 height 13
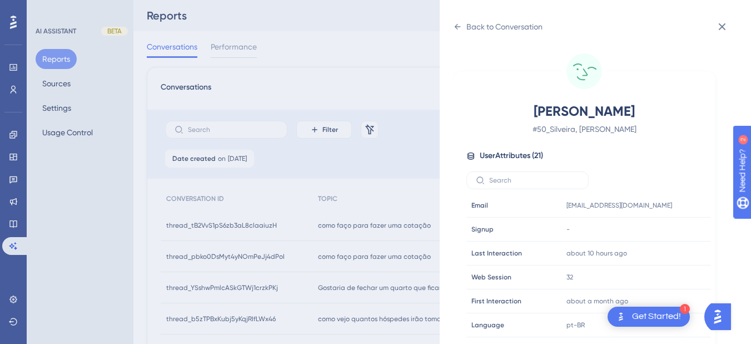
scroll to position [339, 0]
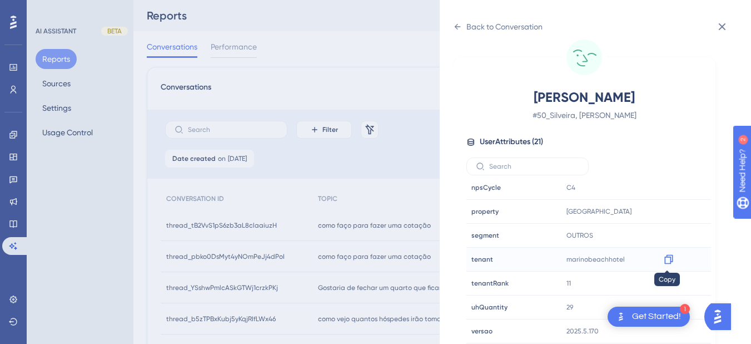
click at [667, 262] on icon at bounding box center [668, 259] width 11 height 11
click at [459, 23] on icon at bounding box center [457, 26] width 9 height 9
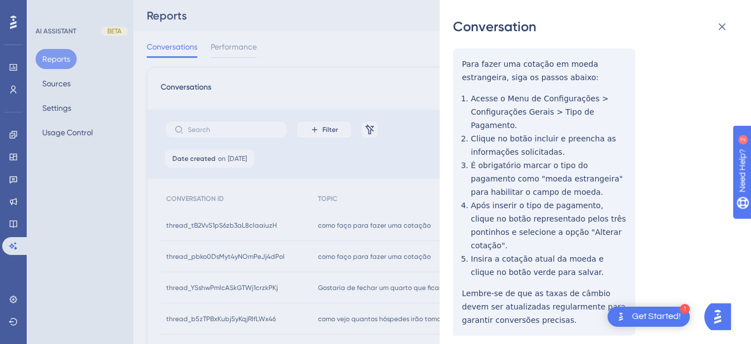
scroll to position [130, 0]
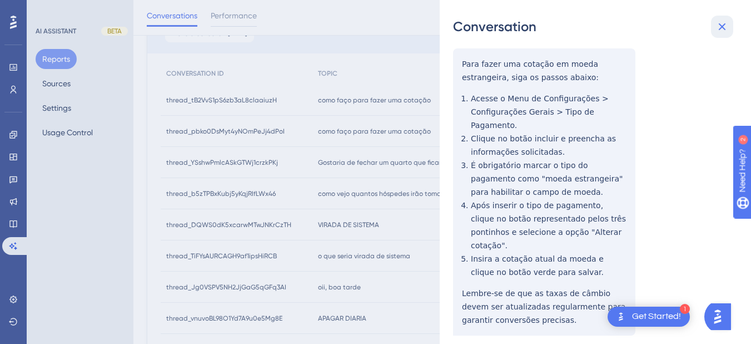
drag, startPoint x: 716, startPoint y: 21, endPoint x: 464, endPoint y: 156, distance: 285.9
click at [684, 21] on icon at bounding box center [722, 26] width 13 height 13
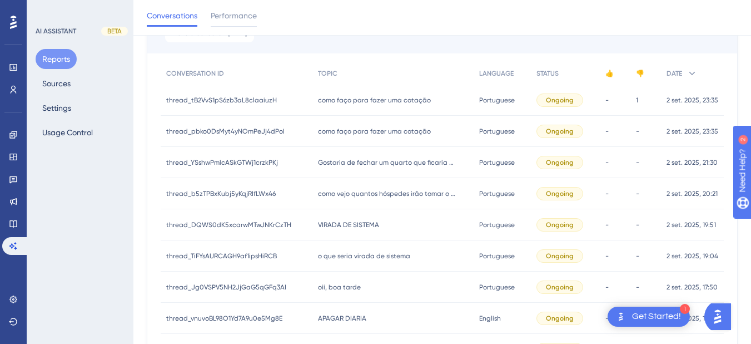
click at [372, 96] on span "como faço para fazer uma cotação" at bounding box center [374, 100] width 113 height 9
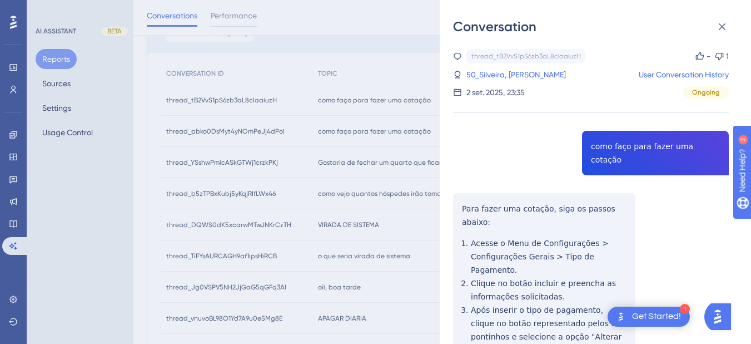
click at [617, 142] on div "thread_tB2VvS1pS6zb3aL8claaiuzH Copy - 1 50_Silveira, Viviane User Conversation…" at bounding box center [591, 290] width 276 height 483
drag, startPoint x: 485, startPoint y: 196, endPoint x: 454, endPoint y: 196, distance: 30.6
click at [482, 196] on div "thread_tB2VvS1pS6zb3aL8claaiuzH Copy - 1 50_Silveira, Viviane User Conversation…" at bounding box center [591, 290] width 276 height 483
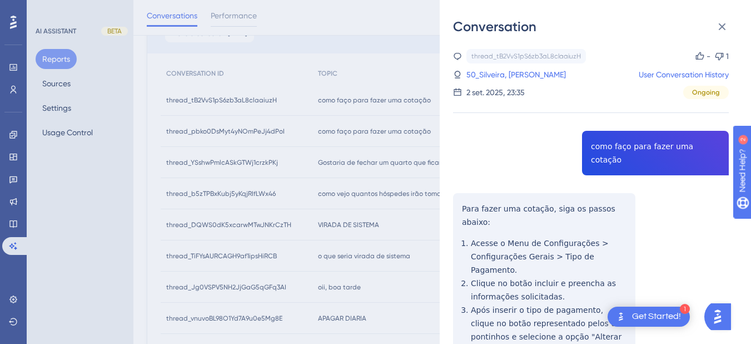
click at [462, 195] on div "thread_tB2VvS1pS6zb3aL8claaiuzH Copy - 1 50_Silveira, Viviane User Conversation…" at bounding box center [591, 290] width 276 height 483
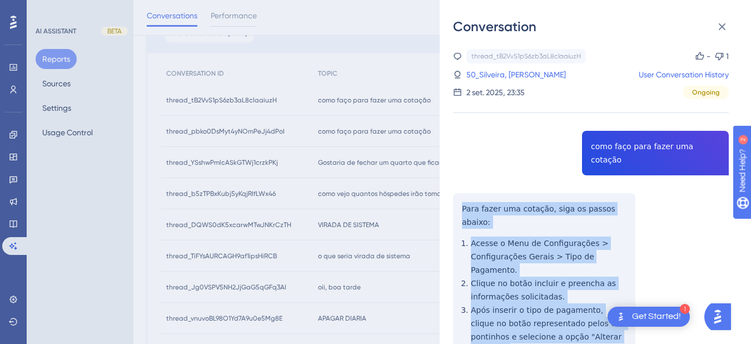
scroll to position [113, 0]
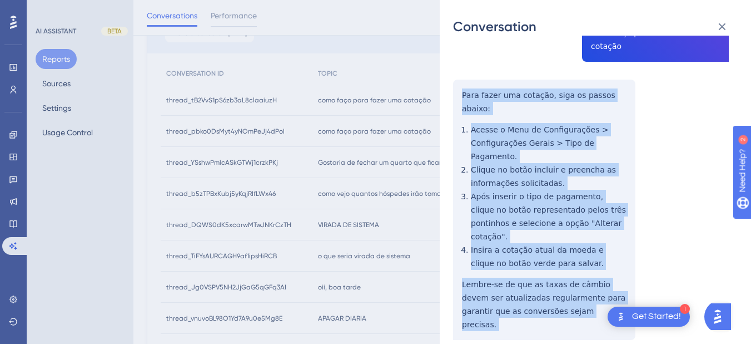
drag, startPoint x: 462, startPoint y: 195, endPoint x: 536, endPoint y: 118, distance: 107.0
click at [564, 259] on div "thread_tB2VvS1pS6zb3aL8claaiuzH Copy - 1 50_Silveira, Viviane User Conversation…" at bounding box center [591, 176] width 276 height 483
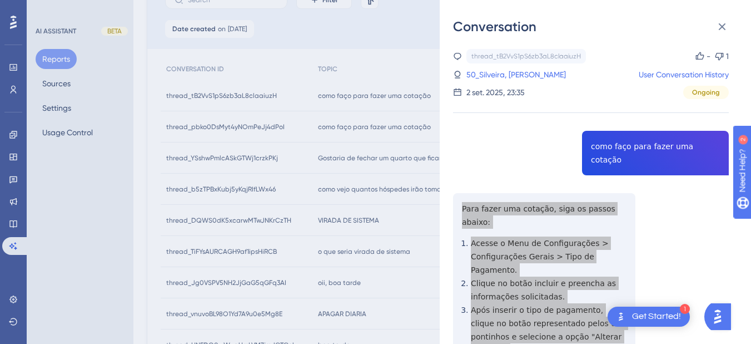
scroll to position [0, 0]
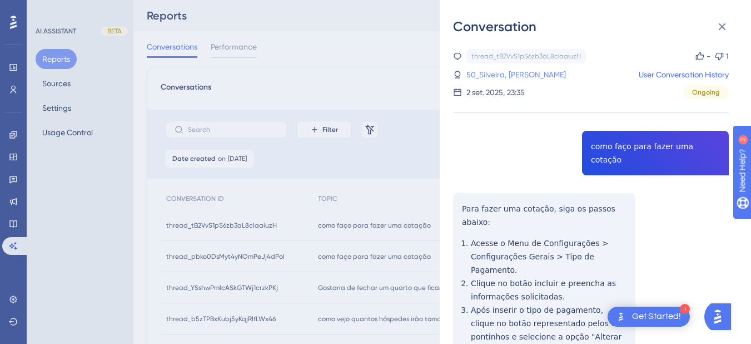
click at [502, 76] on link "50_Silveira, [PERSON_NAME]" at bounding box center [517, 74] width 100 height 13
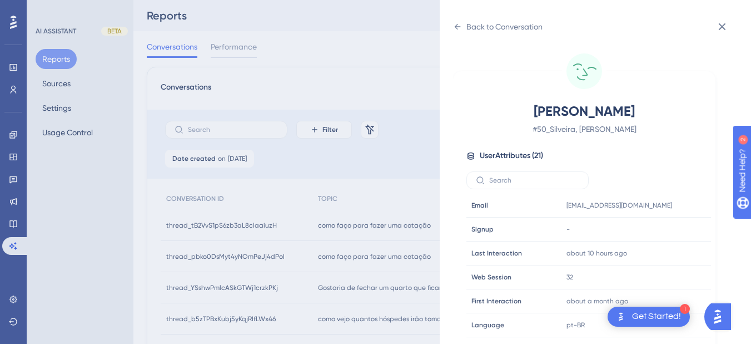
scroll to position [339, 0]
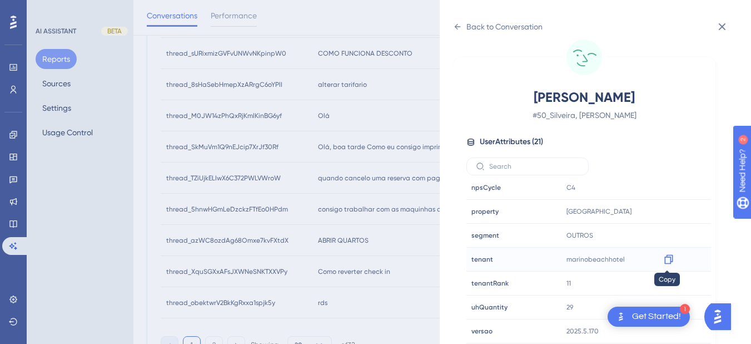
click at [667, 263] on icon at bounding box center [669, 259] width 8 height 9
click at [684, 21] on icon at bounding box center [722, 26] width 13 height 13
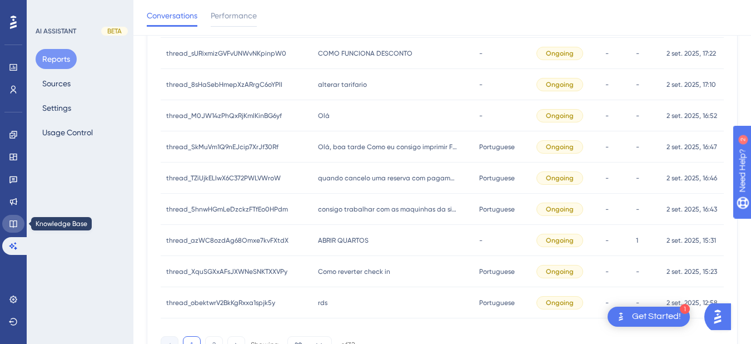
click at [14, 226] on icon at bounding box center [13, 223] width 9 height 9
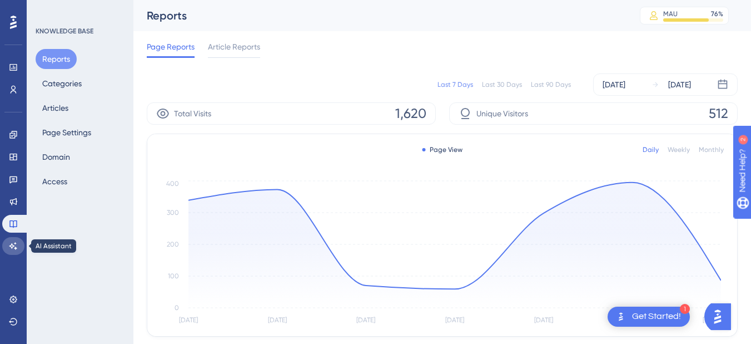
click at [10, 251] on link at bounding box center [13, 246] width 22 height 18
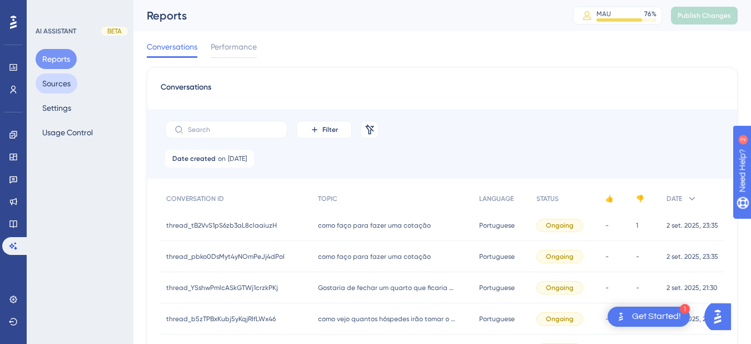
click at [64, 74] on button "Sources" at bounding box center [57, 83] width 42 height 20
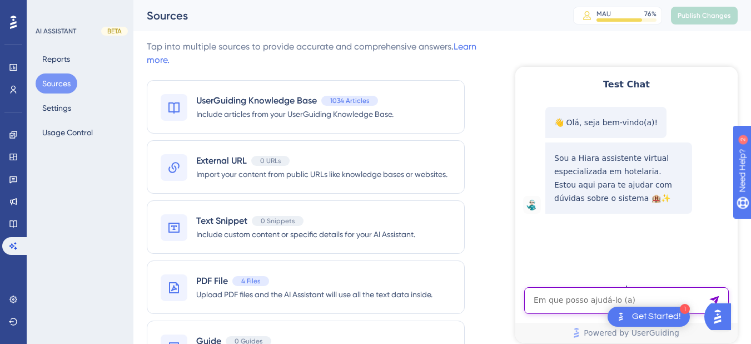
click at [571, 291] on textarea "AI Assistant Text Input" at bounding box center [626, 300] width 205 height 27
paste textarea "eu consigo desagrupar todos os apartamentos de uma vez, ou preciso fazer de um …"
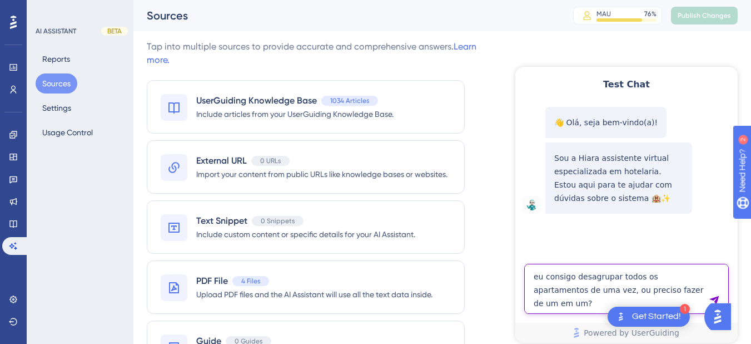
type textarea "eu consigo desagrupar todos os apartamentos de uma vez, ou preciso fazer de um …"
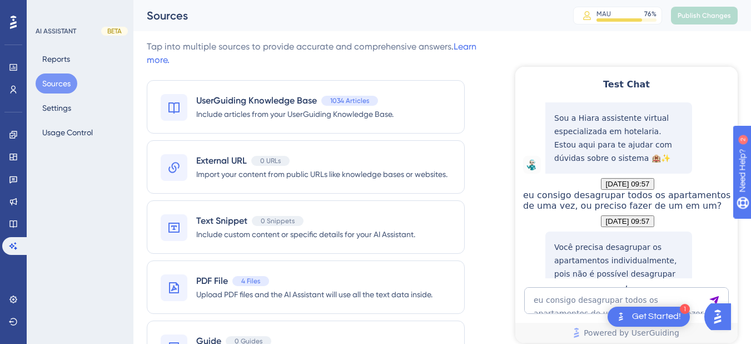
scroll to position [208, 0]
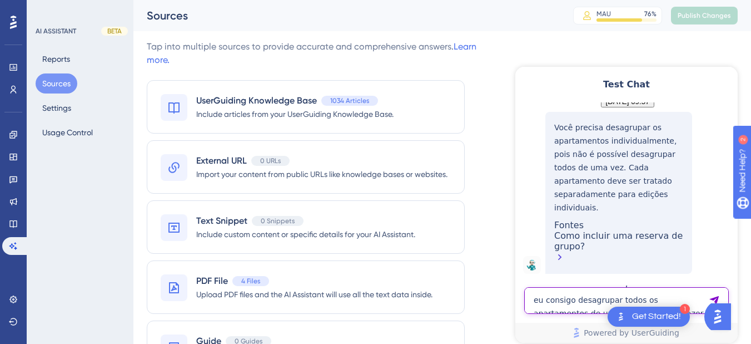
click at [586, 296] on textarea "eu consigo desagrupar todos os apartamentos de uma vez, ou preciso fazer de um …" at bounding box center [626, 300] width 205 height 27
paste textarea "como faço para prorrogar via booking"
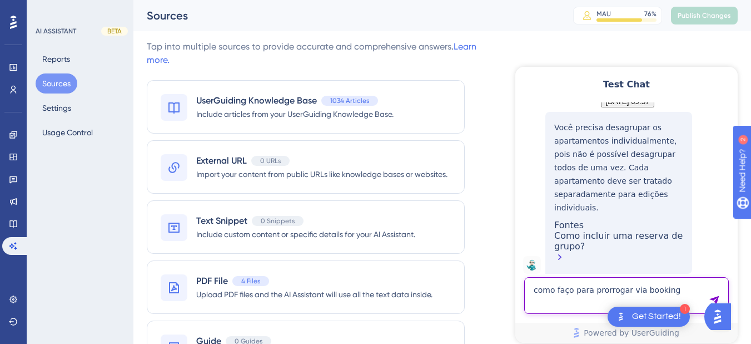
type textarea "como faço para prorrogar via booking"
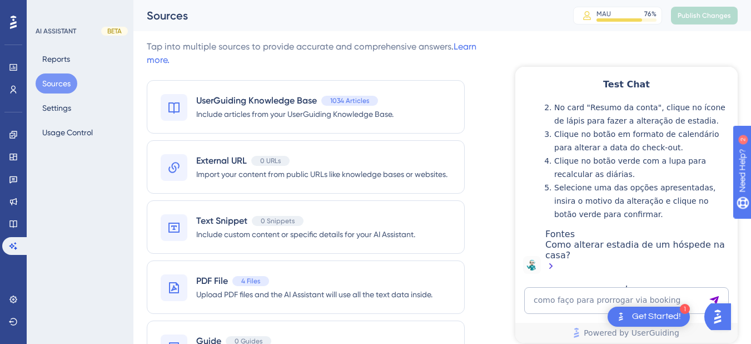
scroll to position [558, 0]
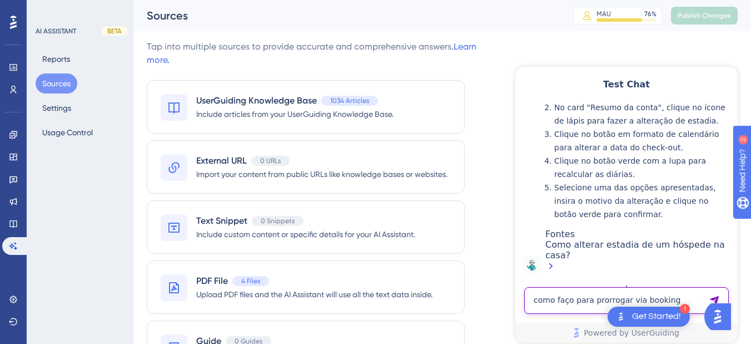
click at [567, 302] on textarea "como faço para prorrogar via booking" at bounding box center [626, 300] width 205 height 27
paste textarea "qual a forma mais rapida para localizar um pagamento"
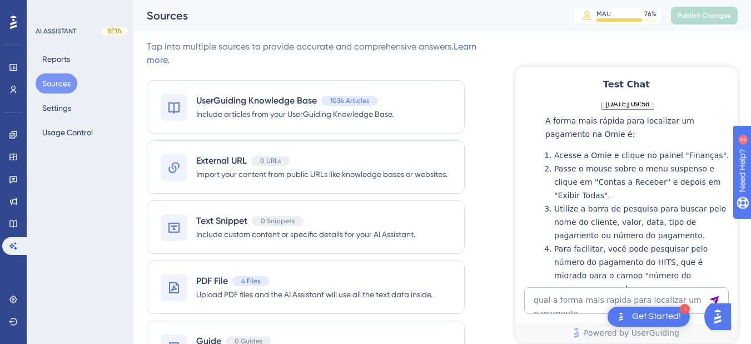
scroll to position [922, 0]
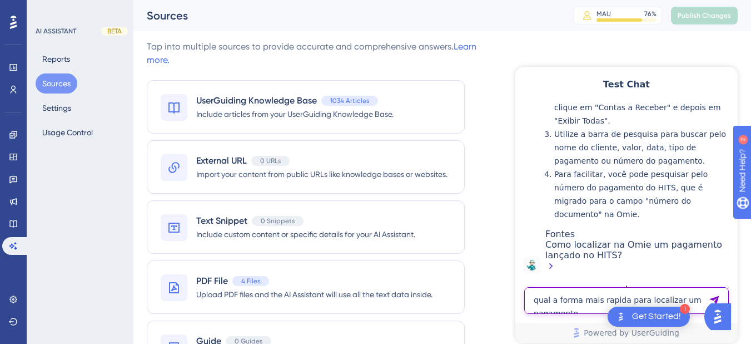
click at [582, 305] on textarea "qual a forma mais rapida para localizar um pagamento" at bounding box center [626, 300] width 205 height 27
paste textarea "como consigo fazer troca de apt o checkins foi fei"
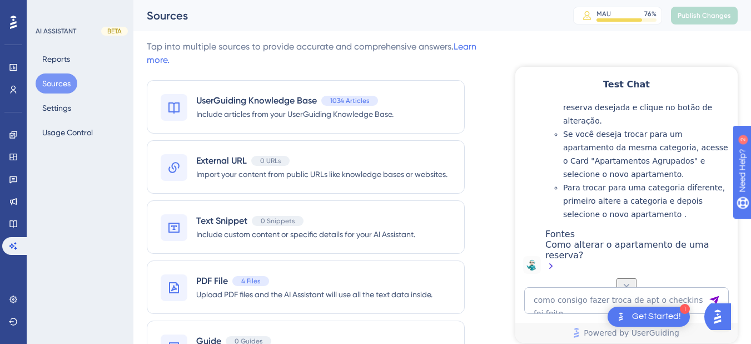
scroll to position [1106, 0]
drag, startPoint x: 614, startPoint y: 141, endPoint x: 648, endPoint y: 152, distance: 35.7
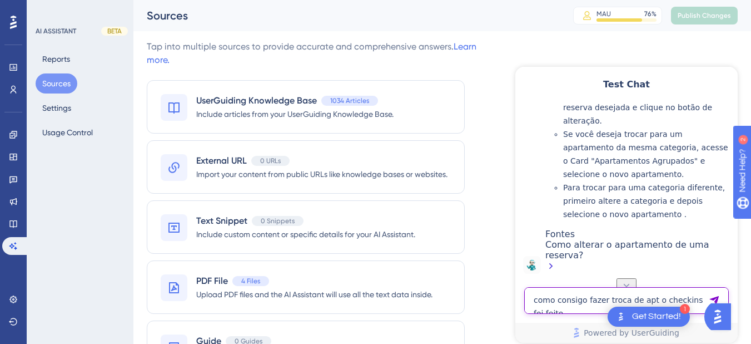
click at [571, 308] on textarea "como consigo fazer troca de apt o checkins foi feito" at bounding box center [626, 300] width 205 height 27
paste textarea "faço um cadastro novo de uma empresa para emitir nota fiscal"
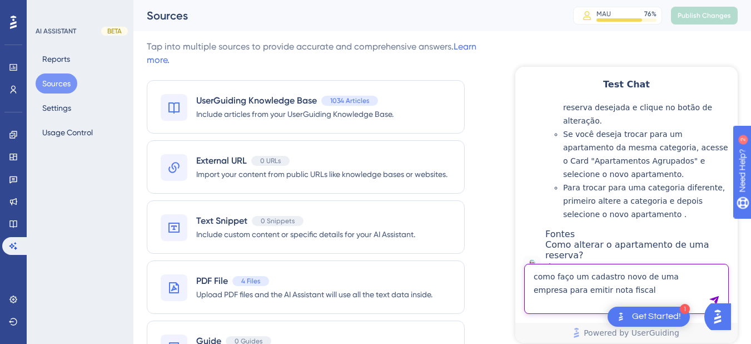
type textarea "como faço um cadastro novo de uma empresa para emitir nota fiscal"
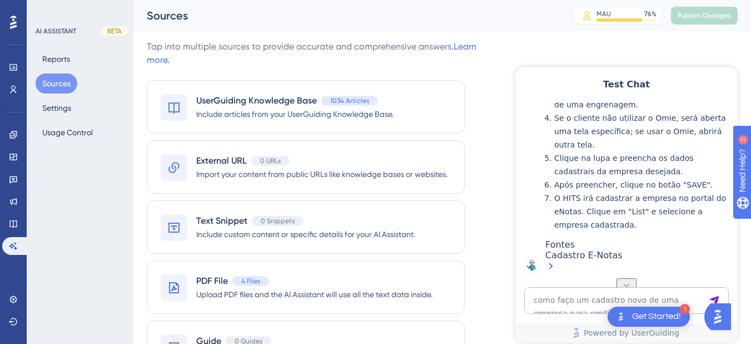
scroll to position [1510, 0]
drag, startPoint x: 592, startPoint y: 176, endPoint x: 695, endPoint y: 191, distance: 103.9
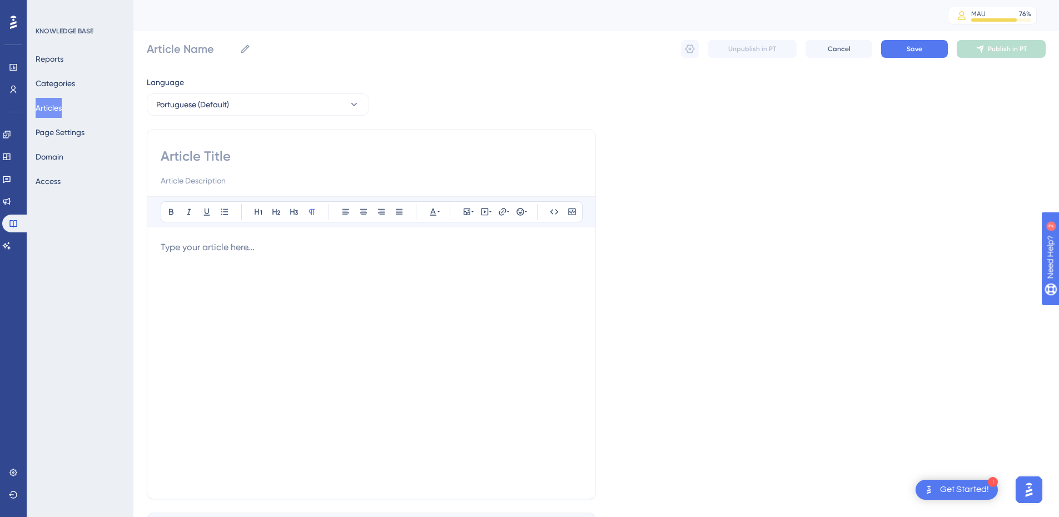
click at [47, 107] on button "Articles" at bounding box center [49, 108] width 26 height 20
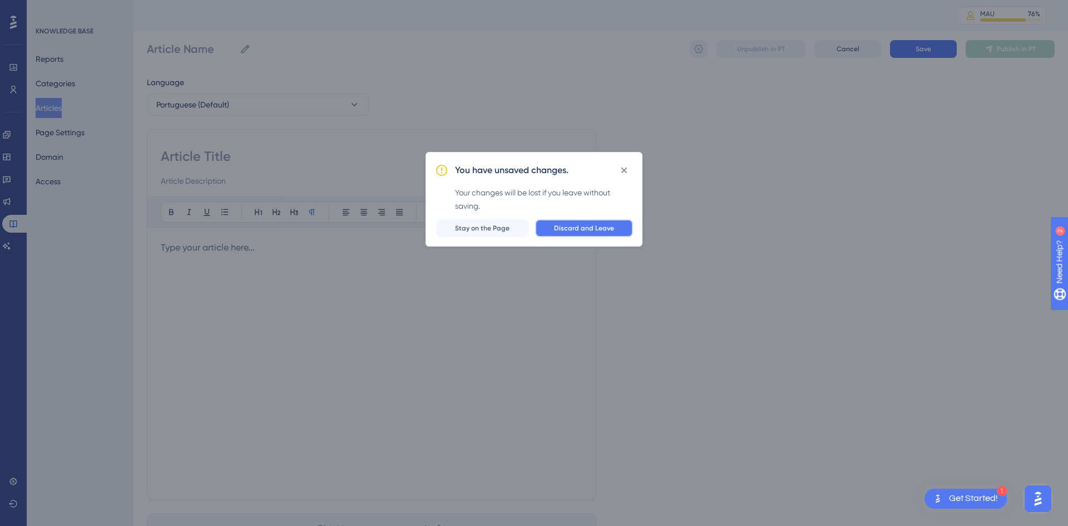
click at [579, 236] on button "Discard and Leave" at bounding box center [584, 228] width 98 height 18
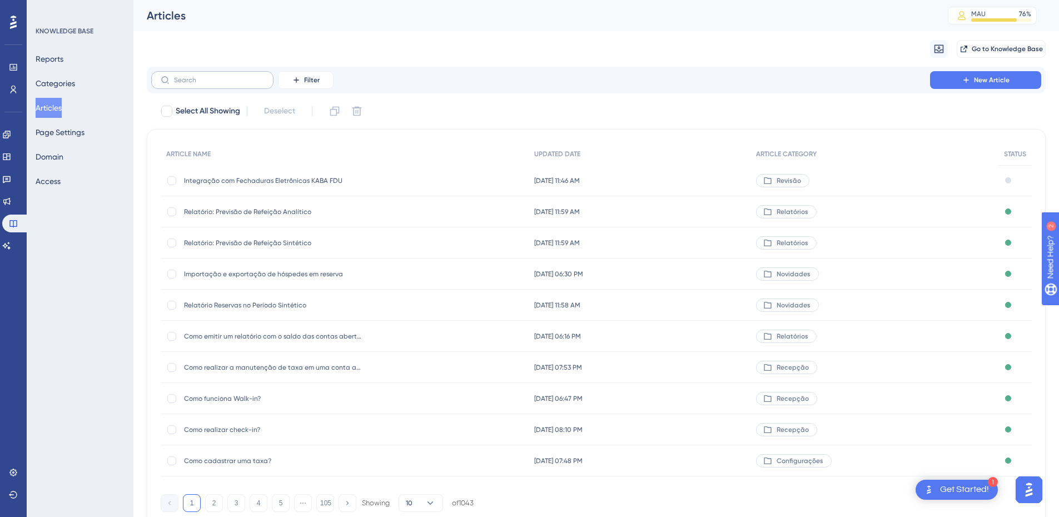
click at [200, 87] on label at bounding box center [212, 80] width 122 height 18
click at [200, 84] on input "text" at bounding box center [219, 80] width 90 height 8
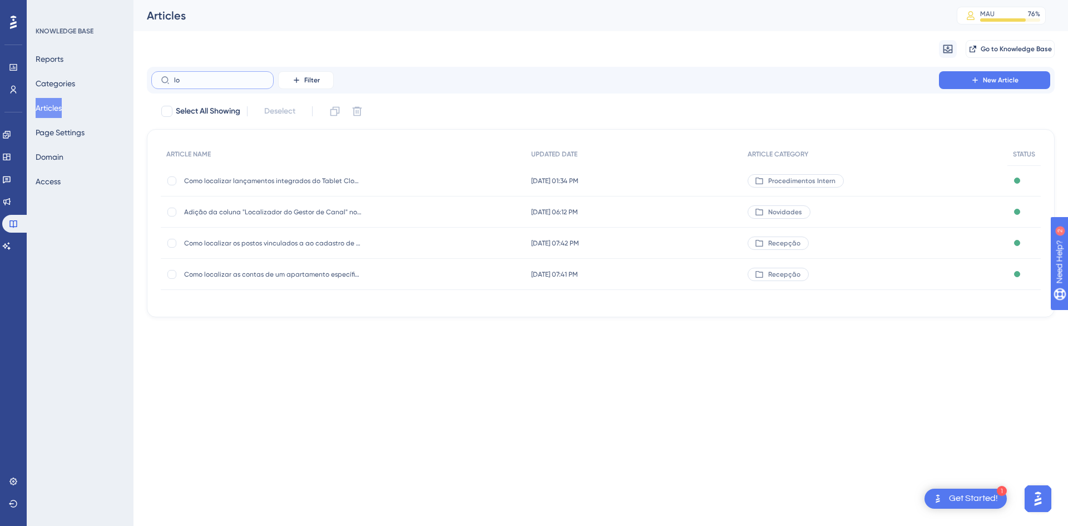
type input "l"
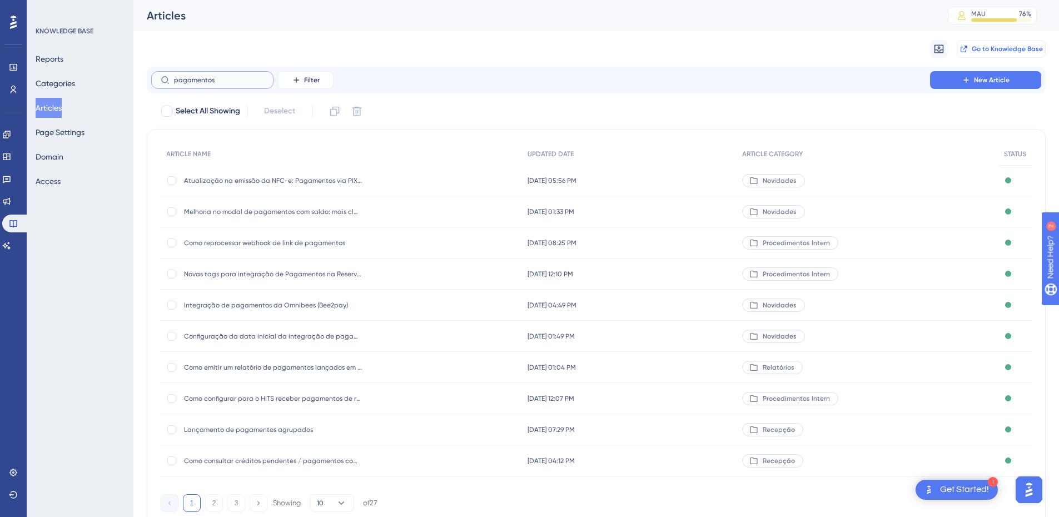
type input "pagamentos"
click at [985, 47] on span "Go to Knowledge Base" at bounding box center [1007, 48] width 71 height 9
click at [191, 82] on input "pagamentos" at bounding box center [219, 80] width 90 height 8
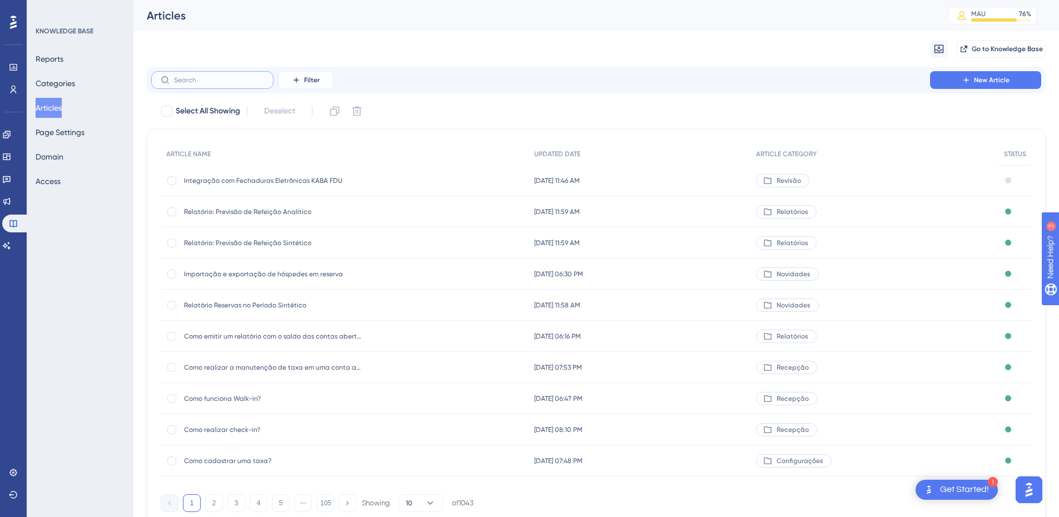
paste input "Como pesquisar um pagamento lançado?"
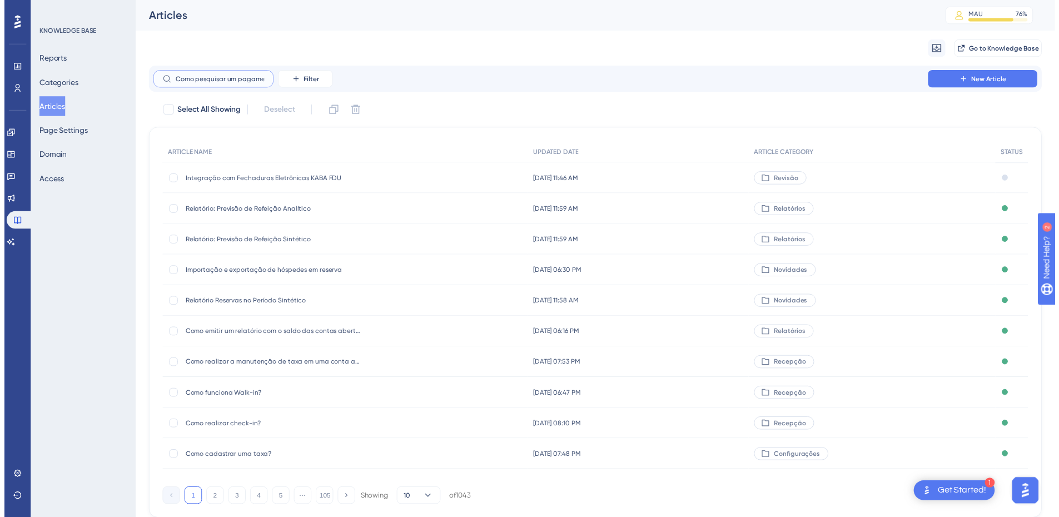
scroll to position [0, 39]
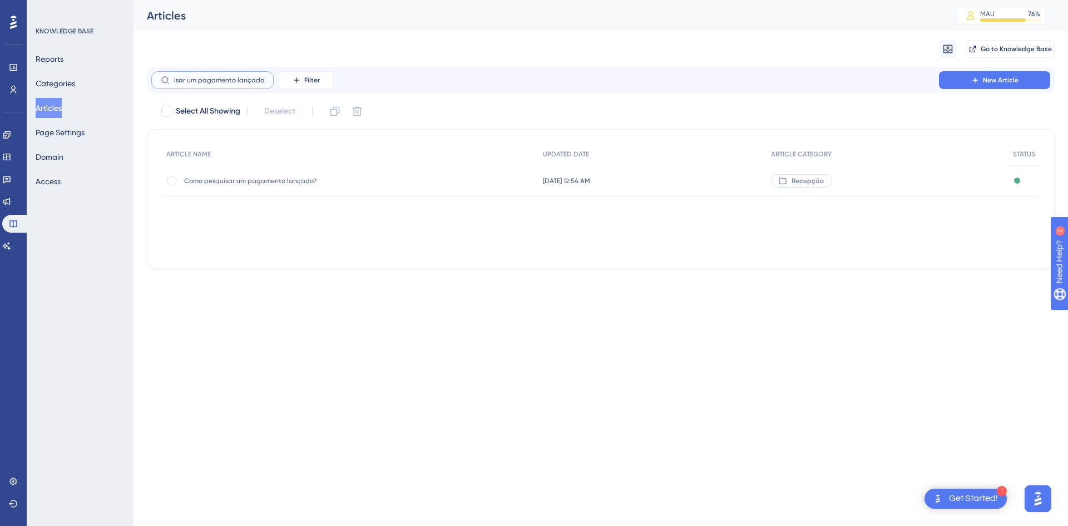
type input "Como pesquisar um pagamento lançado?"
click at [537, 186] on div "26 de ago. de 2025 12:54 AM 26 de ago. de 2025 12:54 AM" at bounding box center [651, 180] width 228 height 31
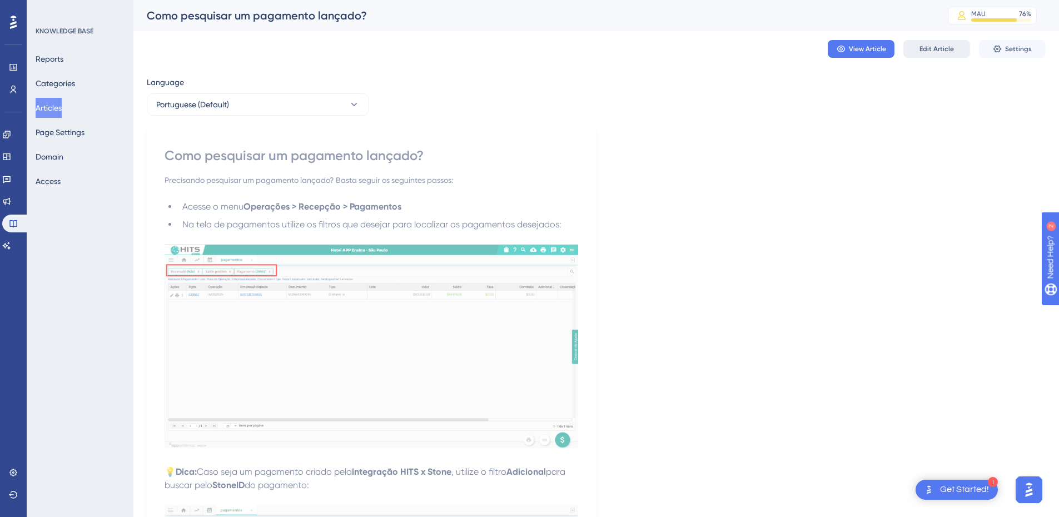
click at [953, 51] on span "Edit Article" at bounding box center [937, 48] width 34 height 9
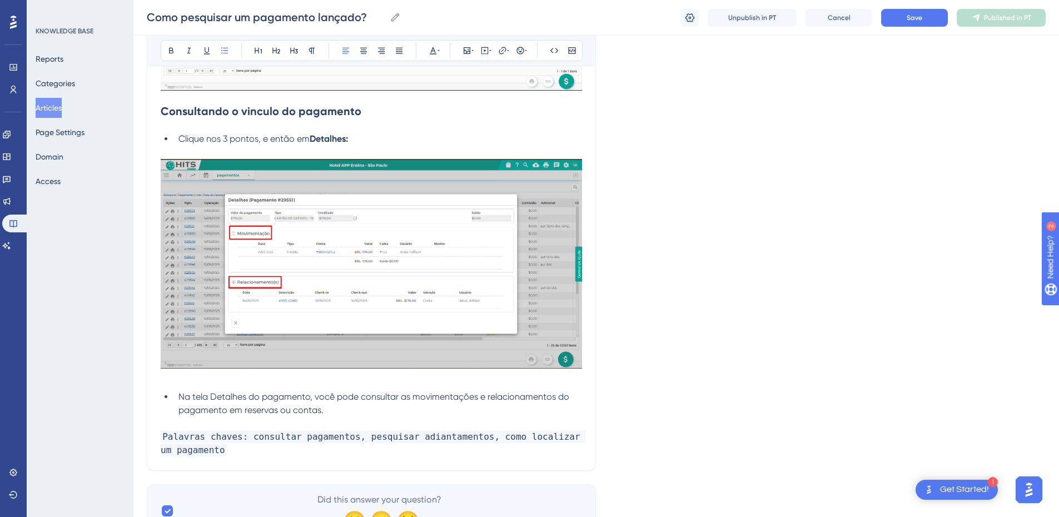
scroll to position [710, 0]
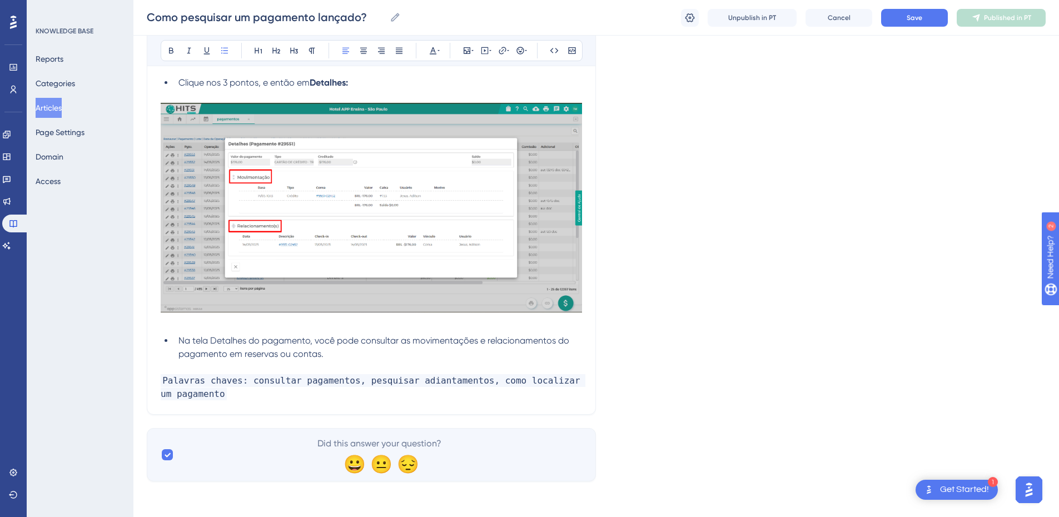
click at [242, 398] on p "Palavras chaves: consultar pagamentos, pesquisar adiantamentos, como localizar …" at bounding box center [372, 387] width 422 height 27
click at [901, 24] on button "Save" at bounding box center [914, 18] width 67 height 18
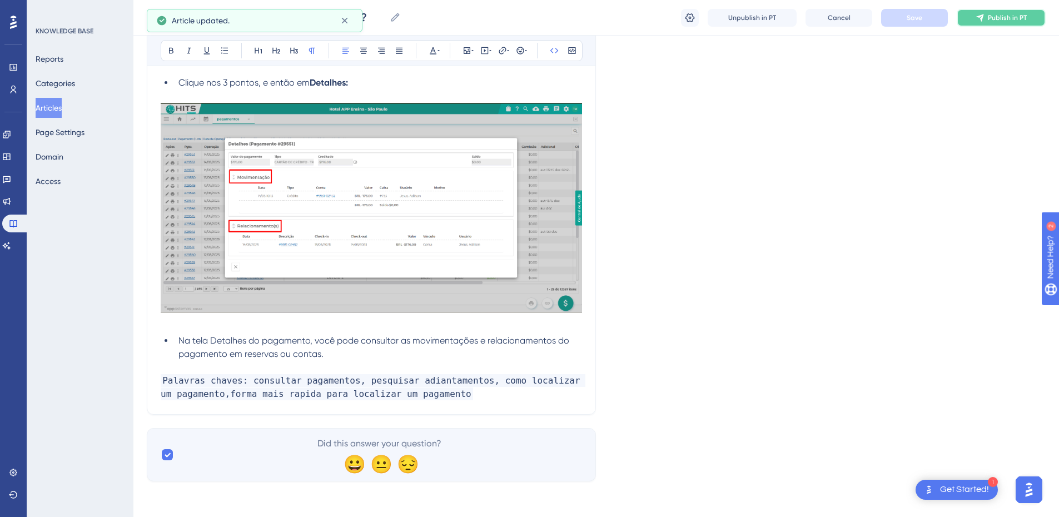
click at [971, 18] on button "Publish in PT" at bounding box center [1001, 18] width 89 height 18
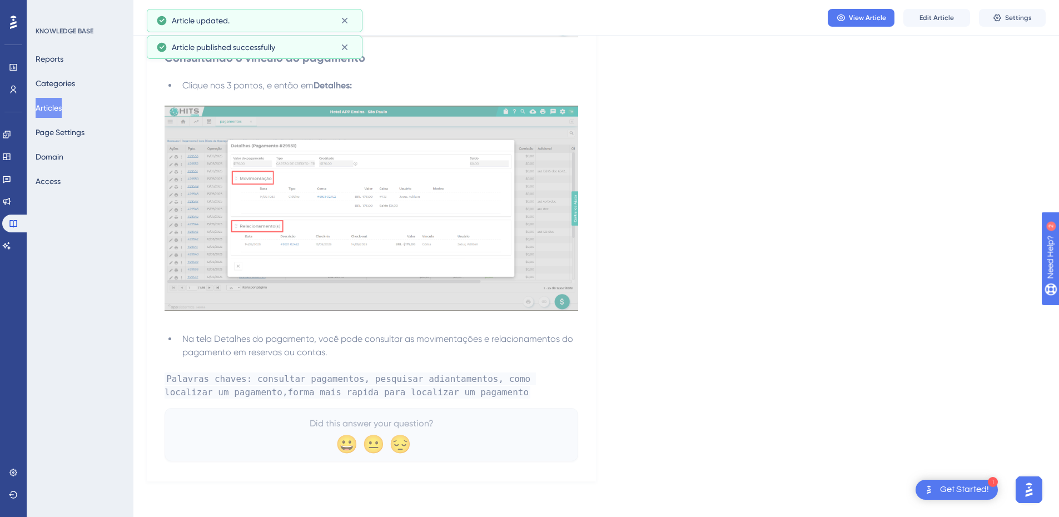
scroll to position [655, 0]
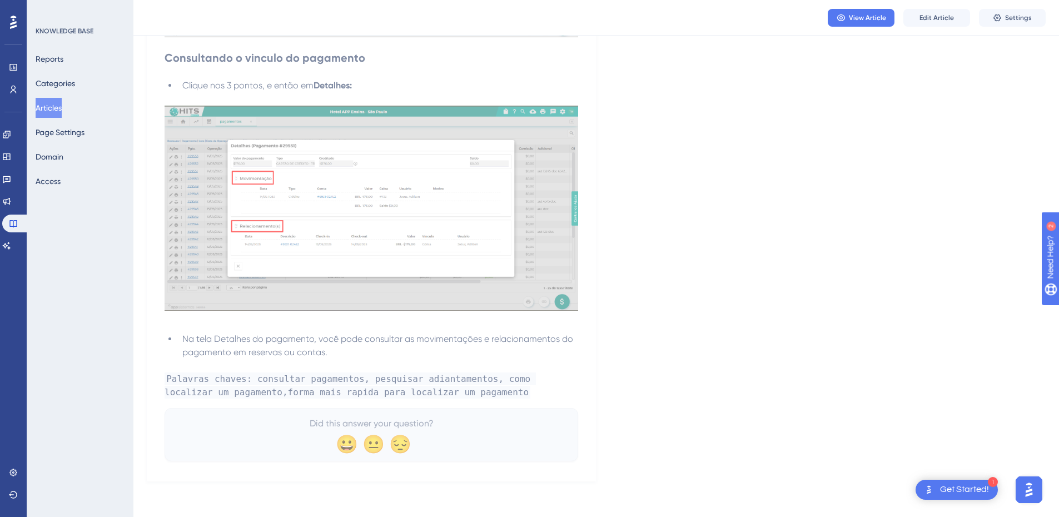
click at [54, 101] on button "Articles" at bounding box center [49, 108] width 26 height 20
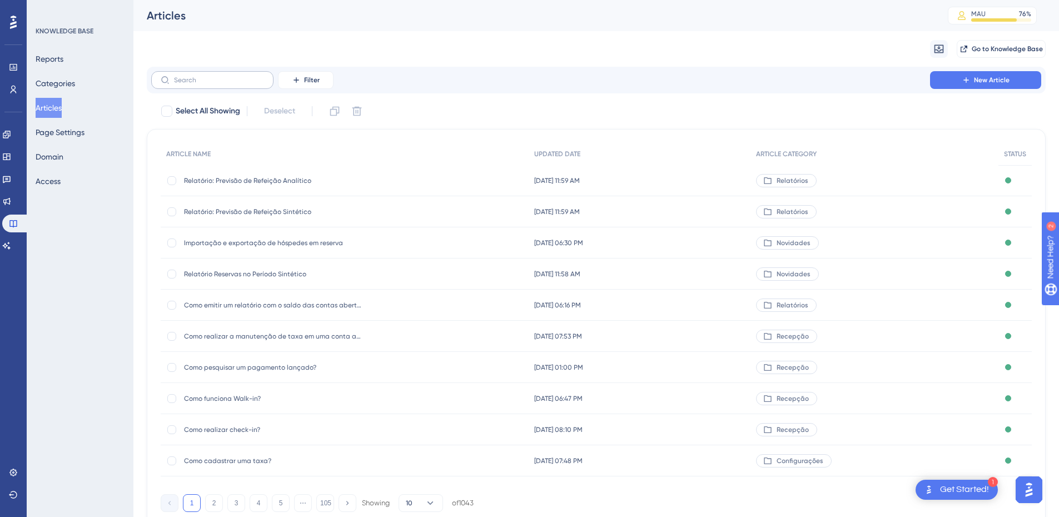
click at [189, 73] on label at bounding box center [212, 80] width 122 height 18
click at [189, 76] on input "text" at bounding box center [219, 80] width 90 height 8
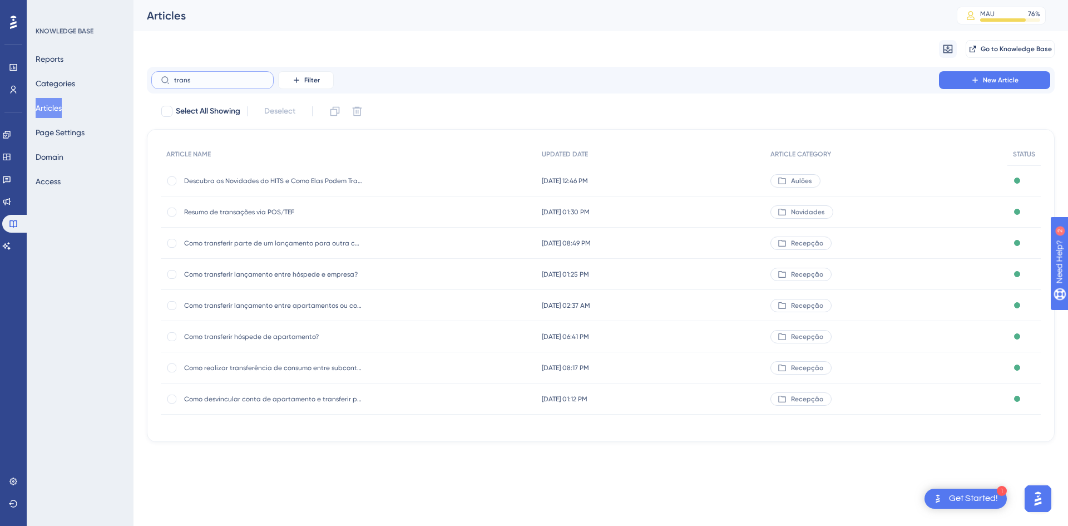
type input "trans"
click at [288, 335] on span "Como transferir hóspede de apartamento?" at bounding box center [273, 336] width 178 height 9
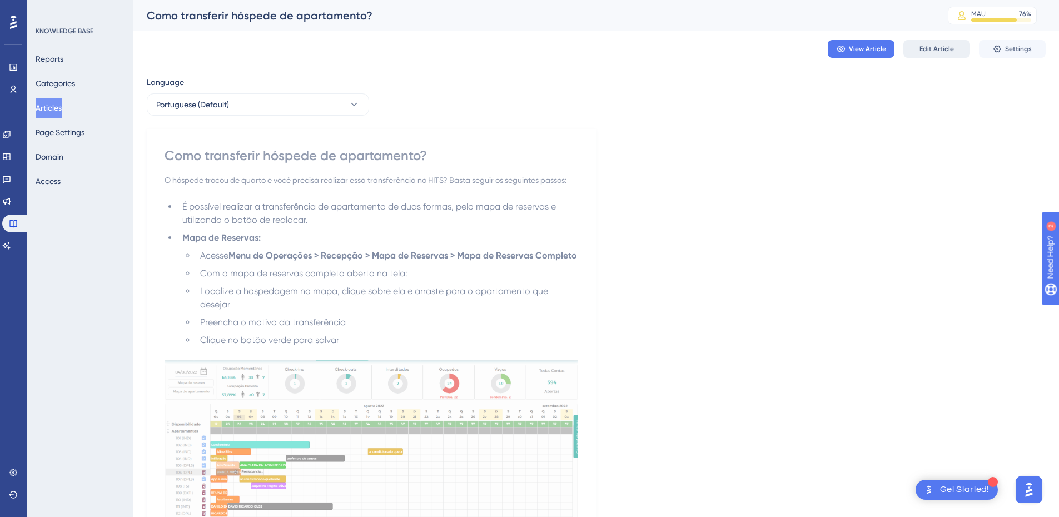
click at [925, 52] on span "Edit Article" at bounding box center [937, 48] width 34 height 9
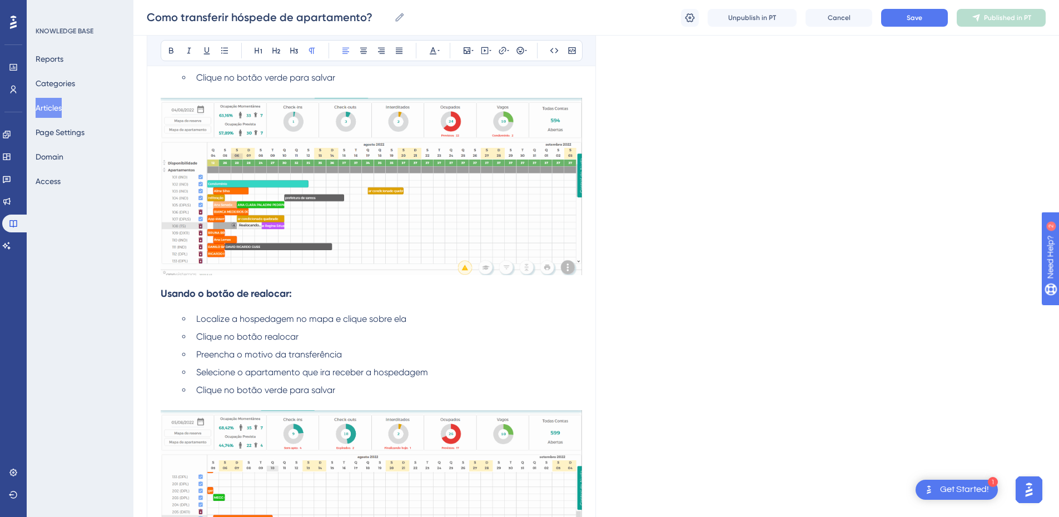
scroll to position [747, 0]
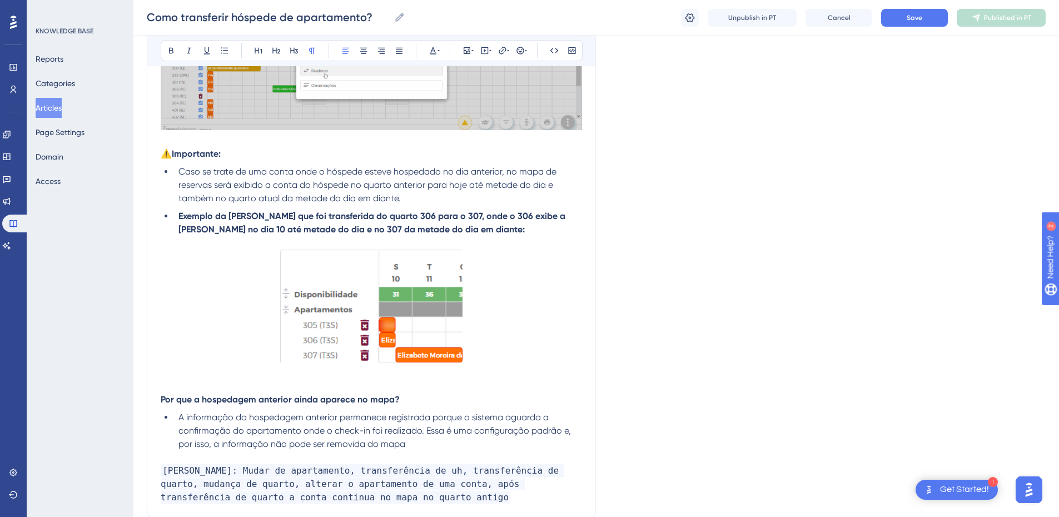
click at [368, 464] on p "Palavras chaves: Mudar de apartamento, transferência de uh, transferência de qu…" at bounding box center [372, 484] width 422 height 40
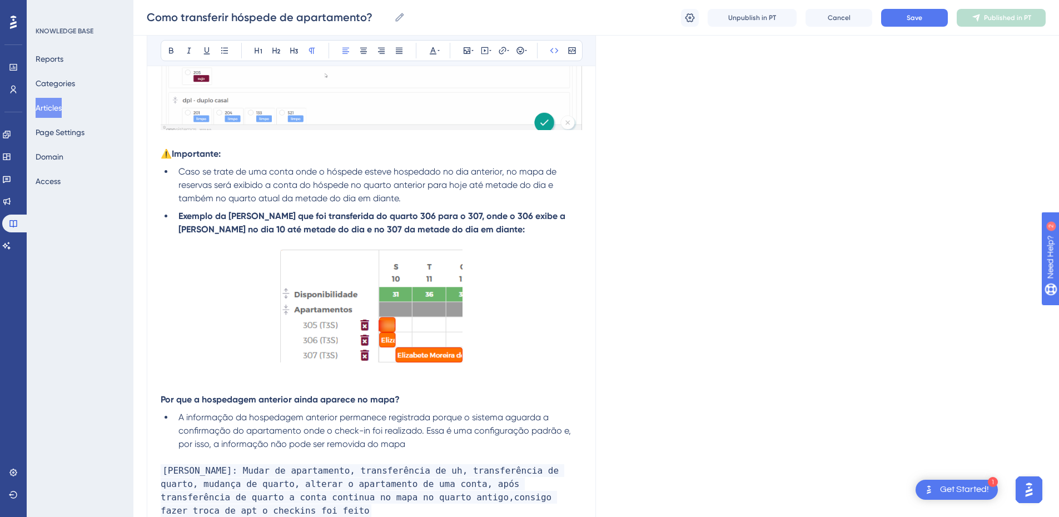
scroll to position [864, 0]
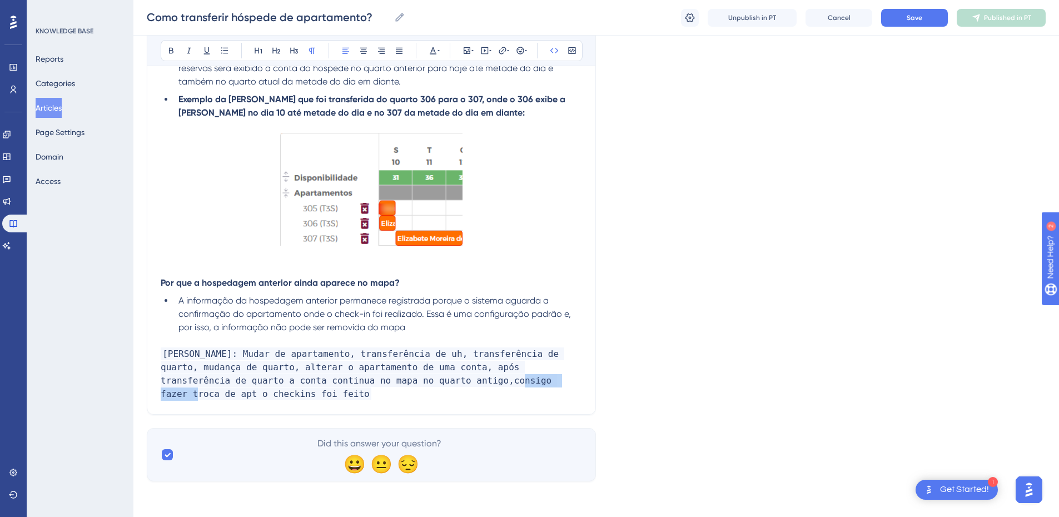
drag, startPoint x: 410, startPoint y: 381, endPoint x: 356, endPoint y: 381, distance: 53.9
click at [356, 381] on span "Palavras chaves: Mudar de apartamento, transferência de uh, transferência de qu…" at bounding box center [363, 374] width 404 height 53
click at [377, 386] on span "Palavras chaves: Mudar de apartamento, transferência de uh, transferência de qu…" at bounding box center [363, 374] width 404 height 53
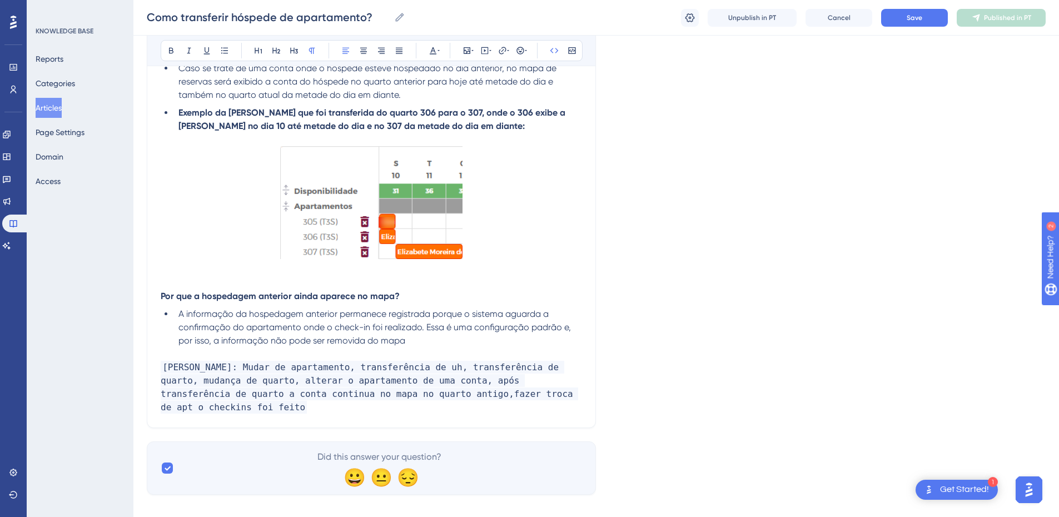
click at [444, 392] on span "Palavras chaves: Mudar de apartamento, transferência de uh, transferência de qu…" at bounding box center [370, 387] width 418 height 53
drag, startPoint x: 567, startPoint y: 396, endPoint x: 570, endPoint y: 410, distance: 14.3
click at [570, 410] on p "Palavras chaves: Mudar de apartamento, transferência de uh, transferência de qu…" at bounding box center [372, 387] width 422 height 53
click at [914, 17] on span "Save" at bounding box center [915, 17] width 16 height 9
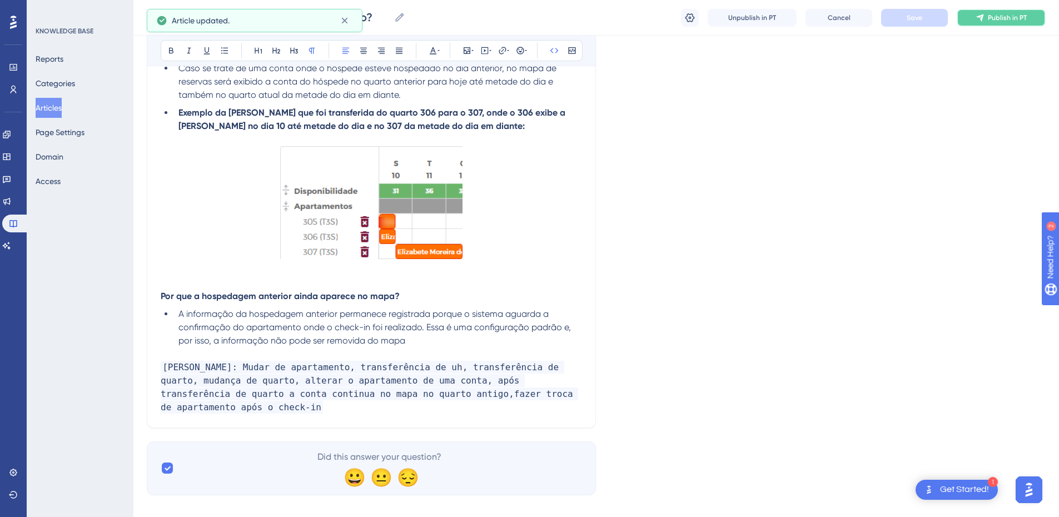
click at [989, 18] on span "Publish in PT" at bounding box center [1007, 17] width 39 height 9
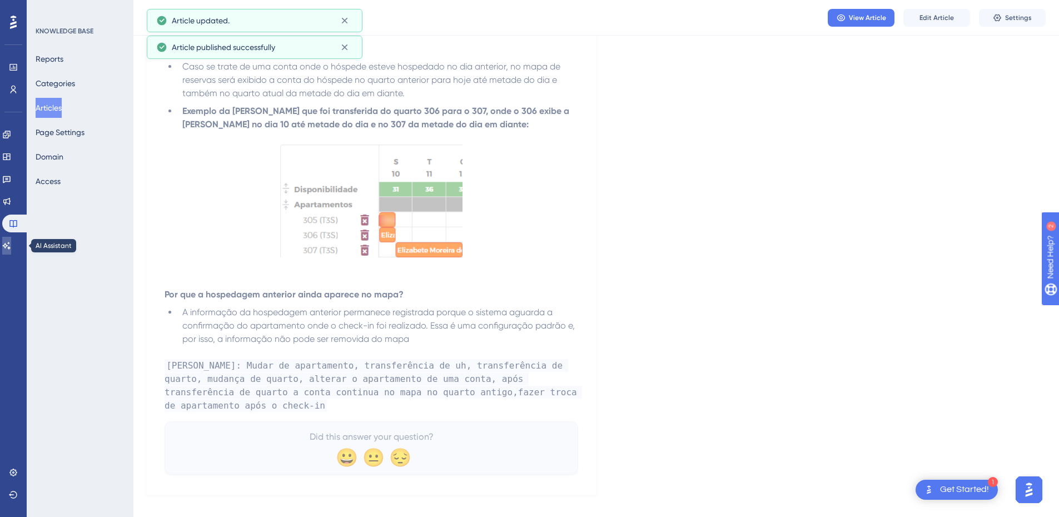
click at [11, 245] on link at bounding box center [6, 246] width 9 height 18
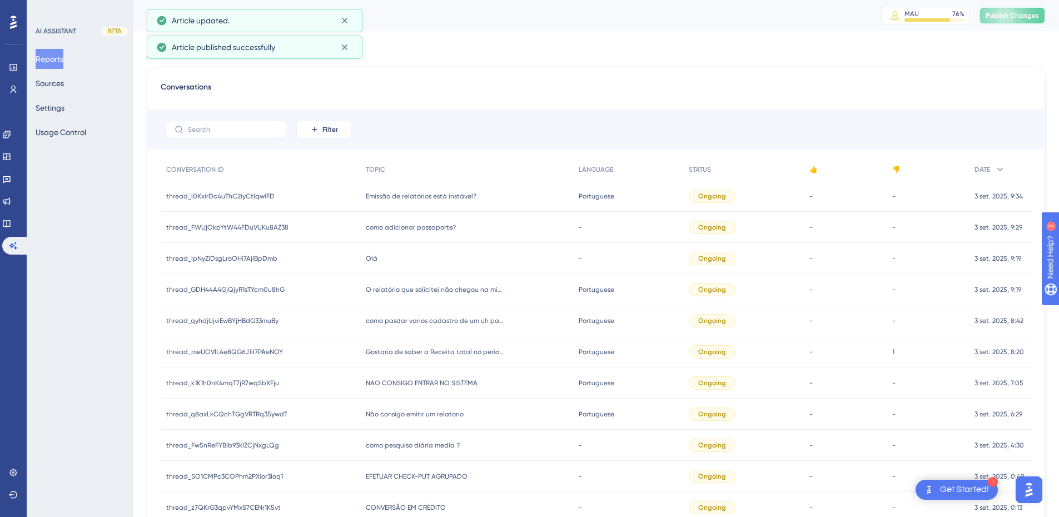
click at [1014, 13] on span "Publish Changes" at bounding box center [1012, 15] width 53 height 9
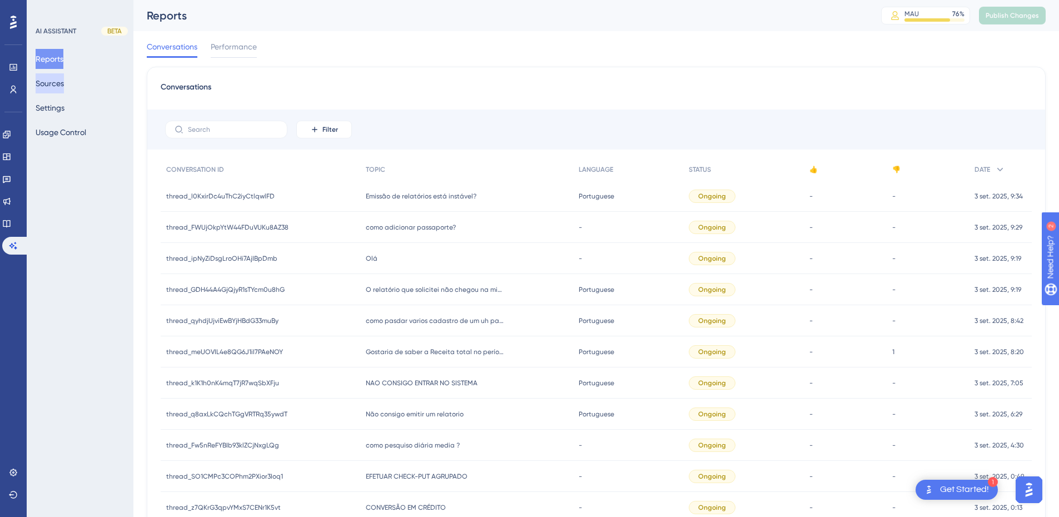
drag, startPoint x: 49, startPoint y: 80, endPoint x: 131, endPoint y: 88, distance: 81.6
click at [49, 80] on button "Sources" at bounding box center [50, 83] width 28 height 20
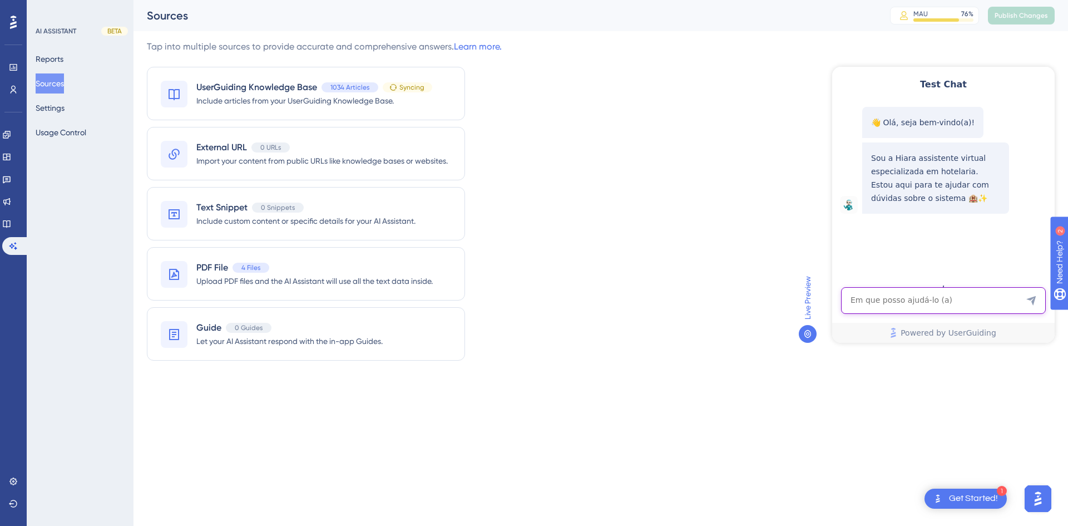
click at [883, 308] on textarea "AI Assistant Text Input" at bounding box center [943, 300] width 205 height 27
paste textarea "qual a forma mais rapida para localizar um pagamento"
type textarea "qual a forma mais rapida para localizar um pagamento"
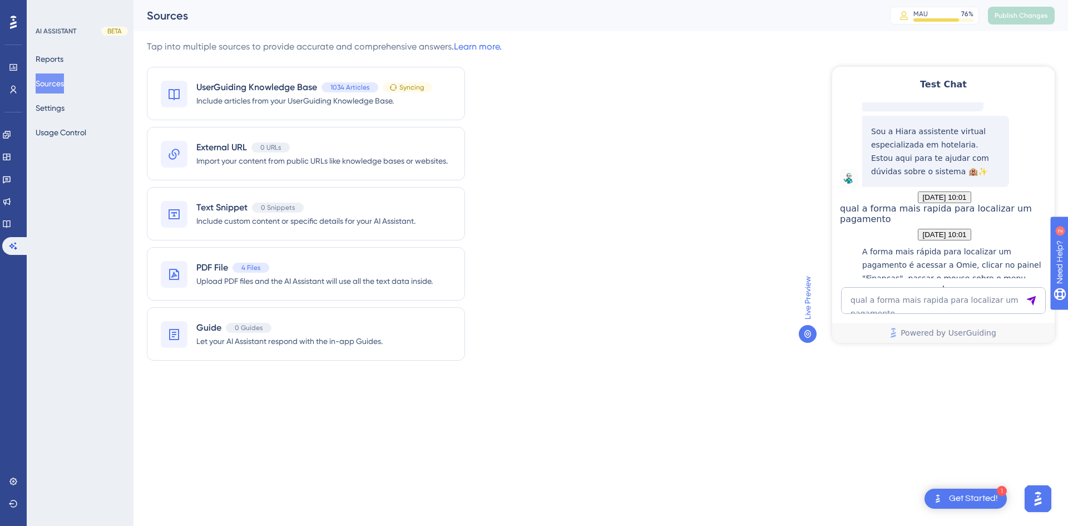
scroll to position [235, 0]
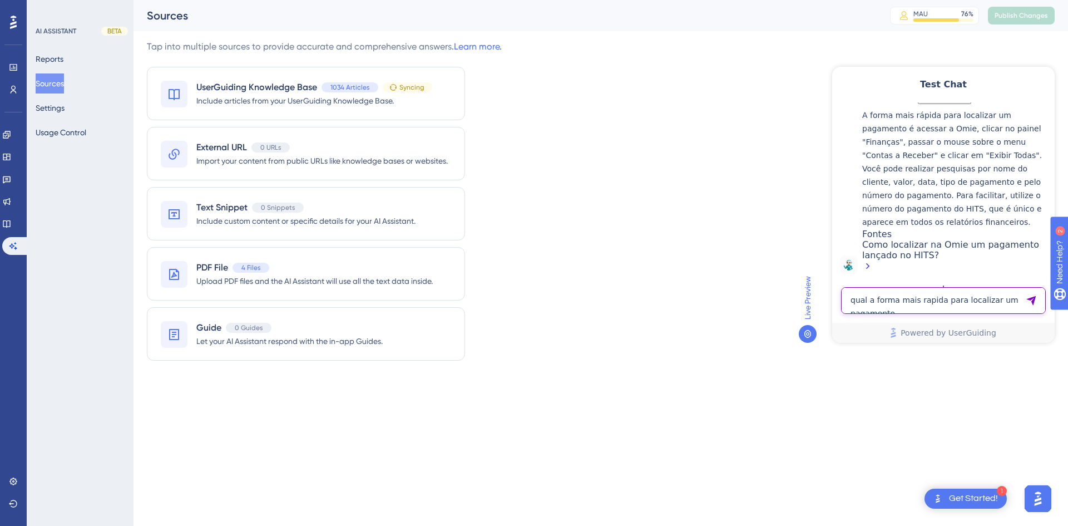
click at [879, 298] on textarea "qual a forma mais rapida para localizar um pagamento" at bounding box center [943, 300] width 205 height 27
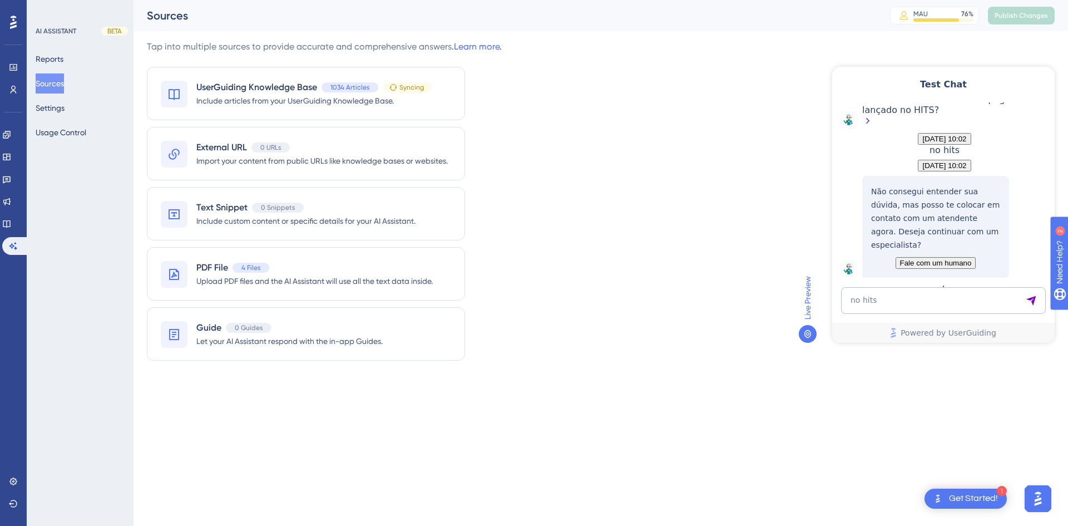
scroll to position [427, 0]
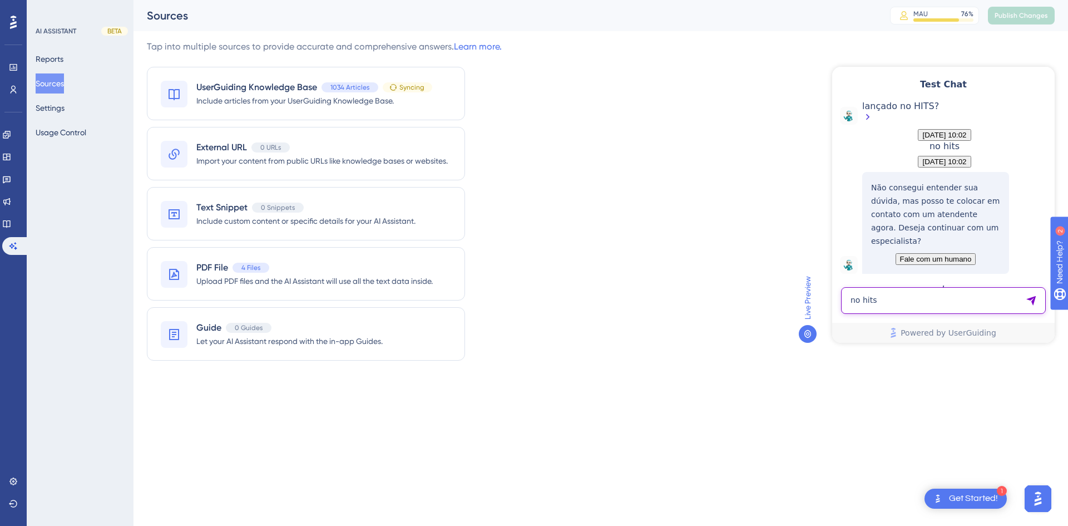
click at [897, 295] on textarea "no hits" at bounding box center [943, 300] width 205 height 27
paste textarea "como consigo fazer troca de apt o checkins foi feito"
type textarea "como consigo fazer troca de apt o checkins foi feito"
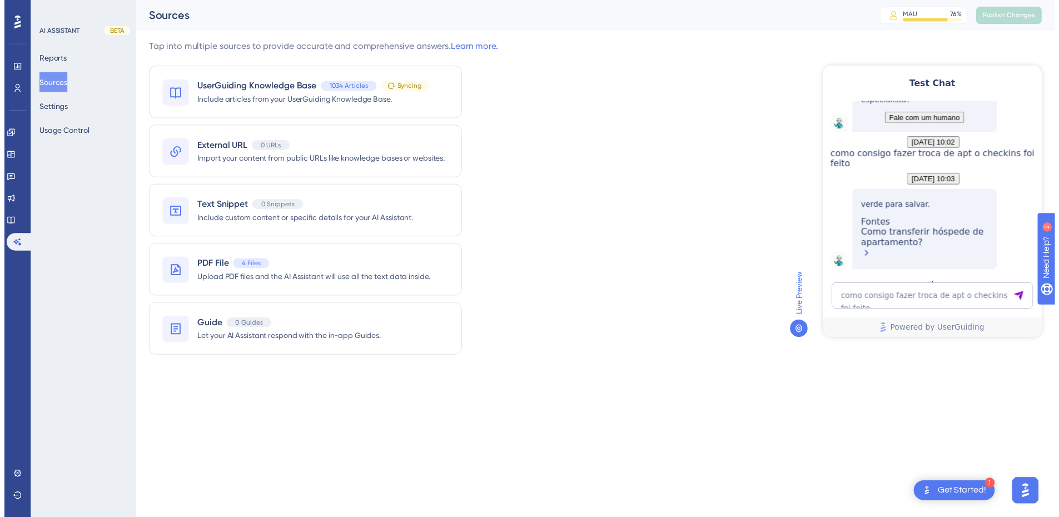
scroll to position [615, 0]
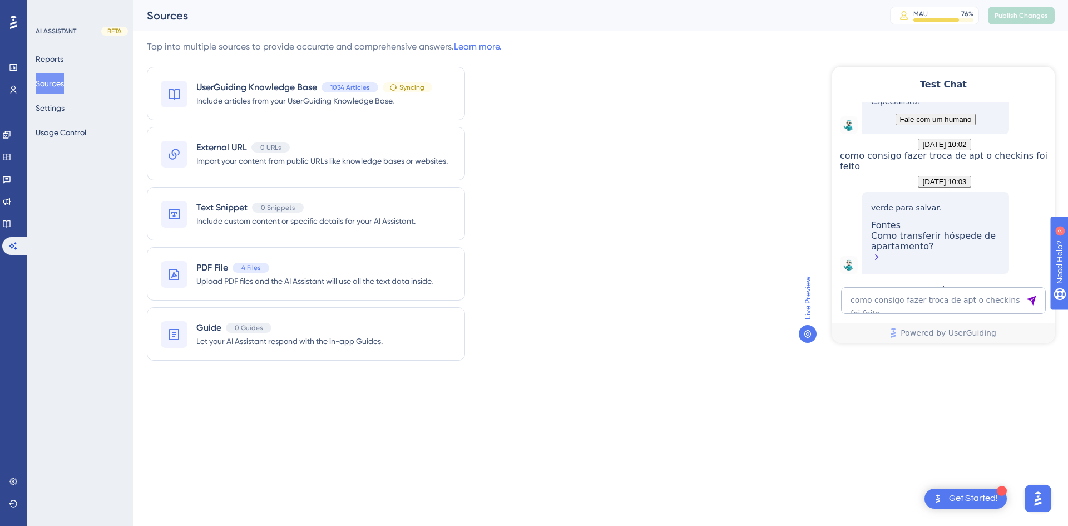
click at [11, 233] on div "Engagement Widgets Feedback Product Updates Knowledge Base AI Assistant" at bounding box center [13, 190] width 22 height 129
click at [11, 224] on icon at bounding box center [6, 223] width 9 height 9
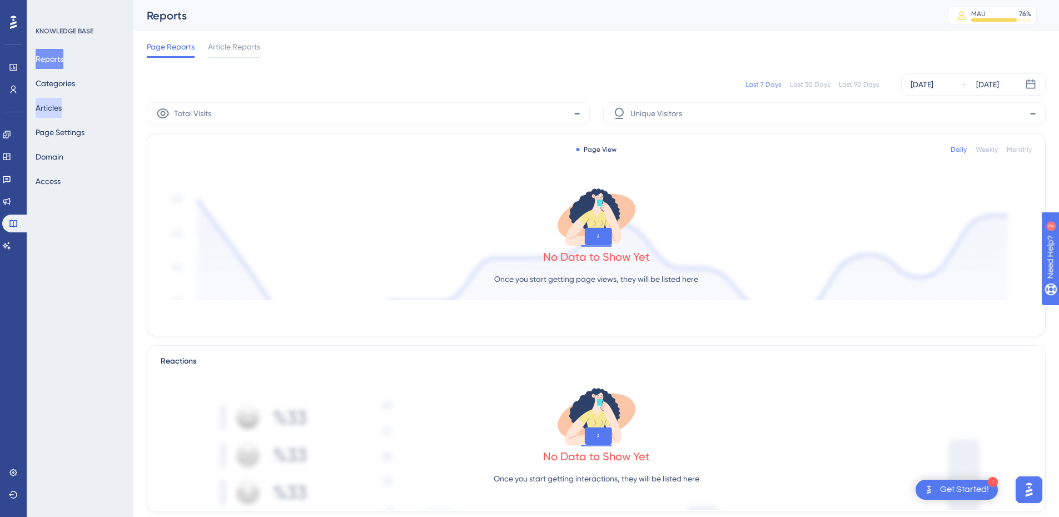
click at [52, 105] on button "Articles" at bounding box center [49, 108] width 26 height 20
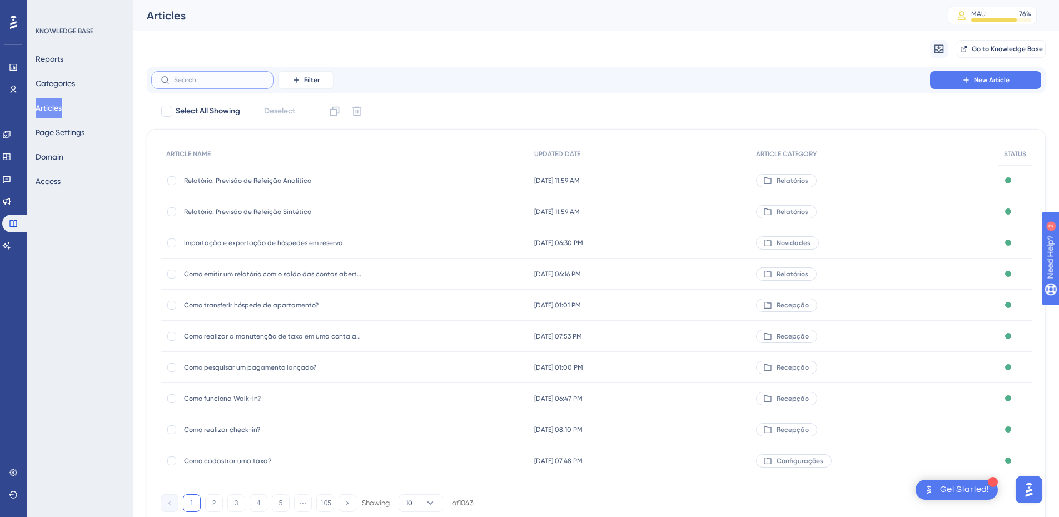
click at [194, 76] on input "text" at bounding box center [219, 80] width 90 height 8
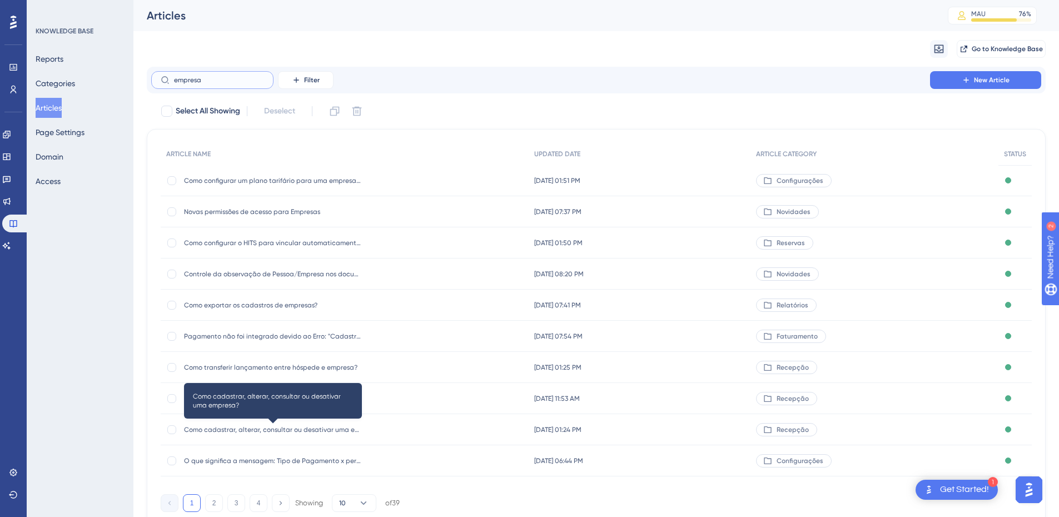
type input "empresa"
click at [271, 428] on span "Como cadastrar, alterar, consultar ou desativar uma empresa?" at bounding box center [273, 429] width 178 height 9
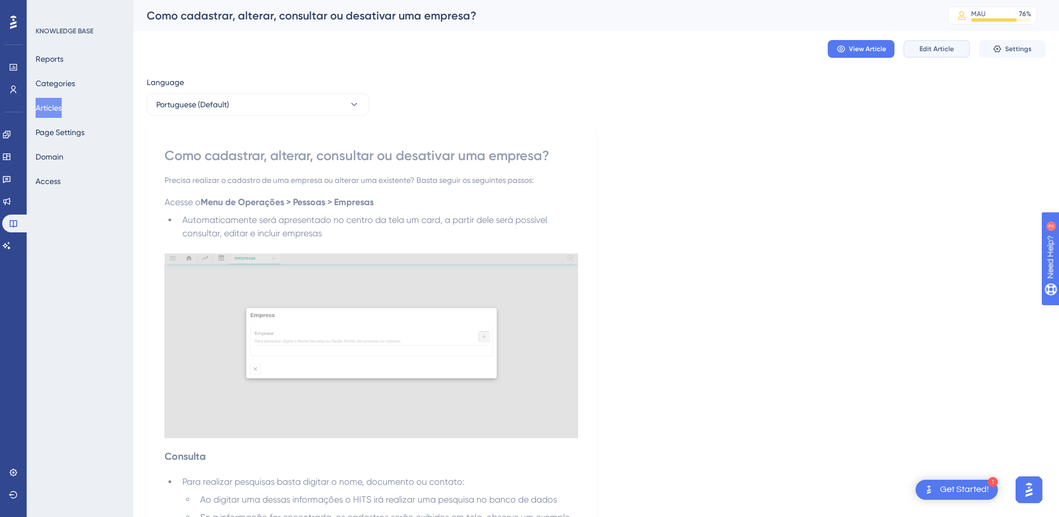
click at [921, 43] on button "Edit Article" at bounding box center [937, 49] width 67 height 18
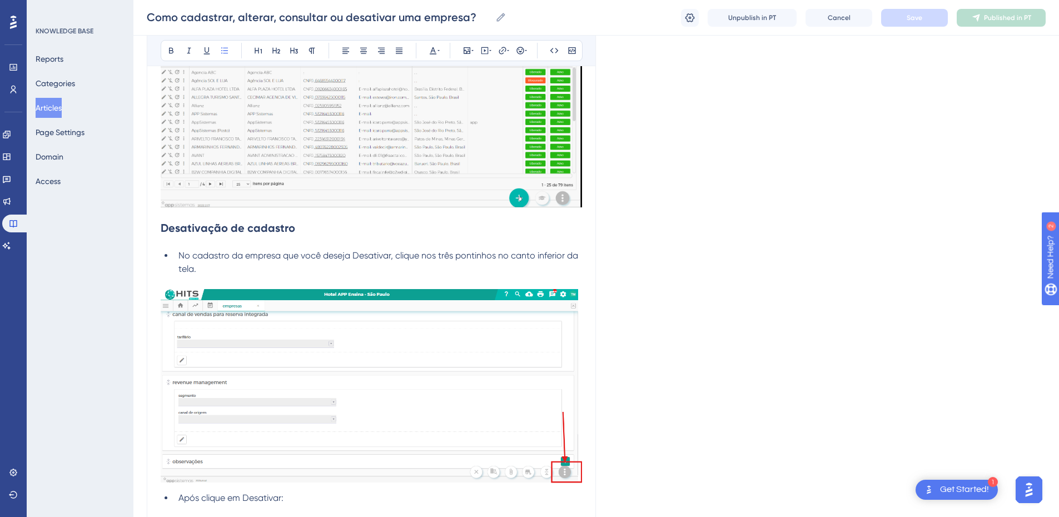
scroll to position [2007, 0]
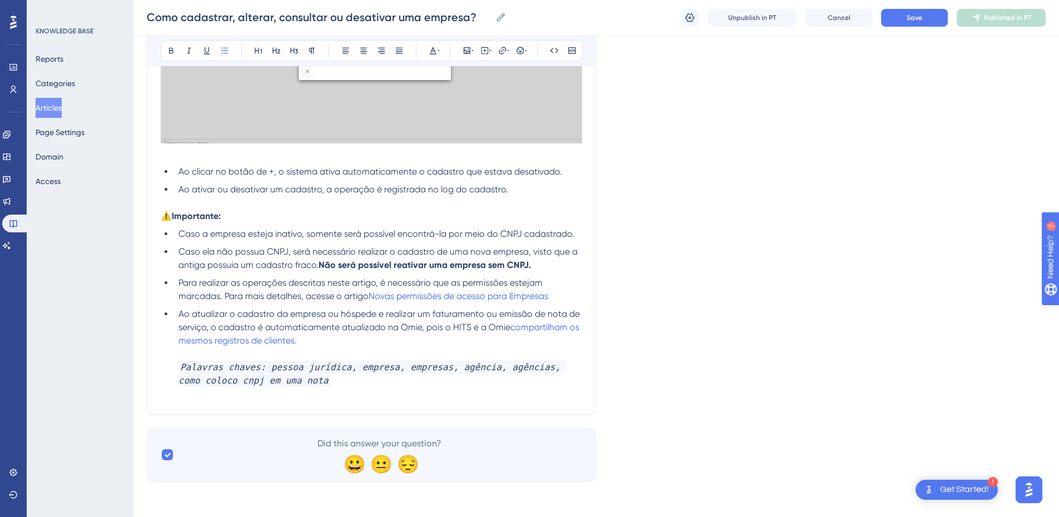
click at [360, 388] on li "Ao atualizar o cadastro da empresa ou hóspede e realizar um faturamento ou emis…" at bounding box center [378, 354] width 408 height 93
click at [358, 385] on li "Ao atualizar o cadastro da empresa ou hóspede e realizar um faturamento ou emis…" at bounding box center [378, 354] width 408 height 93
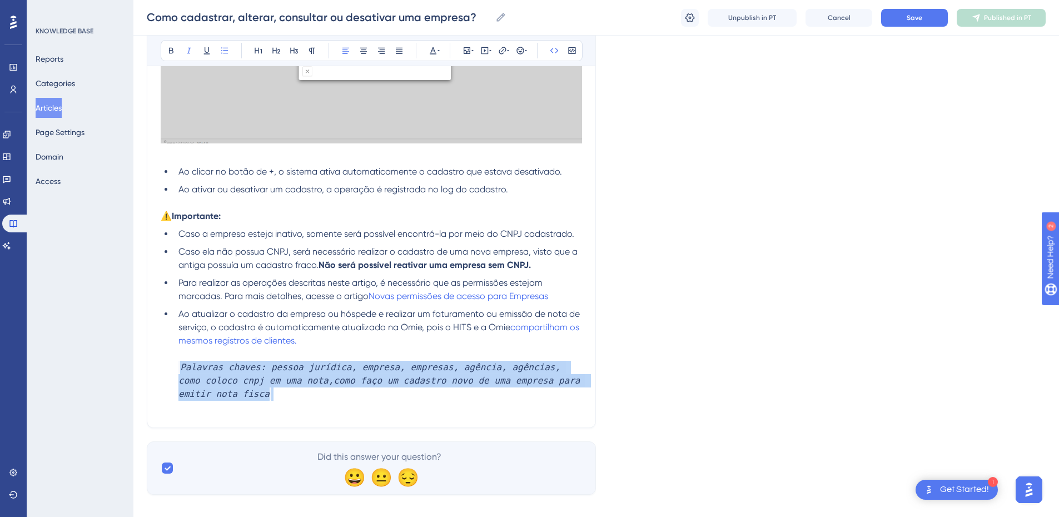
drag, startPoint x: 221, startPoint y: 401, endPoint x: 170, endPoint y: 370, distance: 60.1
click at [170, 370] on ul "Caso a empresa esteja inativo, somente será possível encontrá-la por meio do CN…" at bounding box center [372, 320] width 422 height 187
click at [189, 53] on icon at bounding box center [189, 51] width 4 height 6
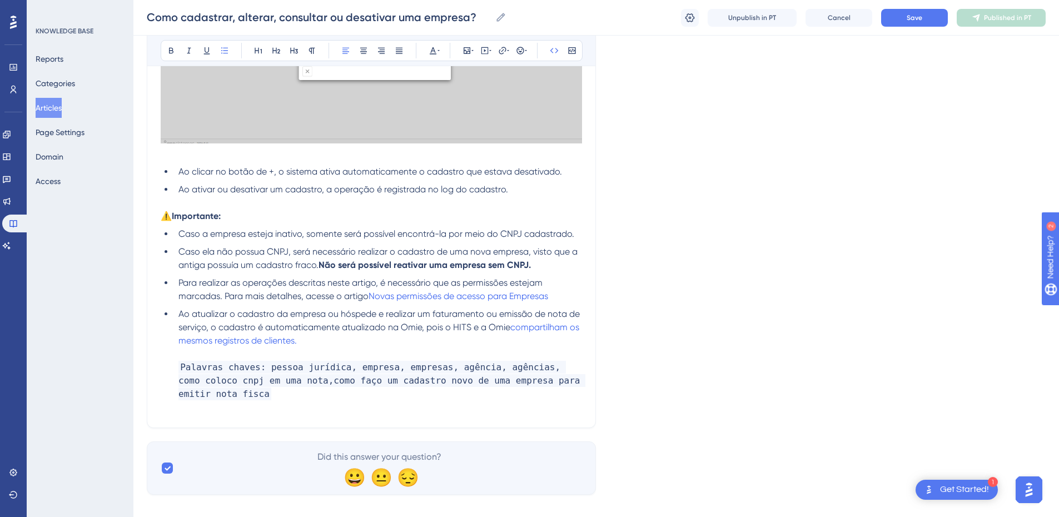
click at [179, 368] on span "Palavras chaves: pessoa jurídica, empresa, empresas, agência, agências, como co…" at bounding box center [382, 380] width 407 height 39
click at [401, 48] on icon at bounding box center [399, 51] width 7 height 6
click at [361, 54] on icon at bounding box center [363, 51] width 7 height 6
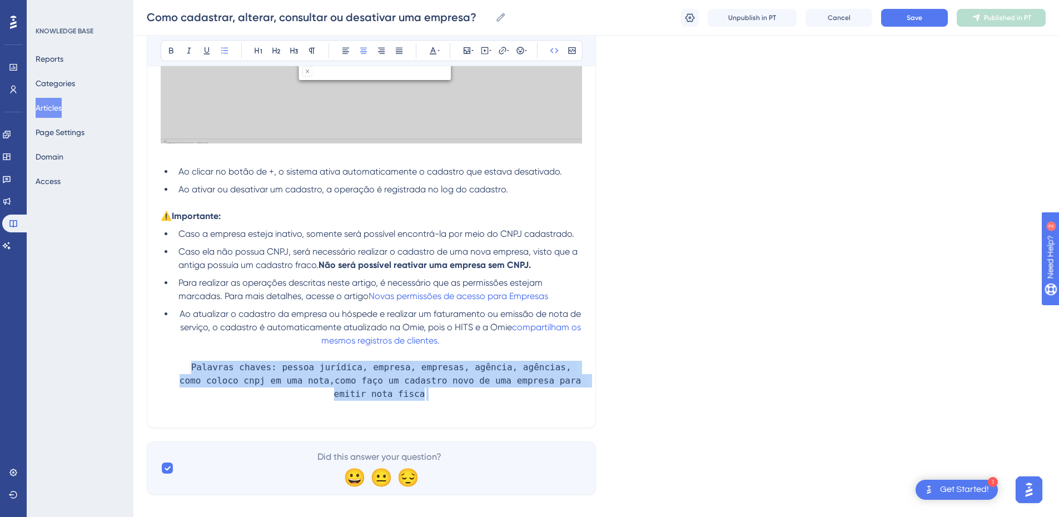
drag, startPoint x: 375, startPoint y: 386, endPoint x: 175, endPoint y: 369, distance: 200.9
click at [175, 369] on li "Ao atualizar o cadastro da empresa ou hóspede e realizar um faturamento ou emis…" at bounding box center [378, 361] width 408 height 107
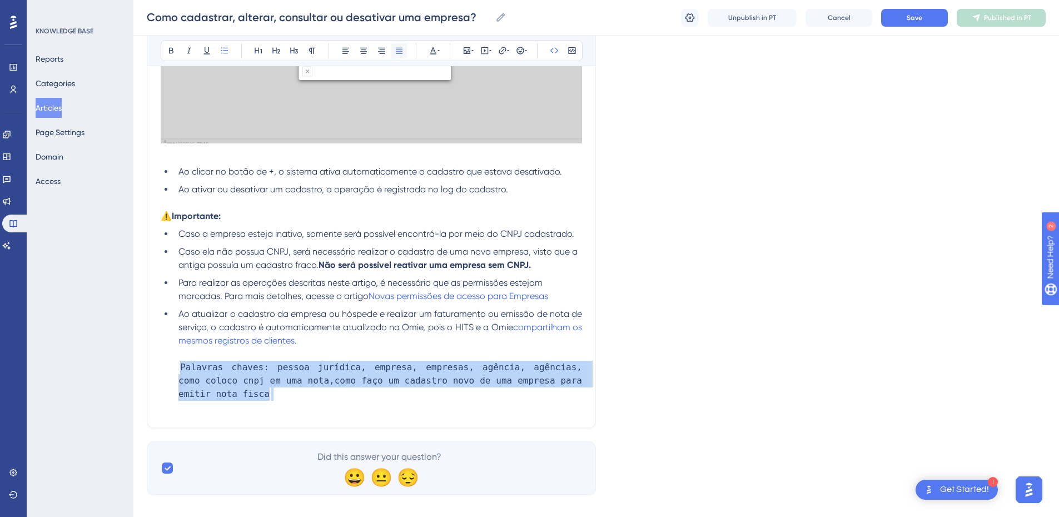
click at [398, 48] on icon at bounding box center [399, 51] width 7 height 6
click at [246, 400] on li "Ao atualizar o cadastro da empresa ou hóspede e realizar um faturamento ou emis…" at bounding box center [378, 361] width 408 height 107
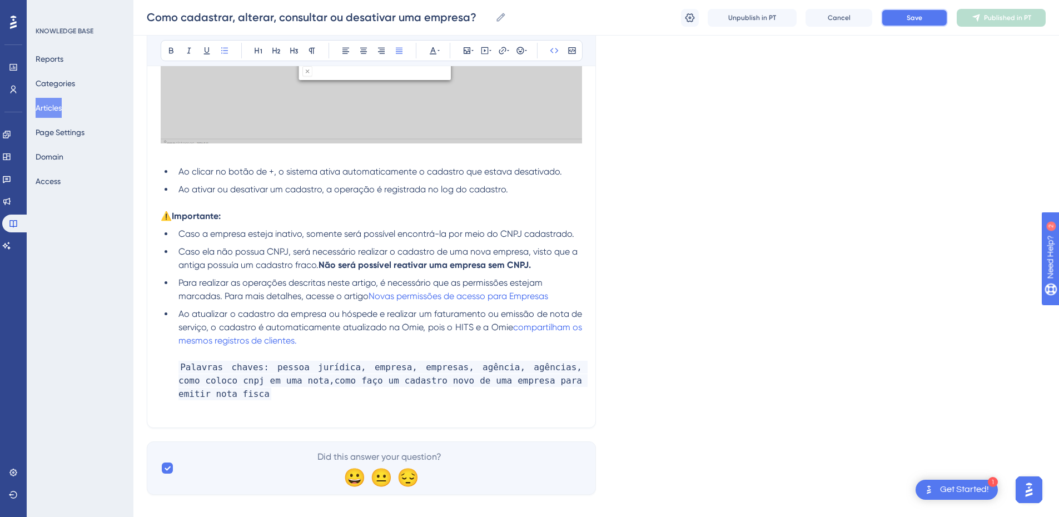
click at [935, 15] on button "Save" at bounding box center [914, 18] width 67 height 18
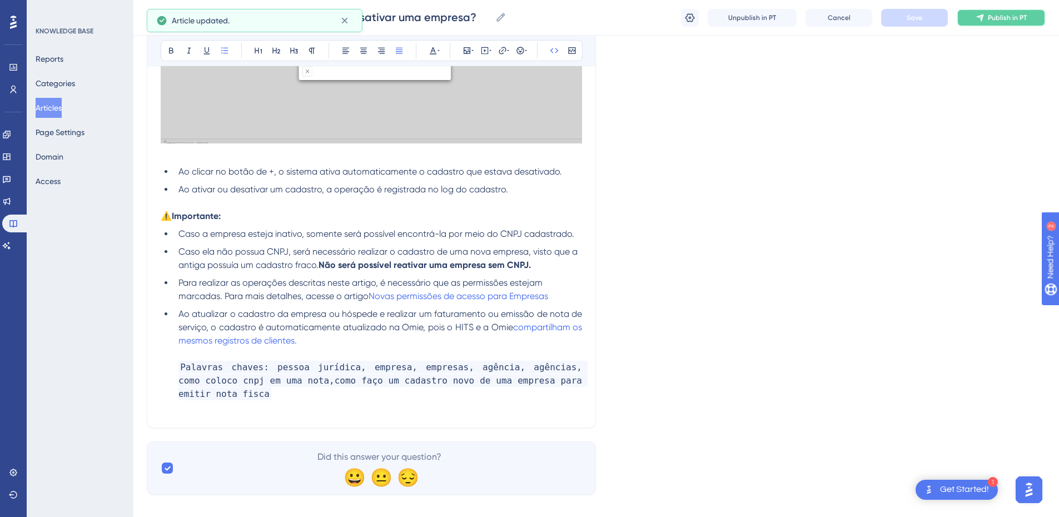
click at [987, 9] on button "Publish in PT" at bounding box center [1001, 18] width 89 height 18
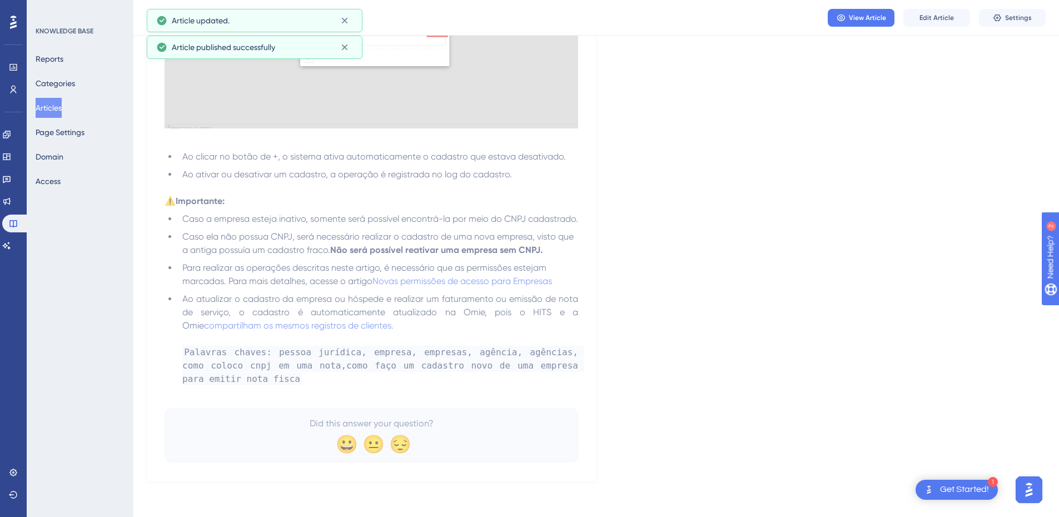
scroll to position [1955, 0]
click at [11, 248] on link at bounding box center [6, 246] width 9 height 18
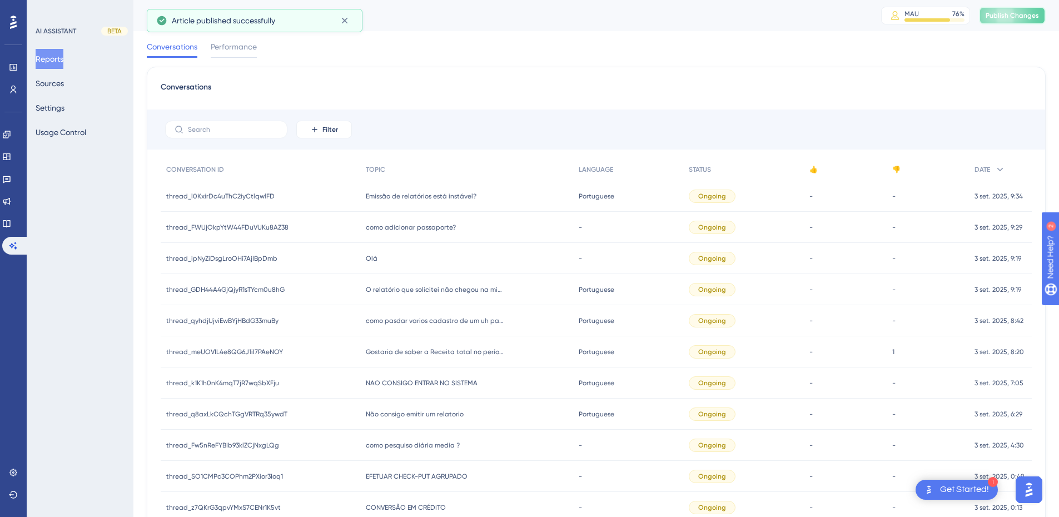
click at [1022, 12] on span "Publish Changes" at bounding box center [1012, 15] width 53 height 9
click at [58, 80] on button "Sources" at bounding box center [50, 83] width 28 height 20
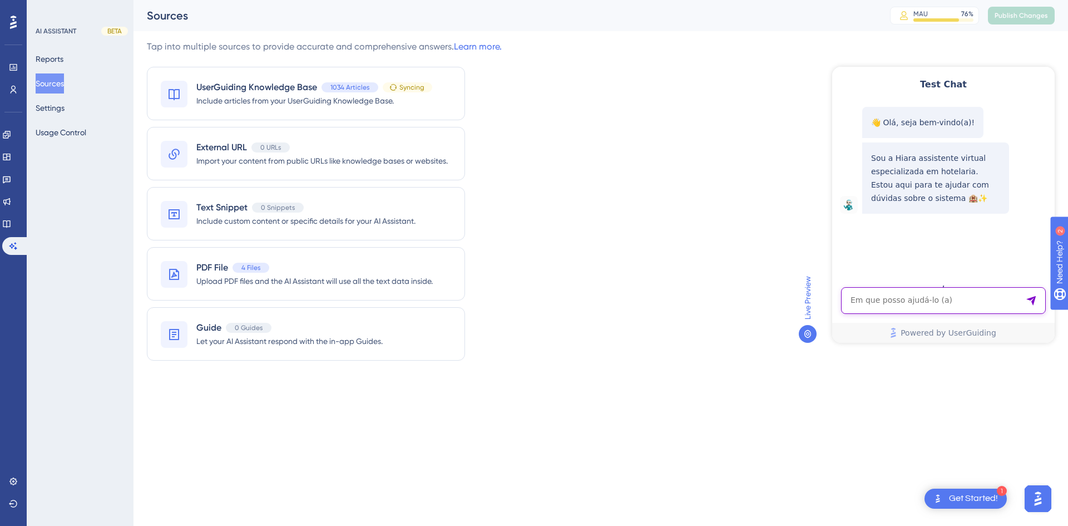
click at [900, 306] on textarea "AI Assistant Text Input" at bounding box center [943, 300] width 205 height 27
paste textarea "como faço um cadastro novo de uma empresa para emitir nota fiscal"
type textarea "como faço um cadastro novo de uma empresa para emitir nota fiscal"
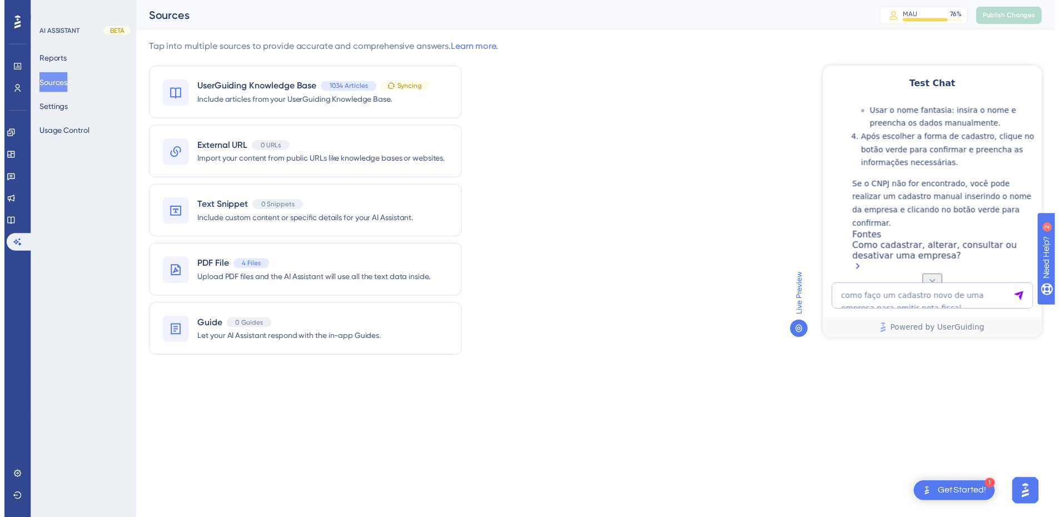
scroll to position [177, 0]
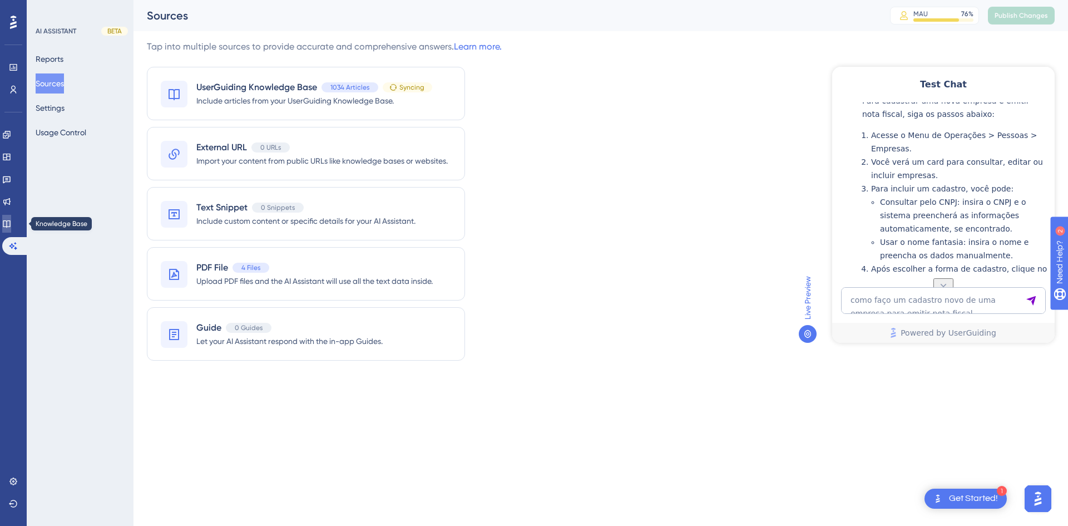
click at [11, 217] on link at bounding box center [6, 224] width 9 height 18
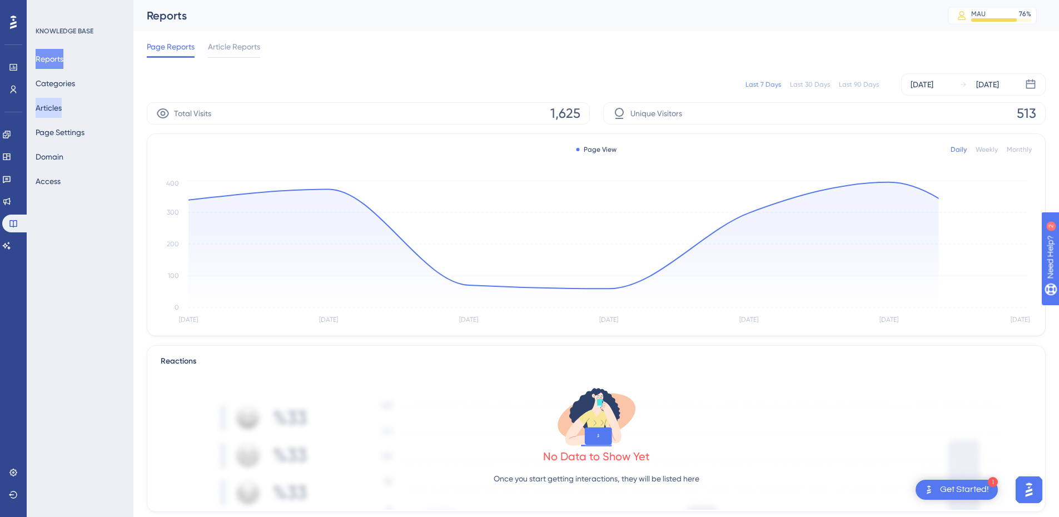
click at [58, 106] on button "Articles" at bounding box center [49, 108] width 26 height 20
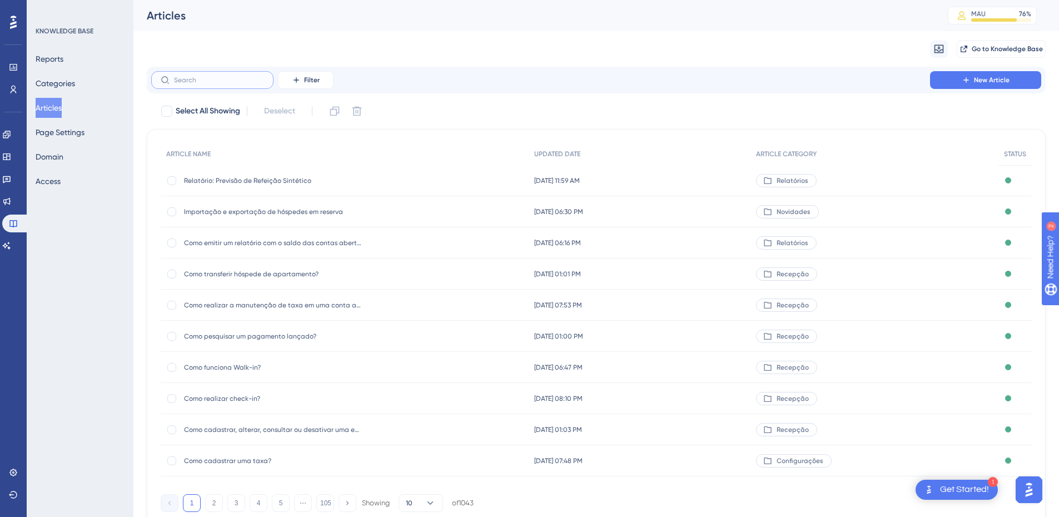
click at [195, 82] on input "text" at bounding box center [219, 80] width 90 height 8
click at [197, 71] on label at bounding box center [212, 80] width 122 height 18
click at [197, 76] on input "text" at bounding box center [219, 80] width 90 height 8
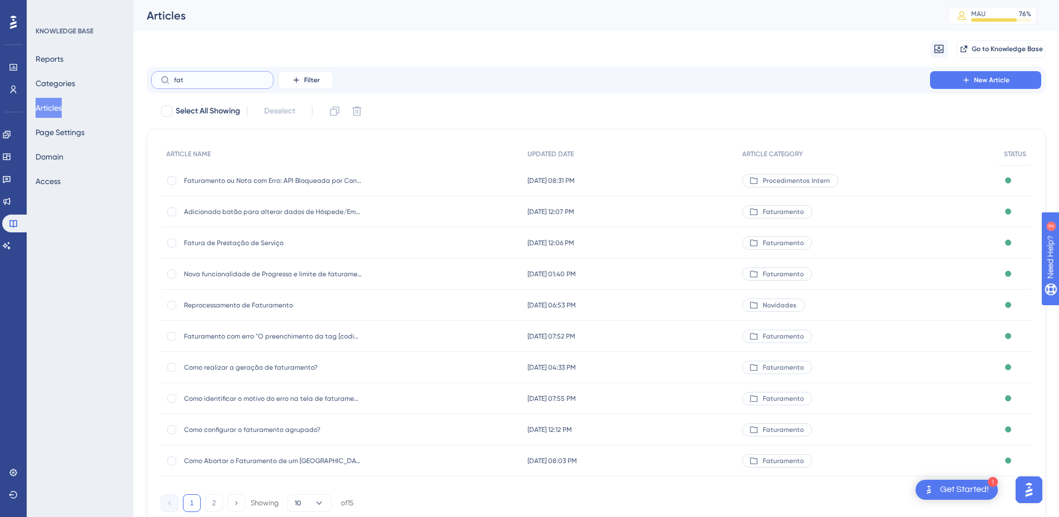
type input "fati"
checkbox input "true"
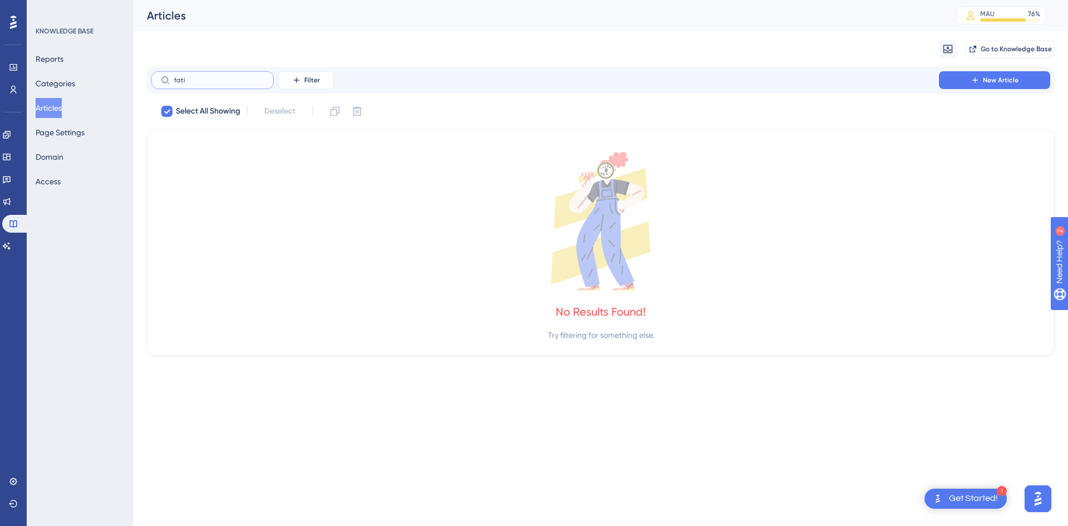
type input "fat"
checkbox input "false"
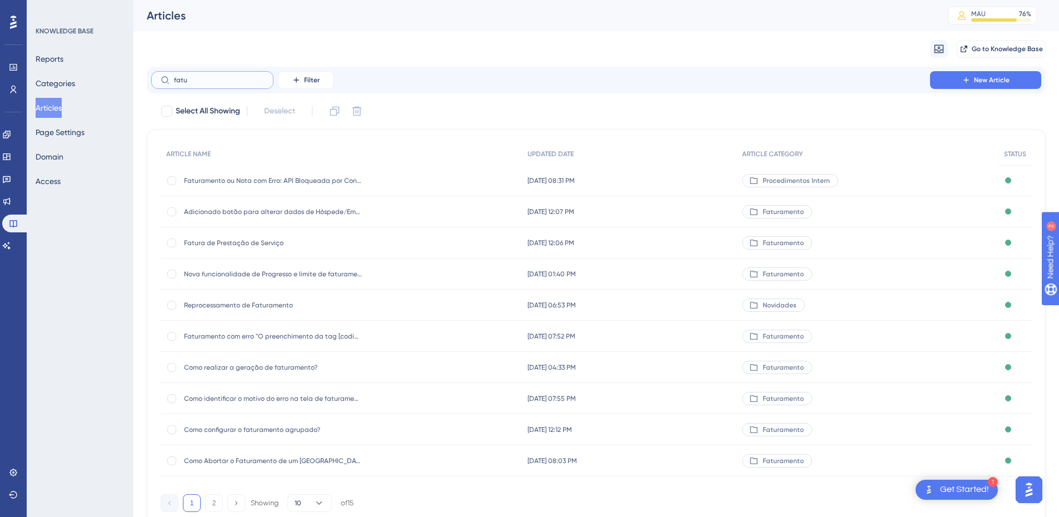
type input "fatut"
checkbox input "true"
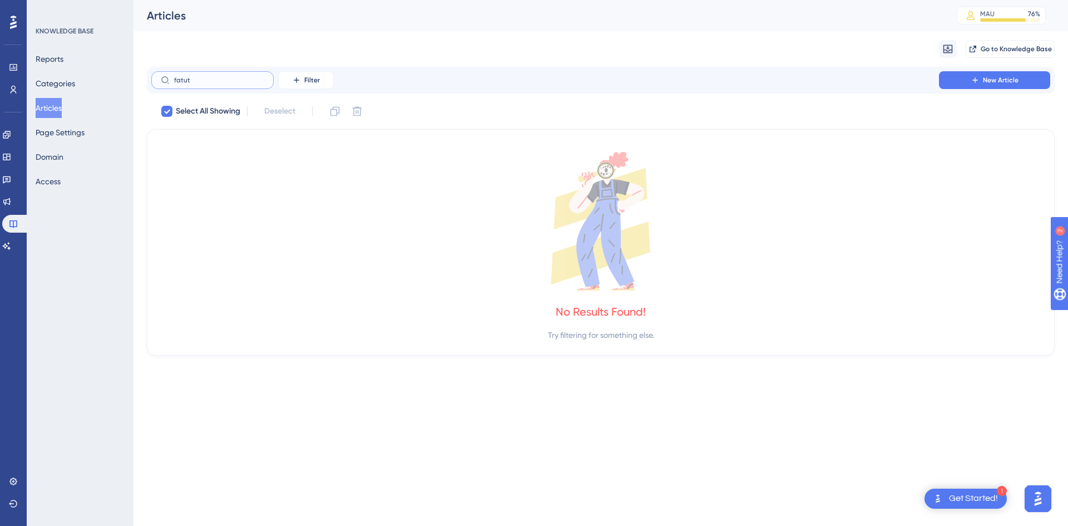
type input "fatu"
checkbox input "false"
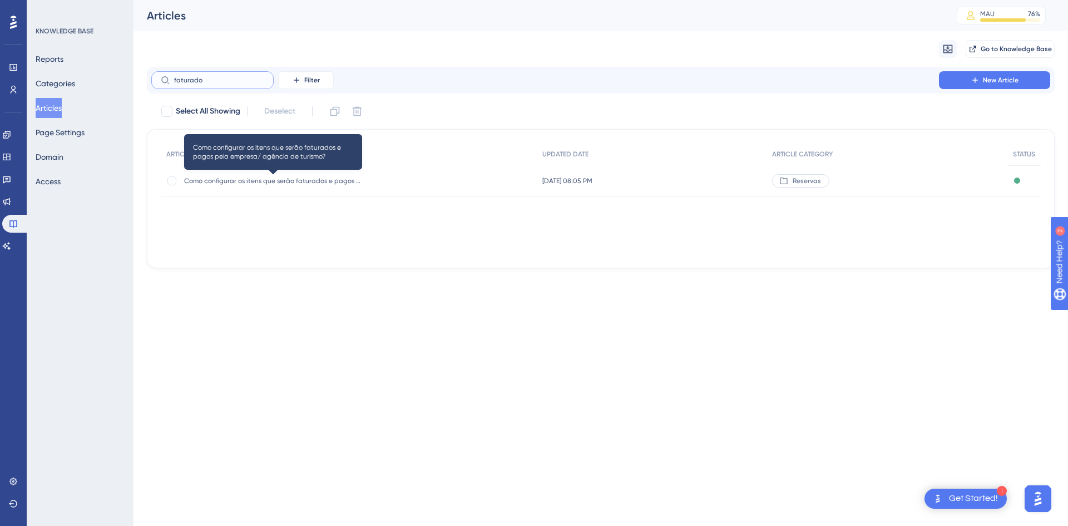
type input "faturado"
click at [321, 182] on span "Como configurar os itens que serão faturados e pagos pela empresa/ agência de t…" at bounding box center [273, 180] width 178 height 9
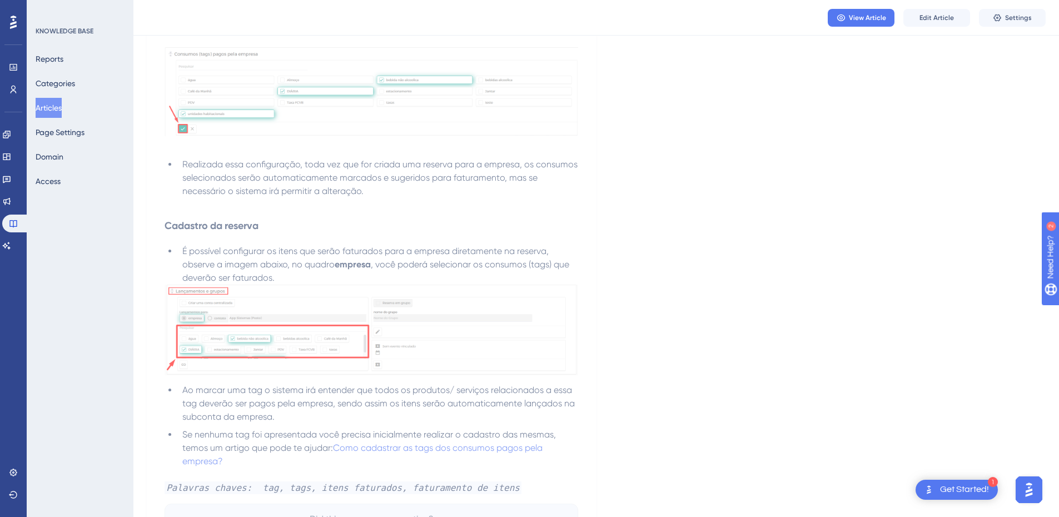
scroll to position [614, 0]
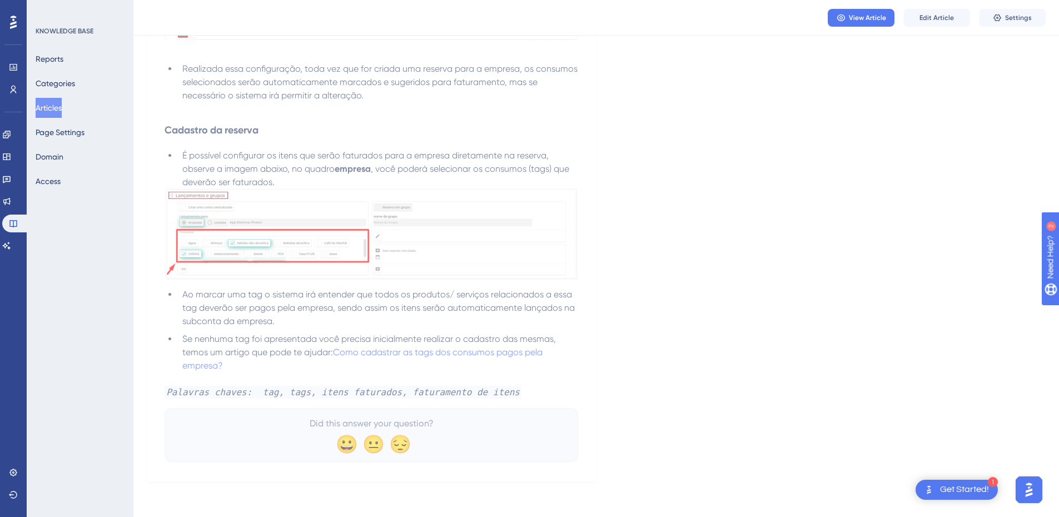
click at [50, 108] on button "Articles" at bounding box center [49, 108] width 26 height 20
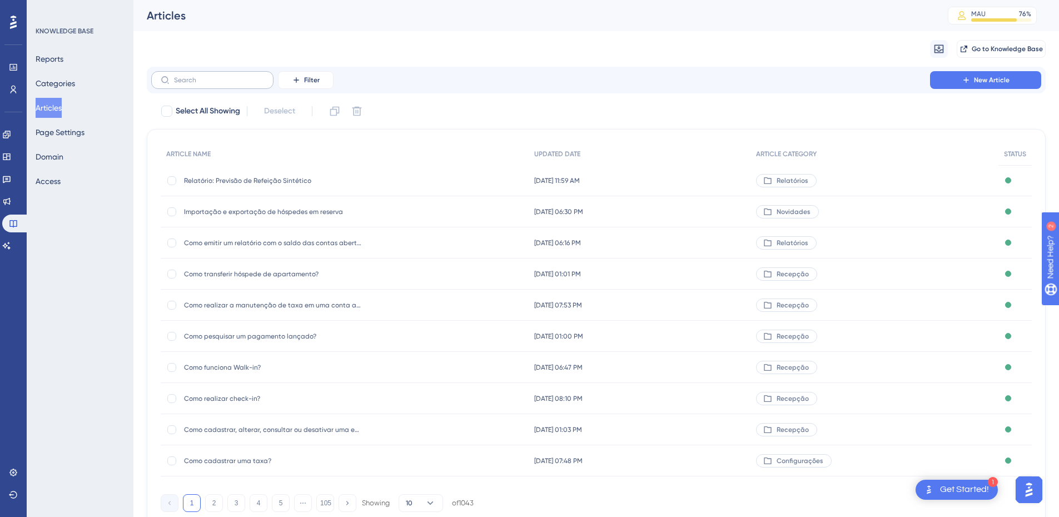
click at [195, 84] on label at bounding box center [212, 80] width 122 height 18
click at [195, 84] on input "text" at bounding box center [219, 80] width 90 height 8
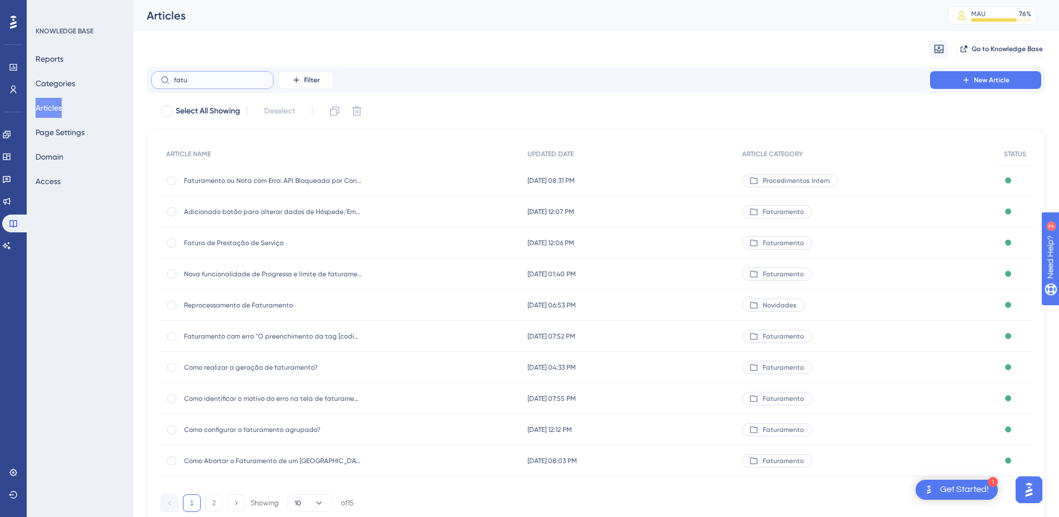
type input "fatut"
checkbox input "true"
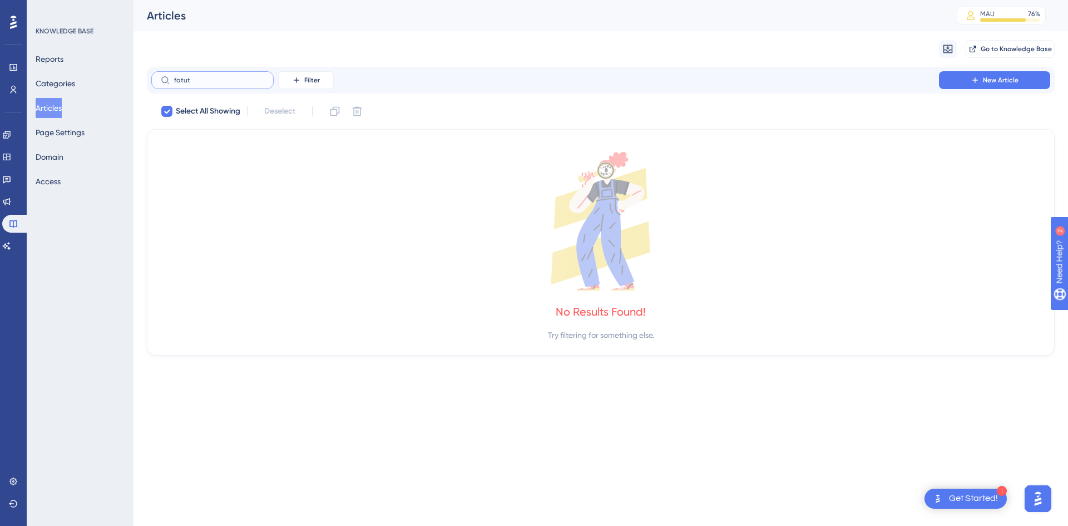
type input "fatu"
checkbox input "false"
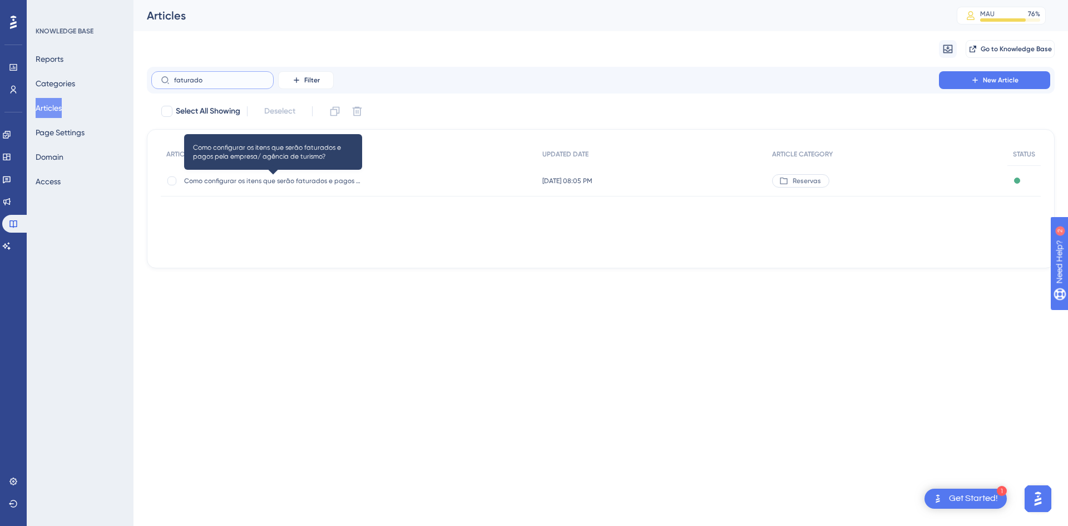
type input "faturado"
click at [329, 180] on span "Como configurar os itens que serão faturados e pagos pela empresa/ agência de t…" at bounding box center [273, 180] width 178 height 9
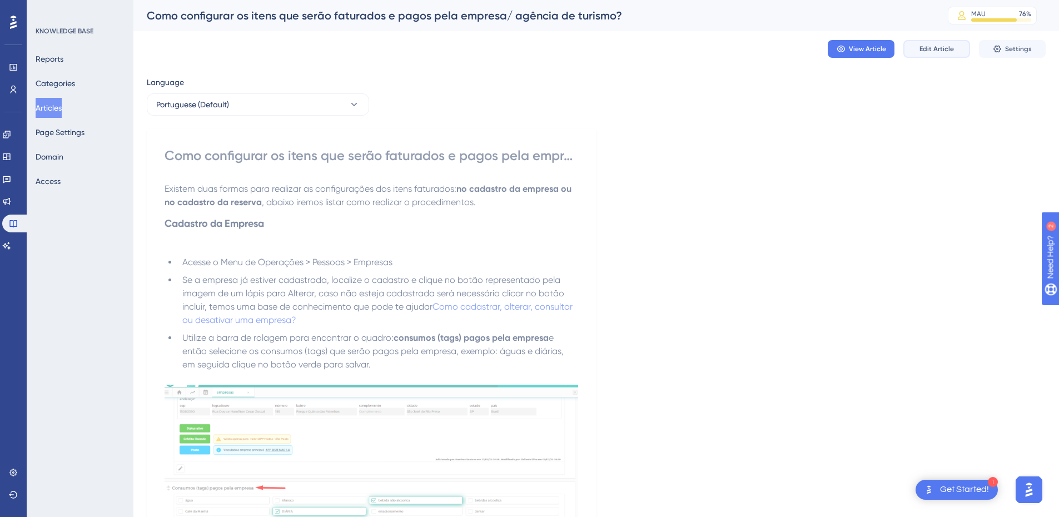
click at [928, 51] on span "Edit Article" at bounding box center [937, 48] width 34 height 9
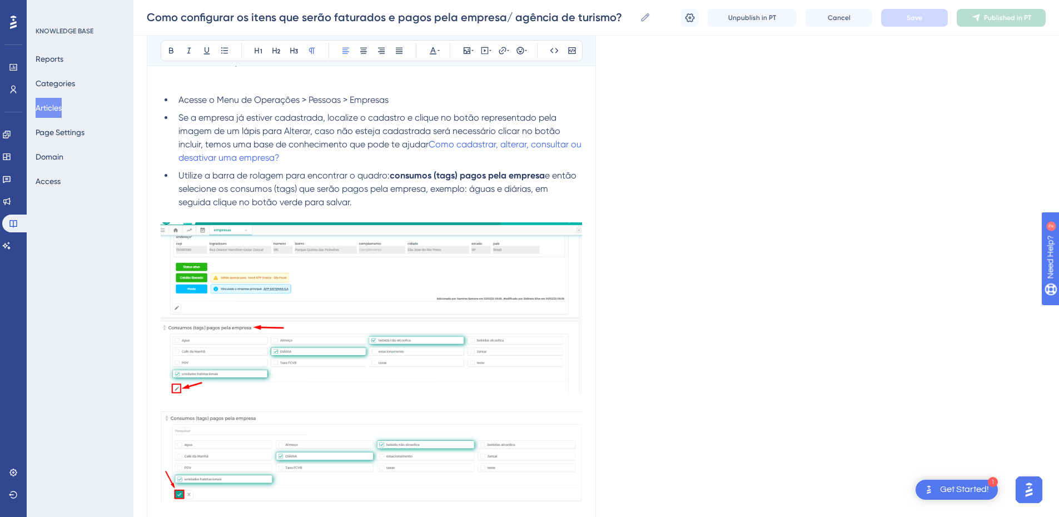
scroll to position [665, 0]
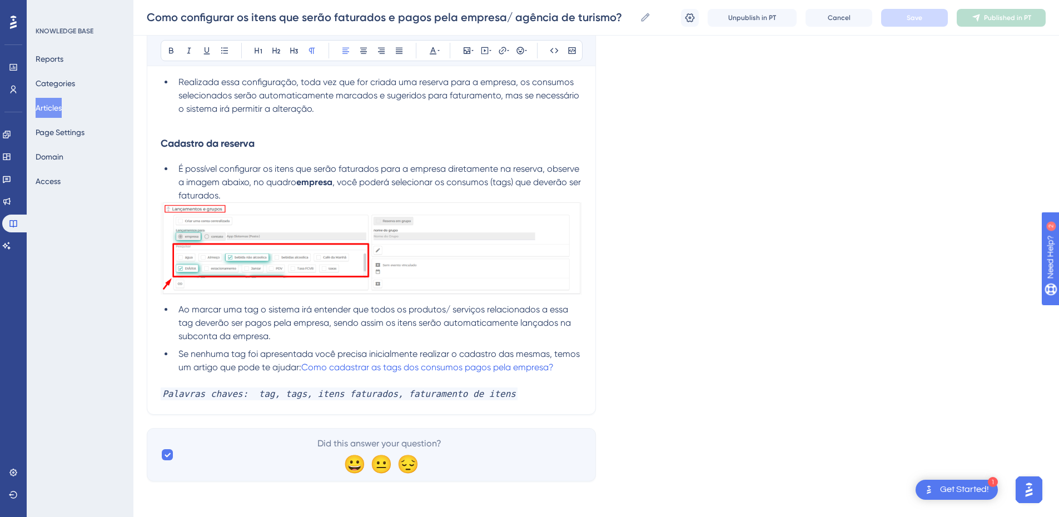
click at [574, 366] on li "Se nenhuma tag foi apresentada você precisa inicialmente realizar o cadastro da…" at bounding box center [378, 361] width 408 height 27
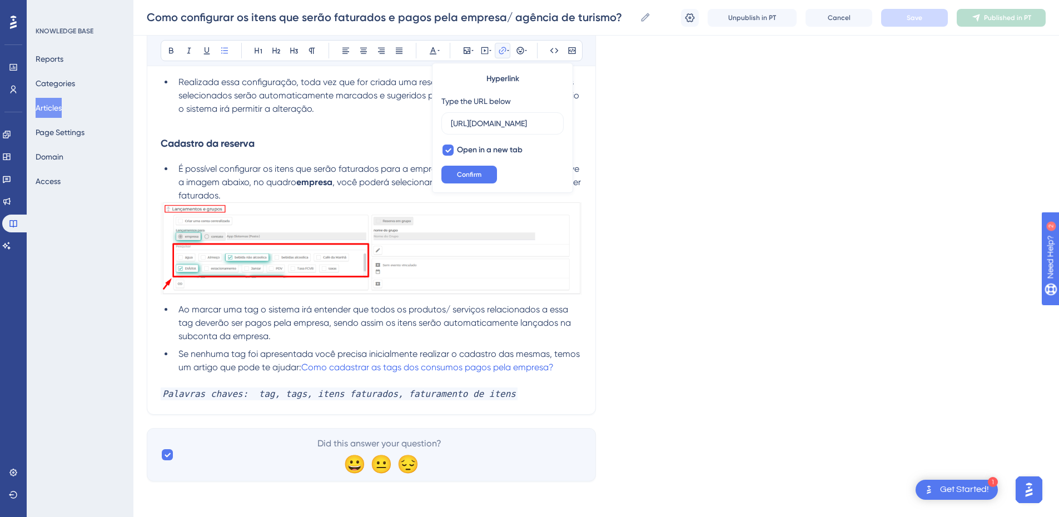
scroll to position [0, 309]
click at [574, 366] on li "Se nenhuma tag foi apresentada você precisa inicialmente realizar o cadastro da…" at bounding box center [378, 361] width 408 height 27
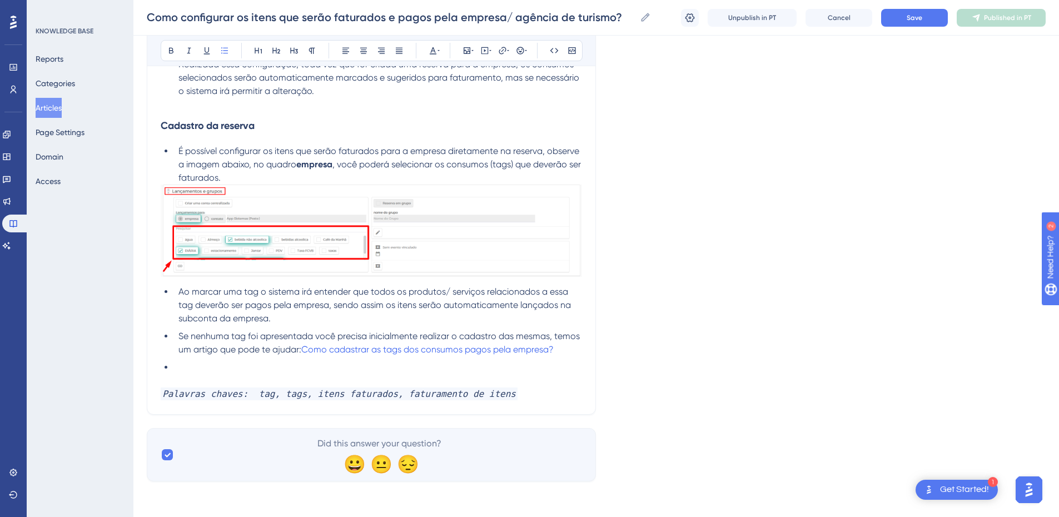
scroll to position [665, 0]
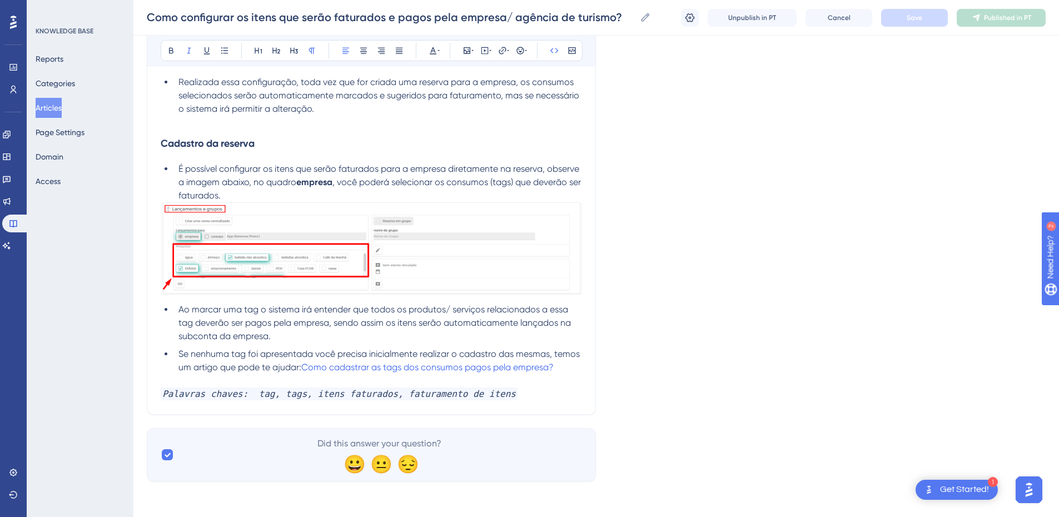
click at [528, 396] on p "Palavras chaves: tag, tags, itens faturados, faturamento de itens" at bounding box center [372, 394] width 422 height 13
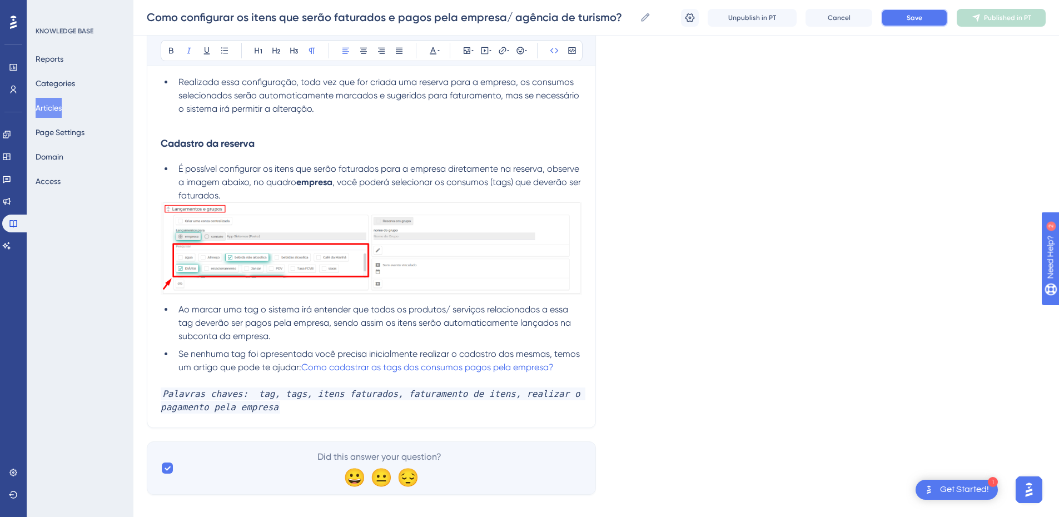
click at [900, 19] on button "Save" at bounding box center [914, 18] width 67 height 18
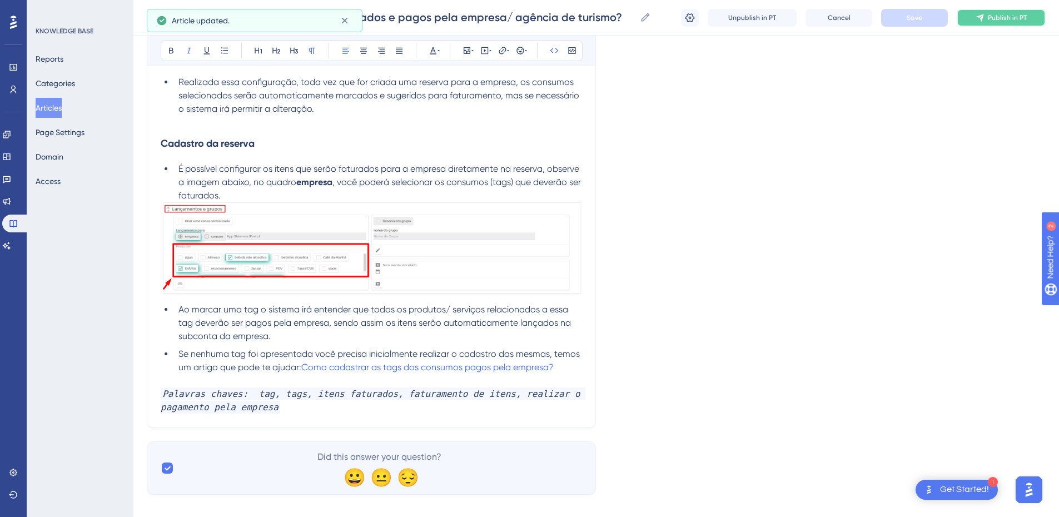
click at [978, 21] on icon at bounding box center [980, 17] width 9 height 9
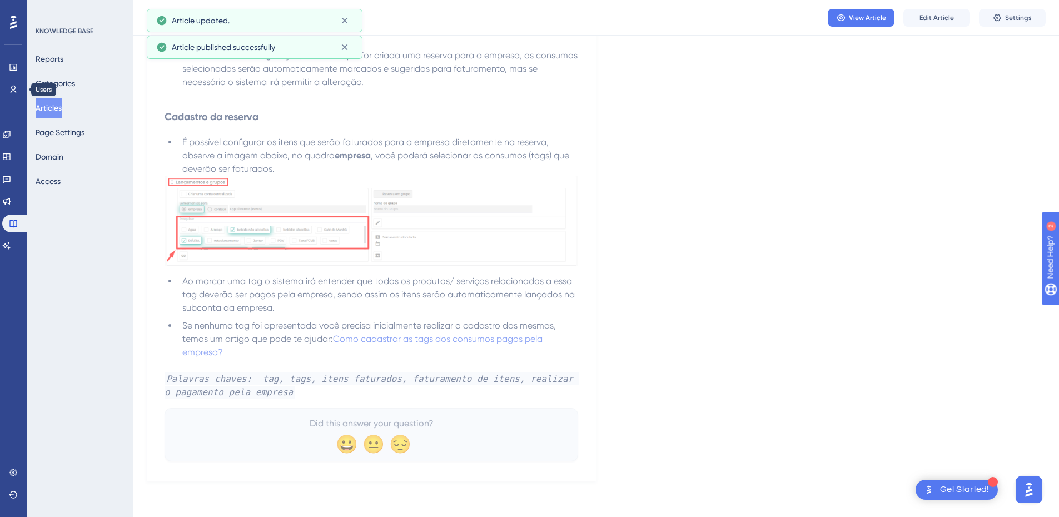
scroll to position [628, 0]
click at [75, 112] on div "Reports Categories Articles Page Settings Domain Access" at bounding box center [81, 120] width 90 height 142
click at [57, 103] on button "Articles" at bounding box center [49, 108] width 26 height 20
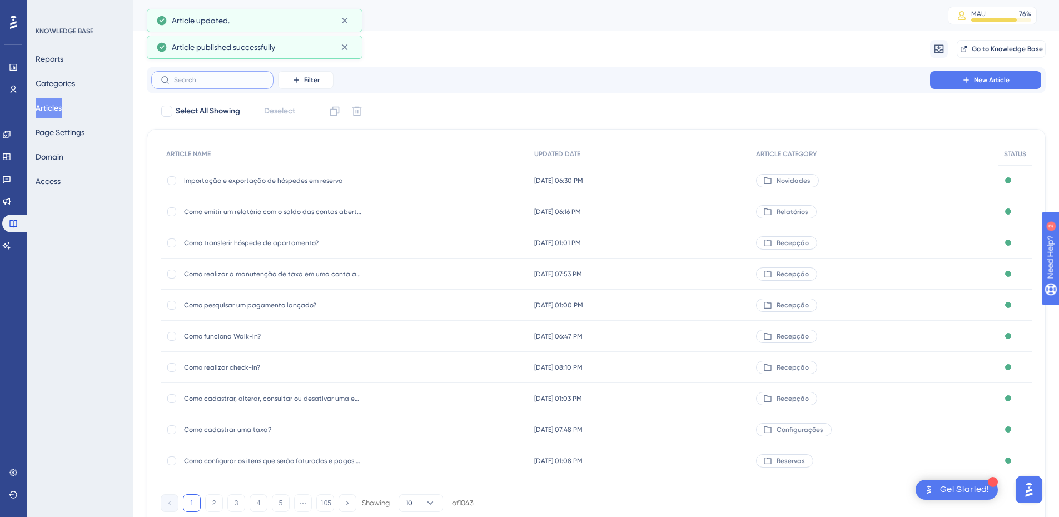
click at [193, 82] on input "text" at bounding box center [219, 80] width 90 height 8
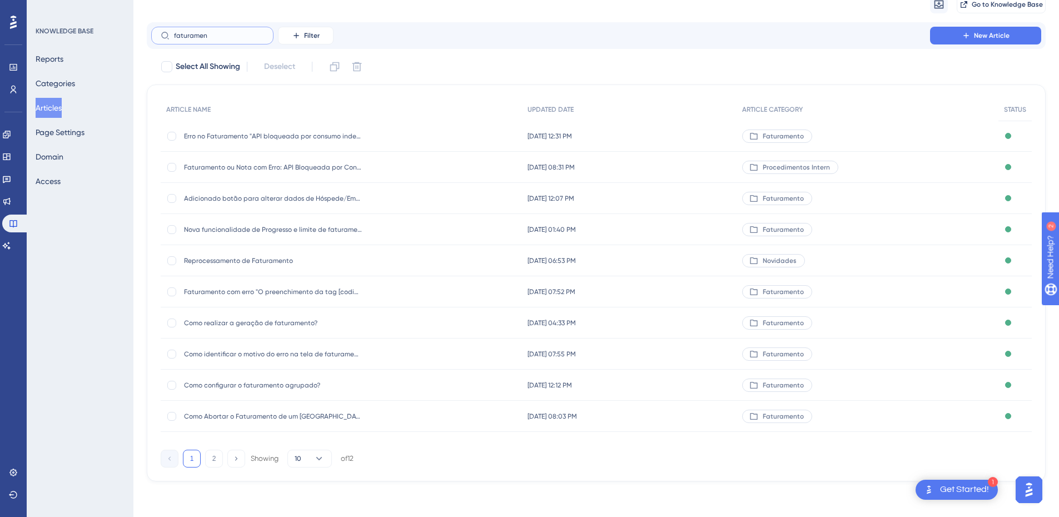
scroll to position [49, 0]
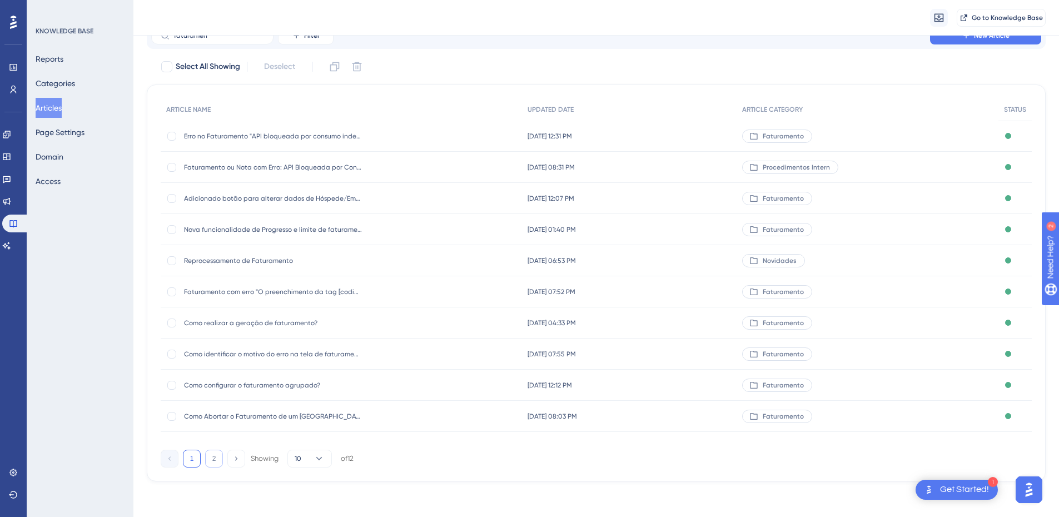
click at [214, 456] on button "2" at bounding box center [214, 459] width 18 height 18
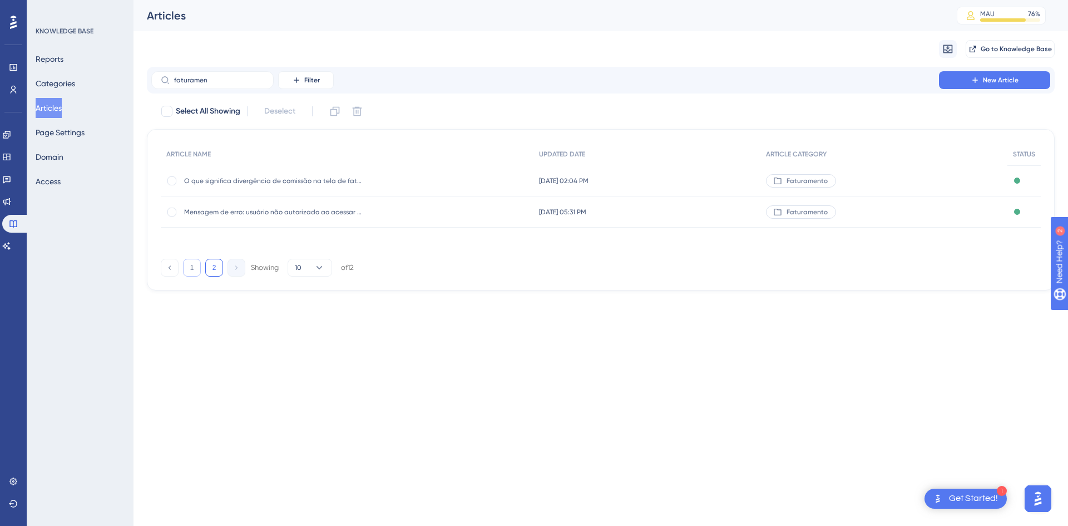
click at [194, 265] on button "1" at bounding box center [192, 268] width 18 height 18
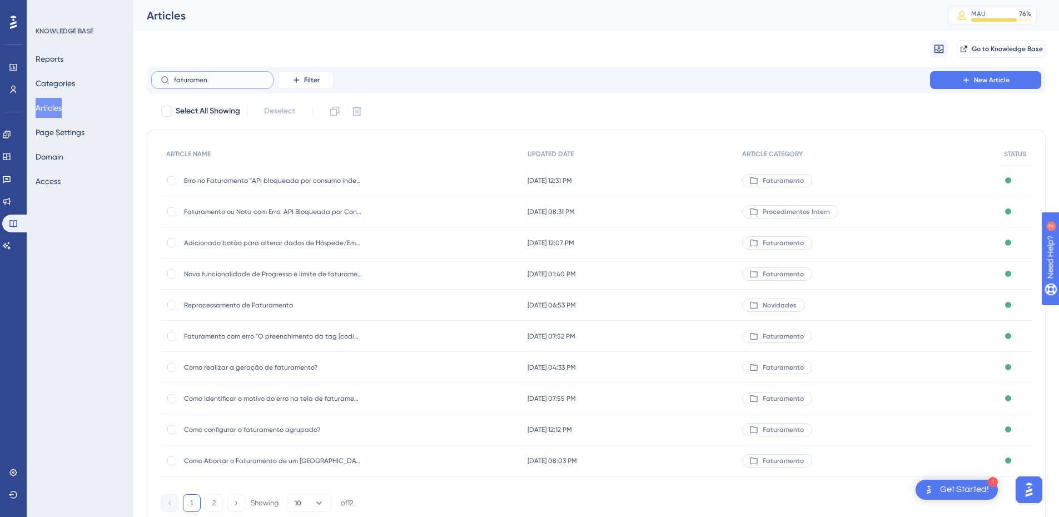
drag, startPoint x: 225, startPoint y: 77, endPoint x: 161, endPoint y: 77, distance: 64.0
click at [161, 77] on label "faturamen" at bounding box center [212, 80] width 122 height 18
type input "c"
type input "bloqi"
checkbox input "true"
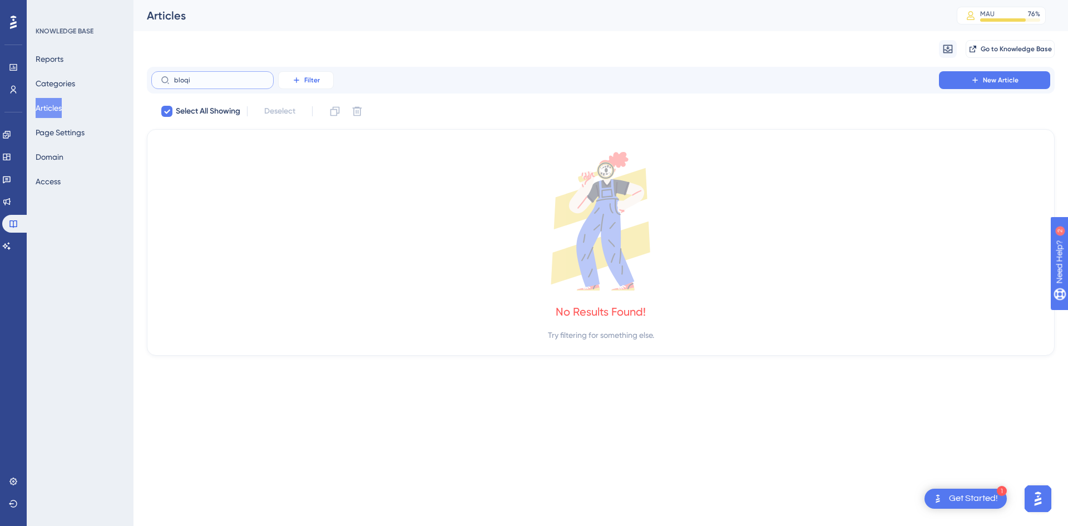
type input "bloq"
checkbox input "false"
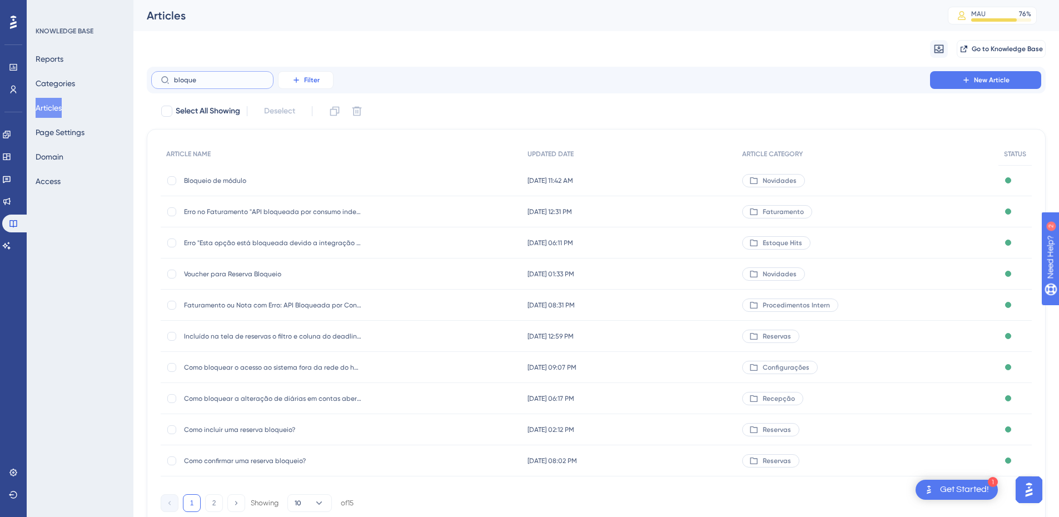
type input "bloqueo"
checkbox input "true"
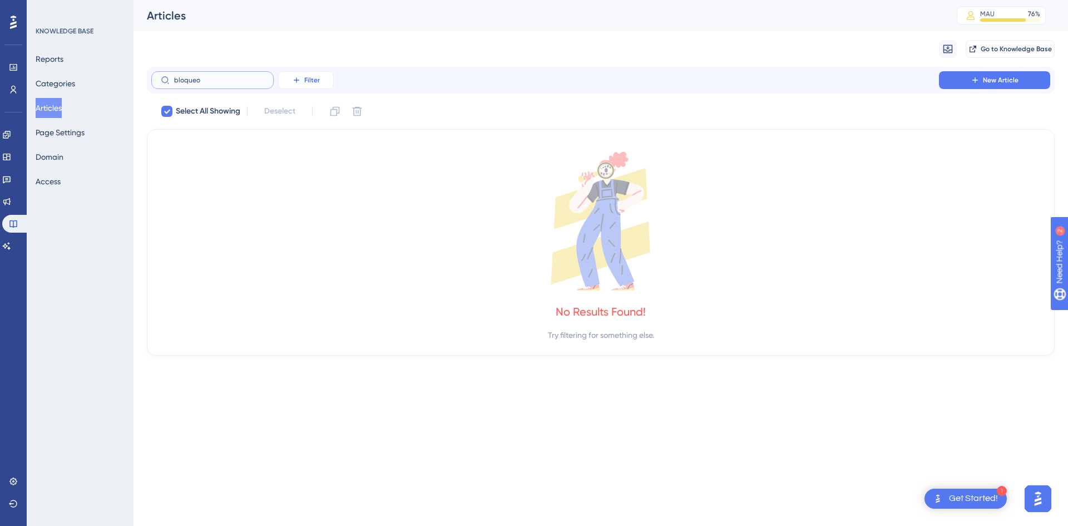
type input "bloque"
checkbox input "false"
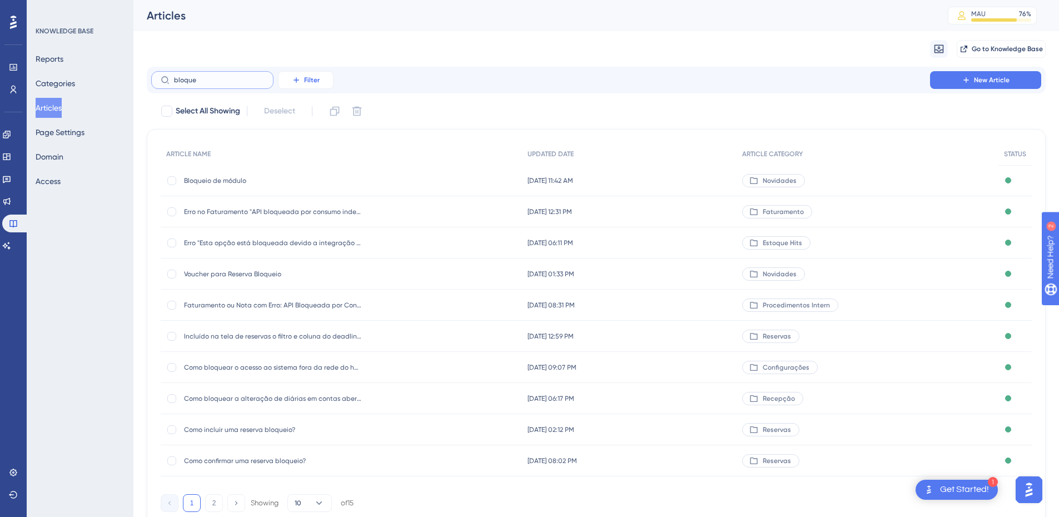
type input "bloqueo"
checkbox input "true"
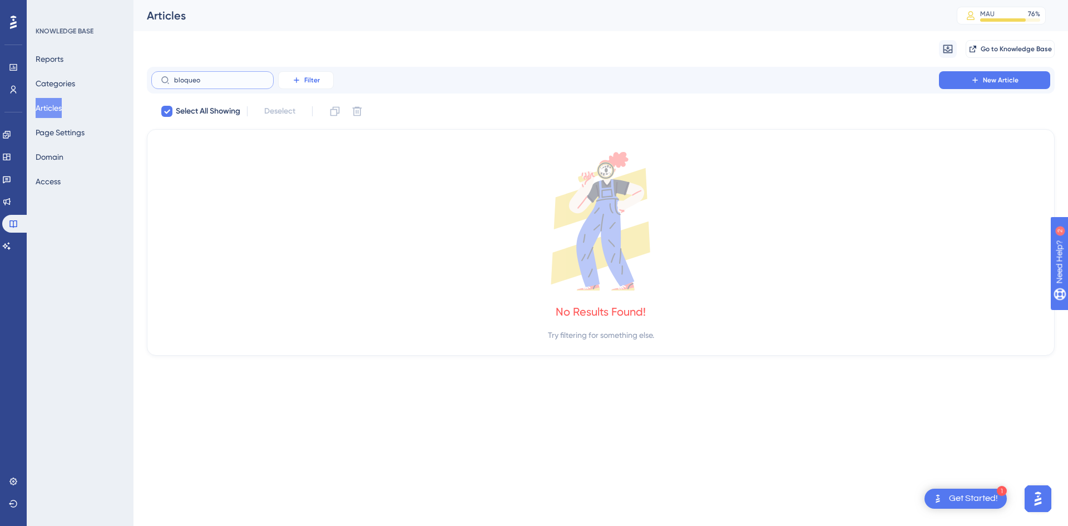
type input "bloque"
checkbox input "false"
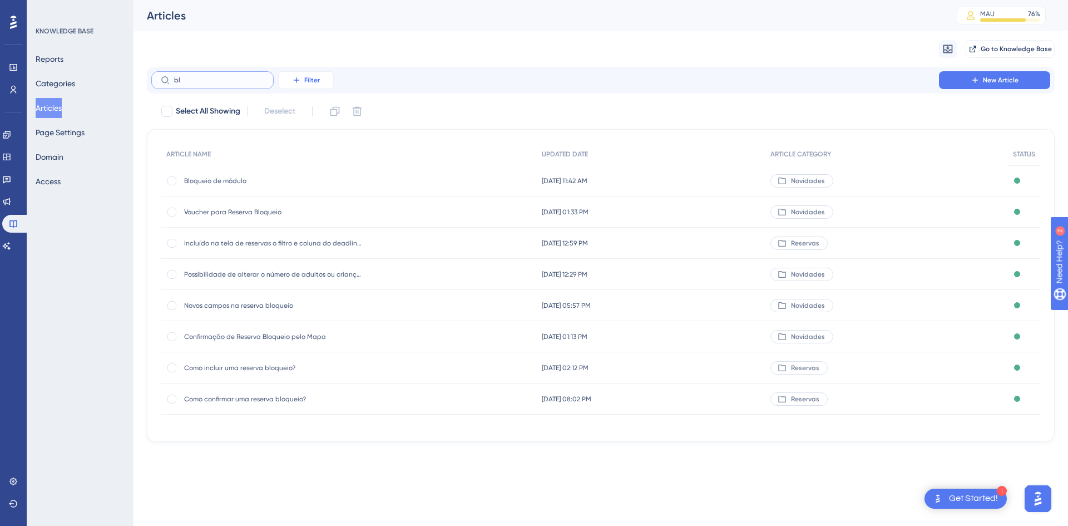
type input "b"
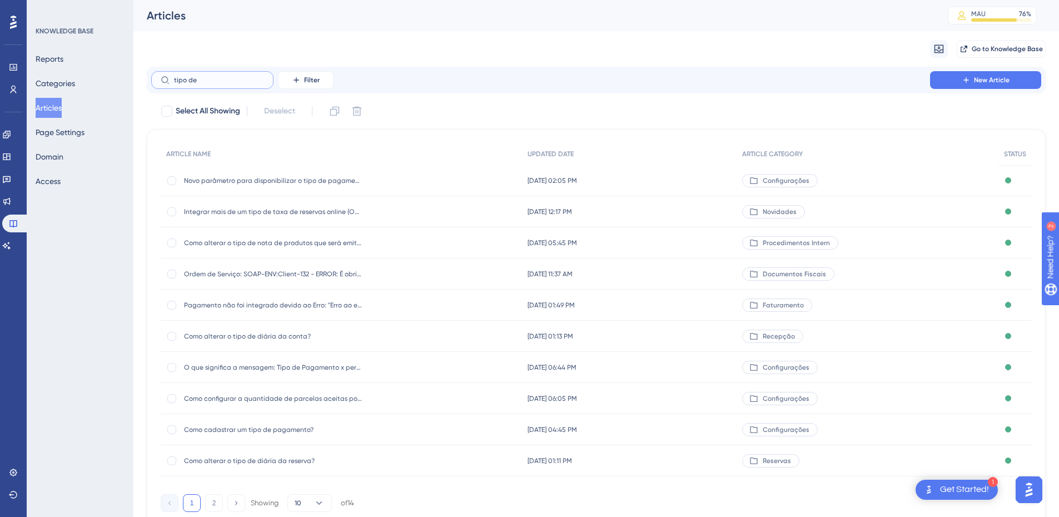
type input "tipo de"
click at [304, 415] on div "Como cadastrar um tipo de pagamento? Como cadastrar um tipo de pagamento?" at bounding box center [273, 429] width 178 height 31
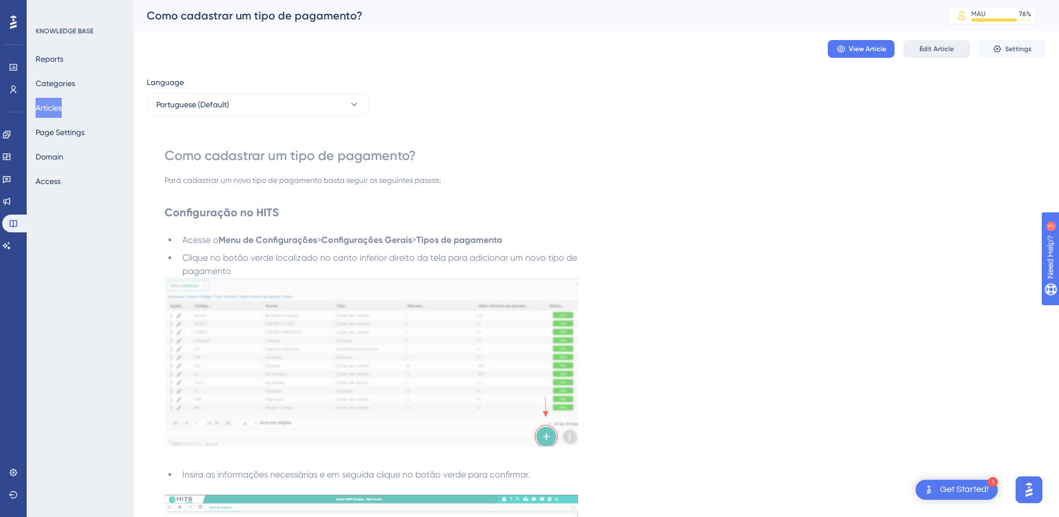
click at [951, 48] on span "Edit Article" at bounding box center [937, 48] width 34 height 9
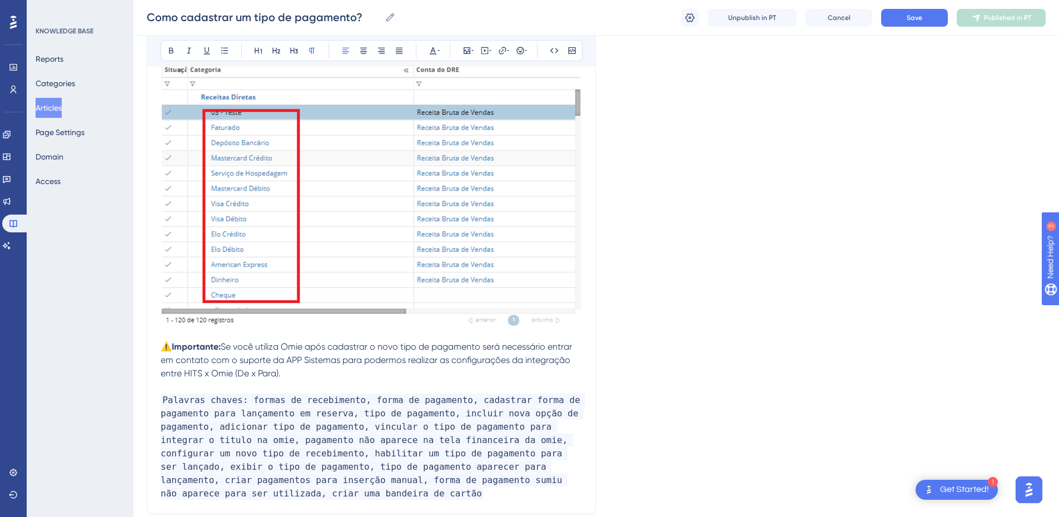
scroll to position [2788, 0]
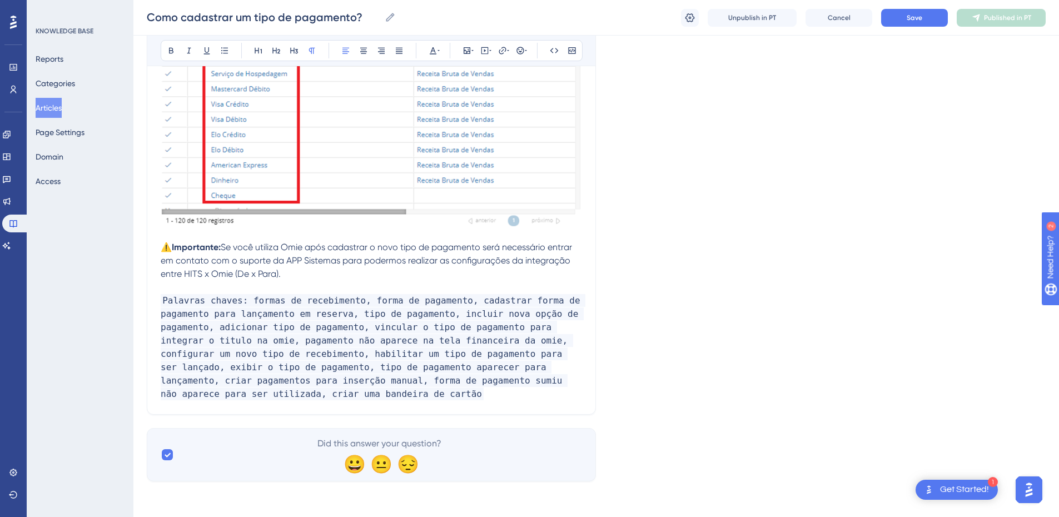
click at [310, 274] on p "⚠️Importante: Se você utiliza Omie após cadastrar o novo tipo de pagamento será…" at bounding box center [372, 261] width 422 height 40
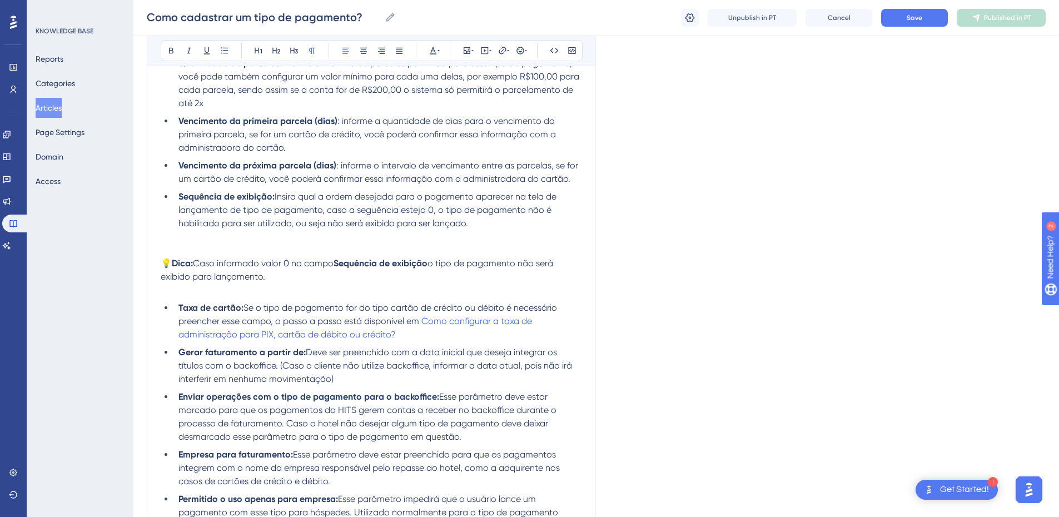
scroll to position [971, 0]
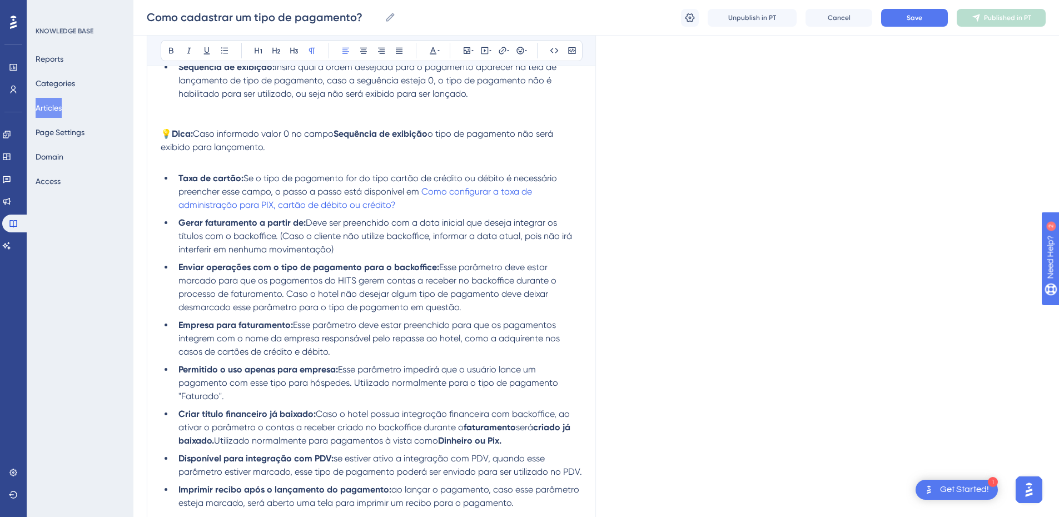
click at [366, 350] on li "Empresa para faturamento: Esse parâmetro deve estar preenchido para que os paga…" at bounding box center [378, 339] width 408 height 40
click at [415, 353] on li "Empresa para faturamento: Esse parâmetro deve estar preenchido para que os paga…" at bounding box center [378, 339] width 408 height 40
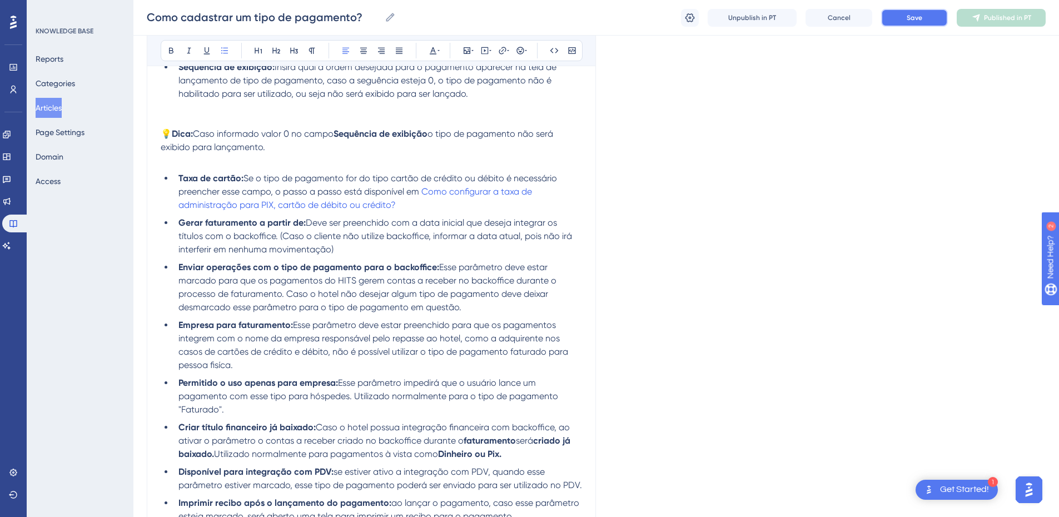
click at [903, 26] on button "Save" at bounding box center [914, 18] width 67 height 18
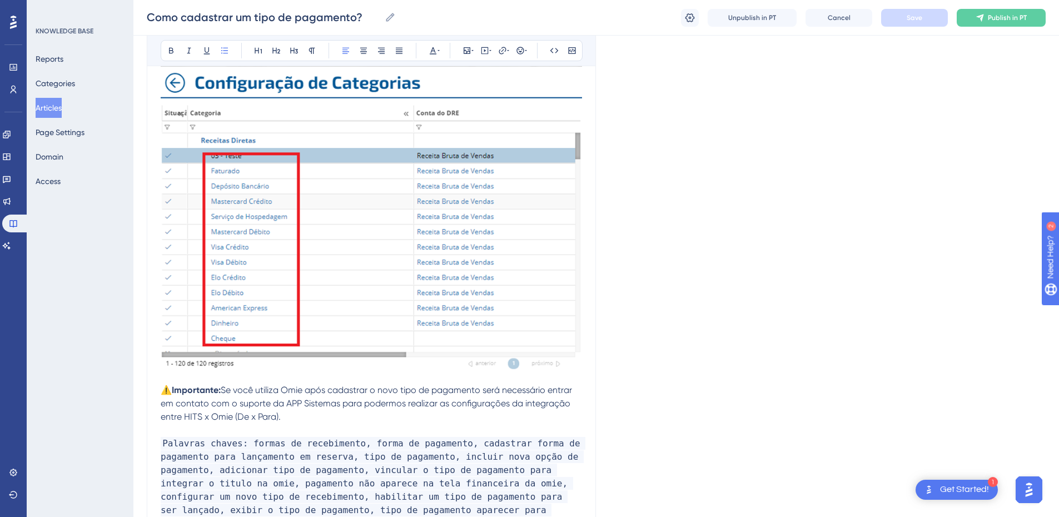
scroll to position [2802, 0]
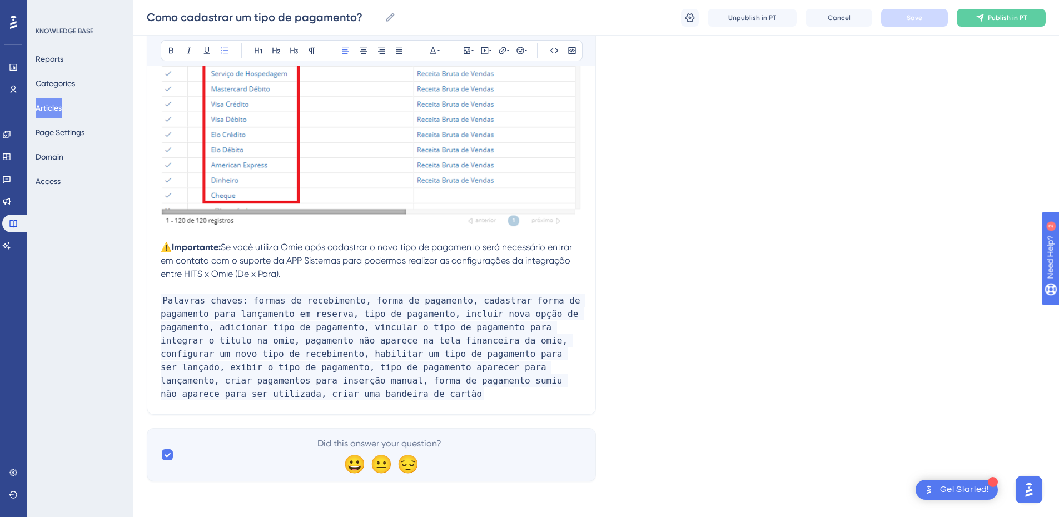
click at [215, 396] on p "Palavras chaves: formas de recebimento, forma de pagamento, cadastrar forma de …" at bounding box center [372, 347] width 422 height 107
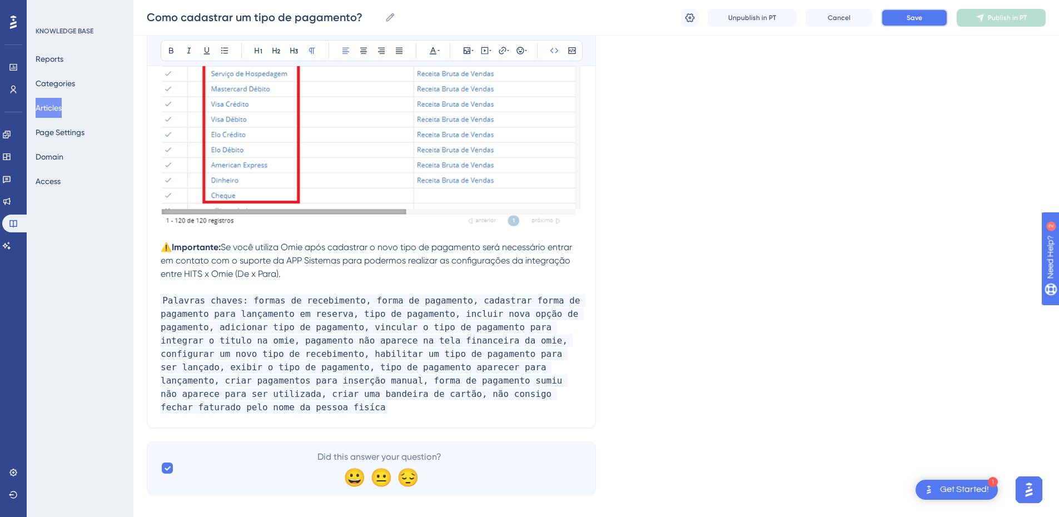
click at [911, 14] on span "Save" at bounding box center [915, 17] width 16 height 9
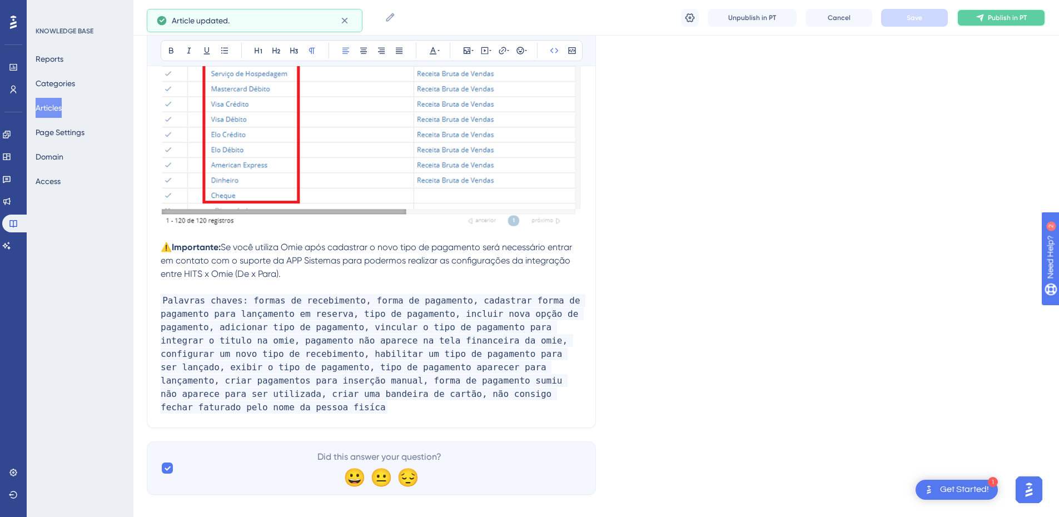
click at [975, 17] on button "Publish in PT" at bounding box center [1001, 18] width 89 height 18
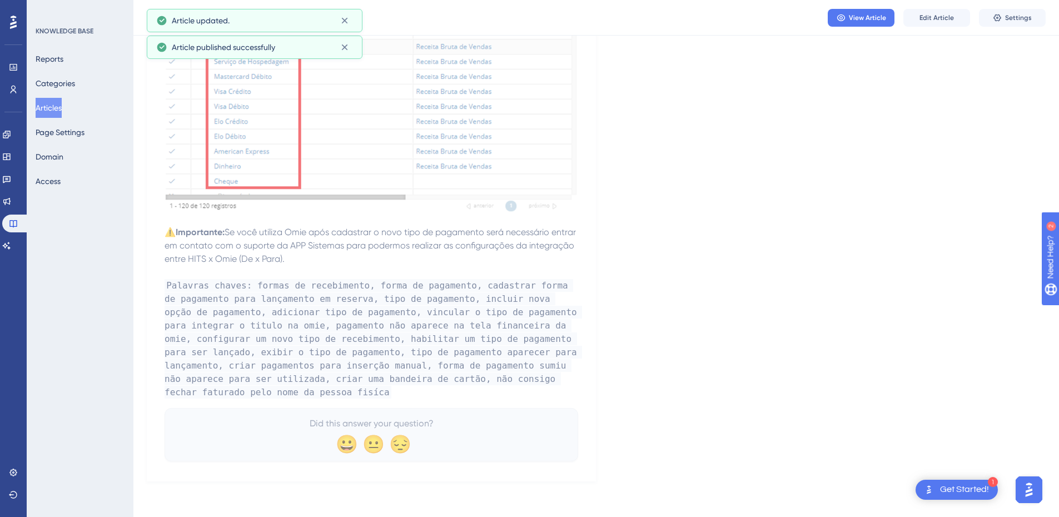
scroll to position [2759, 0]
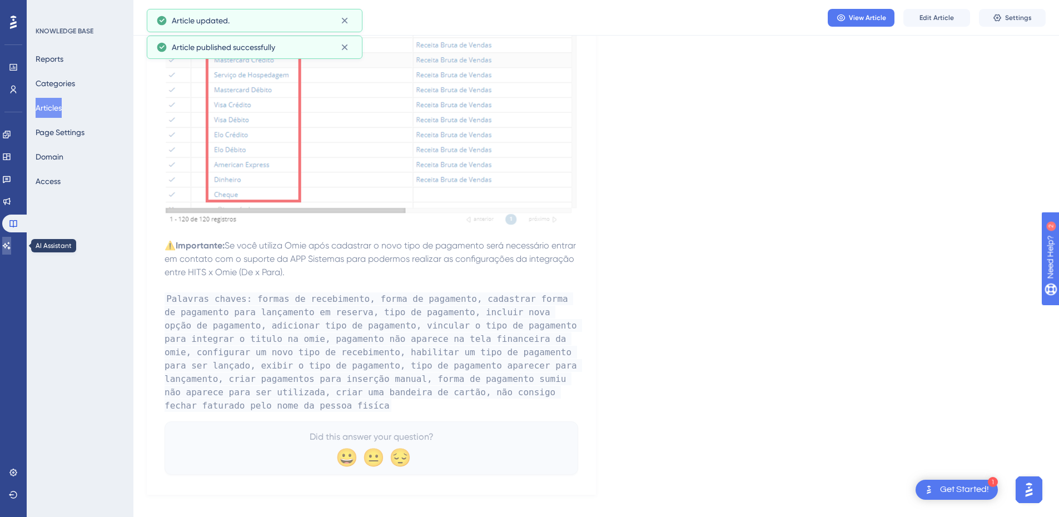
click at [11, 244] on icon at bounding box center [6, 245] width 9 height 9
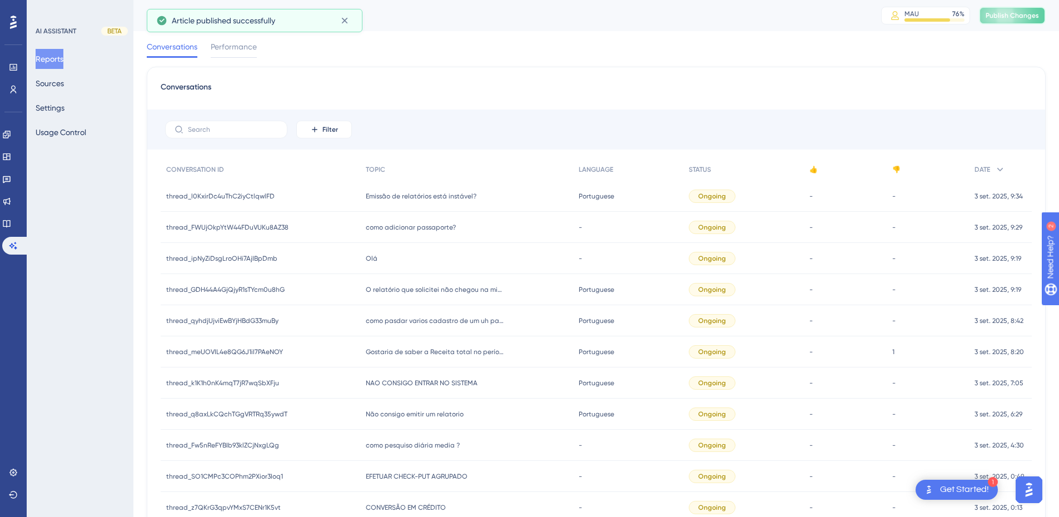
click at [999, 19] on span "Publish Changes" at bounding box center [1012, 15] width 53 height 9
click at [55, 85] on button "Sources" at bounding box center [50, 83] width 28 height 20
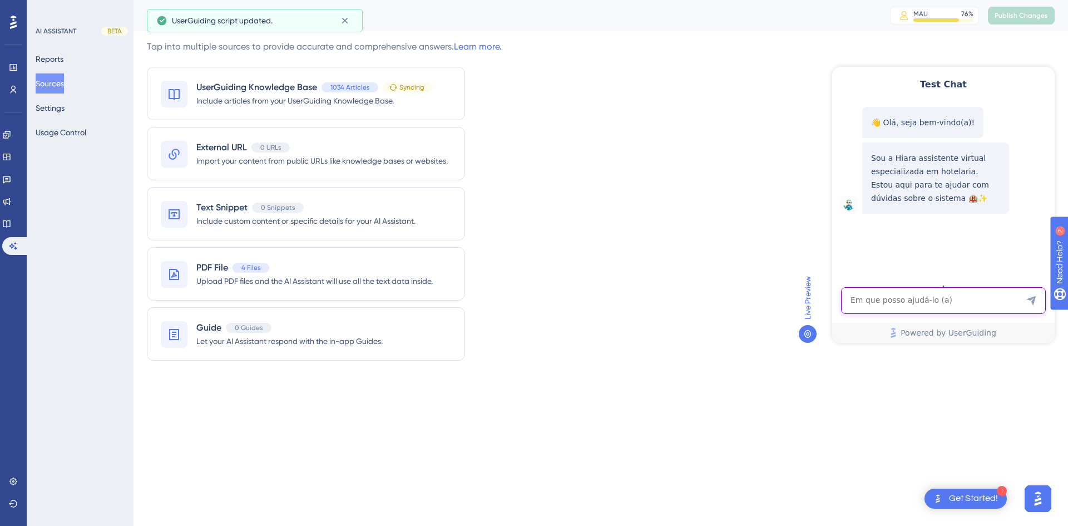
click at [895, 306] on textarea "AI Assistant Text Input" at bounding box center [943, 300] width 205 height 27
paste textarea "eu tenho um quarto mais não consigo fechar faturado pelo nome da pessoa oque eu…"
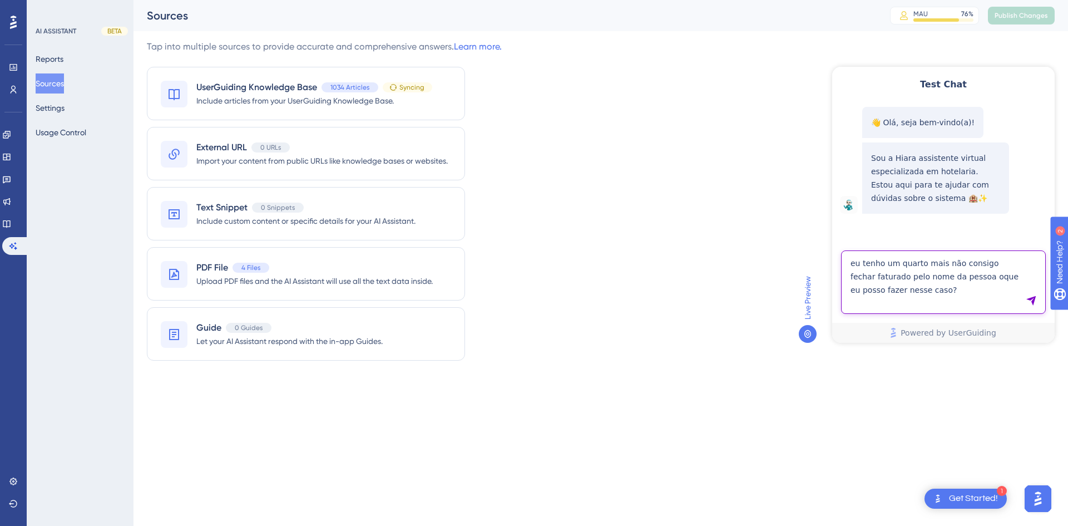
type textarea "eu tenho um quarto mais não consigo fechar faturado pelo nome da pessoa oque eu…"
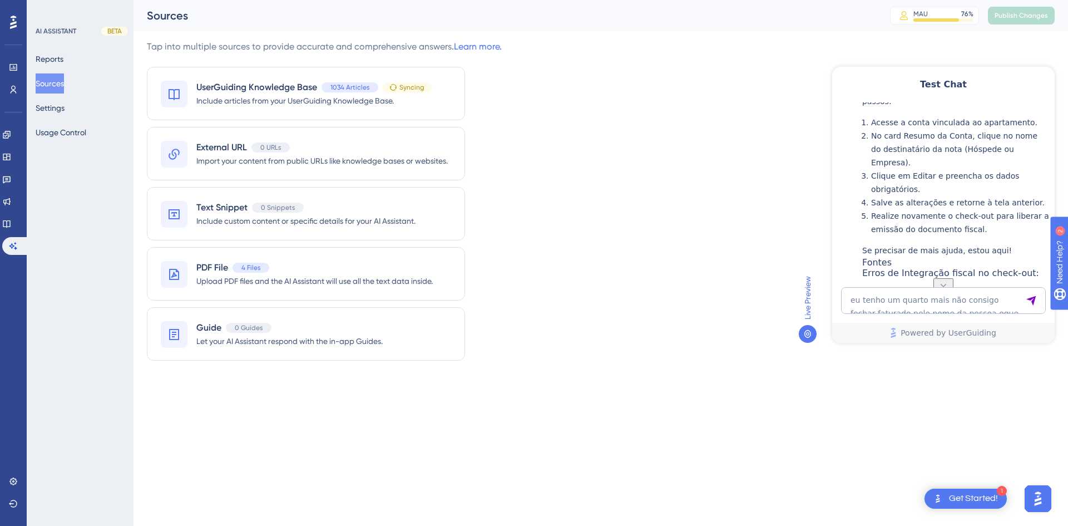
scroll to position [384, 0]
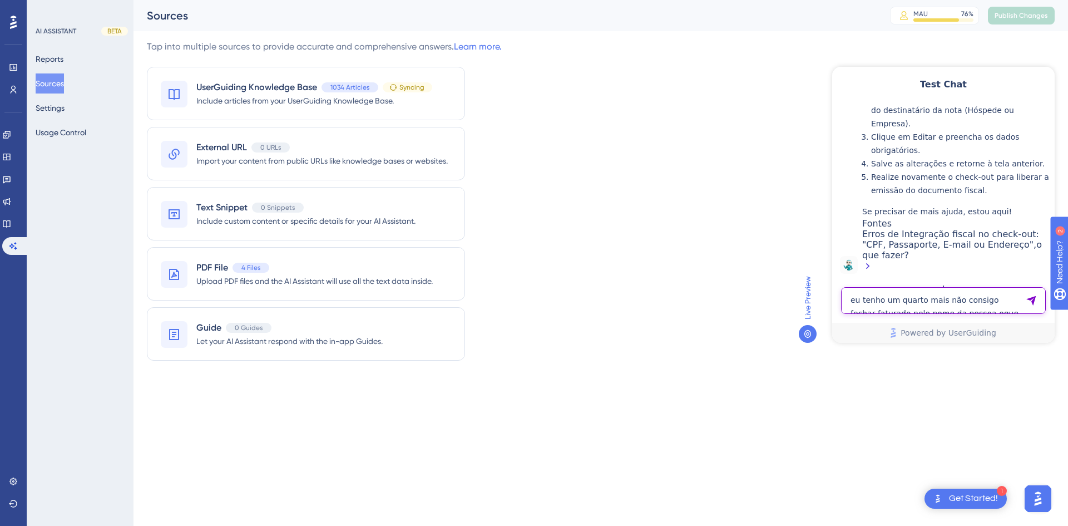
click at [855, 296] on textarea "eu tenho um quarto mais não consigo fechar faturado pelo nome da pessoa oque eu…" at bounding box center [943, 300] width 205 height 27
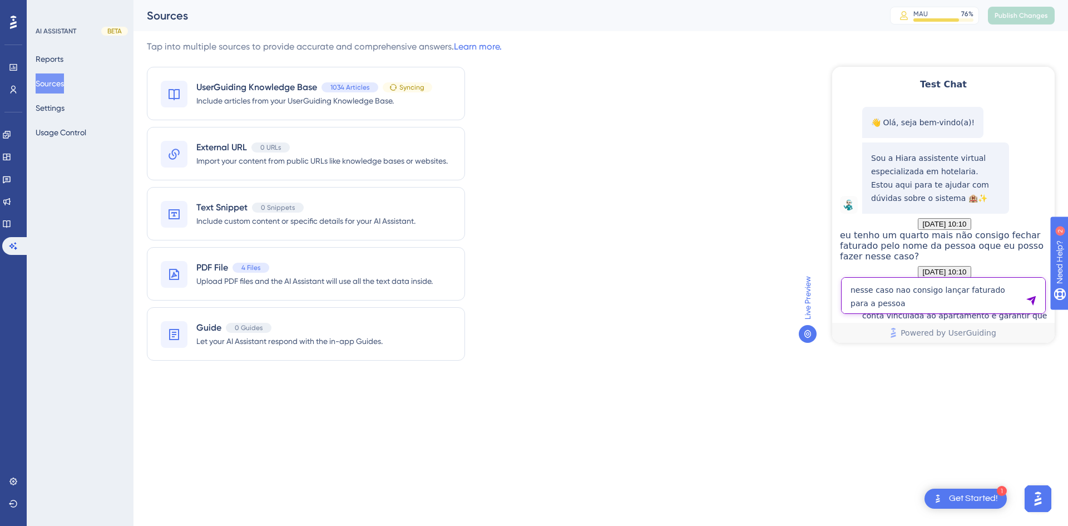
type textarea "nesse caso nao consigo lançar faturado para a pessoa"
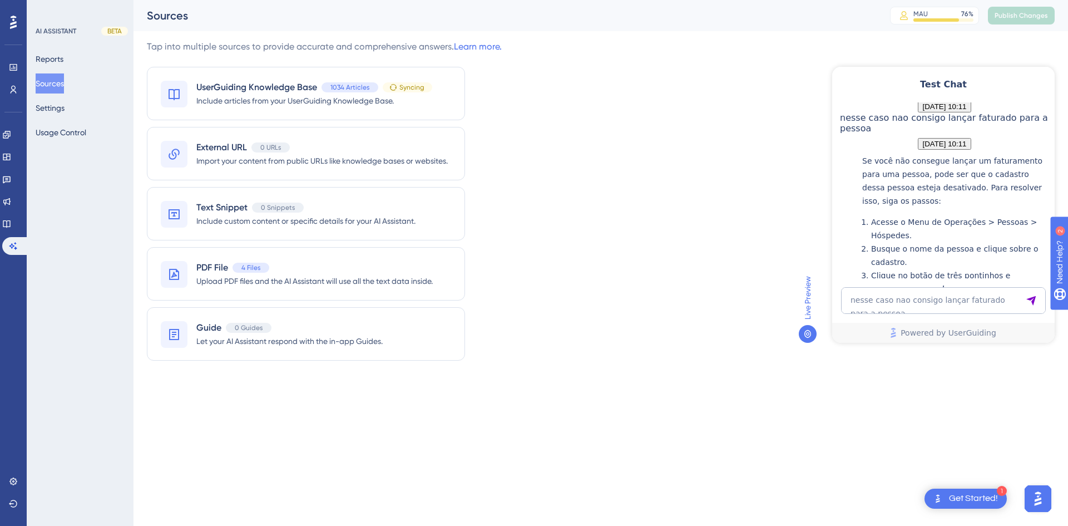
scroll to position [827, 0]
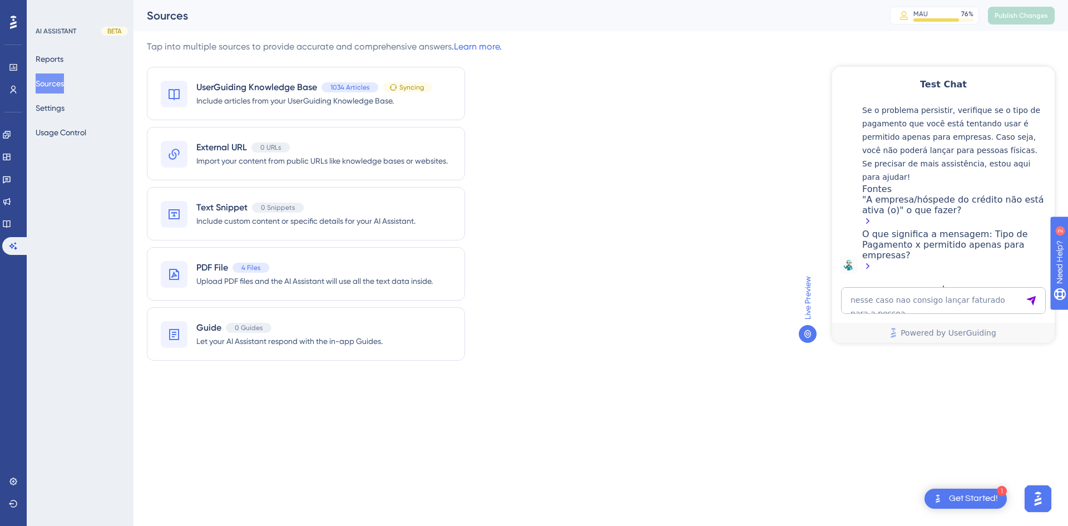
click at [913, 244] on div "O que significa a mensagem: Tipo de Pagamento x permitido apenas para empresas?" at bounding box center [955, 251] width 187 height 45
click at [11, 224] on icon at bounding box center [6, 223] width 9 height 9
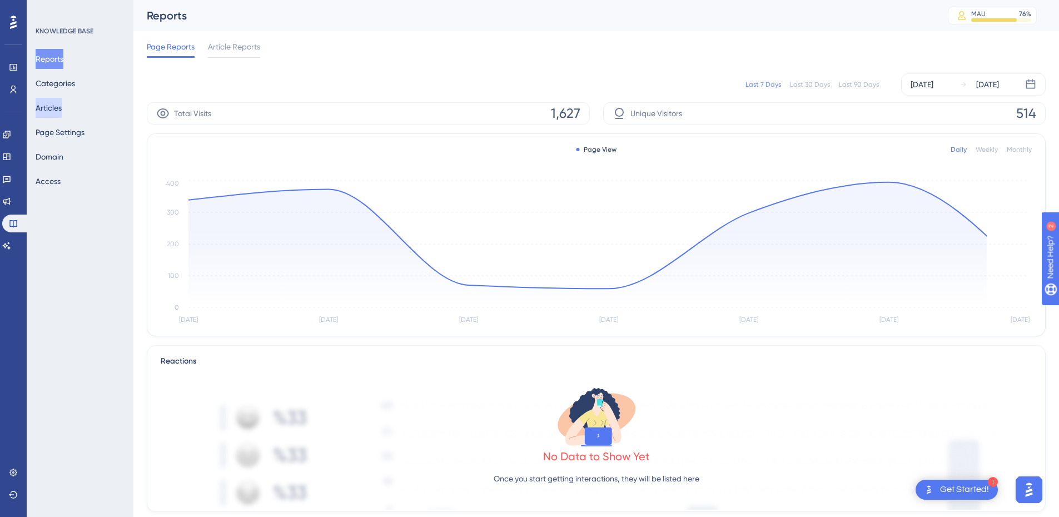
click at [55, 107] on button "Articles" at bounding box center [49, 108] width 26 height 20
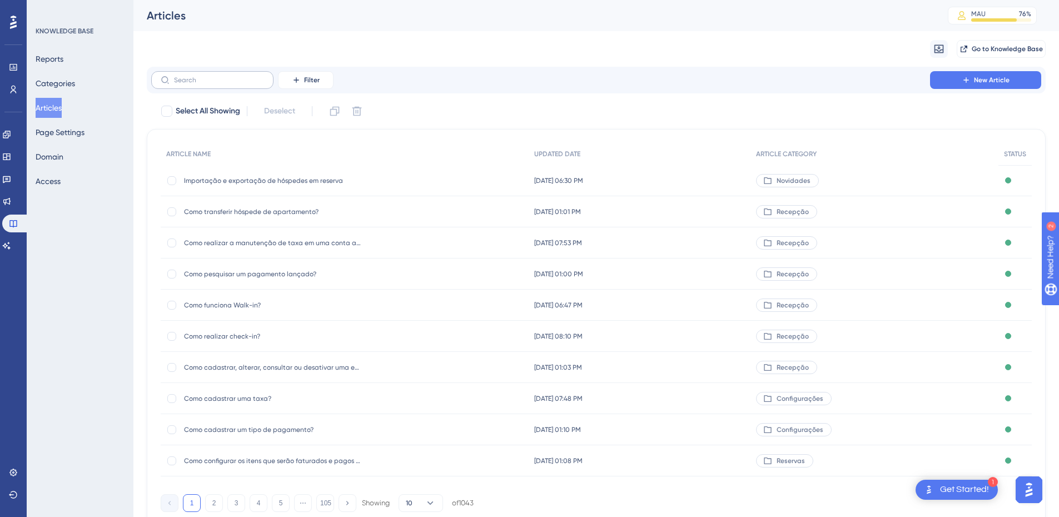
click at [194, 72] on label at bounding box center [212, 80] width 122 height 18
click at [194, 76] on input "text" at bounding box center [219, 80] width 90 height 8
paste input "O que significa a mensagem: Tipo de Pagamento x permitido apenas para empresas?"
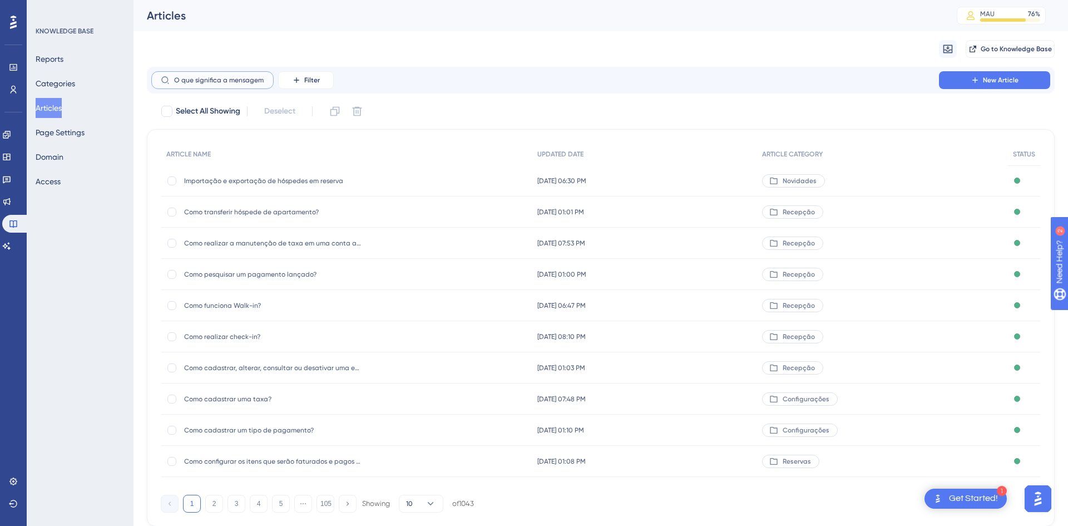
scroll to position [0, 174]
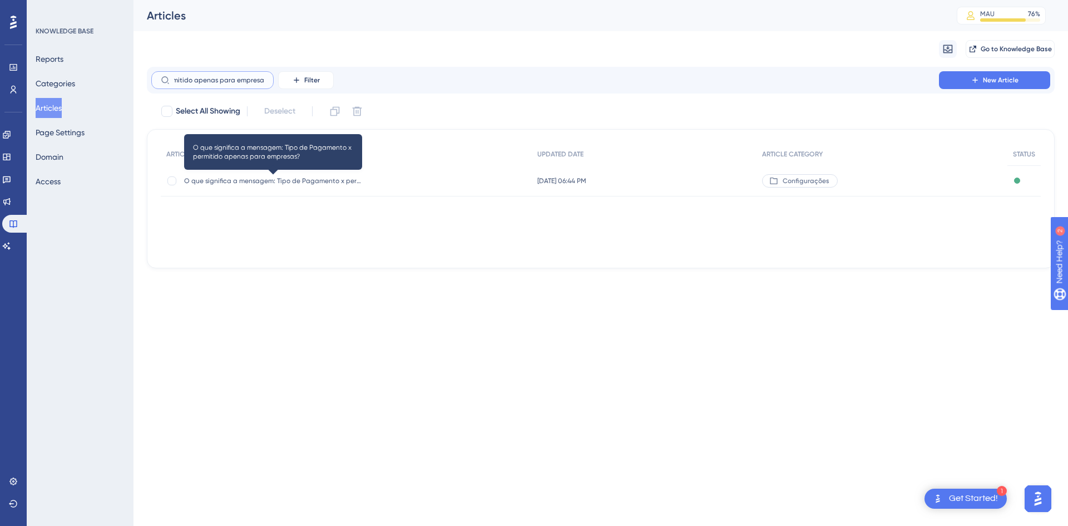
type input "O que significa a mensagem: Tipo de Pagamento x permitido apenas para empresas?"
click at [320, 183] on span "O que significa a mensagem: Tipo de Pagamento x permitido apenas para empresas?" at bounding box center [273, 180] width 178 height 9
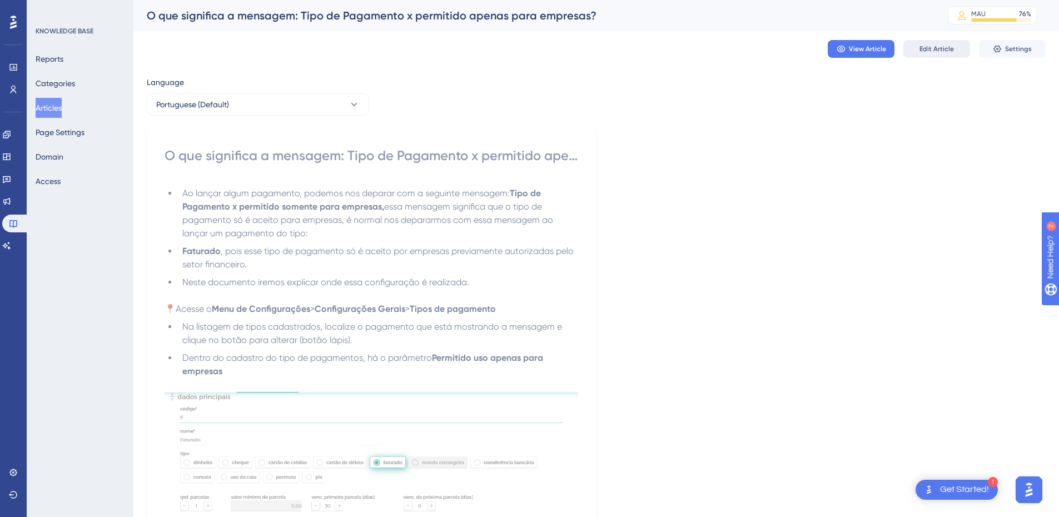
click at [934, 47] on span "Edit Article" at bounding box center [937, 48] width 34 height 9
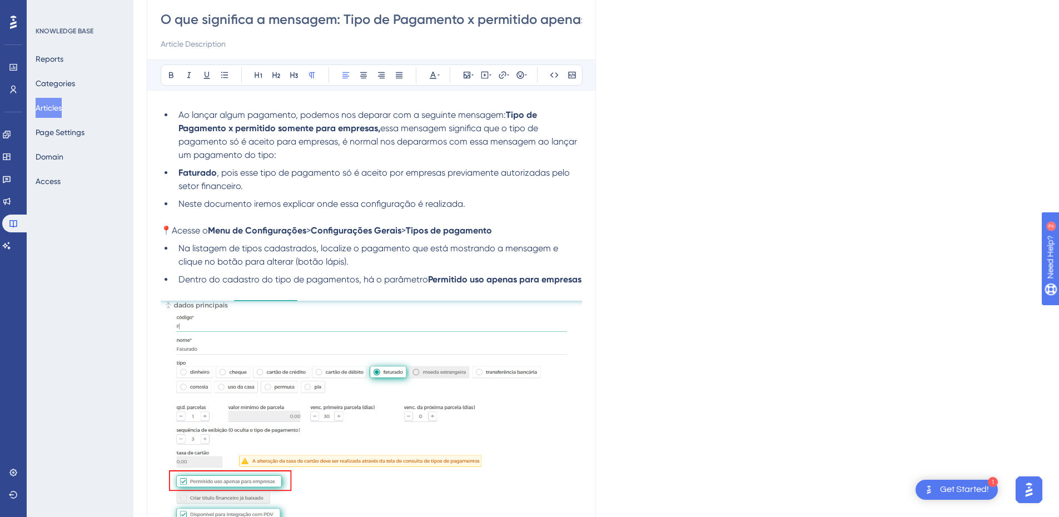
scroll to position [367, 0]
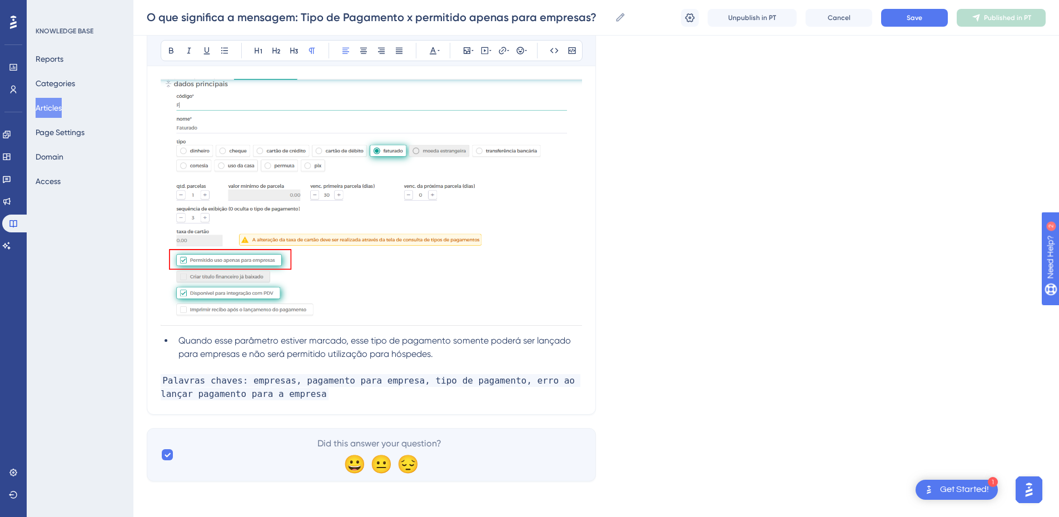
click at [282, 406] on div "O que significa a mensagem: Tipo de Pagamento x permitido apenas para empresas?…" at bounding box center [371, 93] width 449 height 644
click at [327, 396] on p "Palavras chaves: empresas, pagamento para empresa, tipo de pagamento, erro ao l…" at bounding box center [372, 387] width 422 height 27
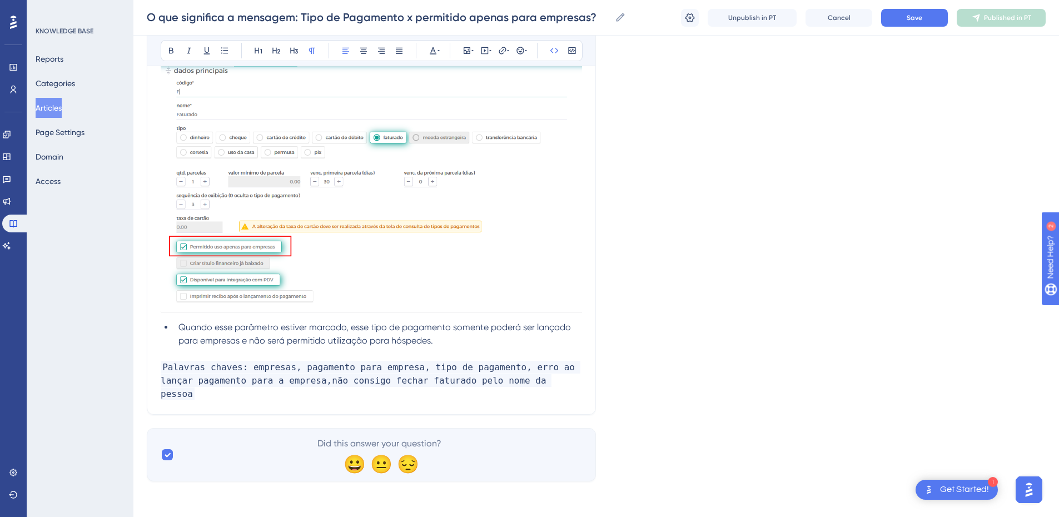
click at [910, 28] on div "O que significa a mensagem: Tipo de Pagamento x permitido apenas para empresas?…" at bounding box center [596, 18] width 926 height 36
click at [923, 14] on button "Save" at bounding box center [914, 18] width 67 height 18
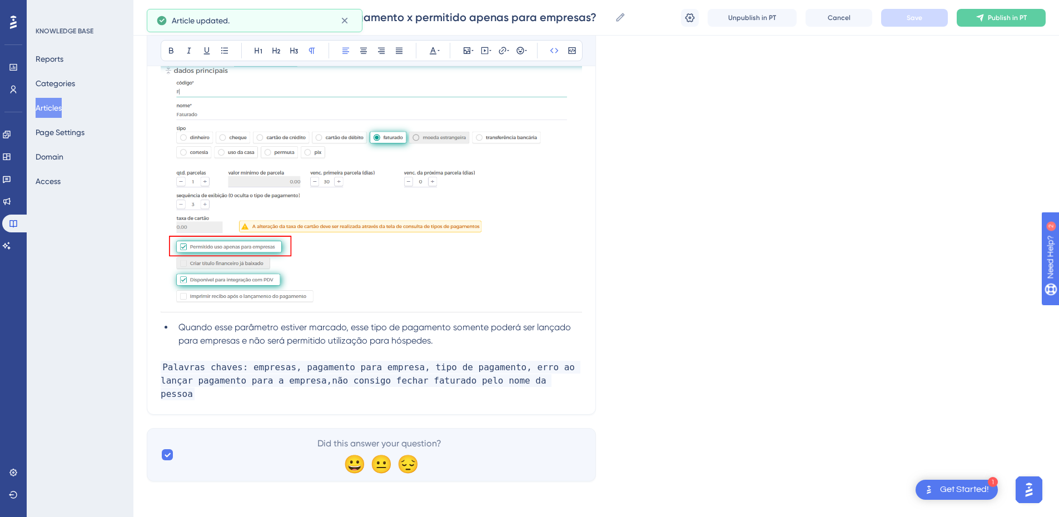
click at [1001, 20] on span "Publish in PT" at bounding box center [1007, 17] width 39 height 9
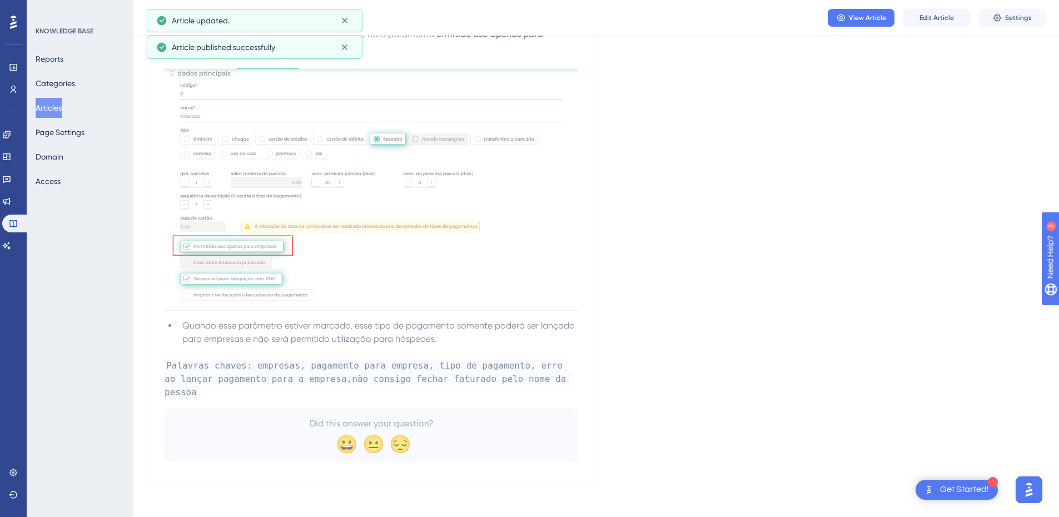
scroll to position [306, 0]
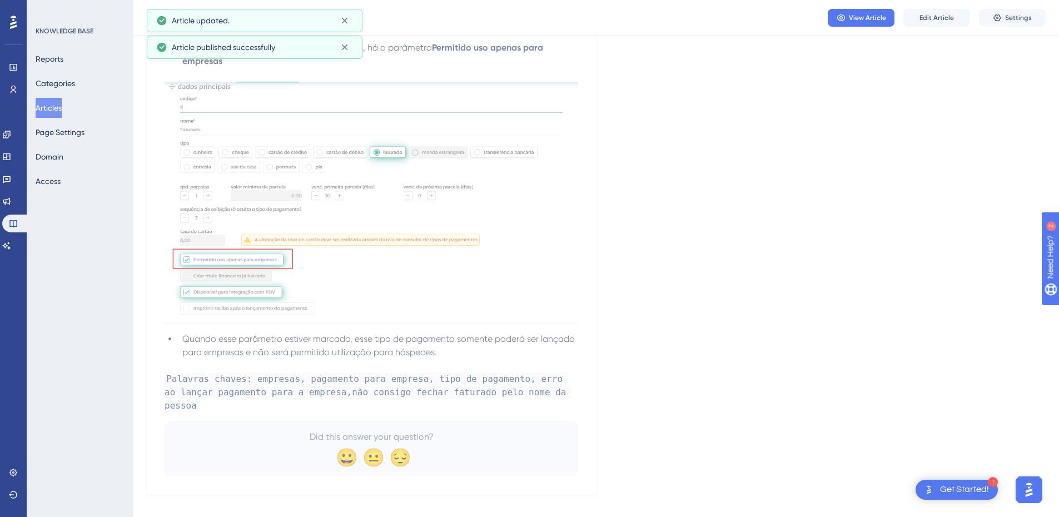
click at [61, 111] on button "Articles" at bounding box center [49, 108] width 26 height 20
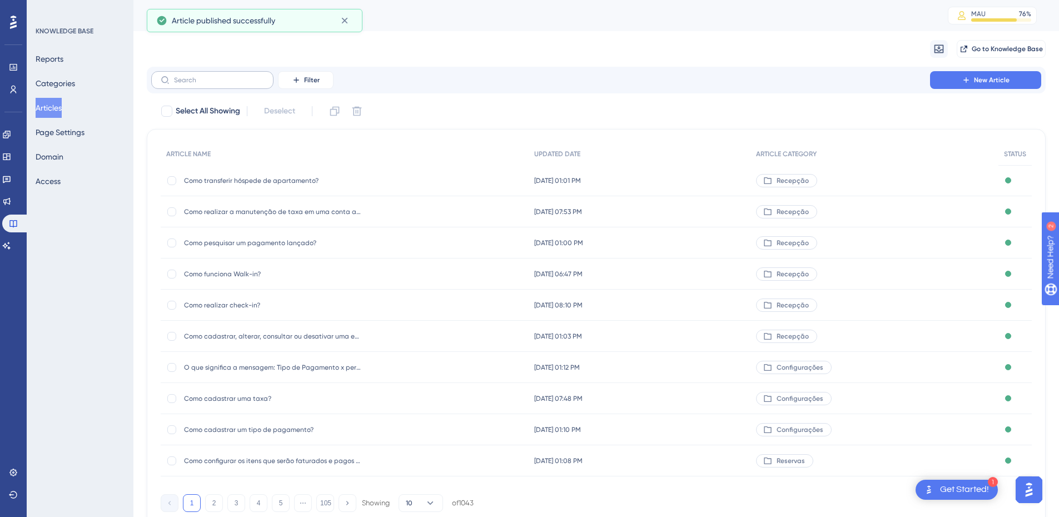
click at [194, 86] on label at bounding box center [212, 80] width 122 height 18
click at [194, 84] on input "text" at bounding box center [219, 80] width 90 height 8
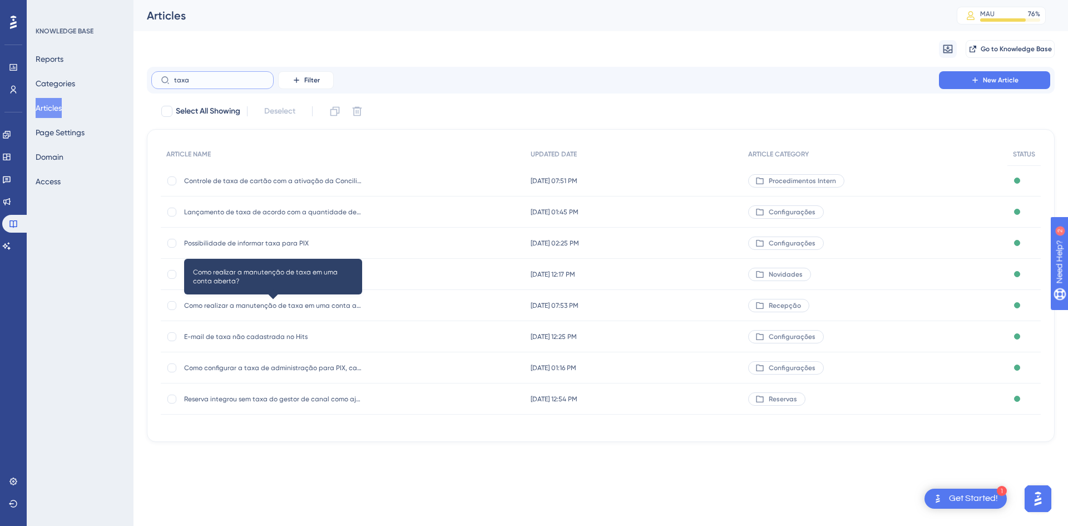
type input "taxa"
click at [234, 308] on span "Como realizar a manutenção de taxa em uma conta aberta?" at bounding box center [273, 305] width 178 height 9
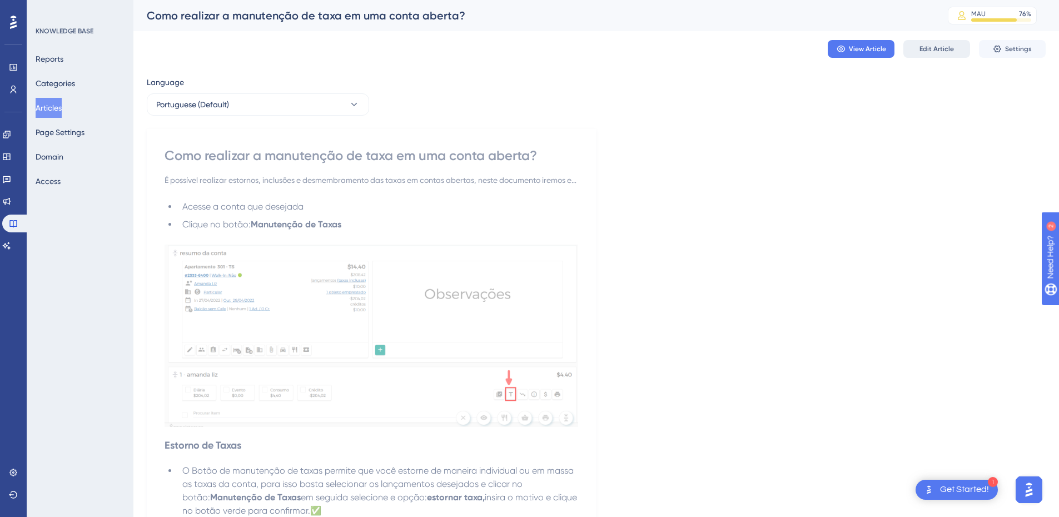
click at [936, 51] on span "Edit Article" at bounding box center [937, 48] width 34 height 9
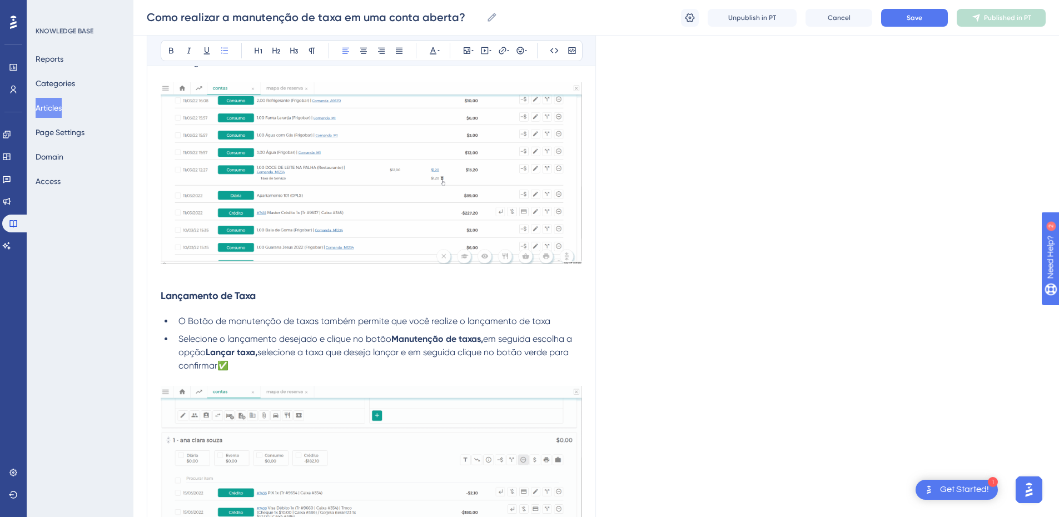
scroll to position [1392, 0]
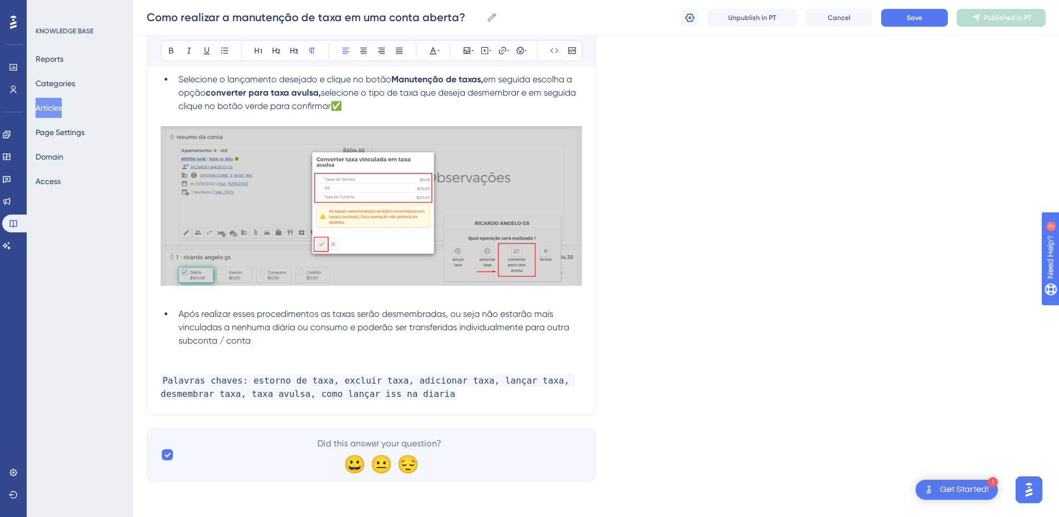
click at [465, 395] on p "Palavras chaves: estorno de taxa, excluir taxa, adicionar taxa, lançar taxa, de…" at bounding box center [372, 387] width 422 height 27
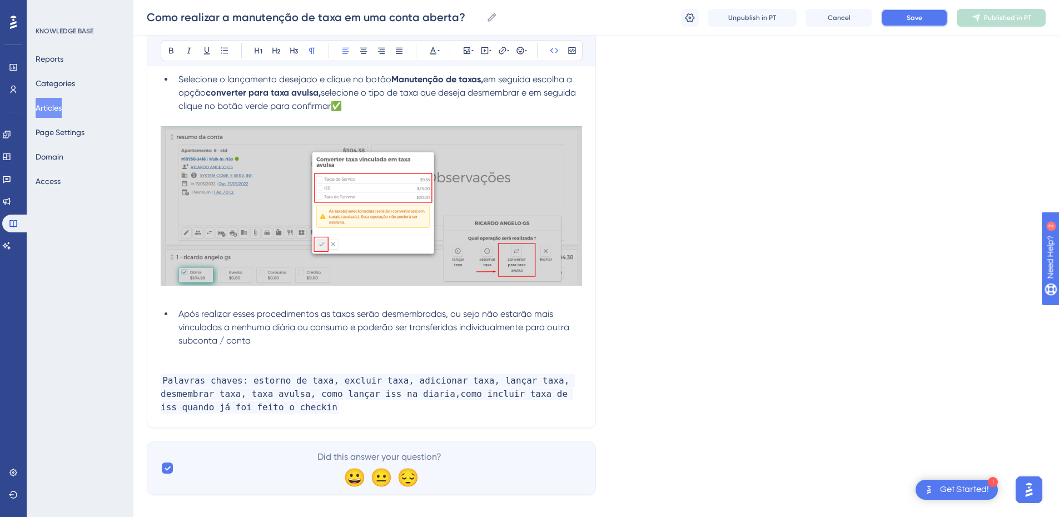
click at [925, 16] on button "Save" at bounding box center [914, 18] width 67 height 18
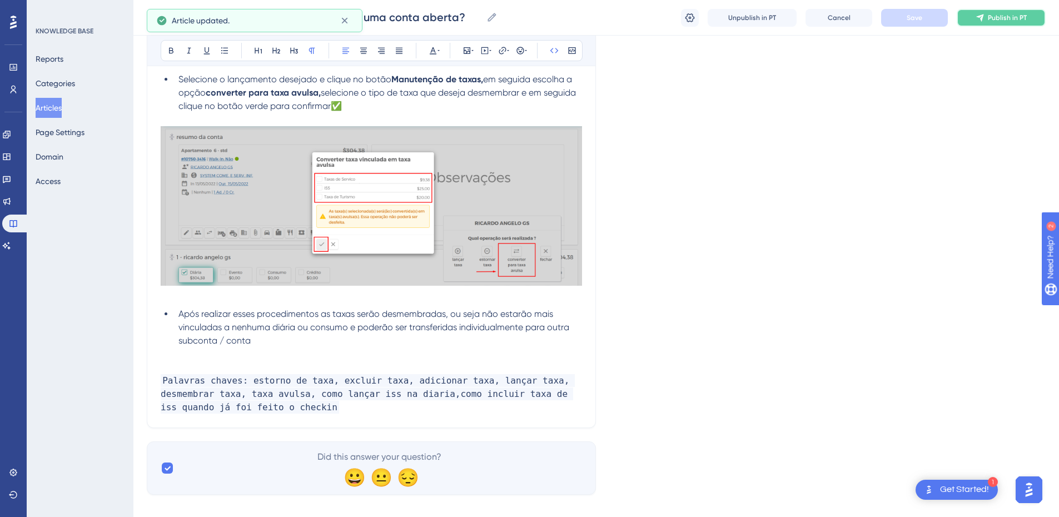
click at [1009, 14] on span "Publish in PT" at bounding box center [1007, 17] width 39 height 9
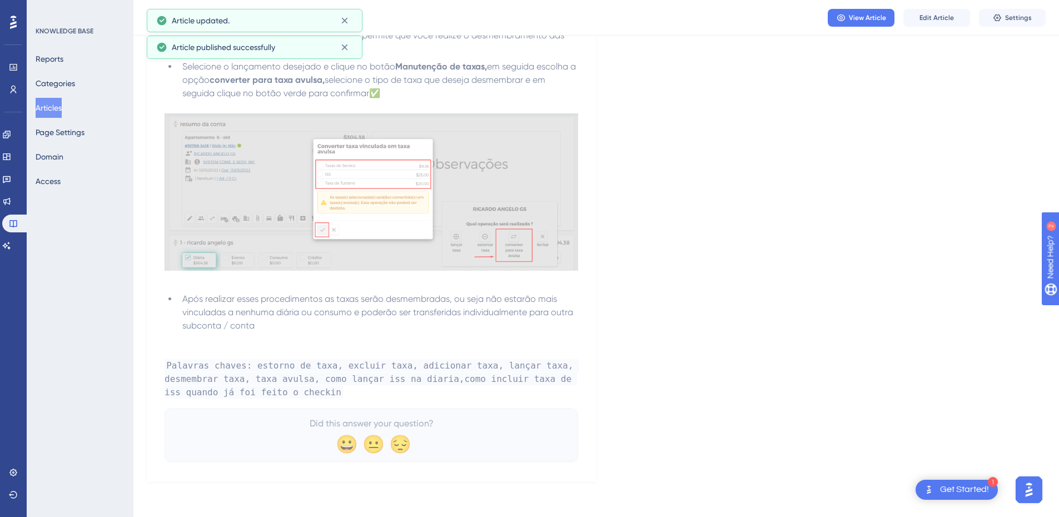
scroll to position [1346, 0]
click at [11, 254] on link at bounding box center [6, 246] width 9 height 18
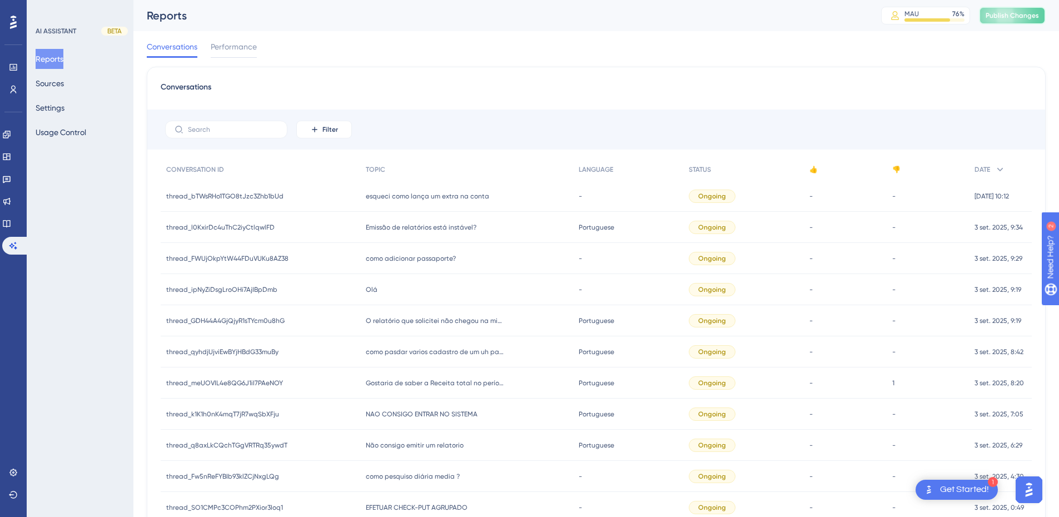
click at [1016, 13] on span "Publish Changes" at bounding box center [1012, 15] width 53 height 9
click at [57, 81] on button "Sources" at bounding box center [50, 83] width 28 height 20
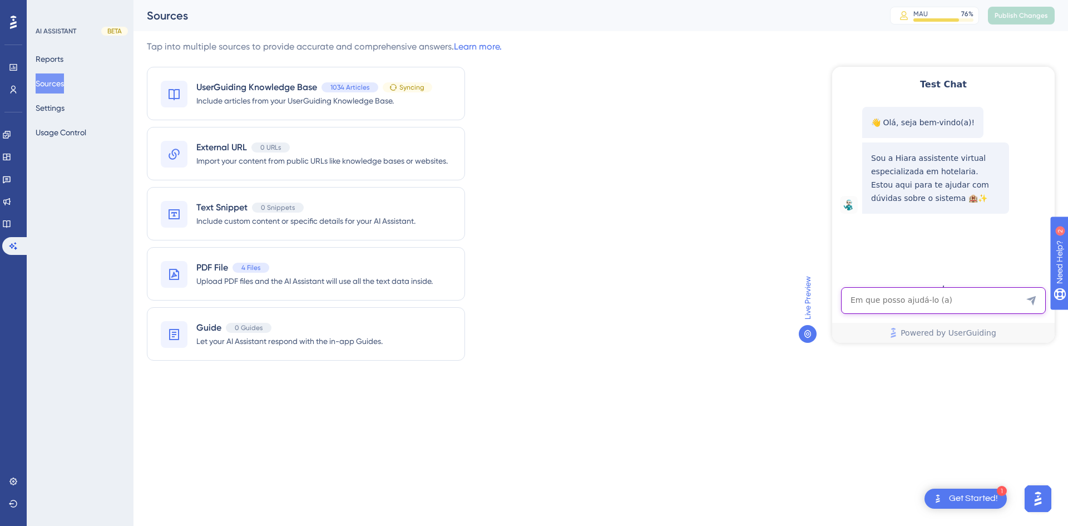
click at [889, 306] on textarea "AI Assistant Text Input" at bounding box center [943, 300] width 205 height 27
paste textarea "como incluir taxa de iss quando já foi feito o checkin"
type textarea "como incluir taxa de iss quando já foi feito o checkin"
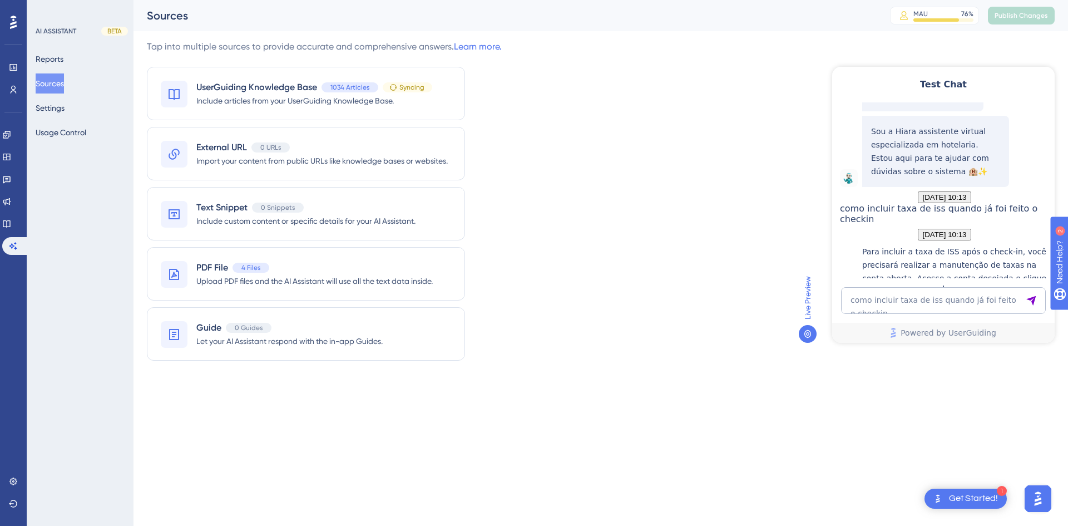
scroll to position [171, 0]
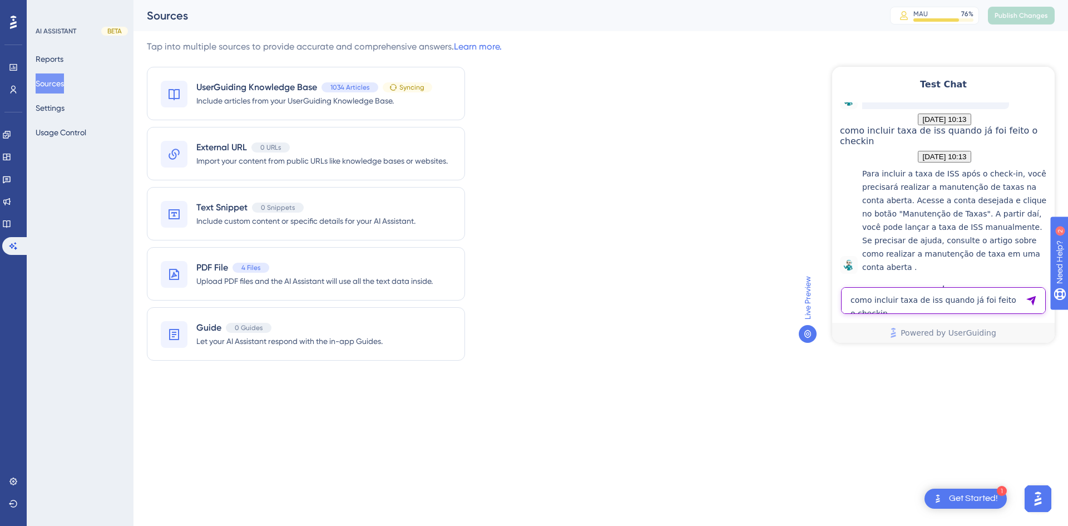
click at [905, 290] on textarea "como incluir taxa de iss quando já foi feito o checkin" at bounding box center [943, 300] width 205 height 27
paste textarea "como colocar um erly check in em um quarto que ja foi fechado auditoria"
type textarea "como colocar um erly check in em um quarto que ja foi fechado auditoria"
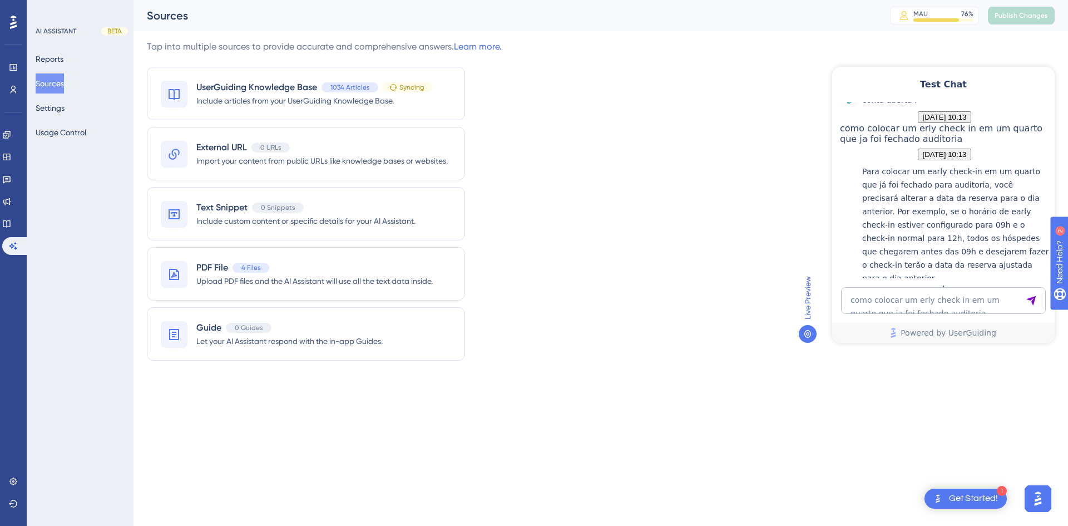
scroll to position [466, 0]
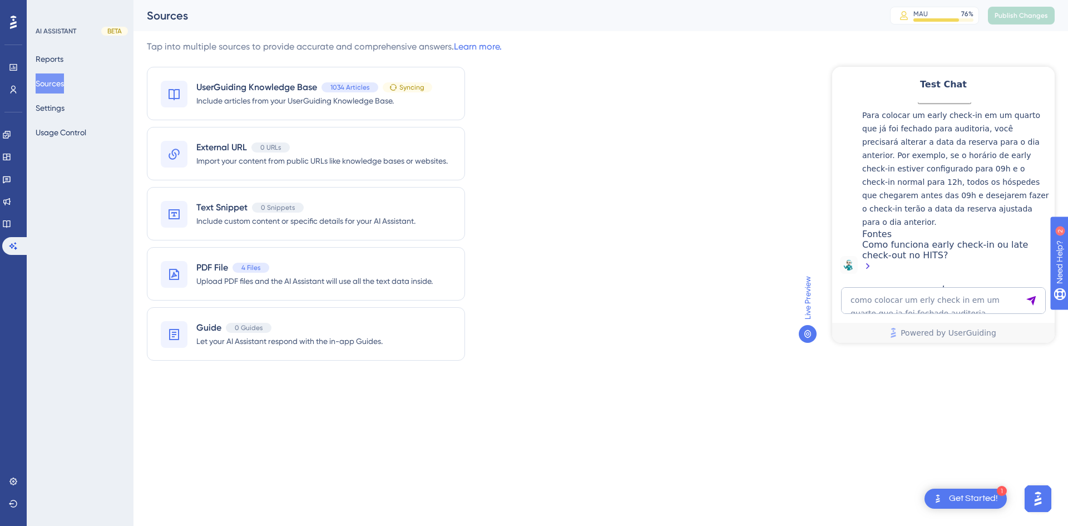
click at [885, 281] on div "Test Chat 👋 Olá, seja bem-vindo(a)! Sou a Hiara assistente virtual especializad…" at bounding box center [943, 205] width 222 height 276
click at [878, 303] on textarea "como colocar um erly check in em um quarto que ja foi fechado auditoria" at bounding box center [943, 300] width 205 height 27
paste textarea "COMO TRASFERIR UM VALOR SOBRANDO DE HOSPEDAGEM ,PARA UM QUARTO QUE IRA ENTRAR"
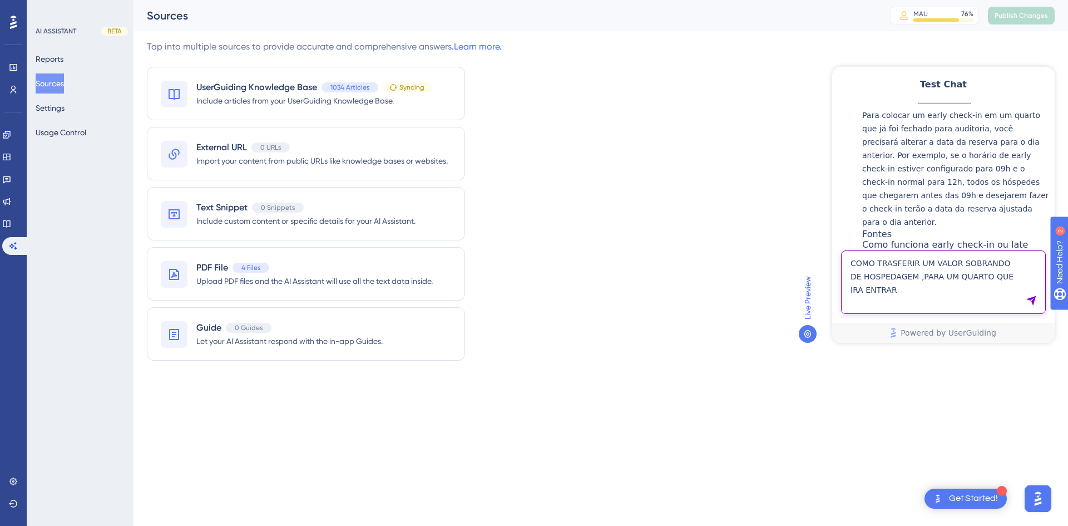
type textarea "COMO TRASFERIR UM VALOR SOBRANDO DE HOSPEDAGEM ,PARA UM QUARTO QUE IRA ENTRAR"
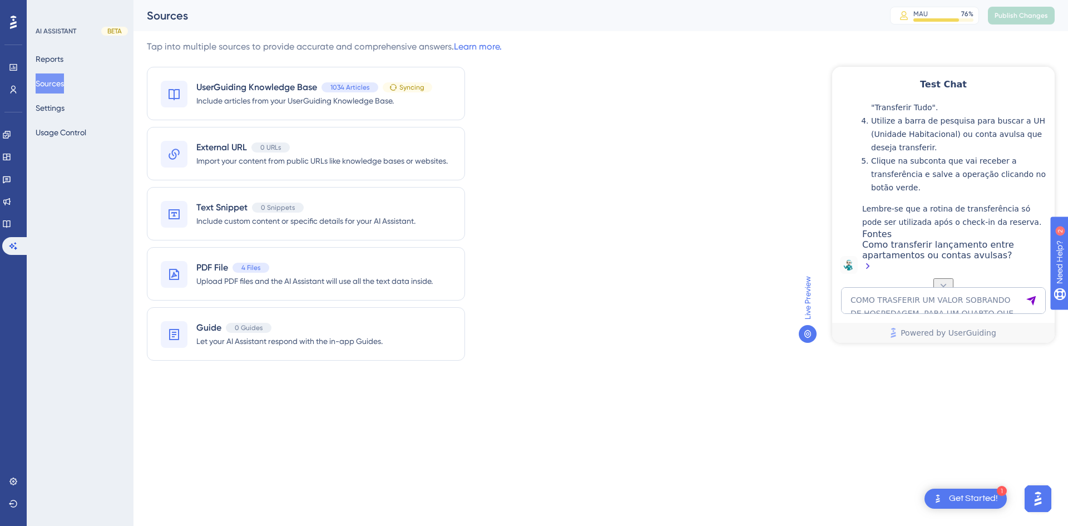
scroll to position [896, 0]
click at [891, 296] on textarea "COMO TRASFERIR UM VALOR SOBRANDO DE HOSPEDAGEM ,PARA UM QUARTO QUE IRA ENTRAR" at bounding box center [943, 300] width 205 height 27
type textarea "transferir o pagamento para proxima hospedagem"
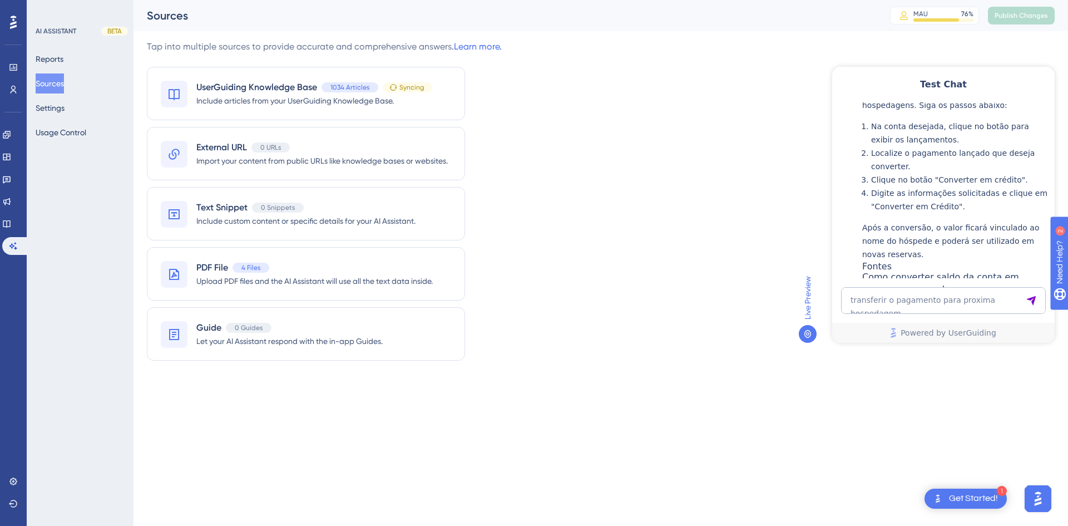
scroll to position [1300, 0]
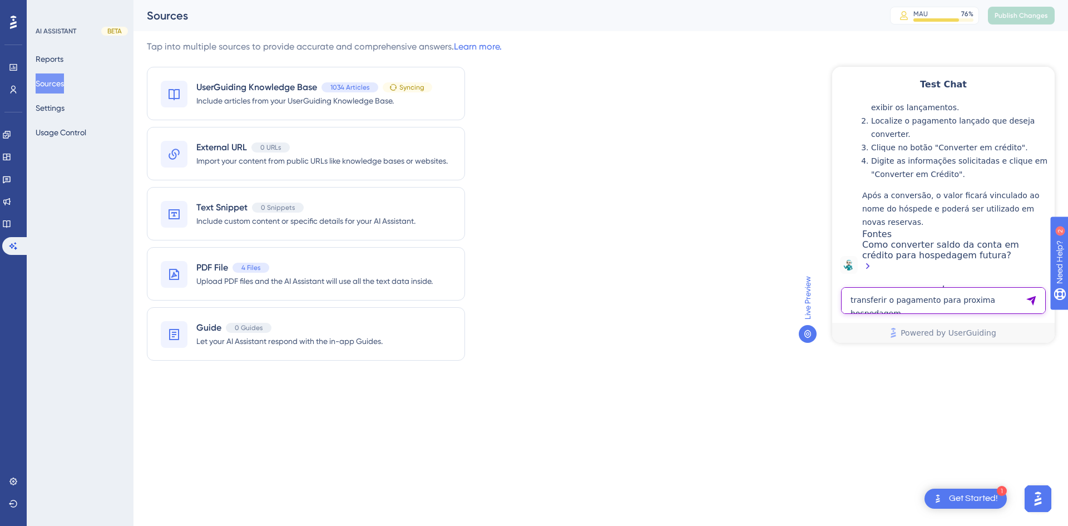
click at [881, 301] on textarea "transferir o pagamento para proxima hospedagem" at bounding box center [943, 300] width 205 height 27
paste textarea "Teste ok"
type textarea "T"
paste textarea "Acabei de realizar um estorno, porem não troquei a forma de pagamento para cheq…"
type textarea "Acabei de realizar um estorno, porem não troquei a forma de pagamento para cheq…"
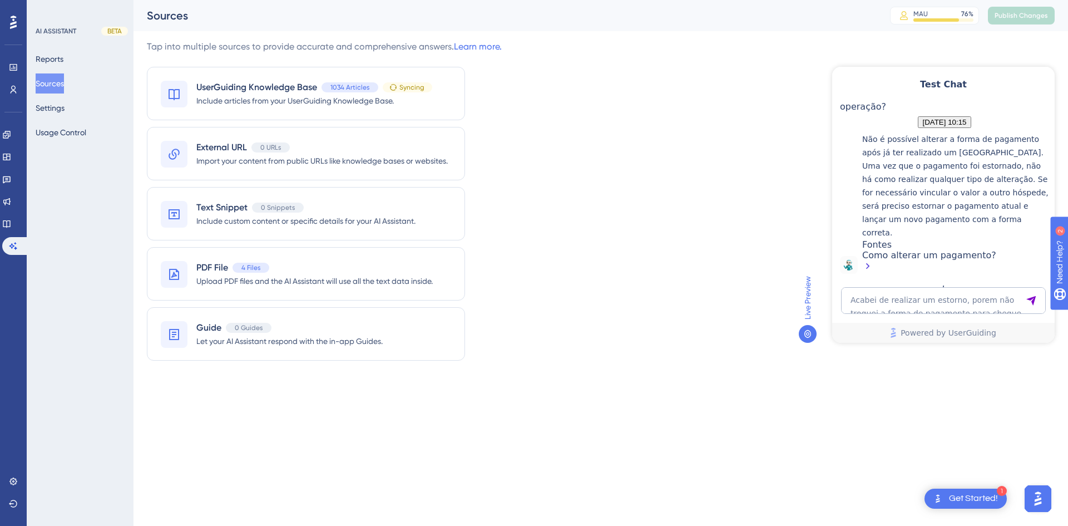
scroll to position [1595, 0]
click at [874, 305] on textarea "Acabei de realizar um estorno, porem não troquei a forma de pagamento para cheq…" at bounding box center [943, 300] width 205 height 27
paste textarea "eu consigo limitar o valor de faturamento de uma empresa?"
type textarea "eu consigo limitar o valor de faturamento de uma empresa?"
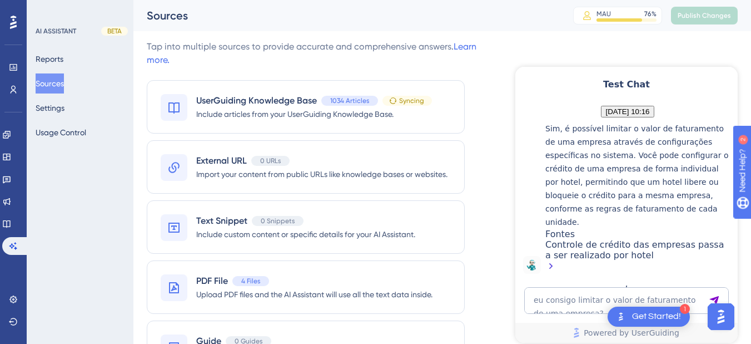
scroll to position [1876, 0]
click at [10, 227] on icon at bounding box center [6, 223] width 9 height 9
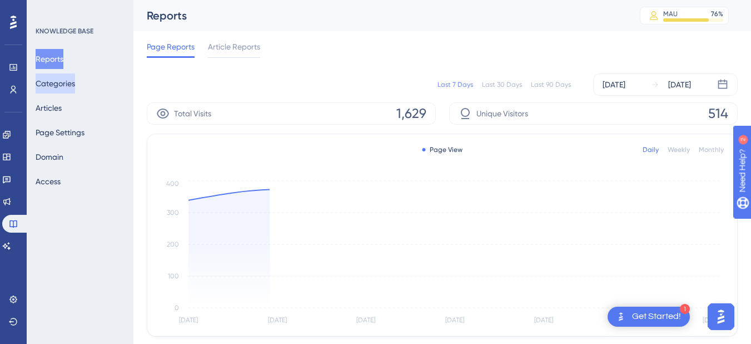
click at [66, 86] on button "Categories" at bounding box center [55, 83] width 39 height 20
click at [61, 111] on button "Articles" at bounding box center [49, 108] width 26 height 20
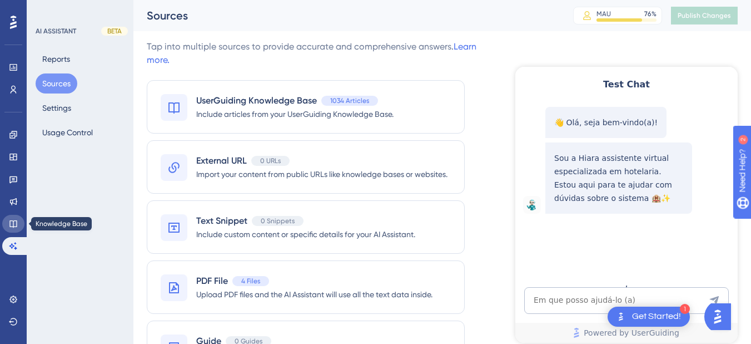
drag, startPoint x: 11, startPoint y: 222, endPoint x: 153, endPoint y: 239, distance: 144.0
click at [11, 222] on icon at bounding box center [13, 223] width 9 height 9
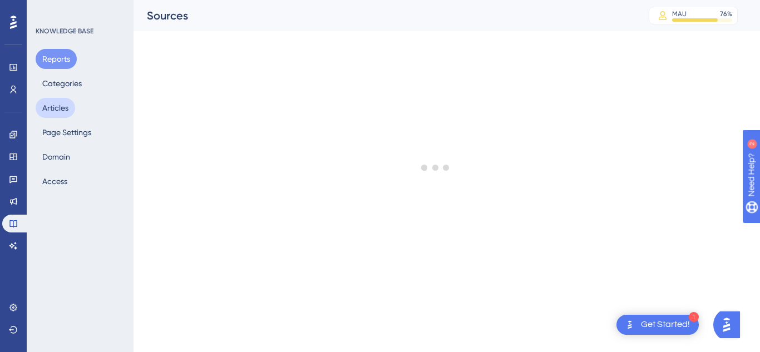
click at [58, 111] on button "Articles" at bounding box center [55, 108] width 39 height 20
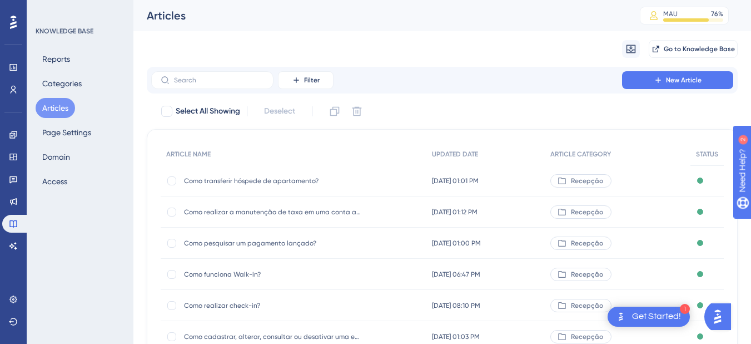
click at [191, 87] on label at bounding box center [212, 80] width 122 height 18
click at [191, 84] on input "text" at bounding box center [219, 80] width 90 height 8
paste input "Controle de crédito das empresas passa a ser realizado por hotel"
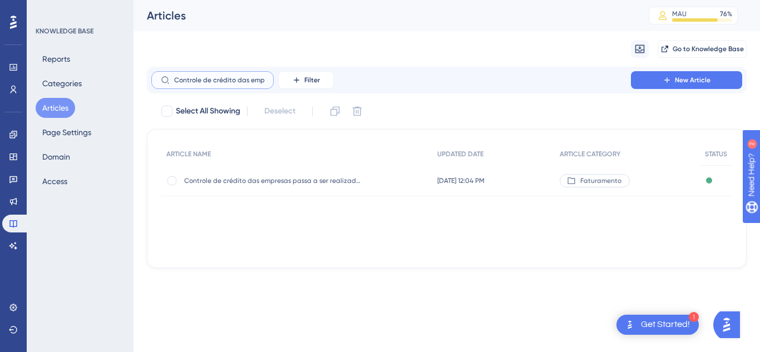
scroll to position [0, 110]
type input "Controle de crédito das empresas passa a ser realizado por hotel"
click at [235, 191] on div "Controle de crédito das empresas passa a ser realizado por hotel Controle de cr…" at bounding box center [273, 180] width 178 height 31
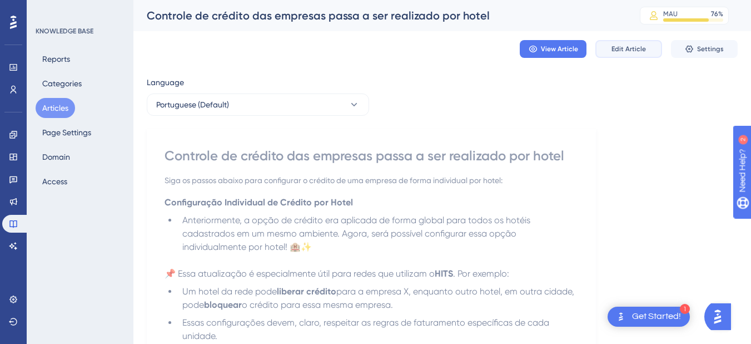
click at [640, 52] on span "Edit Article" at bounding box center [629, 48] width 34 height 9
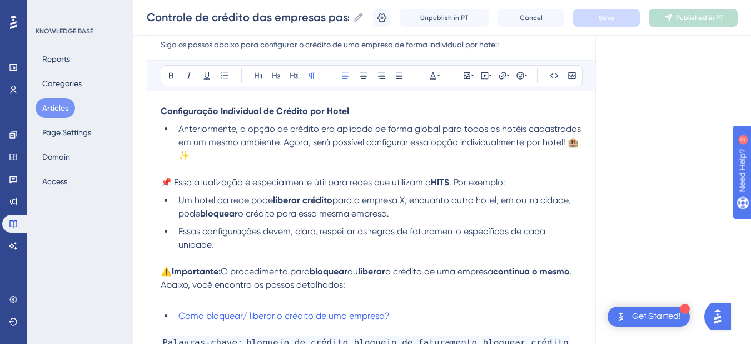
scroll to position [254, 0]
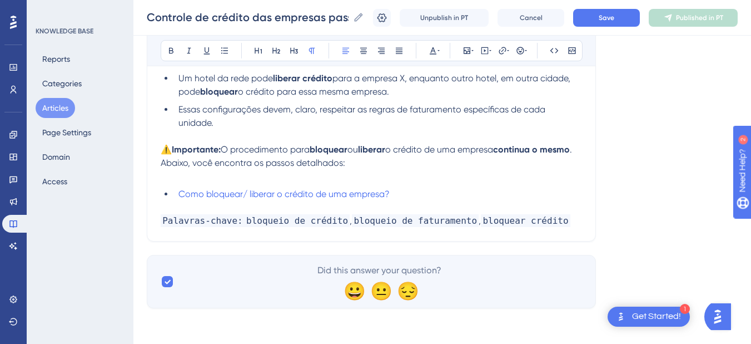
click at [581, 221] on p "Palavras-chave: bloqueio de crédito , bloqueio de faturamento , bloquear crédito" at bounding box center [372, 220] width 422 height 13
click at [173, 181] on p at bounding box center [372, 176] width 422 height 13
click at [171, 196] on ul "Como bloquear/ liberar o crédito de uma empresa?" at bounding box center [372, 193] width 422 height 13
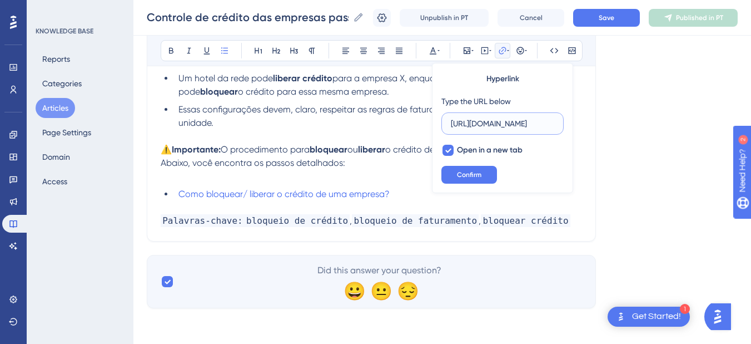
scroll to position [0, 297]
click at [176, 194] on li "Como bloquear/ liberar o crédito de uma empresa?" at bounding box center [378, 193] width 408 height 13
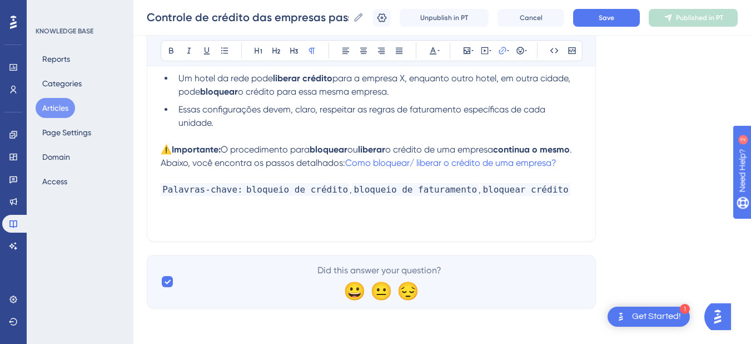
click at [232, 170] on p "⚠️ Importante: O procedimento para bloquear ou liberar o crédito de uma empresa…" at bounding box center [372, 156] width 422 height 27
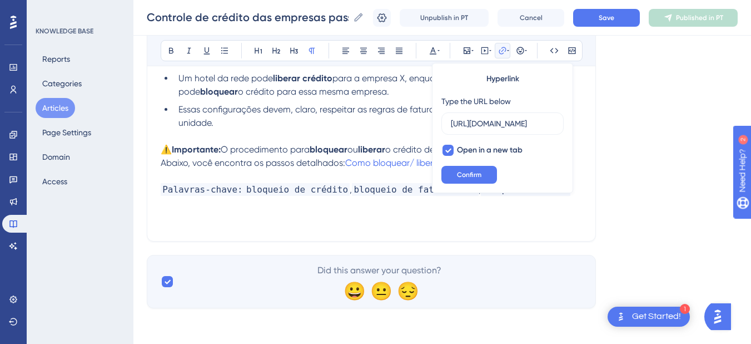
scroll to position [0, 297]
click at [232, 170] on p "⚠️ Importante: O procedimento para bloquear ou liberar o crédito de uma empresa…" at bounding box center [372, 156] width 422 height 27
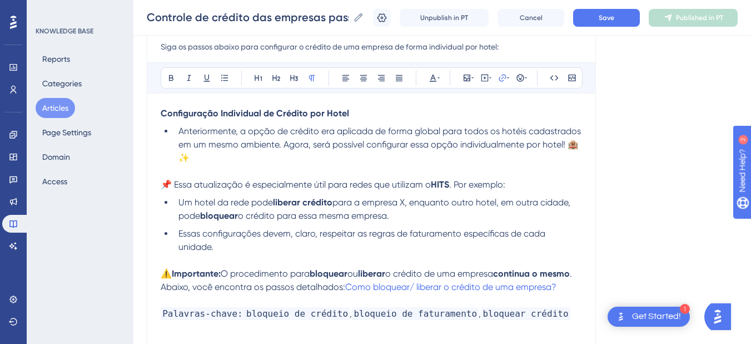
scroll to position [254, 0]
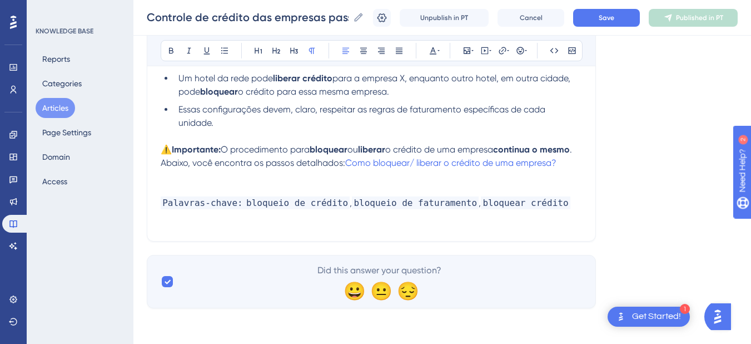
click at [225, 147] on span "O procedimento para" at bounding box center [265, 149] width 89 height 11
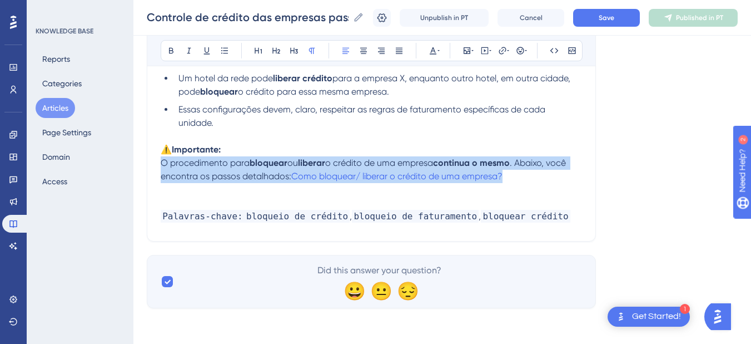
drag, startPoint x: 531, startPoint y: 177, endPoint x: 153, endPoint y: 163, distance: 377.3
click at [153, 163] on div "Controle de crédito das empresas passa a ser realizado por hotel Siga os passos…" at bounding box center [371, 56] width 449 height 370
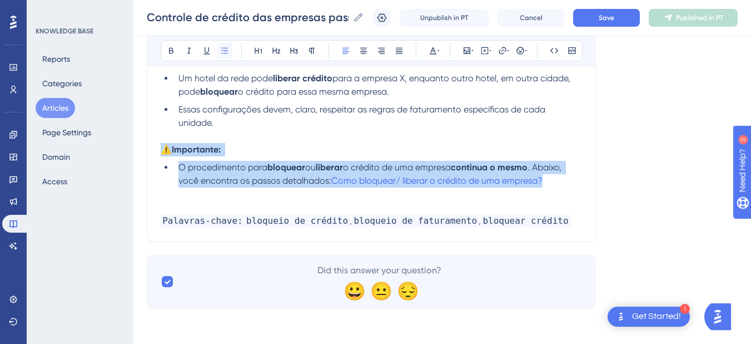
click at [226, 51] on icon at bounding box center [224, 50] width 9 height 9
click at [567, 176] on li "O procedimento para bloquear ou liberar o crédito de uma empresa continua o mes…" at bounding box center [378, 174] width 408 height 27
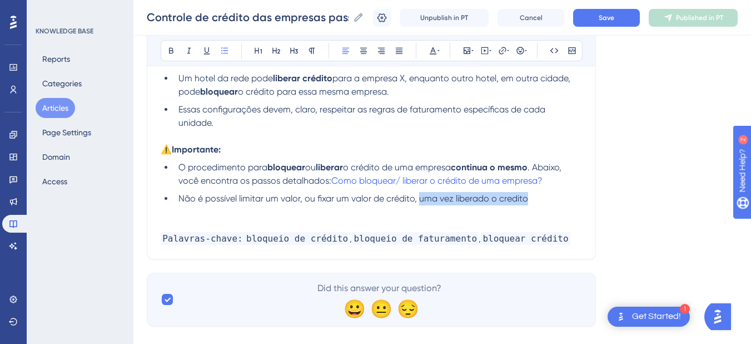
drag, startPoint x: 558, startPoint y: 199, endPoint x: 421, endPoint y: 195, distance: 137.4
click at [421, 195] on li "Não é possível limitar um valor, ou fixar um valor de crédito, uma vez liberado…" at bounding box center [378, 198] width 408 height 13
click at [300, 194] on span "Não é possível limitar um valor, ou fixar um valor de crédito liberado ou bloqu…" at bounding box center [377, 198] width 396 height 11
click at [388, 197] on span "Não é possível limitar um valor, ou fixar um valor de crédito liberado ou bloqu…" at bounding box center [377, 198] width 396 height 11
click at [399, 196] on span "Não é possível limitar um valor, ou fixar um valor de crédito liberado ou bloqu…" at bounding box center [377, 198] width 396 height 11
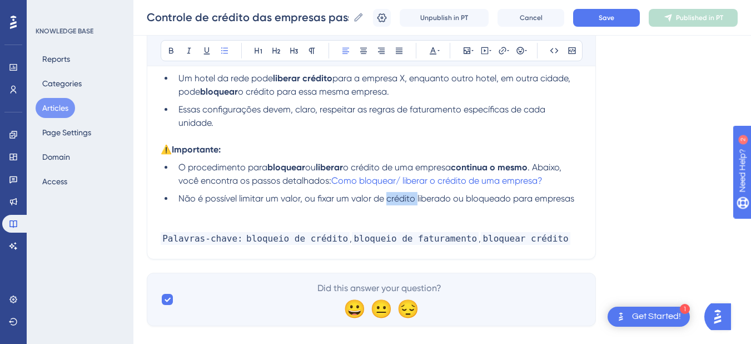
click at [399, 196] on span "Não é possível limitar um valor, ou fixar um valor de crédito liberado ou bloqu…" at bounding box center [377, 198] width 396 height 11
click at [395, 198] on span "Não é possível limitar um valor, ou fixar um valor de crédito liberado ou bloqu…" at bounding box center [377, 198] width 396 height 11
click at [387, 197] on span "Não é possível limitar um valor, ou fixar um valor de crédito liberado ou bloqu…" at bounding box center [377, 198] width 396 height 11
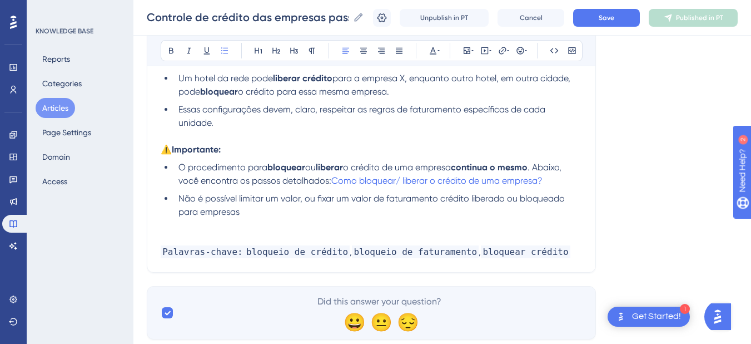
click at [443, 198] on span "Não é possível limitar um valor, ou fixar um valor de faturamento crédito liber…" at bounding box center [373, 205] width 389 height 24
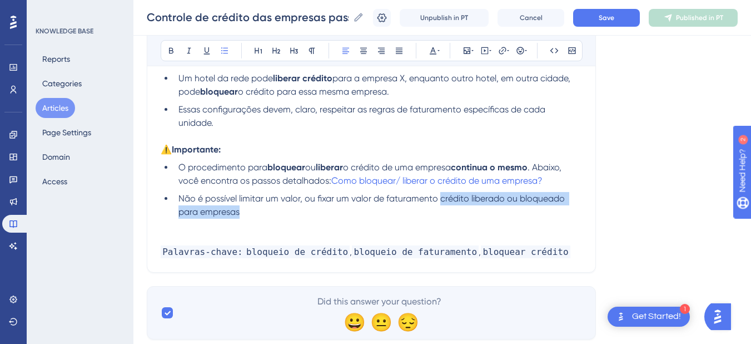
drag, startPoint x: 439, startPoint y: 199, endPoint x: 450, endPoint y: 215, distance: 19.3
click at [450, 215] on li "Não é possível limitar um valor, ou fixar um valor de faturamento crédito liber…" at bounding box center [378, 205] width 408 height 27
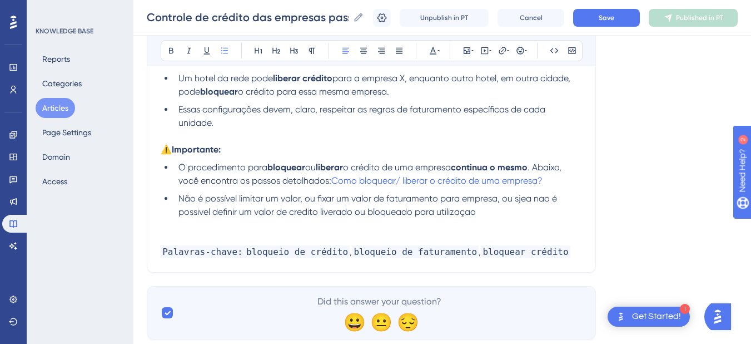
click at [443, 200] on span "Não é possível limitar um valor, ou fixar um valor de faturamento para empresa,…" at bounding box center [369, 205] width 381 height 24
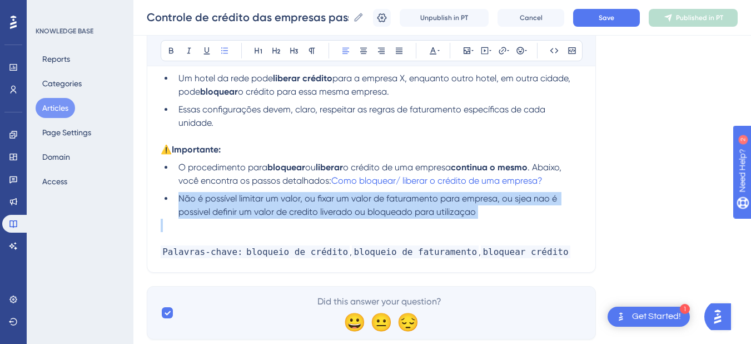
click at [443, 200] on span "Não é possível limitar um valor, ou fixar um valor de faturamento para empresa,…" at bounding box center [369, 205] width 381 height 24
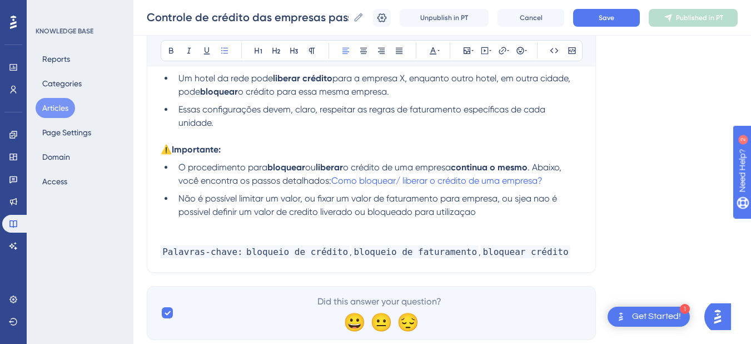
click at [272, 207] on span "Não é possível limitar um valor, ou fixar um valor de faturamento para empresa,…" at bounding box center [369, 205] width 381 height 24
click at [271, 207] on span "Não é possível limitar um valor, ou fixar um valor de faturamento para empresa,…" at bounding box center [369, 205] width 381 height 24
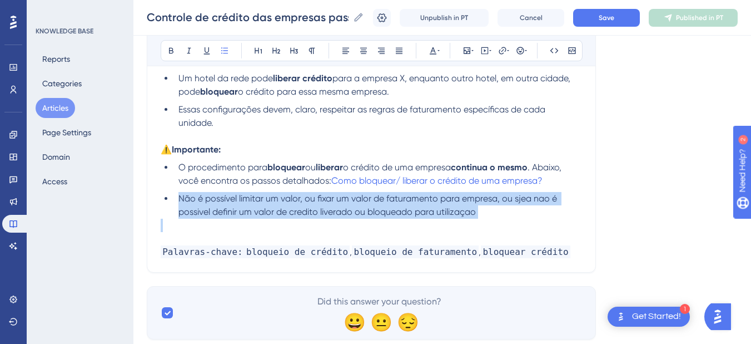
click at [271, 207] on span "Não é possível limitar um valor, ou fixar um valor de faturamento para empresa,…" at bounding box center [369, 205] width 381 height 24
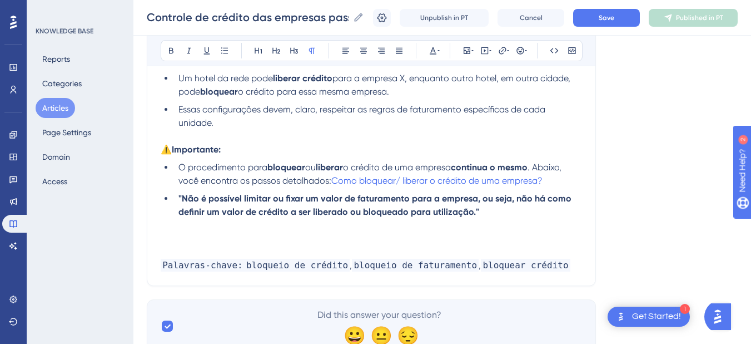
click at [185, 197] on strong ""Não é possível limitar ou fixar um valor de faturamento para a empresa, ou sej…" at bounding box center [376, 205] width 395 height 24
click at [295, 206] on li "Não é possível limitar ou fixar um valor de faturamento para a empresa, ou seja…" at bounding box center [378, 205] width 408 height 27
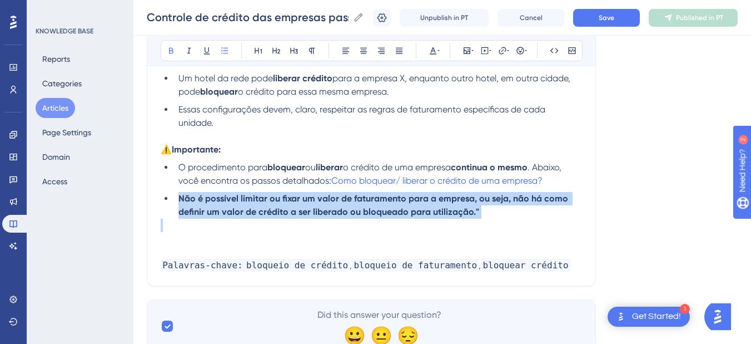
click at [295, 206] on li "Não é possível limitar ou fixar um valor de faturamento para a empresa, ou seja…" at bounding box center [378, 205] width 408 height 27
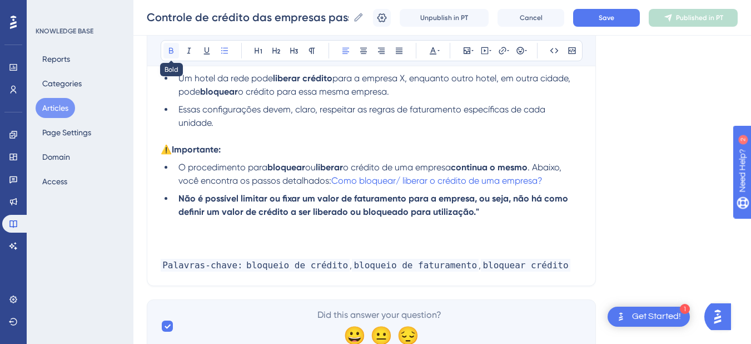
click at [173, 52] on icon at bounding box center [171, 51] width 4 height 6
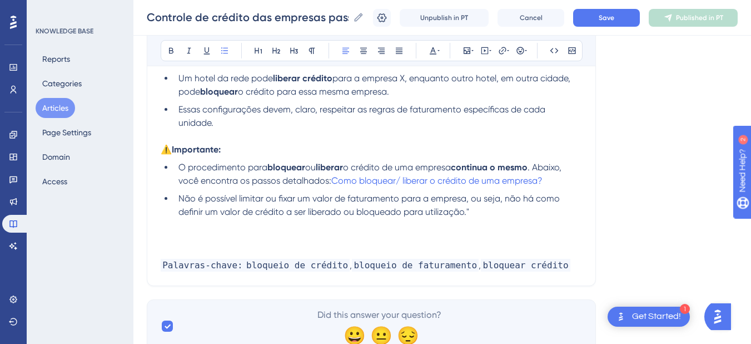
click at [500, 214] on li "Não é possível limitar ou fixar um valor de faturamento para a empresa, ou seja…" at bounding box center [378, 205] width 408 height 27
click at [240, 247] on p at bounding box center [372, 251] width 422 height 13
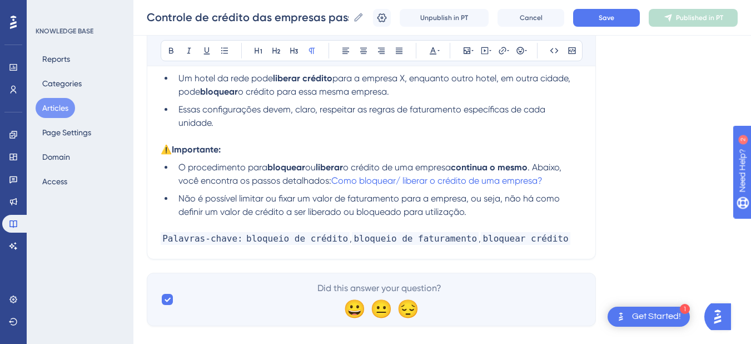
click at [564, 235] on p "Palavras-chave: bloqueio de crédito , bloqueio de faturamento , bloquear crédito" at bounding box center [372, 238] width 422 height 13
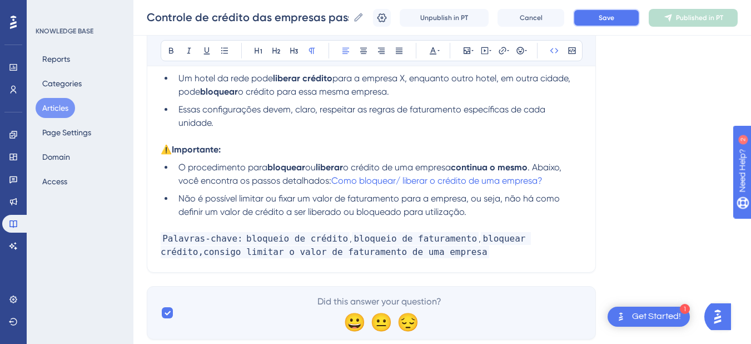
click at [608, 14] on span "Save" at bounding box center [607, 17] width 16 height 9
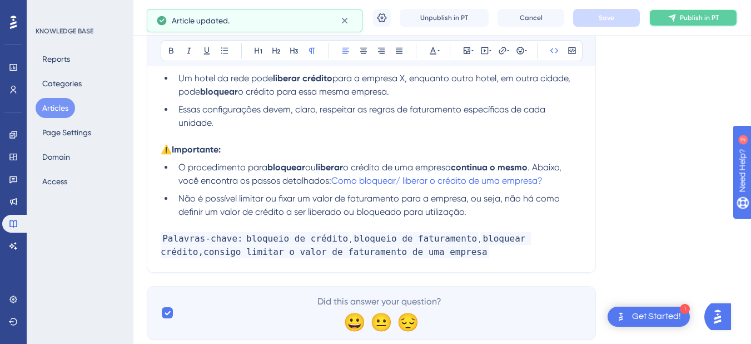
click at [677, 23] on button "Publish in PT" at bounding box center [693, 18] width 89 height 18
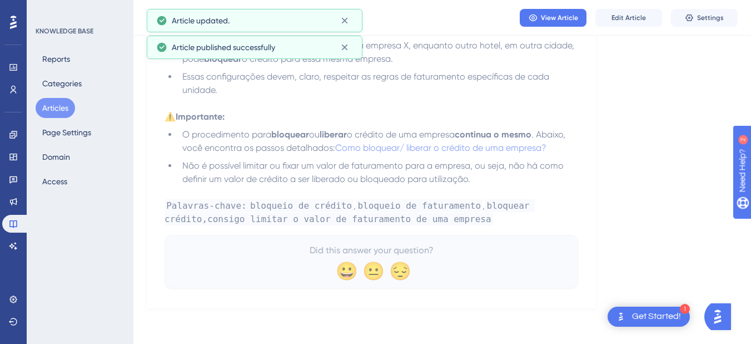
scroll to position [241, 0]
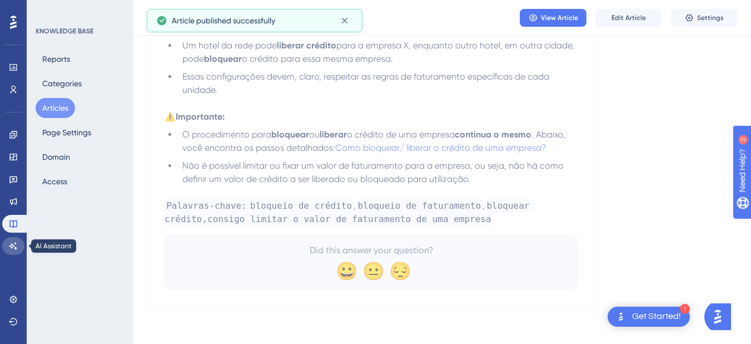
click at [15, 241] on link at bounding box center [13, 246] width 22 height 18
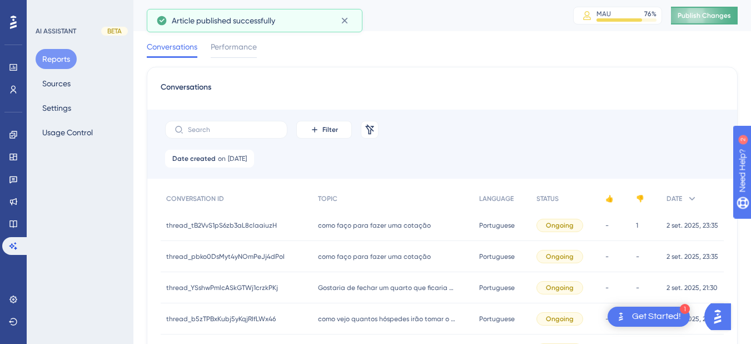
click at [703, 8] on button "Publish Changes" at bounding box center [704, 16] width 67 height 18
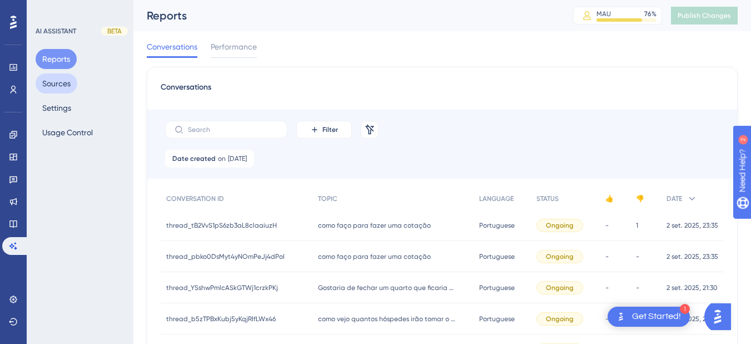
click at [61, 86] on button "Sources" at bounding box center [57, 83] width 42 height 20
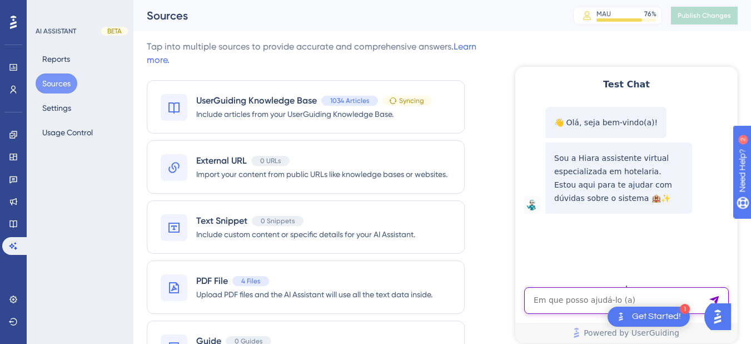
click at [553, 294] on textarea "AI Assistant Text Input" at bounding box center [626, 300] width 205 height 27
paste textarea "eu consigo limitar o valor de faturamento de uma empresa?"
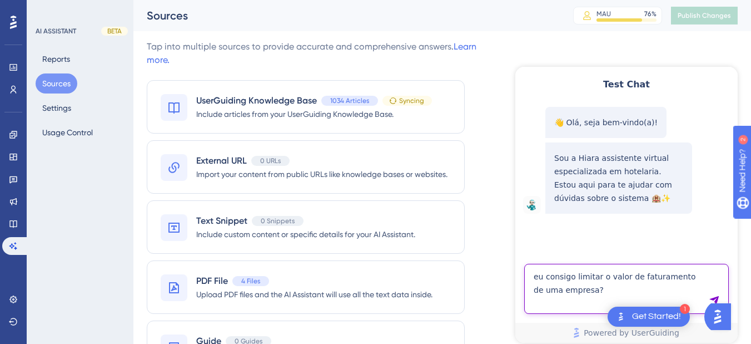
type textarea "eu consigo limitar o valor de faturamento de uma empresa?"
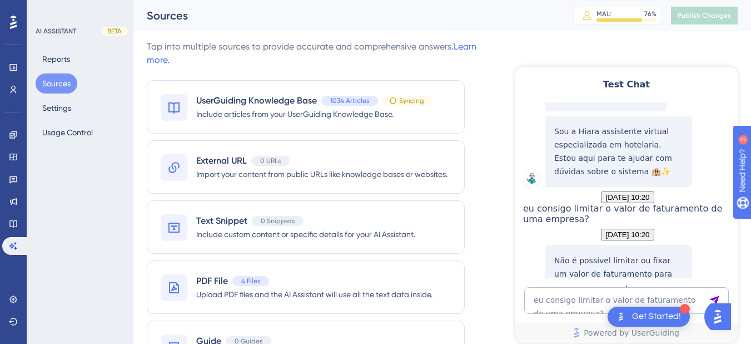
scroll to position [195, 0]
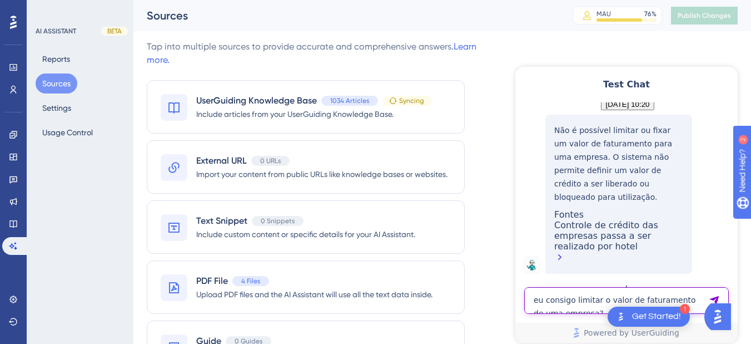
click at [563, 300] on textarea "eu consigo limitar o valor de faturamento de uma empresa?" at bounding box center [626, 300] width 205 height 27
paste textarea "onde fica a aba de treinamento"
type textarea "onde fica a aba de treinamento"
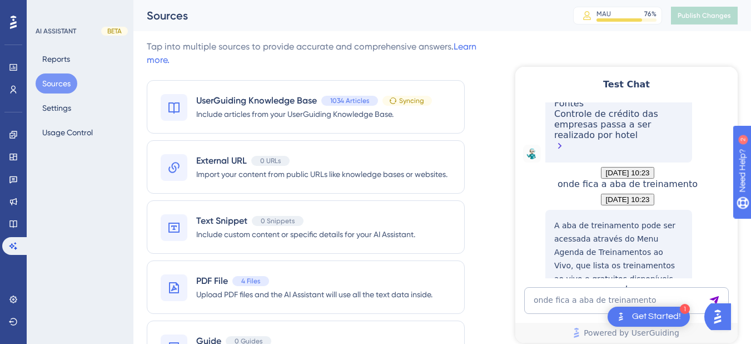
scroll to position [449, 0]
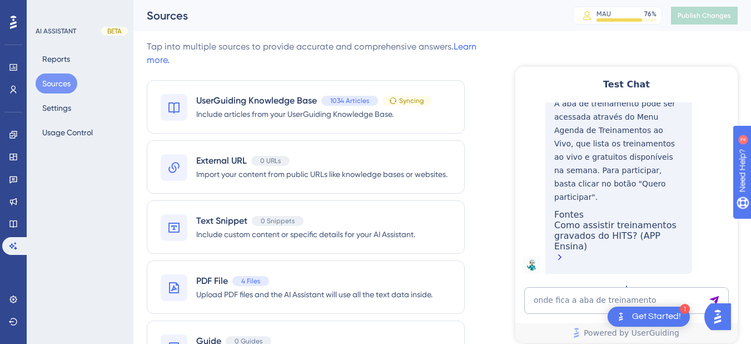
click at [628, 32] on div "Como assistir treinamentos gravados do HITS? (APP Ensina)" at bounding box center [618, 9] width 129 height 45
click at [11, 231] on link at bounding box center [13, 224] width 22 height 18
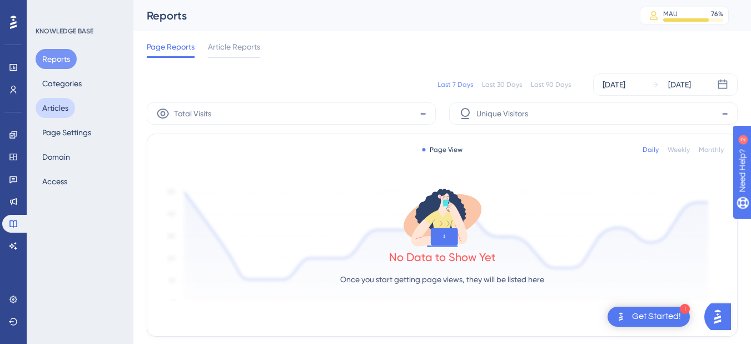
click at [44, 110] on button "Articles" at bounding box center [55, 108] width 39 height 20
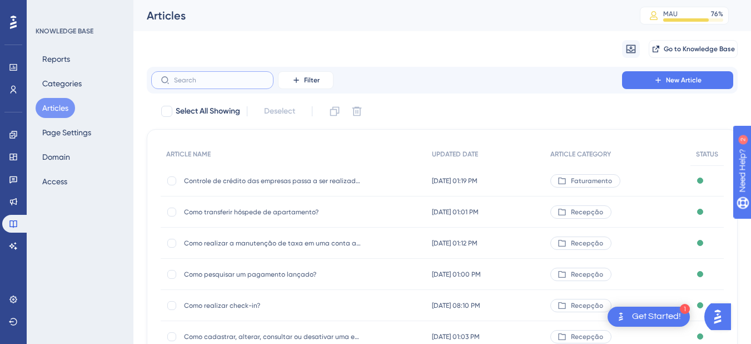
click at [201, 77] on input "text" at bounding box center [219, 80] width 90 height 8
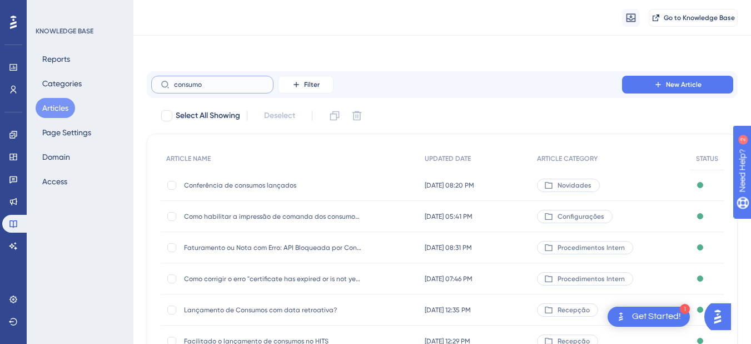
scroll to position [130, 0]
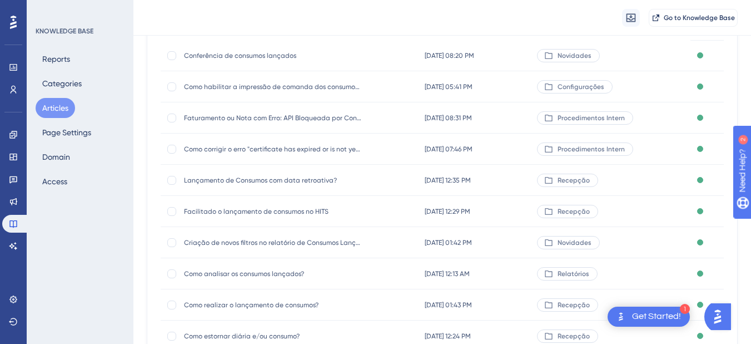
type input "consumo"
click at [296, 309] on div "Como realizar o lançamento de consumos? Como realizar o lançamento de consumos?" at bounding box center [273, 304] width 178 height 31
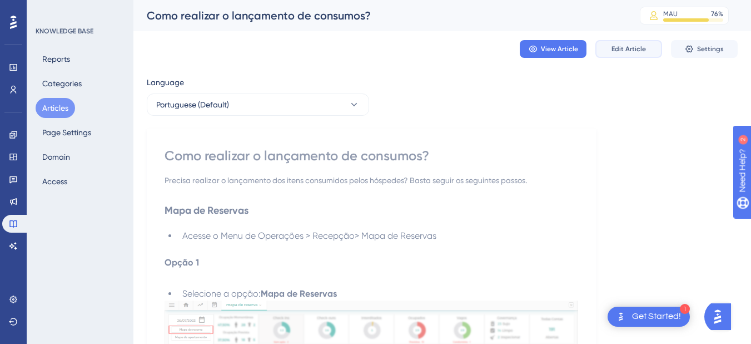
click at [625, 48] on span "Edit Article" at bounding box center [629, 48] width 34 height 9
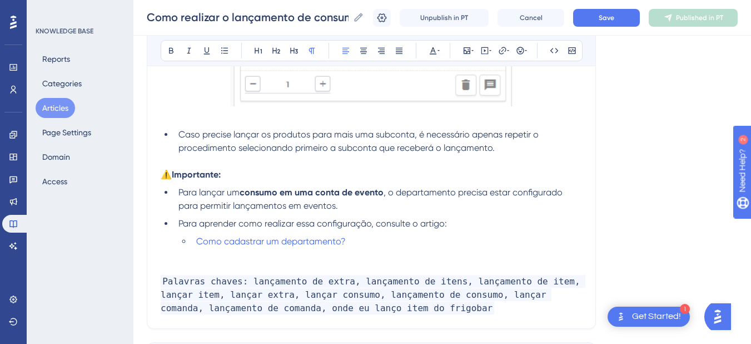
scroll to position [2423, 0]
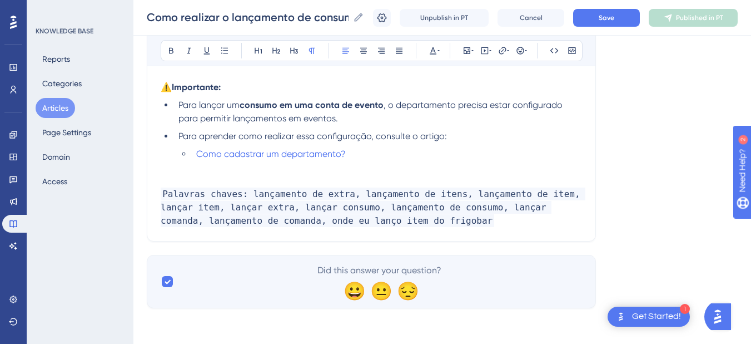
click at [414, 216] on p "Palavras chaves: lançamento de extra, lançamento de itens, lançamento de item, …" at bounding box center [372, 207] width 422 height 40
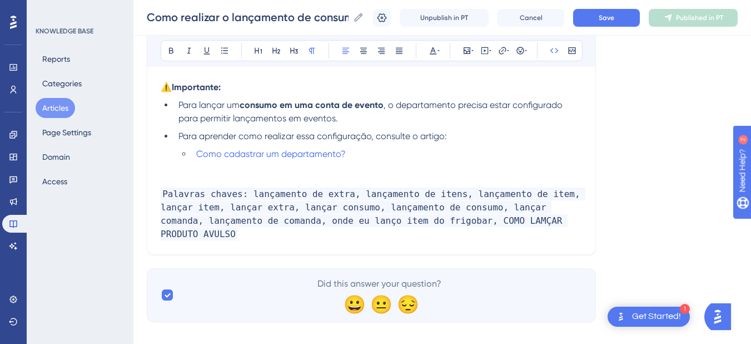
click at [374, 221] on span "Palavras chaves: lançamento de extra, lançamento de itens, lançamento de item, …" at bounding box center [373, 213] width 425 height 53
drag, startPoint x: 482, startPoint y: 219, endPoint x: 485, endPoint y: 237, distance: 18.7
click at [485, 237] on p "Palavras chaves: lançamento de extra, lançamento de itens, lançamento de item, …" at bounding box center [372, 213] width 422 height 53
click at [379, 222] on span "Palavras chaves: lançamento de extra, lançamento de itens, lançamento de item, …" at bounding box center [373, 213] width 425 height 53
click at [369, 217] on span "Palavras chaves: lançamento de extra, lançamento de itens, lançamento de item, …" at bounding box center [373, 213] width 425 height 53
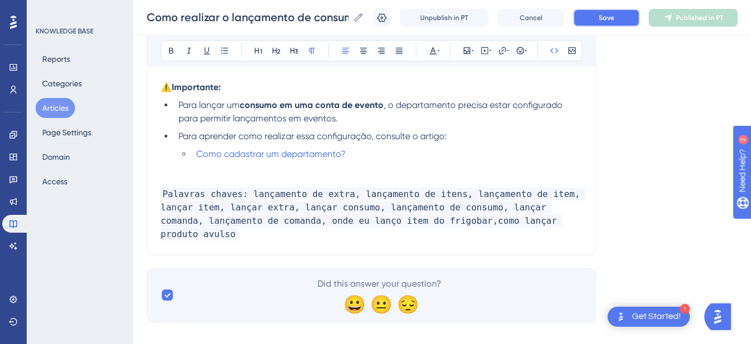
click at [616, 24] on button "Save" at bounding box center [606, 18] width 67 height 18
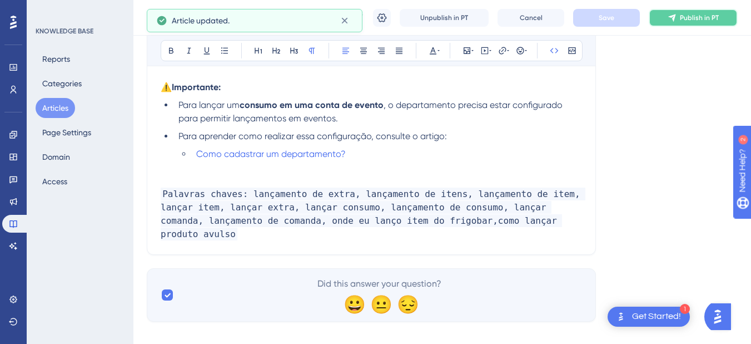
click at [687, 16] on button "Publish in PT" at bounding box center [693, 18] width 89 height 18
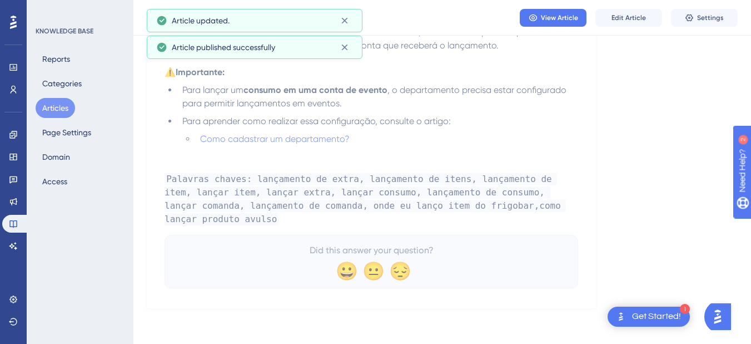
scroll to position [2396, 0]
drag, startPoint x: 15, startPoint y: 249, endPoint x: 40, endPoint y: 236, distance: 28.1
click at [15, 249] on icon at bounding box center [13, 245] width 8 height 7
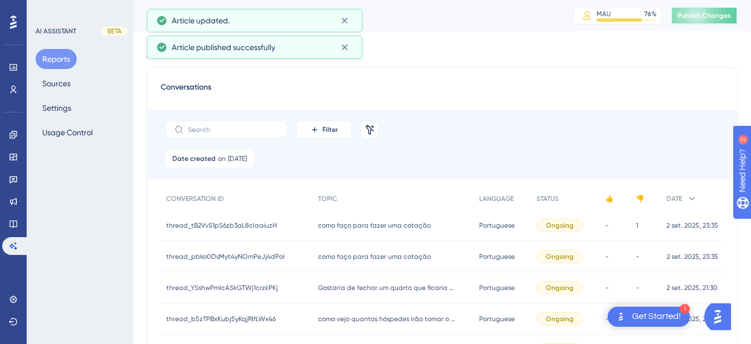
click at [706, 13] on span "Publish Changes" at bounding box center [704, 15] width 53 height 9
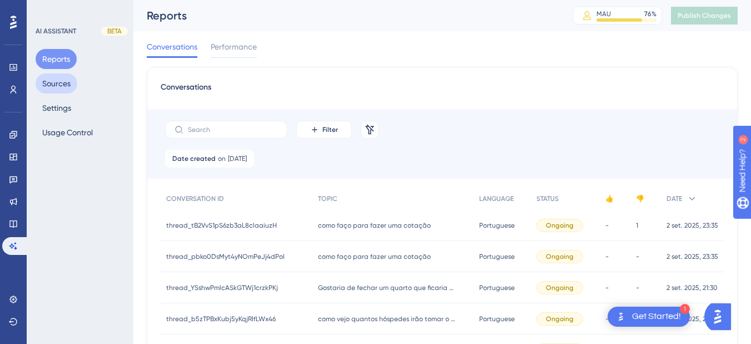
click at [60, 88] on button "Sources" at bounding box center [57, 83] width 42 height 20
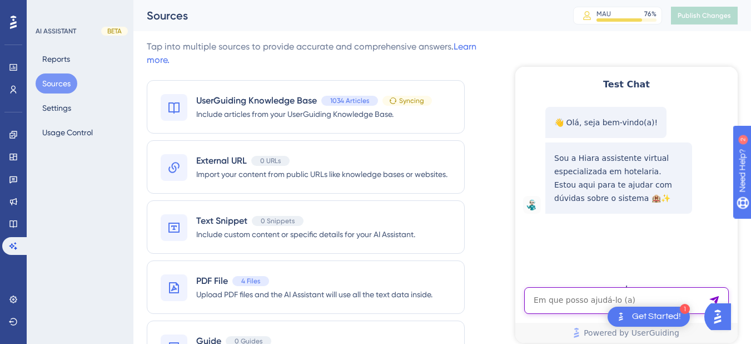
click at [528, 299] on textarea "AI Assistant Text Input" at bounding box center [626, 300] width 205 height 27
paste textarea "COMO LAMÇAR PRODUTO AVULSO"
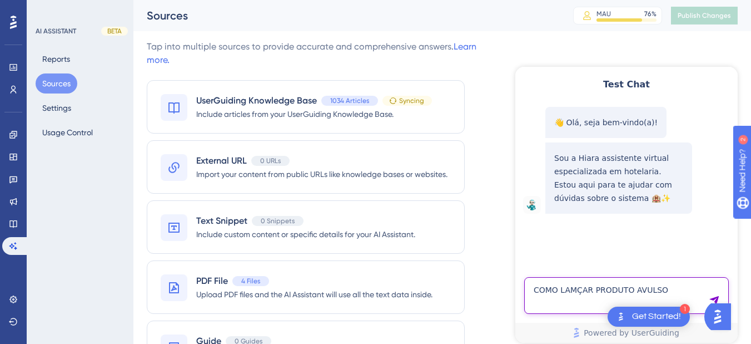
type textarea "COMO LAMÇAR PRODUTO AVULSO"
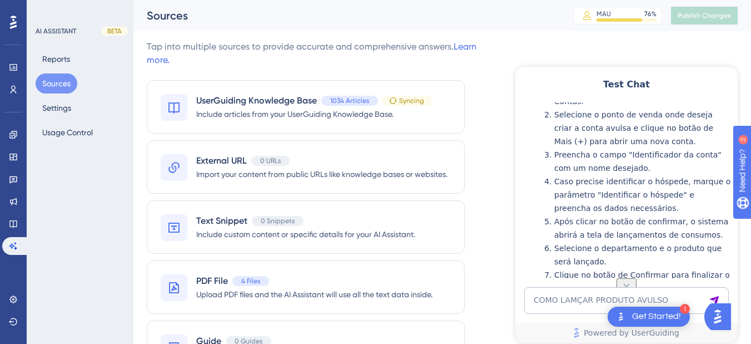
scroll to position [344, 0]
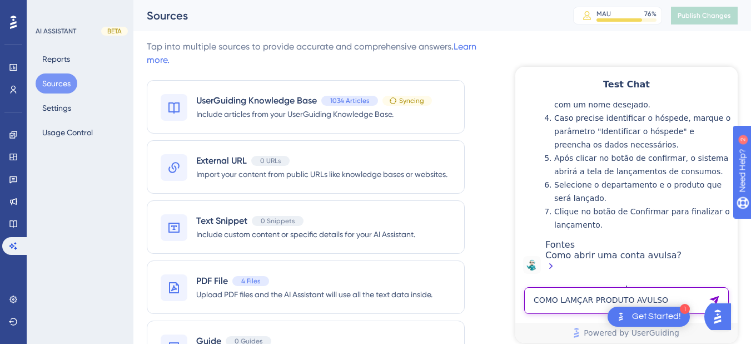
click at [575, 302] on textarea "COMO LAMÇAR PRODUTO AVULSO" at bounding box center [626, 300] width 205 height 27
paste textarea "preciso de um relatório onde apareça as reservas num determinado período e o va…"
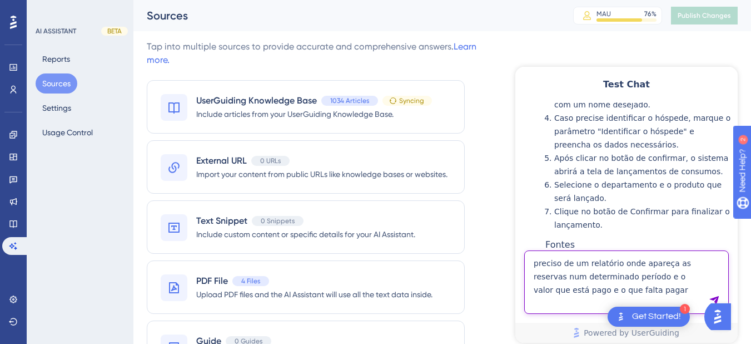
type textarea "preciso de um relatório onde apareça as reservas num determinado período e o va…"
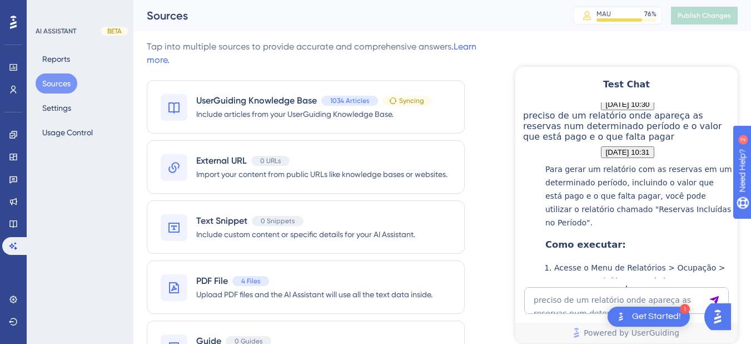
scroll to position [758, 0]
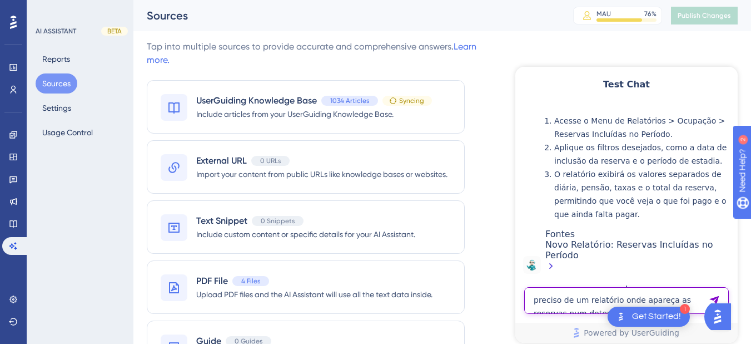
click at [595, 290] on textarea "preciso de um relatório onde apareça as reservas num determinado período e o va…" at bounding box center [626, 300] width 205 height 27
paste textarea "Como eu adiciono um pagamento em duas reservas diferentes"
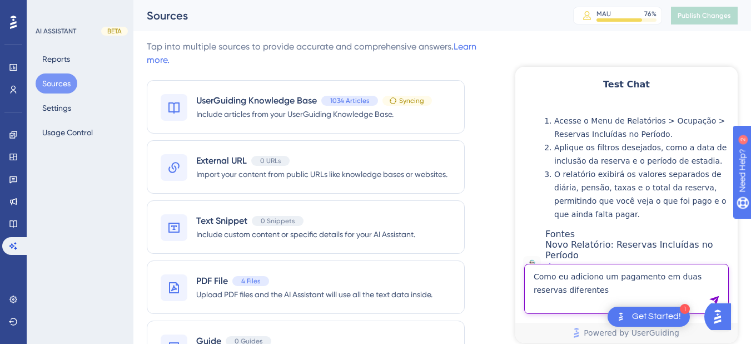
type textarea "Como eu adiciono um pagamento em duas reservas diferentes"
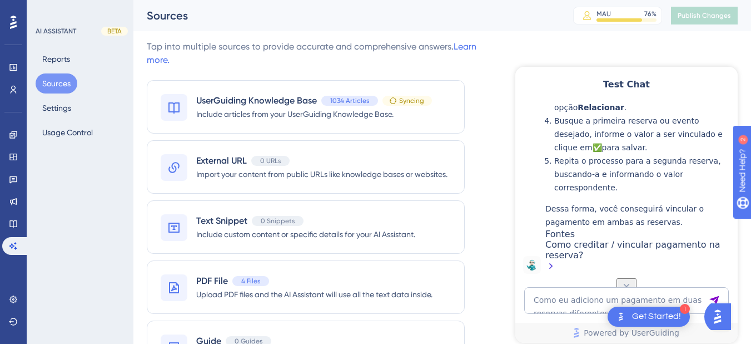
scroll to position [1175, 0]
click at [51, 83] on button "Sources" at bounding box center [57, 83] width 42 height 20
click at [53, 78] on button "Sources" at bounding box center [57, 83] width 42 height 20
click at [14, 229] on link at bounding box center [13, 224] width 22 height 18
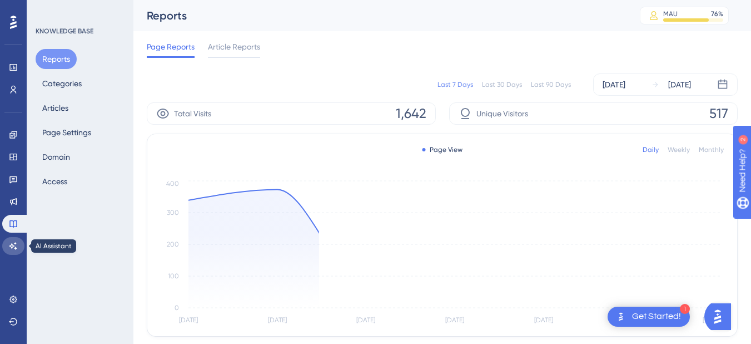
click at [15, 250] on icon at bounding box center [13, 245] width 9 height 9
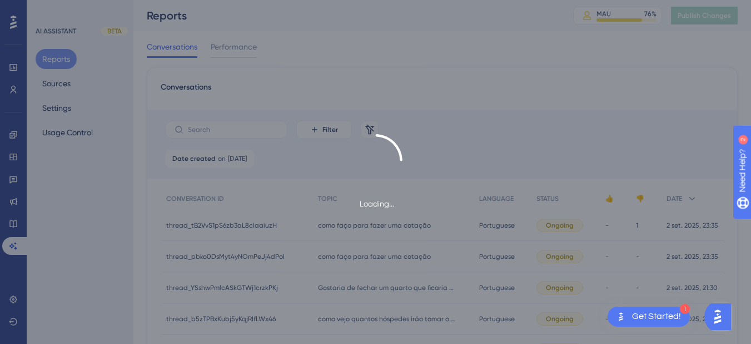
click at [52, 80] on div "Loading..." at bounding box center [375, 172] width 751 height 344
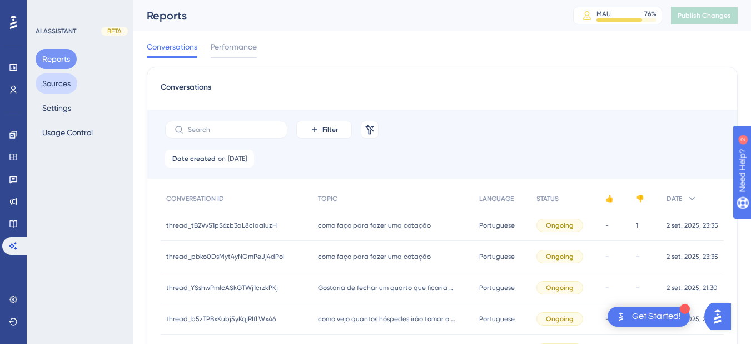
click at [57, 84] on button "Sources" at bounding box center [57, 83] width 42 height 20
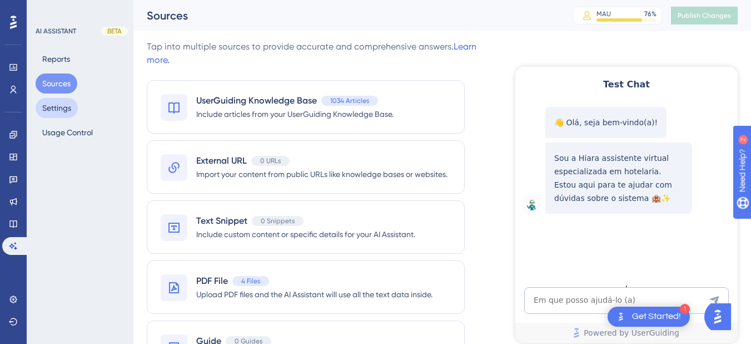
click at [51, 112] on button "Settings" at bounding box center [57, 108] width 42 height 20
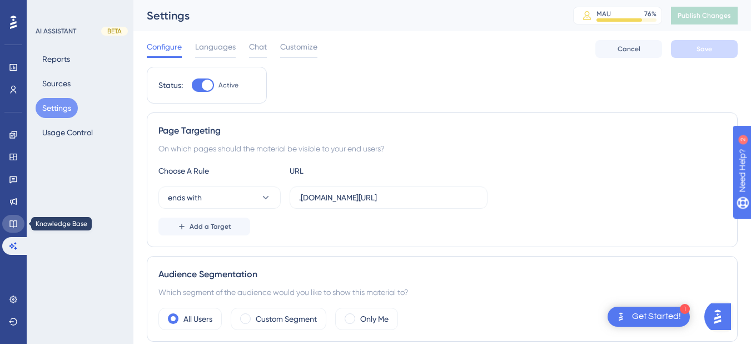
click at [15, 230] on link at bounding box center [13, 224] width 22 height 18
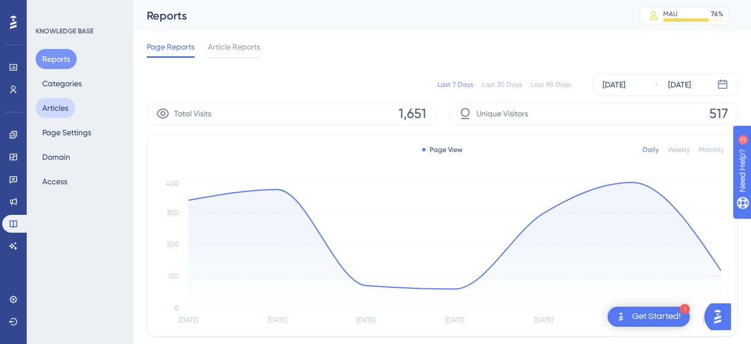
click at [58, 104] on button "Articles" at bounding box center [55, 108] width 39 height 20
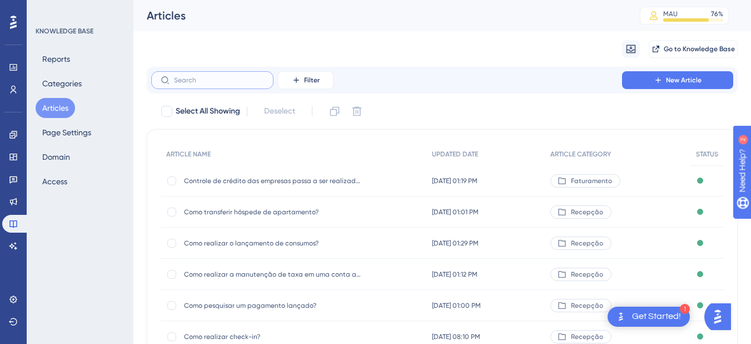
click at [205, 78] on input "text" at bounding box center [219, 80] width 90 height 8
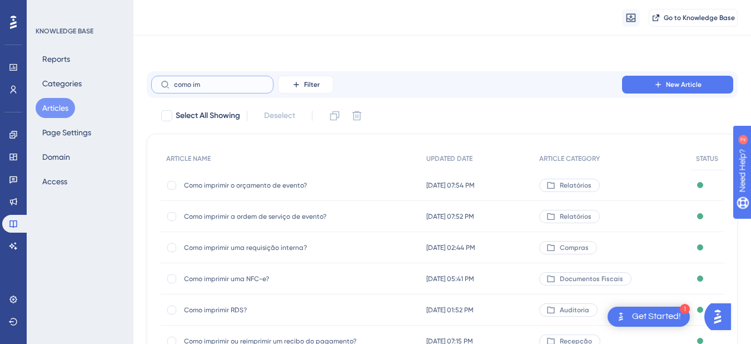
scroll to position [130, 0]
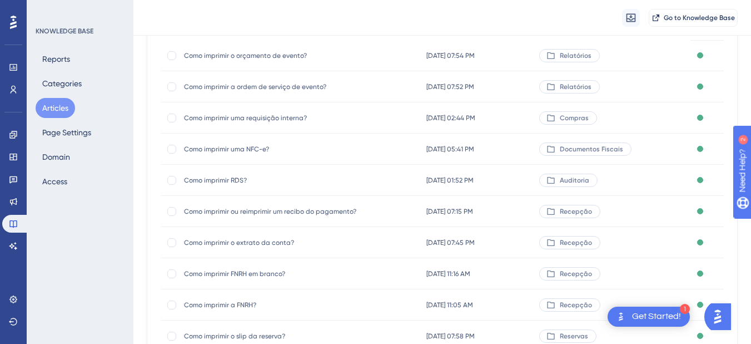
type input "como im"
click at [251, 250] on div "Como imprimir o extrato da conta? Como imprimir o extrato da conta?" at bounding box center [273, 242] width 178 height 31
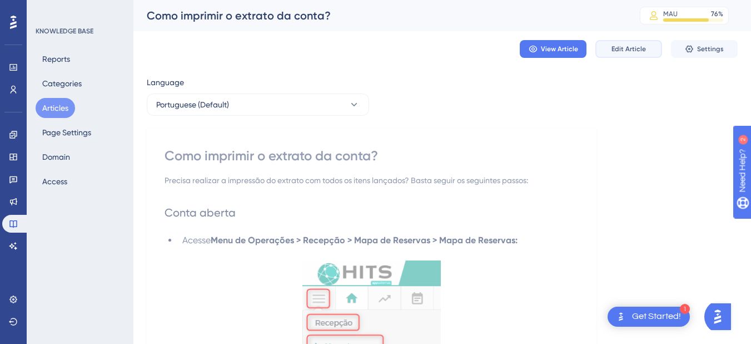
click at [621, 44] on span "Edit Article" at bounding box center [629, 48] width 34 height 9
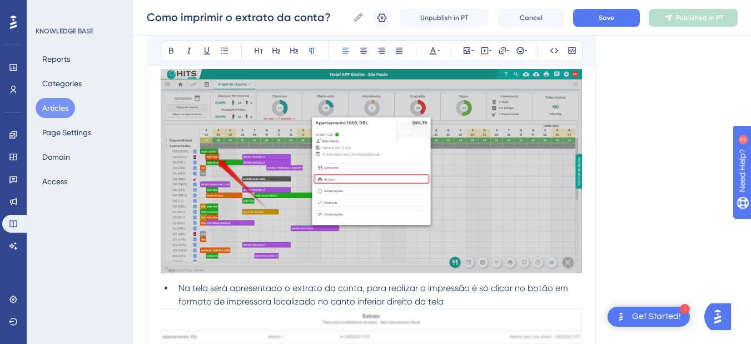
scroll to position [156, 0]
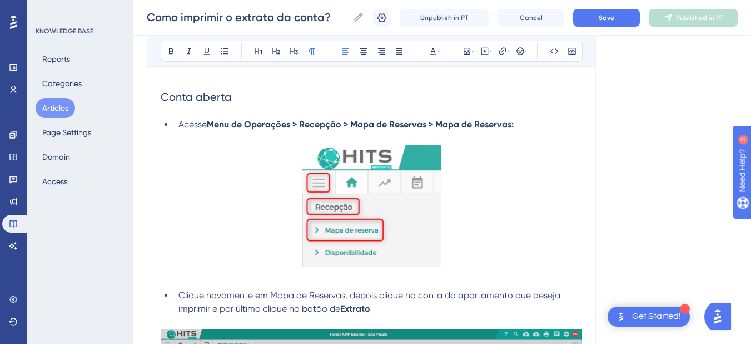
click at [369, 184] on img at bounding box center [372, 206] width 138 height 122
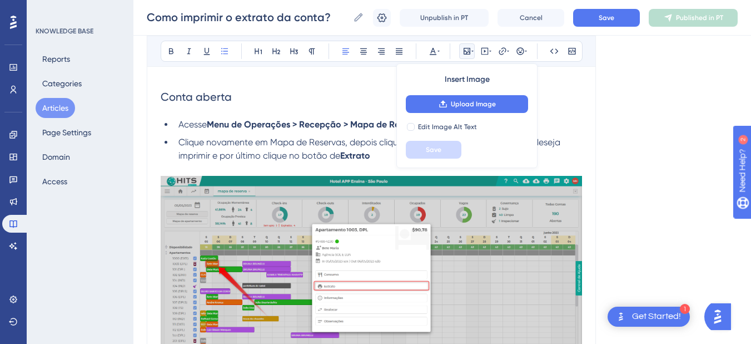
click at [310, 214] on img at bounding box center [372, 278] width 422 height 204
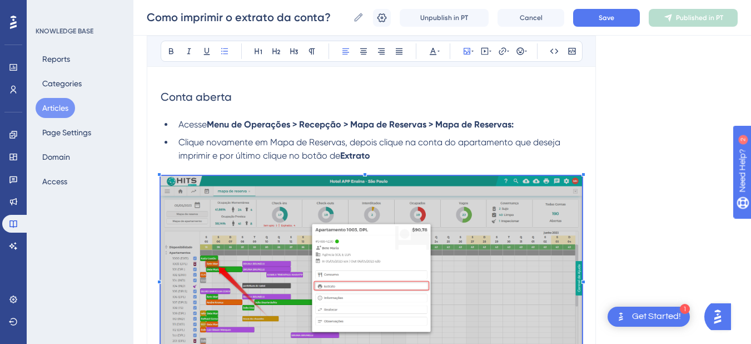
click at [332, 221] on img at bounding box center [372, 278] width 422 height 204
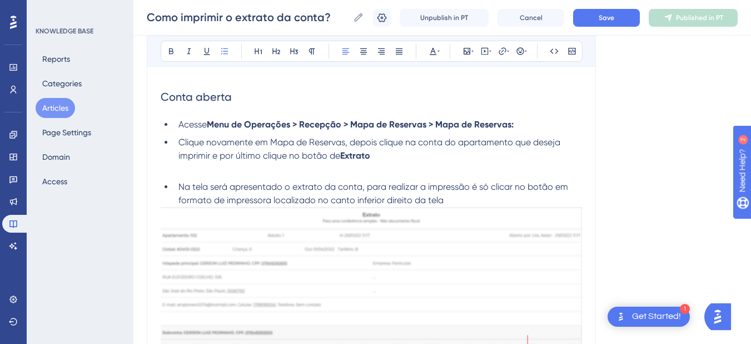
click at [241, 168] on p at bounding box center [372, 168] width 422 height 13
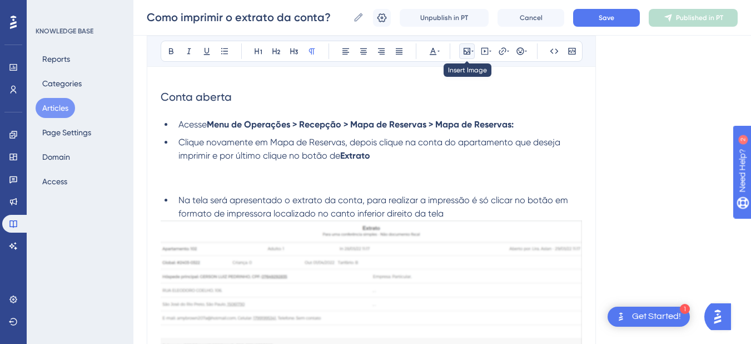
click at [465, 49] on icon at bounding box center [467, 51] width 9 height 9
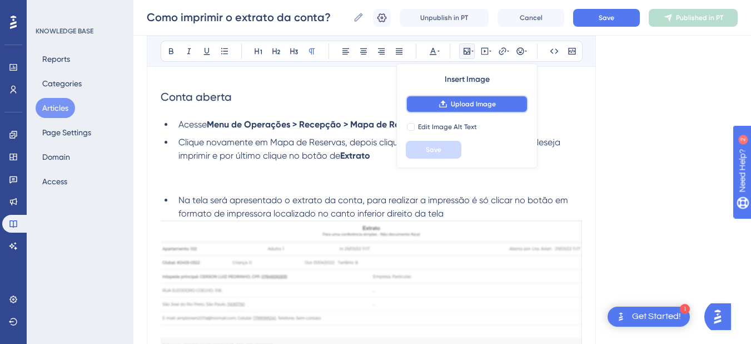
click at [448, 106] on button "Upload Image" at bounding box center [467, 104] width 122 height 18
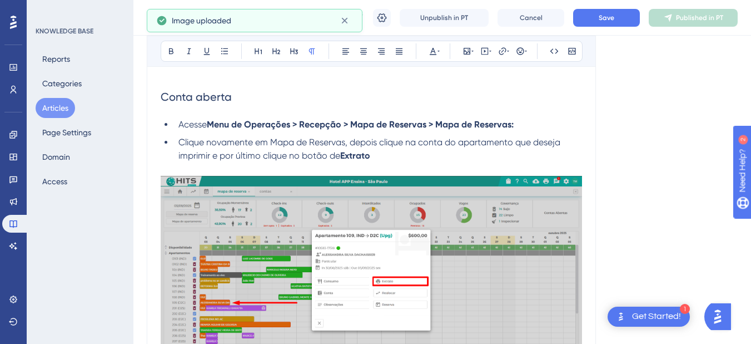
scroll to position [416, 0]
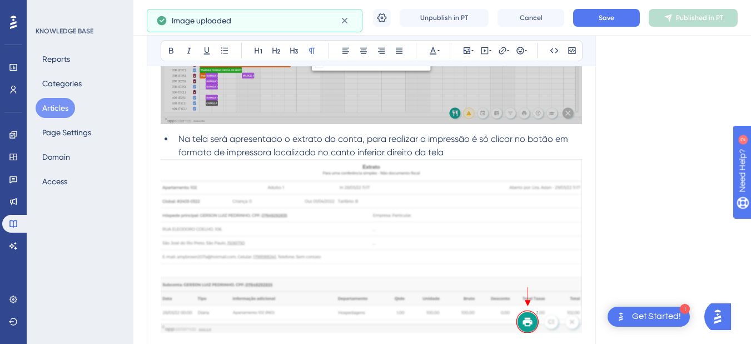
click at [451, 151] on li "Na tela será apresentado o extrato da conta, para realizar a impressão é só cli…" at bounding box center [378, 145] width 408 height 27
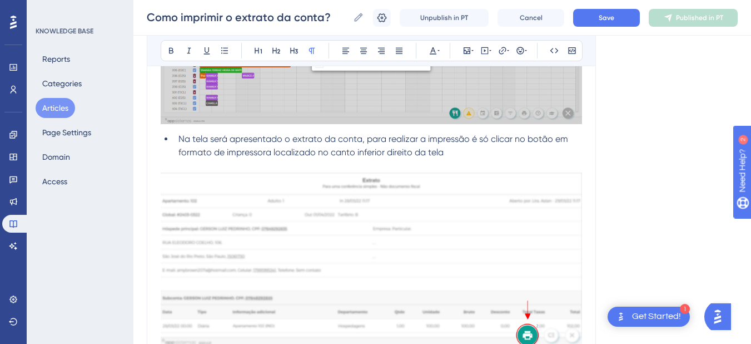
click at [276, 205] on img at bounding box center [372, 259] width 422 height 174
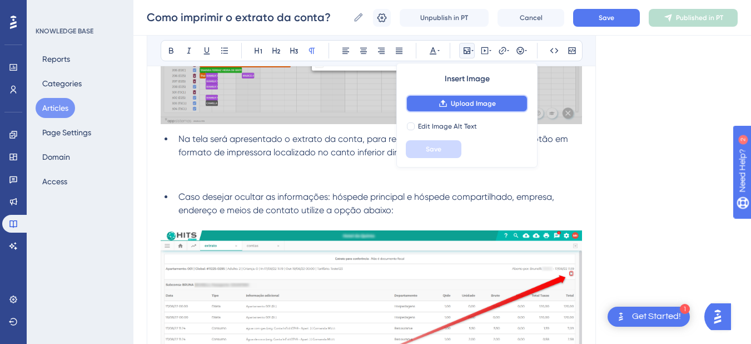
click at [455, 97] on button "Upload Image" at bounding box center [467, 104] width 122 height 18
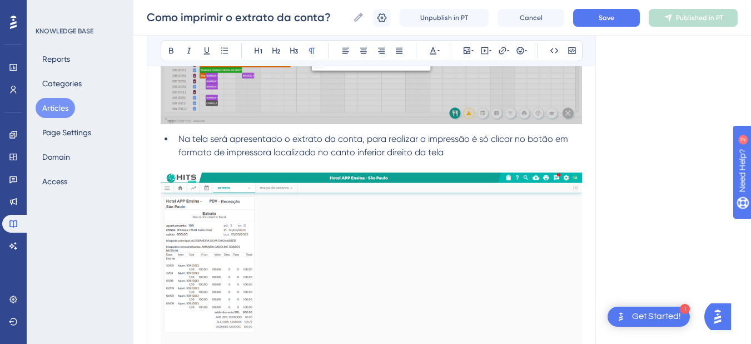
click at [285, 240] on img at bounding box center [372, 276] width 422 height 208
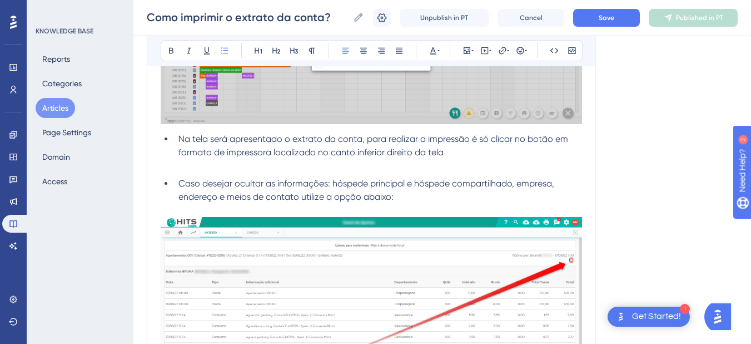
click at [217, 167] on p at bounding box center [372, 165] width 422 height 13
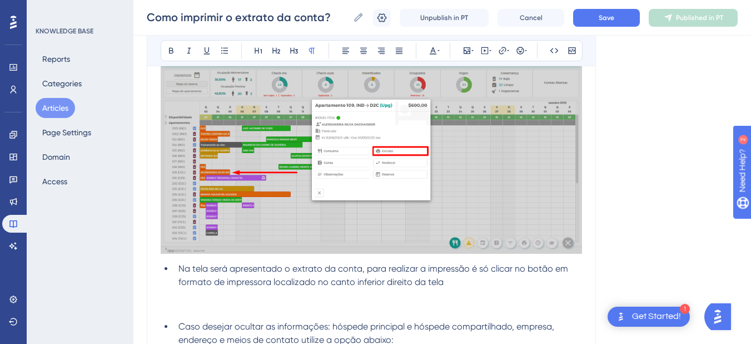
click at [321, 185] on img at bounding box center [372, 150] width 422 height 208
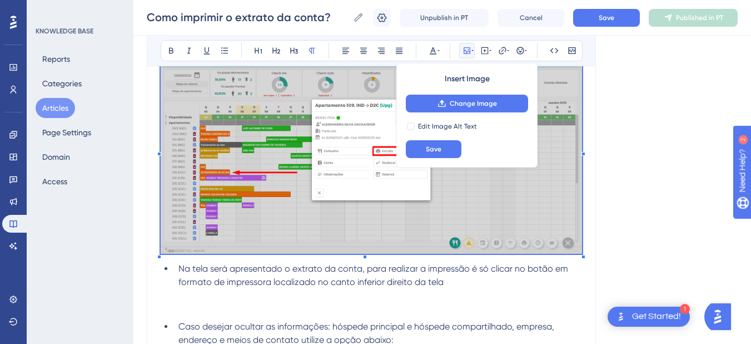
scroll to position [156, 0]
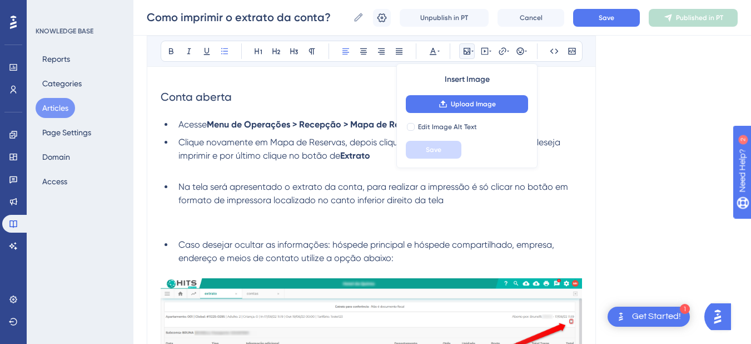
click at [227, 170] on p at bounding box center [372, 168] width 422 height 13
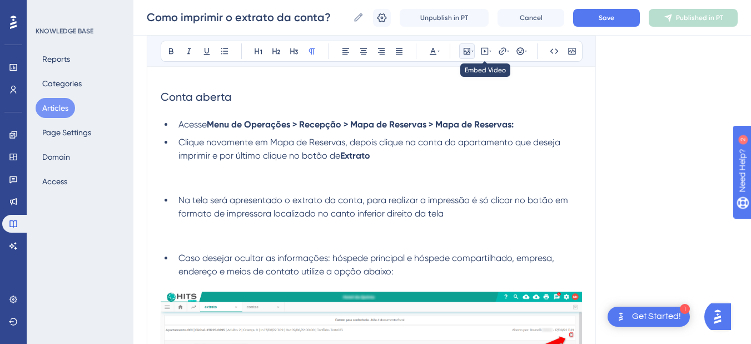
click at [470, 54] on icon at bounding box center [467, 51] width 7 height 7
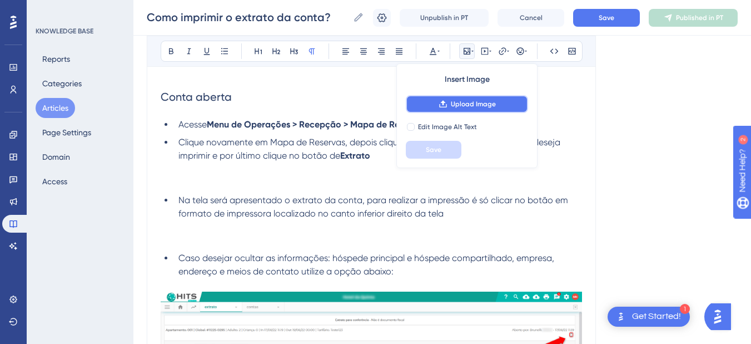
click at [453, 100] on span "Upload Image" at bounding box center [473, 104] width 45 height 9
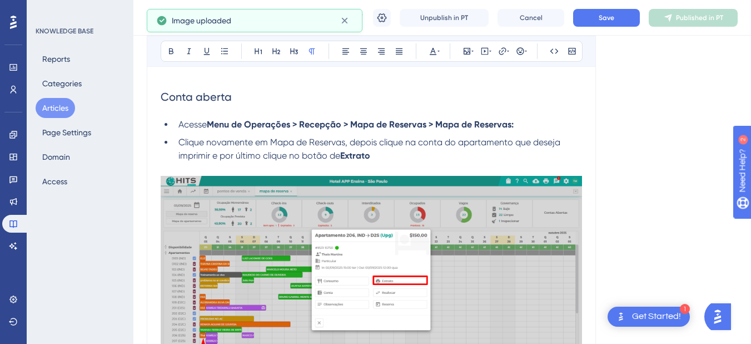
scroll to position [416, 0]
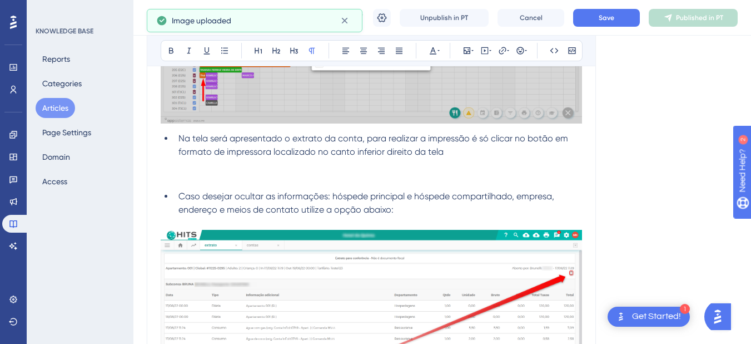
click at [232, 165] on p at bounding box center [372, 164] width 422 height 13
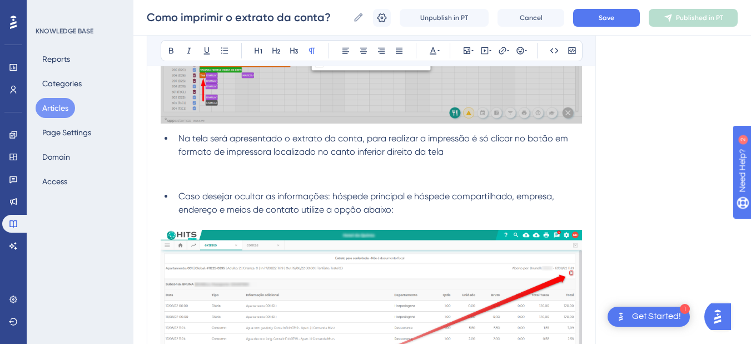
click at [180, 139] on span "Na tela será apresentado o extrato da conta, para realizar a impressão é só cli…" at bounding box center [375, 145] width 392 height 24
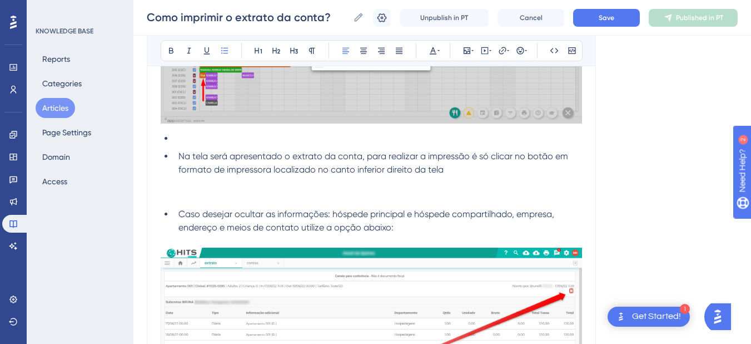
click at [184, 142] on li at bounding box center [378, 138] width 408 height 13
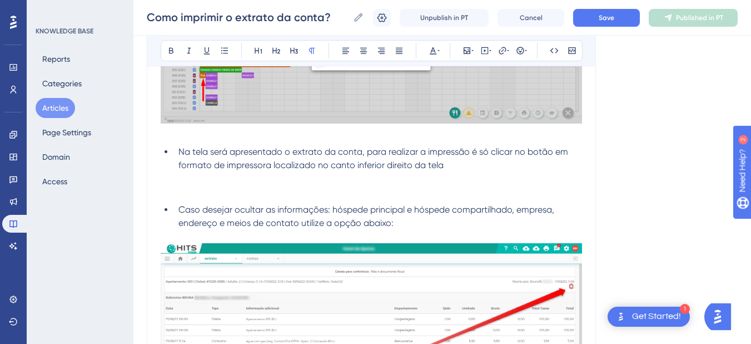
click at [192, 180] on p at bounding box center [372, 178] width 422 height 13
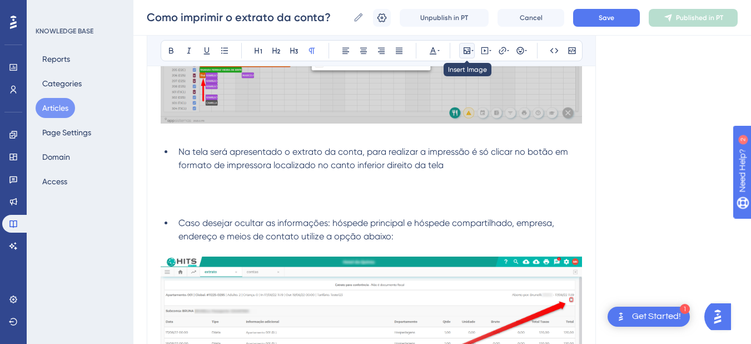
click at [468, 50] on icon at bounding box center [467, 50] width 9 height 9
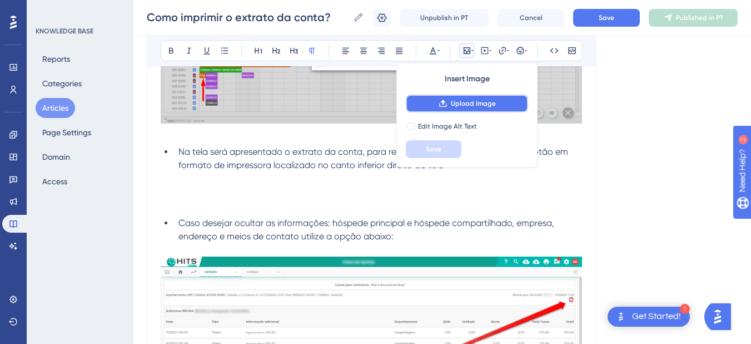
click at [460, 102] on span "Upload Image" at bounding box center [473, 103] width 45 height 9
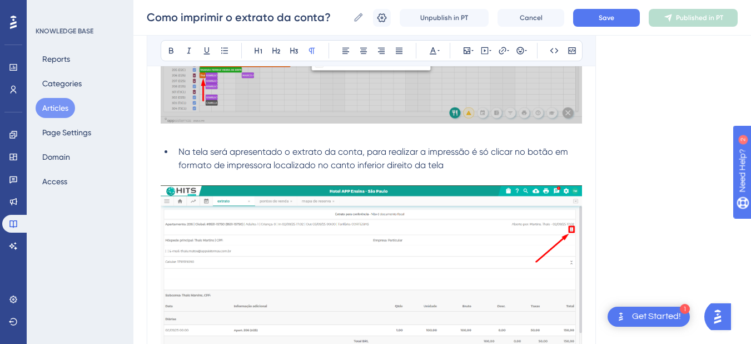
click at [255, 241] on img at bounding box center [372, 289] width 422 height 208
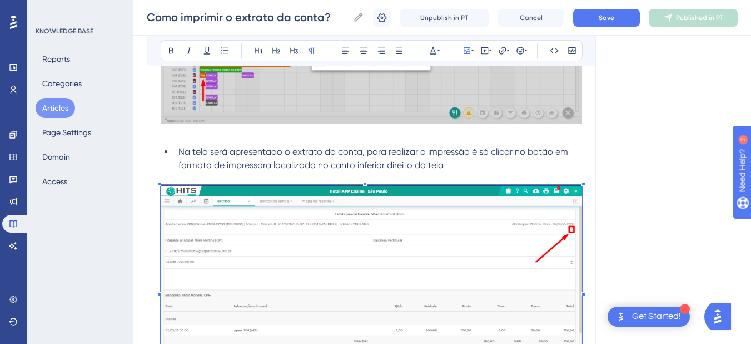
drag, startPoint x: 285, startPoint y: 193, endPoint x: 513, endPoint y: 177, distance: 228.6
click at [513, 177] on p at bounding box center [372, 178] width 422 height 13
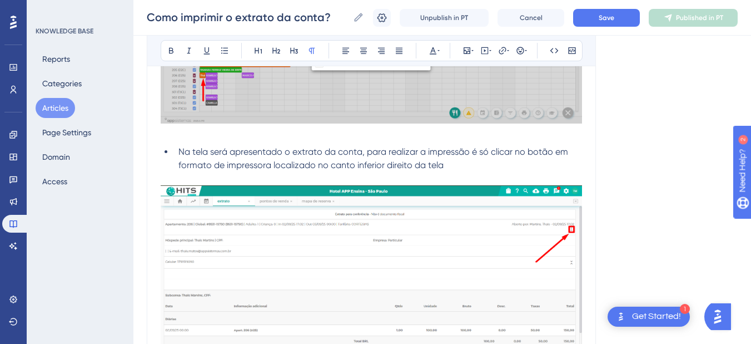
click at [431, 237] on img at bounding box center [372, 289] width 422 height 208
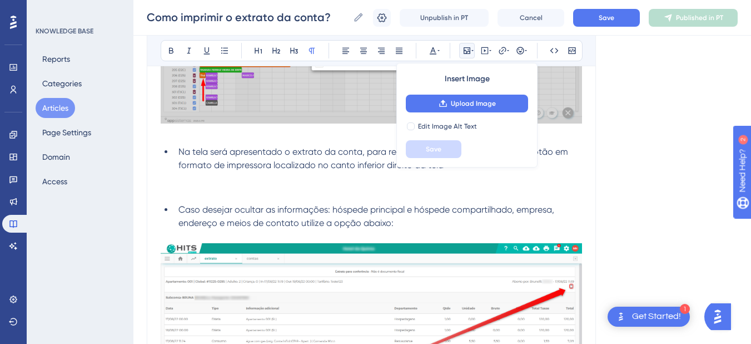
scroll to position [546, 0]
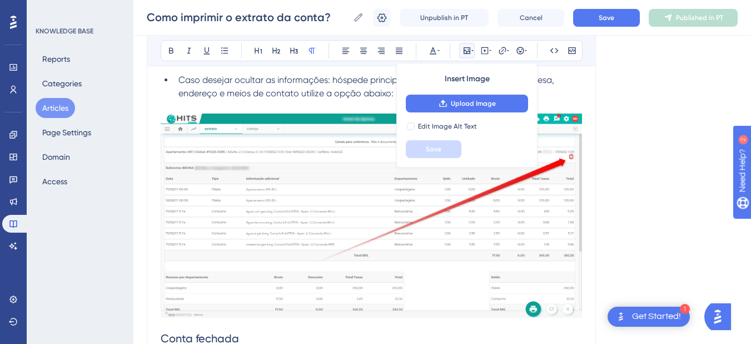
click at [230, 258] on img at bounding box center [372, 215] width 422 height 204
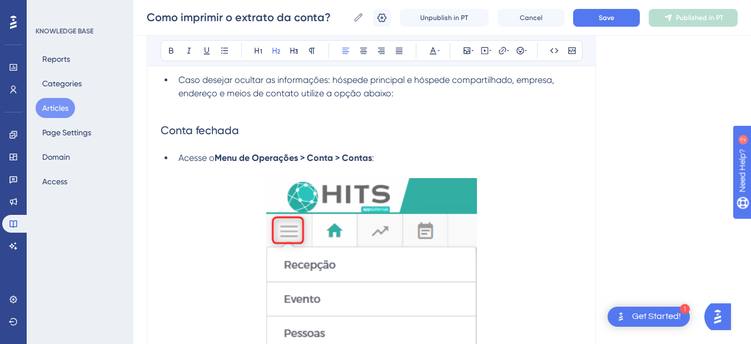
click at [206, 113] on p at bounding box center [372, 106] width 422 height 13
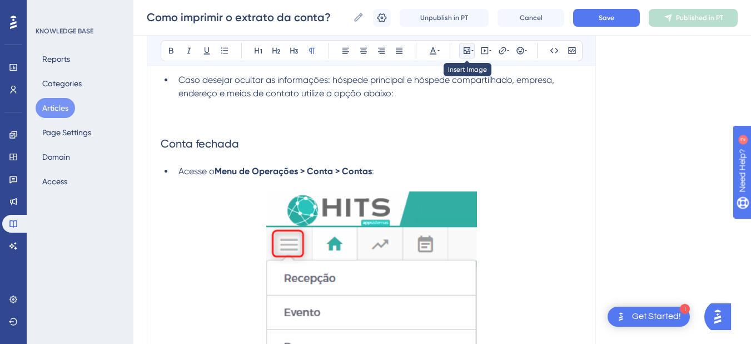
click at [465, 53] on icon at bounding box center [467, 50] width 7 height 7
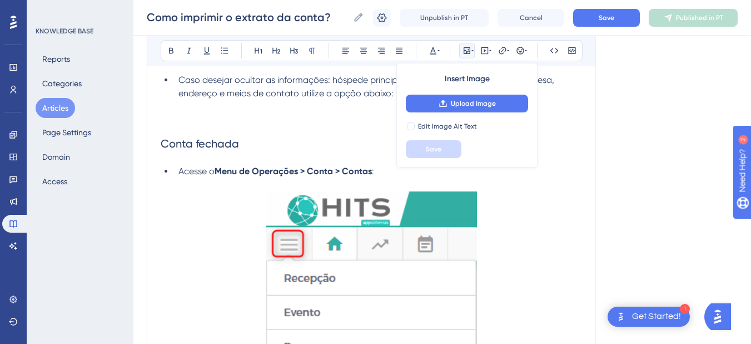
click at [459, 92] on div "Insert Image Upload Image Edit Image Alt Text Save" at bounding box center [466, 115] width 141 height 105
click at [457, 104] on span "Upload Image" at bounding box center [473, 103] width 45 height 9
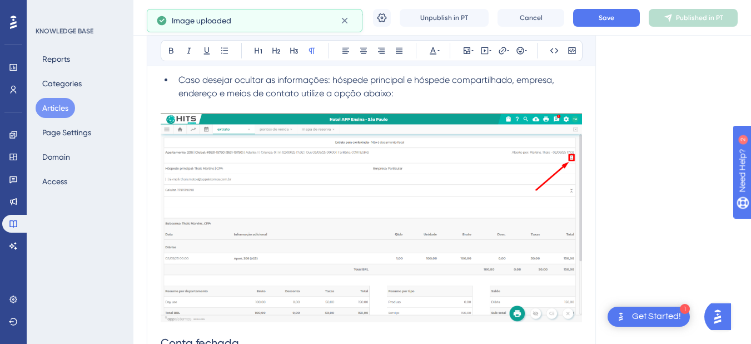
scroll to position [416, 0]
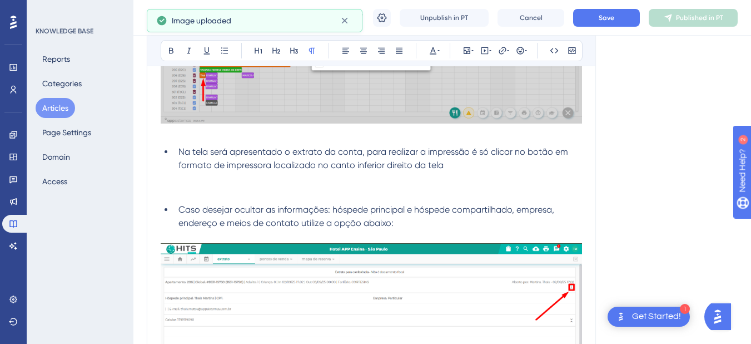
click at [203, 191] on p at bounding box center [372, 191] width 422 height 13
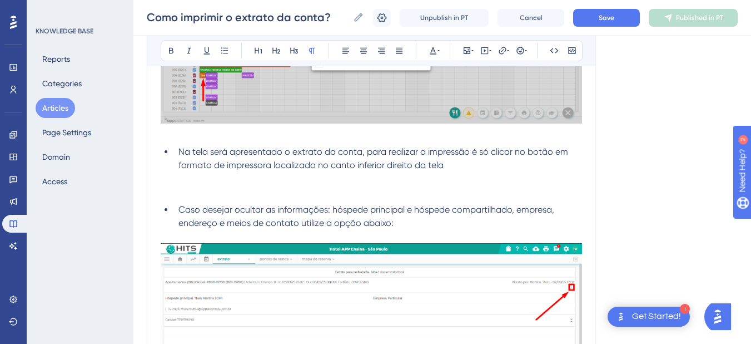
click at [232, 186] on p at bounding box center [372, 191] width 422 height 13
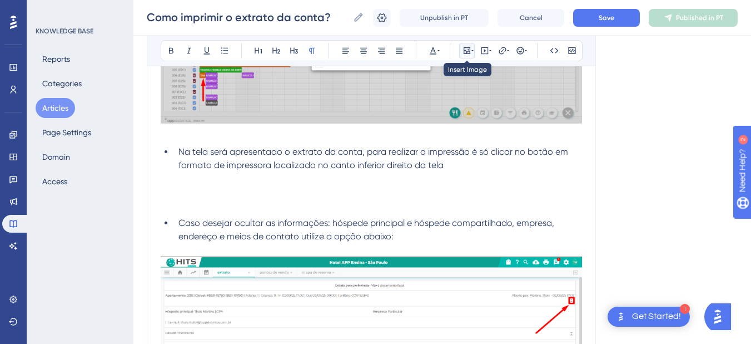
click at [473, 47] on icon at bounding box center [473, 50] width 2 height 9
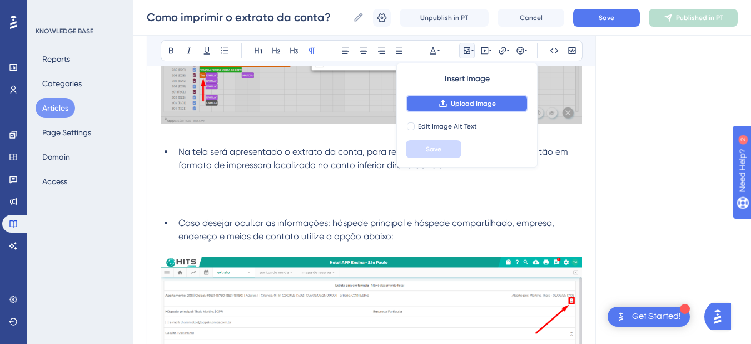
click at [447, 111] on button "Upload Image" at bounding box center [467, 104] width 122 height 18
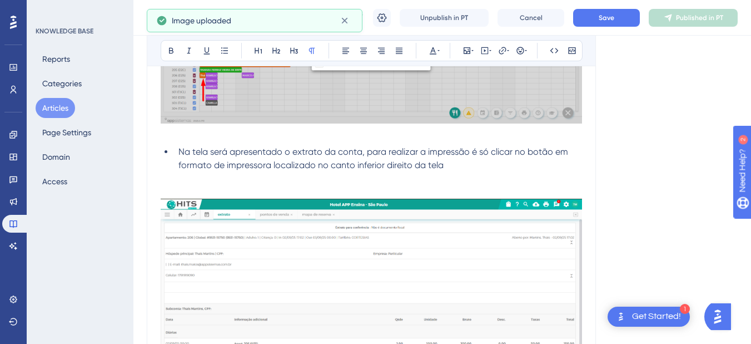
click at [275, 194] on p at bounding box center [372, 191] width 422 height 13
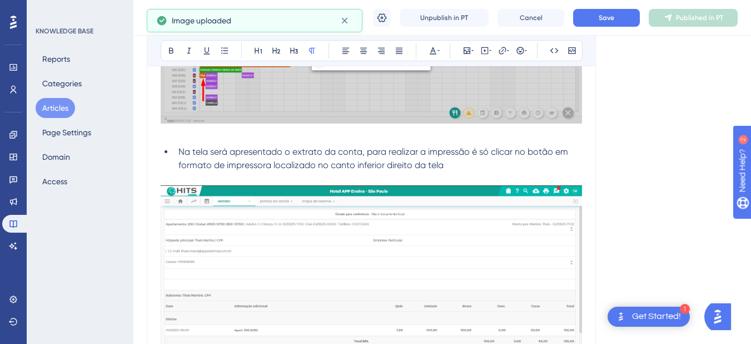
scroll to position [676, 0]
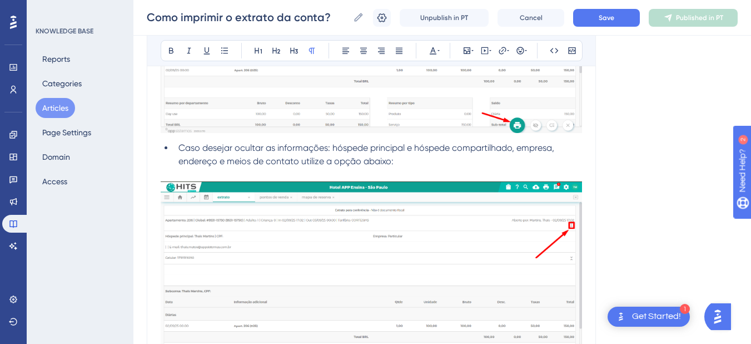
click at [175, 151] on li "Caso desejar ocultar as informações: hóspede principal e hóspede compartilhado,…" at bounding box center [378, 154] width 408 height 27
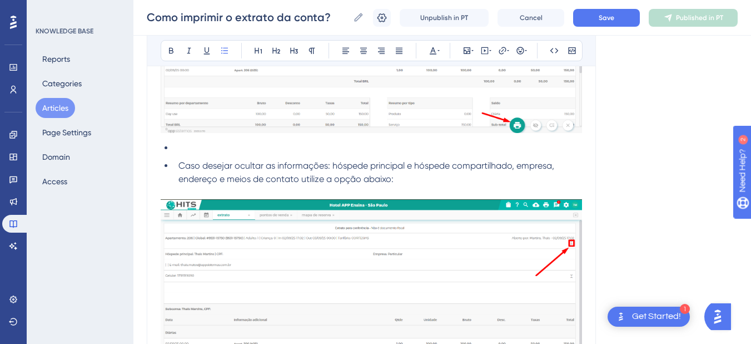
click at [179, 150] on li at bounding box center [378, 147] width 408 height 13
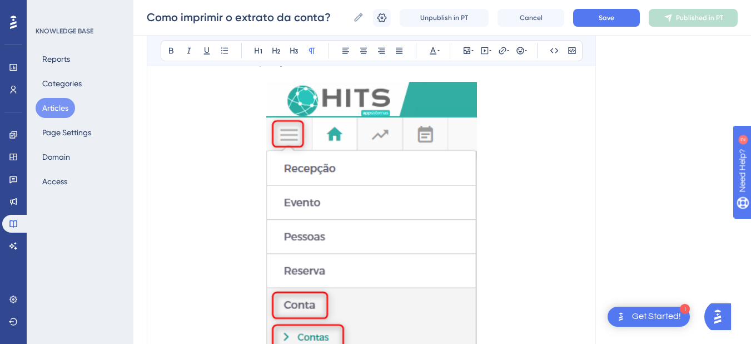
scroll to position [935, 0]
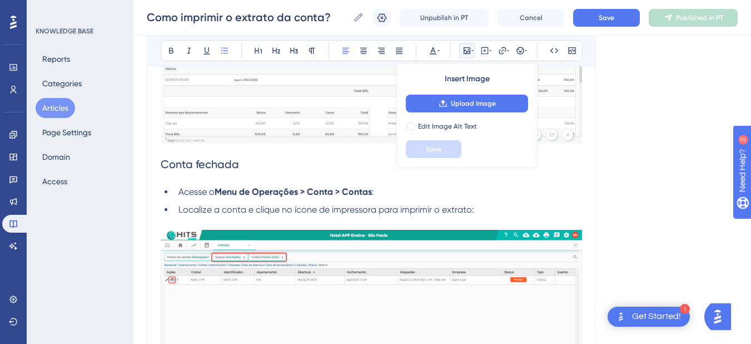
scroll to position [1065, 0]
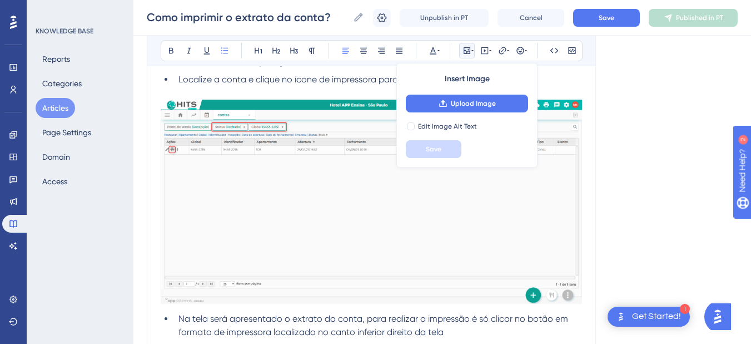
click at [294, 177] on img at bounding box center [372, 202] width 422 height 204
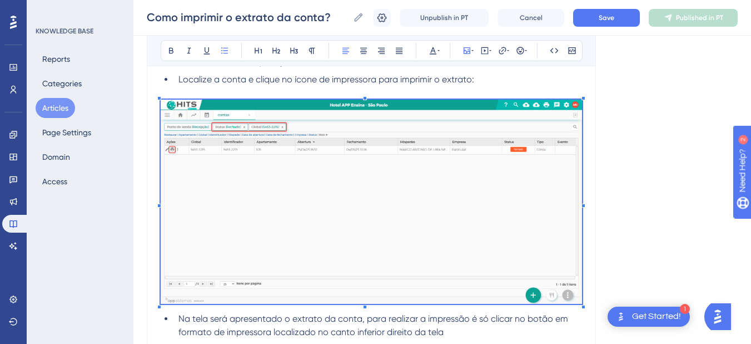
click at [334, 161] on img at bounding box center [372, 202] width 422 height 204
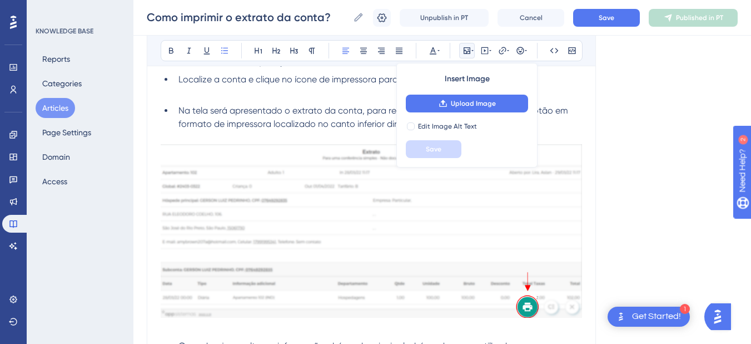
click at [184, 97] on p at bounding box center [372, 92] width 422 height 13
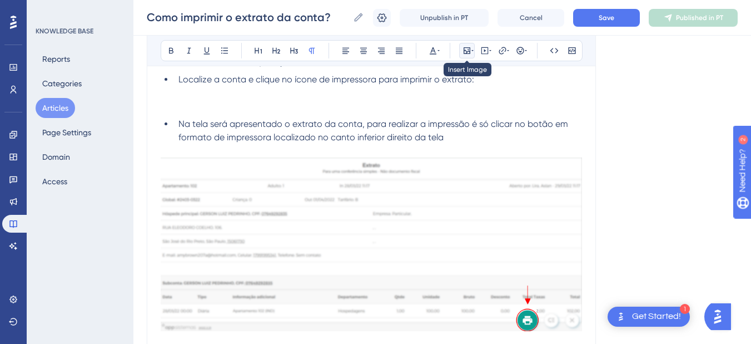
click at [465, 53] on icon at bounding box center [467, 50] width 9 height 9
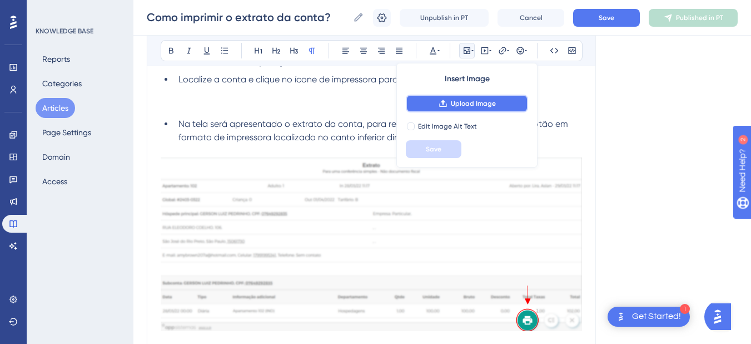
click at [450, 105] on button "Upload Image" at bounding box center [467, 104] width 122 height 18
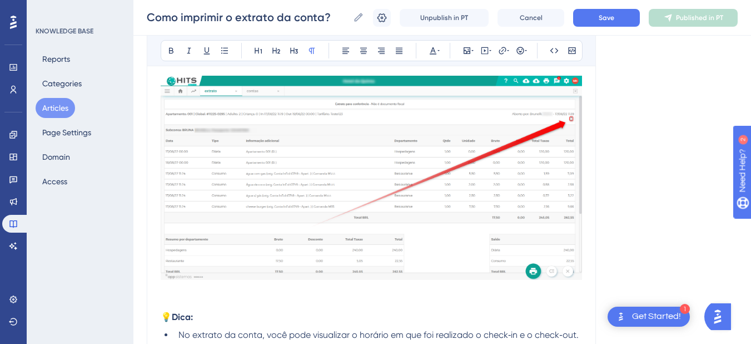
scroll to position [1324, 0]
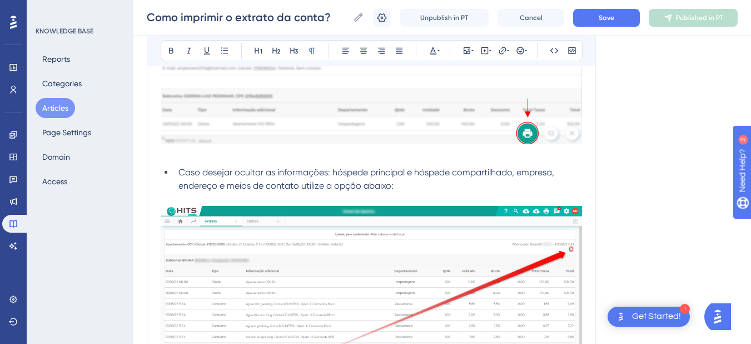
click at [272, 232] on img at bounding box center [372, 308] width 422 height 204
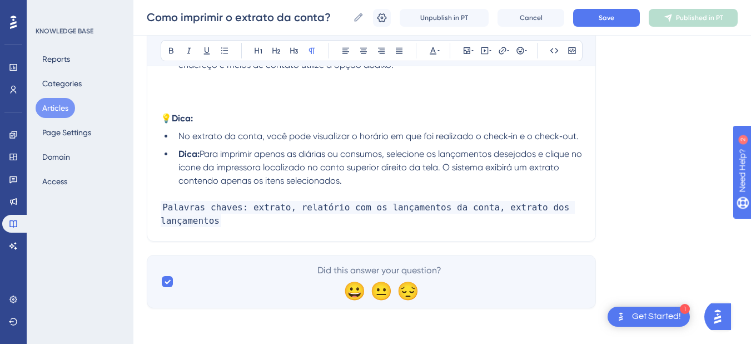
scroll to position [1315, 0]
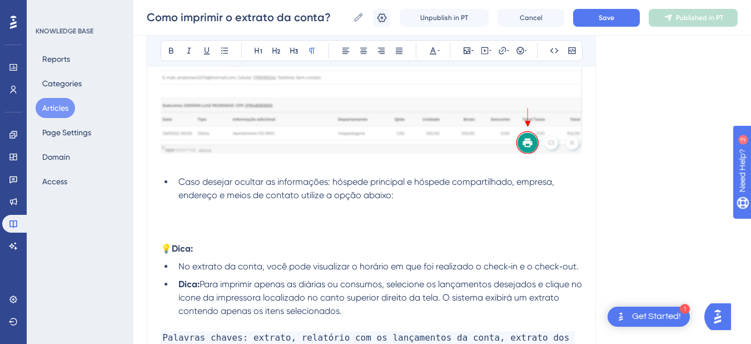
click at [477, 42] on div "Bold Italic Underline Bullet Point Heading 1 Heading 2 Heading 3 Normal Align L…" at bounding box center [372, 50] width 422 height 21
click at [463, 54] on icon at bounding box center [467, 50] width 9 height 9
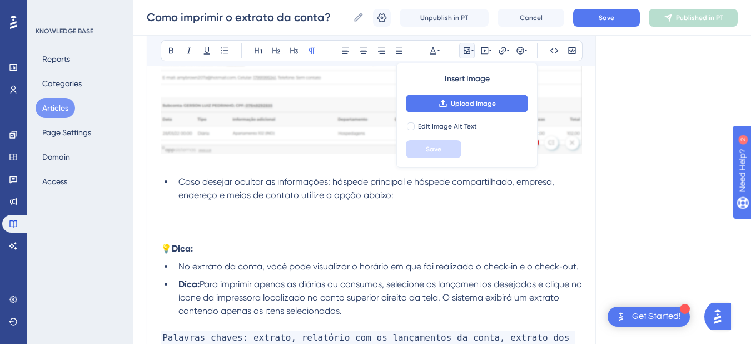
click at [465, 112] on div "Insert Image Upload Image Edit Image Alt Text Save" at bounding box center [466, 115] width 141 height 105
click at [465, 105] on span "Upload Image" at bounding box center [473, 103] width 45 height 9
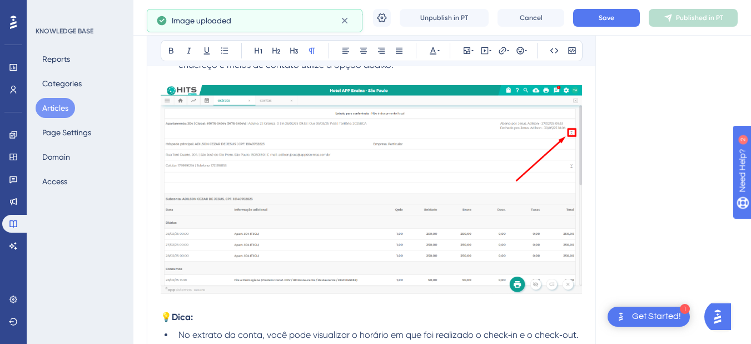
scroll to position [1574, 0]
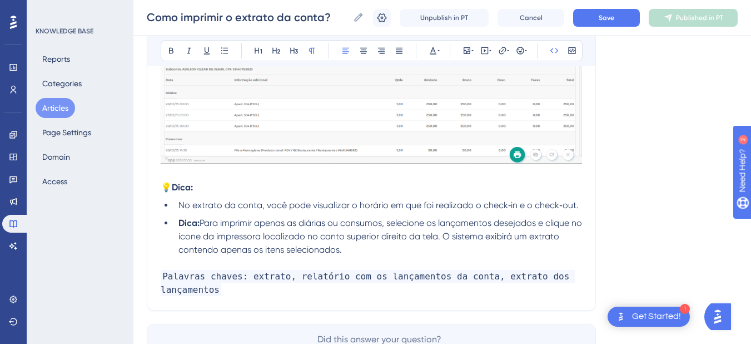
click at [247, 291] on p "Palavras chaves: extrato, relatório com os lançamentos da conta, extrato dos la…" at bounding box center [372, 283] width 422 height 27
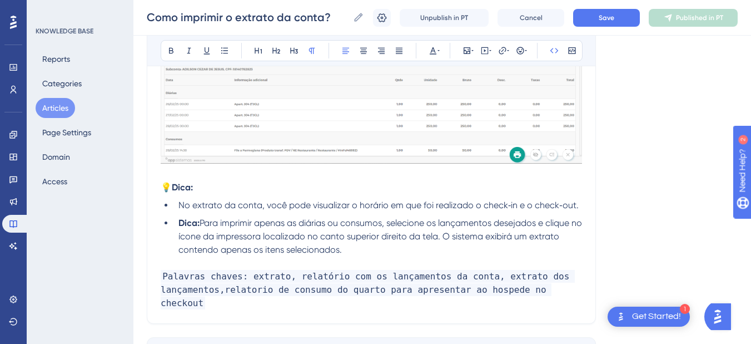
click at [219, 293] on span "Palavras chaves: extrato, relatório com os lançamentos da conta, extrato dos la…" at bounding box center [368, 289] width 414 height 39
click at [597, 25] on button "Save" at bounding box center [606, 18] width 67 height 18
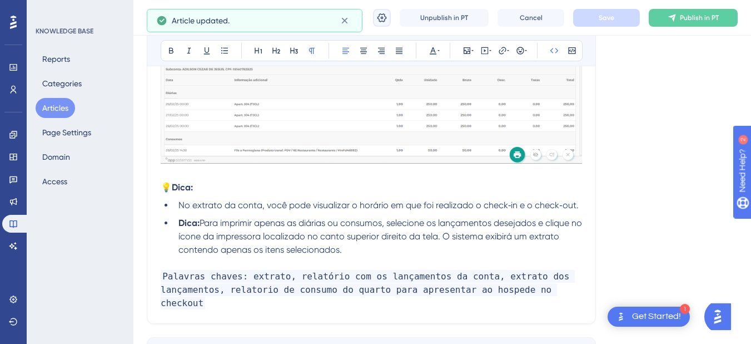
click at [382, 19] on icon at bounding box center [381, 17] width 11 height 11
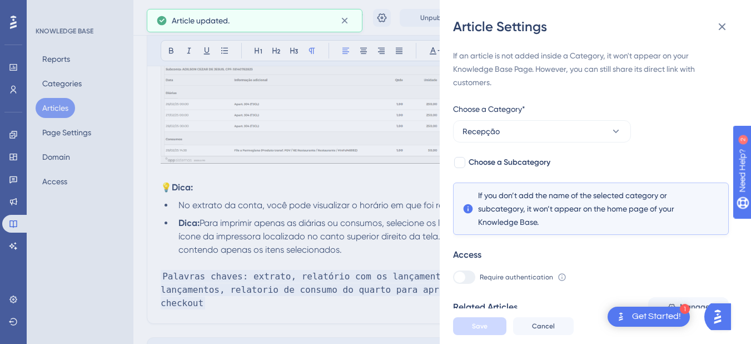
scroll to position [1643, 0]
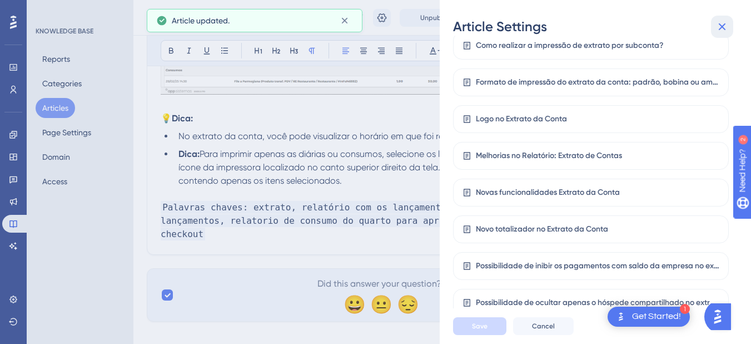
click at [724, 22] on icon at bounding box center [722, 26] width 13 height 13
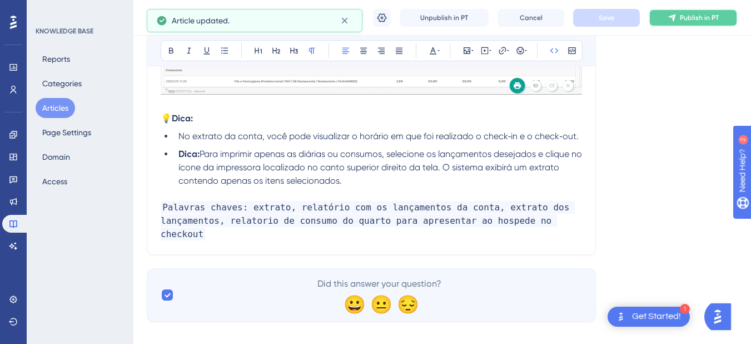
click at [688, 19] on span "Publish in PT" at bounding box center [699, 17] width 39 height 9
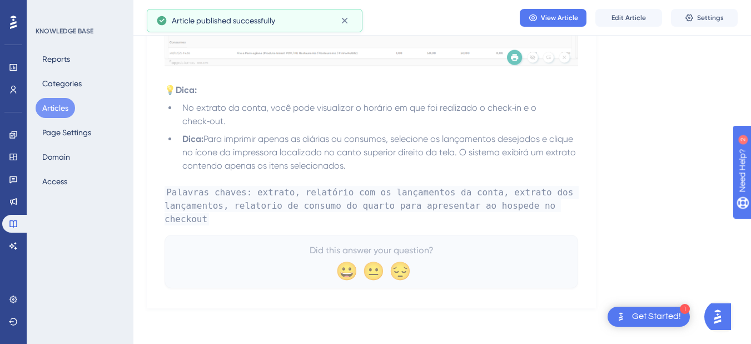
scroll to position [1593, 0]
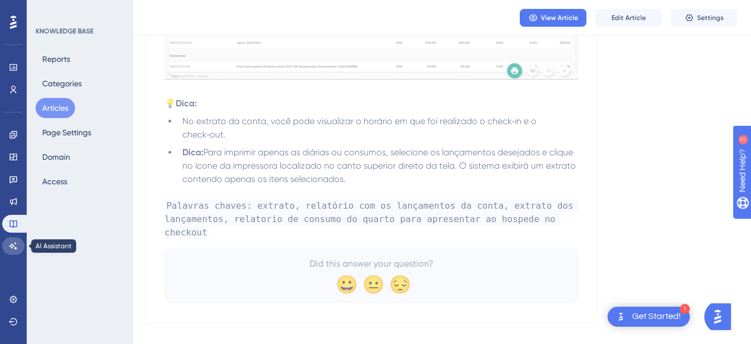
click at [3, 250] on link at bounding box center [13, 246] width 22 height 18
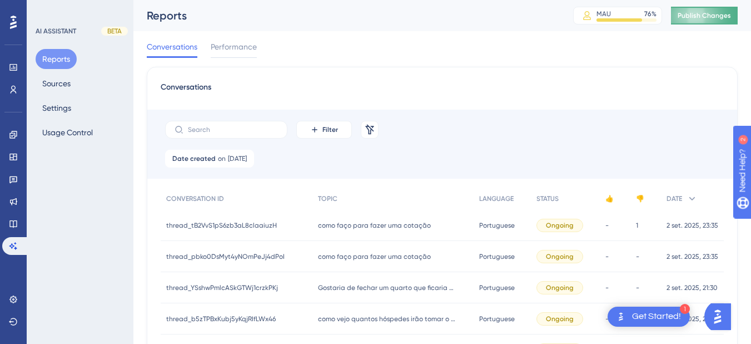
click at [695, 15] on span "Publish Changes" at bounding box center [704, 15] width 53 height 9
click at [68, 82] on button "Sources" at bounding box center [57, 83] width 42 height 20
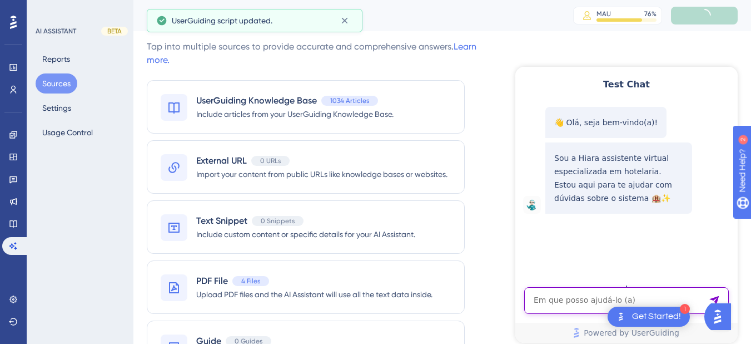
click at [578, 305] on textarea "AI Assistant Text Input" at bounding box center [626, 300] width 205 height 27
paste textarea "como posso gerar um relatorio de consumo do quarto para apresentar ao hospede n…"
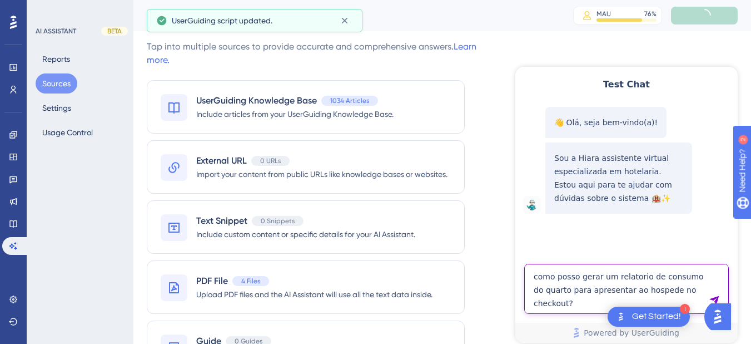
type textarea "como posso gerar um relatorio de consumo do quarto para apresentar ao hospede n…"
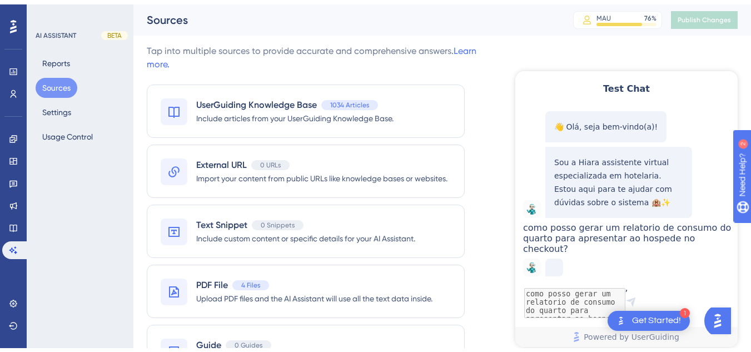
scroll to position [57, 0]
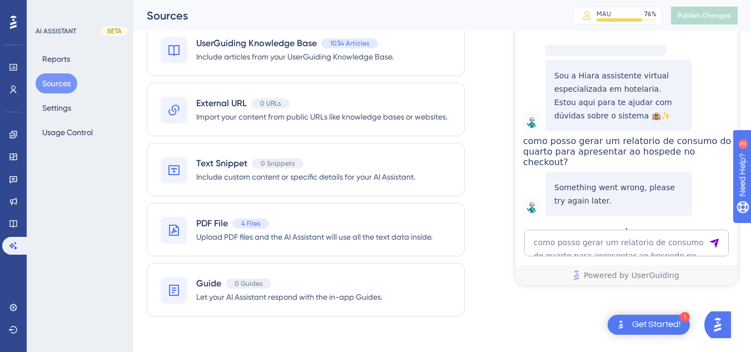
click at [609, 160] on span "como posso gerar um relatorio de consumo do quarto para apresentar ao hospede n…" at bounding box center [627, 152] width 208 height 32
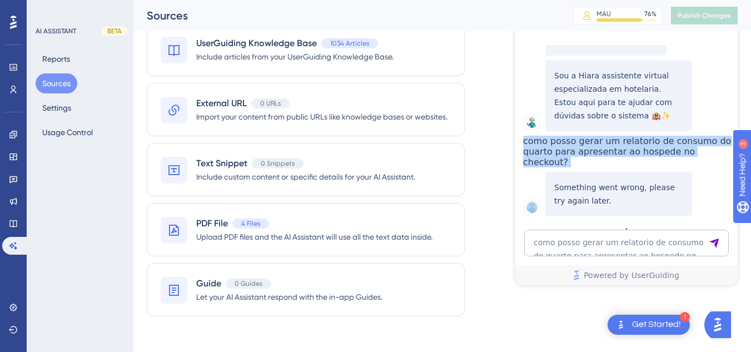
click at [609, 160] on span "como posso gerar um relatorio de consumo do quarto para apresentar ao hospede n…" at bounding box center [627, 152] width 208 height 32
copy span "como posso gerar um relatorio de consumo do quarto para apresentar ao hospede n…"
click at [649, 166] on span "como posso gerar um relatorio de consumo do quarto para apresentar ao hospede n…" at bounding box center [627, 152] width 208 height 32
drag, startPoint x: 658, startPoint y: 137, endPoint x: 677, endPoint y: 163, distance: 32.7
click at [677, 163] on span "como posso gerar um relatorio de consumo do quarto para apresentar ao hospede n…" at bounding box center [627, 152] width 208 height 32
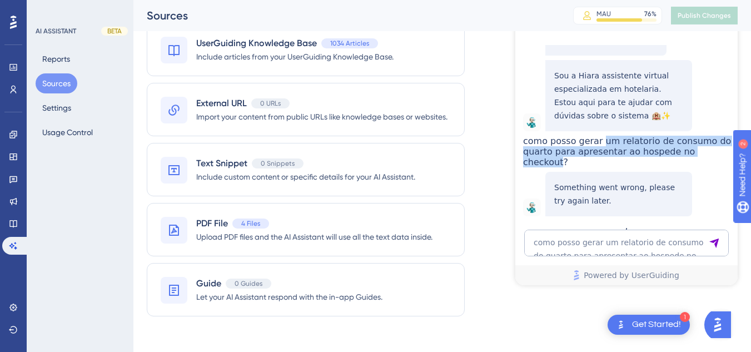
copy span "um relatorio de consumo do quarto para apresentar ao hospede no checkout"
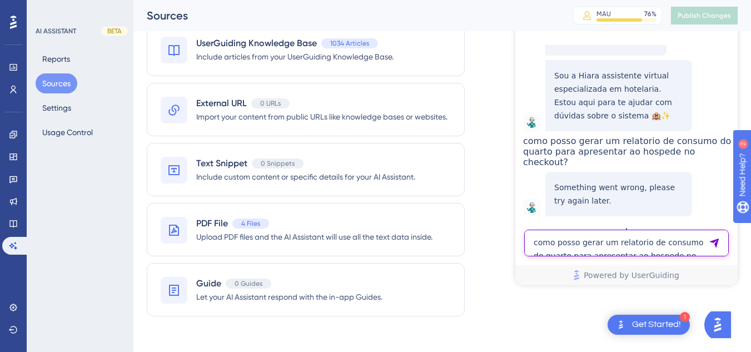
click at [596, 250] on textarea "como posso gerar um relatorio de consumo do quarto para apresentar ao hospede n…" at bounding box center [626, 243] width 205 height 27
paste textarea "um relatorio de consumo do quarto para apresentar ao hospede no checkout"
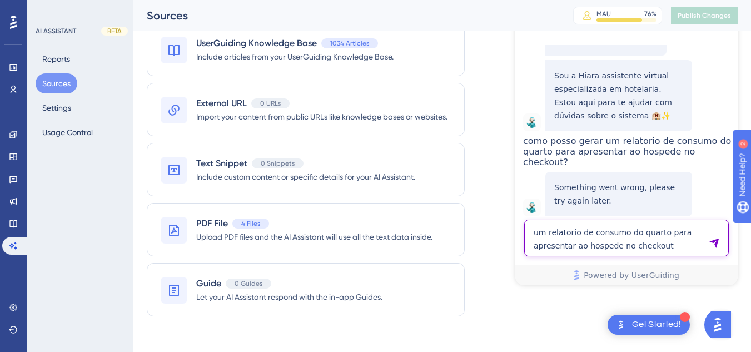
type textarea "um relatorio de consumo do quarto para apresentar ao hospede no checkout"
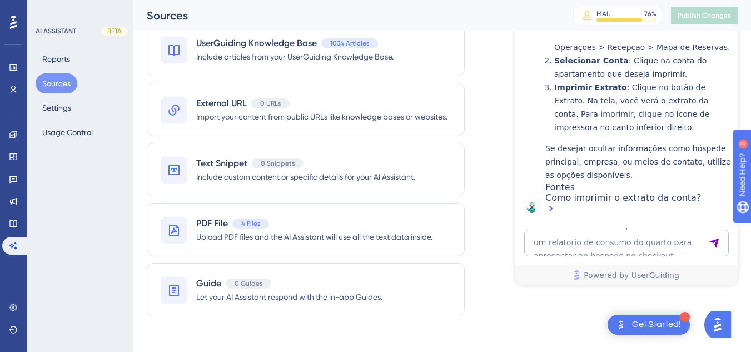
scroll to position [187, 0]
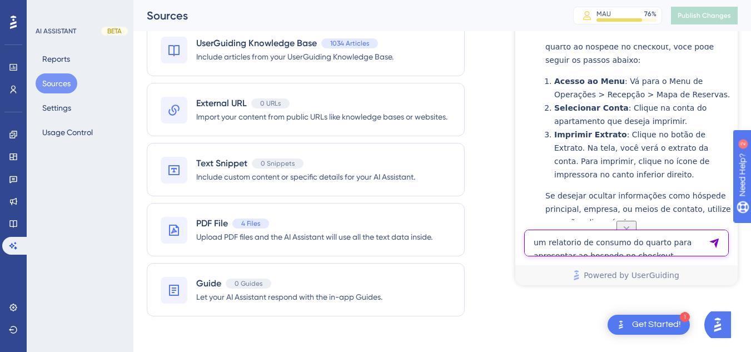
click at [578, 239] on textarea "um relatorio de consumo do quarto para apresentar ao hospede no checkout" at bounding box center [626, 243] width 205 height 27
paste textarea "qual permissão precisa para lançar taxa?"
type textarea "qual permissão precisa para lançar taxa?"
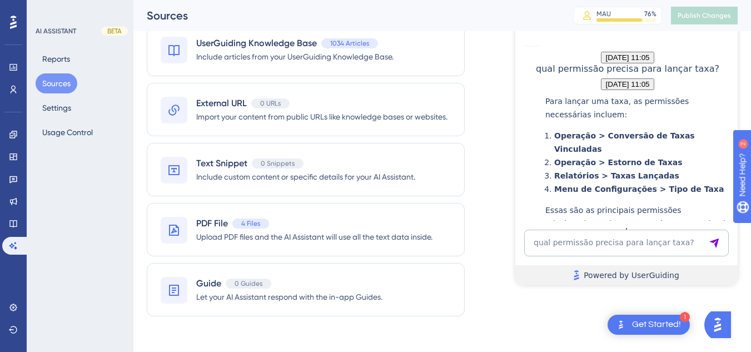
scroll to position [627, 0]
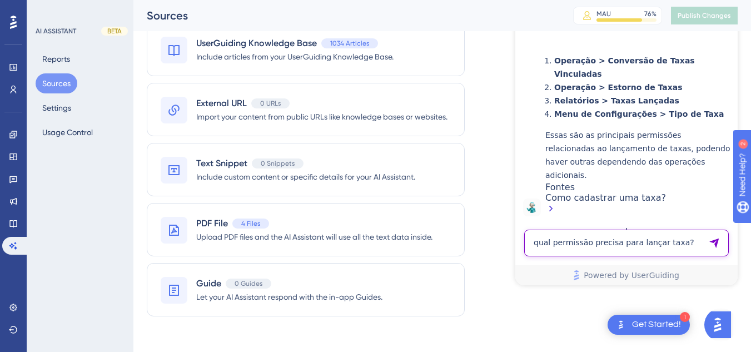
click at [571, 241] on textarea "qual permissão precisa para lançar taxa?" at bounding box center [626, 243] width 205 height 27
paste textarea "como lançar iss na diaria?"
type textarea "como lançar iss na diaria?"
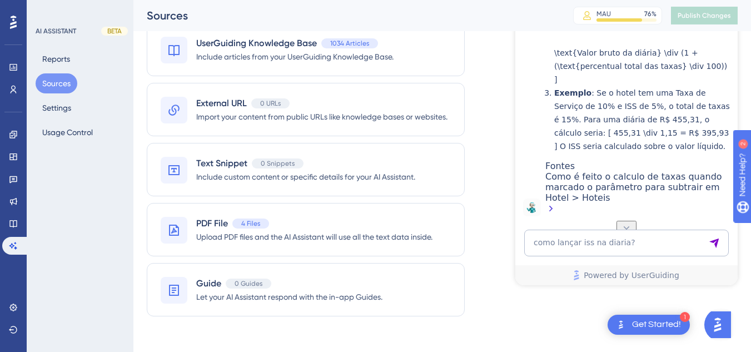
scroll to position [798, 0]
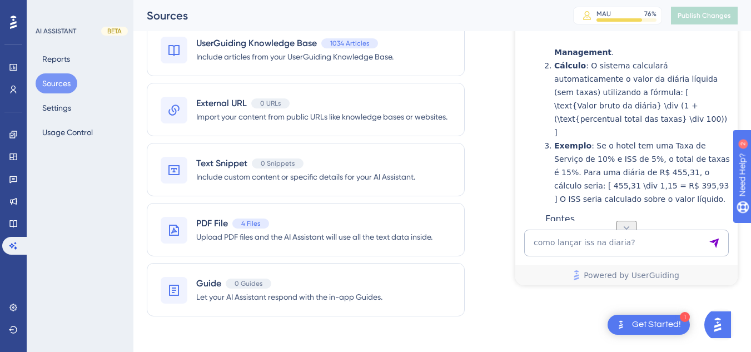
copy span "como lançar iss na diaria?"
click at [586, 247] on textarea "como lançar iss na diaria?" at bounding box center [626, 243] width 205 height 27
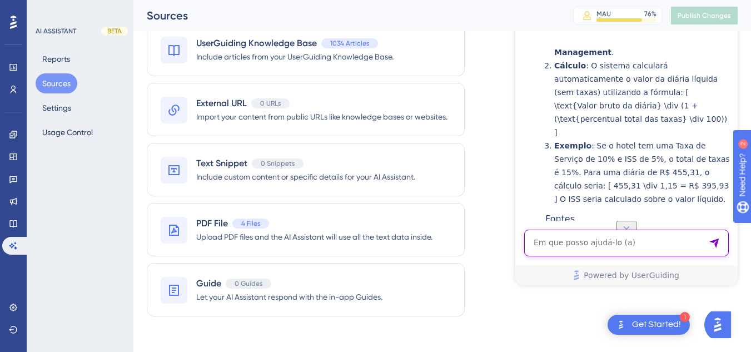
paste textarea "como lançar iss na diaria?"
type textarea "como lançar iss na diaria na conta"
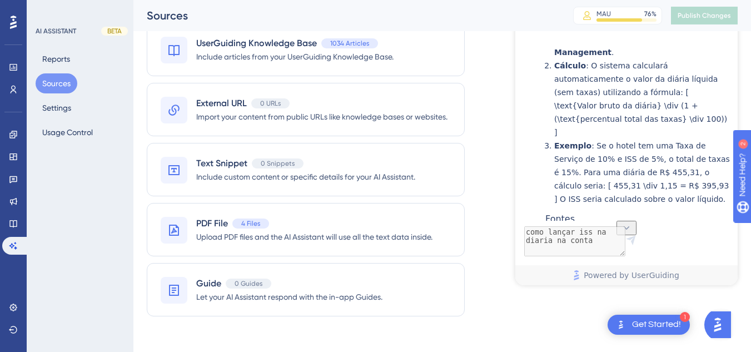
scroll to position [1131, 0]
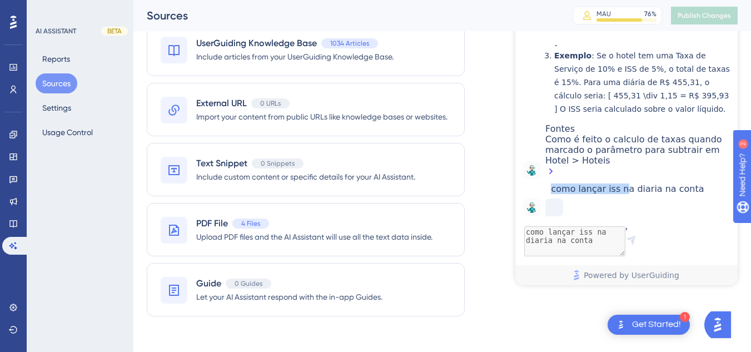
drag, startPoint x: 607, startPoint y: 172, endPoint x: 662, endPoint y: 172, distance: 55.6
copy span "como lançar iss n"
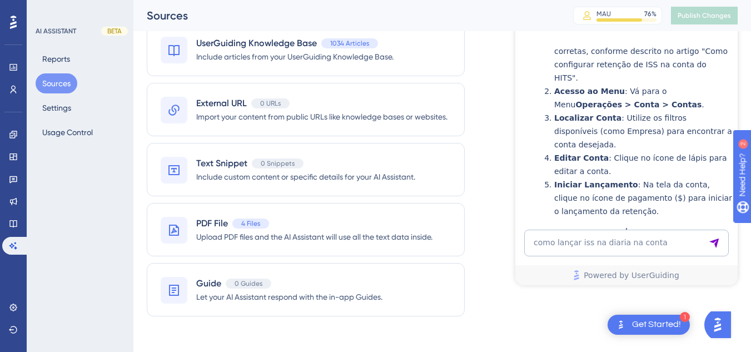
scroll to position [1622, 0]
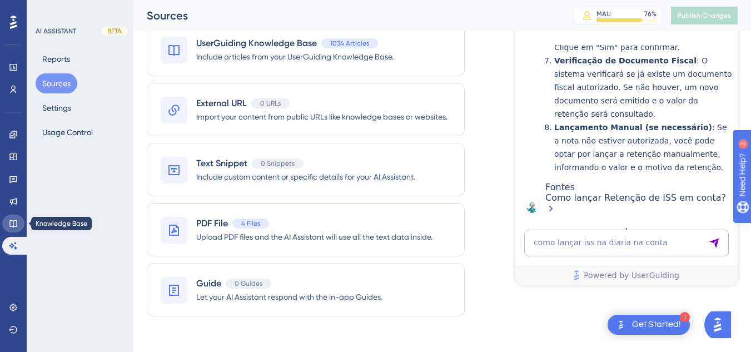
drag, startPoint x: 23, startPoint y: 224, endPoint x: 87, endPoint y: 197, distance: 69.8
click at [22, 224] on link at bounding box center [13, 224] width 22 height 18
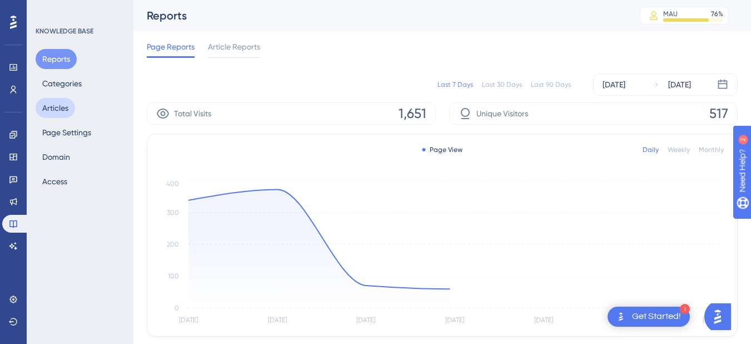
click at [58, 101] on button "Articles" at bounding box center [55, 108] width 39 height 20
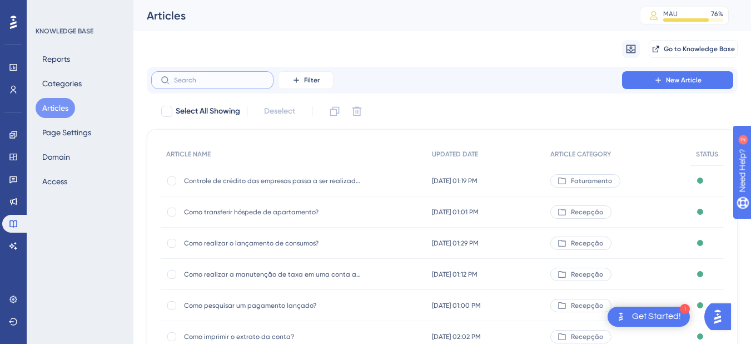
click at [196, 76] on input "text" at bounding box center [219, 80] width 90 height 8
paste input "Como realizar a manutenção de taxa em uma conta aberta?"
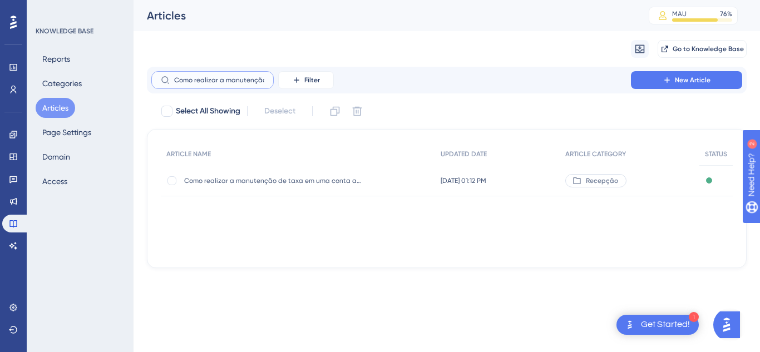
scroll to position [0, 97]
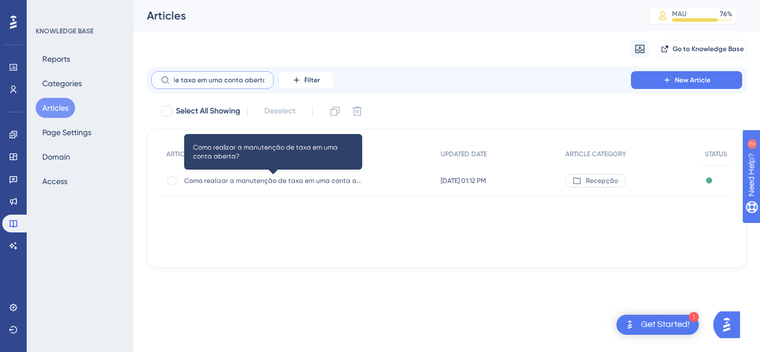
type input "Como realizar a manutenção de taxa em uma conta aberta?"
click at [254, 181] on span "Como realizar a manutenção de taxa em uma conta aberta?" at bounding box center [273, 180] width 178 height 9
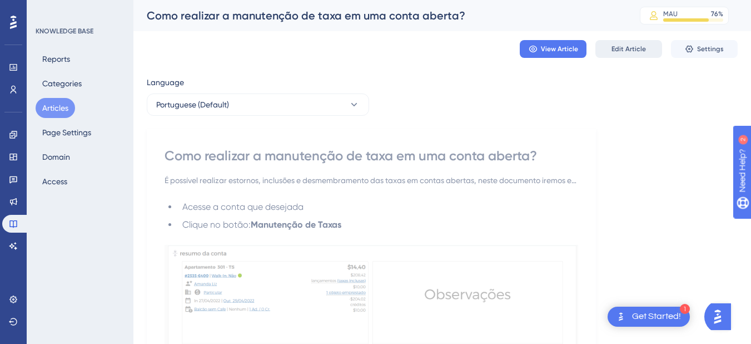
click at [637, 45] on span "Edit Article" at bounding box center [629, 48] width 34 height 9
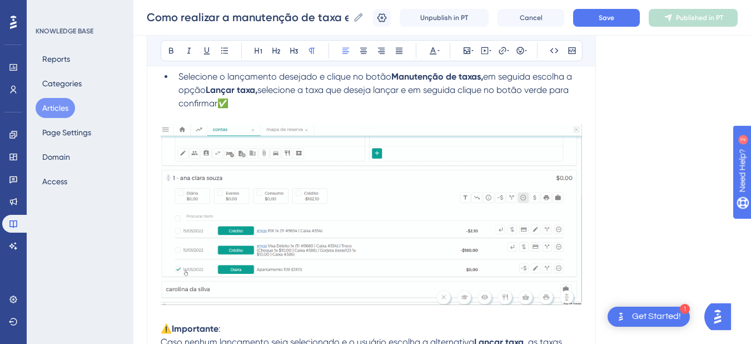
scroll to position [1579, 0]
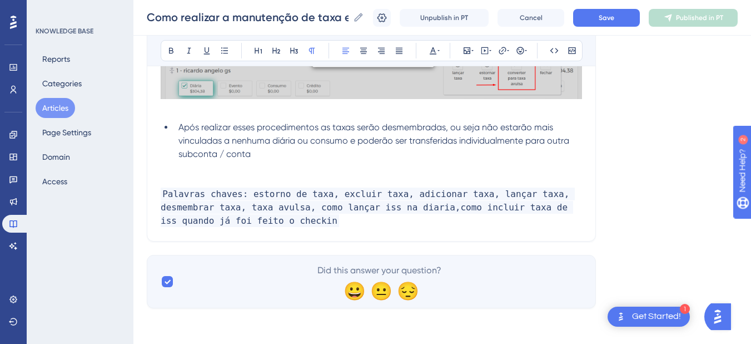
drag, startPoint x: 244, startPoint y: 198, endPoint x: 370, endPoint y: 160, distance: 131.8
click at [245, 197] on span "Palavras chaves: estorno de taxa, excluir taxa, adicionar taxa, lançar taxa, de…" at bounding box center [368, 206] width 414 height 39
paste div
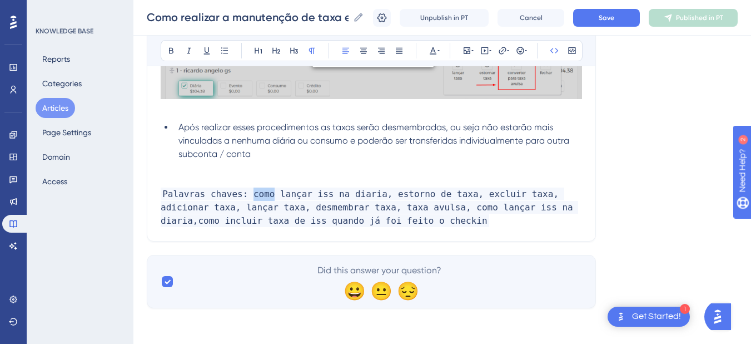
drag, startPoint x: 267, startPoint y: 196, endPoint x: 244, endPoint y: 197, distance: 23.9
click at [244, 197] on span "Palavras chaves: como lançar iss na diaria, estorno de taxa, excluir taxa, adic…" at bounding box center [370, 206] width 418 height 39
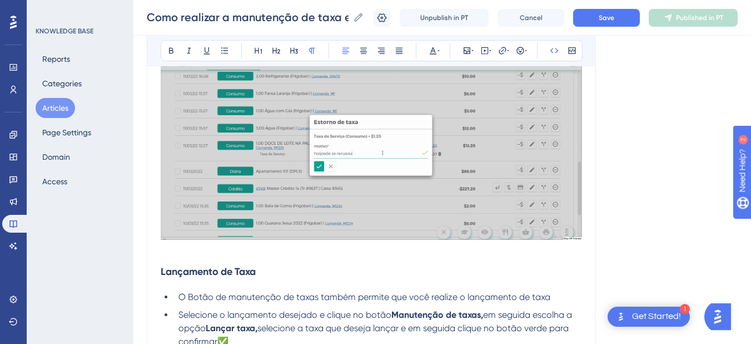
scroll to position [930, 0]
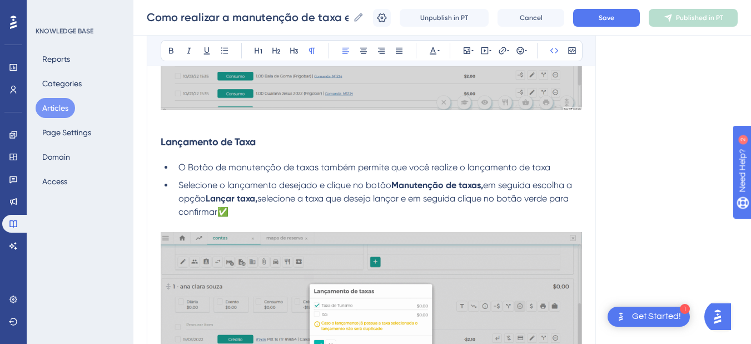
click at [556, 162] on li "O Botão de manutenção de taxas também permite que você realize o lançamento de …" at bounding box center [378, 167] width 408 height 13
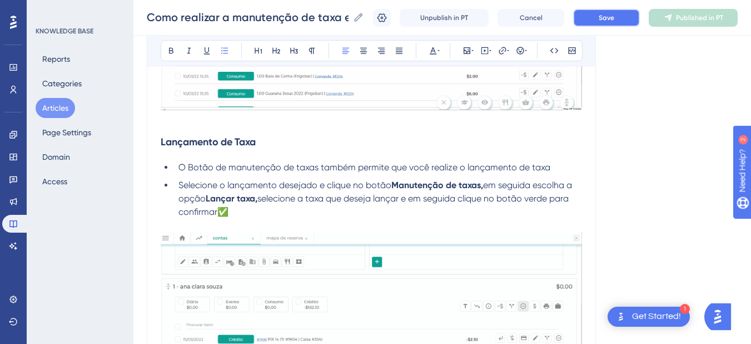
click at [613, 13] on span "Save" at bounding box center [607, 17] width 16 height 9
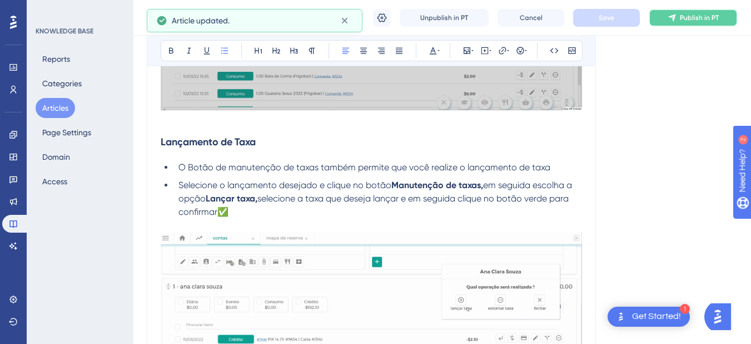
click at [676, 18] on icon at bounding box center [671, 17] width 7 height 7
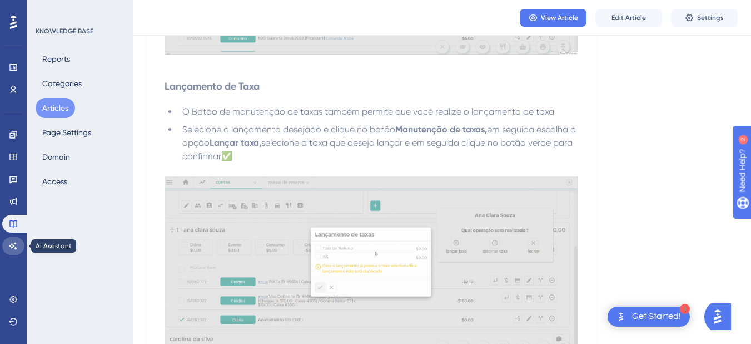
click at [16, 247] on icon at bounding box center [13, 245] width 9 height 9
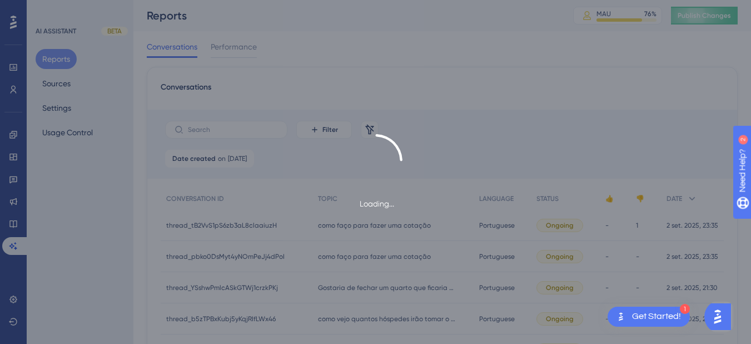
click at [702, 12] on div "Loading..." at bounding box center [375, 172] width 751 height 344
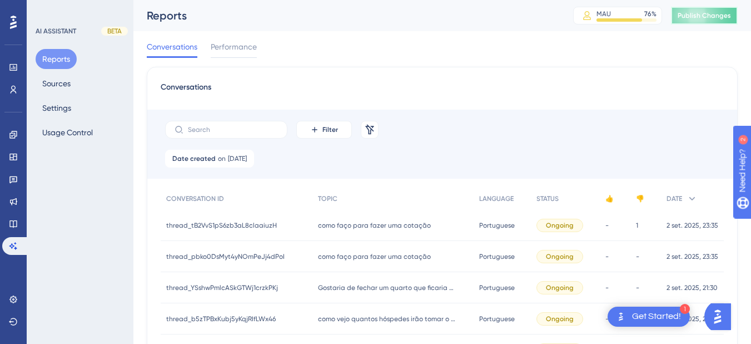
click at [697, 21] on button "Publish Changes" at bounding box center [704, 16] width 67 height 18
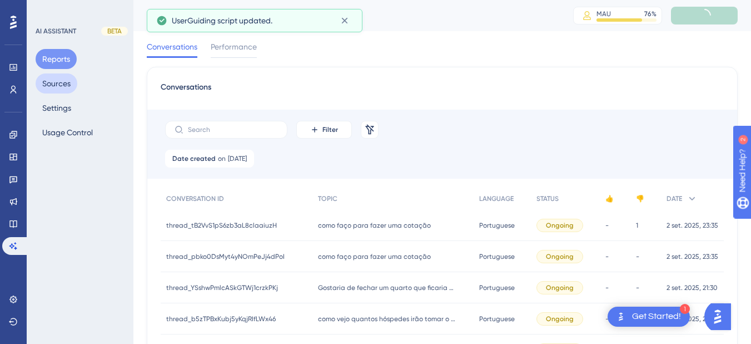
click at [58, 85] on button "Sources" at bounding box center [57, 83] width 42 height 20
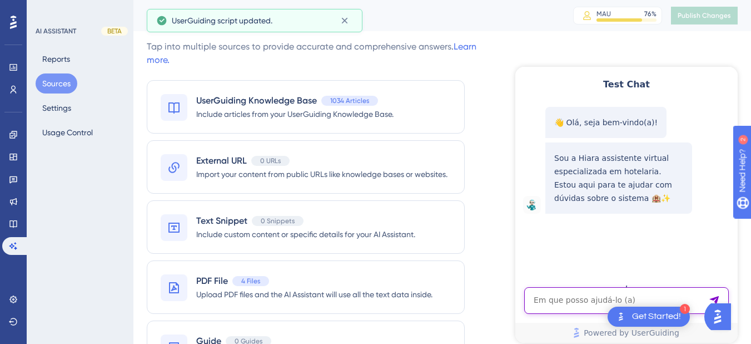
click at [543, 301] on textarea "AI Assistant Text Input" at bounding box center [626, 300] width 205 height 27
paste textarea "como lançar iss na diaria?"
type textarea "como lançar iss na diaria?"
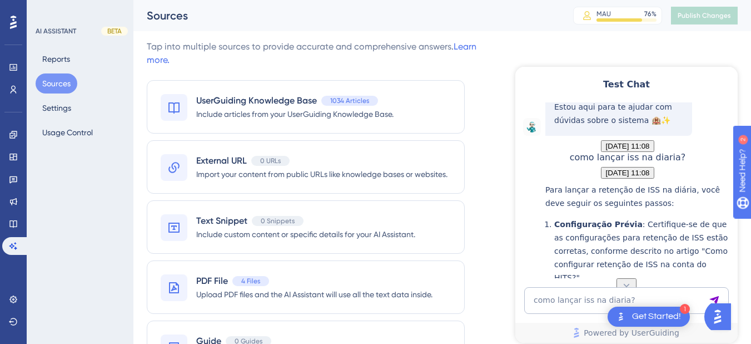
scroll to position [207, 0]
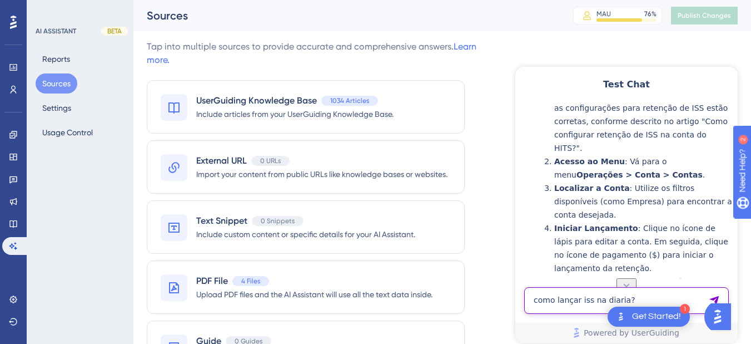
click at [543, 297] on textarea "como lançar iss na diaria?" at bounding box center [626, 300] width 205 height 27
paste textarea "posso efetuar checkin em quarto sujo"
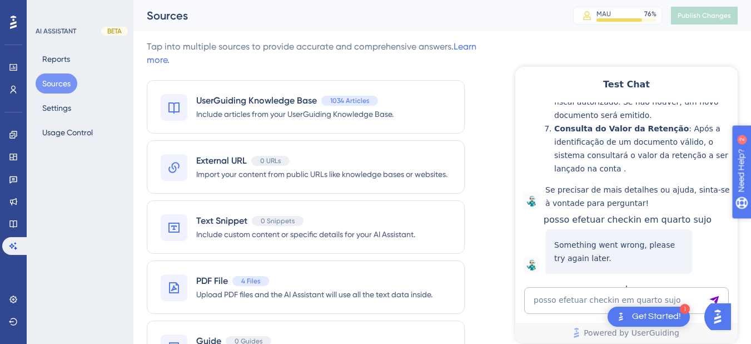
scroll to position [556, 0]
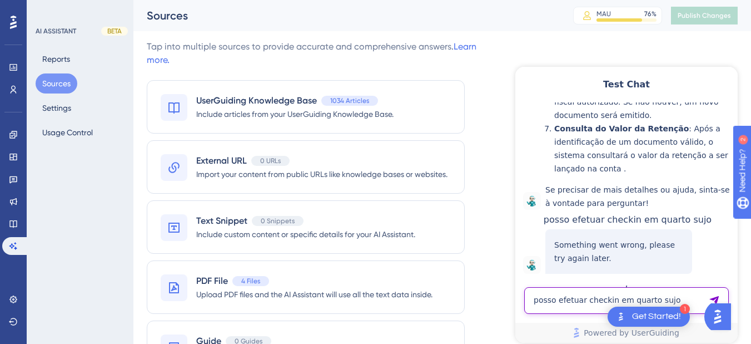
click at [559, 300] on textarea "posso efetuar checkin em quarto sujo" at bounding box center [626, 300] width 205 height 27
paste textarea "AI Assistant Text Input"
type textarea "posso efetuar checkin em quarto sujo"
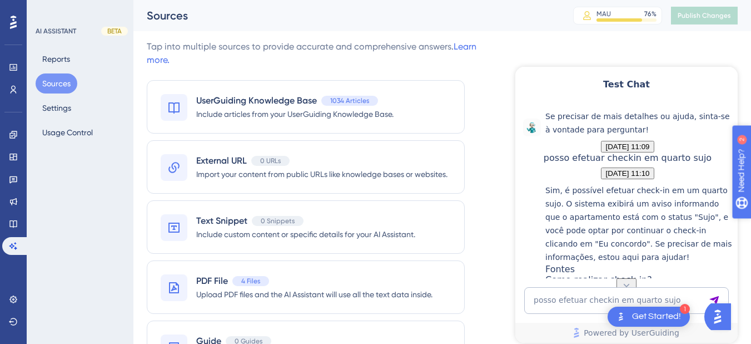
scroll to position [695, 0]
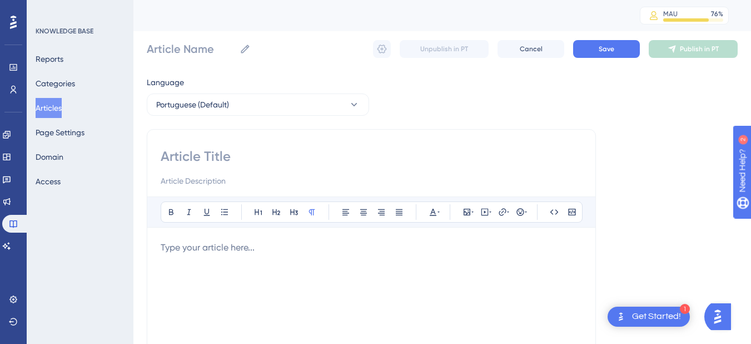
click at [50, 111] on button "Articles" at bounding box center [49, 108] width 26 height 20
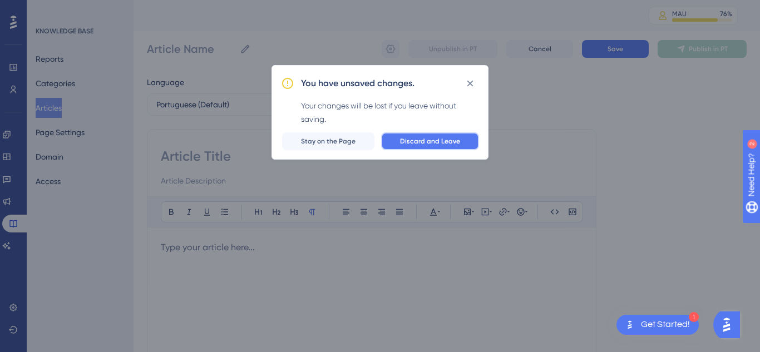
click at [413, 142] on span "Discard and Leave" at bounding box center [430, 141] width 60 height 9
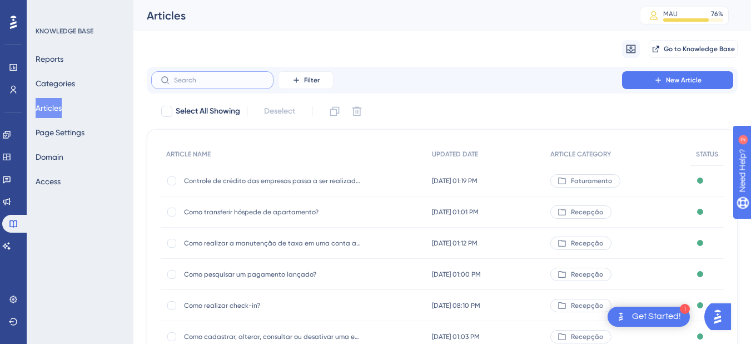
click at [216, 78] on input "text" at bounding box center [219, 80] width 90 height 8
paste input "Agenda de Treinamentos ao vivo"
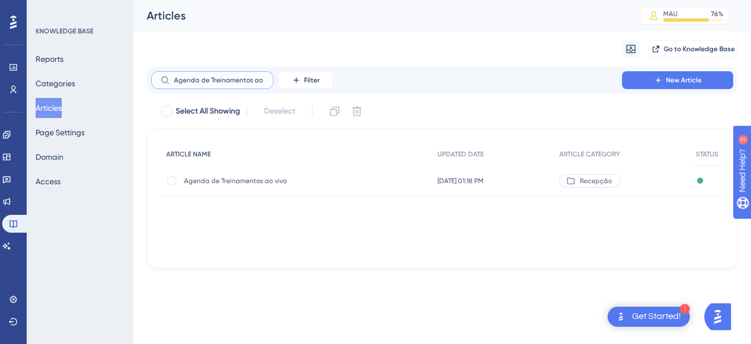
scroll to position [0, 11]
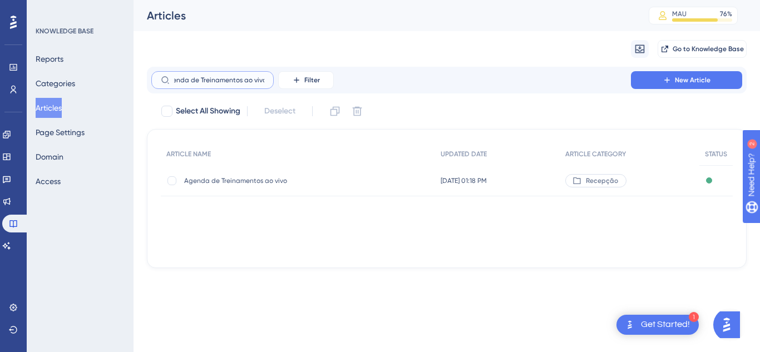
type input "Agenda de Treinamentos ao vivo"
click at [236, 183] on span "Agenda de Treinamentos ao vivo" at bounding box center [273, 180] width 178 height 9
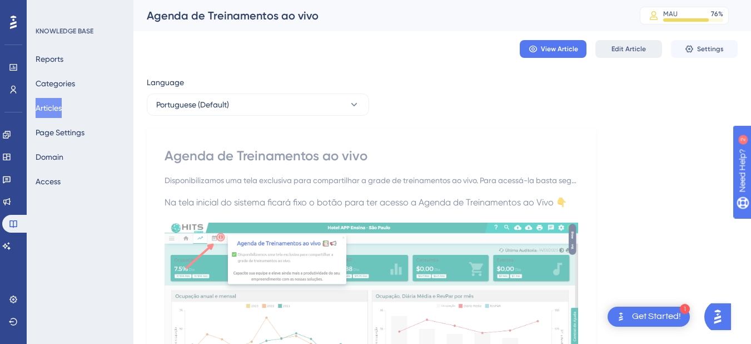
click at [632, 46] on span "Edit Article" at bounding box center [629, 48] width 34 height 9
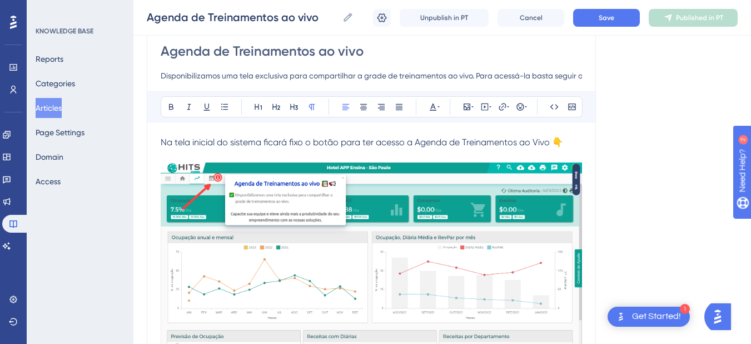
click at [373, 18] on div "Agenda de Treinamentos ao vivo Agenda de Treinamentos ao vivo Unpublish in PT C…" at bounding box center [442, 18] width 618 height 36
click at [380, 19] on icon at bounding box center [381, 17] width 11 height 11
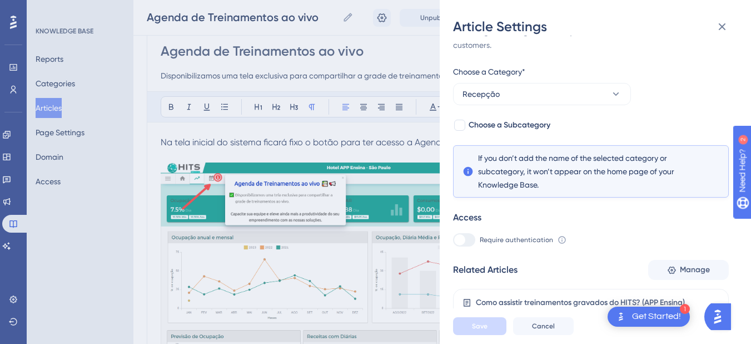
scroll to position [566, 0]
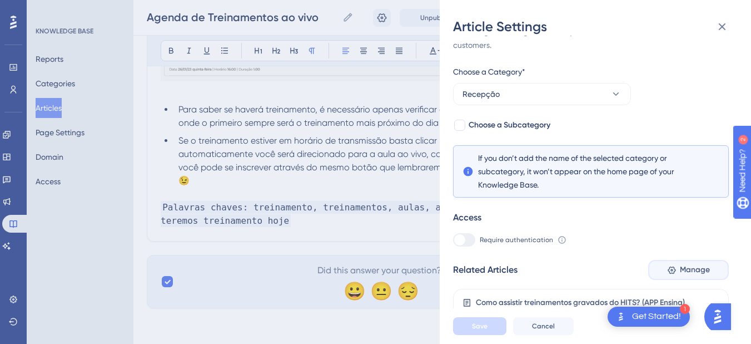
click at [669, 272] on icon at bounding box center [672, 270] width 8 height 8
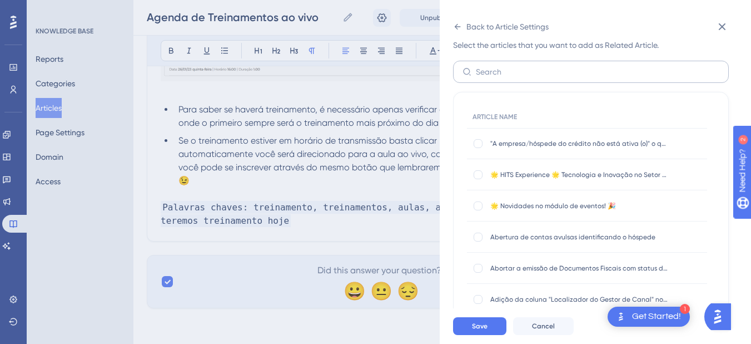
click at [488, 62] on label at bounding box center [591, 72] width 276 height 22
click at [488, 66] on input "text" at bounding box center [598, 72] width 244 height 12
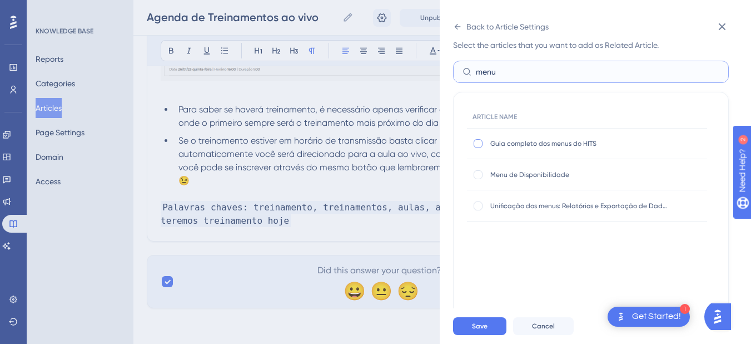
type input "menu"
click at [480, 145] on div at bounding box center [478, 143] width 9 height 9
checkbox input "true"
click at [480, 330] on span "Save" at bounding box center [480, 325] width 16 height 9
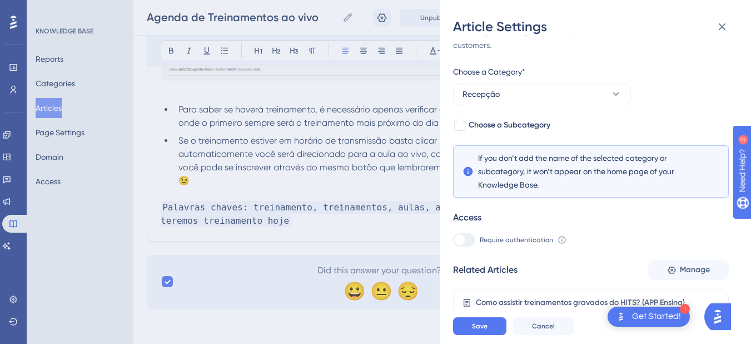
scroll to position [74, 0]
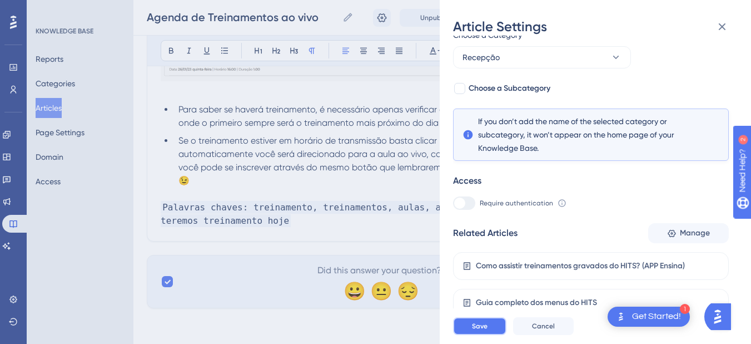
click at [482, 330] on span "Save" at bounding box center [480, 325] width 16 height 9
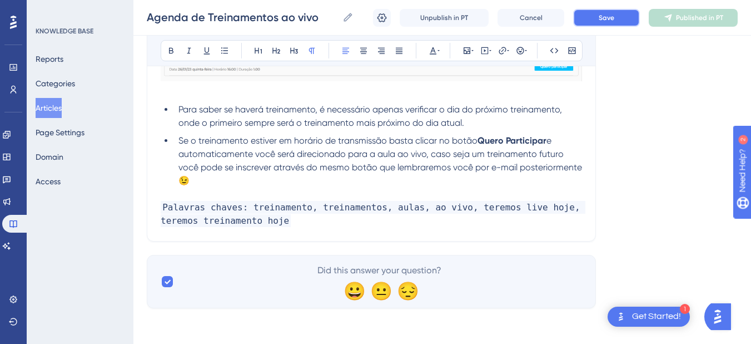
click at [622, 14] on button "Save" at bounding box center [606, 18] width 67 height 18
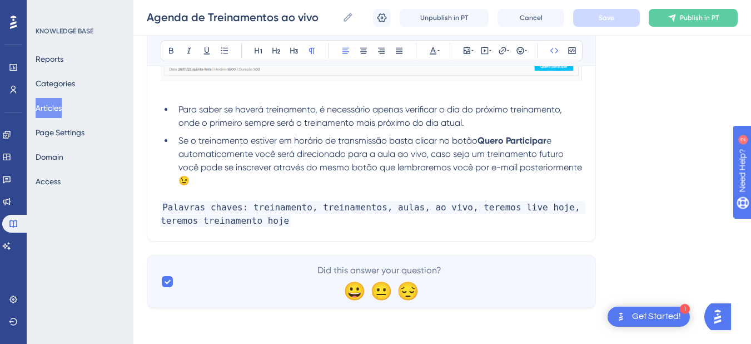
click at [308, 224] on p "Palavras chaves: treinamento, treinamentos, aulas, ao vivo, teremos live hoje, …" at bounding box center [372, 214] width 422 height 27
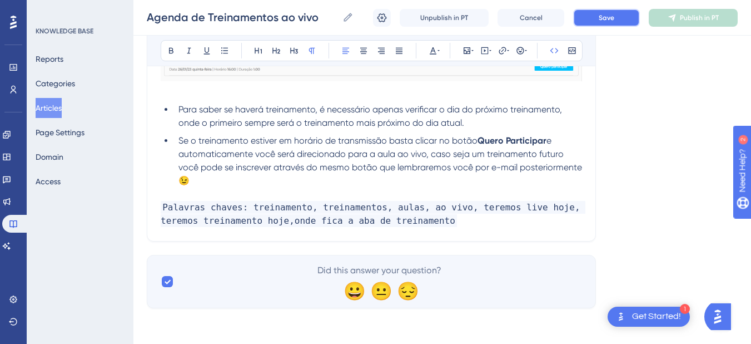
click at [612, 12] on button "Save" at bounding box center [606, 18] width 67 height 18
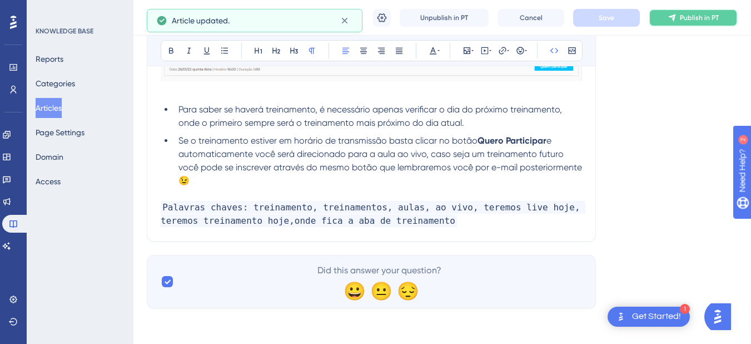
click at [681, 19] on span "Publish in PT" at bounding box center [699, 17] width 39 height 9
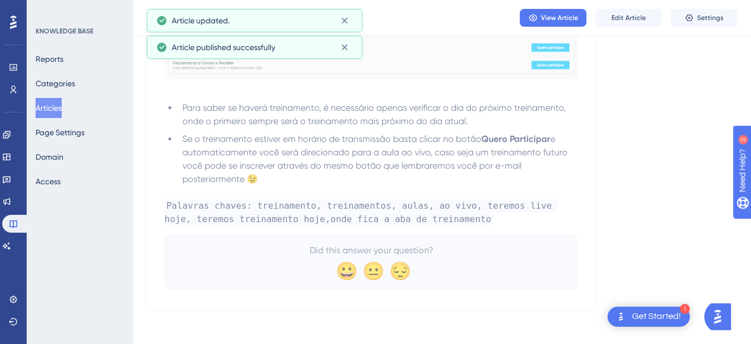
click at [77, 108] on div "Reports Categories Articles Page Settings Domain Access" at bounding box center [81, 120] width 90 height 142
click at [49, 104] on button "Articles" at bounding box center [49, 108] width 26 height 20
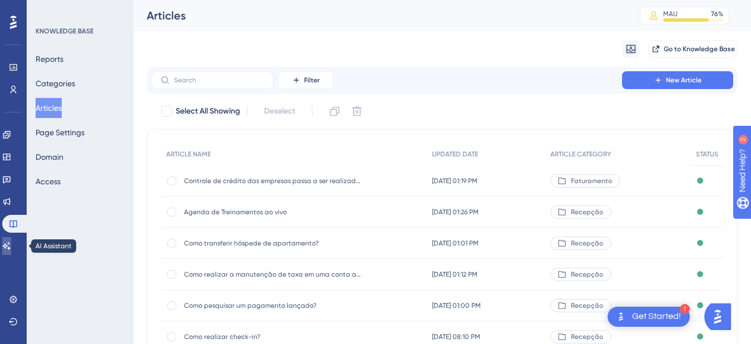
click at [11, 244] on link at bounding box center [6, 246] width 9 height 18
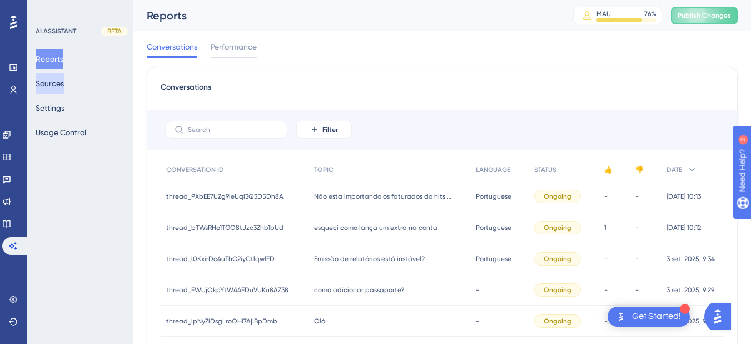
click at [53, 80] on button "Sources" at bounding box center [50, 83] width 28 height 20
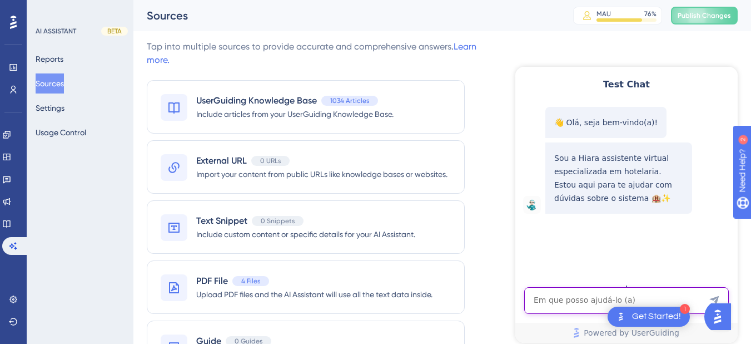
click at [605, 301] on textarea "AI Assistant Text Input" at bounding box center [626, 300] width 205 height 27
paste textarea "como localizar um pagamento?"
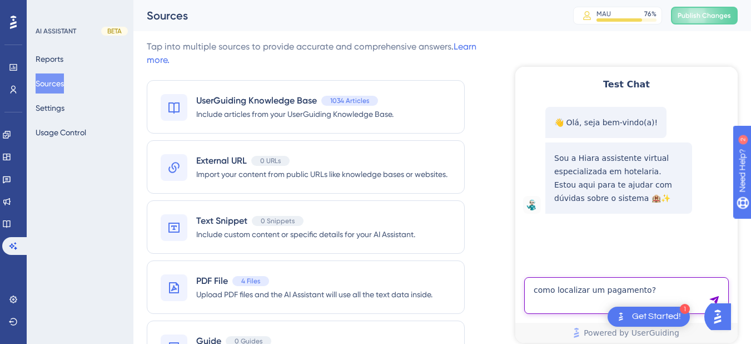
type textarea "como localizar um pagamento?"
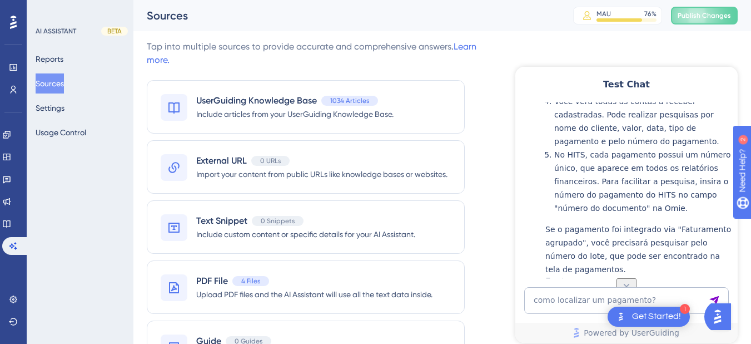
scroll to position [137, 0]
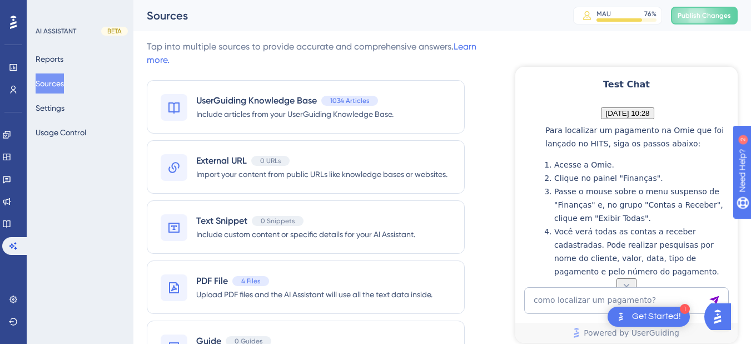
click at [632, 103] on span "como localizar um pagamento?" at bounding box center [628, 97] width 140 height 11
copy span "como localizar um pagamento?"
click at [573, 303] on textarea "como localizar um pagamento?" at bounding box center [626, 300] width 205 height 27
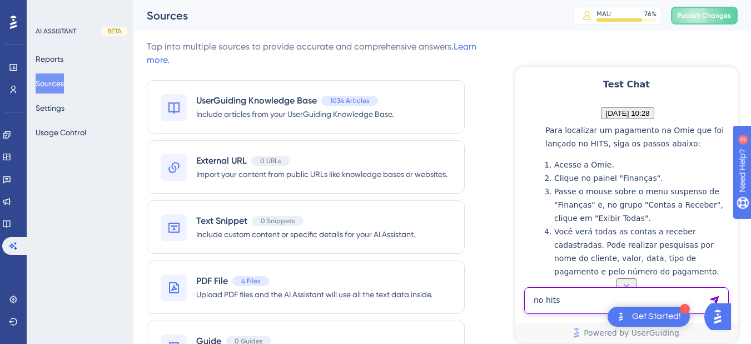
type textarea "no hits"
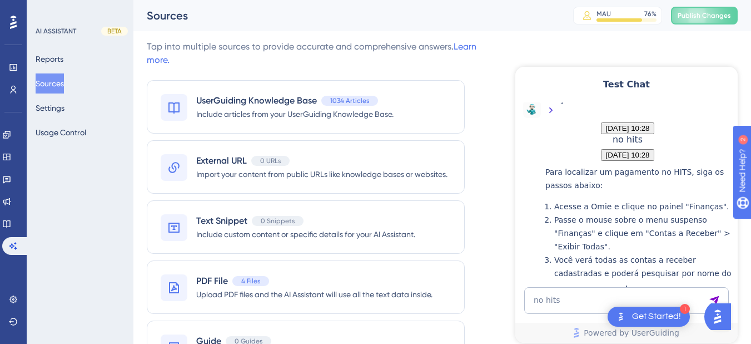
scroll to position [814, 0]
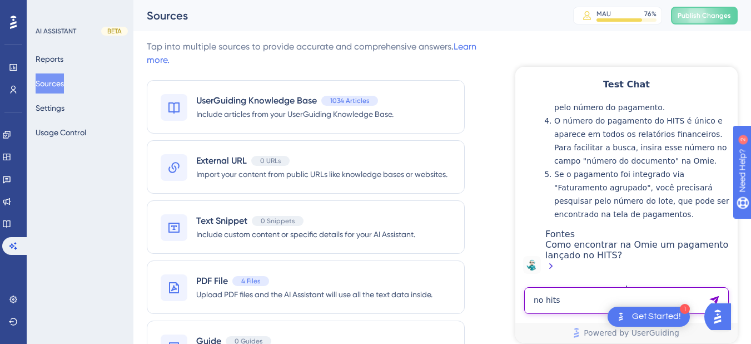
click at [565, 301] on textarea "no hits" at bounding box center [626, 300] width 205 height 27
paste textarea "COMO LAMÇAR PRODUTO AVULSO"
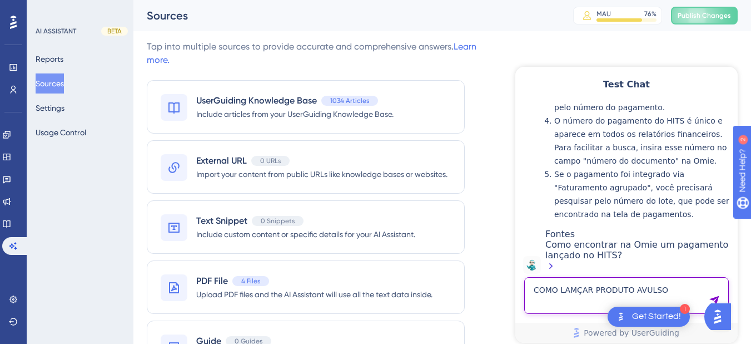
type textarea "COMO LAMÇAR PRODUTO AVULSO"
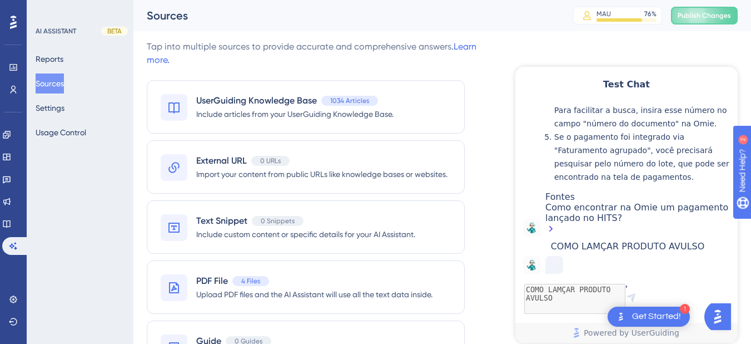
scroll to position [888, 0]
